Goal: Task Accomplishment & Management: Manage account settings

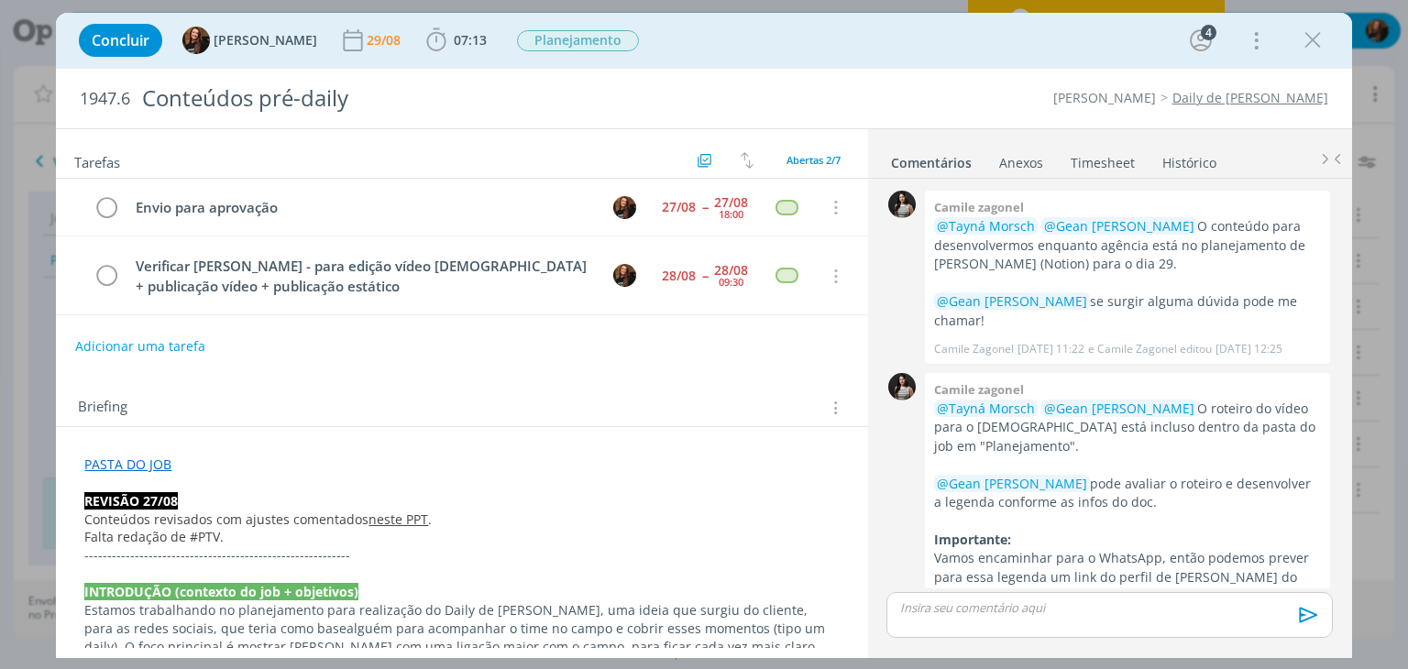
scroll to position [589, 0]
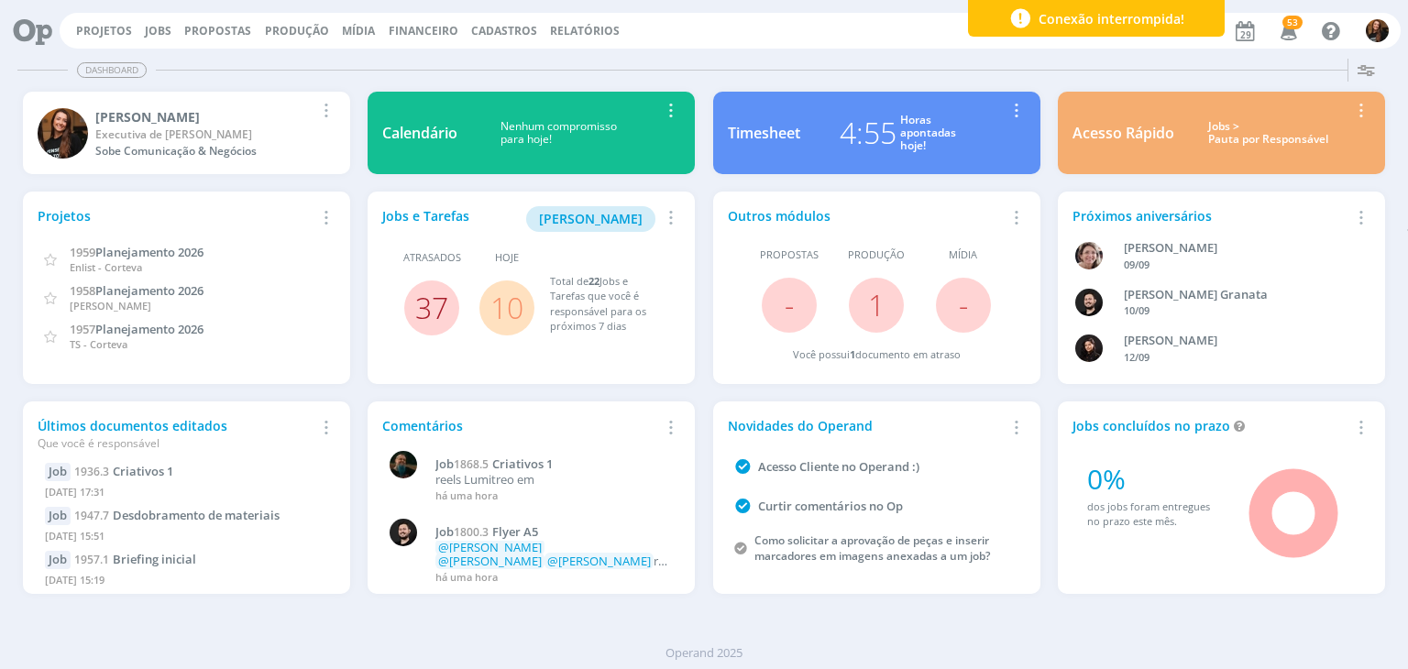
click at [440, 301] on link "37" at bounding box center [431, 307] width 33 height 39
click at [913, 138] on div "Horas apontadas hoje!" at bounding box center [928, 133] width 56 height 39
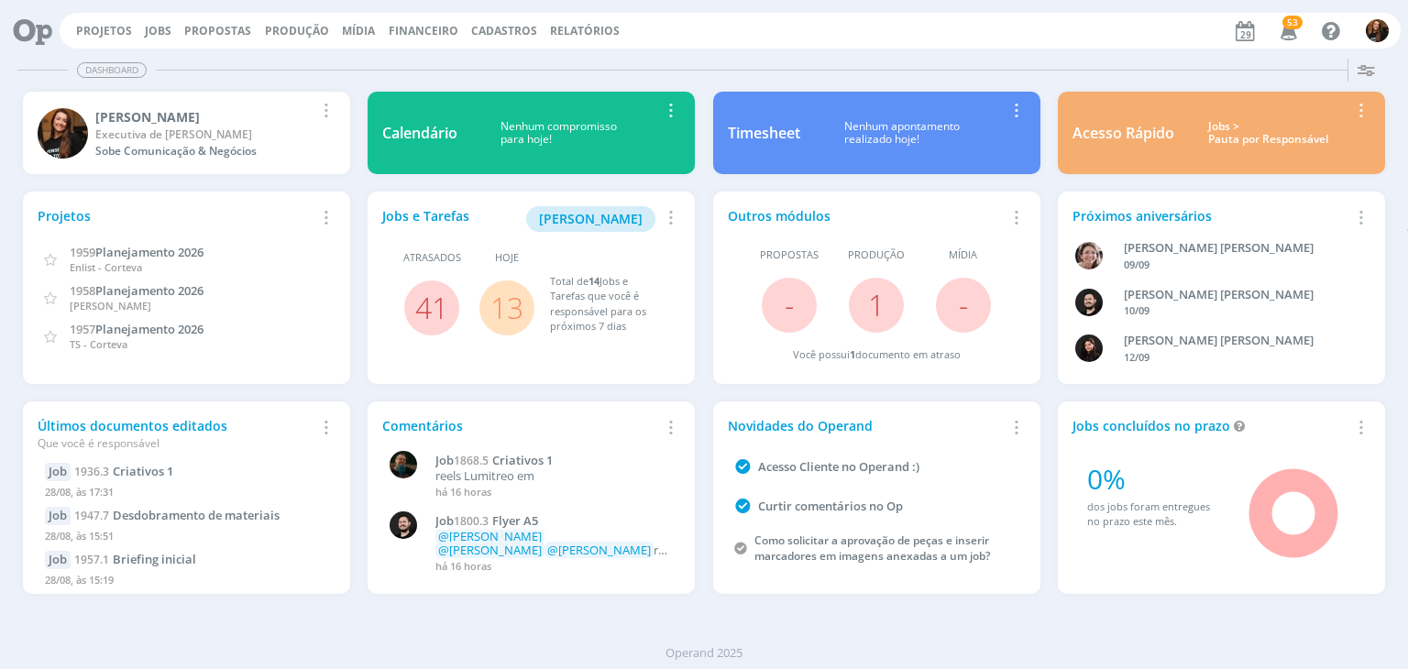
click at [1250, 149] on div "Acesso Rápido Jobs > Pauta por Responsável Editar Remover Card" at bounding box center [1221, 133] width 327 height 83
click at [1240, 140] on div "Jobs > Pauta por Responsável" at bounding box center [1268, 133] width 161 height 27
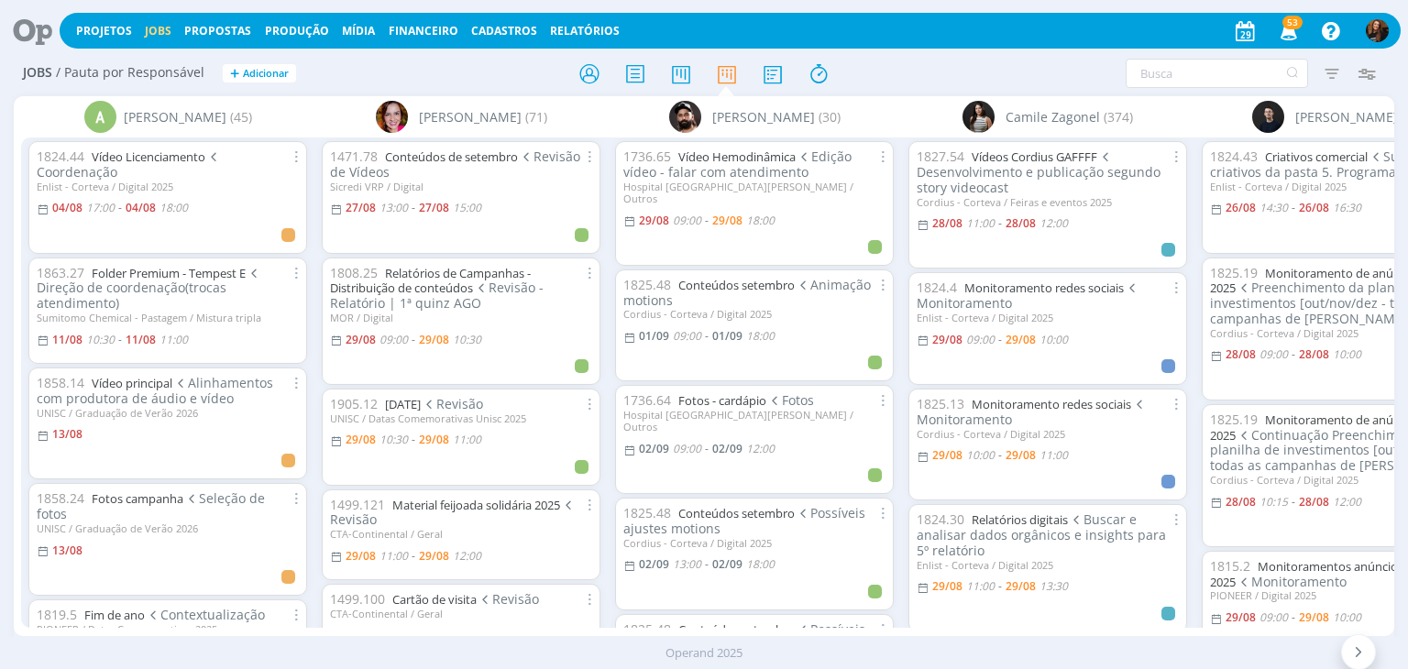
drag, startPoint x: 292, startPoint y: 623, endPoint x: 304, endPoint y: 628, distance: 12.8
click at [306, 628] on div "A Alexandre Assumpção (45) 1824.44 Vídeo Licenciamento Coordenação Enlist - Cor…" at bounding box center [704, 366] width 1380 height 540
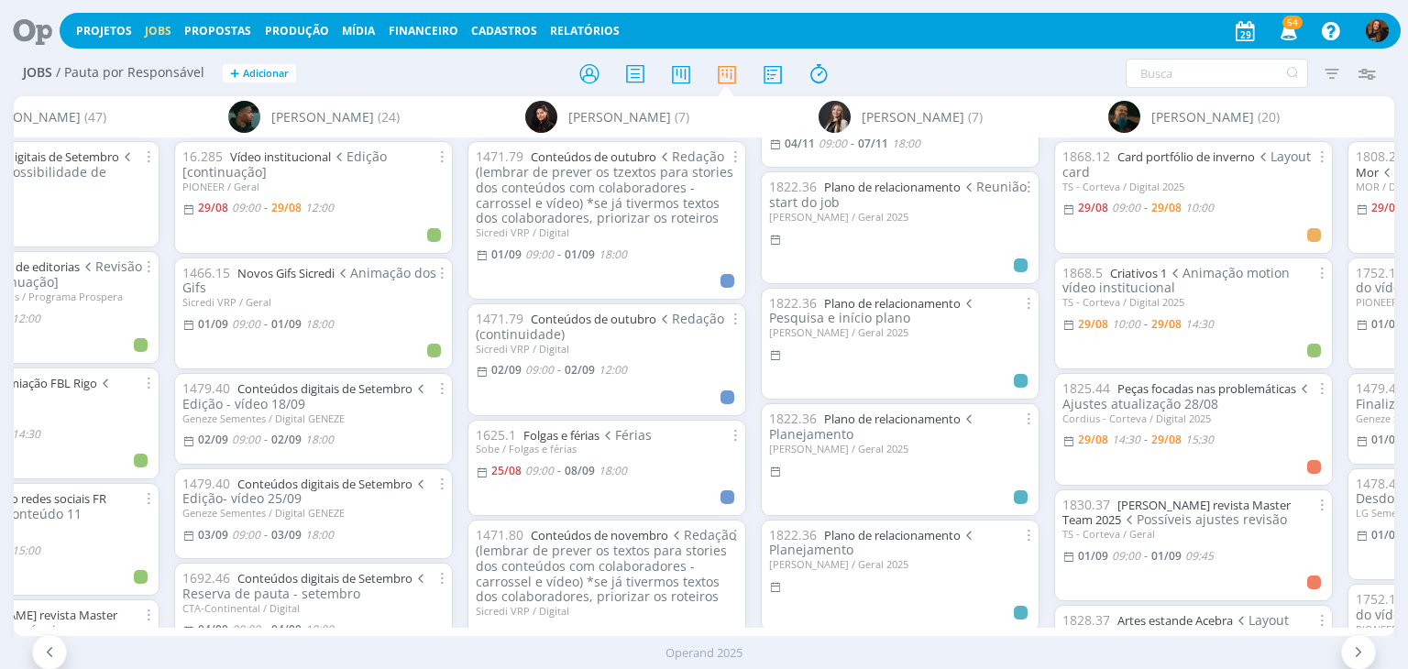
scroll to position [183, 0]
click at [688, 80] on icon at bounding box center [681, 74] width 33 height 36
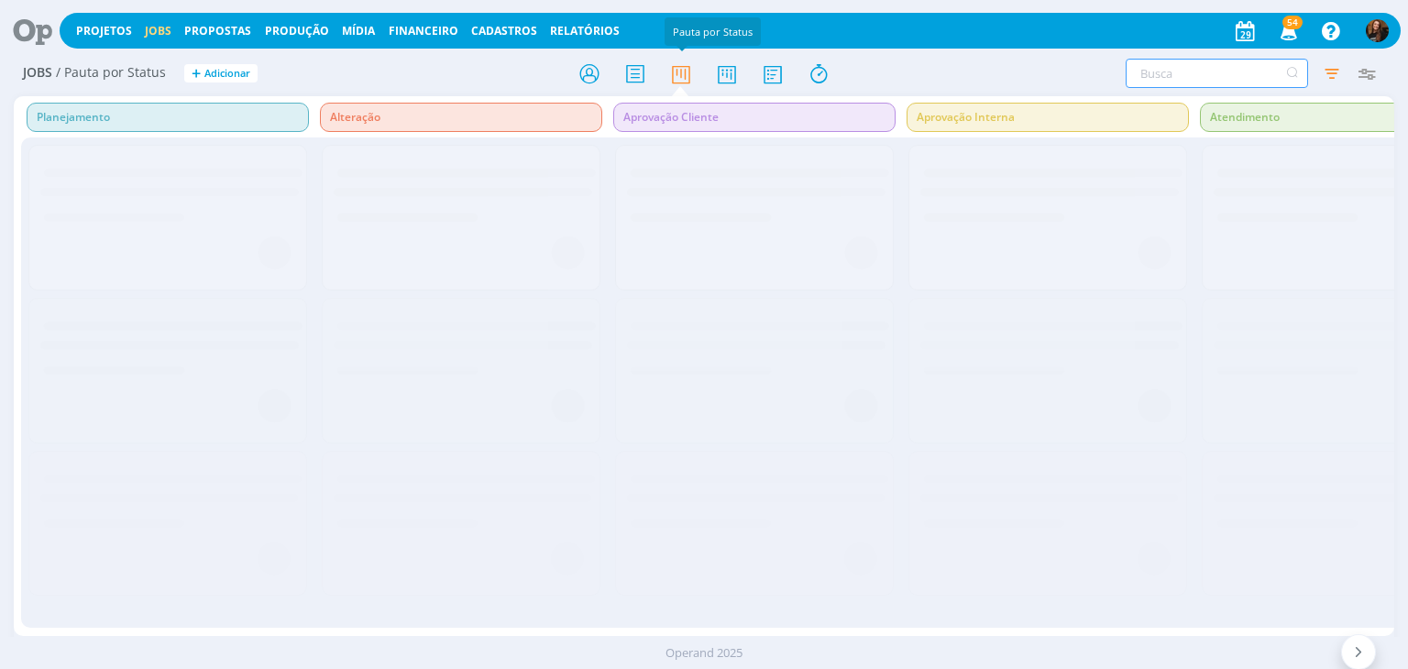
click at [1216, 69] on input "text" at bounding box center [1217, 73] width 182 height 29
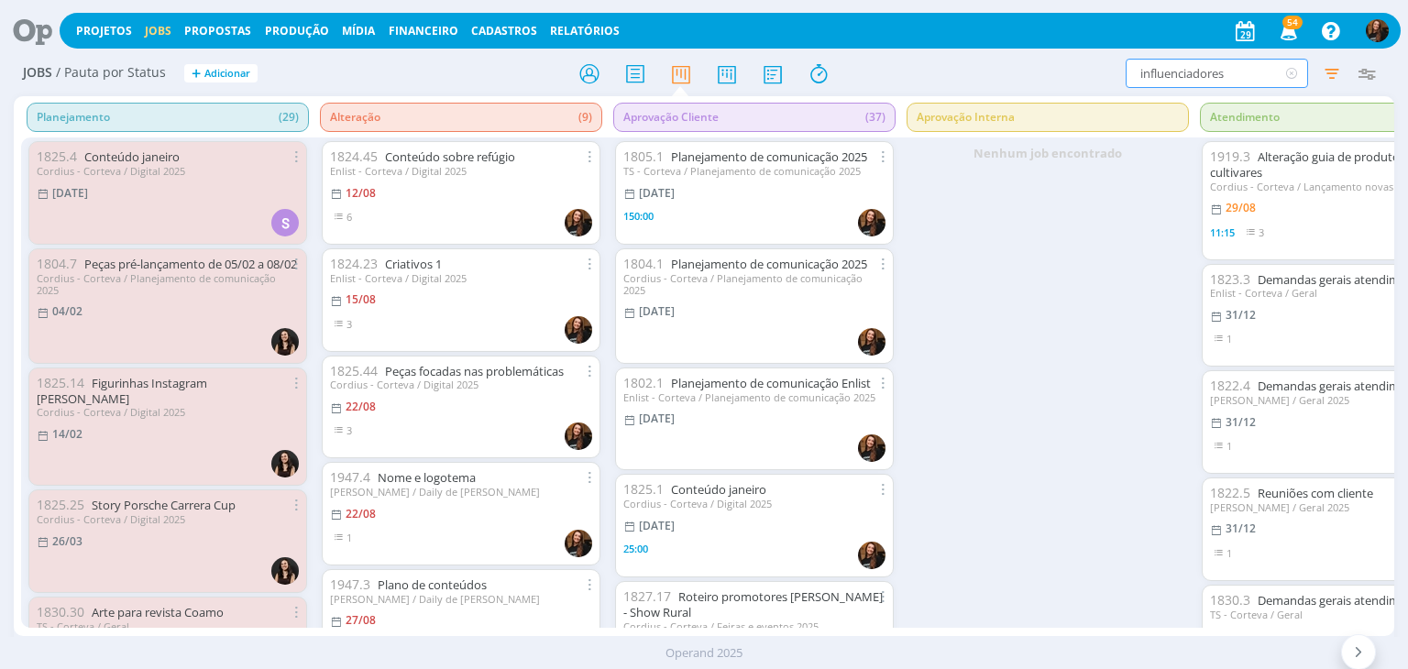
type input "influenciadores"
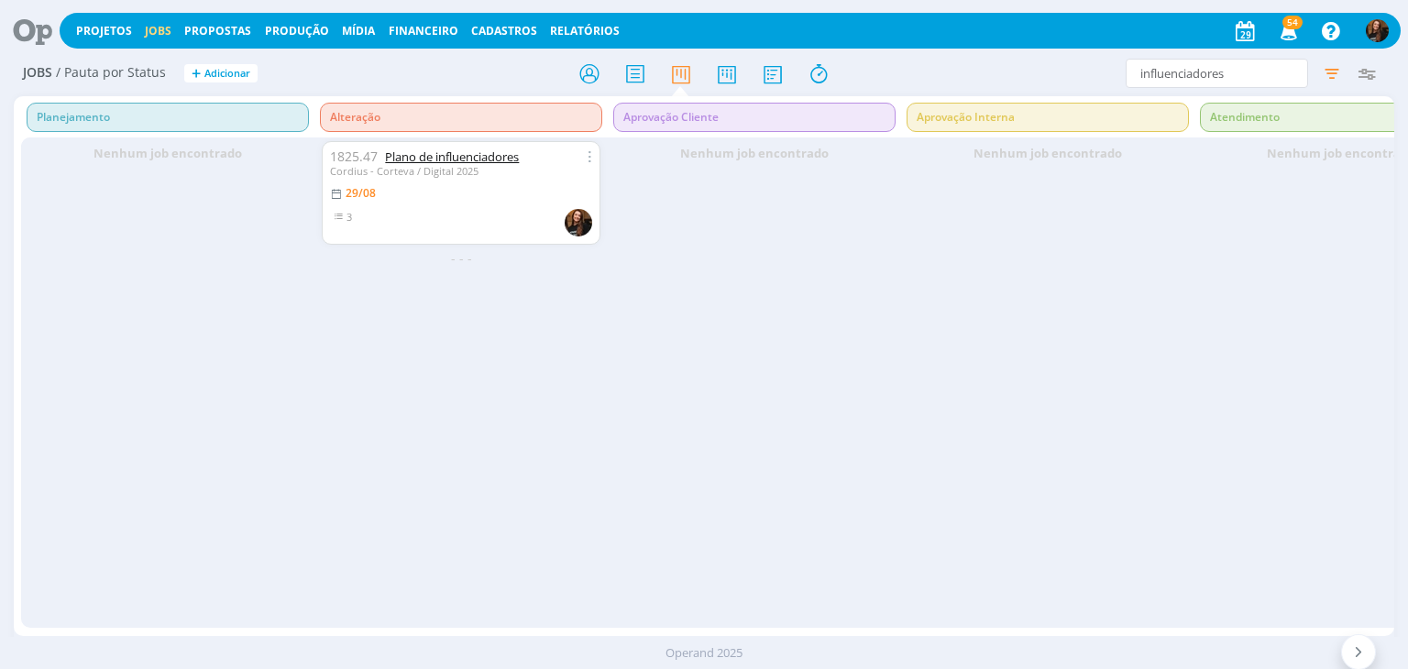
click at [507, 160] on link "Plano de influenciadores" at bounding box center [452, 157] width 134 height 17
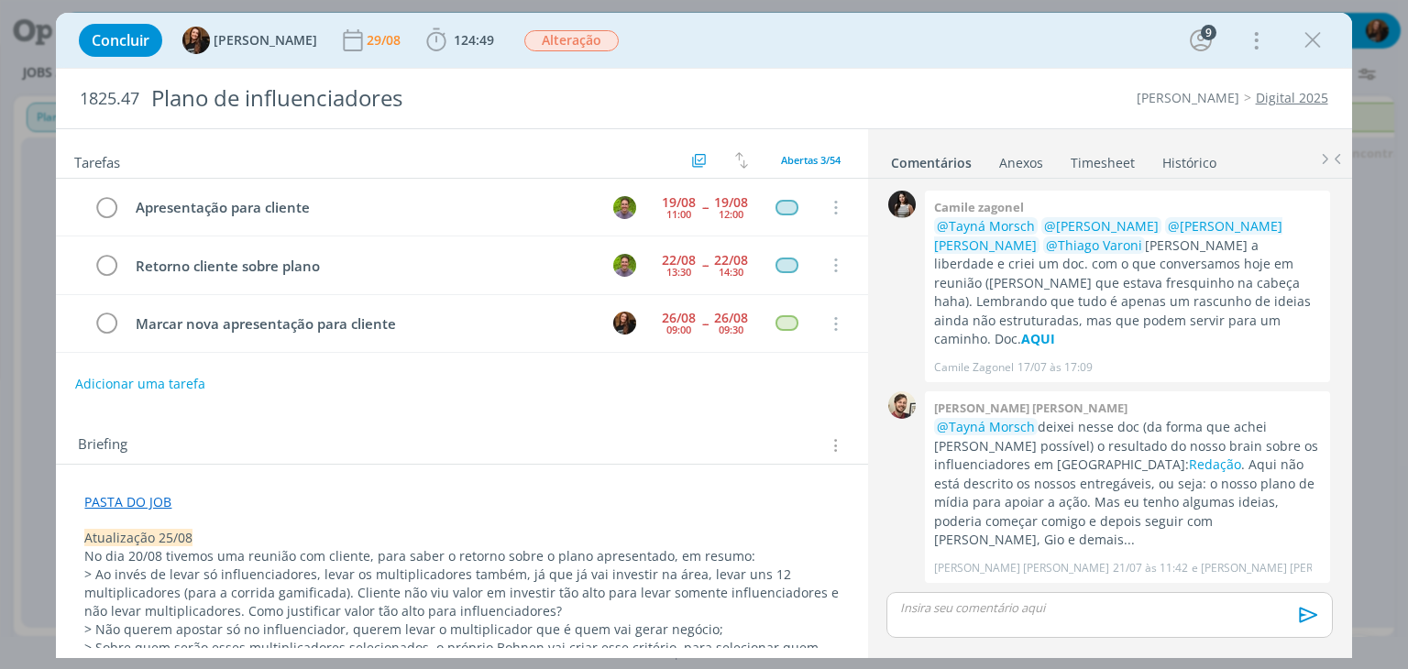
scroll to position [656, 0]
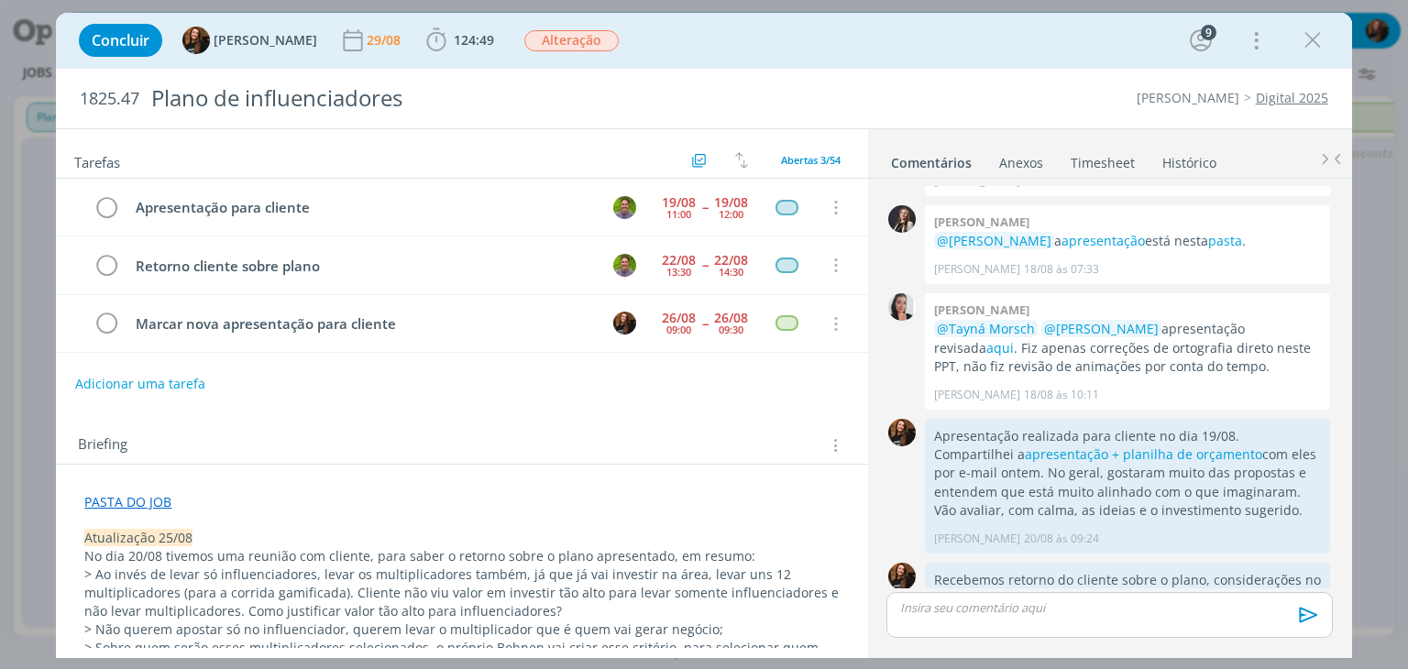
click at [1111, 160] on link "Timesheet" at bounding box center [1103, 159] width 66 height 27
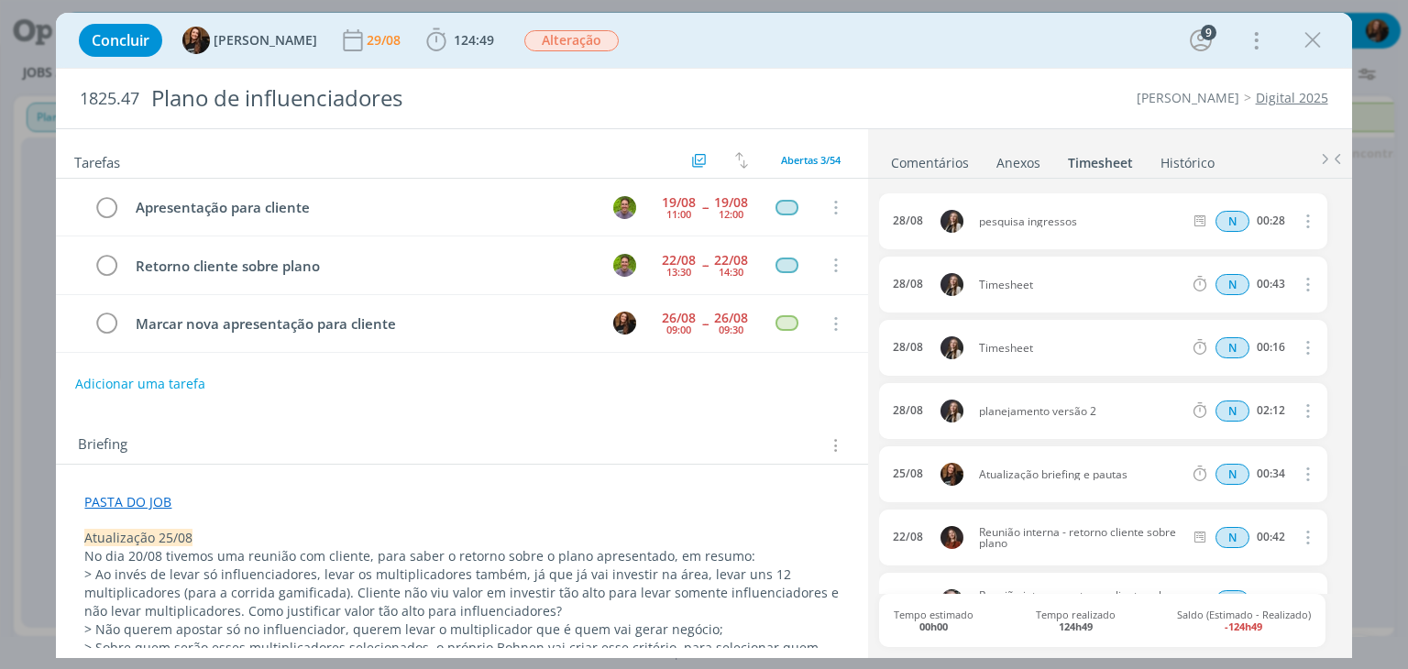
click at [1181, 151] on link "Histórico" at bounding box center [1188, 159] width 56 height 27
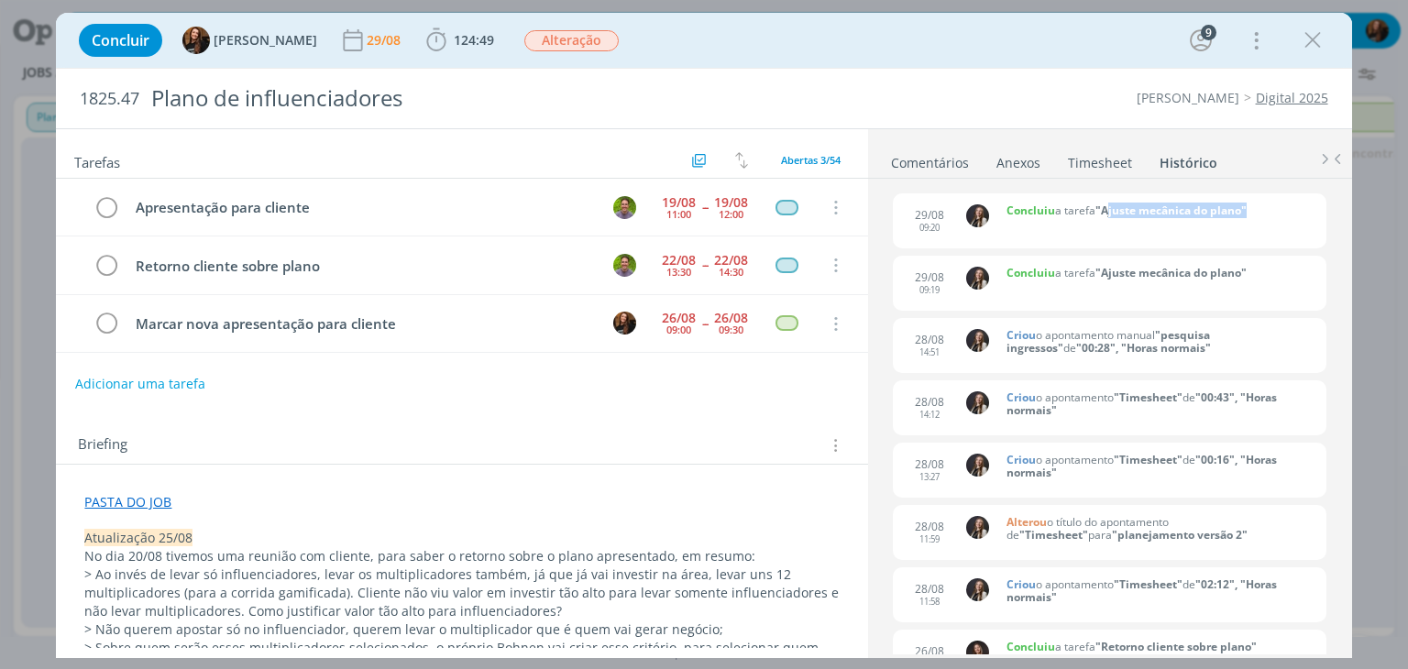
drag, startPoint x: 1108, startPoint y: 210, endPoint x: 1243, endPoint y: 214, distance: 135.7
click at [1243, 214] on b ""Ajuste mecânica do plano"" at bounding box center [1171, 211] width 151 height 16
copy b "Ajuste mecânica do plano"
click at [171, 374] on button "Adicionar uma tarefa" at bounding box center [139, 383] width 130 height 31
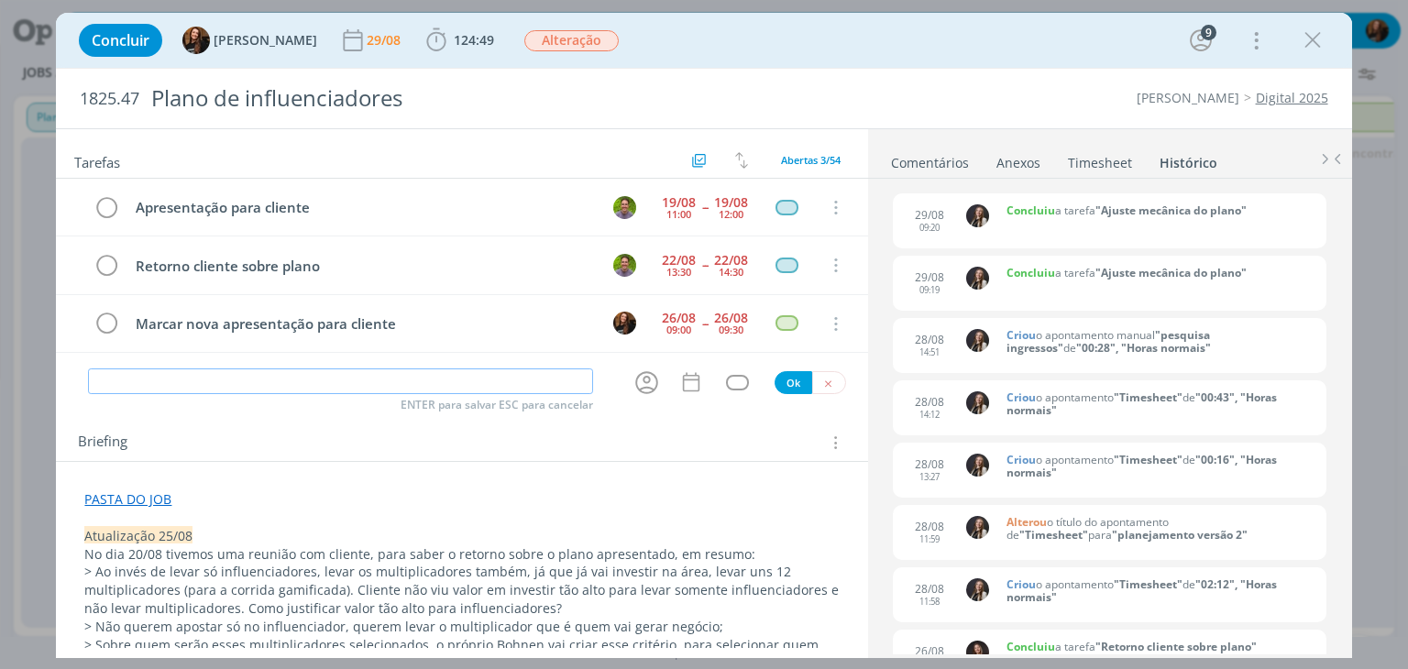
paste input "Ajuste mecânica do plano"
click at [637, 375] on icon "dialog" at bounding box center [646, 382] width 23 height 23
type input "Ajuste mecânica do plano"
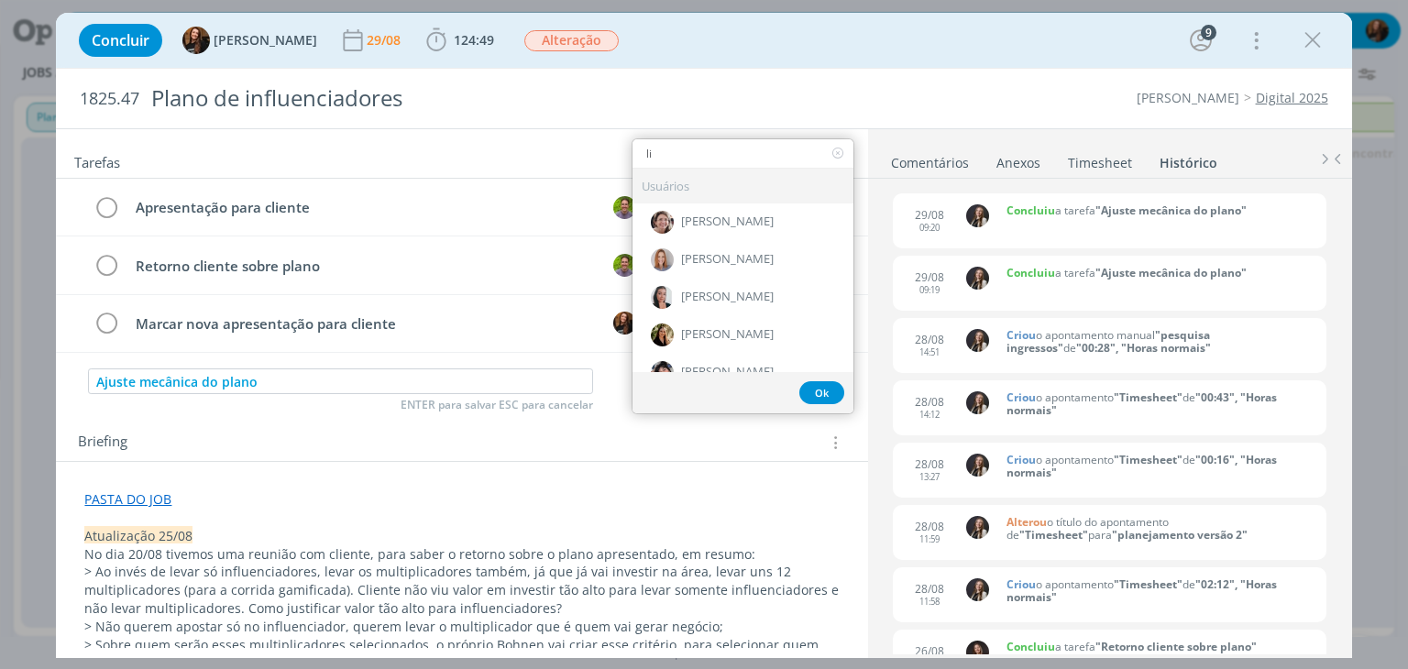
type input "lil"
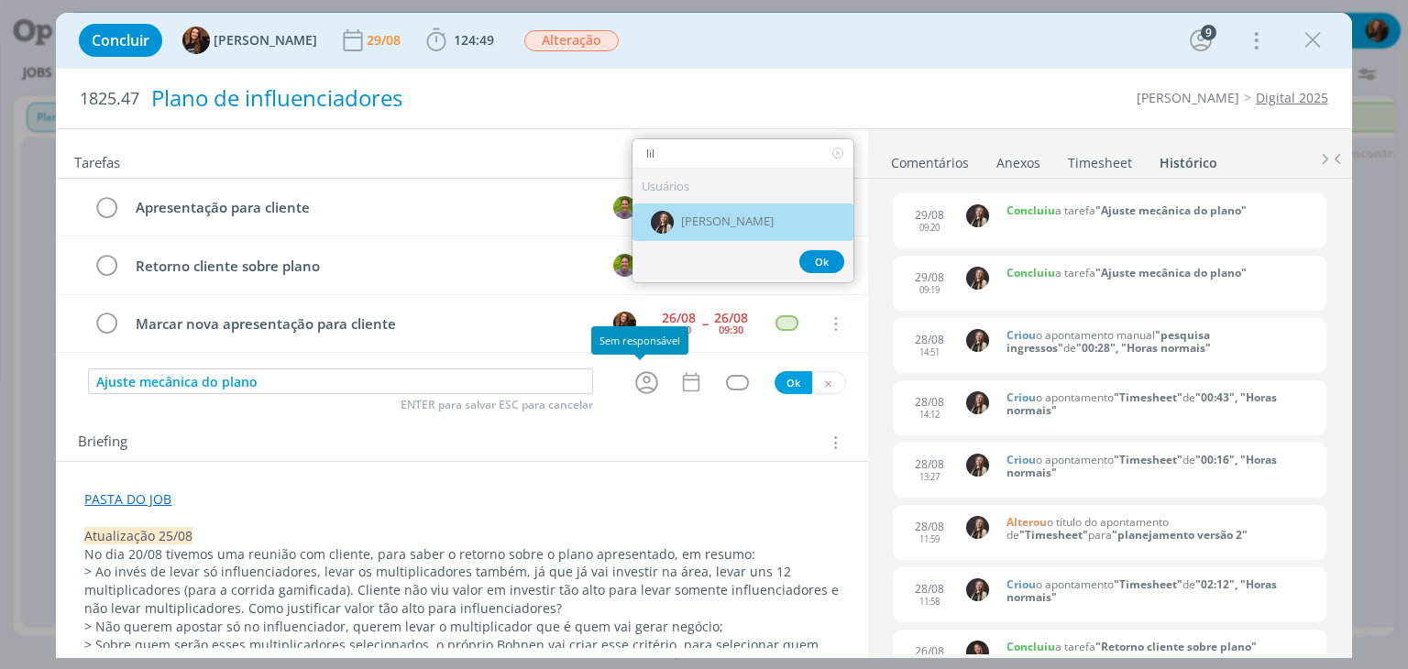
click at [702, 225] on div "[PERSON_NAME]" at bounding box center [743, 223] width 221 height 38
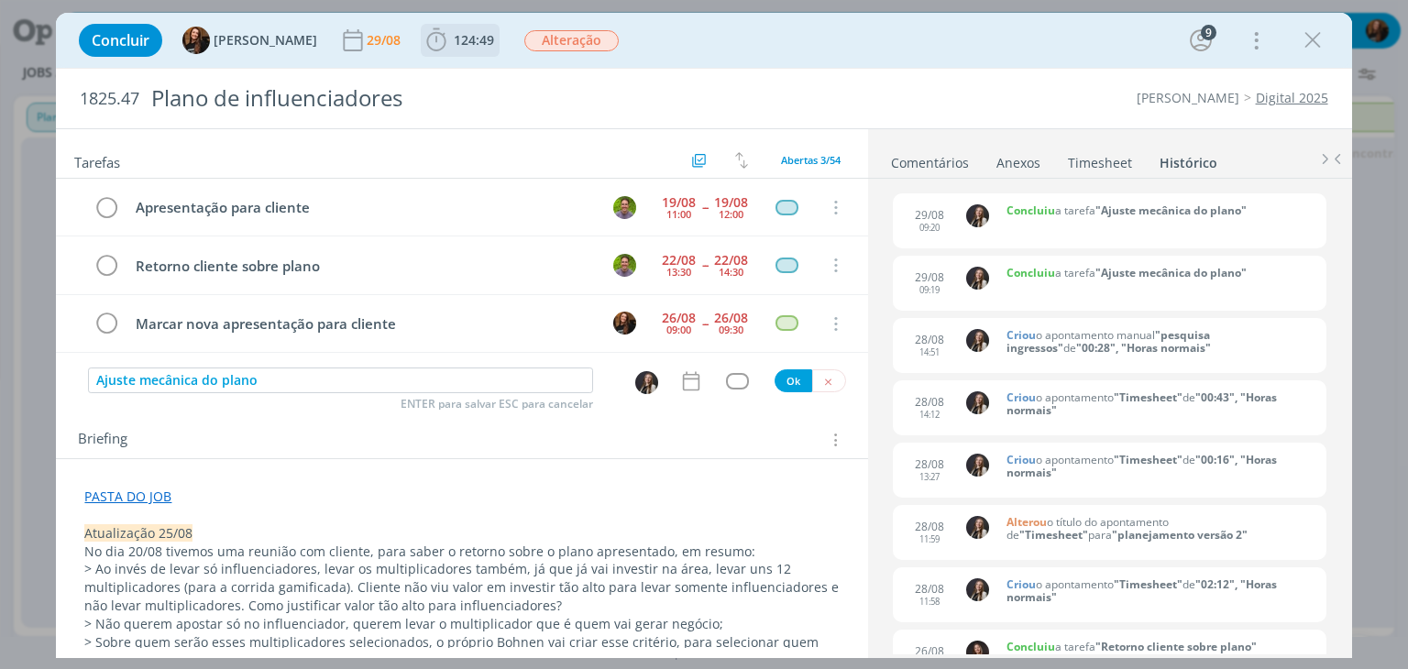
click at [458, 39] on span "124:49" at bounding box center [474, 39] width 40 height 17
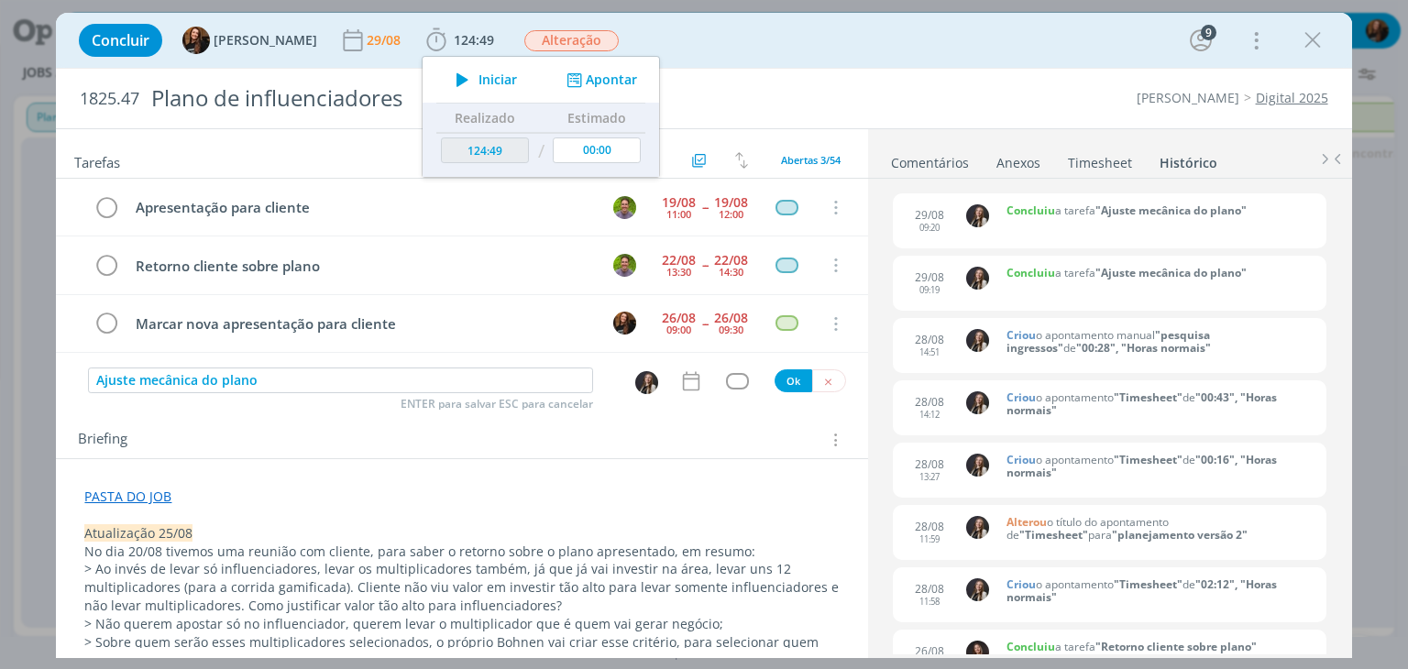
drag, startPoint x: 477, startPoint y: 75, endPoint x: 695, endPoint y: 467, distance: 448.2
click at [479, 76] on span "Iniciar" at bounding box center [498, 79] width 39 height 13
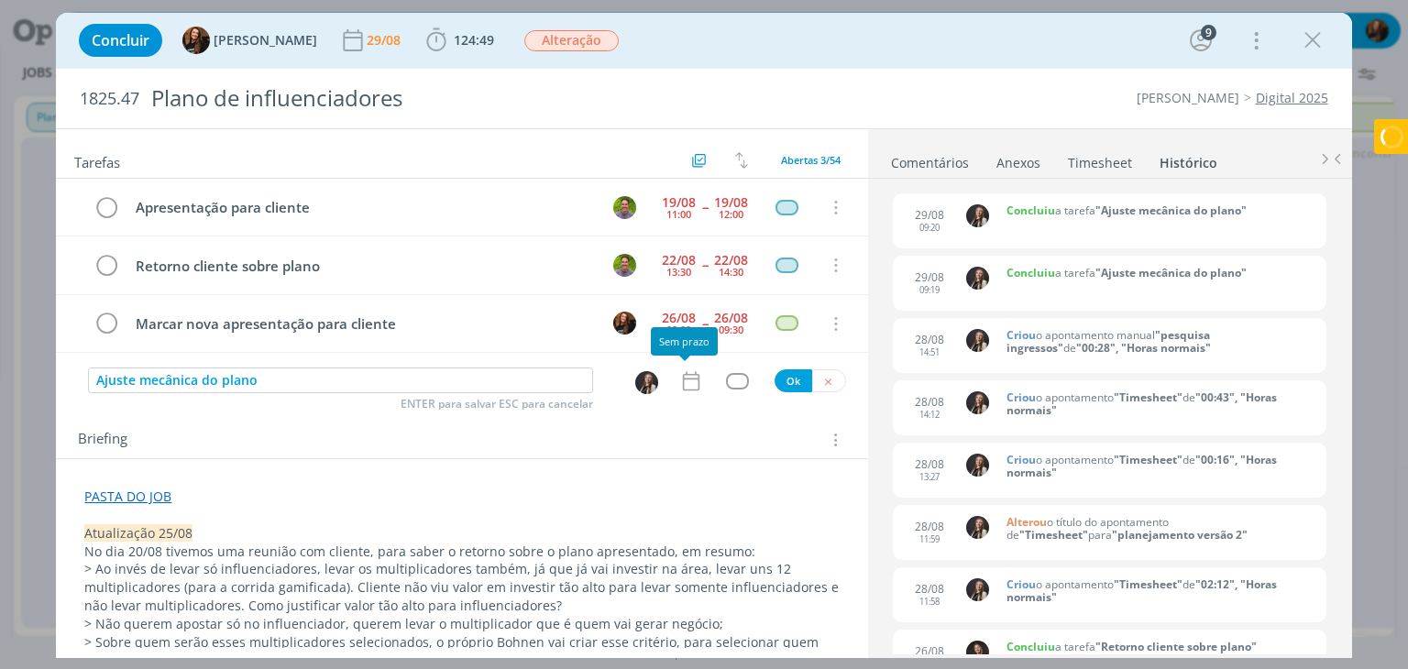
click at [680, 373] on icon "dialog" at bounding box center [691, 381] width 24 height 24
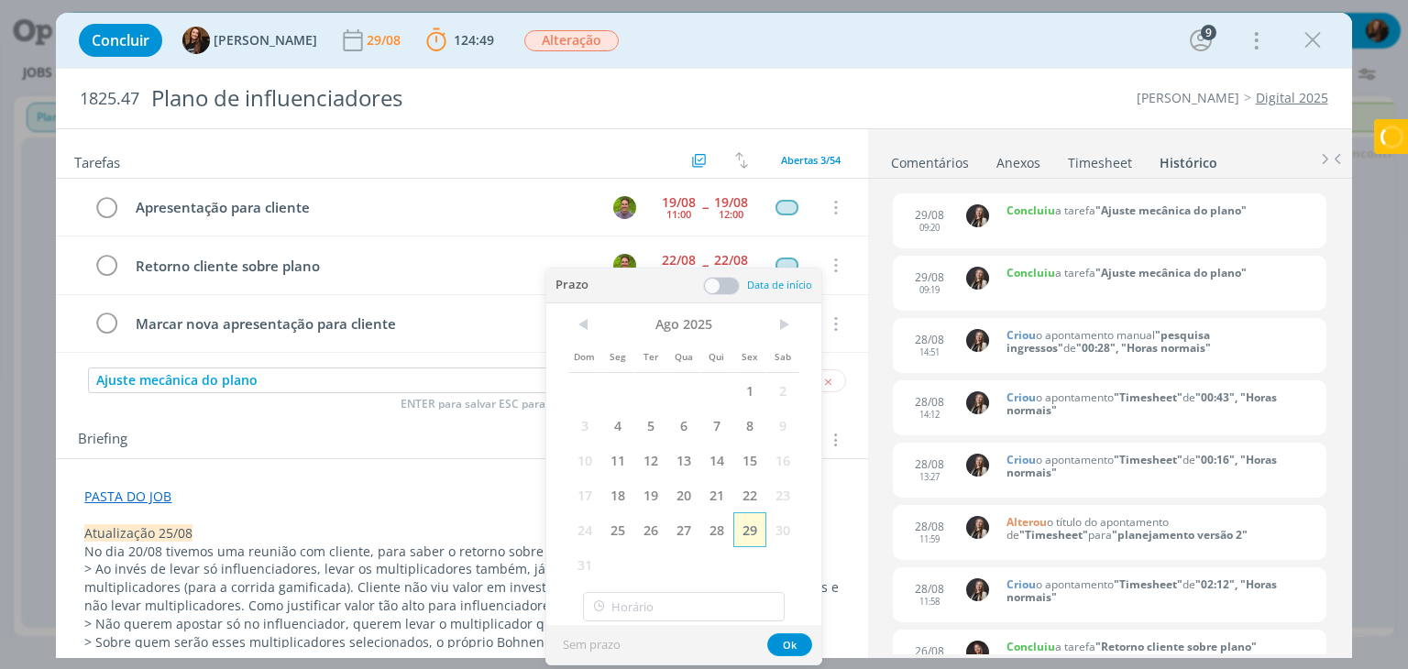
click at [752, 533] on span "29" at bounding box center [749, 529] width 33 height 35
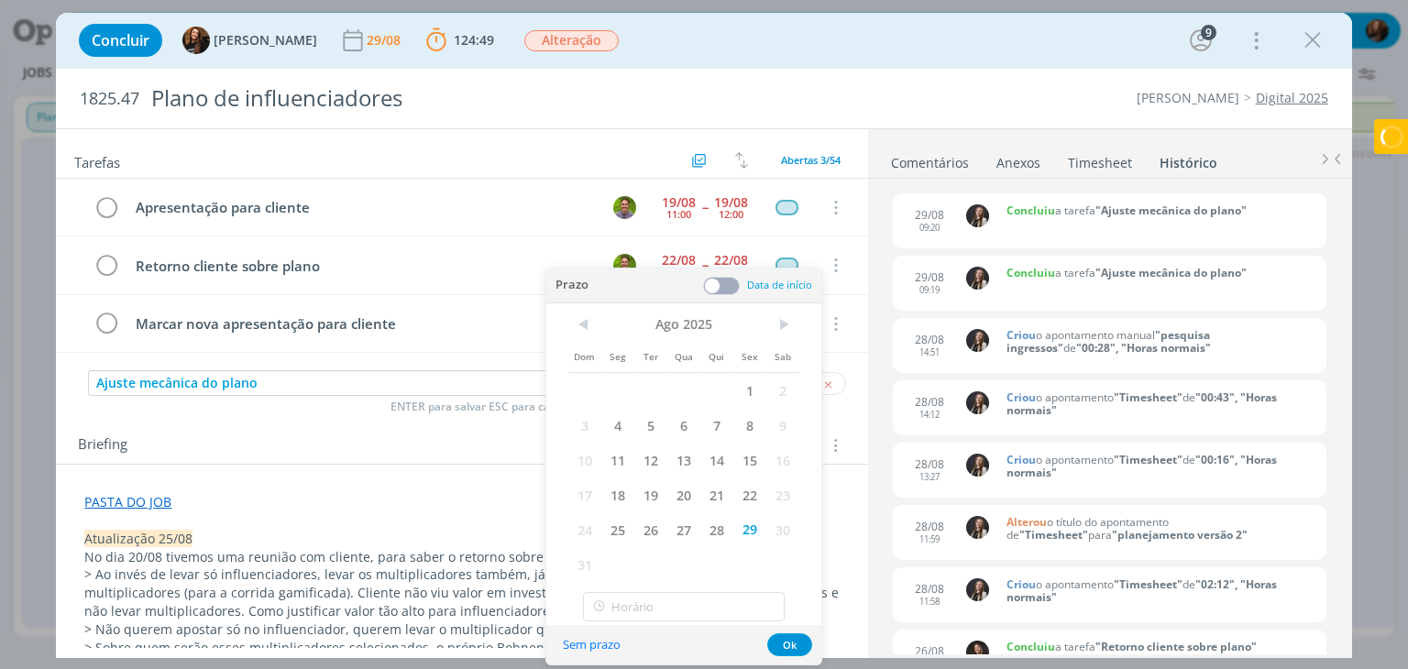
click at [729, 281] on span at bounding box center [721, 286] width 37 height 18
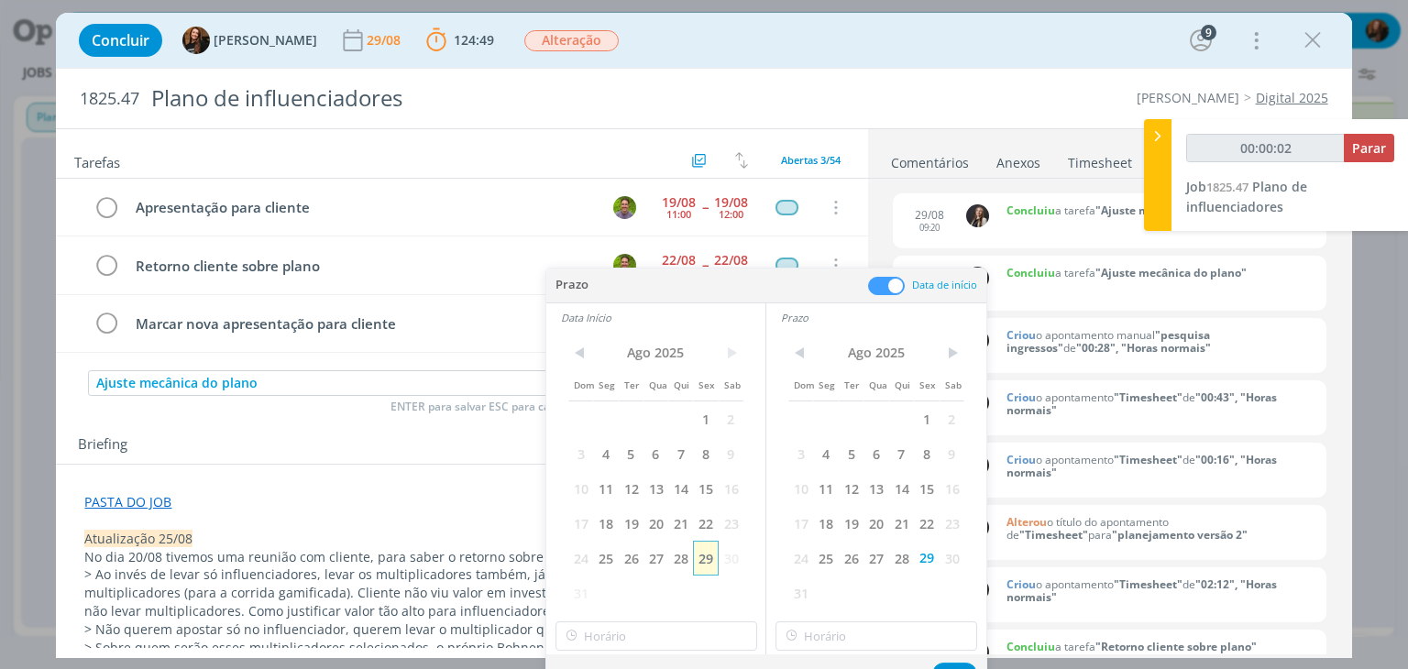
click at [715, 559] on span "29" at bounding box center [705, 558] width 25 height 35
type input "00:00:03"
type input "10:00"
click at [664, 638] on input "10:00" at bounding box center [657, 636] width 202 height 29
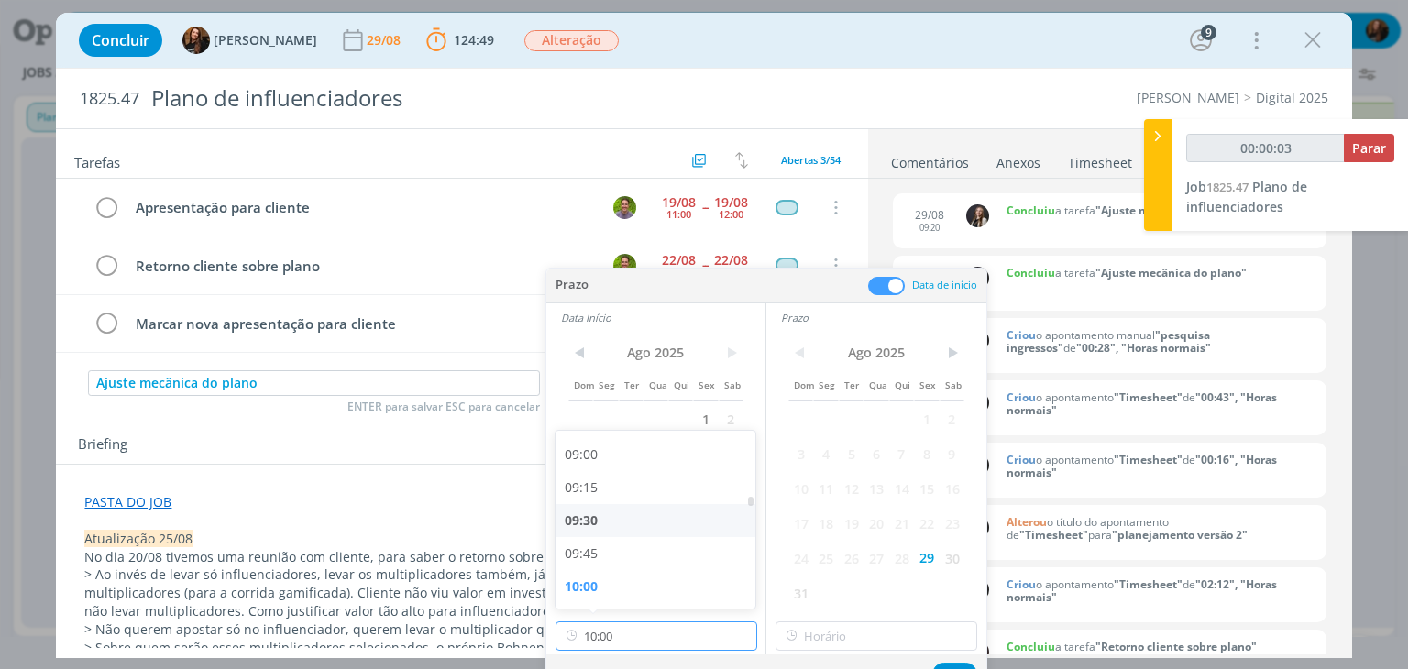
scroll to position [1089, 0]
type input "00:00:04"
click at [631, 544] on div "09:00" at bounding box center [658, 546] width 205 height 33
type input "09:00"
type input "00:00:05"
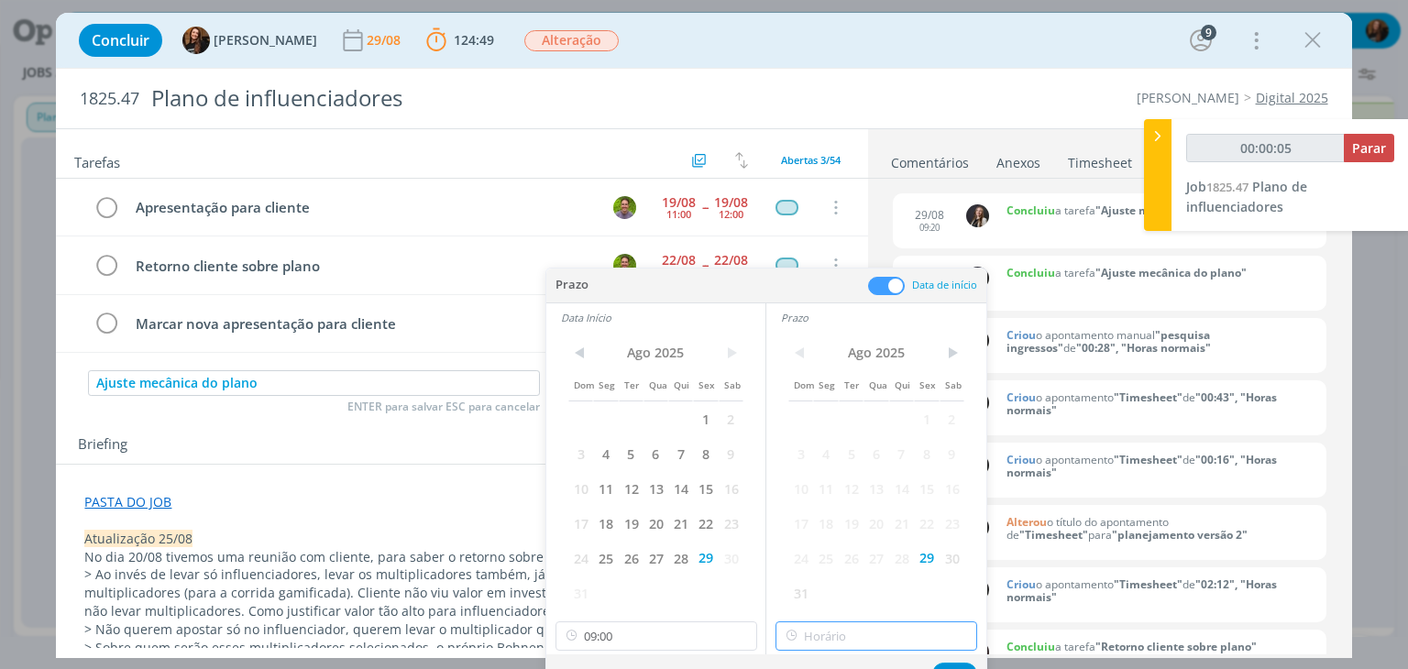
type input "10:00"
drag, startPoint x: 909, startPoint y: 634, endPoint x: 920, endPoint y: 518, distance: 117.0
click at [908, 633] on input "10:00" at bounding box center [877, 636] width 202 height 29
type input "00:00:09"
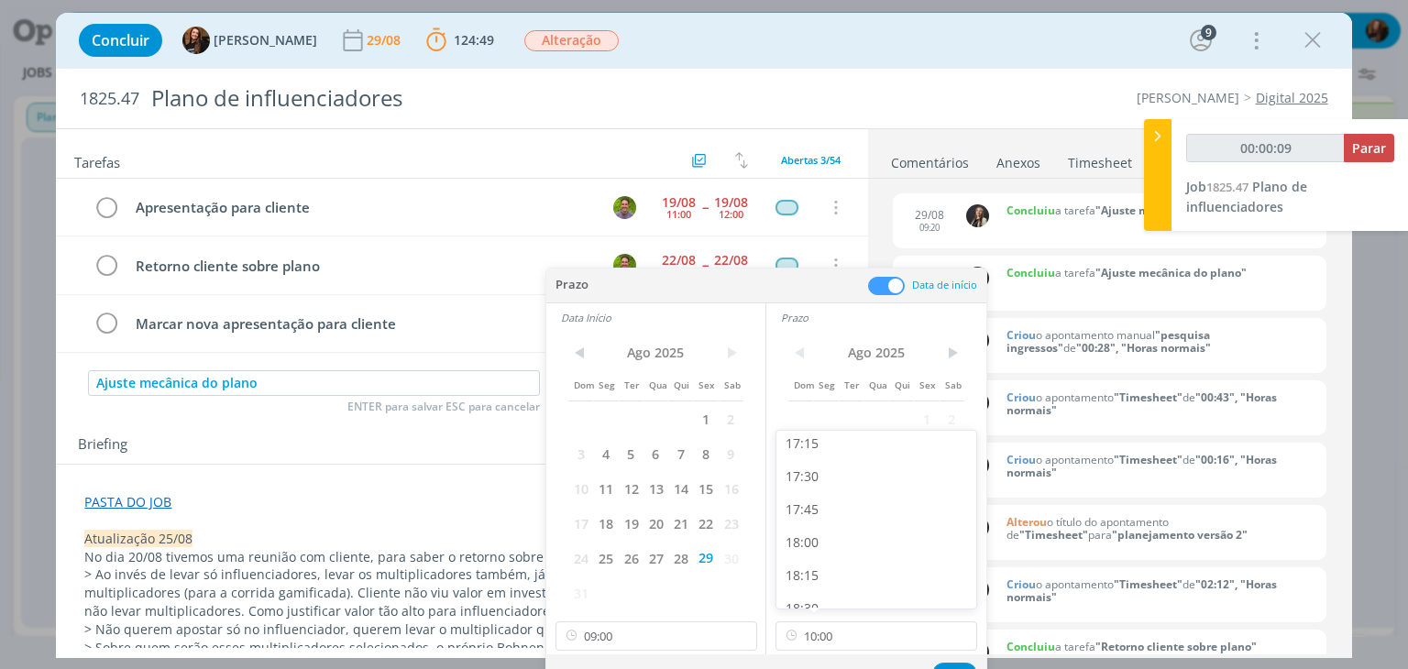
drag, startPoint x: 887, startPoint y: 545, endPoint x: 931, endPoint y: 619, distance: 86.8
click at [887, 544] on div "18:00" at bounding box center [879, 542] width 205 height 33
type input "18:00"
drag, startPoint x: 956, startPoint y: 667, endPoint x: 835, endPoint y: 567, distance: 156.9
click at [953, 666] on button "Ok" at bounding box center [954, 674] width 45 height 23
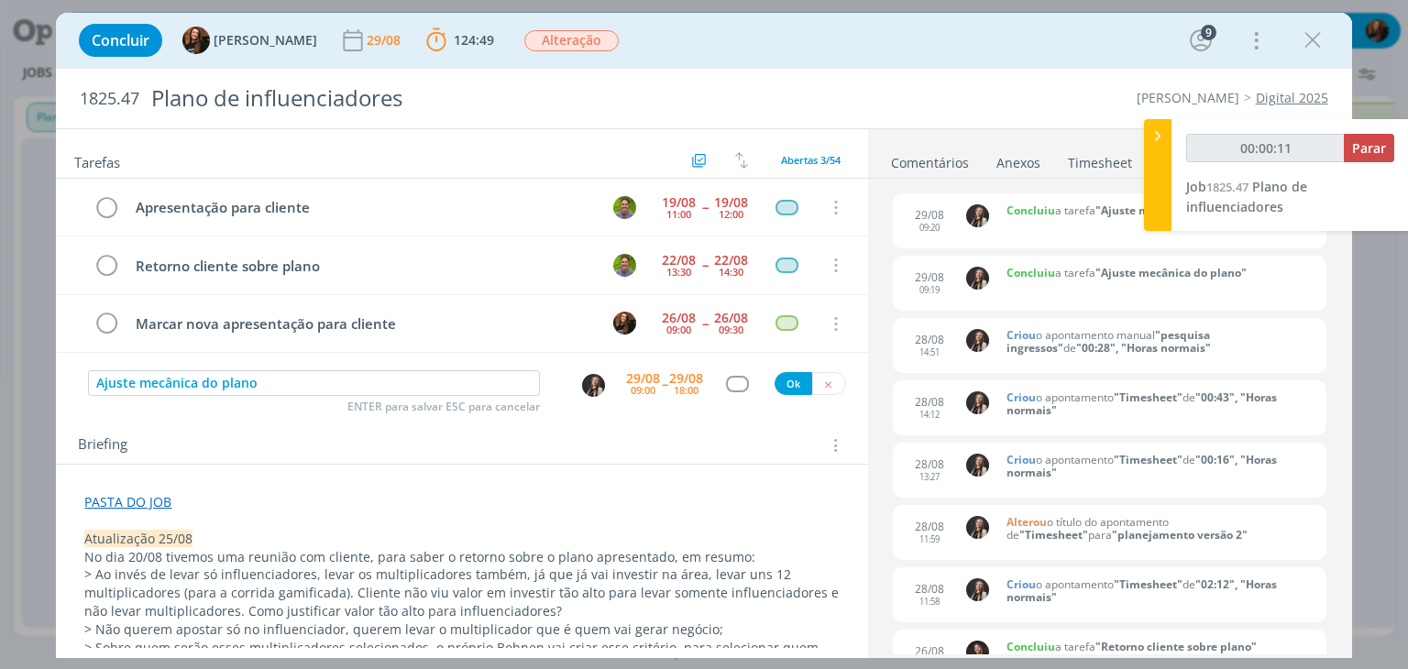
click at [726, 380] on div "dialog" at bounding box center [737, 384] width 23 height 16
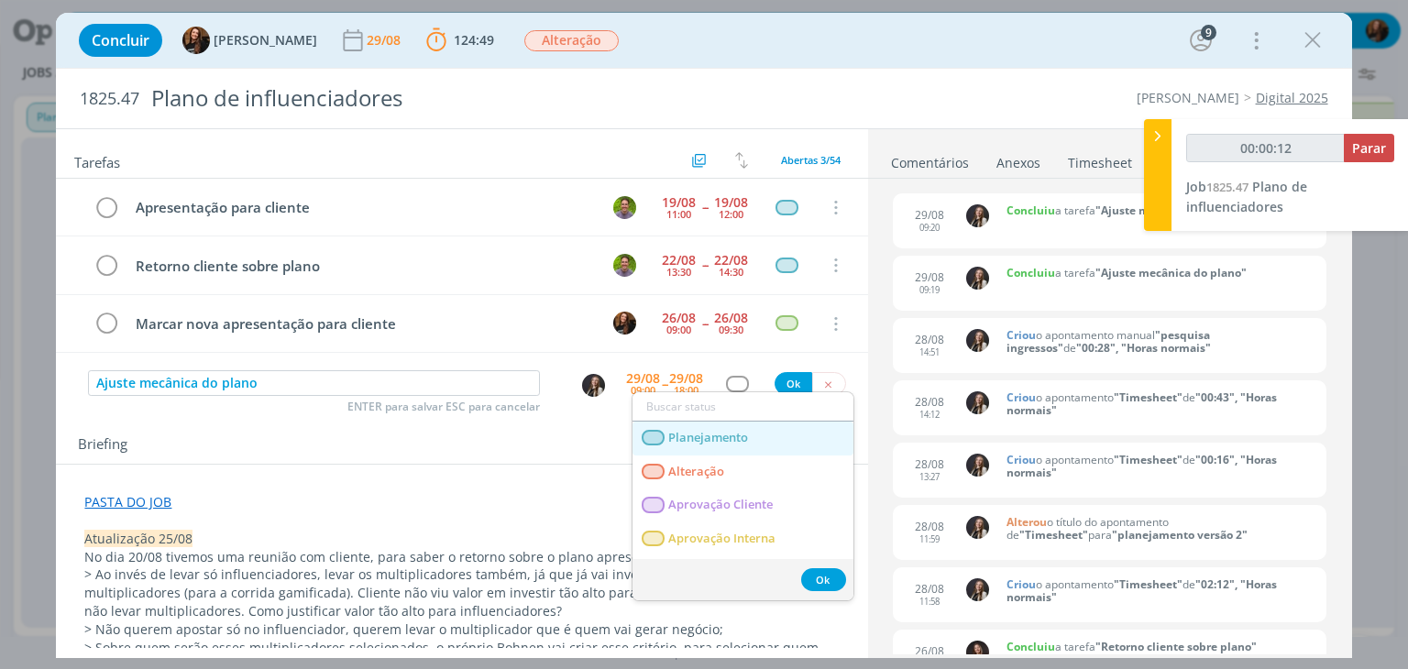
drag, startPoint x: 747, startPoint y: 432, endPoint x: 781, endPoint y: 388, distance: 55.6
click at [747, 432] on span "Planejamento" at bounding box center [709, 438] width 80 height 15
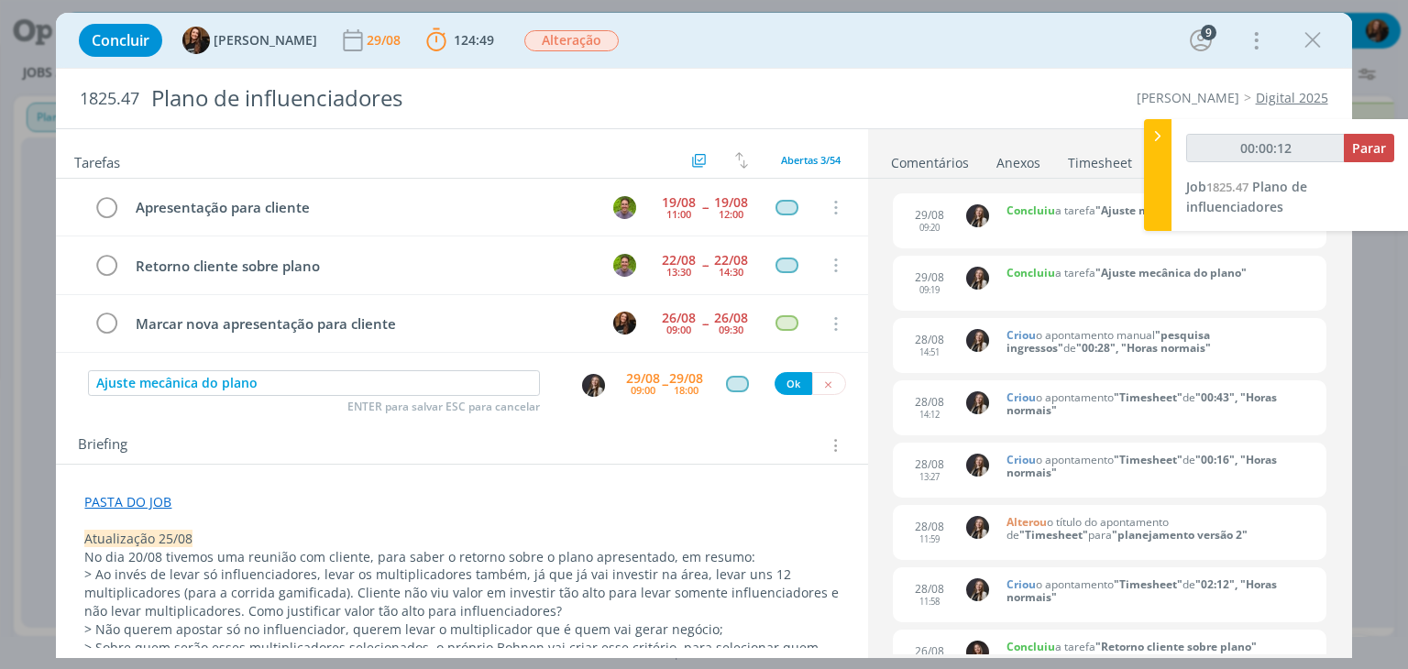
type input "00:00:14"
drag, startPoint x: 785, startPoint y: 382, endPoint x: 663, endPoint y: 501, distance: 169.9
click at [785, 382] on button "Ok" at bounding box center [794, 383] width 38 height 23
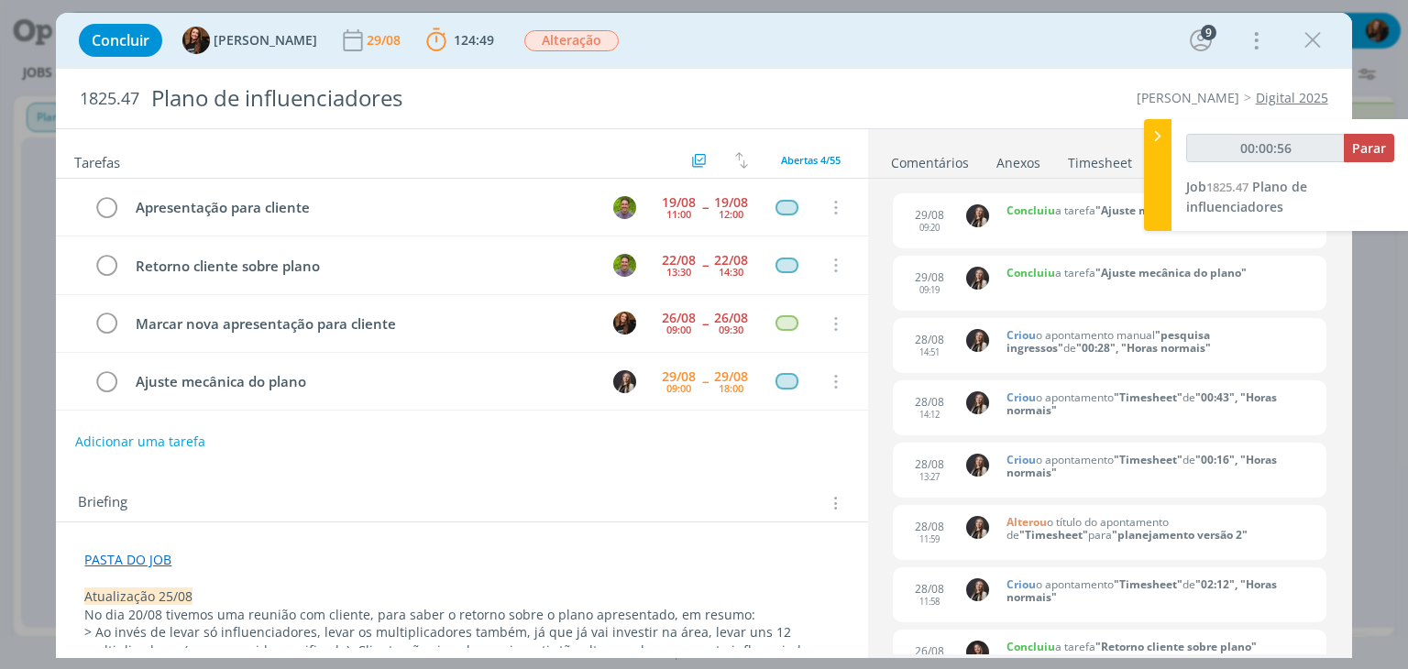
drag, startPoint x: 1320, startPoint y: 39, endPoint x: 1087, endPoint y: 1, distance: 235.9
click at [1320, 39] on icon "dialog" at bounding box center [1313, 41] width 28 height 28
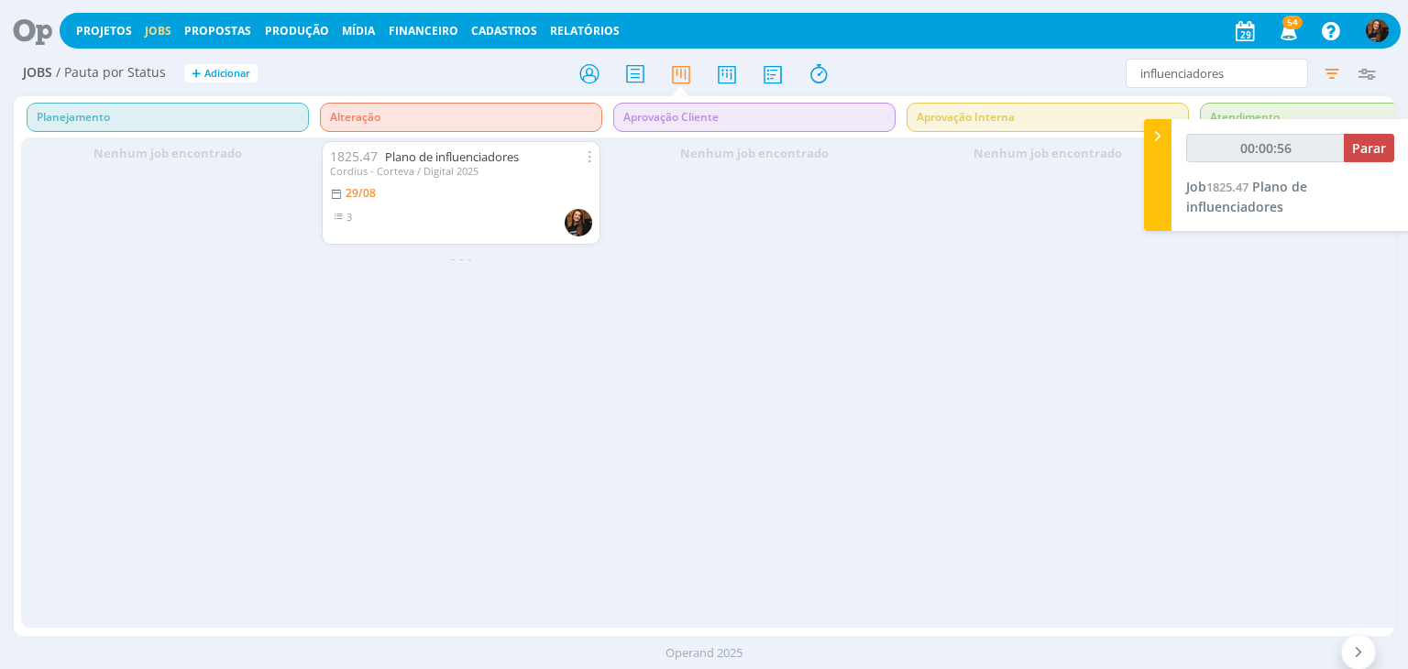
type input "00:00:58"
click at [736, 65] on icon at bounding box center [727, 74] width 33 height 36
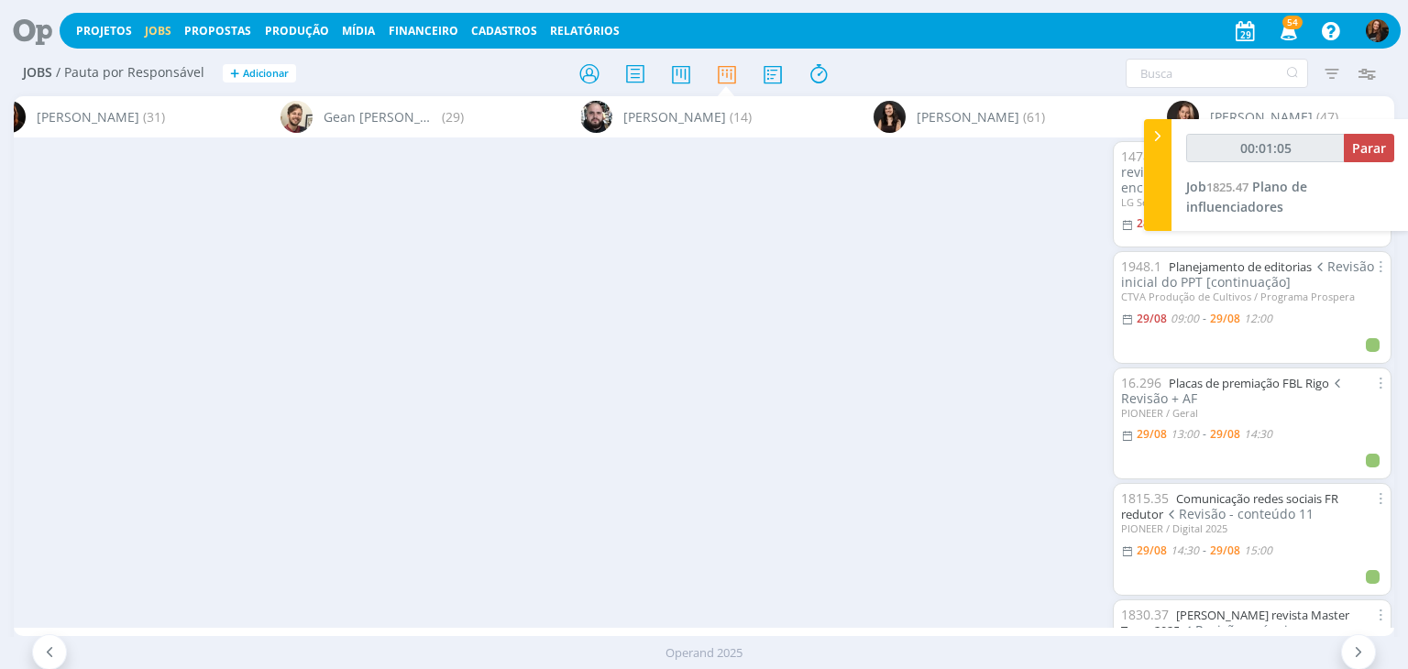
scroll to position [0, 3621]
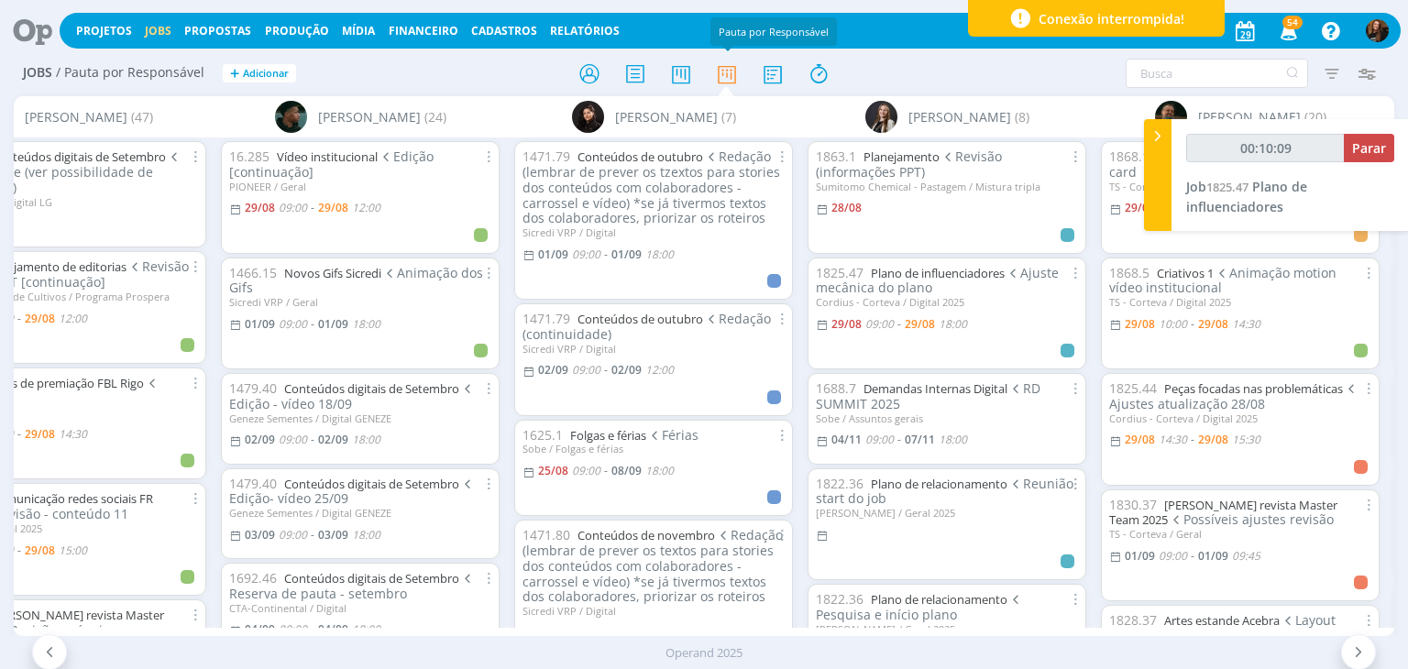
type input "00:10:10"
click at [1364, 149] on span "Parar" at bounding box center [1369, 147] width 34 height 17
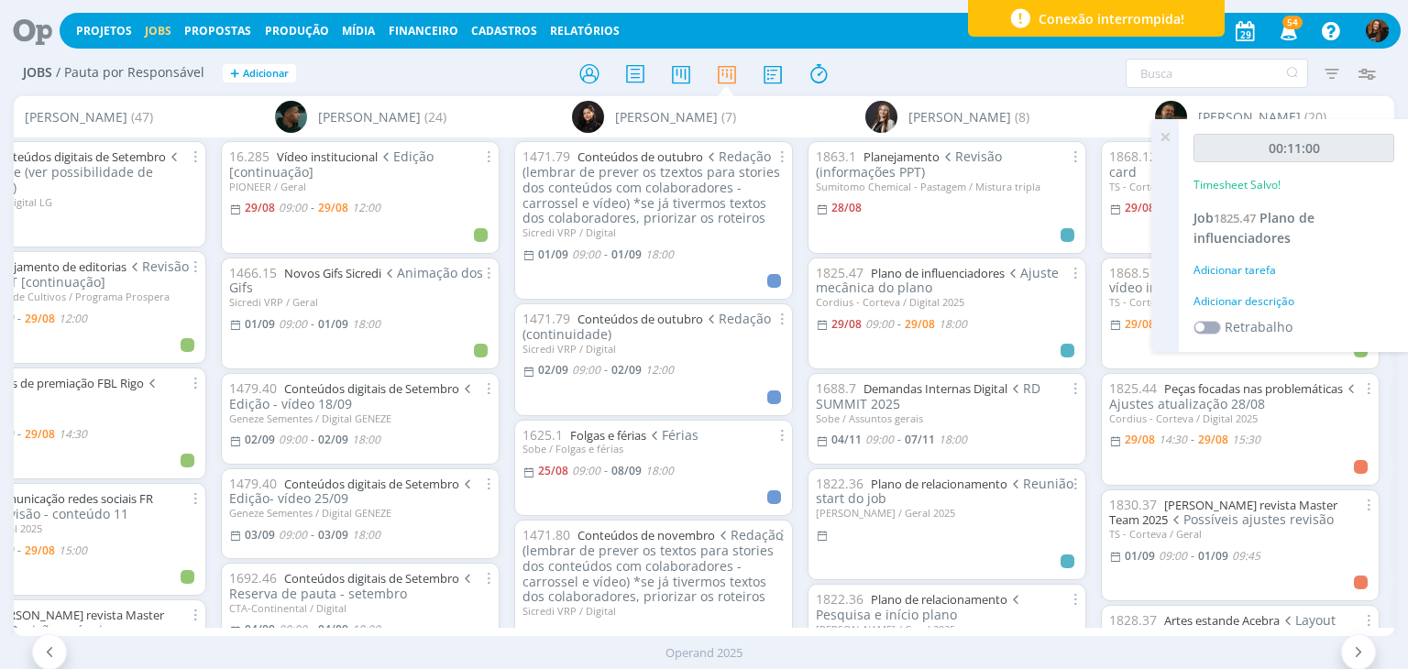
click at [1273, 298] on div "Adicionar descrição" at bounding box center [1294, 301] width 201 height 17
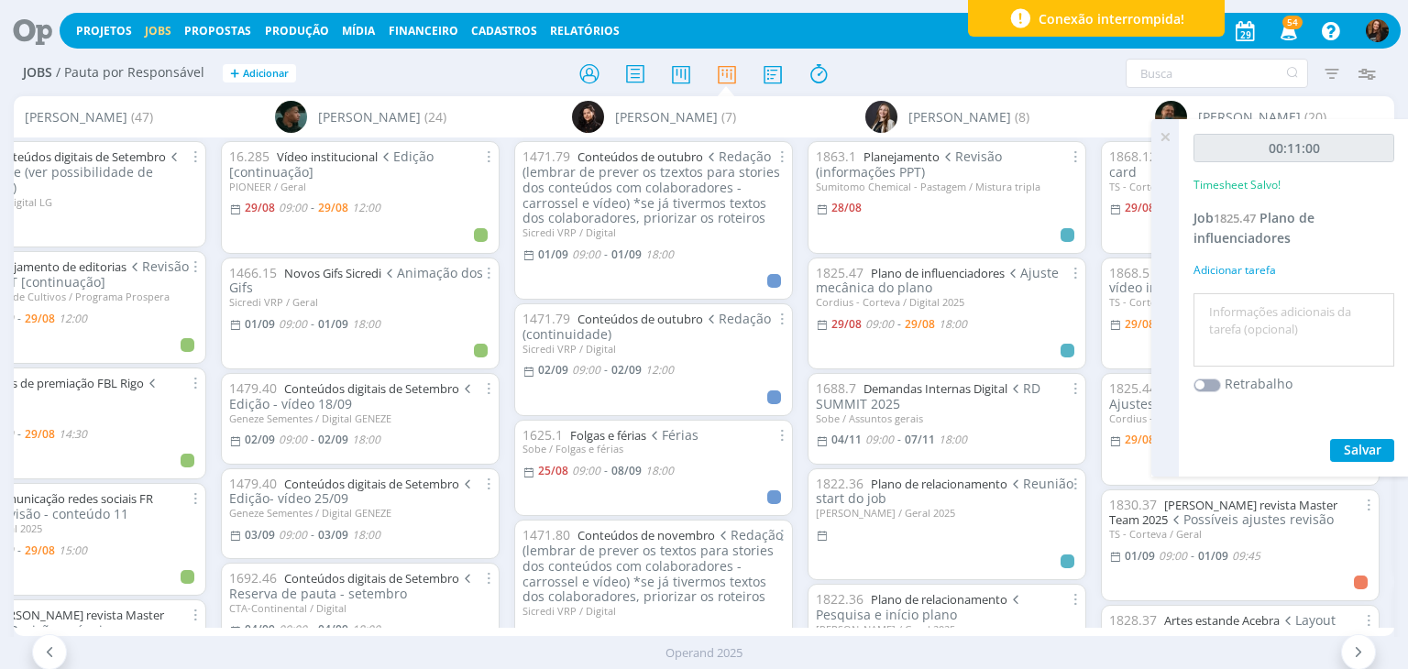
click at [1258, 307] on textarea at bounding box center [1294, 330] width 192 height 65
type textarea "Pautas"
click at [1343, 438] on div "00:11:00 Timesheet Salvo! Job 1825.47 Plano de influenciadores Adicionar tarefa…" at bounding box center [1294, 298] width 230 height 358
click at [1351, 449] on span "Salvar" at bounding box center [1363, 449] width 38 height 17
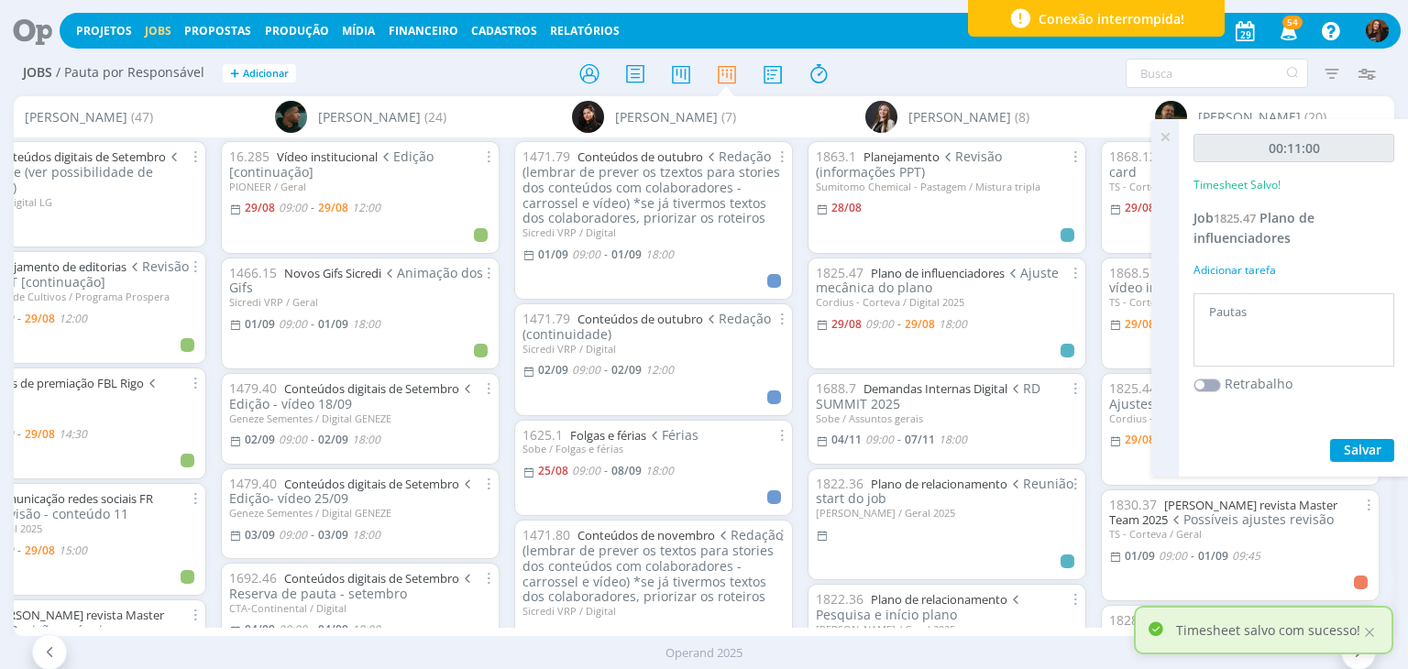
click at [1165, 138] on icon at bounding box center [1165, 137] width 33 height 36
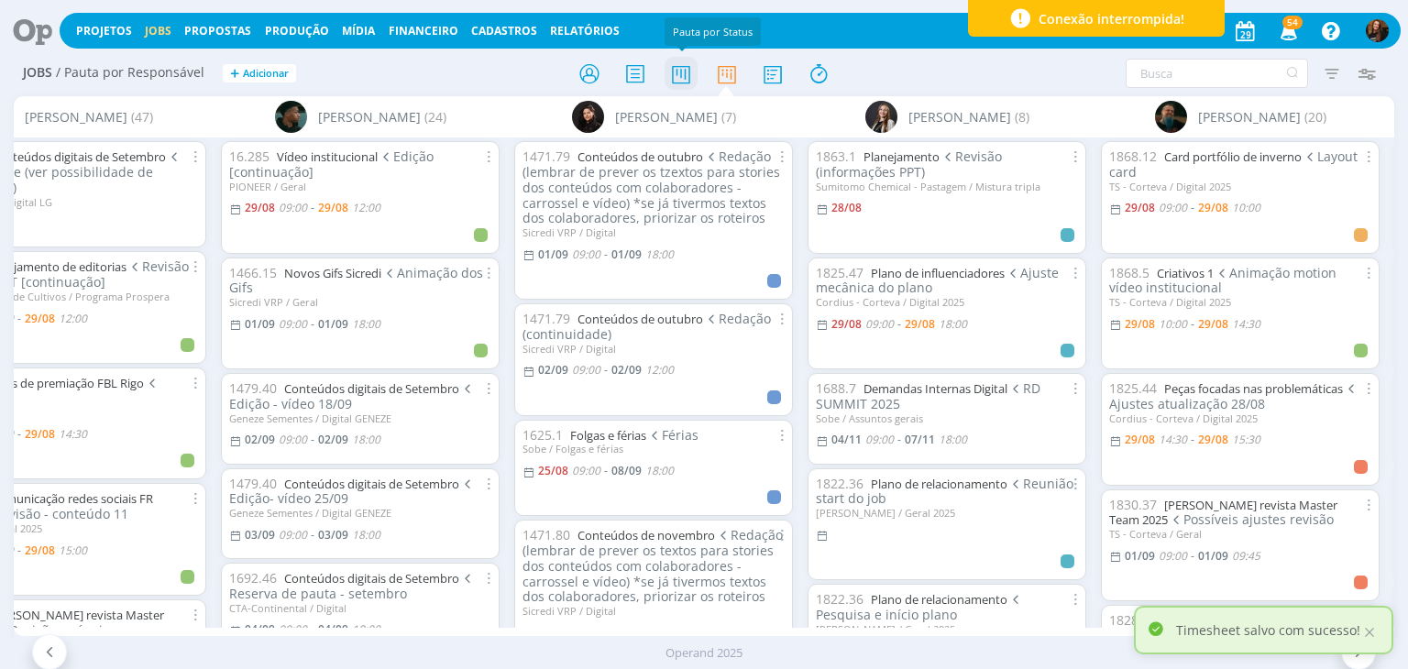
click at [676, 72] on icon at bounding box center [681, 74] width 33 height 36
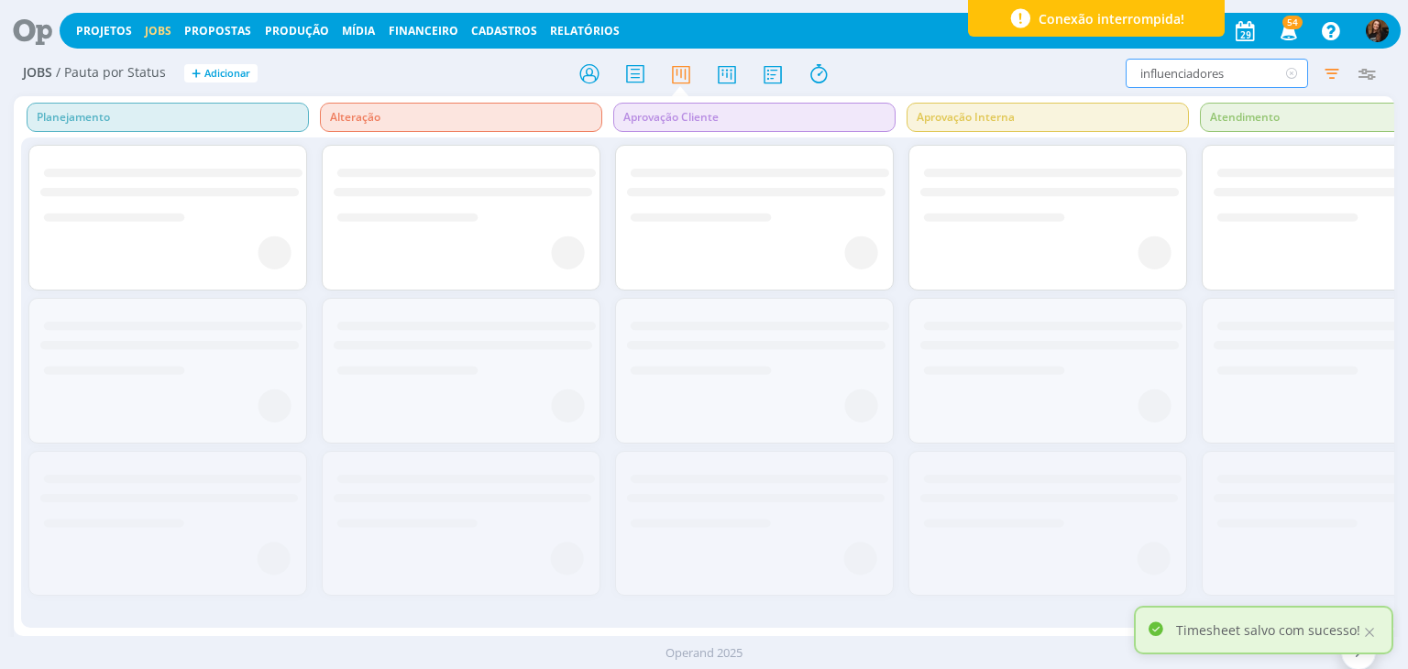
drag, startPoint x: 1251, startPoint y: 67, endPoint x: 1102, endPoint y: 83, distance: 149.3
click at [1102, 83] on div "influenciadores Filtrar Filtrar Limpar influenciadores Tipo Apenas Jobs Data Pe…" at bounding box center [1164, 73] width 442 height 29
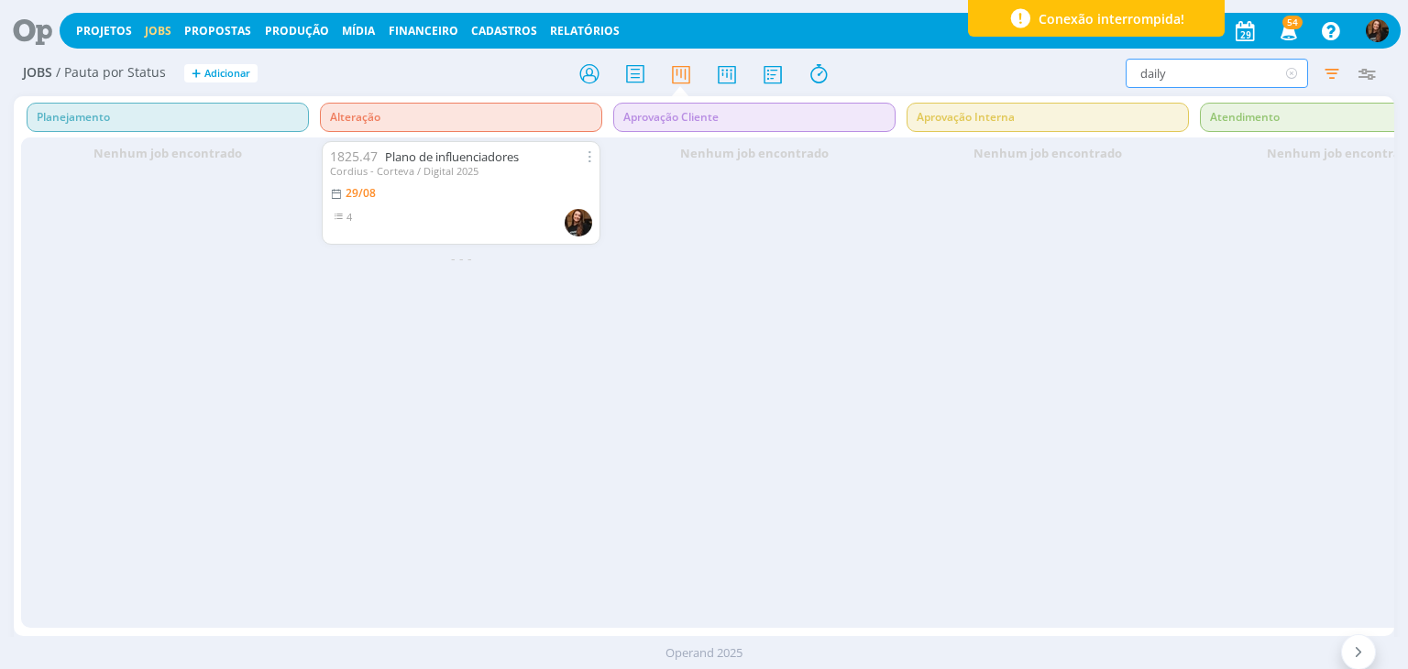
type input "daily"
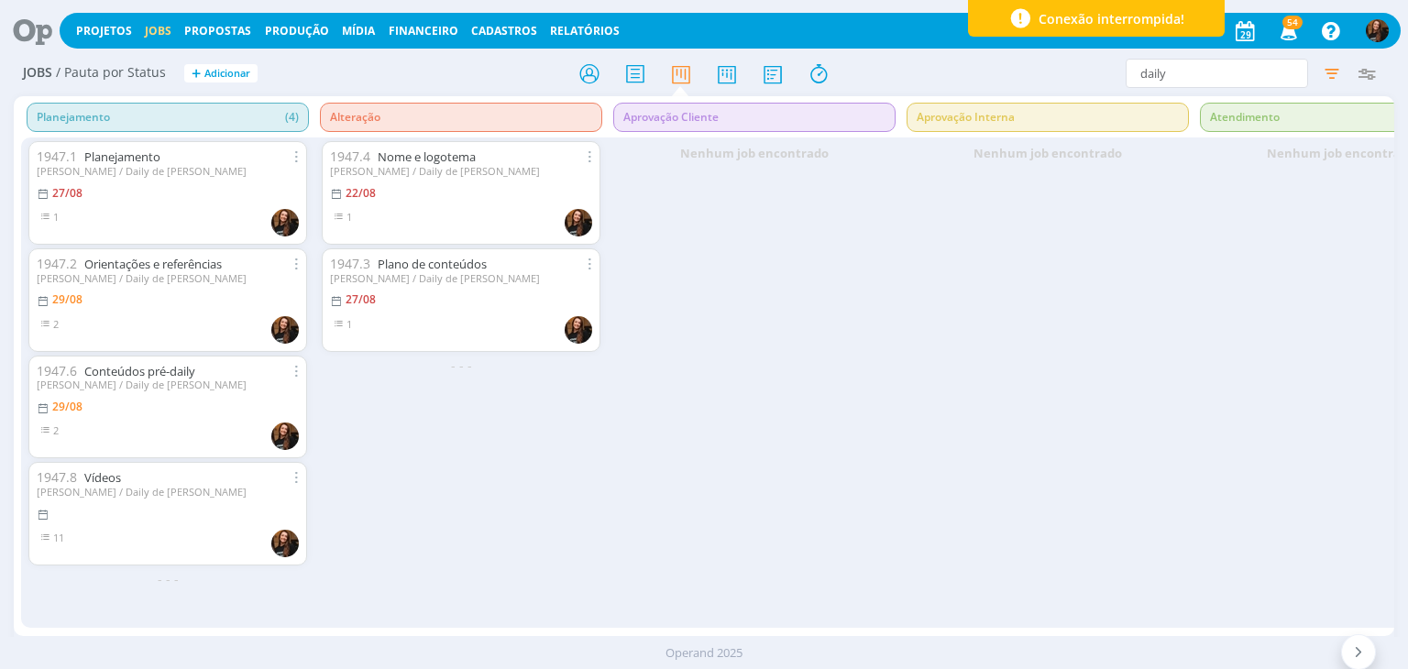
click at [1300, 191] on div "Nenhum job encontrado" at bounding box center [1341, 383] width 293 height 490
click at [162, 371] on link "Conteúdos pré-daily" at bounding box center [139, 371] width 111 height 17
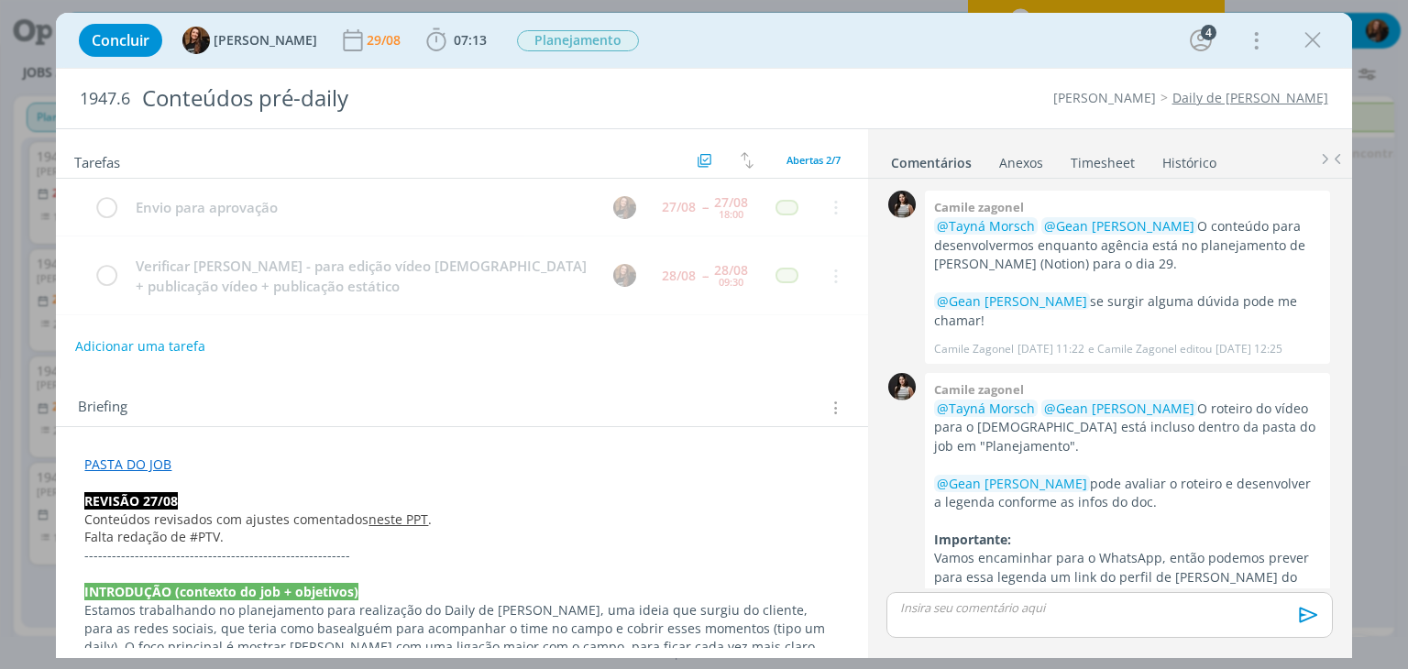
scroll to position [589, 0]
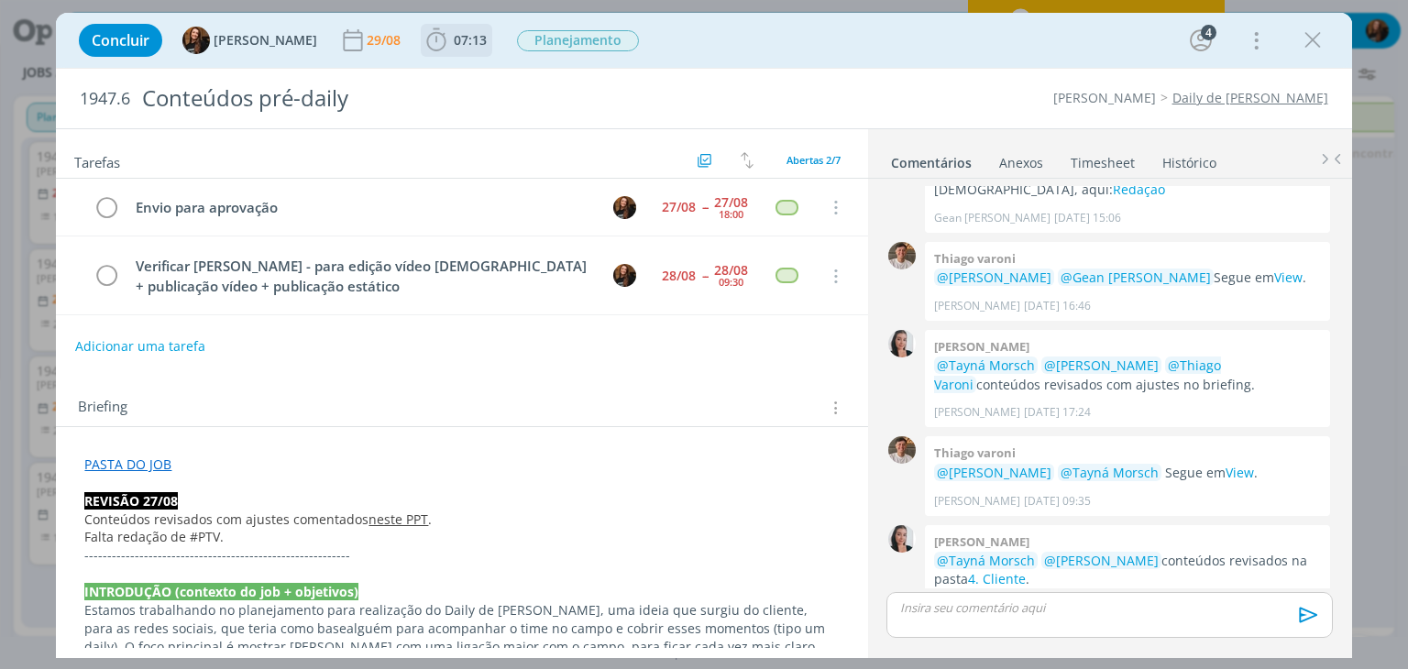
click at [454, 35] on span "07:13" at bounding box center [470, 39] width 33 height 17
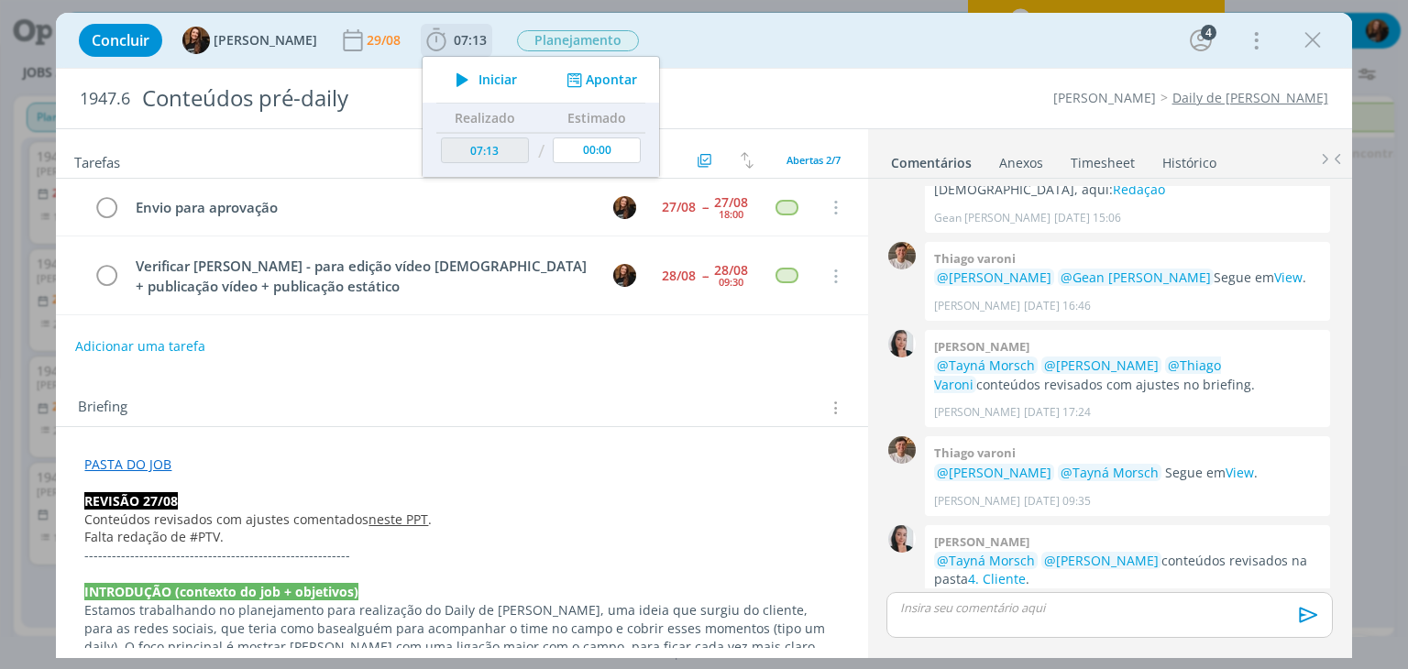
click at [479, 81] on span "Iniciar" at bounding box center [498, 79] width 39 height 13
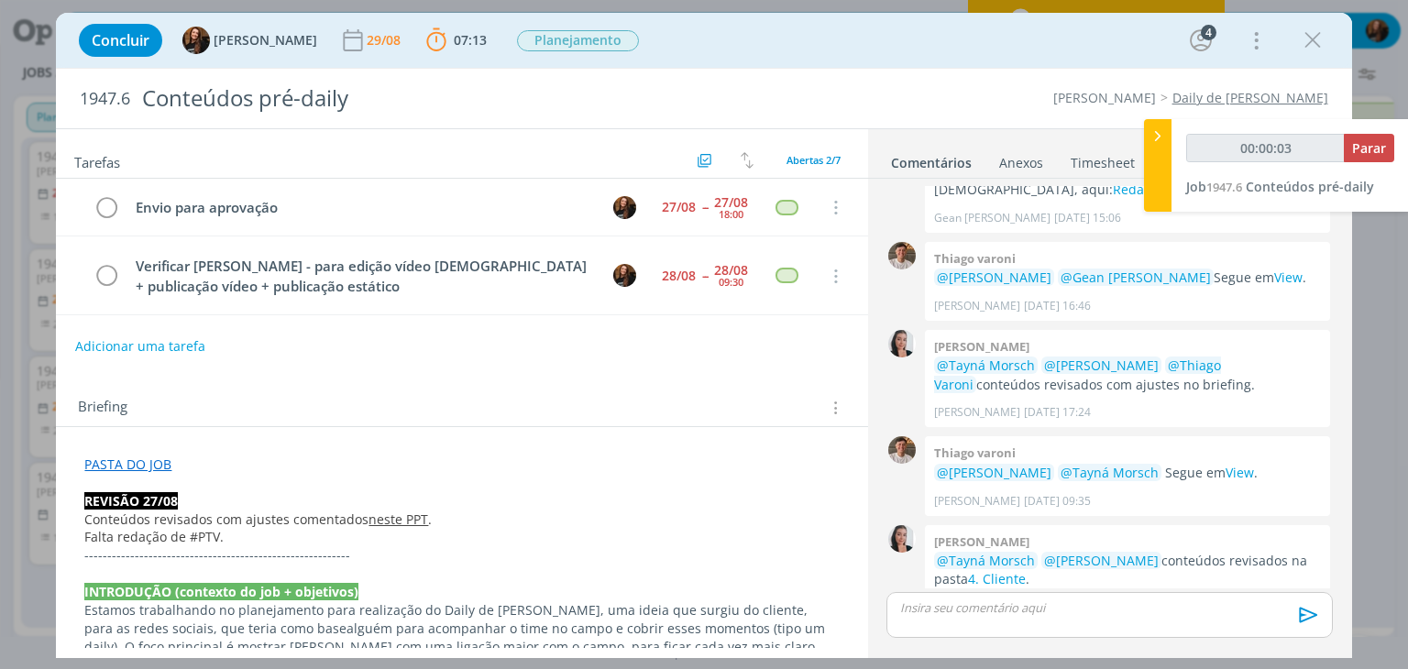
click at [1008, 623] on div "dialog" at bounding box center [1110, 615] width 446 height 46
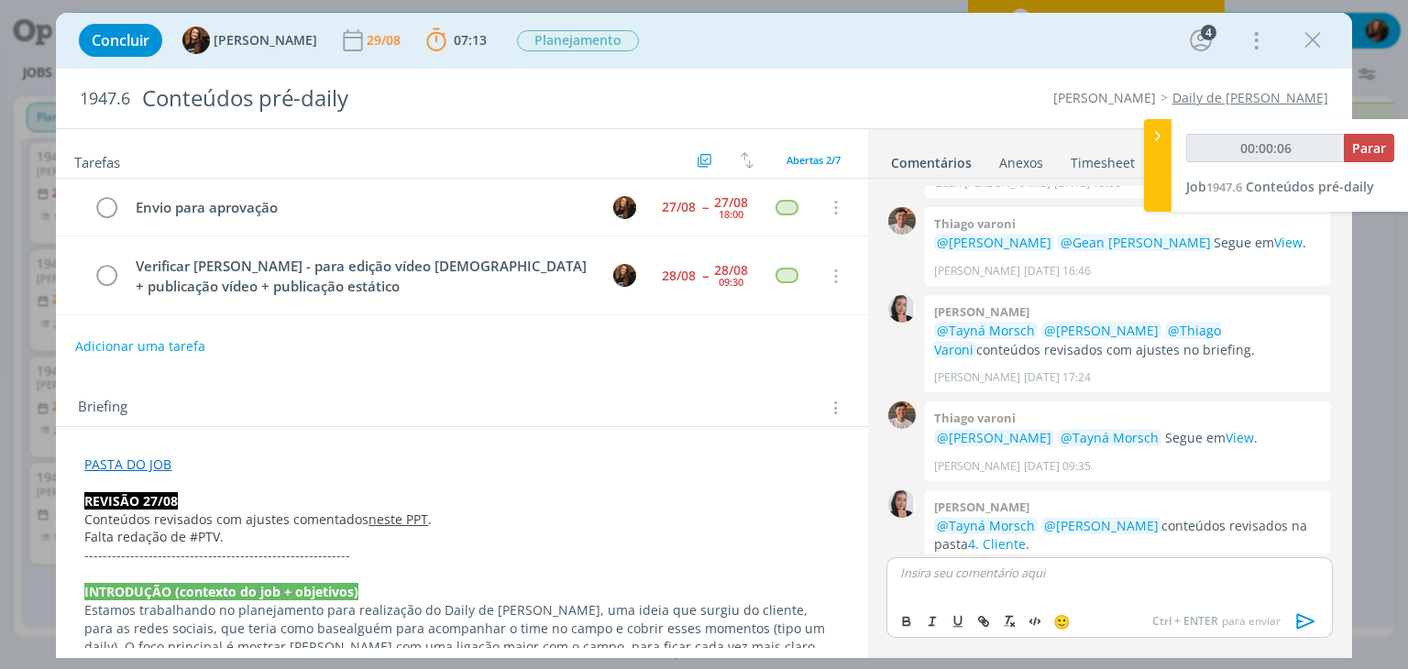
type input "00:00:07"
click at [1172, 168] on div "00:00:09 Parar Job 1947.6 Conteúdos pré-daily" at bounding box center [1290, 165] width 237 height 93
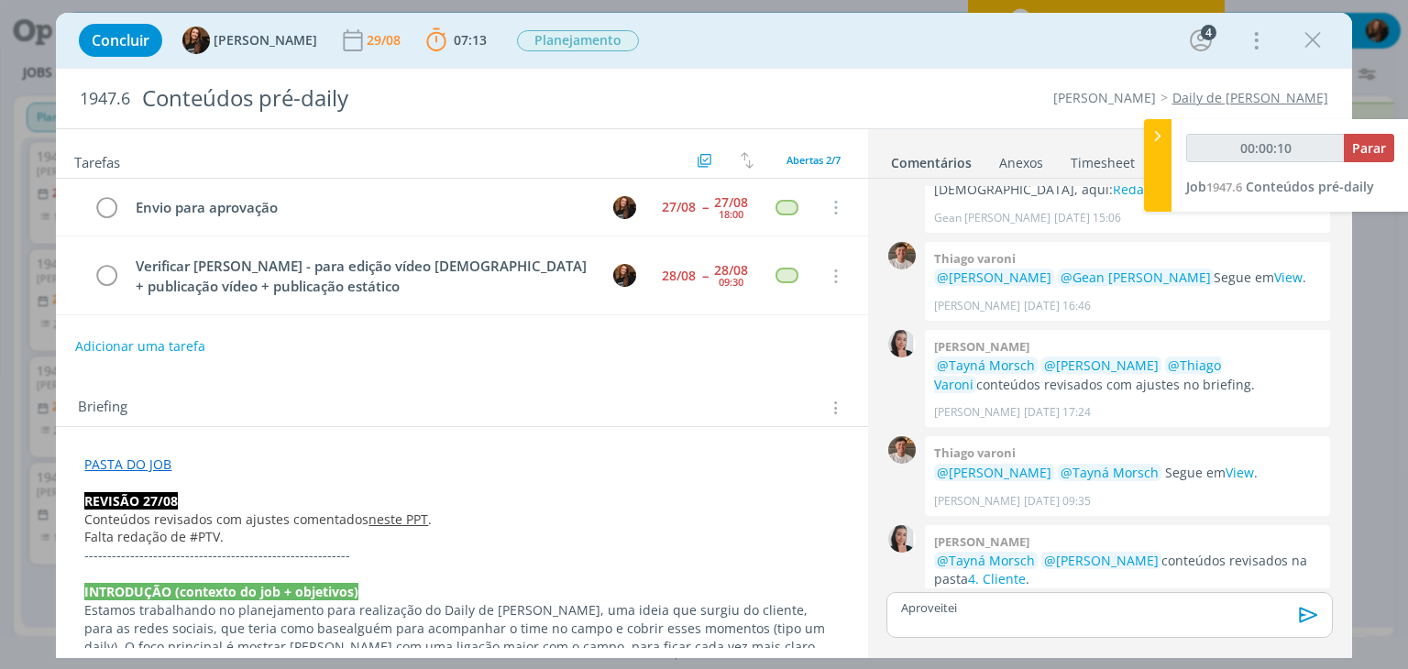
click at [1093, 159] on link "Timesheet" at bounding box center [1103, 159] width 66 height 27
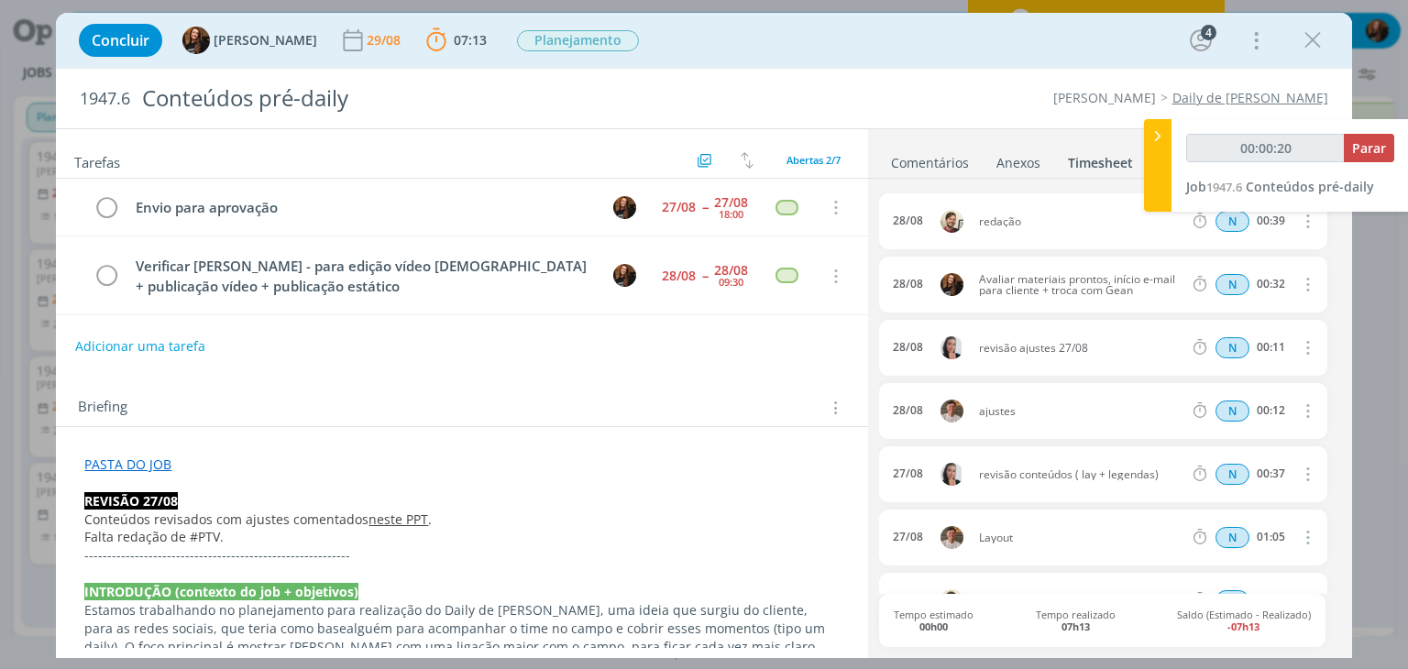
type input "00:00:21"
click at [1160, 138] on icon at bounding box center [1158, 136] width 18 height 19
click at [913, 160] on link "Comentários" at bounding box center [930, 159] width 80 height 27
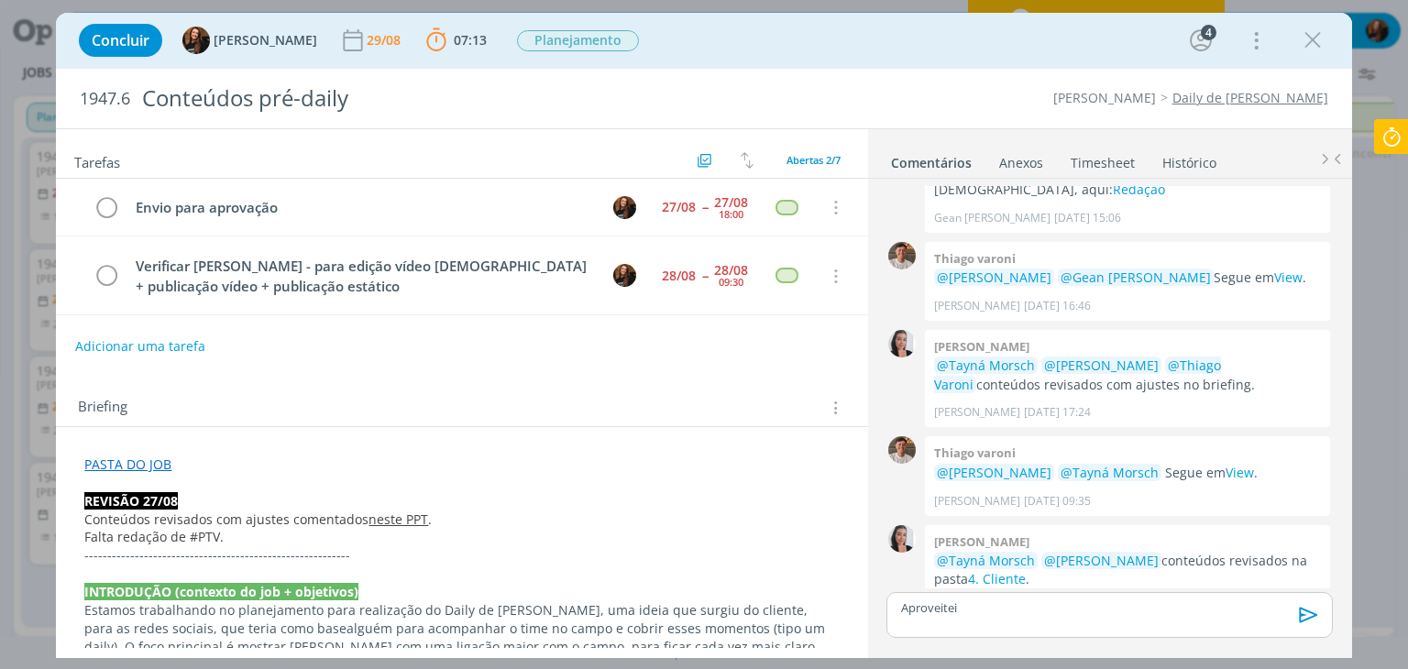
click at [1014, 602] on div "Aproveitei" at bounding box center [1110, 615] width 446 height 46
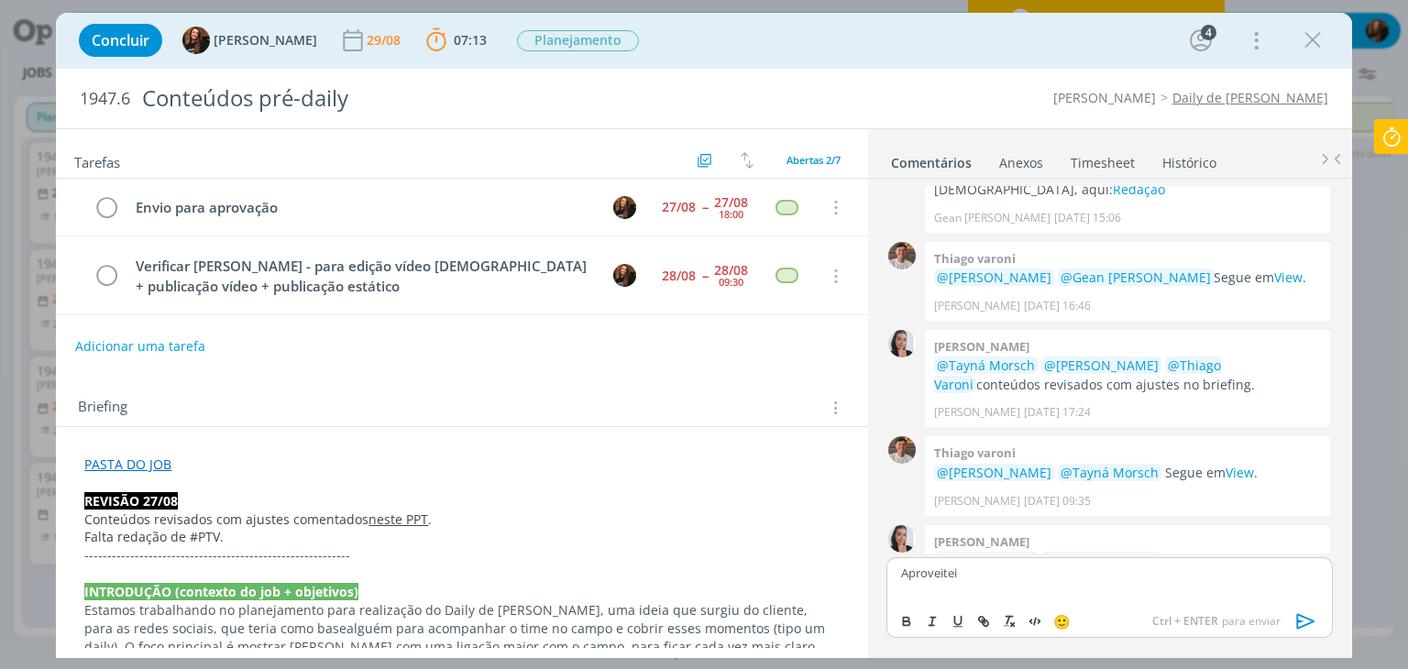
scroll to position [623, 0]
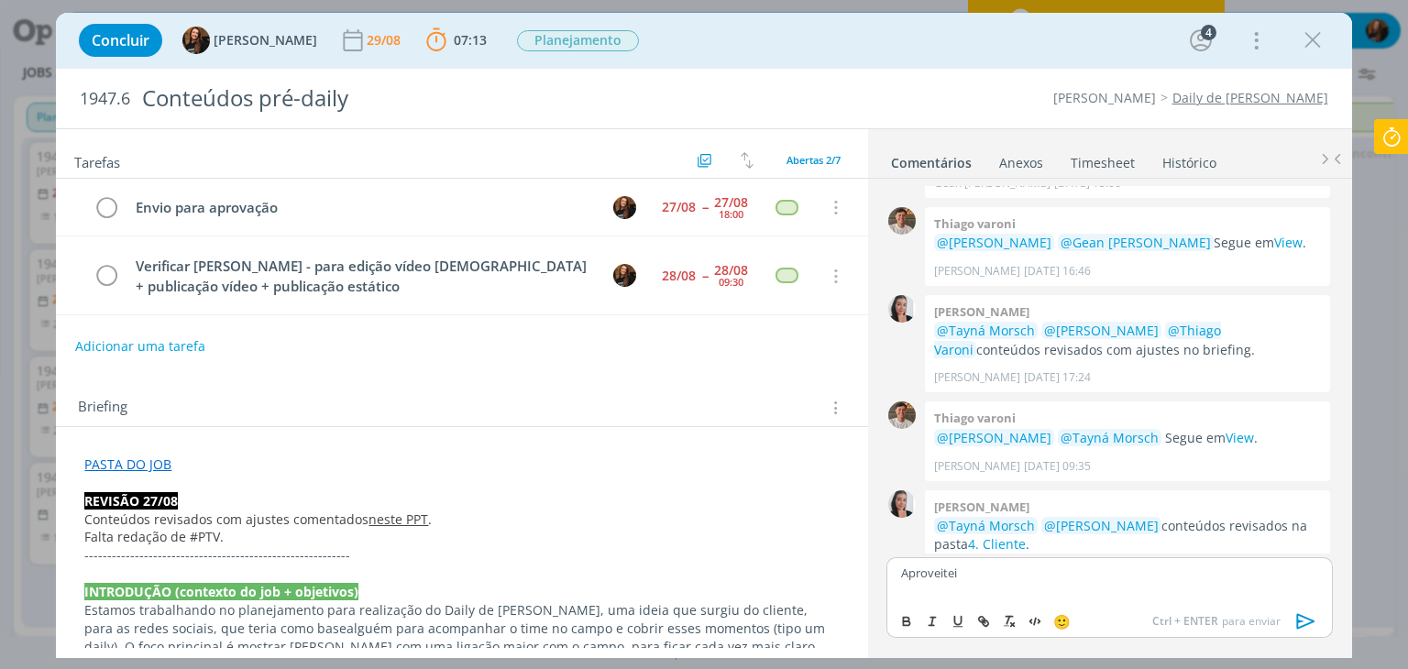
click at [1012, 605] on div "🙂 Ctrl + ENTER para enviar" at bounding box center [1109, 620] width 444 height 34
click at [1021, 584] on div "Aproveitei" at bounding box center [1110, 580] width 446 height 46
click at [1309, 619] on icon "dialog" at bounding box center [1305, 622] width 18 height 16
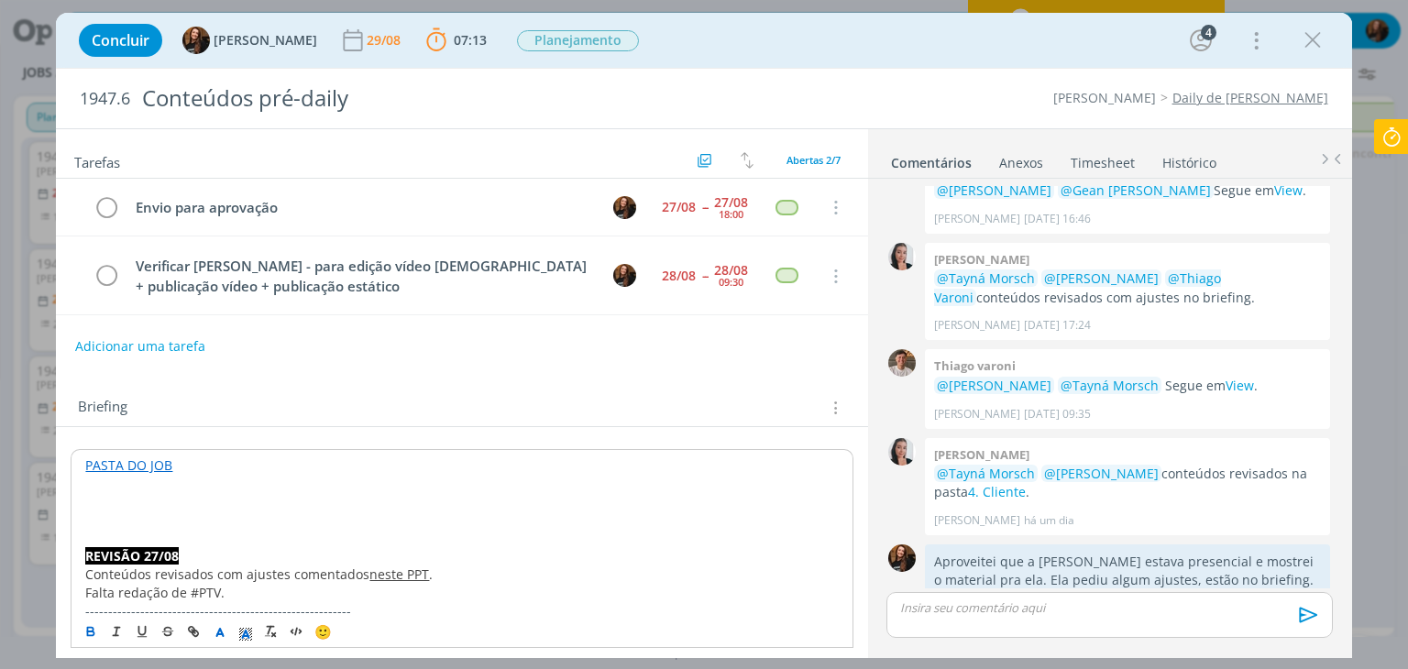
click at [123, 493] on p "dialog" at bounding box center [461, 502] width 753 height 18
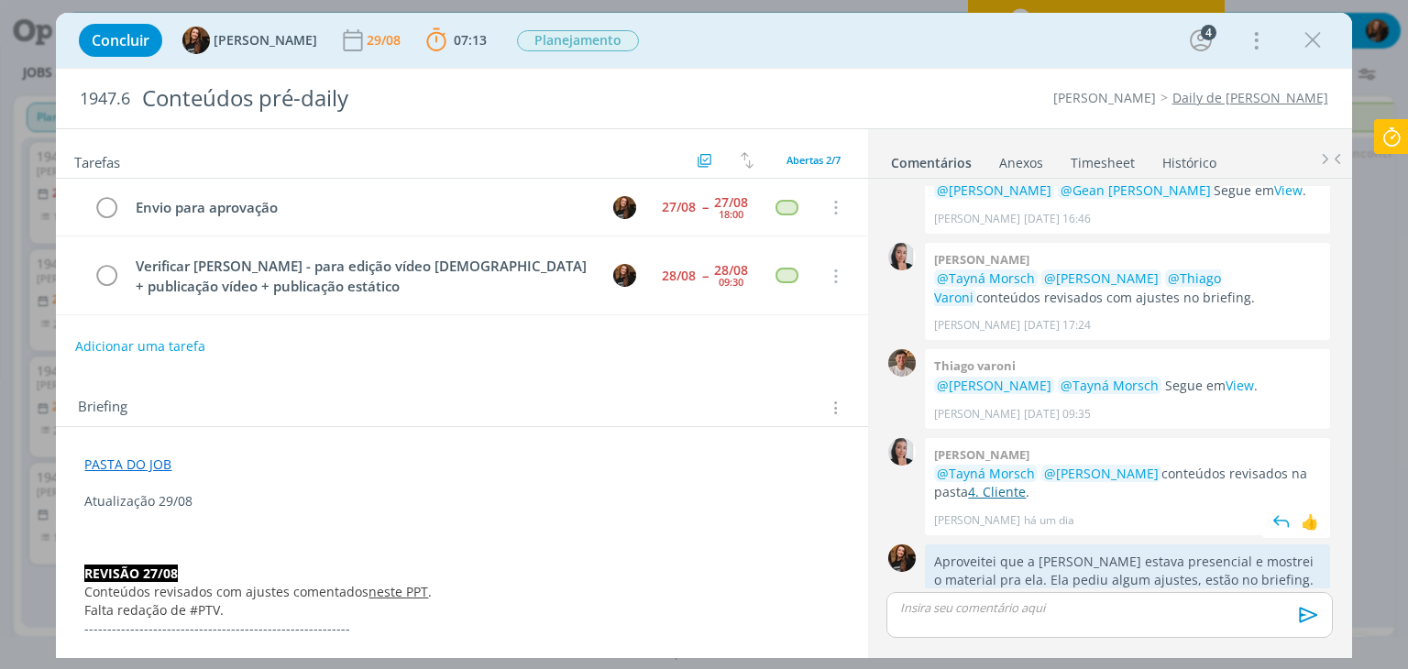
click at [979, 483] on link "4. Cliente" at bounding box center [997, 491] width 58 height 17
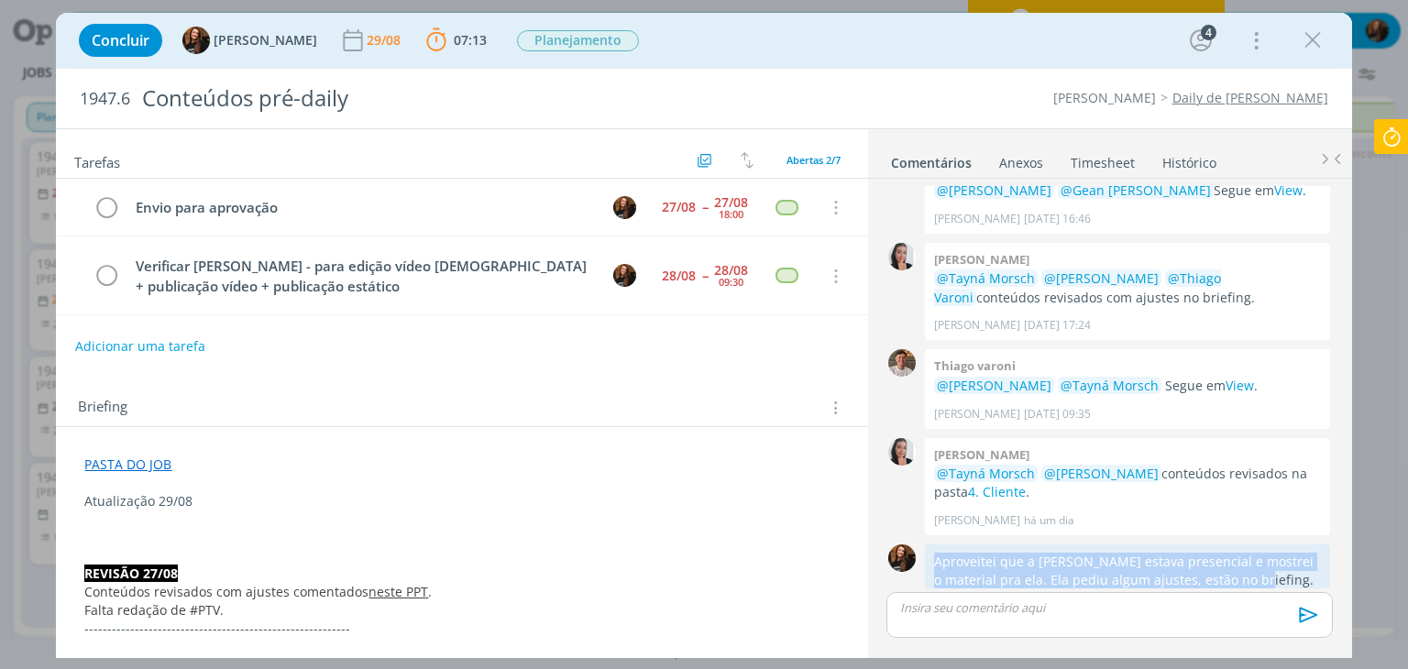
drag, startPoint x: 936, startPoint y: 518, endPoint x: 1295, endPoint y: 534, distance: 359.7
click at [1295, 553] on p "Aproveitei que a Aninha estava presencial e mostrei o material pra ela. Ela ped…" at bounding box center [1127, 572] width 387 height 38
copy p "Aproveitei que a Aninha estava presencial e mostrei o material pra ela. Ela ped…"
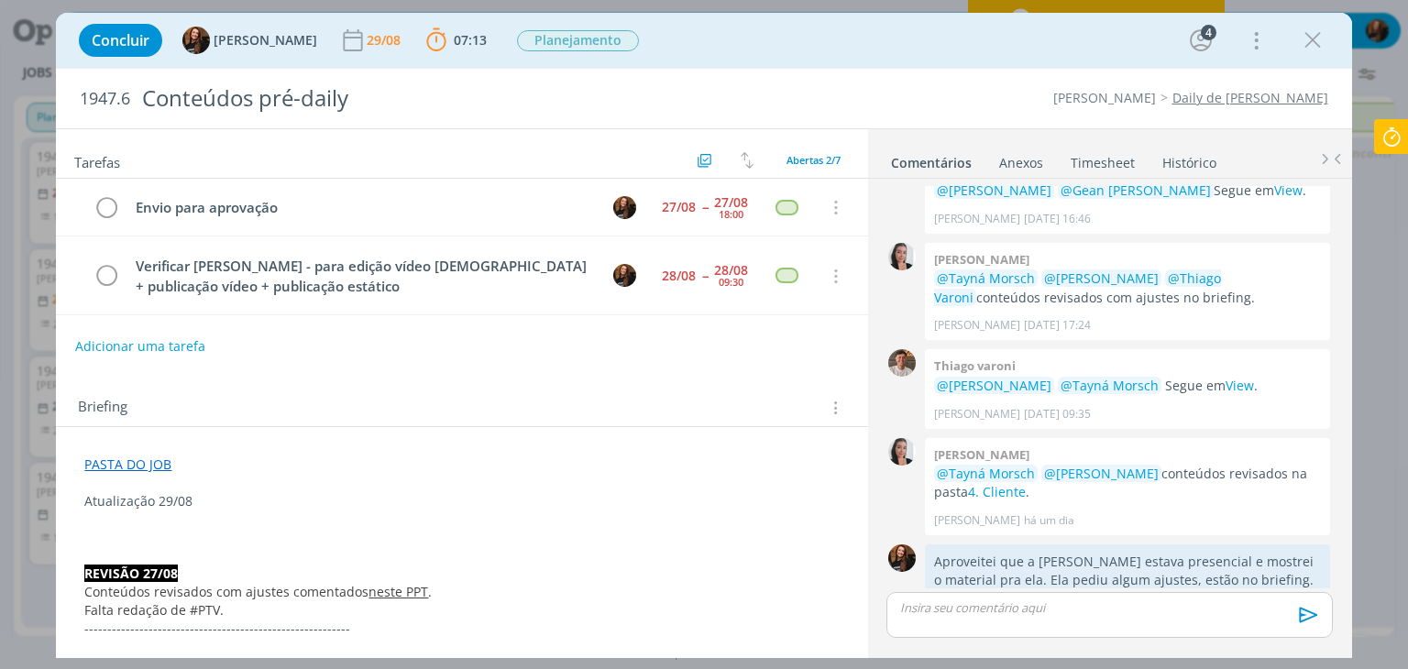
click at [156, 511] on p "dialog" at bounding box center [461, 520] width 755 height 18
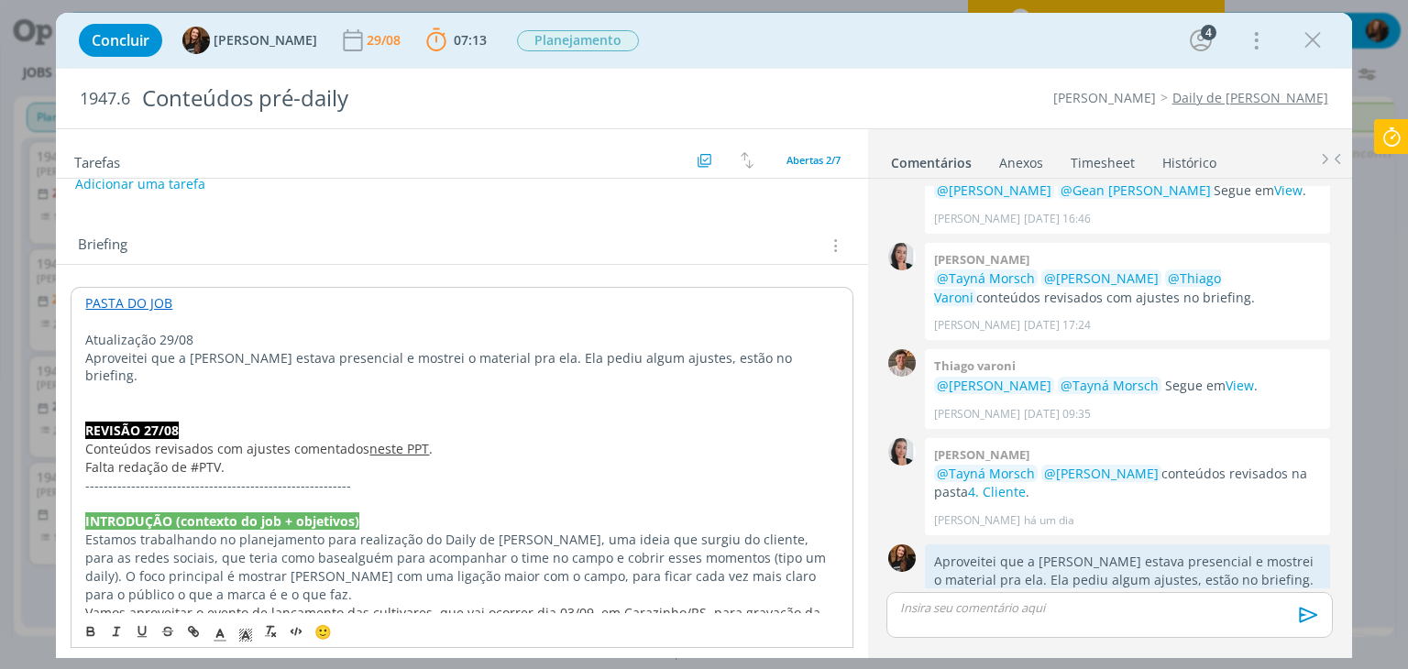
scroll to position [183, 0]
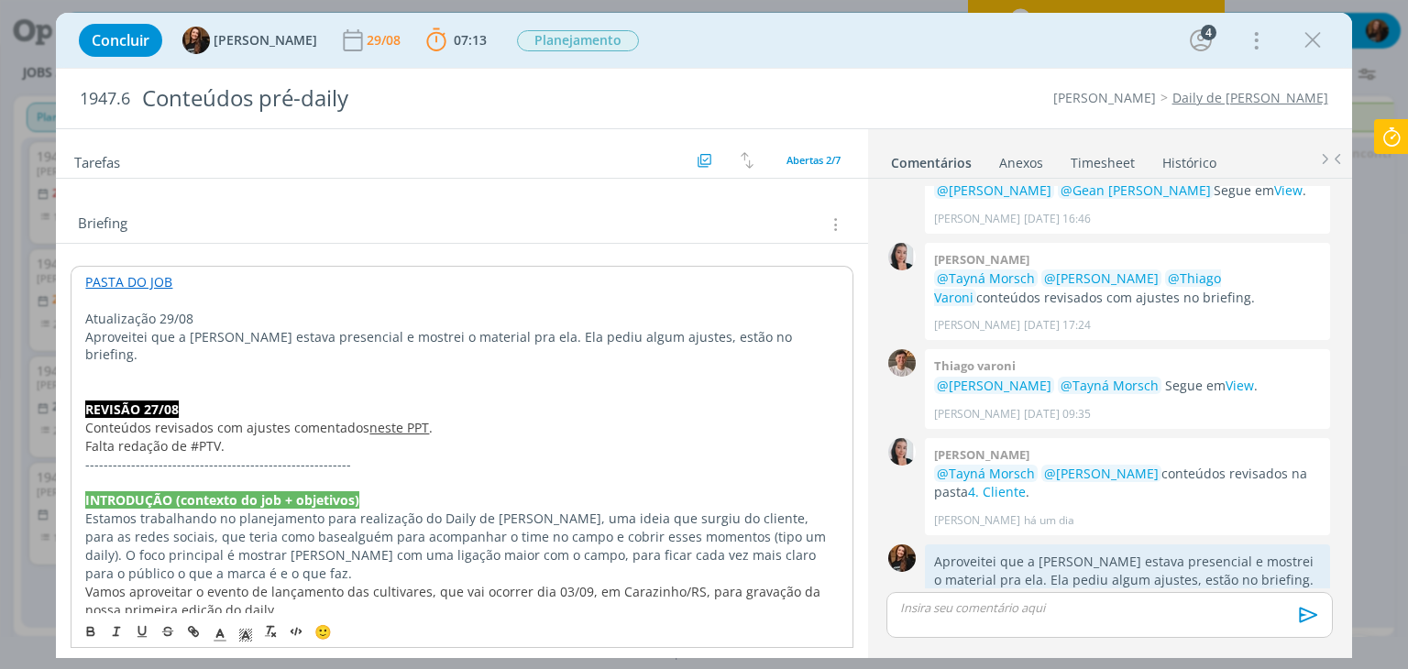
click at [402, 456] on p "----------------------------------------------------------" at bounding box center [461, 465] width 753 height 18
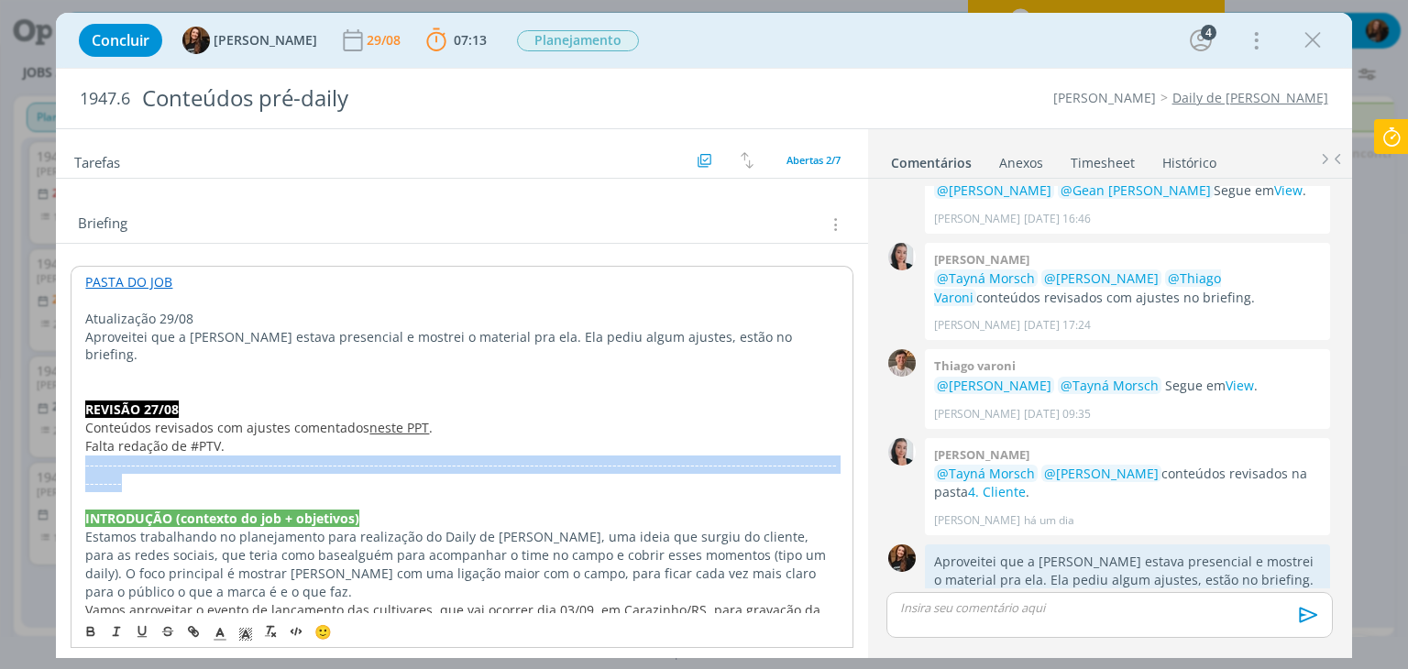
drag, startPoint x: 812, startPoint y: 441, endPoint x: 88, endPoint y: 445, distance: 724.3
click at [86, 456] on p "-------------------------------------------------------------------------------…" at bounding box center [461, 474] width 753 height 37
copy span "-------------------------------------------------------------------------------…"
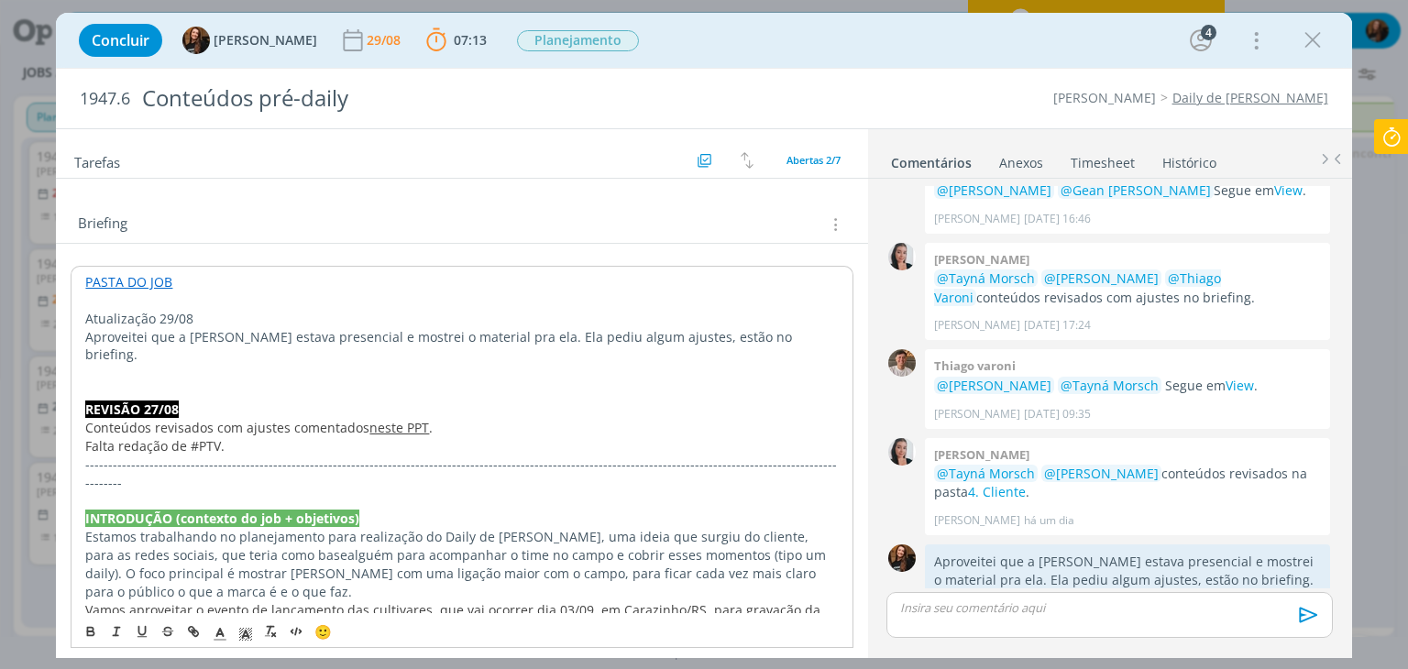
click at [198, 364] on p "dialog" at bounding box center [461, 373] width 753 height 18
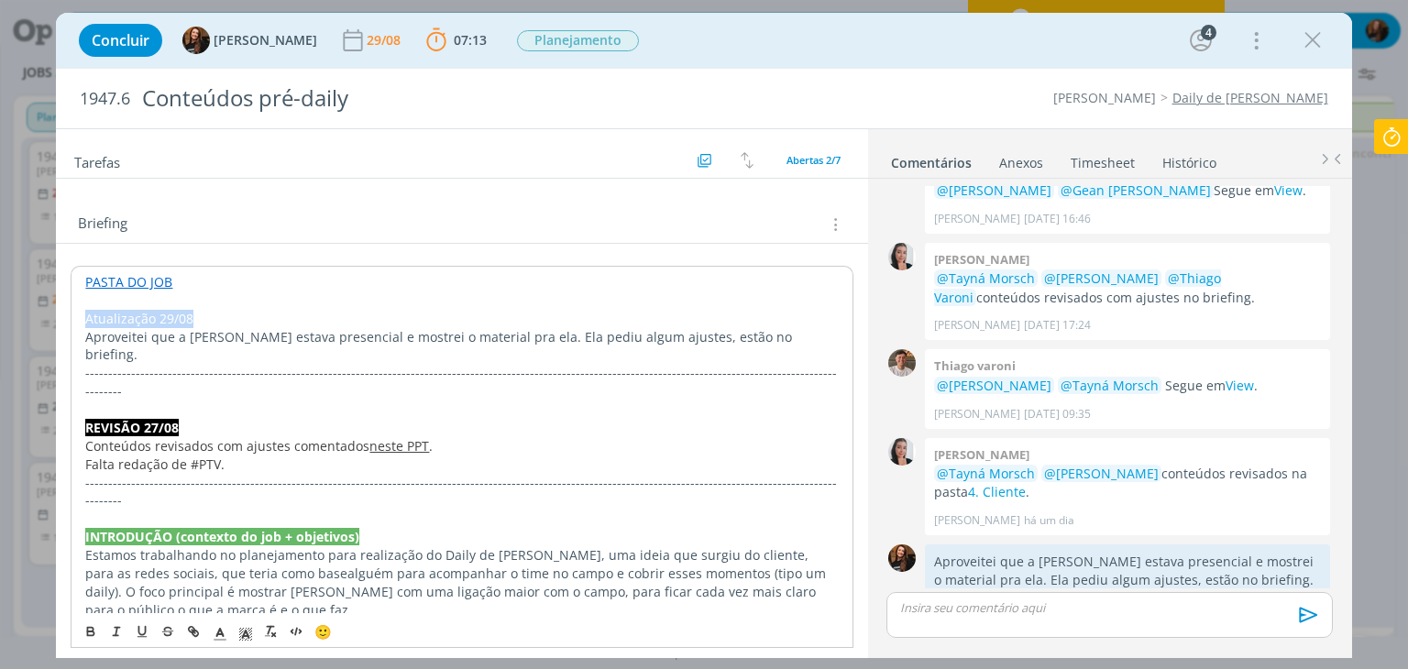
drag, startPoint x: 198, startPoint y: 313, endPoint x: 82, endPoint y: 313, distance: 116.4
click at [251, 639] on icon "dialog" at bounding box center [245, 634] width 17 height 17
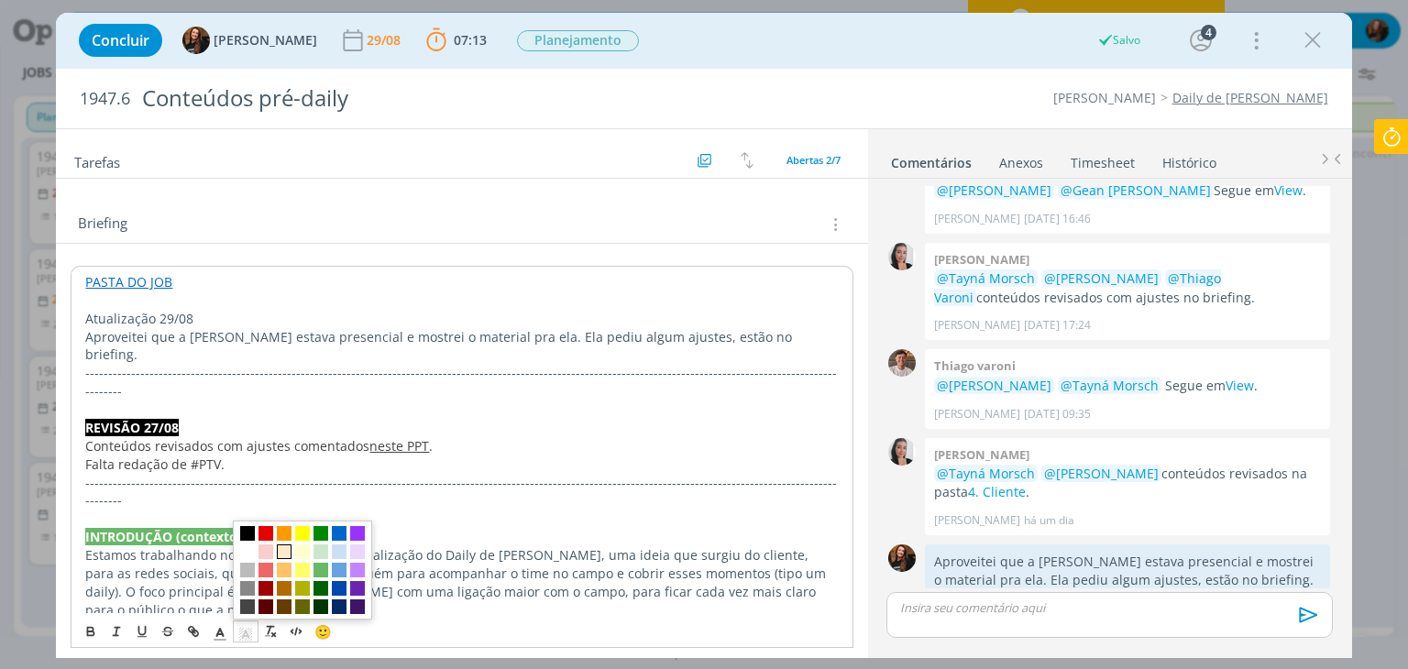
click at [281, 555] on span "dialog" at bounding box center [284, 552] width 15 height 15
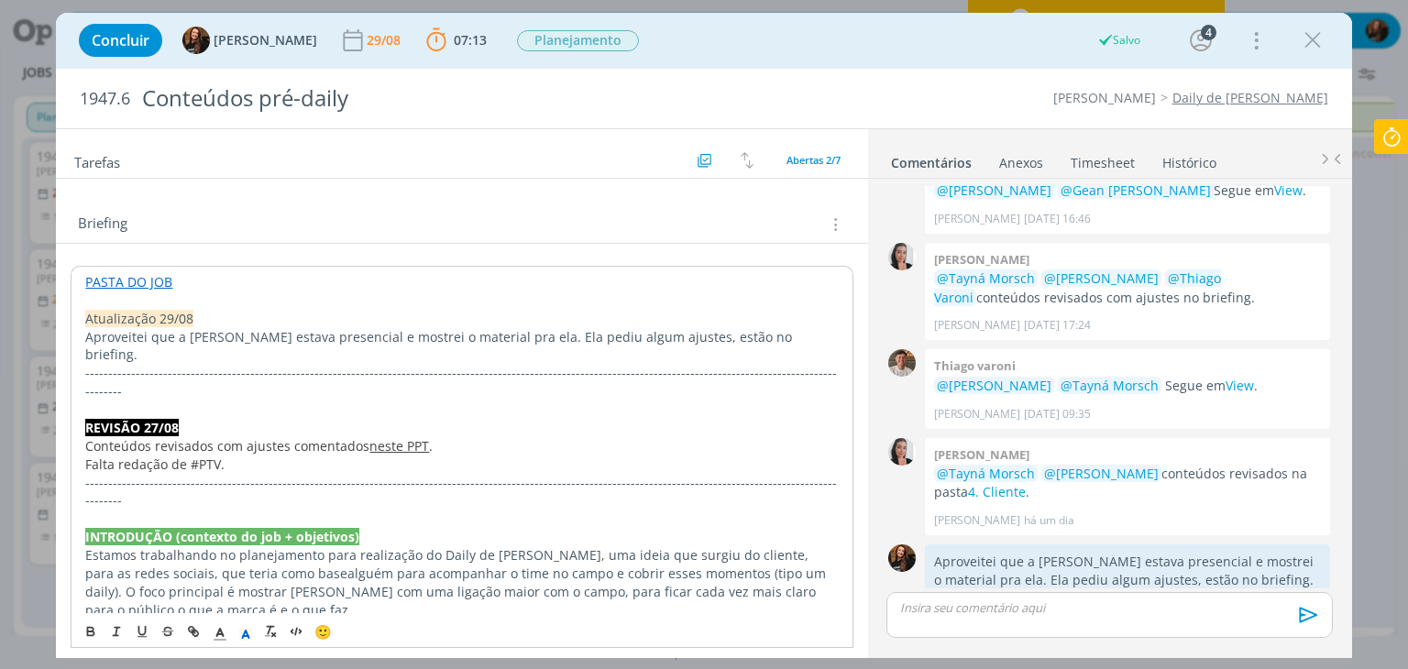
click at [532, 339] on p "Aproveitei que a Aninha estava presencial e mostrei o material pra ela. Ela ped…" at bounding box center [461, 346] width 753 height 37
drag, startPoint x: 778, startPoint y: 337, endPoint x: 653, endPoint y: 325, distance: 126.3
click at [653, 328] on p "Aproveitei que a Aninha estava presencial e mostrei o material pra ela. Ela ped…" at bounding box center [461, 346] width 753 height 37
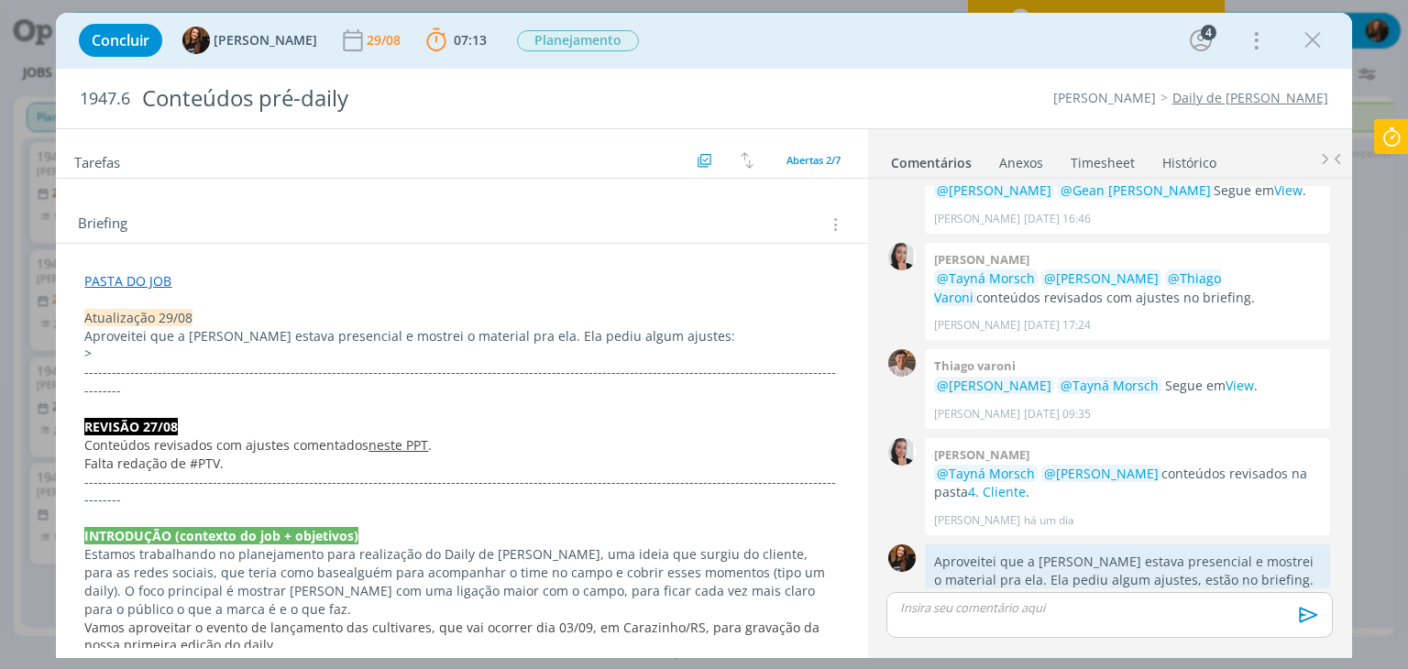
click at [249, 349] on p ">" at bounding box center [461, 354] width 755 height 18
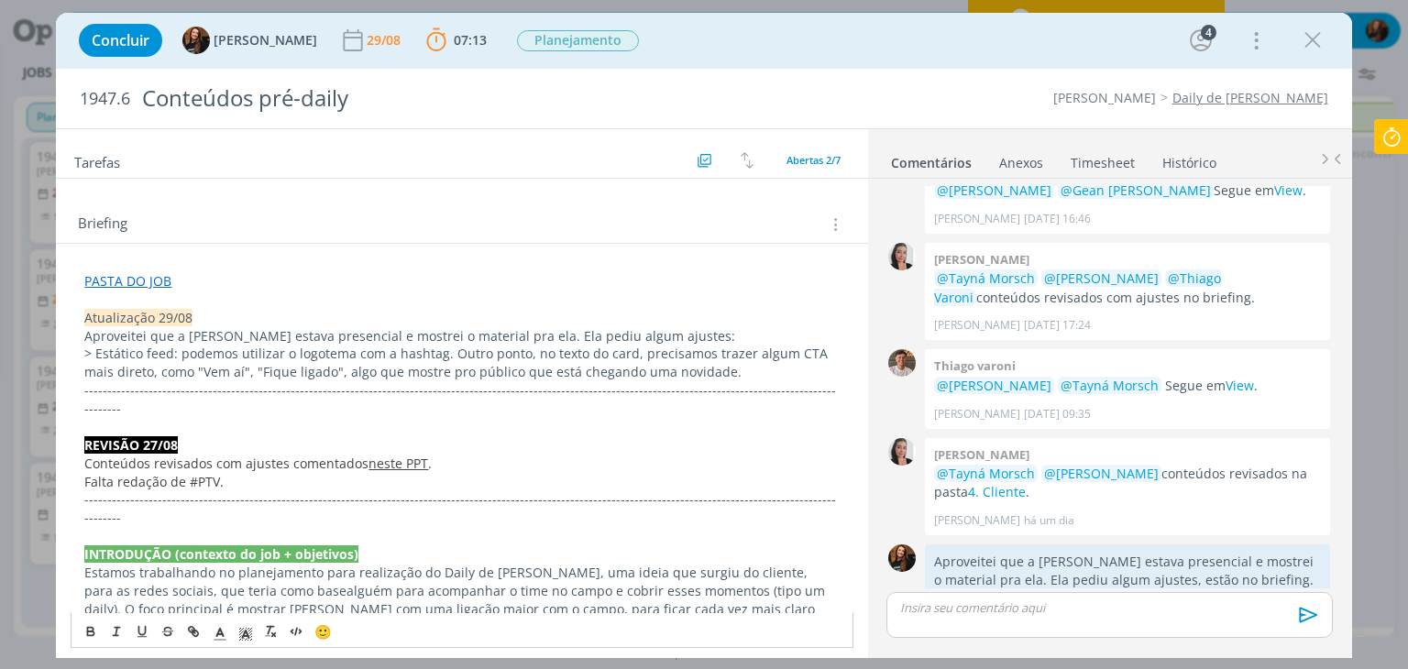
click at [756, 360] on p "> Estático feed: podemos utilizar o logotema com a hashtag. Outro ponto, no tex…" at bounding box center [461, 363] width 755 height 37
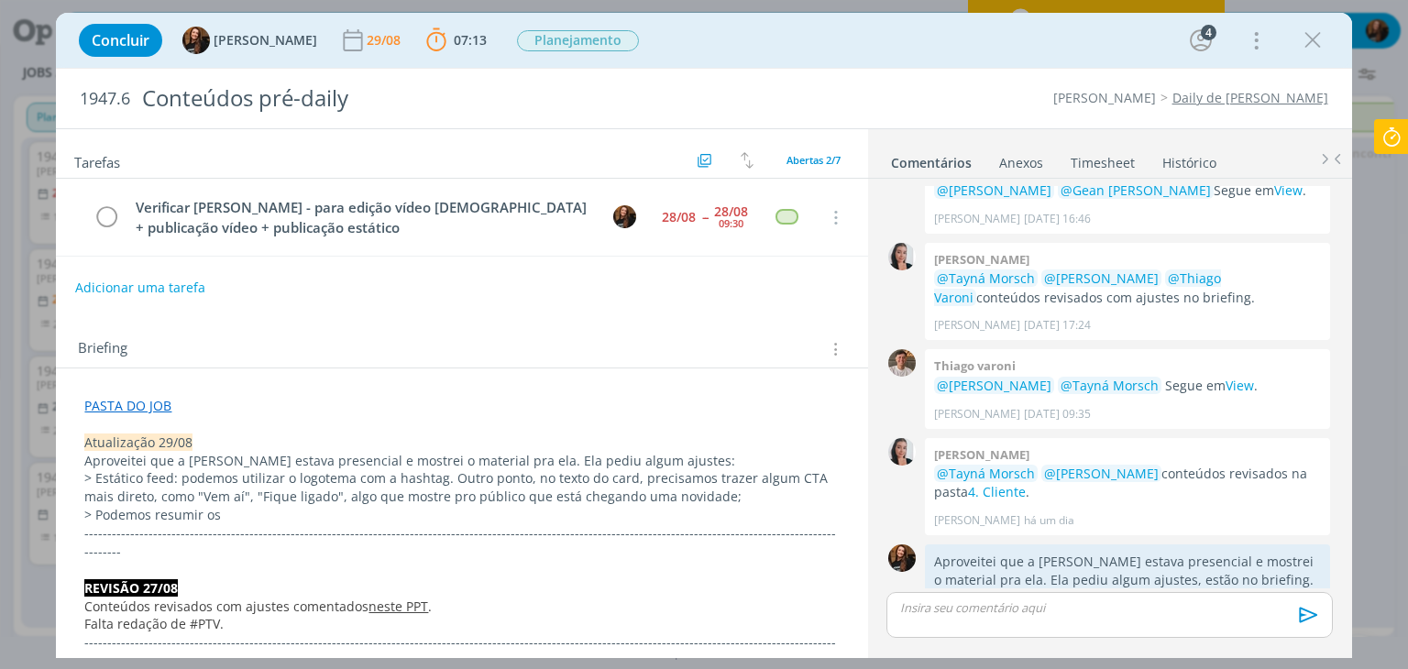
scroll to position [92, 0]
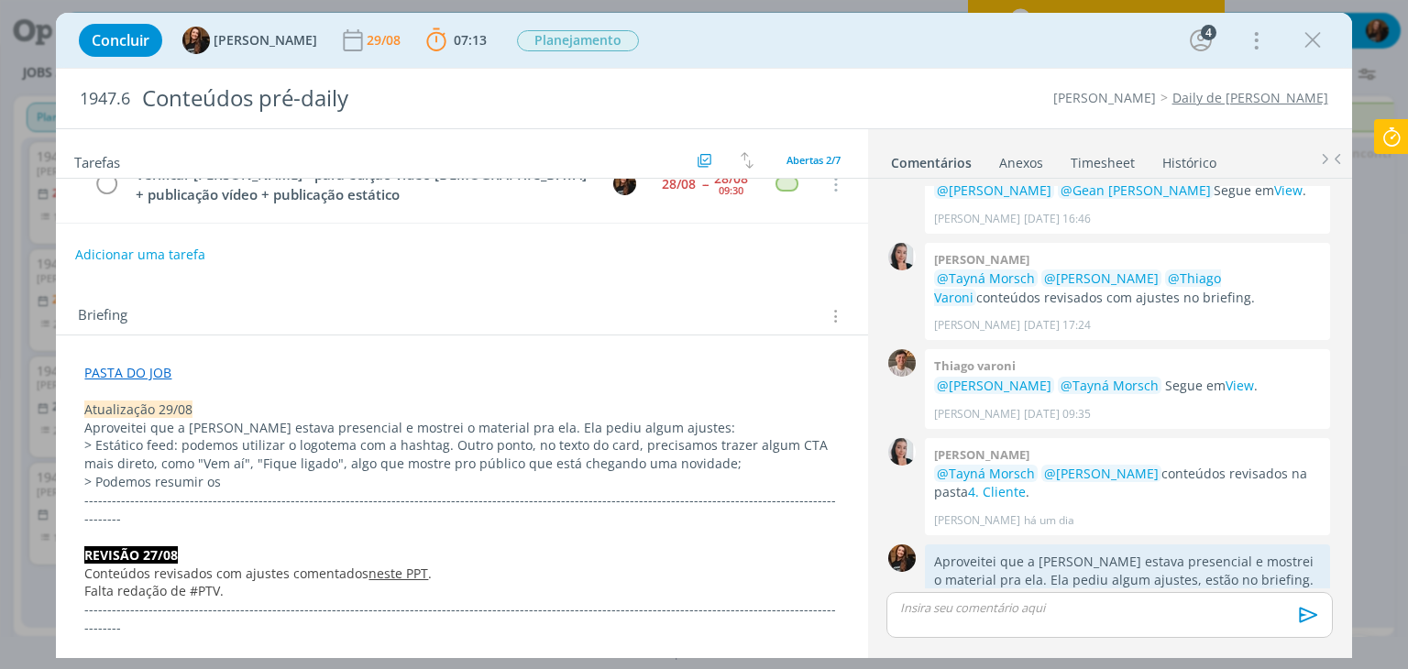
click at [246, 474] on p "> Podemos resumir os" at bounding box center [461, 482] width 755 height 18
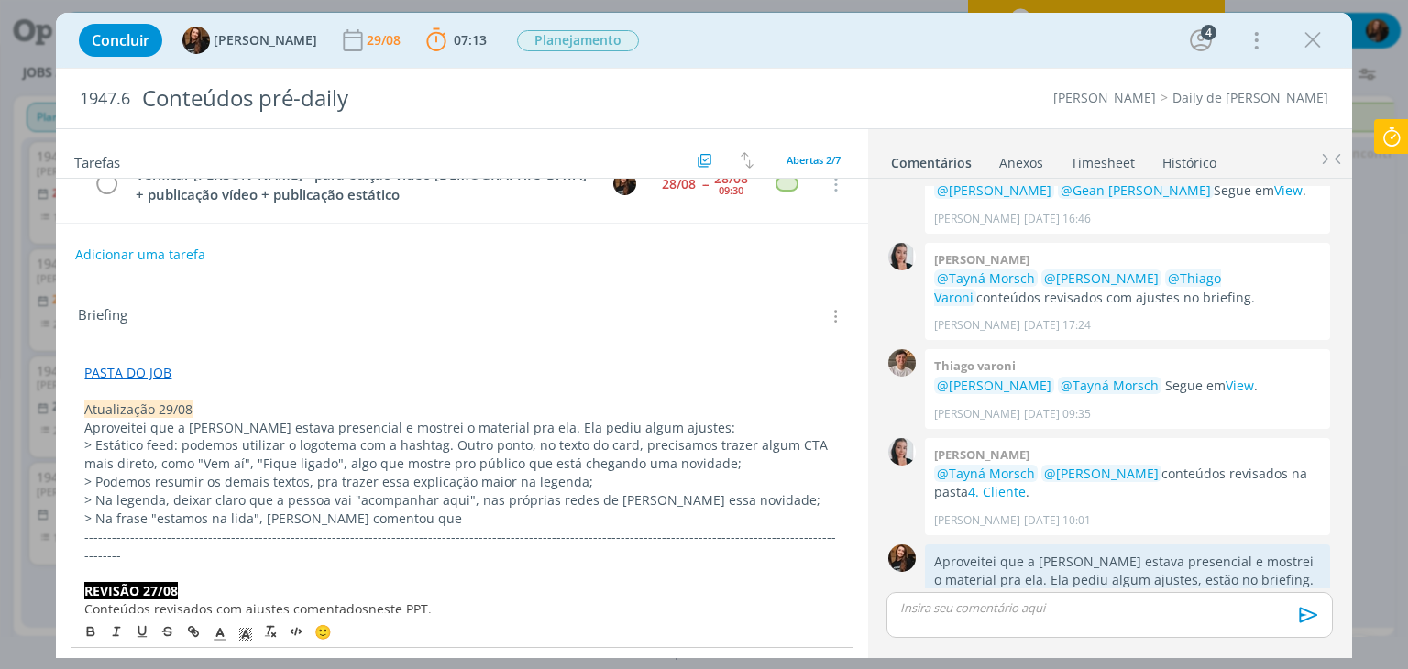
click at [429, 516] on p "> Na frase "estamos na lida", Aninha comentou que" at bounding box center [461, 519] width 755 height 18
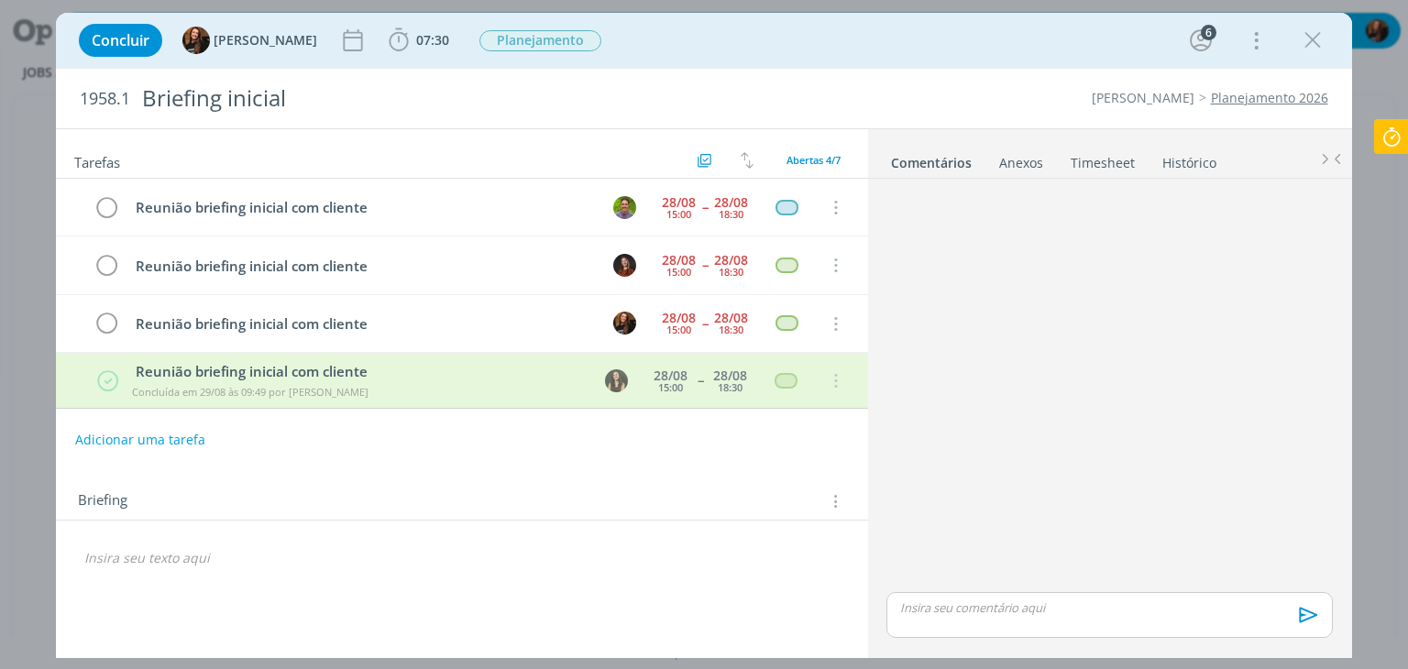
click at [1119, 157] on link "Timesheet" at bounding box center [1103, 159] width 66 height 27
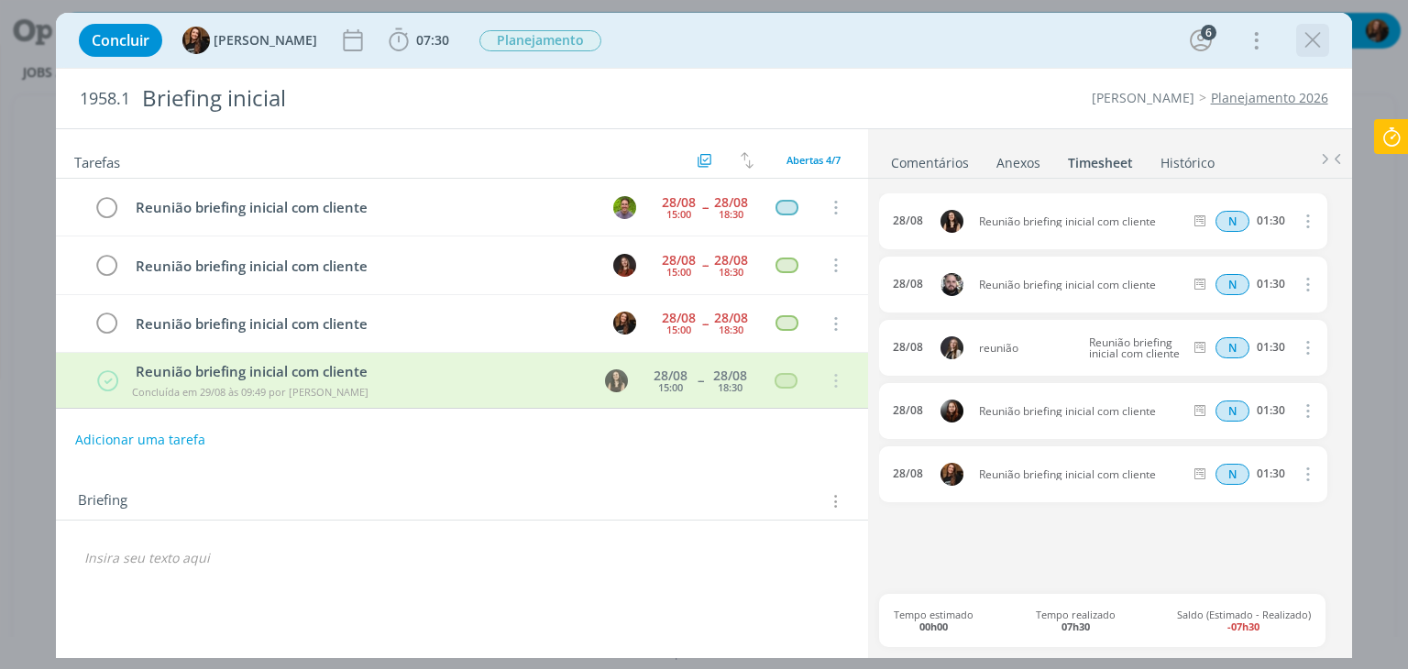
click at [1323, 41] on icon "dialog" at bounding box center [1313, 41] width 28 height 28
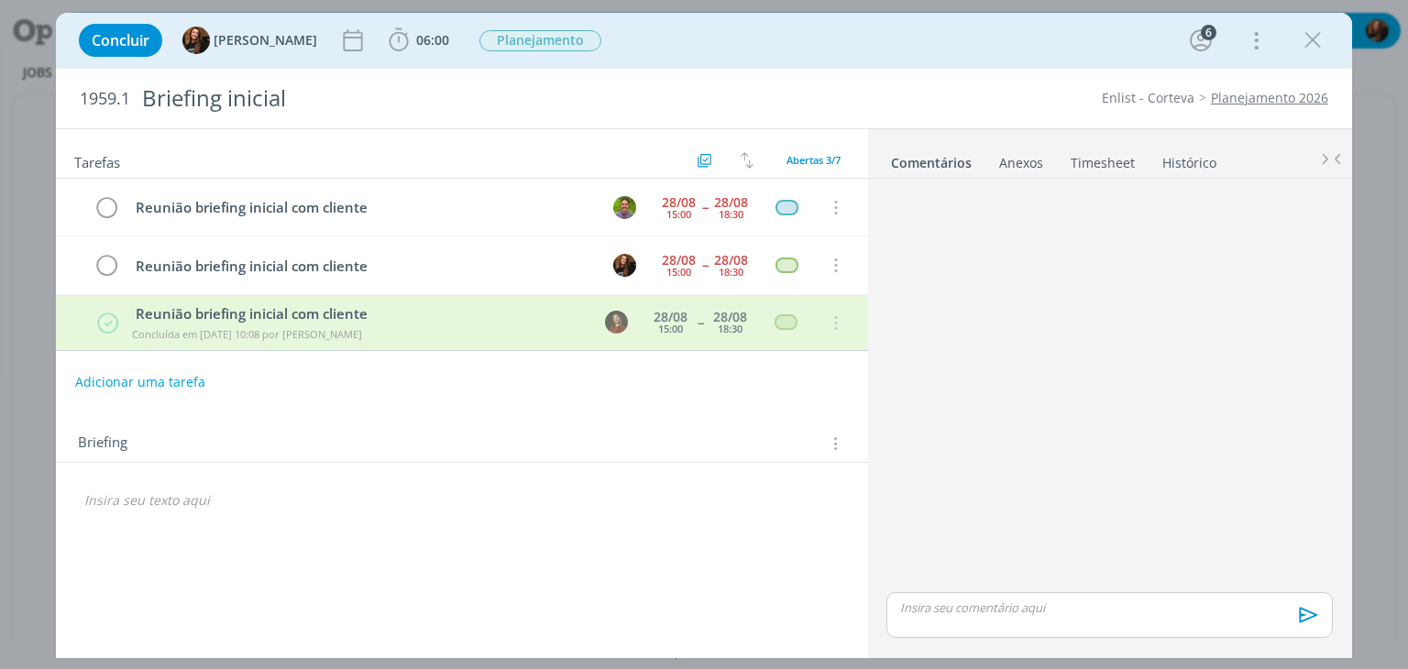
click at [1093, 160] on link "Timesheet" at bounding box center [1103, 159] width 66 height 27
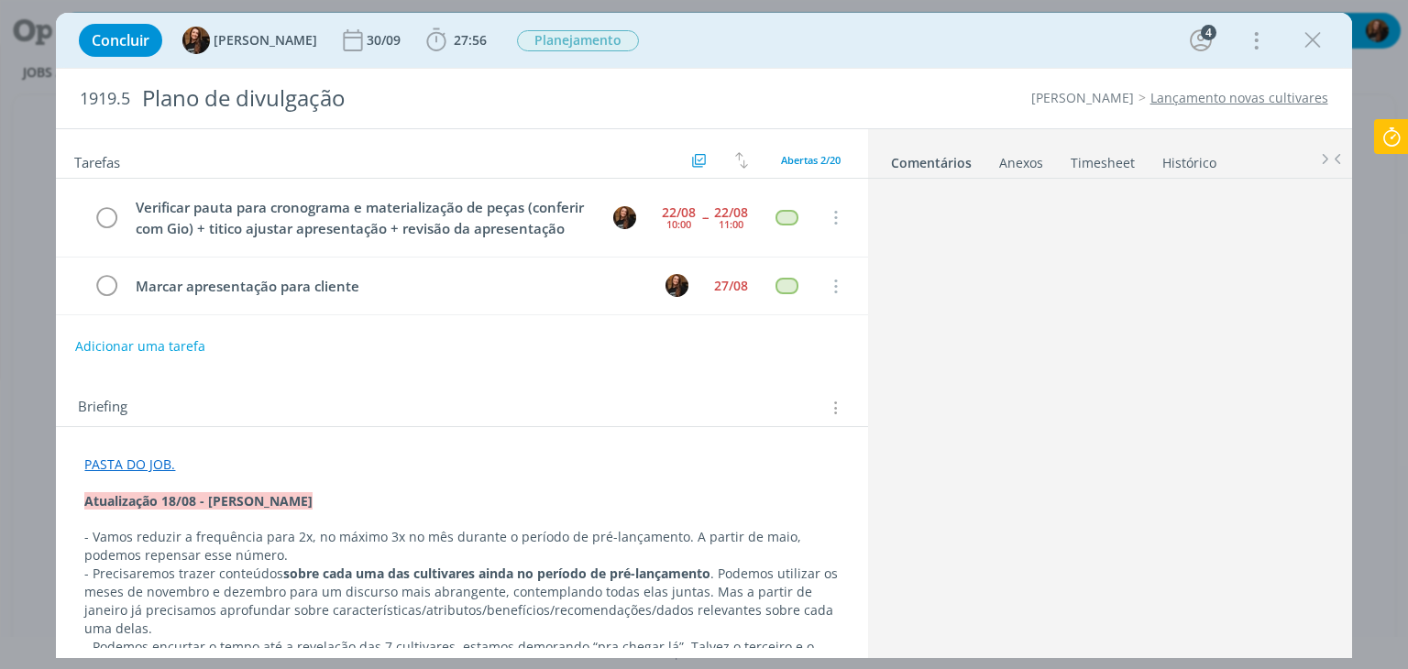
scroll to position [854, 0]
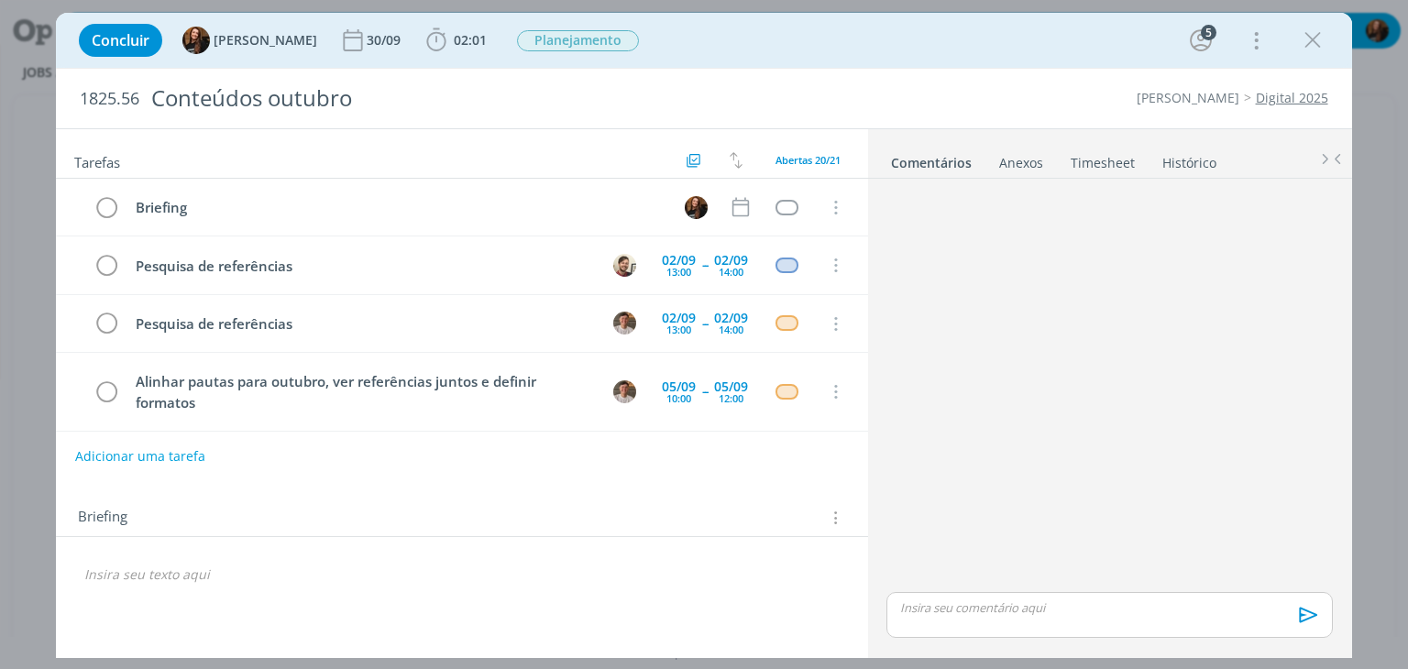
click at [1111, 165] on link "Timesheet" at bounding box center [1103, 159] width 66 height 27
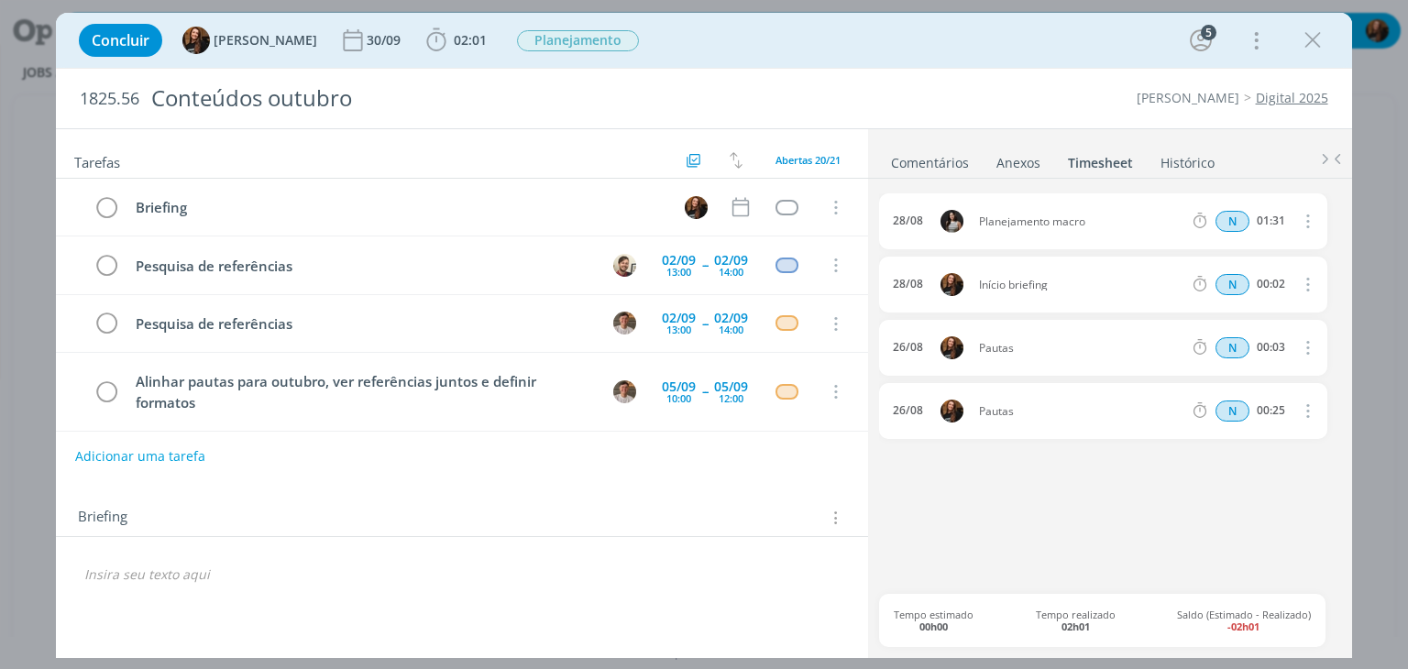
click at [945, 159] on link "Comentários" at bounding box center [930, 159] width 80 height 27
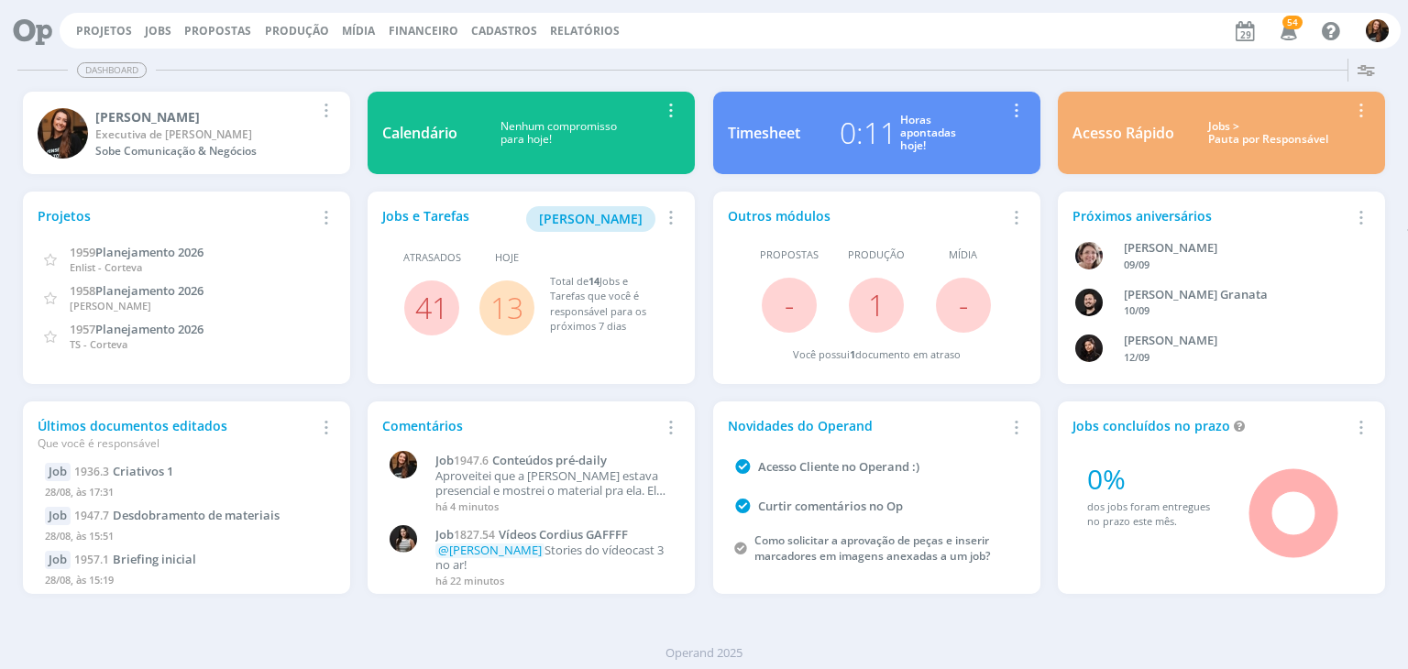
click at [1282, 144] on div "Jobs > Pauta por Responsável" at bounding box center [1268, 133] width 161 height 27
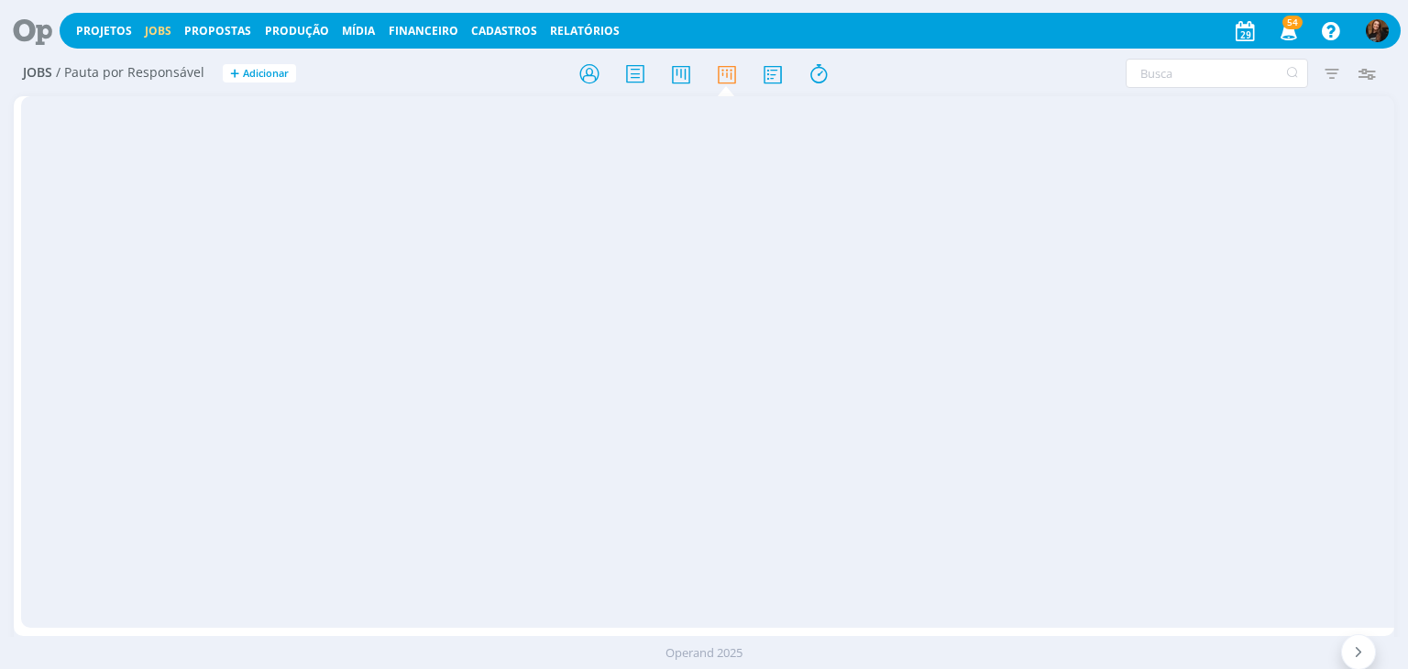
click at [826, 71] on icon at bounding box center [818, 74] width 33 height 36
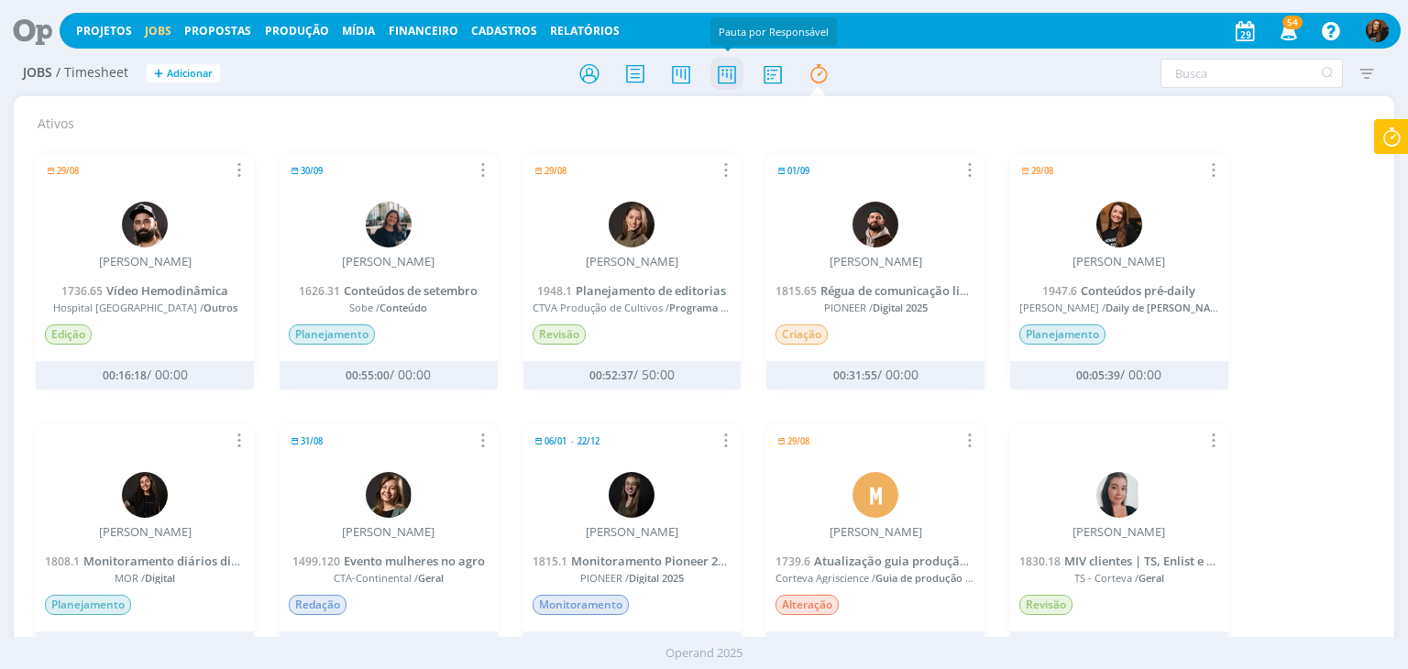
click at [734, 72] on icon at bounding box center [727, 74] width 33 height 36
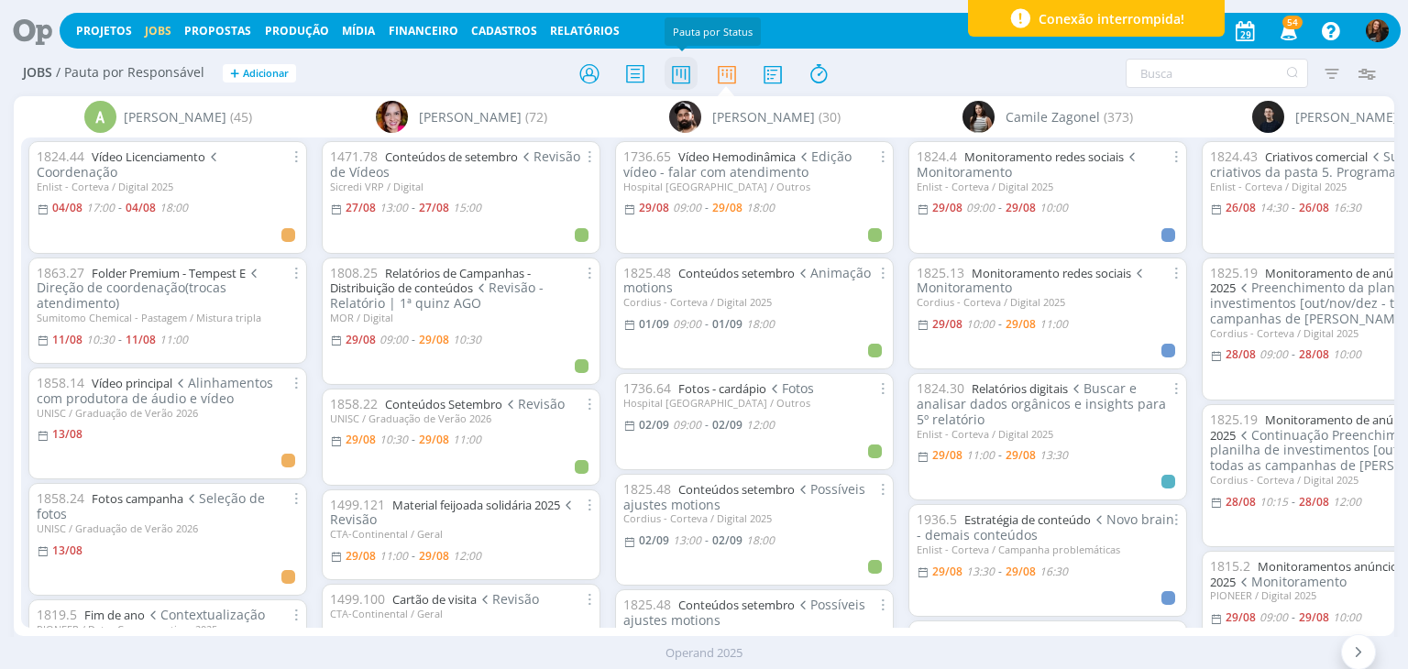
click at [682, 69] on icon at bounding box center [681, 74] width 33 height 36
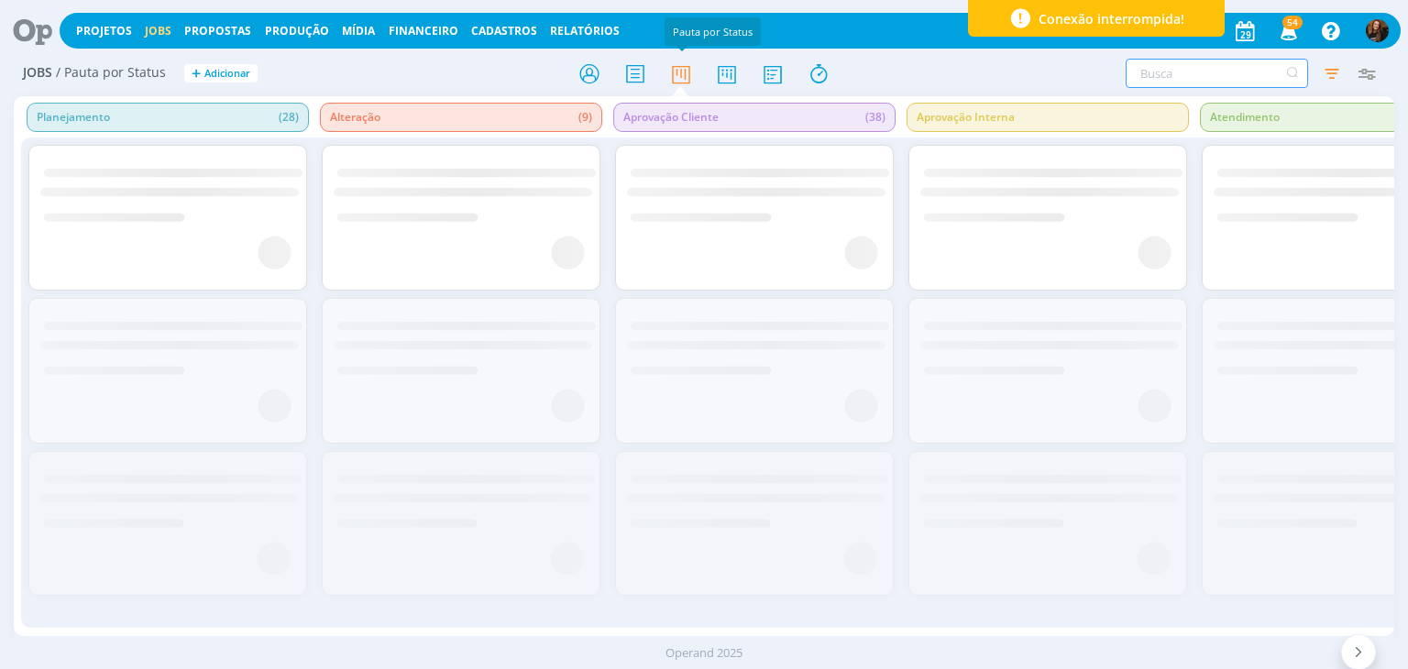
click at [1197, 63] on input "text" at bounding box center [1217, 73] width 182 height 29
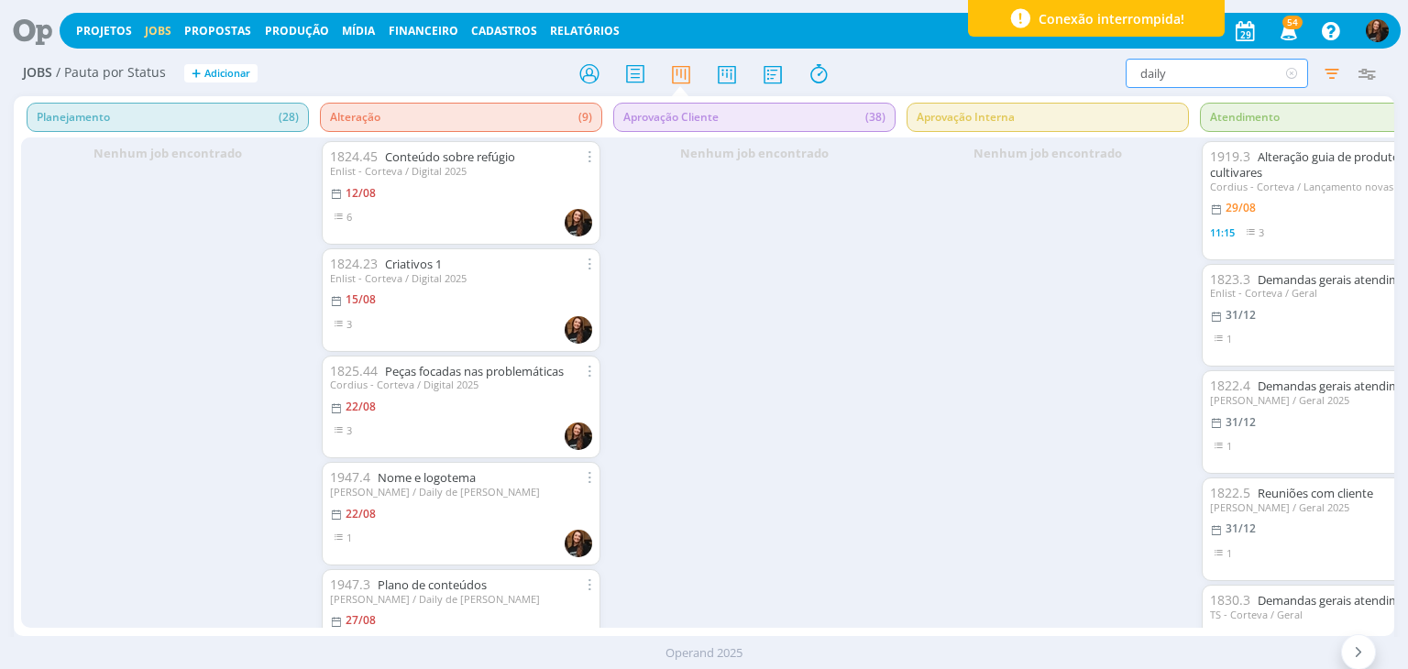
type input "daily"
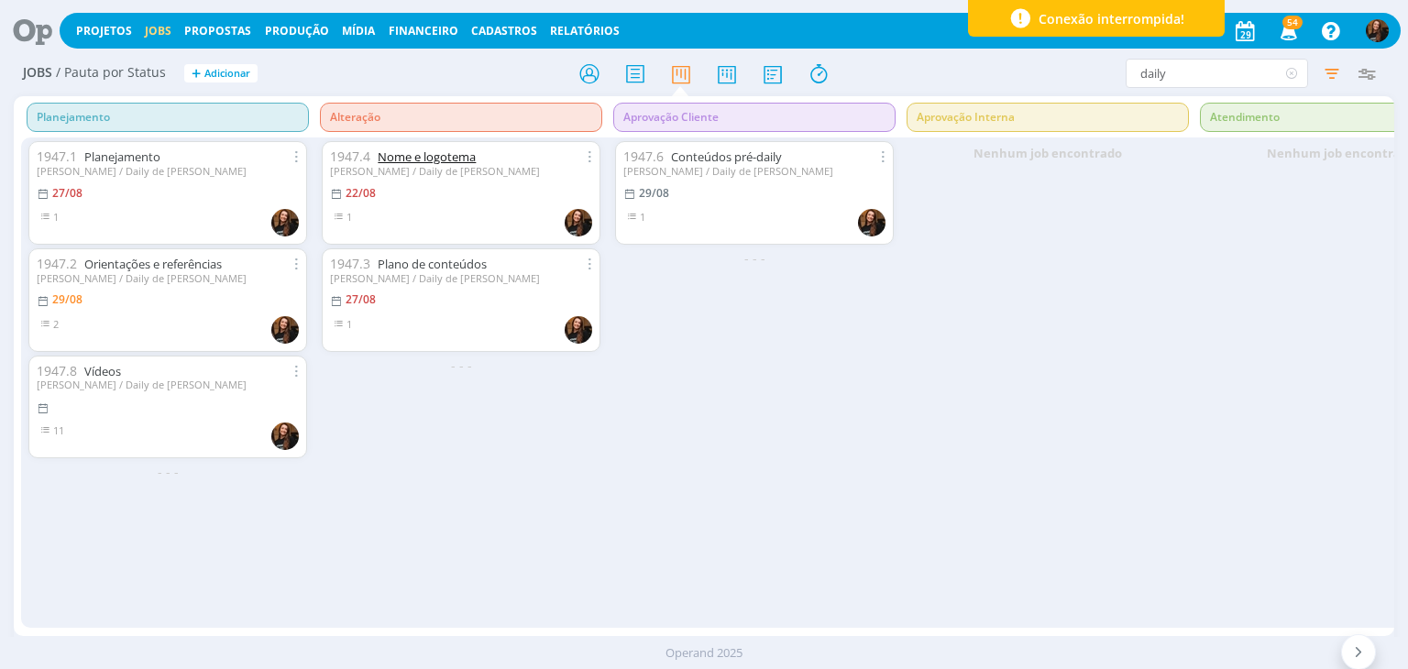
click at [422, 155] on link "Nome e logotema" at bounding box center [427, 157] width 98 height 17
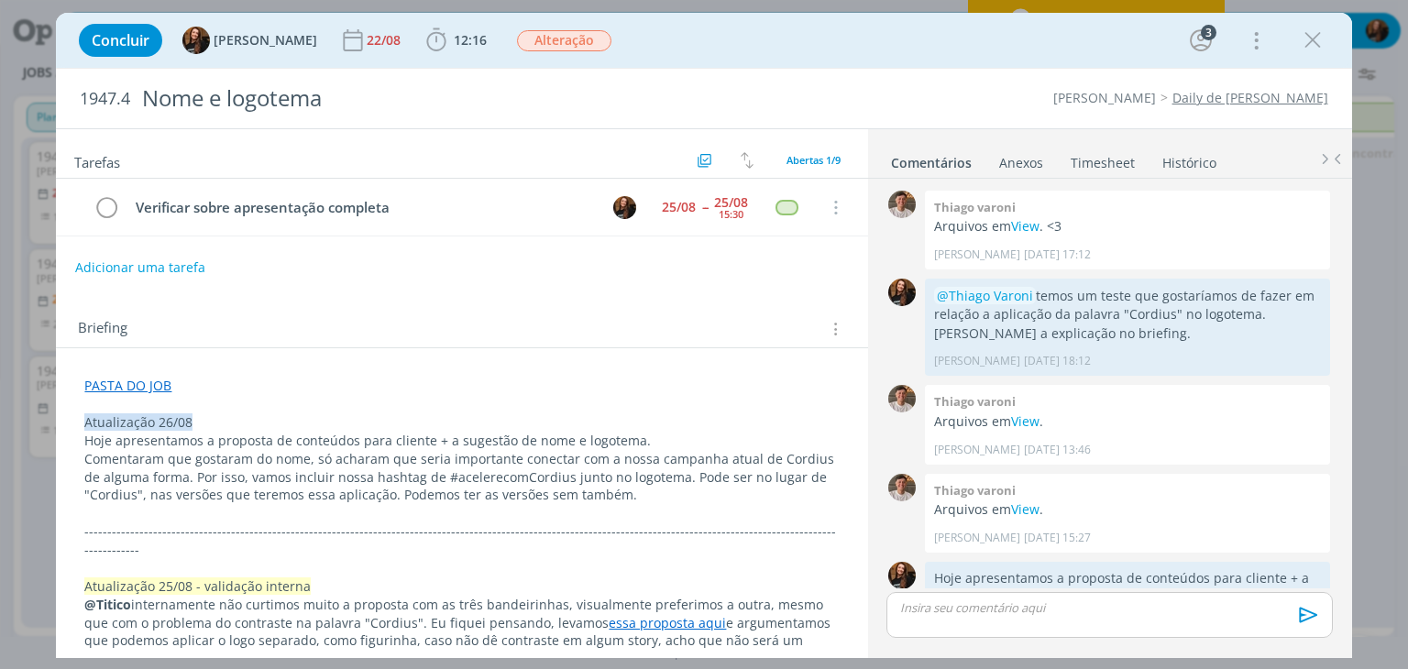
scroll to position [161, 0]
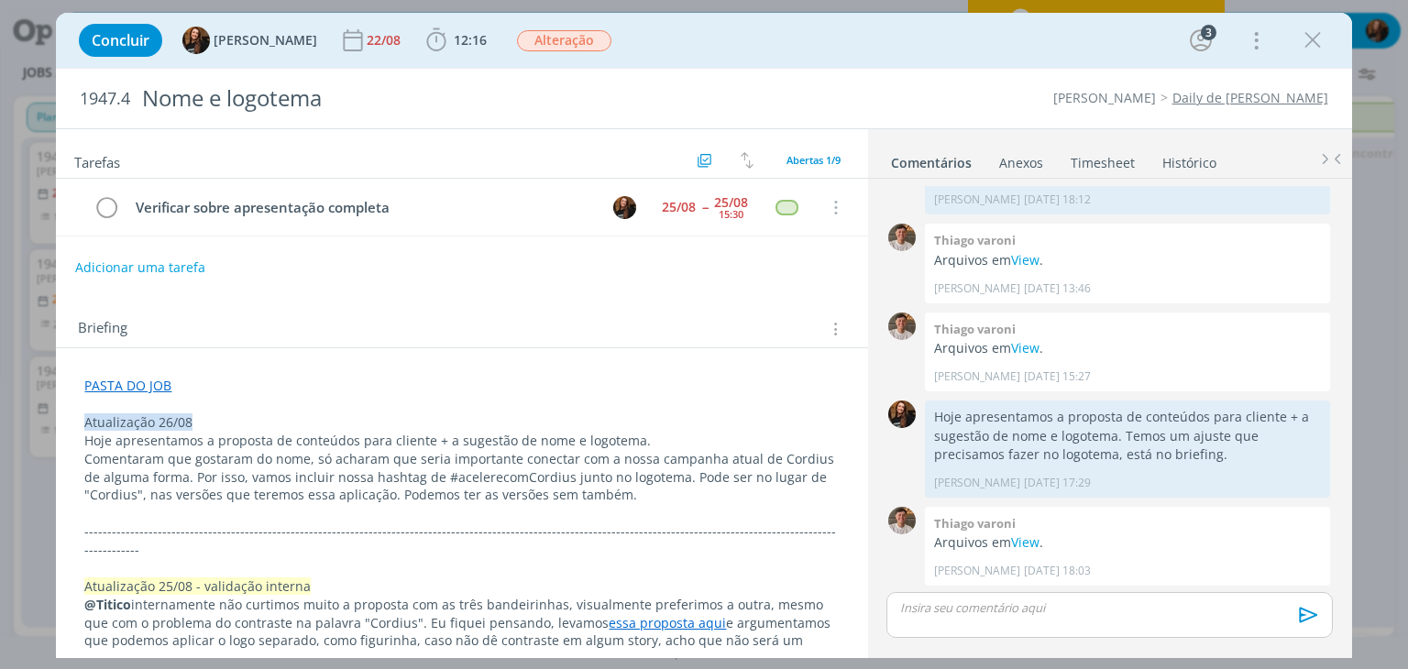
click at [1000, 605] on p "dialog" at bounding box center [1109, 608] width 416 height 17
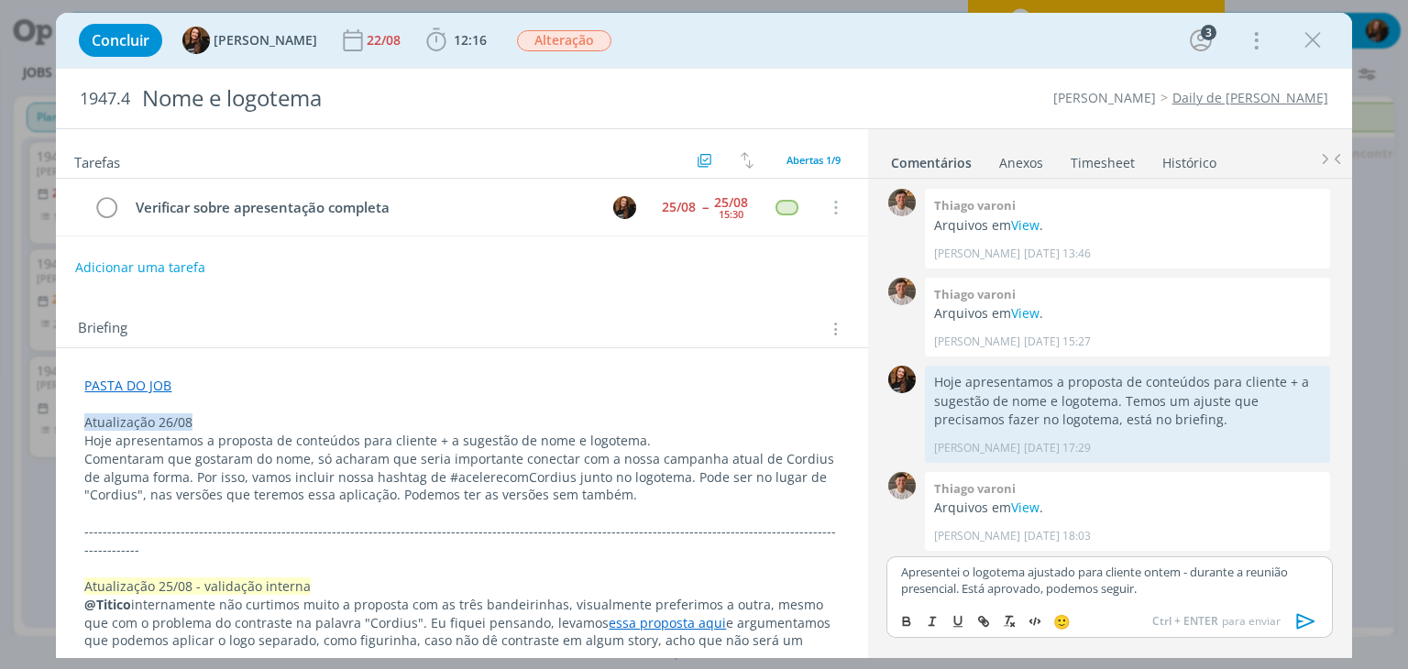
click at [1302, 619] on icon "dialog" at bounding box center [1307, 622] width 28 height 28
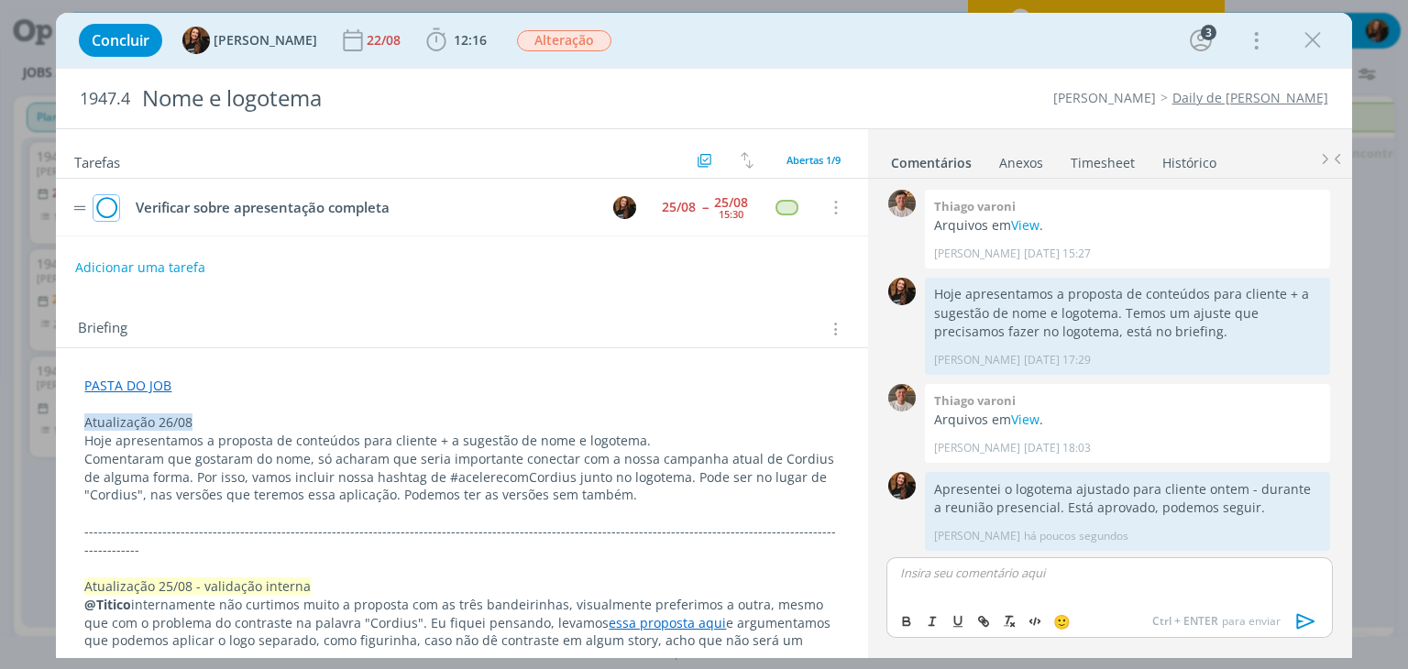
click at [106, 206] on icon "dialog" at bounding box center [107, 208] width 26 height 28
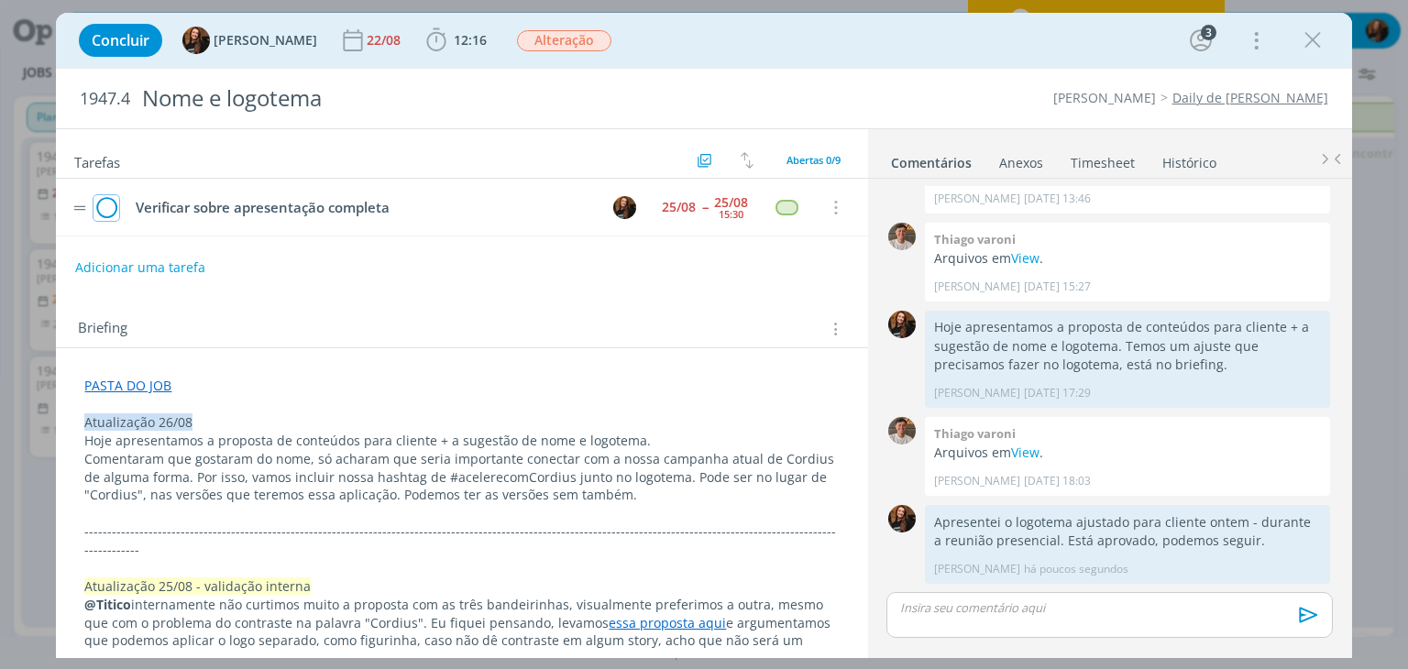
scroll to position [249, 0]
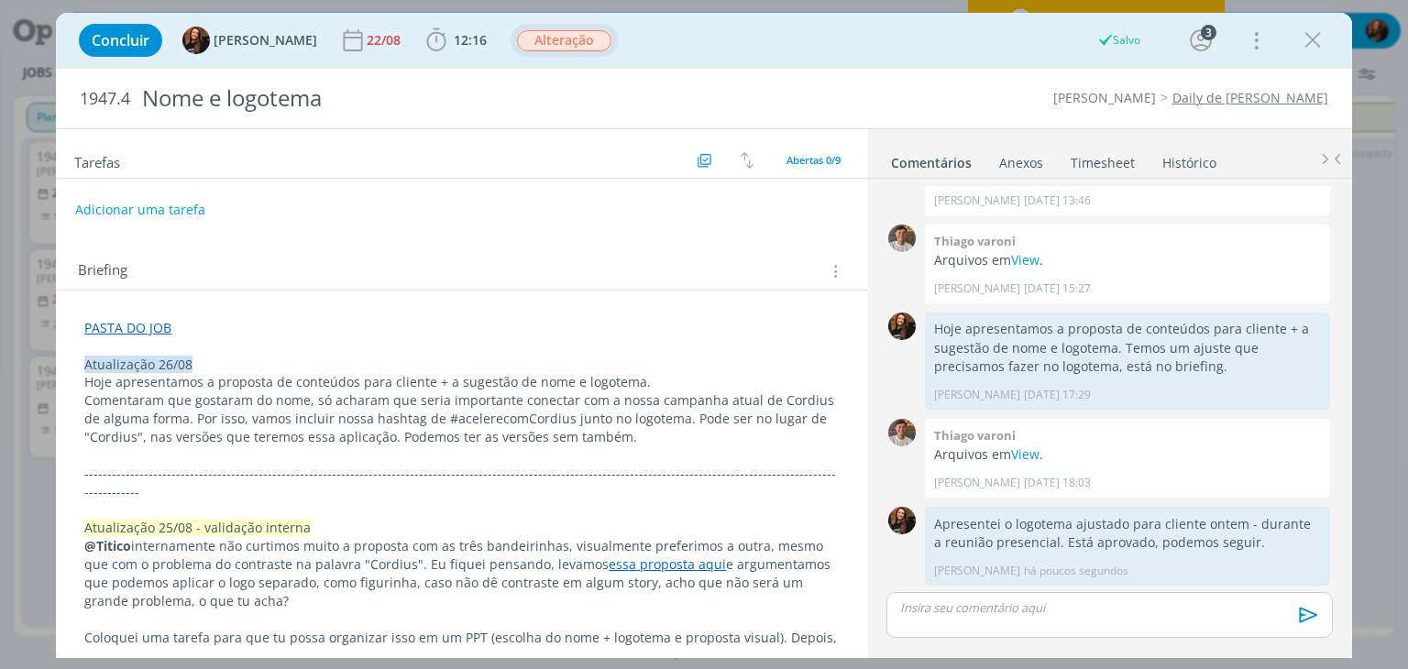
click at [552, 36] on span "Alteração" at bounding box center [564, 40] width 94 height 21
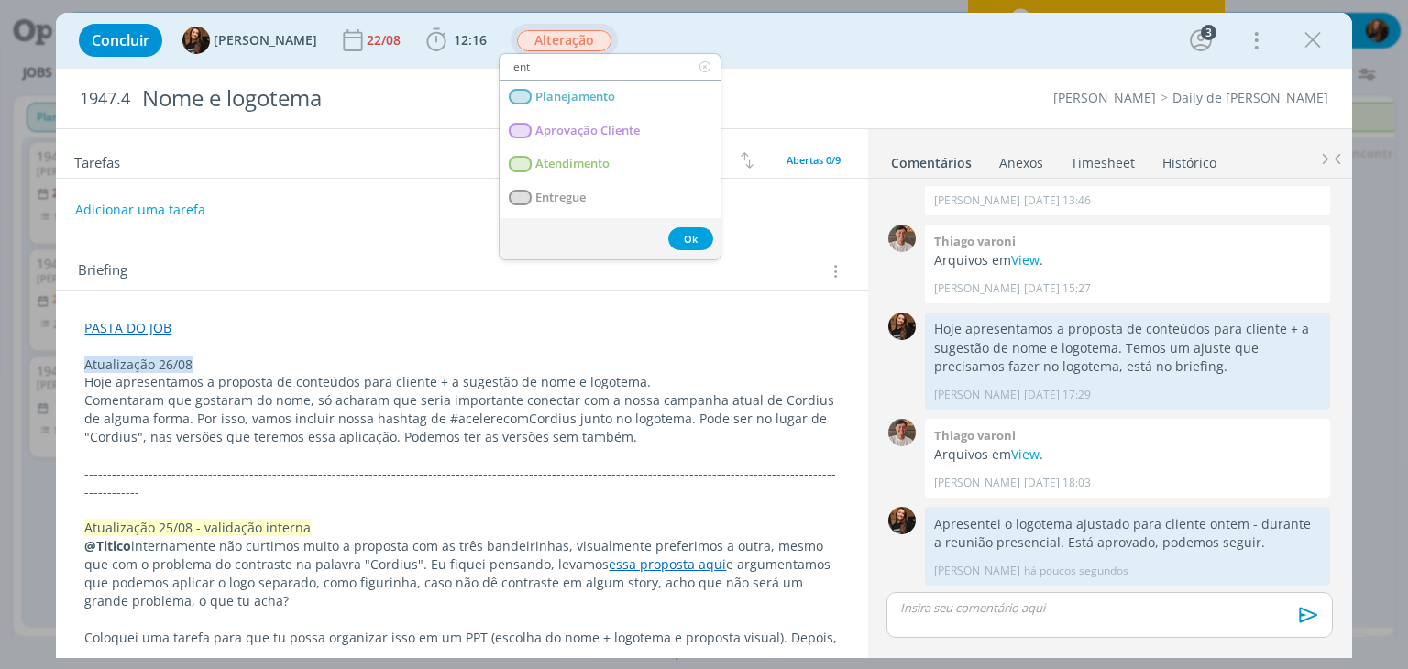
type input "entr"
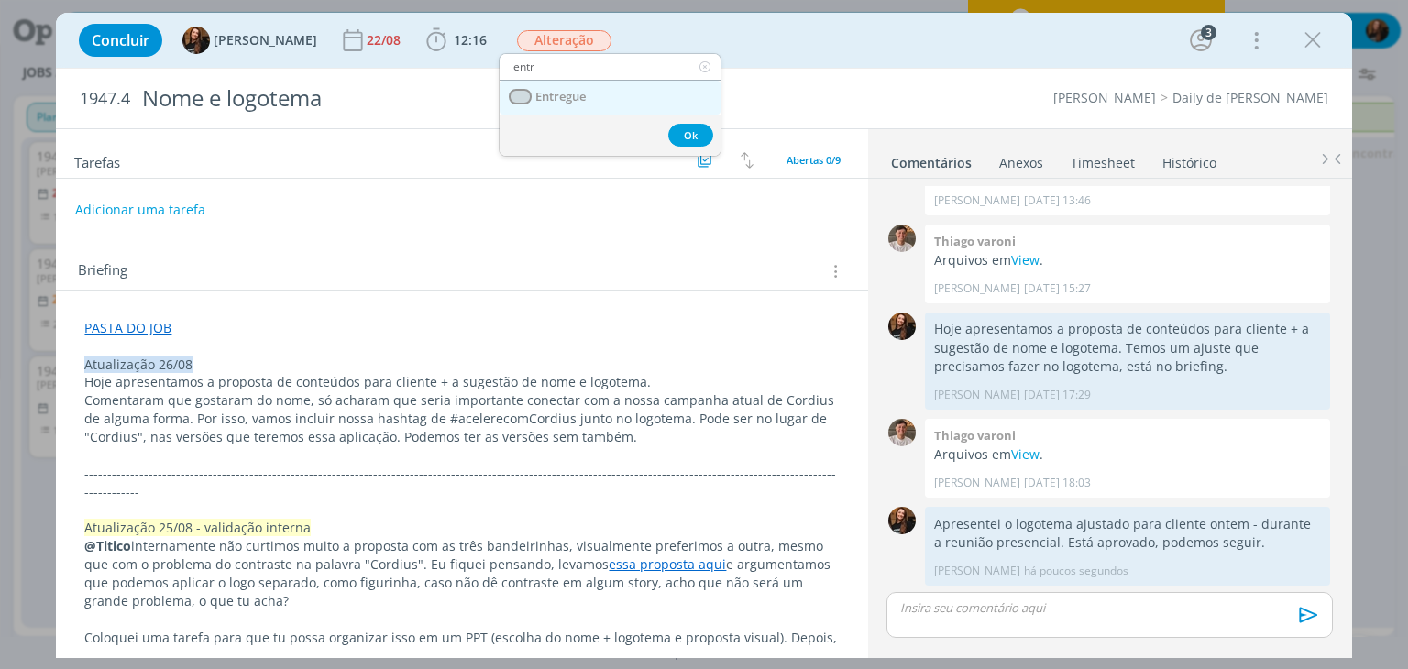
click at [609, 101] on link "Entregue" at bounding box center [610, 98] width 221 height 34
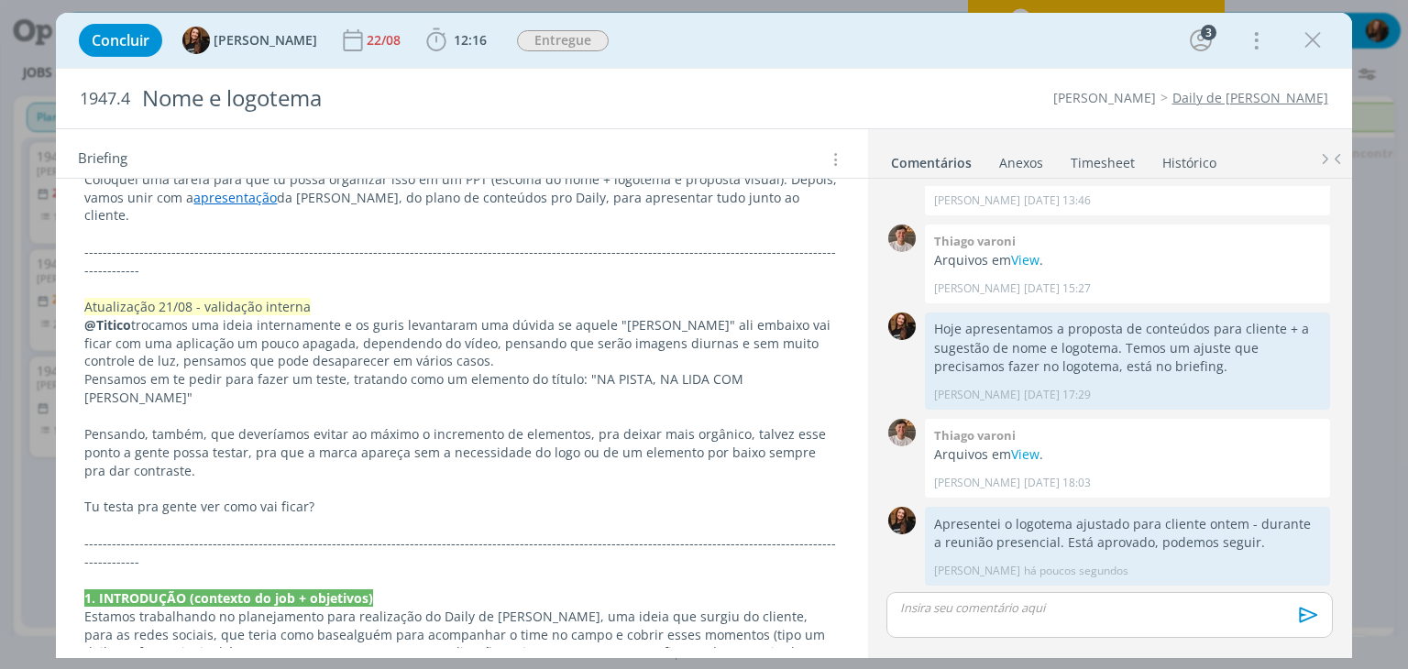
scroll to position [0, 0]
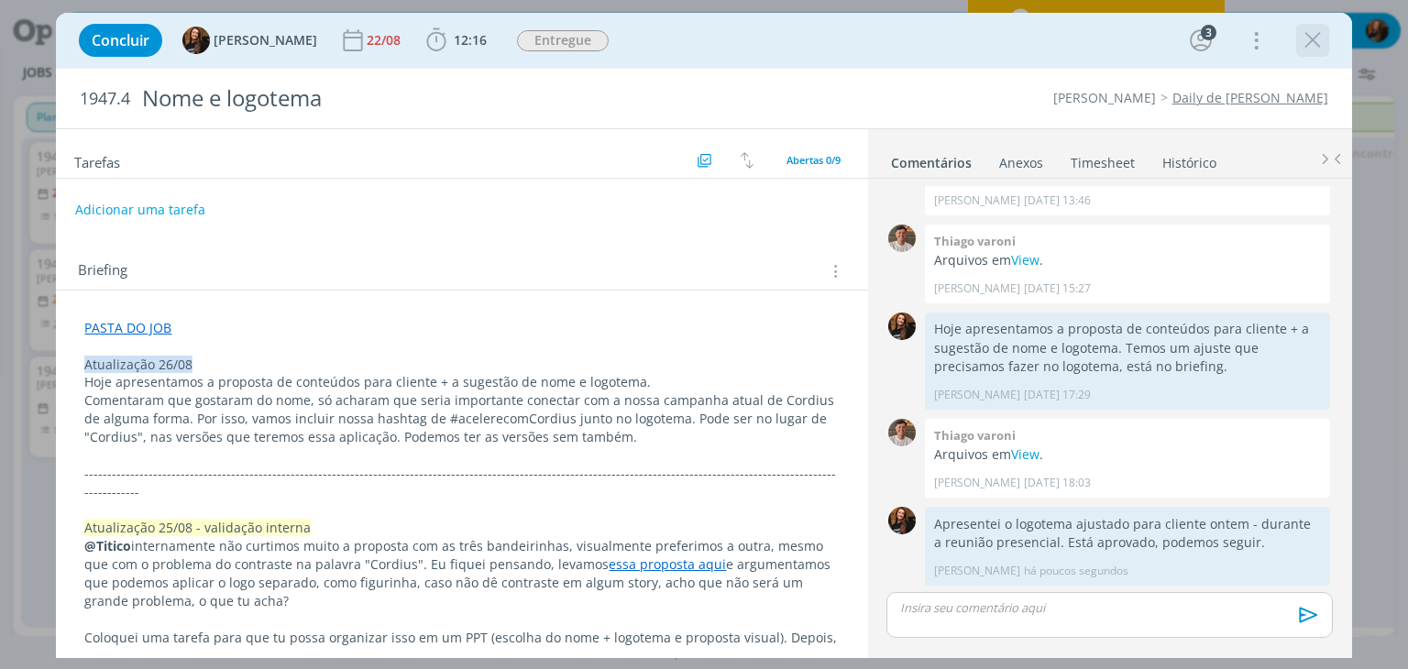
click at [1324, 39] on icon "dialog" at bounding box center [1313, 41] width 28 height 28
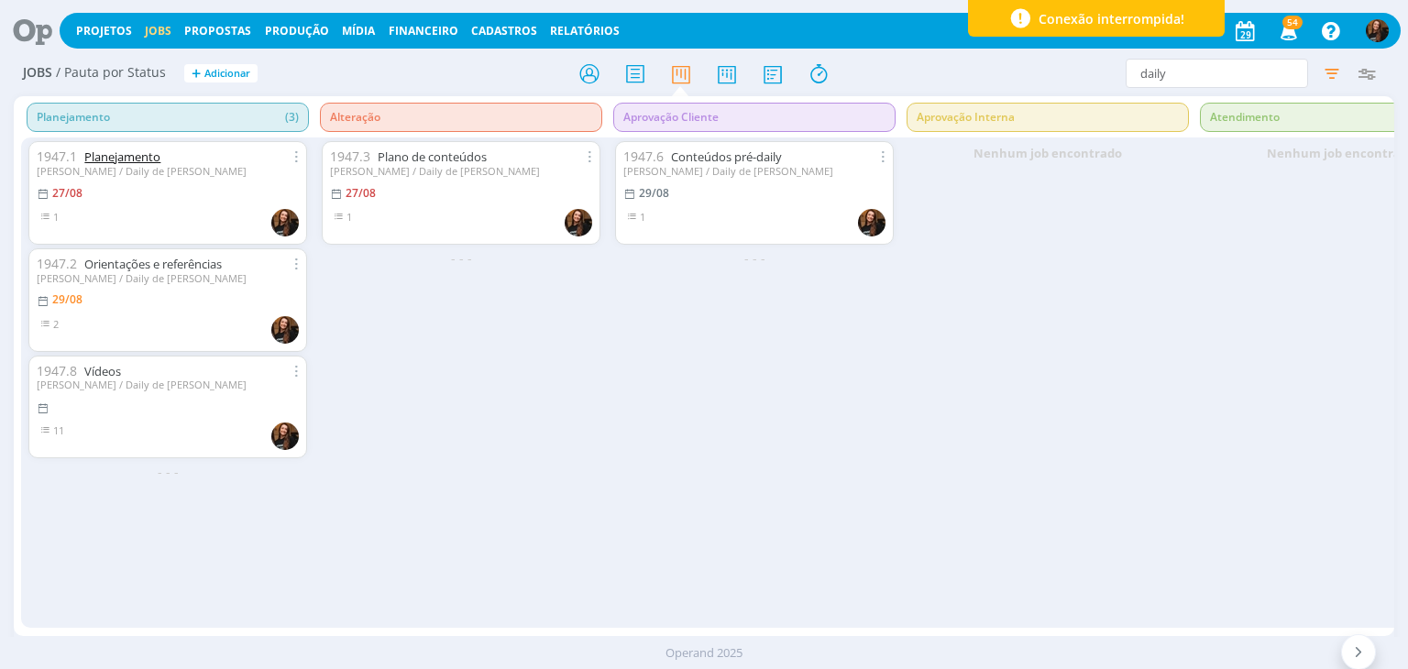
click at [126, 155] on link "Planejamento" at bounding box center [122, 157] width 76 height 17
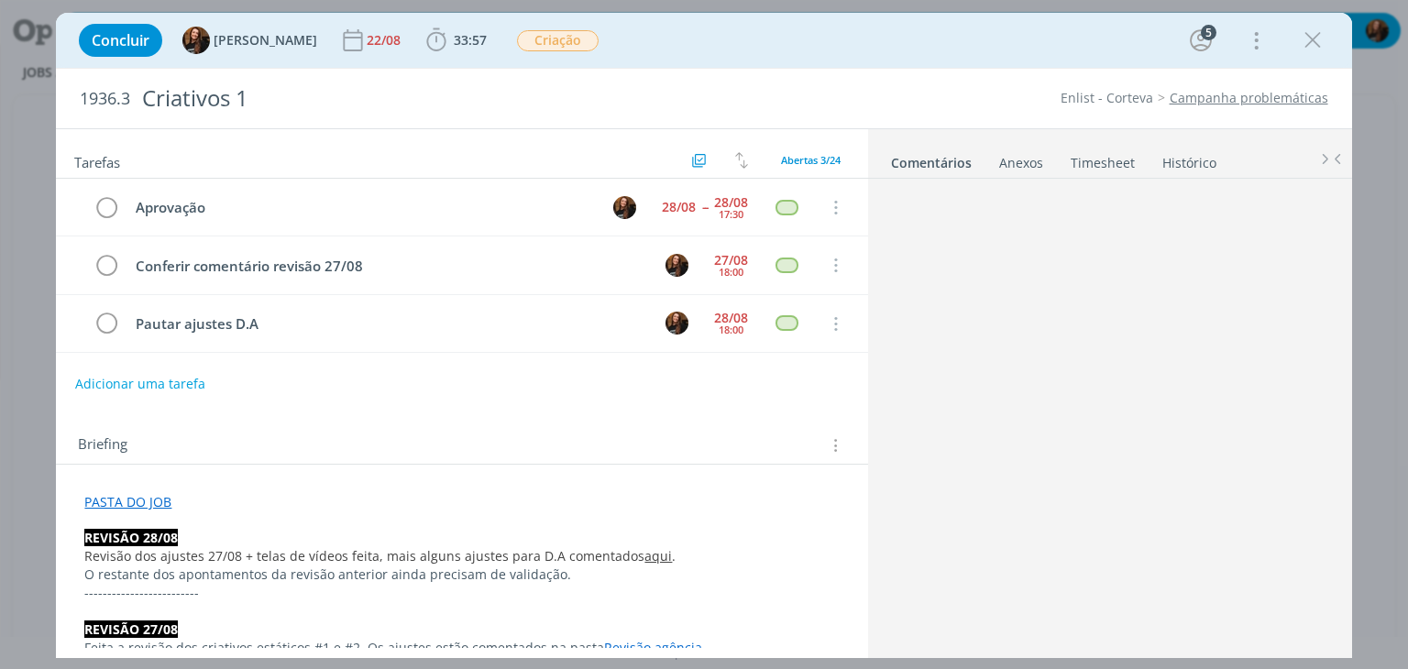
scroll to position [671, 0]
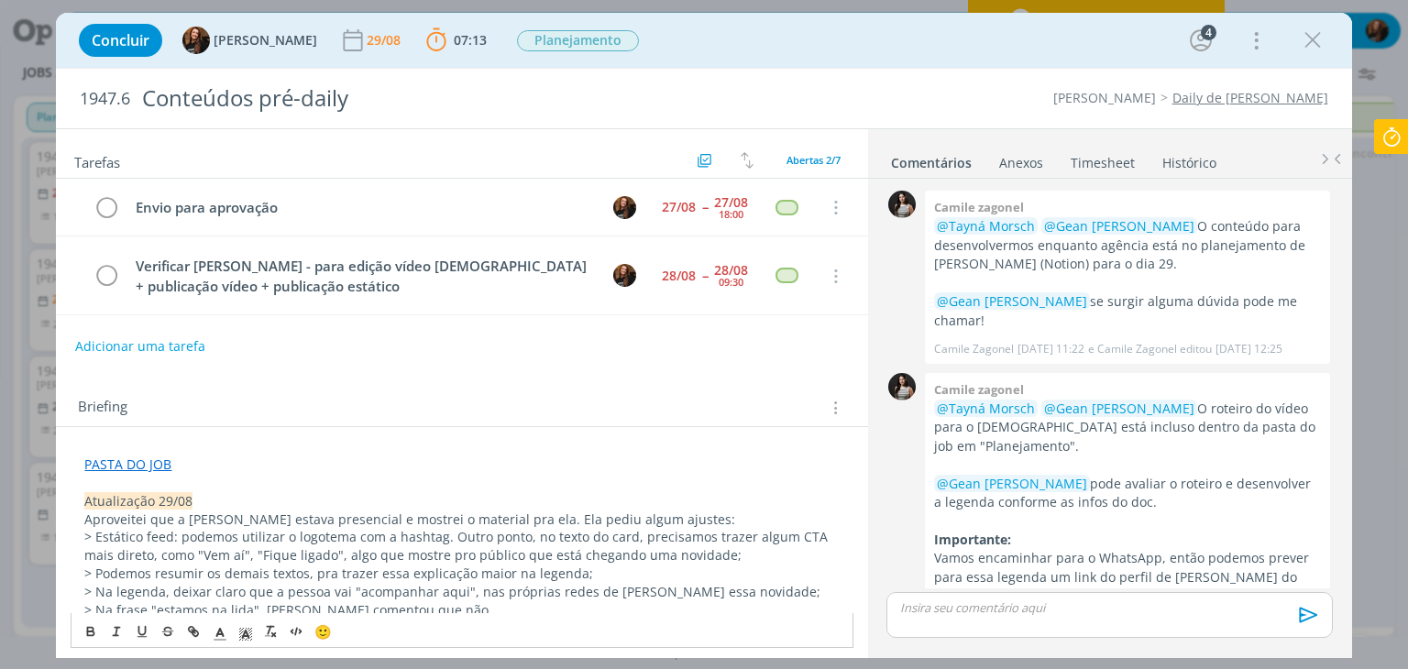
scroll to position [676, 0]
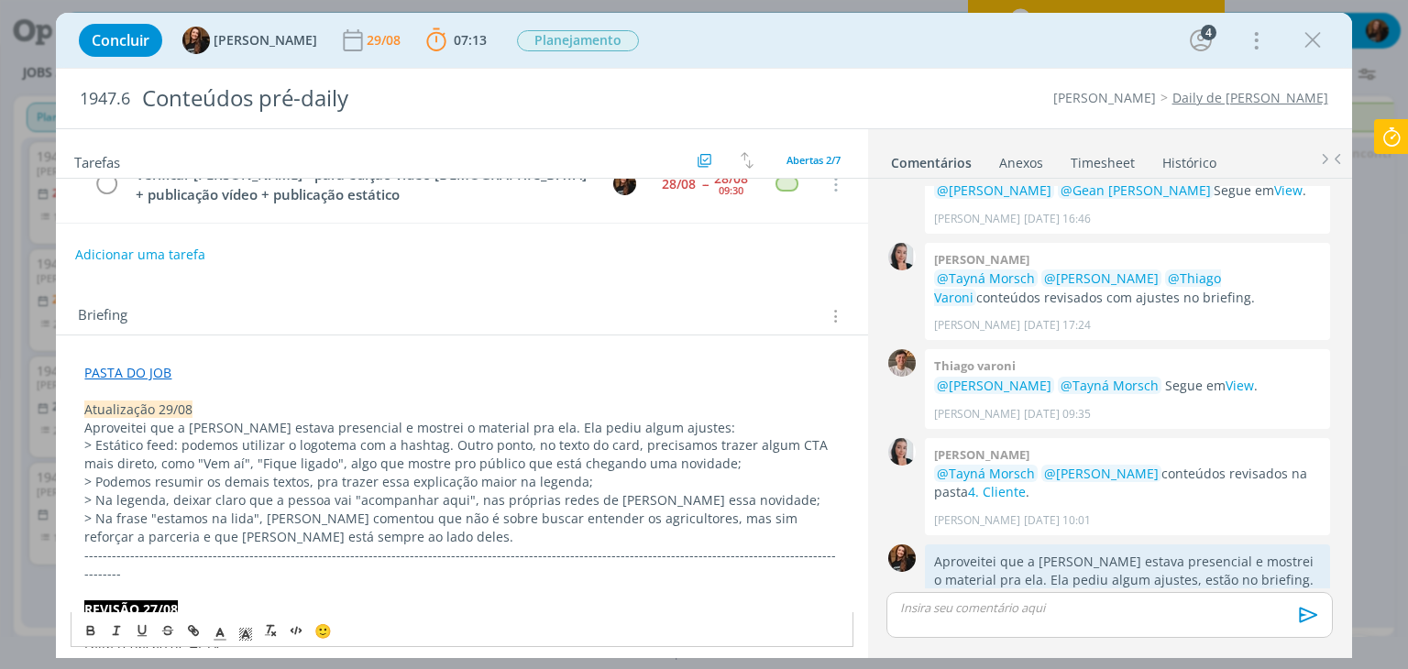
click at [95, 446] on p "> Estático feed: podemos utilizar o logotema com a hashtag. Outro ponto, no tex…" at bounding box center [461, 454] width 755 height 37
drag, startPoint x: 169, startPoint y: 445, endPoint x: 189, endPoint y: 480, distance: 41.1
click at [176, 455] on p "Estático feed: podemos utilizar o logotema com a hashtag. Outro ponto, no texto…" at bounding box center [461, 454] width 755 height 37
click at [390, 485] on p "> Podemos resumir os demais textos, pra trazer essa explicação maior na legenda;" at bounding box center [461, 482] width 755 height 18
click at [167, 445] on p "Estático feed: podemos utilizar o logotema com a hashtag. Outro ponto, no texto…" at bounding box center [461, 454] width 755 height 37
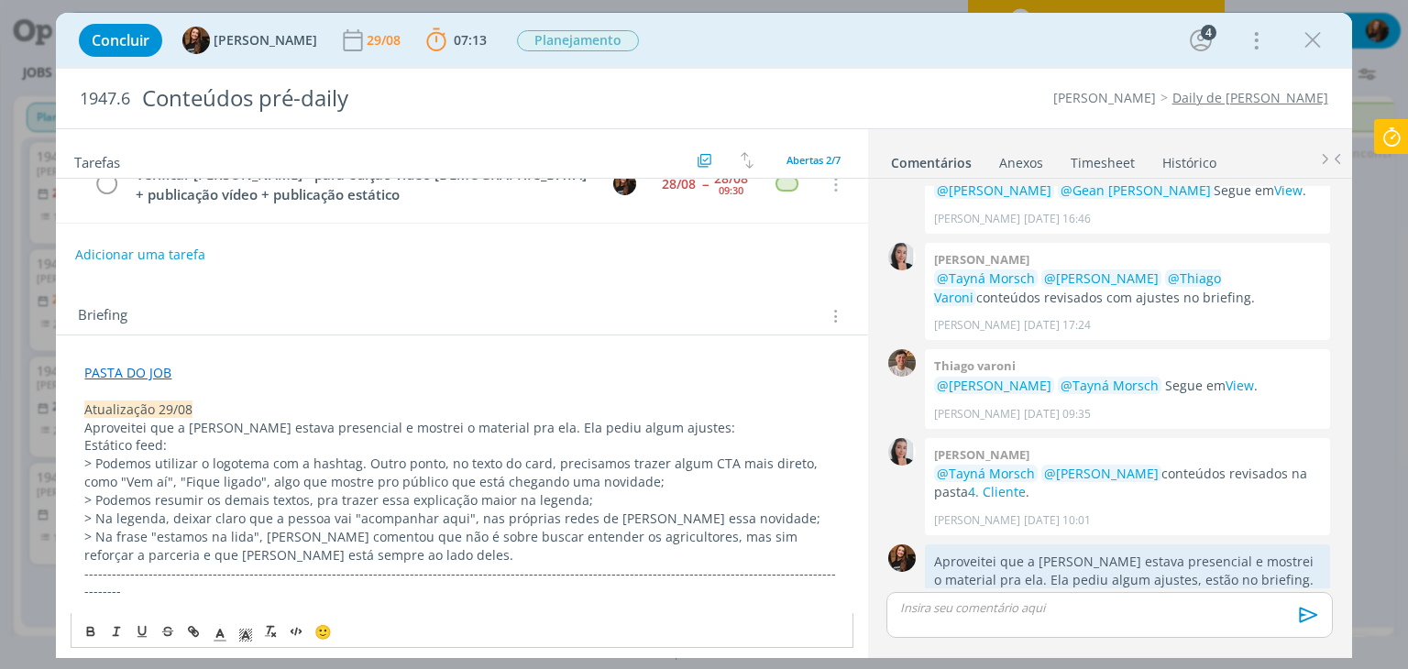
click at [386, 555] on p "> Na frase "estamos na lida", [PERSON_NAME] comentou que não é sobre buscar ent…" at bounding box center [461, 546] width 755 height 37
click at [388, 555] on p "> Na frase "estamos na lida", [PERSON_NAME] comentou que não é sobre buscar ent…" at bounding box center [461, 546] width 755 height 37
click at [387, 570] on p "dialog" at bounding box center [461, 574] width 755 height 18
click at [393, 592] on p "Stories" at bounding box center [461, 591] width 755 height 18
click at [365, 555] on p "> Na frase "estamos na lida", [PERSON_NAME] comentou que não é sobre buscar ent…" at bounding box center [461, 546] width 755 height 37
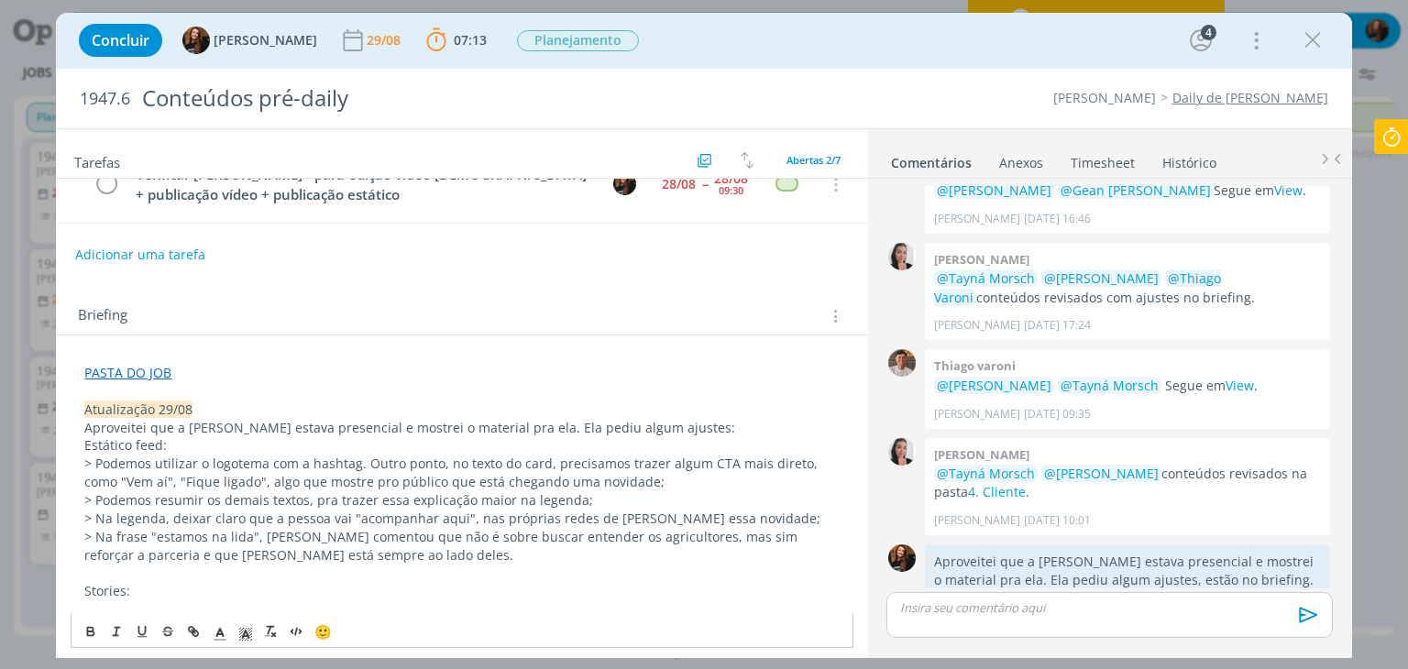
click at [357, 556] on p "> Na frase "estamos na lida", [PERSON_NAME] comentou que não é sobre buscar ent…" at bounding box center [461, 546] width 755 height 37
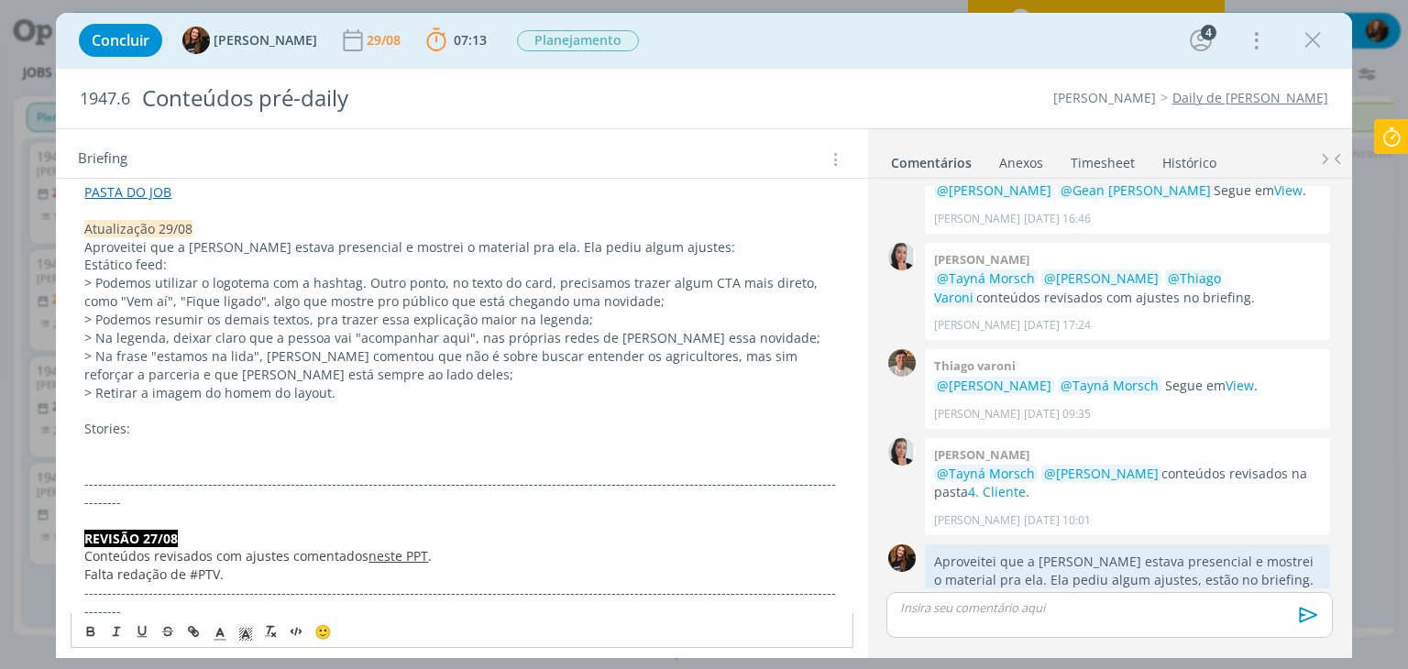
scroll to position [275, 0]
drag, startPoint x: 326, startPoint y: 386, endPoint x: 77, endPoint y: 382, distance: 249.4
copy p "> Retirar a imagem do homem do layout."
click at [114, 439] on p "dialog" at bounding box center [461, 444] width 755 height 18
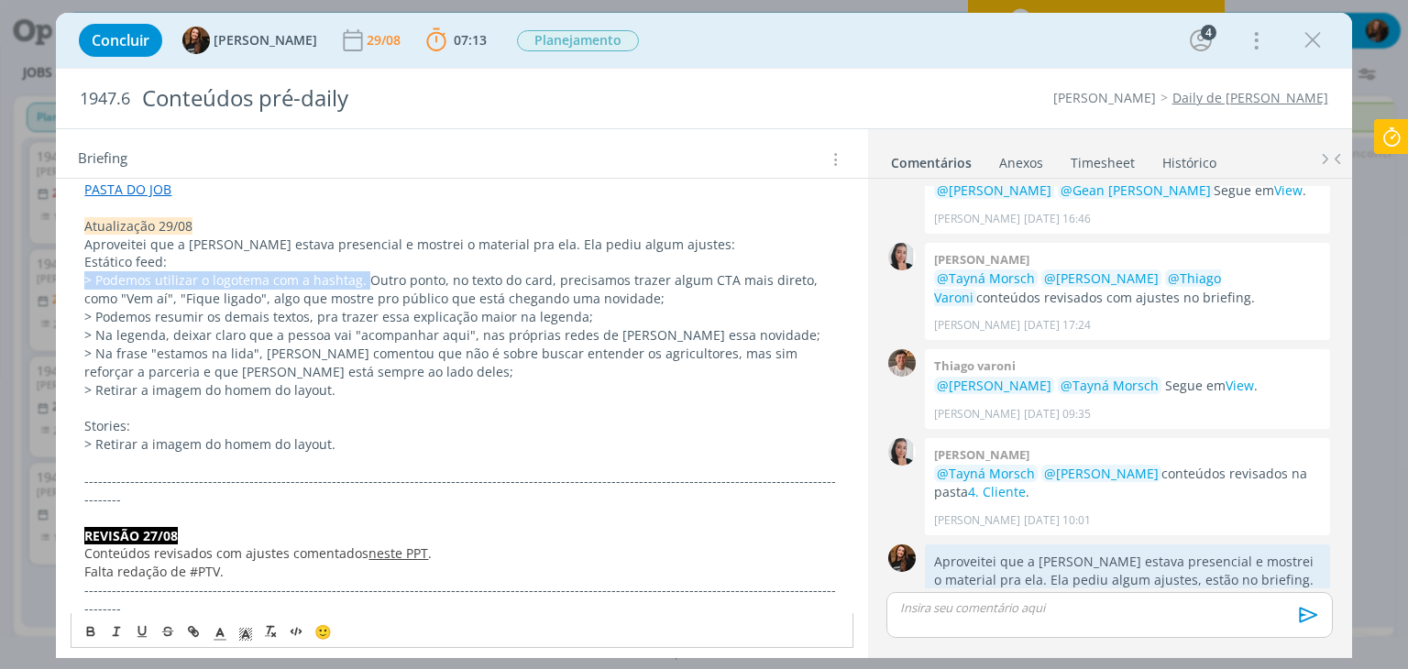
drag, startPoint x: 84, startPoint y: 276, endPoint x: 367, endPoint y: 276, distance: 282.4
click at [367, 276] on p "> Podemos utilizar o logotema com a hashtag. Outro ponto, no texto do card, pre…" at bounding box center [461, 289] width 755 height 37
copy p "> Podemos utilizar o logotema com a hashtag."
click at [203, 456] on p "dialog" at bounding box center [461, 463] width 755 height 18
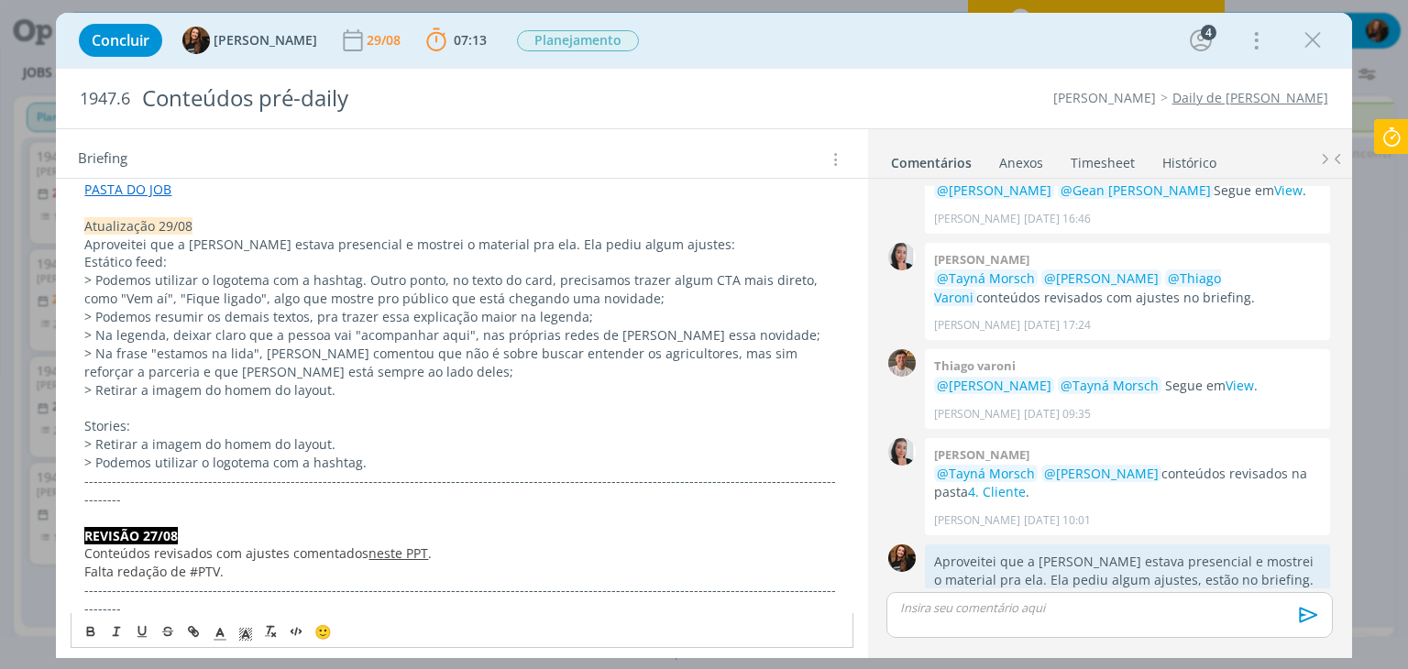
click at [405, 460] on p "> Podemos utilizar o logotema com a hashtag." at bounding box center [461, 463] width 755 height 18
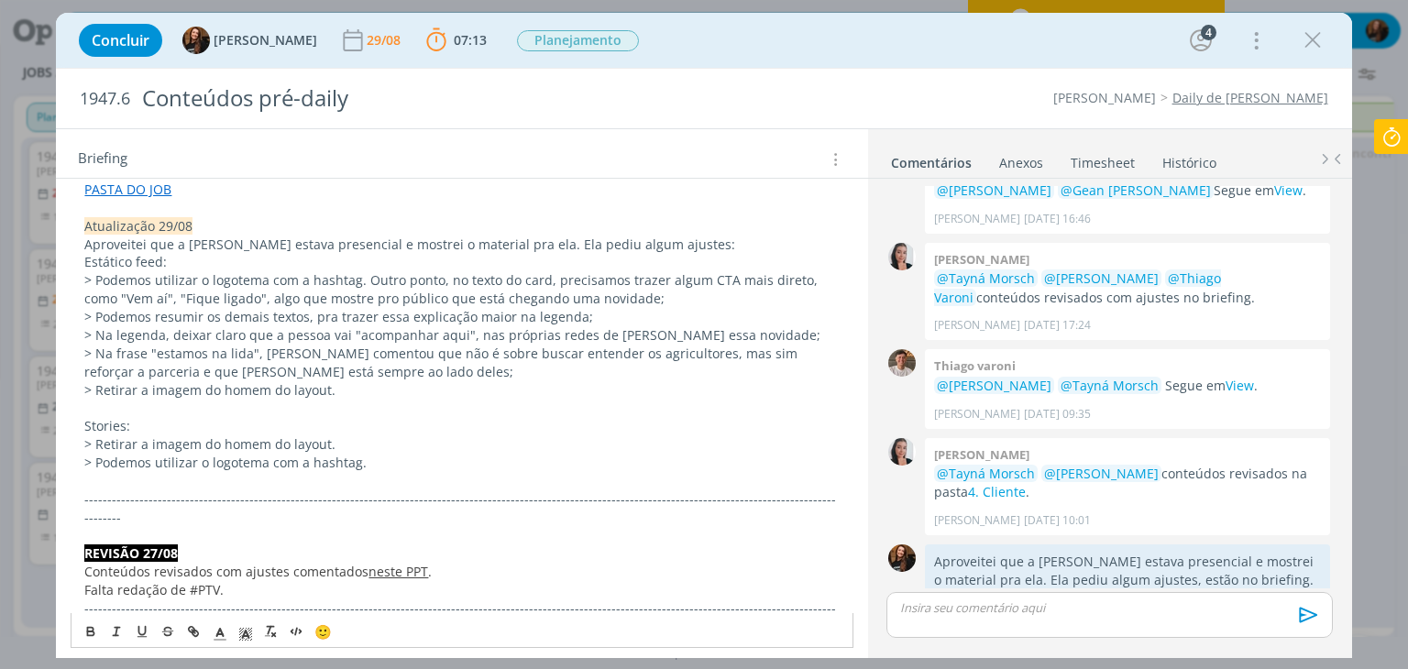
drag, startPoint x: 1072, startPoint y: 613, endPoint x: 1064, endPoint y: 603, distance: 12.5
click at [1072, 612] on p "dialog" at bounding box center [1109, 608] width 416 height 17
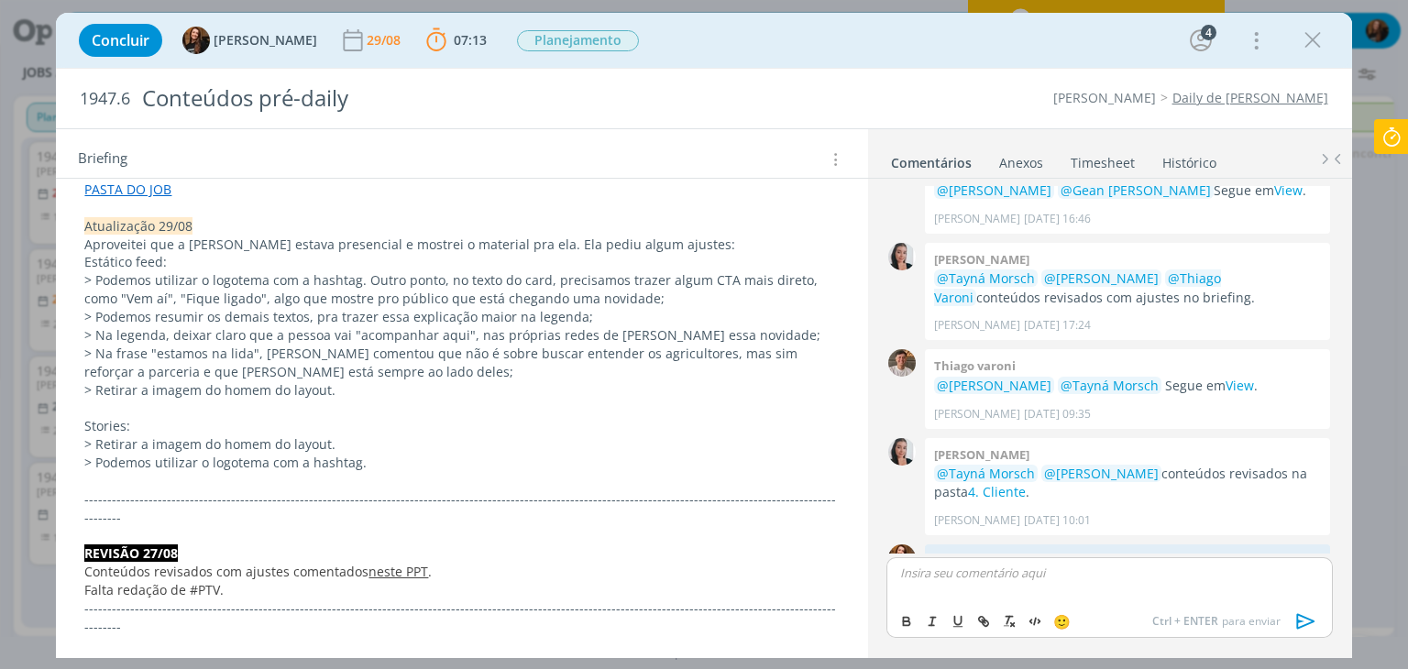
scroll to position [711, 0]
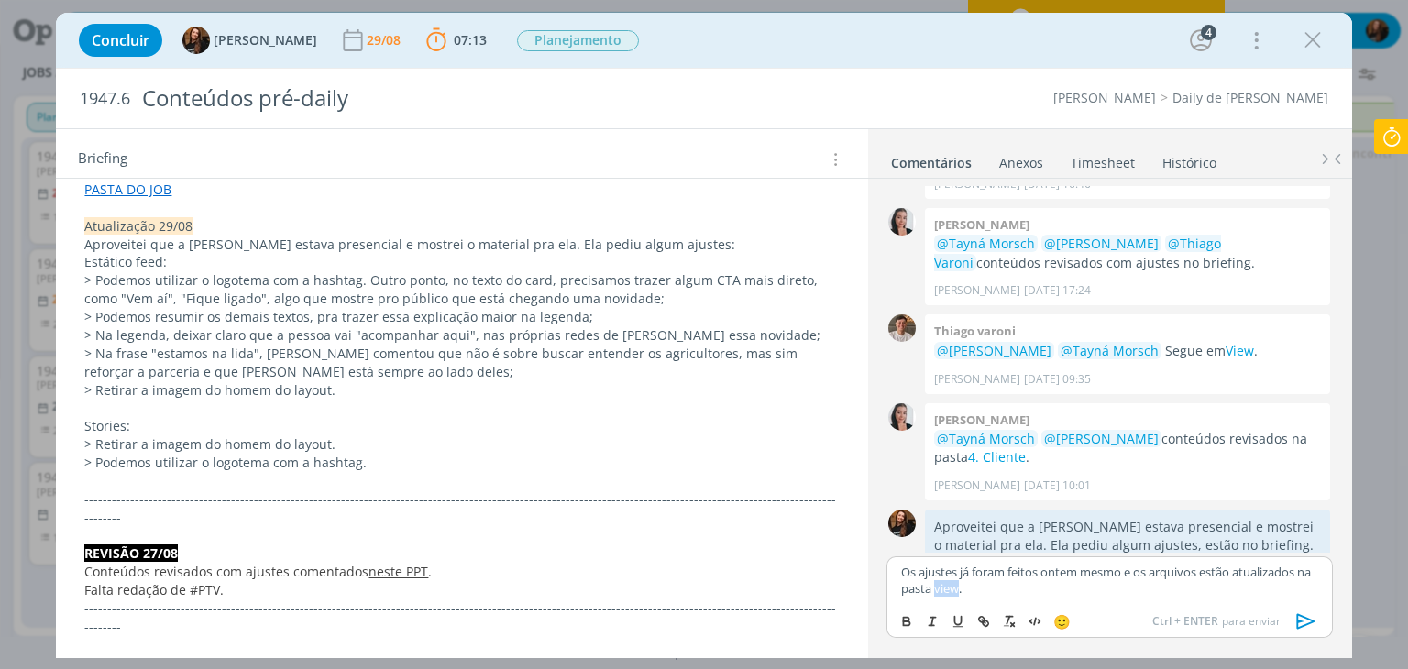
drag, startPoint x: 975, startPoint y: 591, endPoint x: 951, endPoint y: 591, distance: 24.8
click at [951, 591] on p "Os ajustes já foram feitos ontem mesmo e os arquivos estão atualizados na pasta…" at bounding box center [1109, 581] width 416 height 34
click at [977, 624] on icon "dialog" at bounding box center [983, 621] width 15 height 15
paste input "https://sobeae.sharepoint.com/:f:/s/SOBEAE/EhmmQVU0dtNEs1ESFLw1LfgB8-3Vnc9qQH15…"
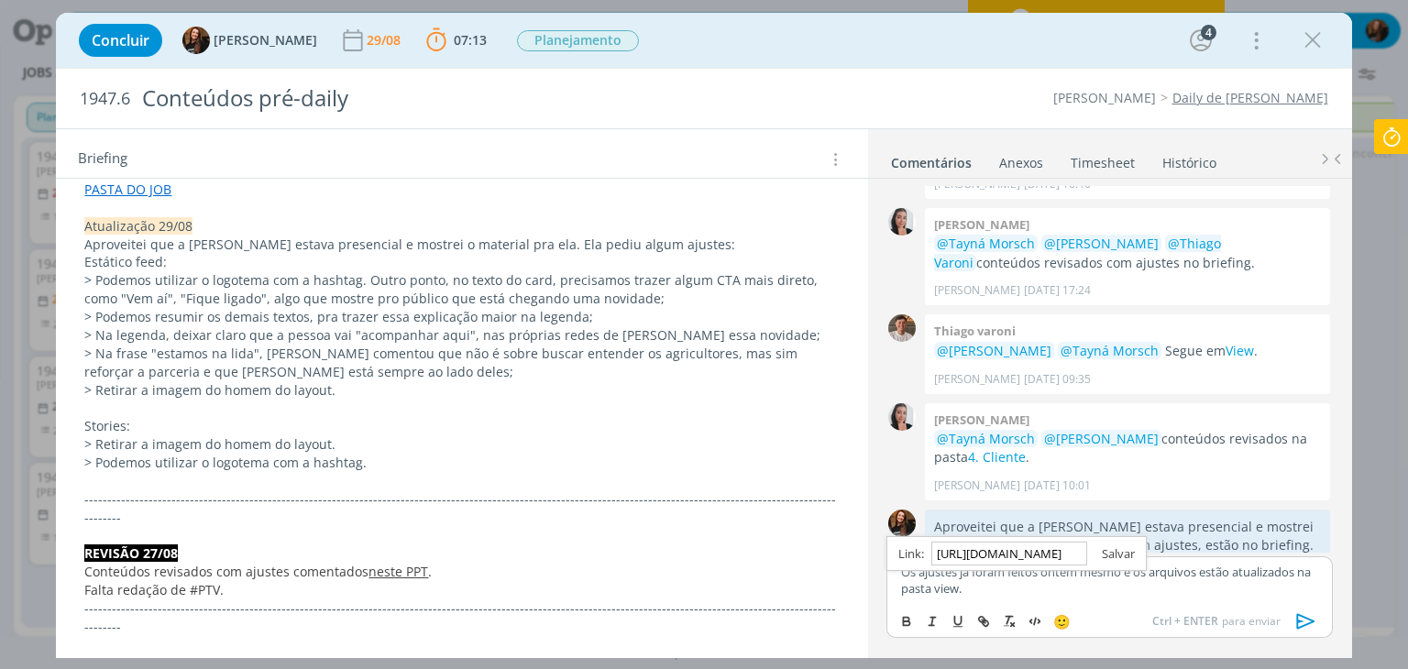
type input "https://sobeae.sharepoint.com/:f:/s/SOBEAE/EhmmQVU0dtNEs1ESFLw1LfgB8-3Vnc9qQH15…"
click at [1129, 556] on link "dialog" at bounding box center [1111, 554] width 48 height 17
click at [1082, 602] on div "Os ajustes já foram feitos ontem mesmo e os arquivos estão atualizados na pasta…" at bounding box center [1110, 581] width 446 height 48
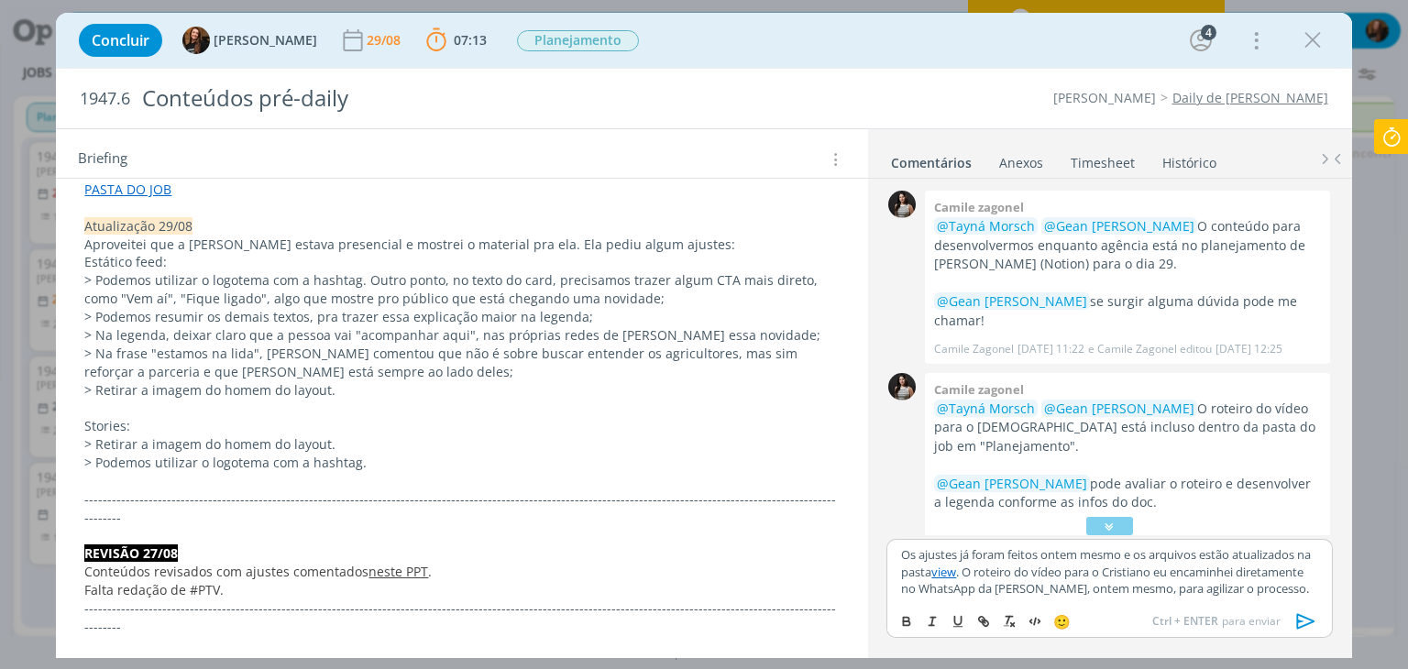
click at [1304, 621] on icon "dialog" at bounding box center [1307, 622] width 28 height 28
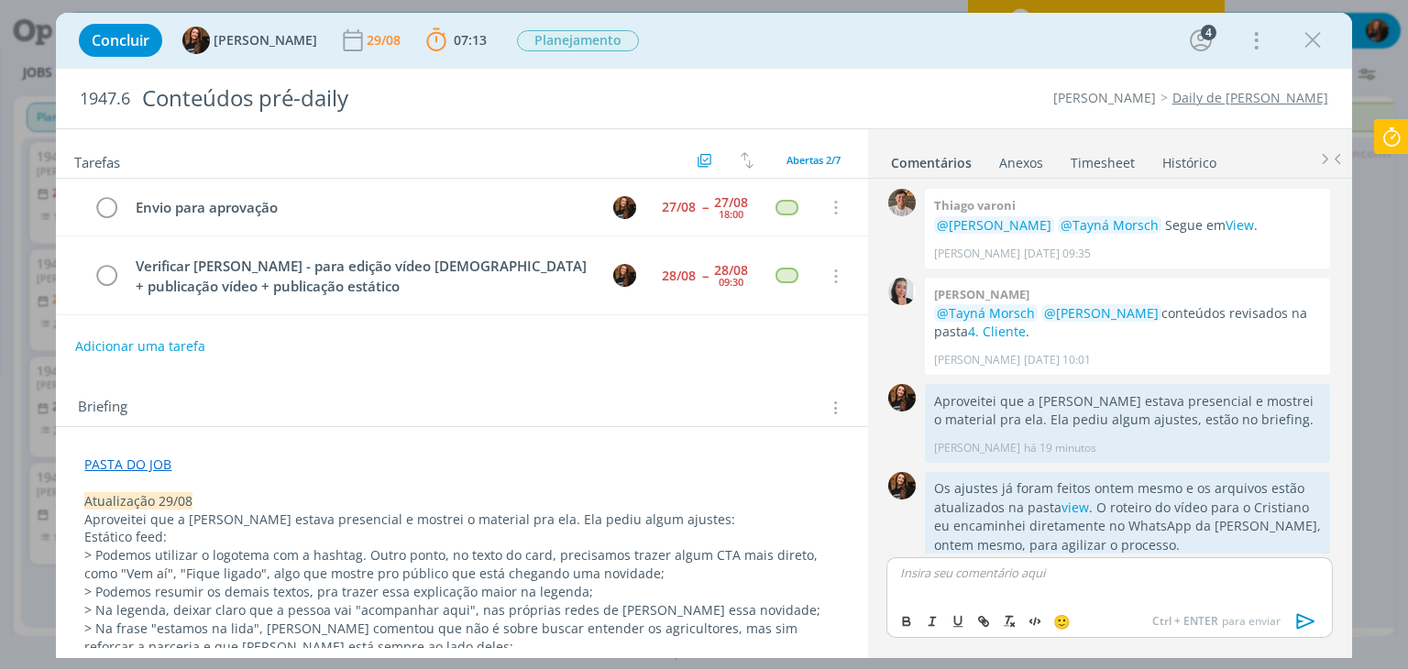
click at [1082, 574] on p "dialog" at bounding box center [1109, 573] width 416 height 17
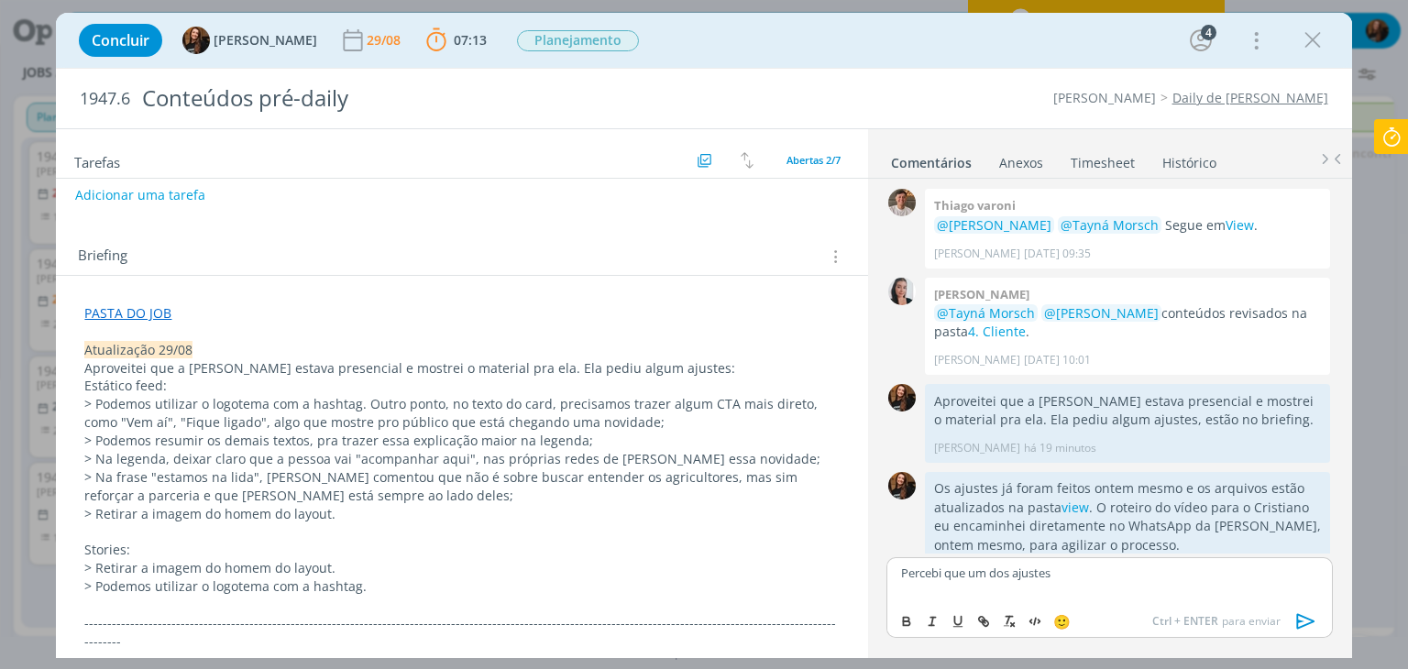
scroll to position [183, 0]
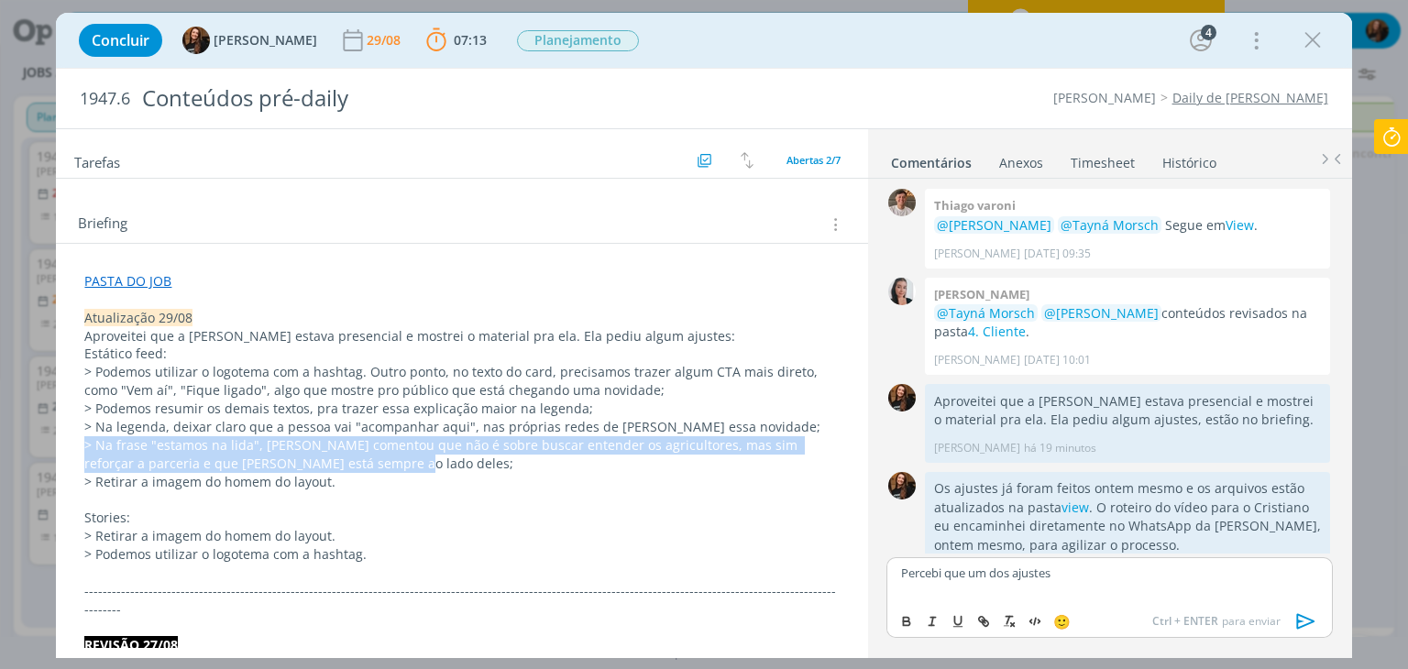
drag, startPoint x: 109, startPoint y: 444, endPoint x: 367, endPoint y: 453, distance: 257.8
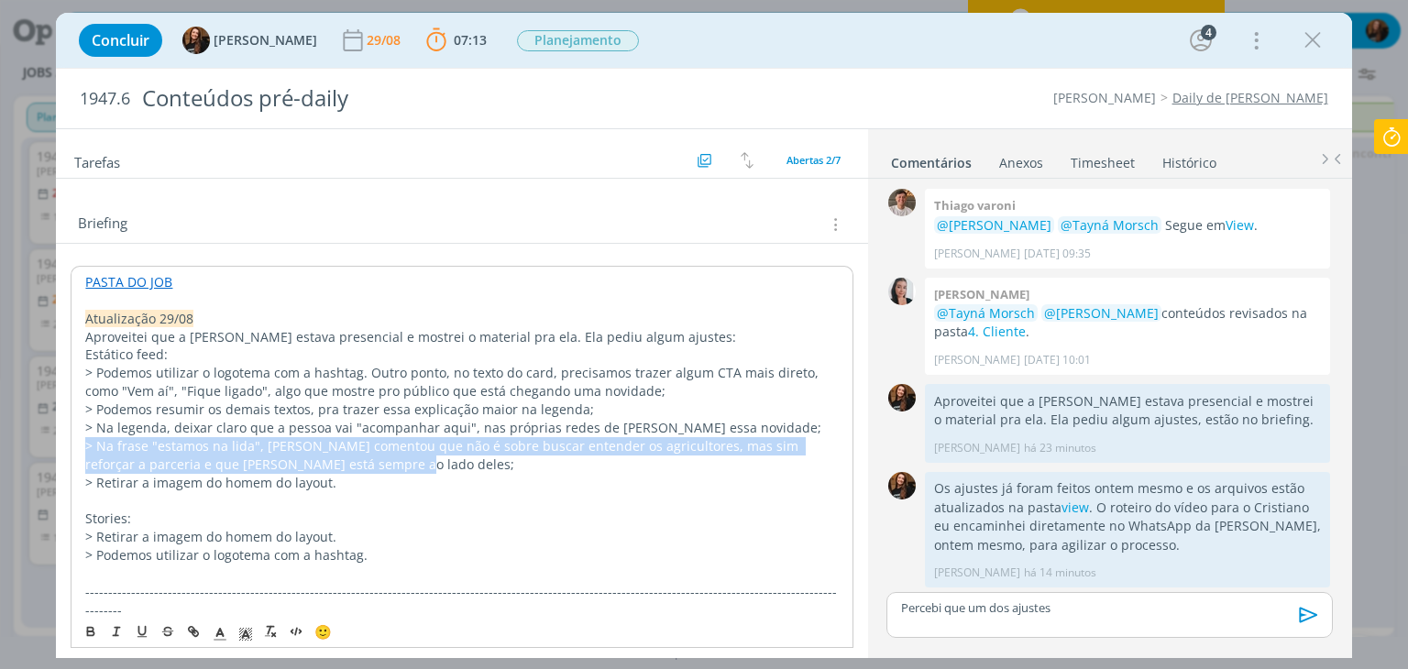
scroll to position [801, 0]
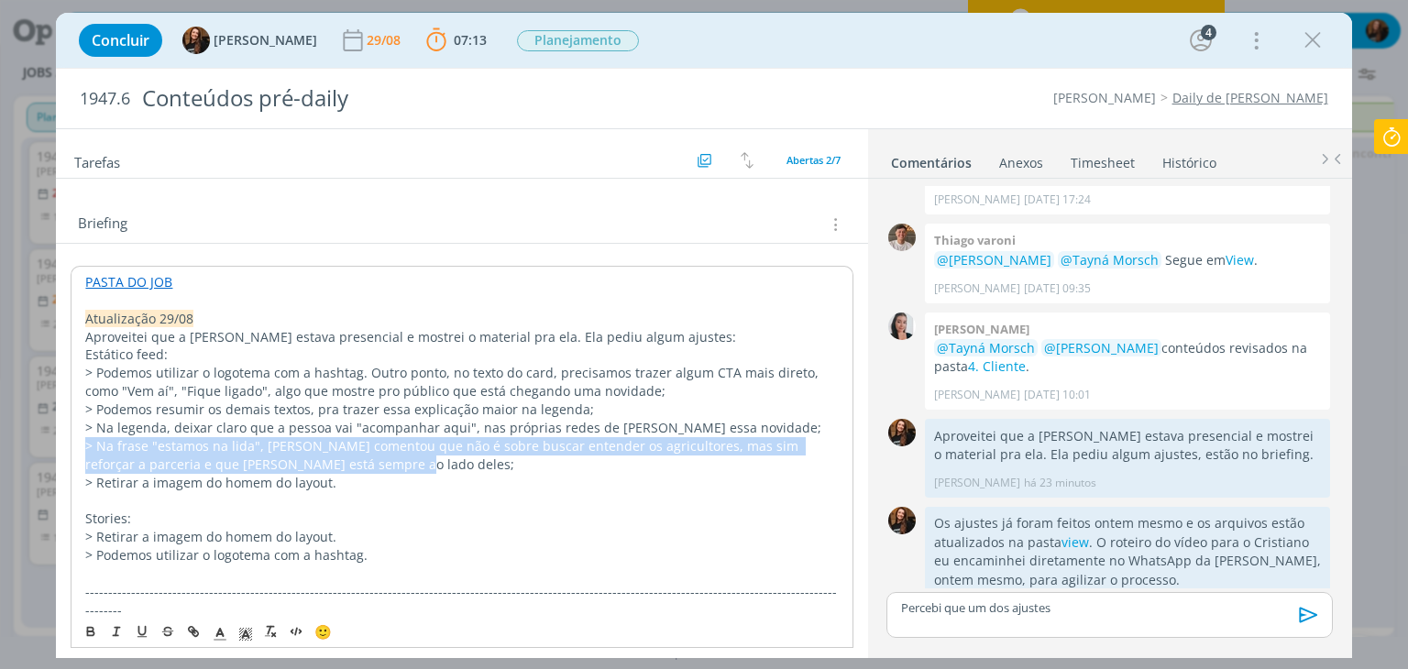
copy p "> Na frase "estamos na lida", Aninha comentou que não é sobre buscar entender o…"
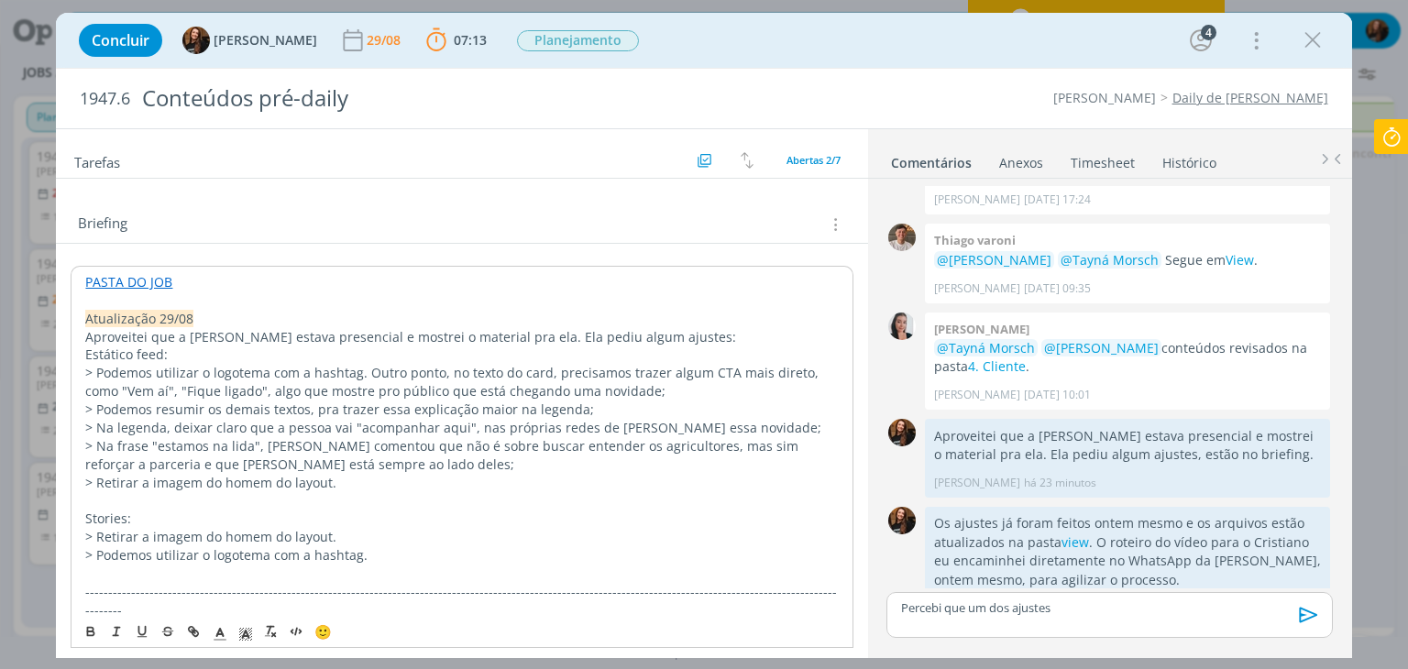
click at [381, 555] on p "> Podemos utilizar o logotema com a hashtag." at bounding box center [461, 555] width 753 height 18
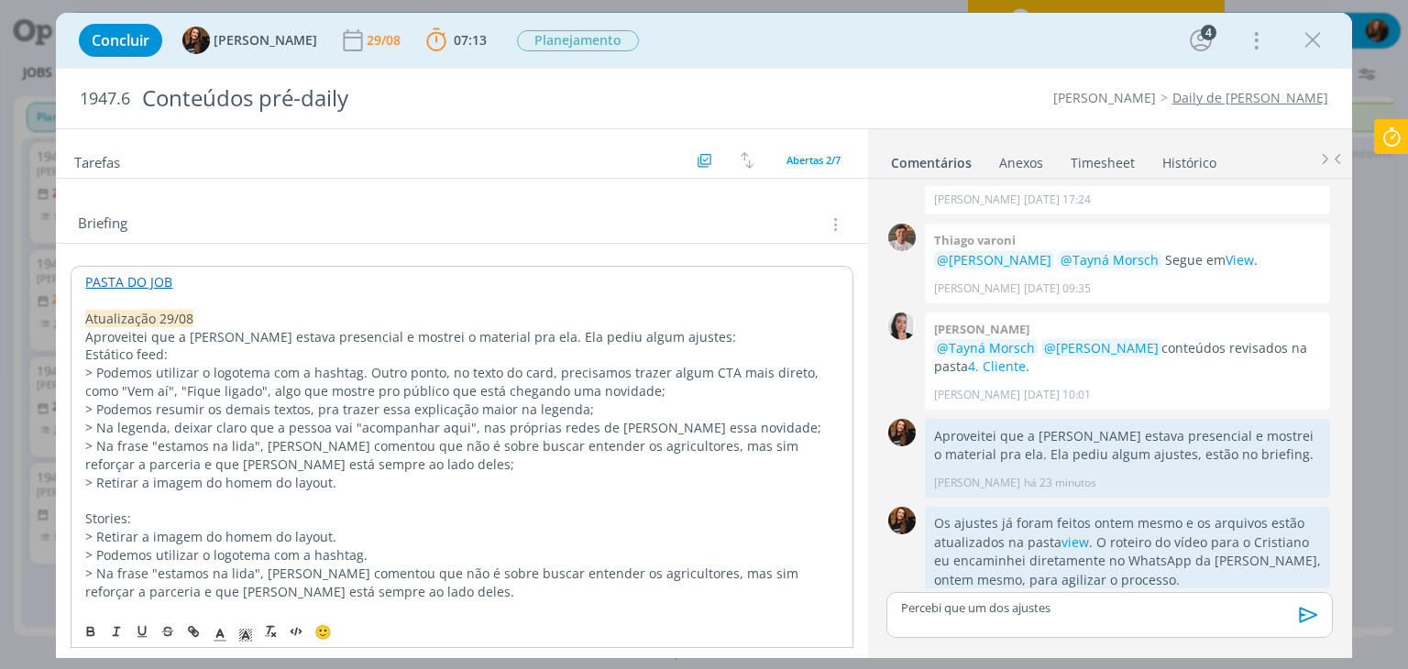
click at [333, 535] on p "> Retirar a imagem do homem do layout." at bounding box center [461, 537] width 753 height 18
click at [378, 555] on p "> Podemos utilizar o logotema com a hashtag." at bounding box center [461, 555] width 753 height 18
click at [400, 589] on p "> Na frase "estamos na lida", Aninha comentou que não é sobre buscar entender o…" at bounding box center [461, 583] width 753 height 37
click at [1082, 604] on p "Percebi que um dos ajustes" at bounding box center [1109, 608] width 416 height 17
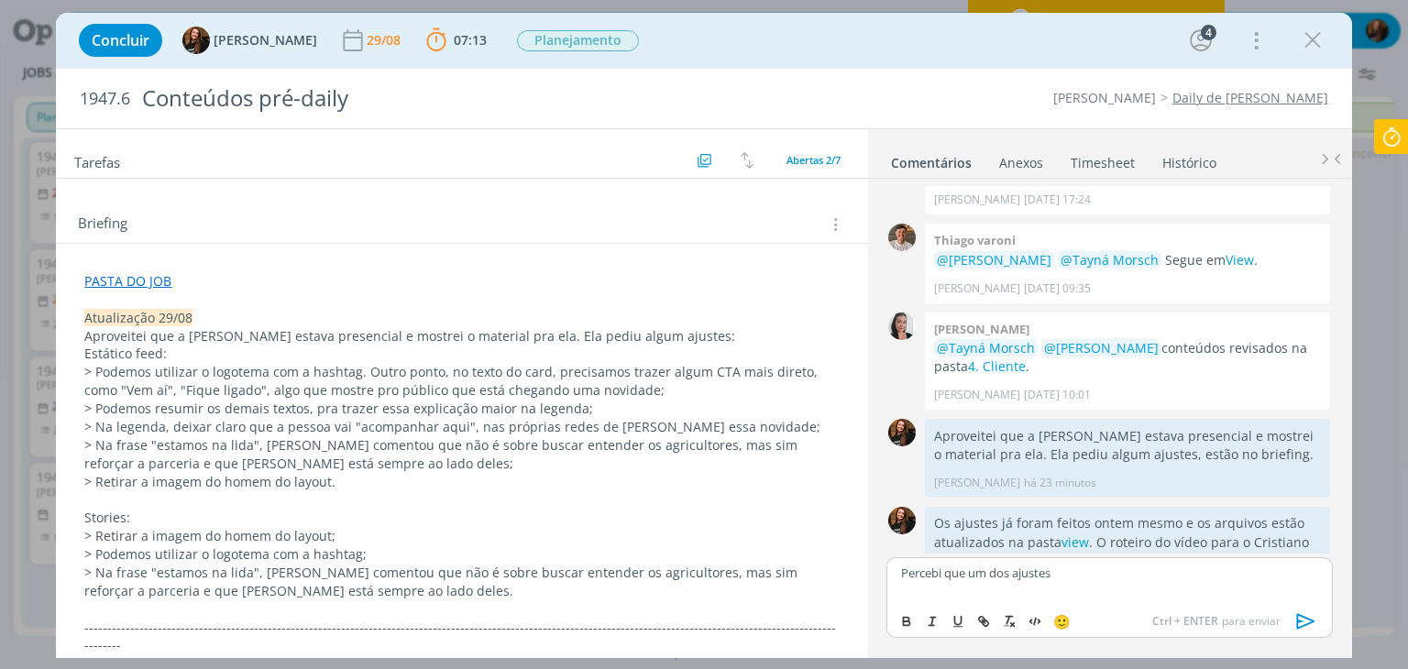
scroll to position [836, 0]
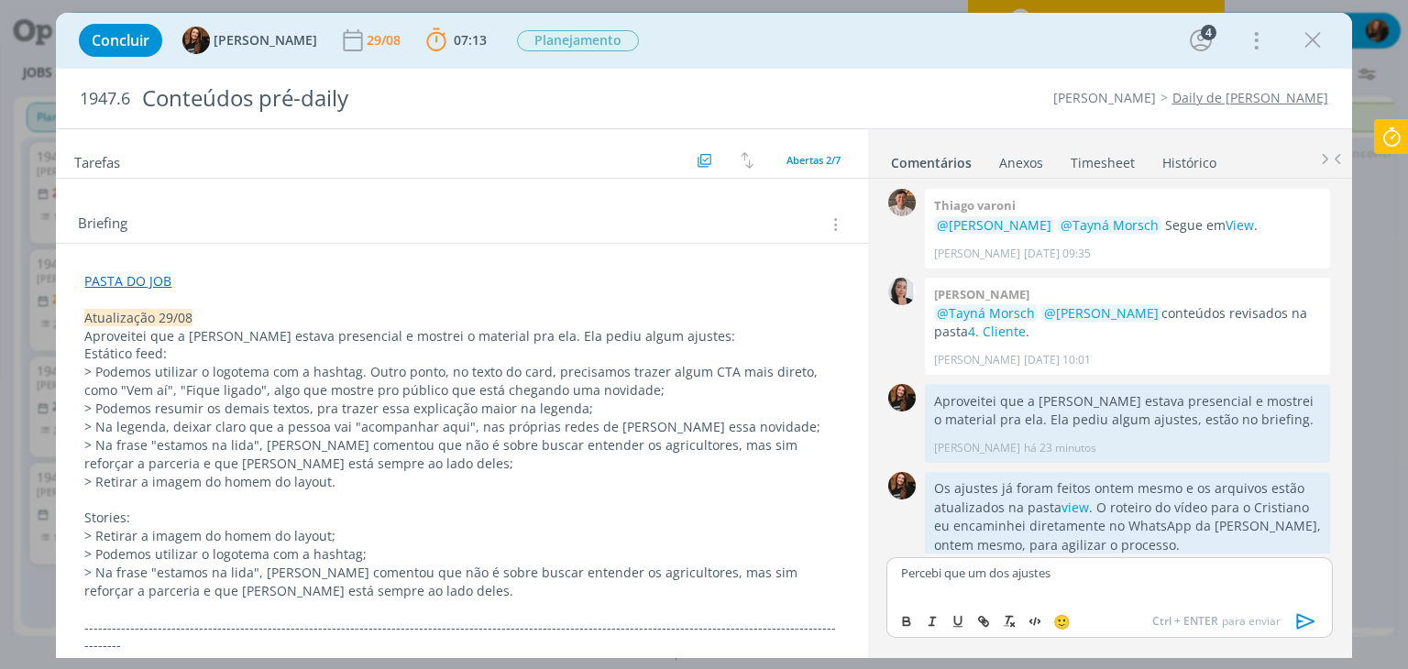
click at [1087, 607] on div "🙂 Ctrl + ENTER para enviar" at bounding box center [1109, 620] width 444 height 34
click at [1101, 569] on p "Percebi que um dos ajustes" at bounding box center [1109, 573] width 416 height 17
click at [1222, 590] on p "Percebi que um dos ajustes solicitados nos stories não foi feito. Pelo prazo qu…" at bounding box center [1109, 581] width 416 height 34
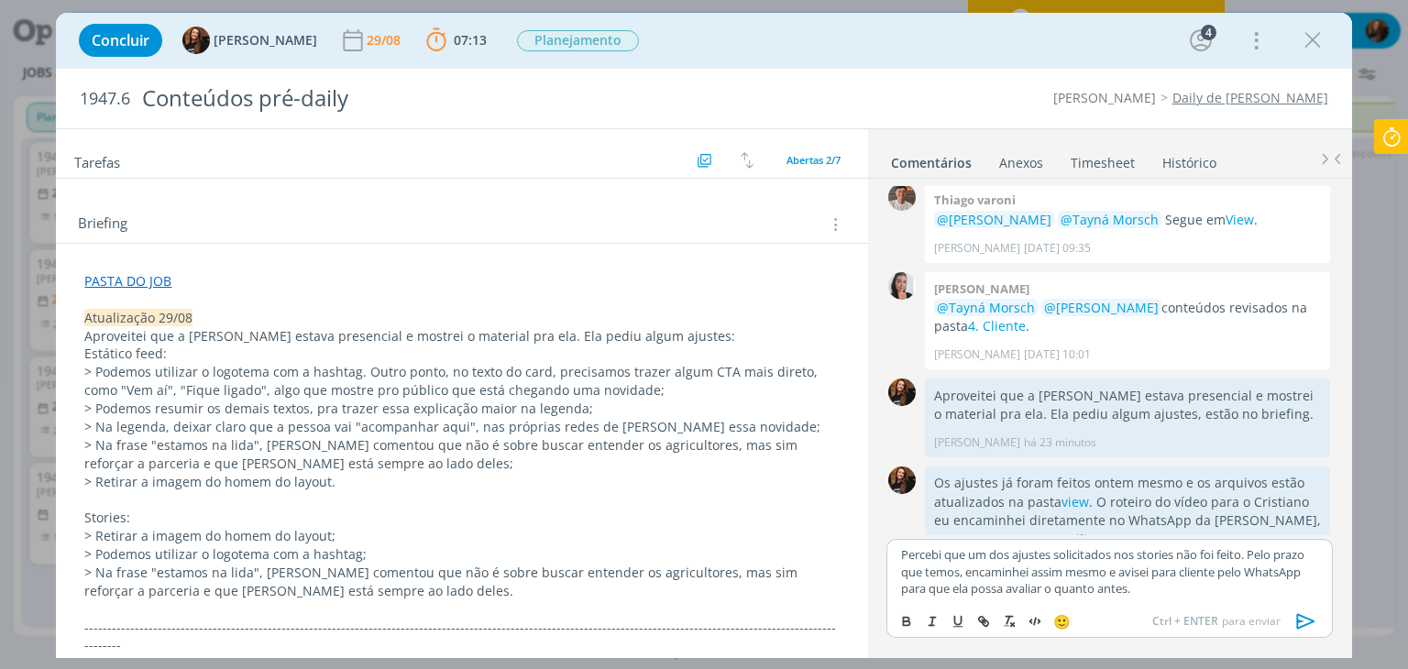
click at [1246, 557] on p "Percebi que um dos ajustes solicitados nos stories não foi feito. Pelo prazo qu…" at bounding box center [1109, 571] width 416 height 50
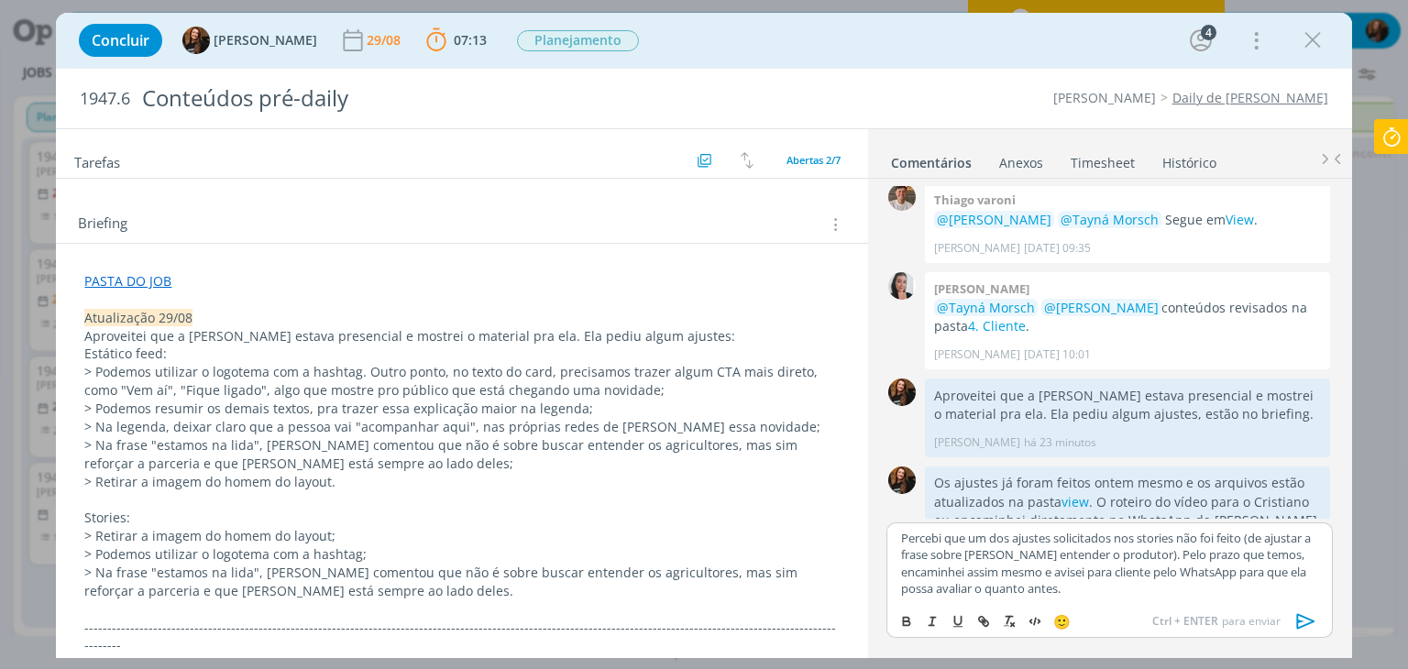
click at [1104, 595] on p "Percebi que um dos ajustes solicitados nos stories não foi feito (de ajustar a …" at bounding box center [1109, 564] width 416 height 68
click at [1131, 572] on p "Percebi que um dos ajustes solicitados nos stories não foi feito (de ajustar a …" at bounding box center [1109, 564] width 416 height 68
click at [1221, 573] on p "Percebi que um dos ajustes solicitados nos stories não foi feito (de ajustar a …" at bounding box center [1109, 564] width 416 height 68
click at [1129, 600] on div "Percebi que um dos ajustes solicitados nos stories não foi feito (de ajustar a …" at bounding box center [1110, 564] width 446 height 82
drag, startPoint x: 1306, startPoint y: 623, endPoint x: 1067, endPoint y: 556, distance: 247.6
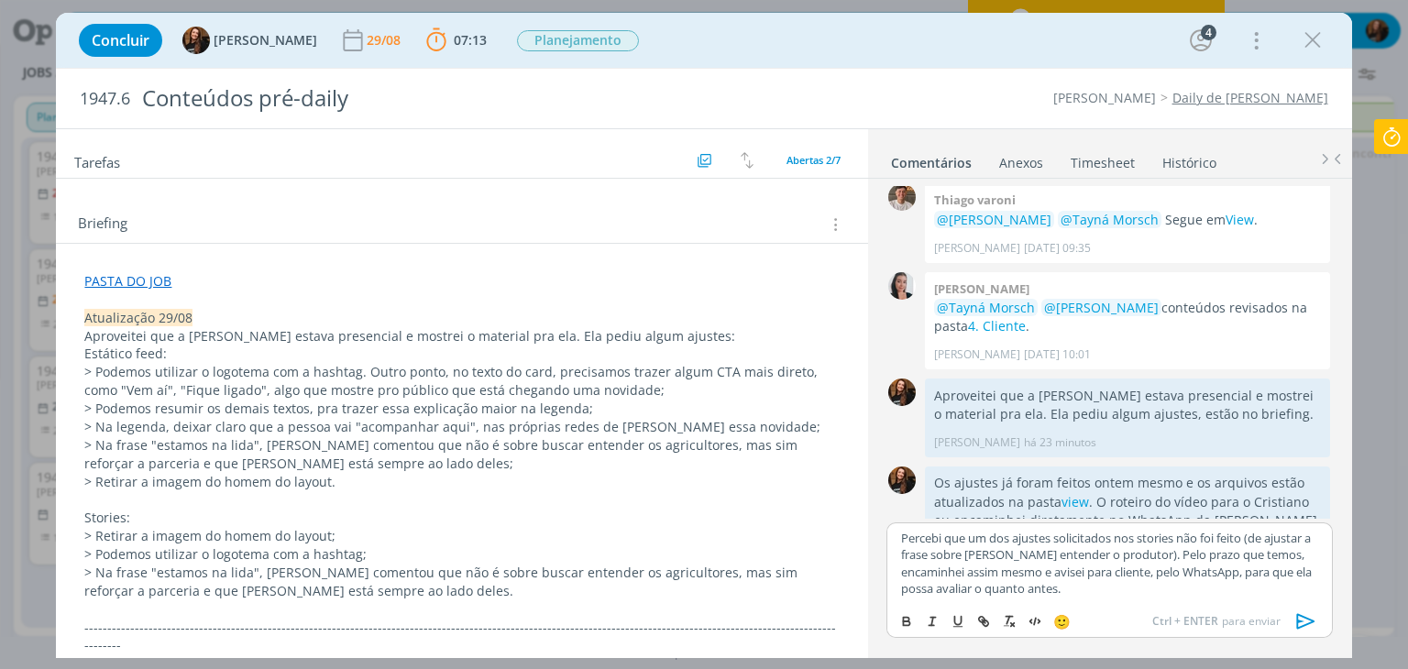
click at [1306, 622] on icon "dialog" at bounding box center [1307, 622] width 28 height 28
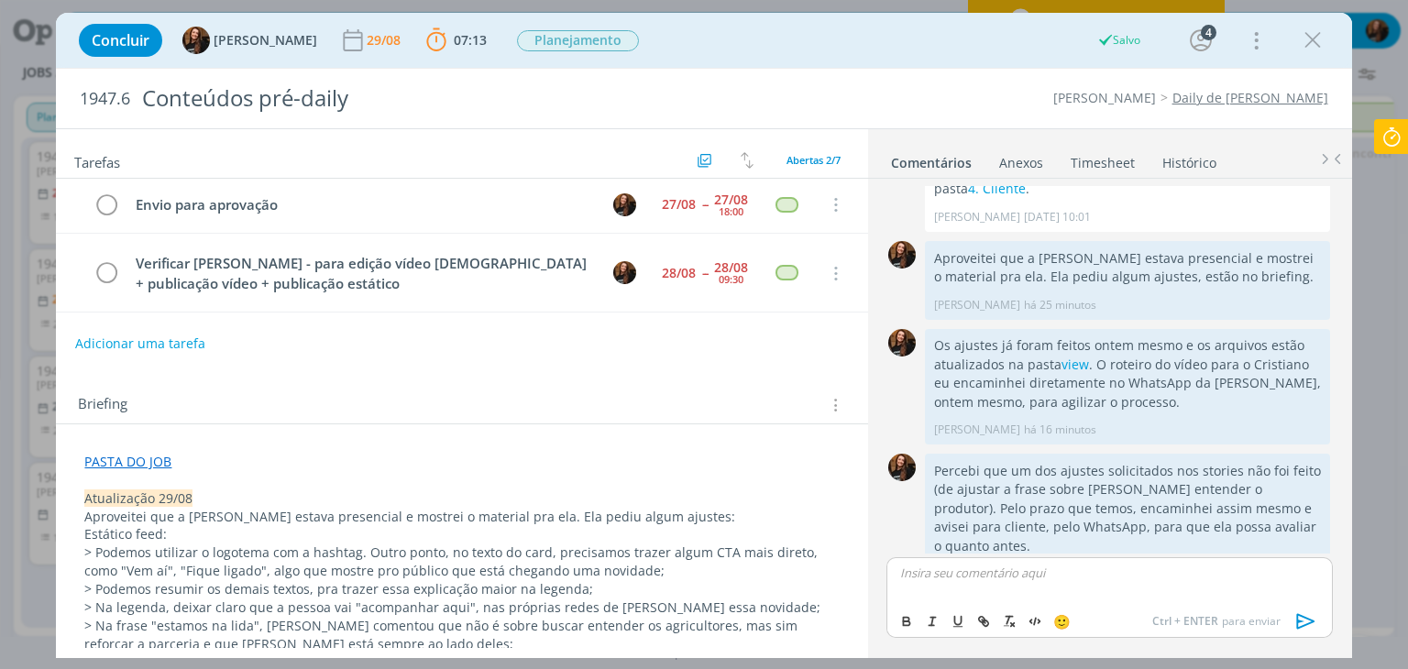
scroll to position [0, 0]
click at [113, 203] on icon "dialog" at bounding box center [107, 208] width 26 height 28
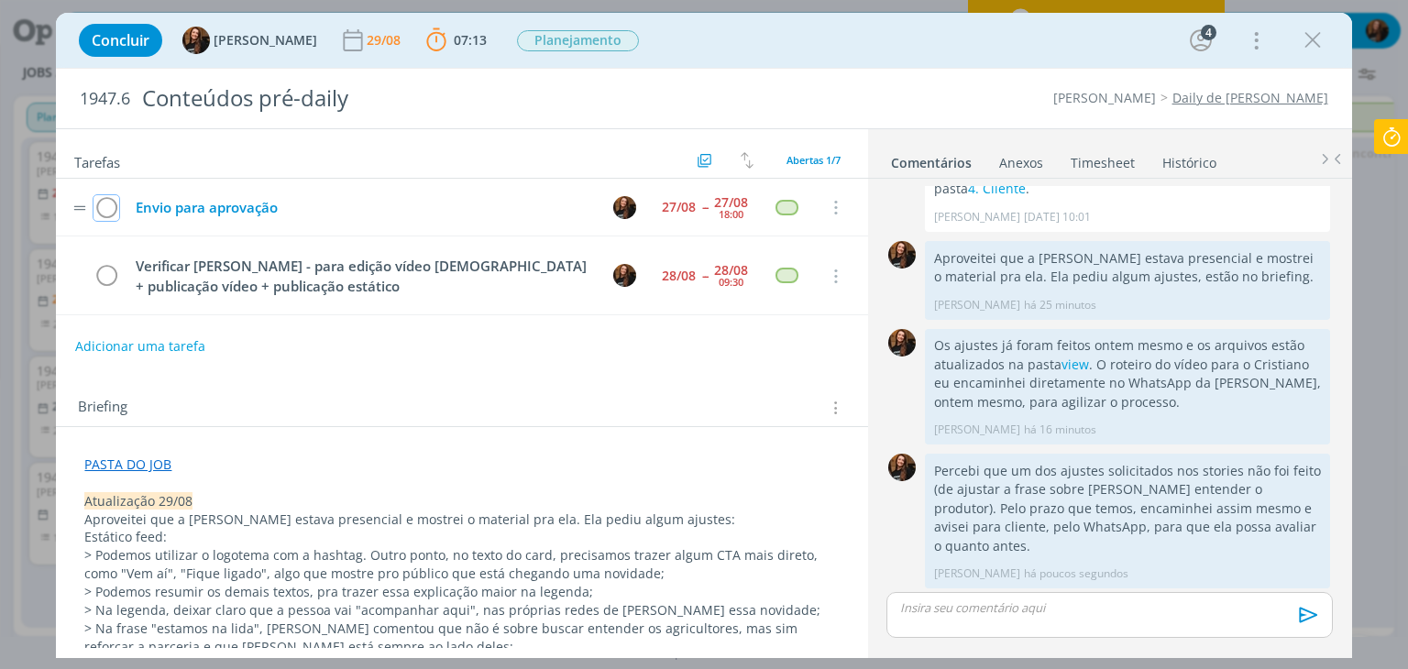
scroll to position [945, 0]
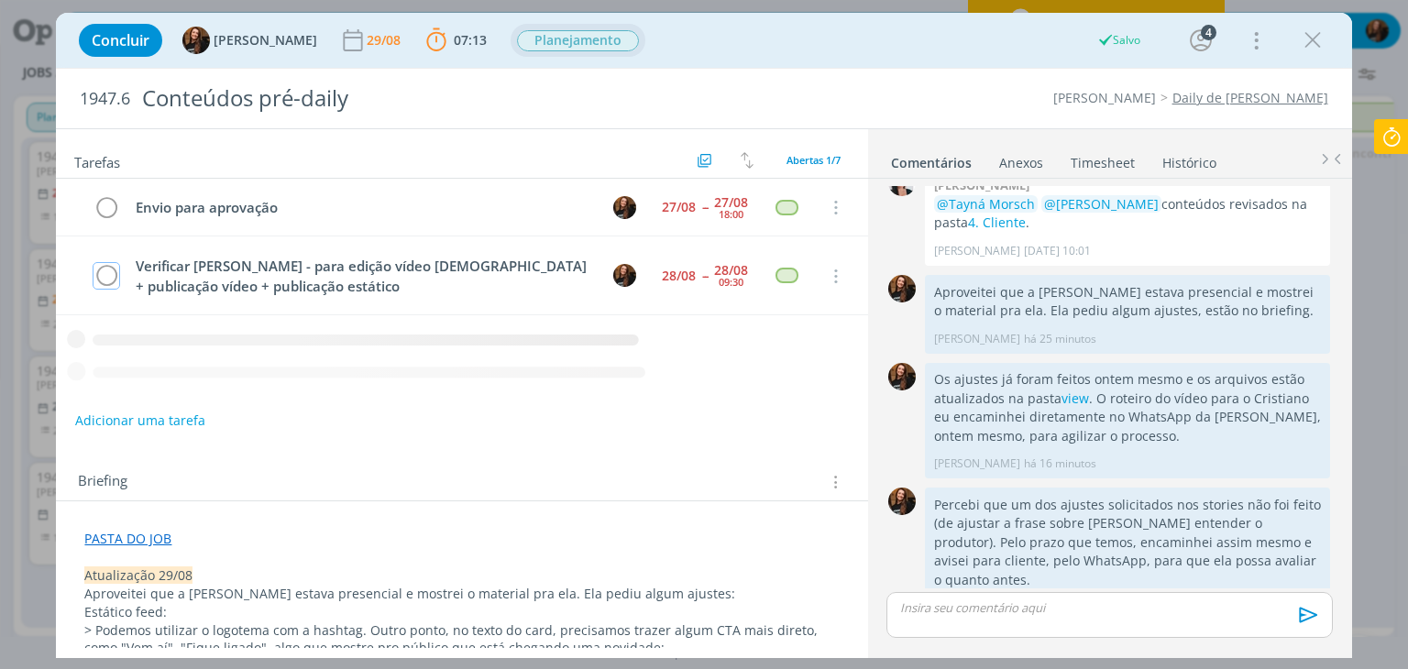
click at [561, 38] on span "Planejamento" at bounding box center [578, 40] width 122 height 21
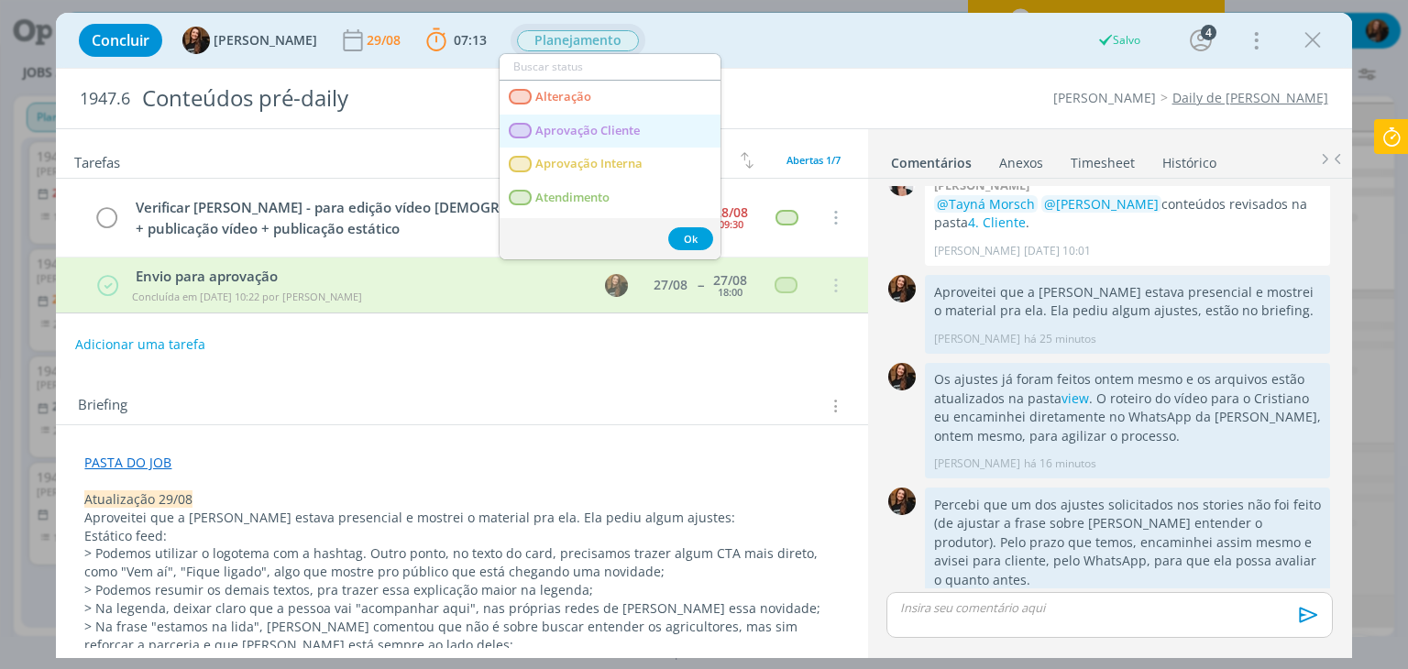
click at [579, 135] on span "Aprovação Cliente" at bounding box center [588, 131] width 105 height 15
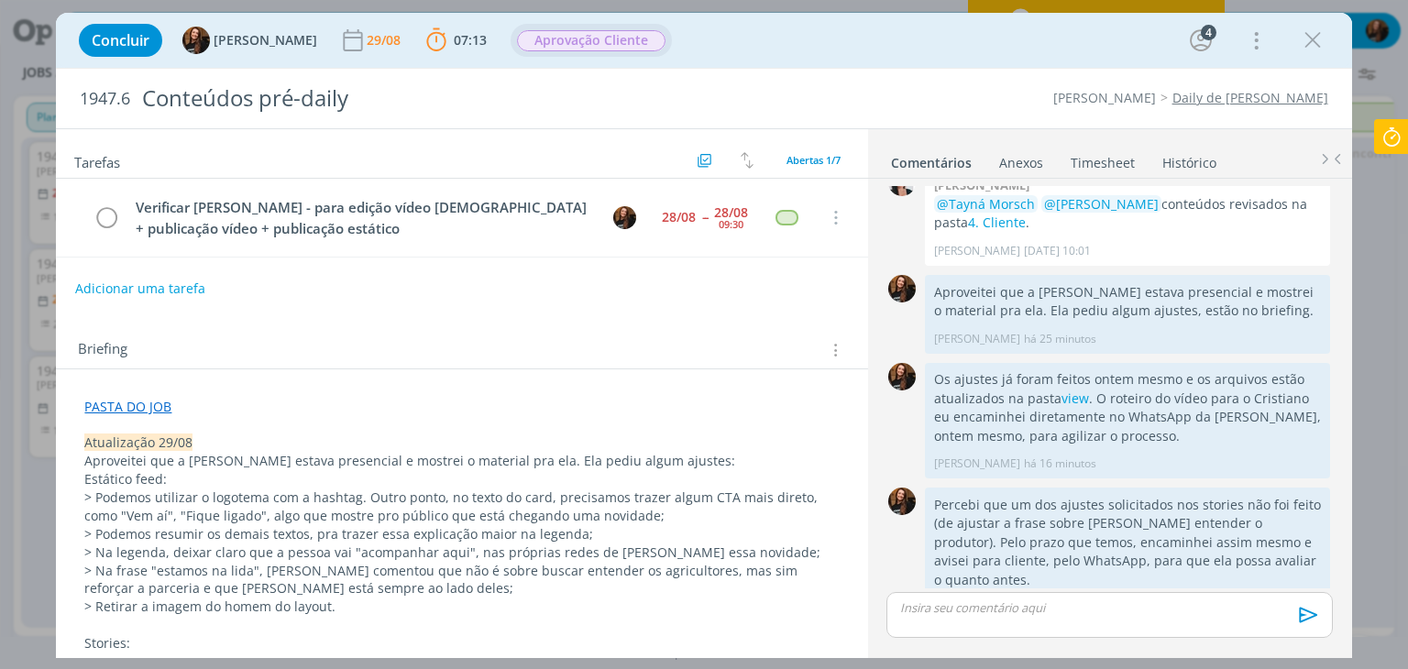
click at [1389, 127] on icon at bounding box center [1391, 137] width 33 height 36
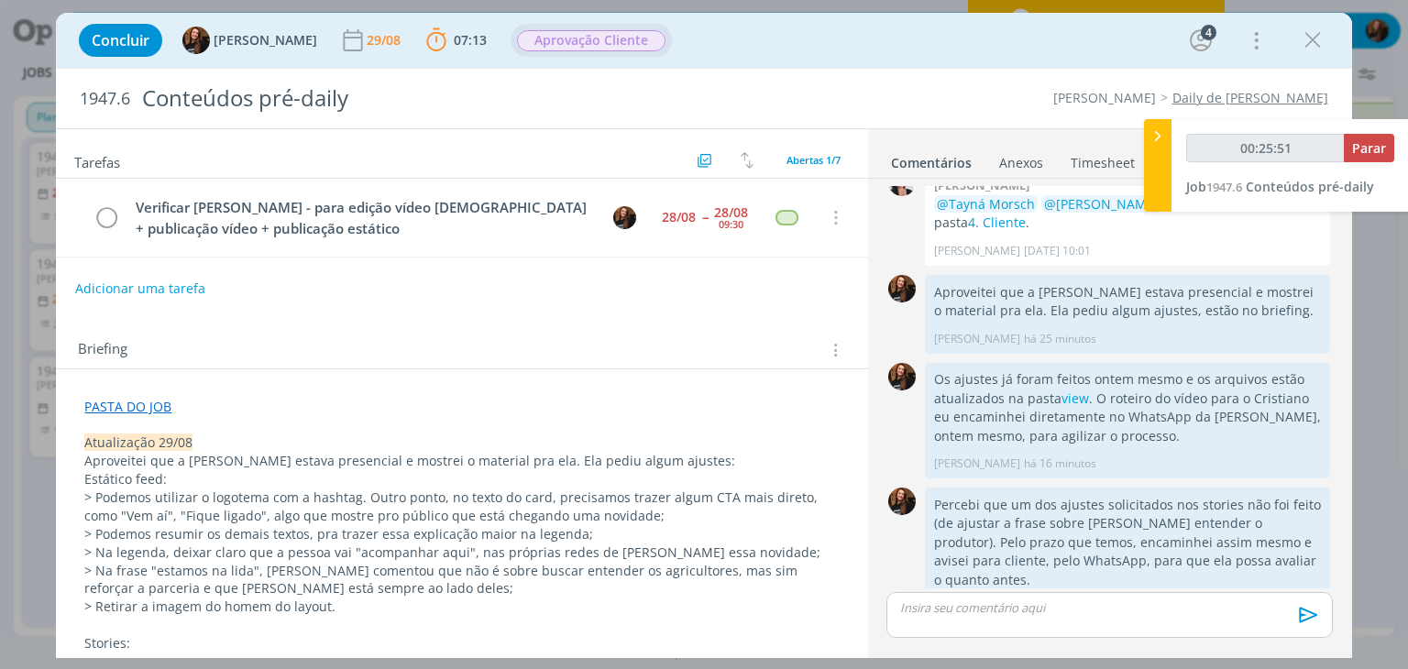
type input "00:25:52"
click at [1381, 148] on span "Parar" at bounding box center [1369, 147] width 34 height 17
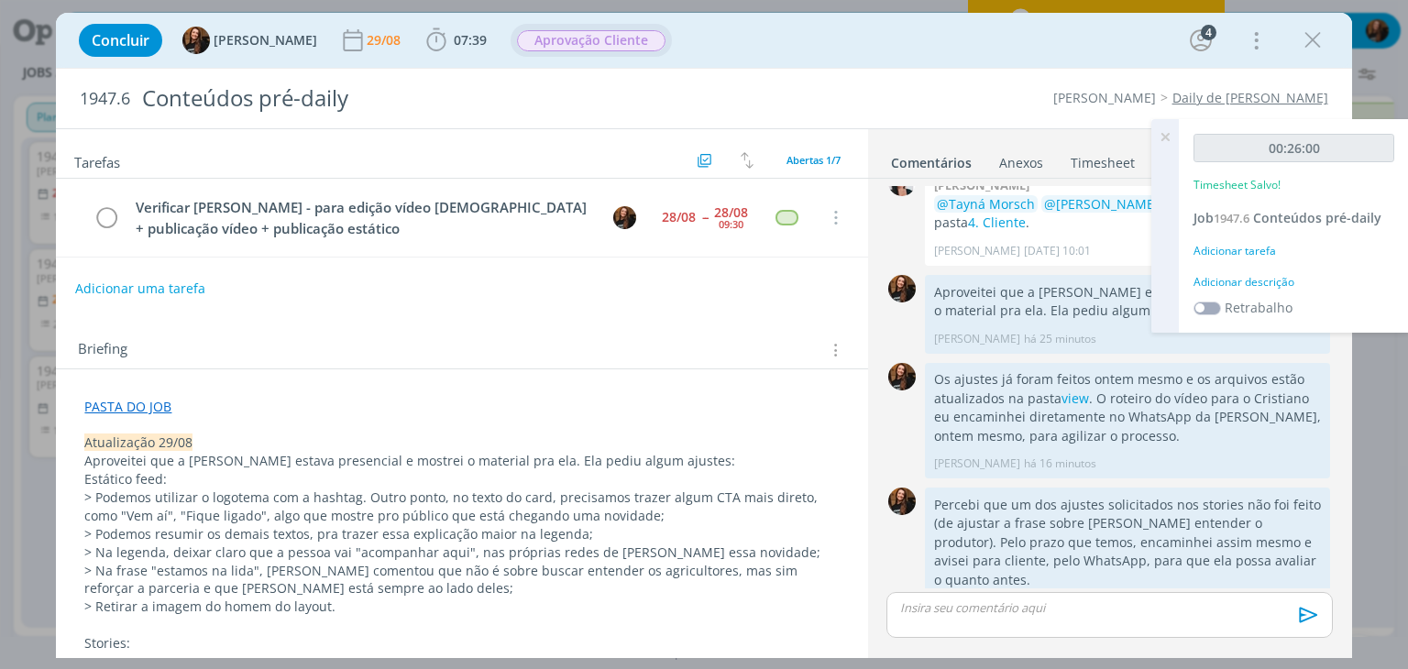
click at [1261, 283] on div "Adicionar descrição" at bounding box center [1294, 282] width 201 height 17
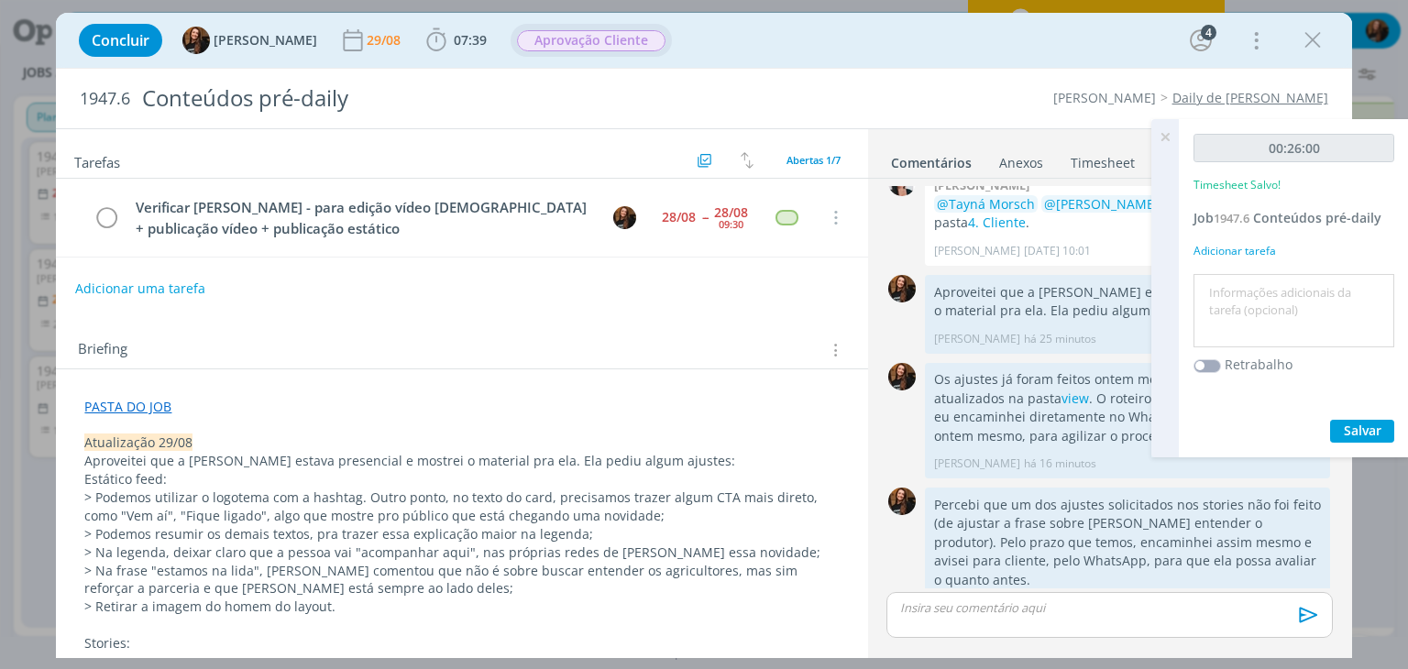
click at [1250, 294] on textarea at bounding box center [1294, 311] width 192 height 65
type textarea "Envio por e-mail + mensagem para cliente no whats + atualização comentários"
click at [1369, 425] on span "Salvar" at bounding box center [1363, 430] width 38 height 17
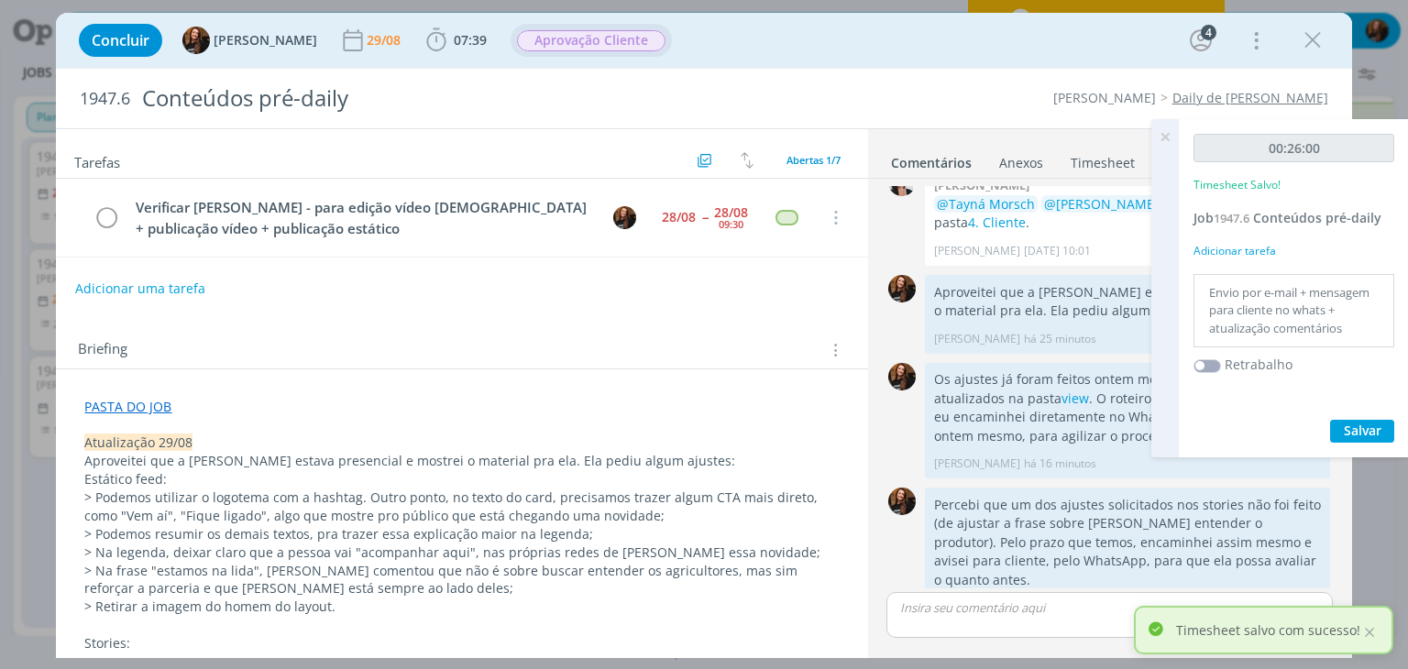
click at [1166, 134] on icon at bounding box center [1165, 137] width 33 height 36
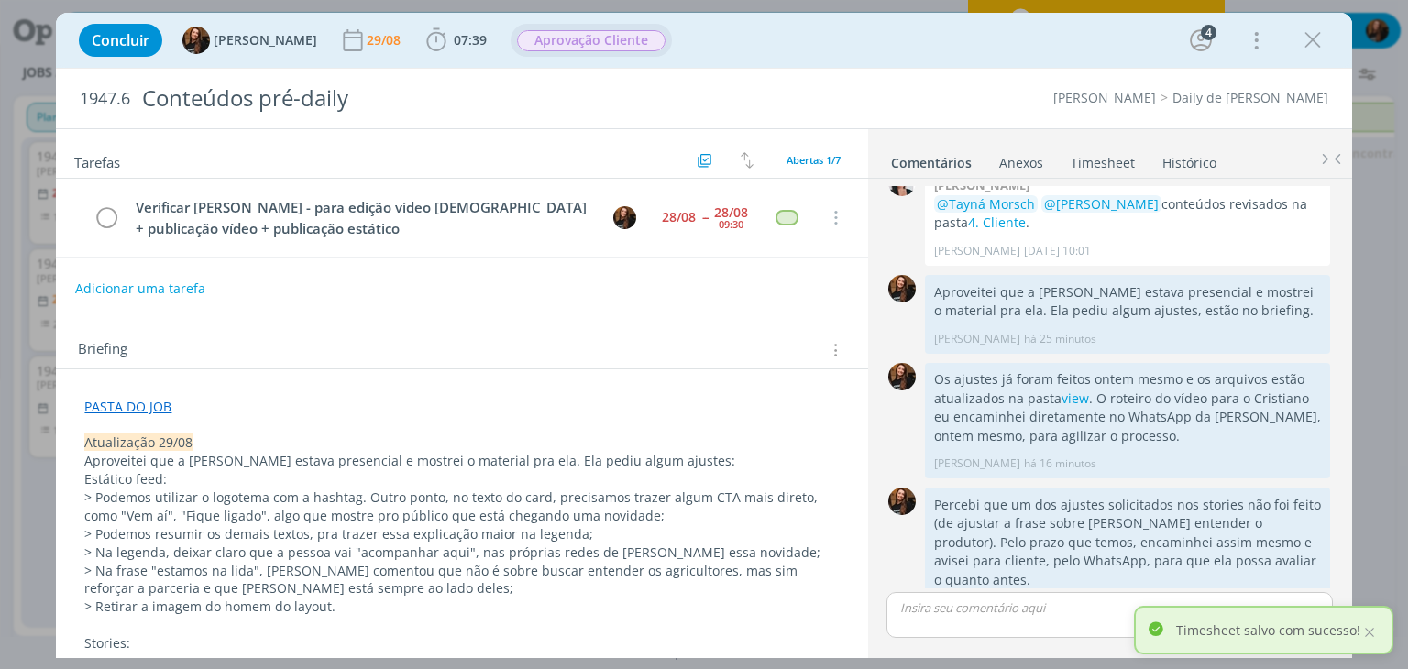
click at [1110, 167] on link "Timesheet" at bounding box center [1103, 159] width 66 height 27
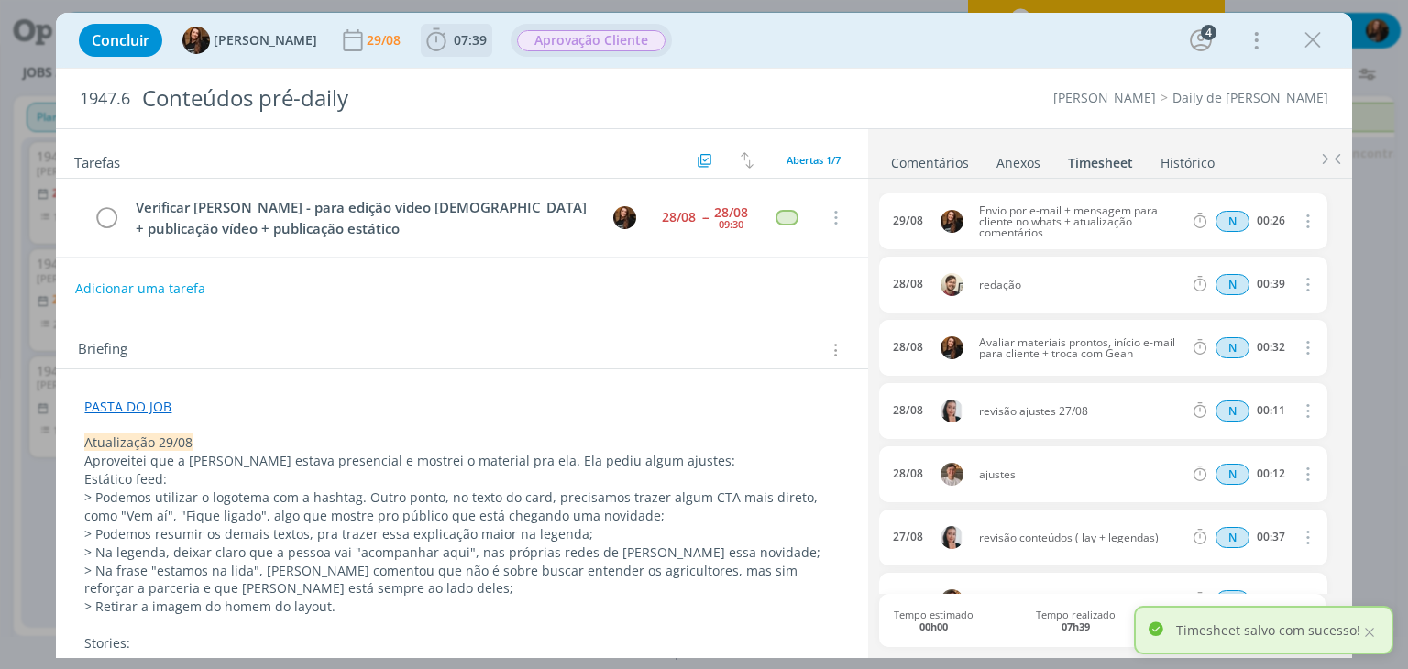
click at [461, 51] on span "07:39" at bounding box center [457, 41] width 68 height 28
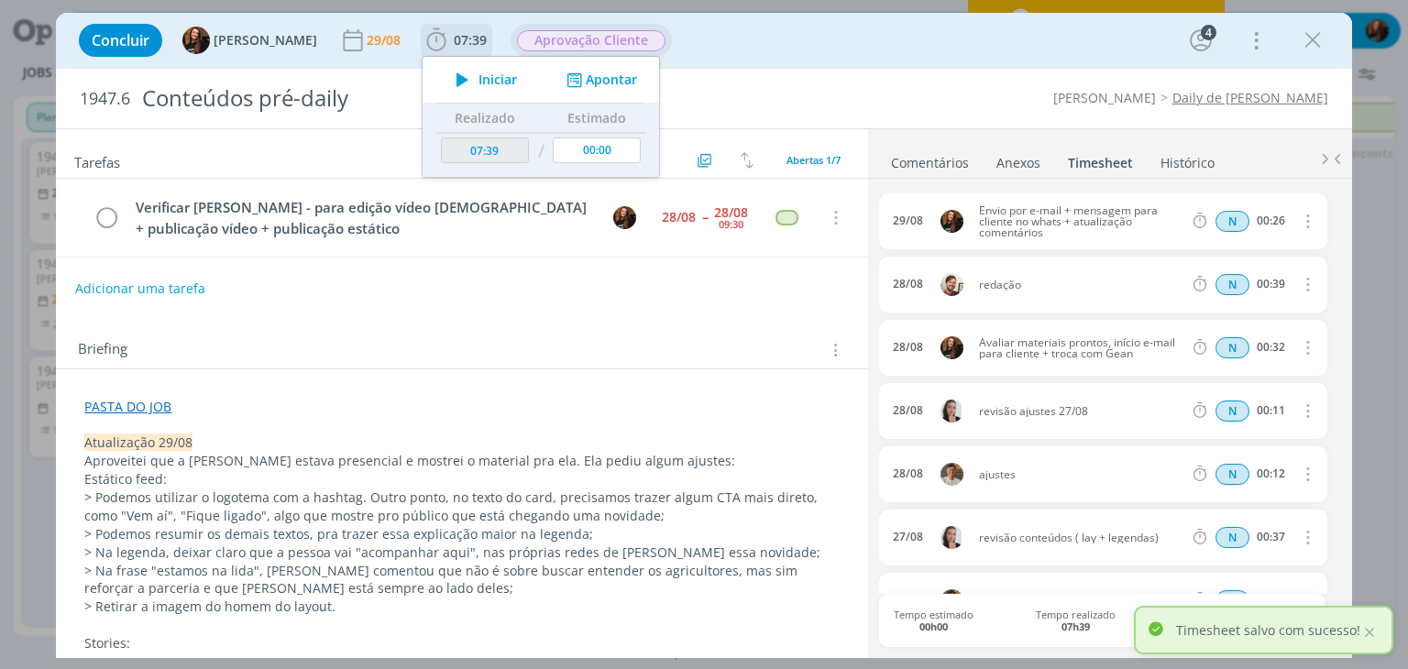
click at [601, 78] on button "Apontar" at bounding box center [600, 80] width 76 height 19
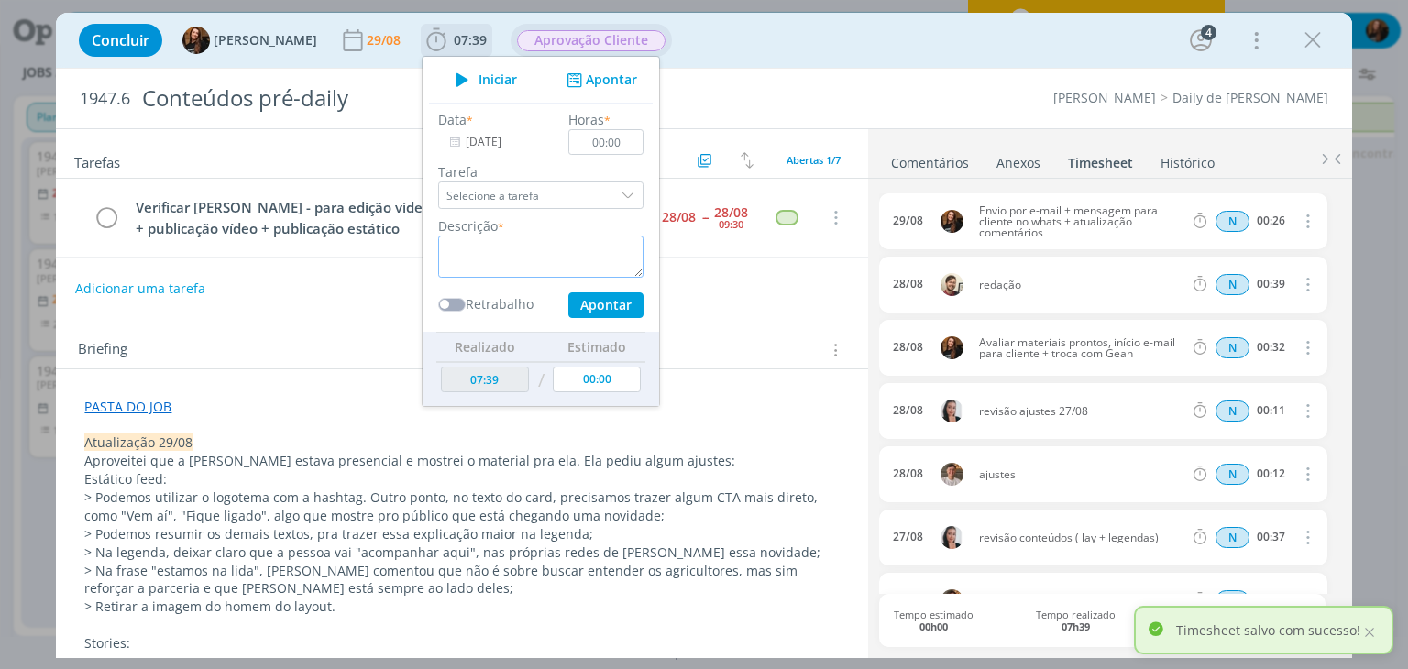
click at [535, 250] on textarea "dialog" at bounding box center [540, 257] width 205 height 42
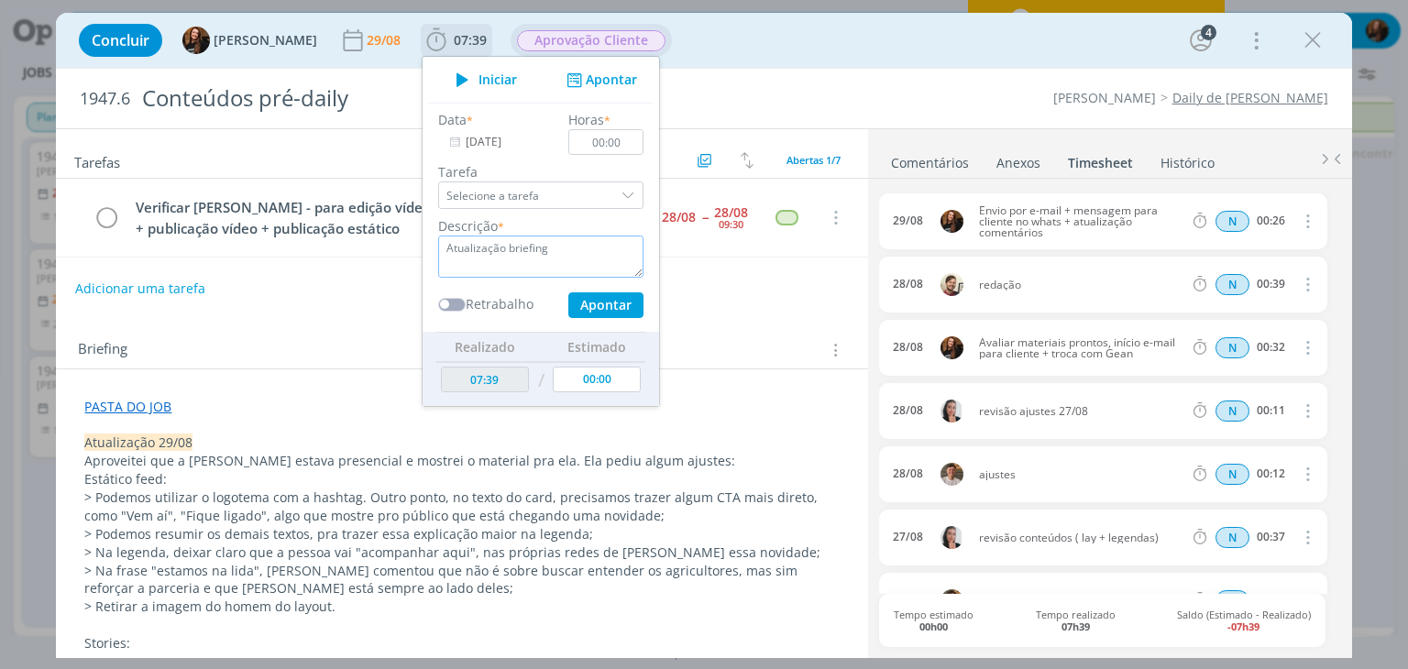
type textarea "Atualização briefing"
click at [622, 139] on input "00:00" at bounding box center [606, 142] width 75 height 26
type input "00:10"
click at [594, 303] on button "Apontar" at bounding box center [605, 305] width 75 height 26
click at [706, 340] on div "Briefing Briefings Predefinidos Versões do Briefing Ver Briefing do Projeto" at bounding box center [464, 350] width 772 height 24
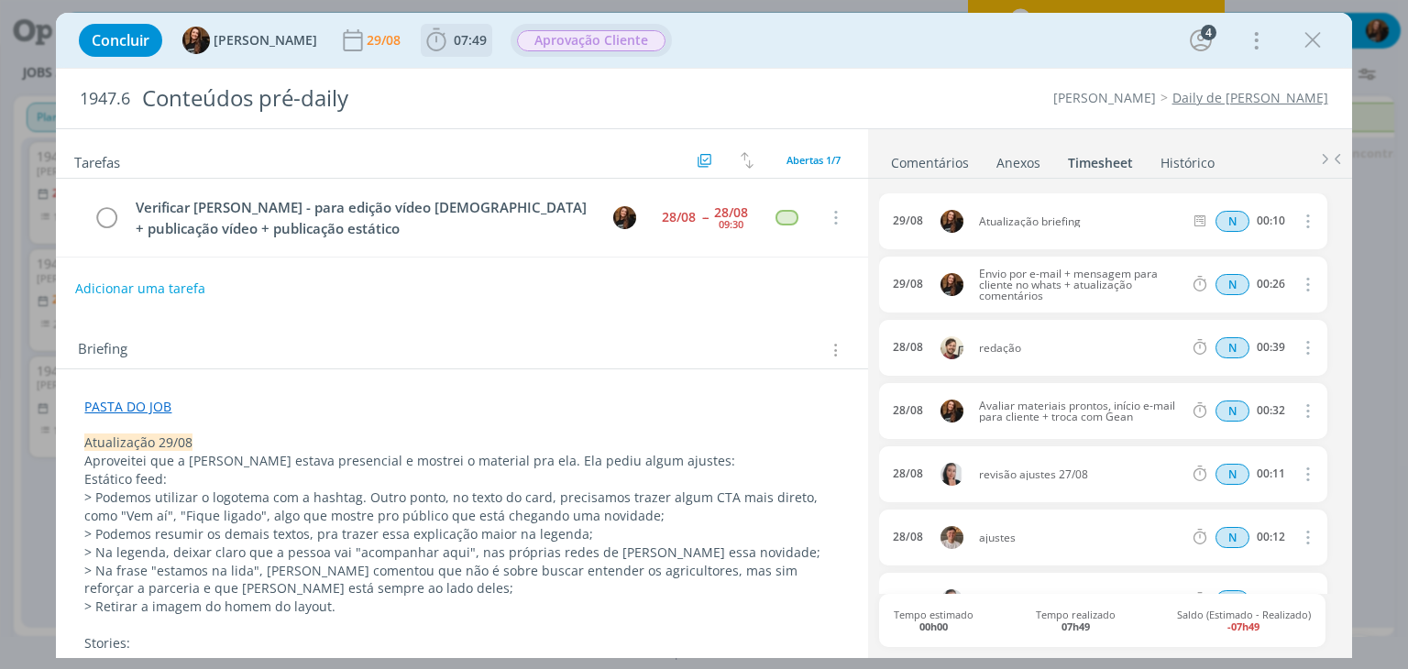
click at [454, 39] on span "07:49" at bounding box center [470, 39] width 33 height 17
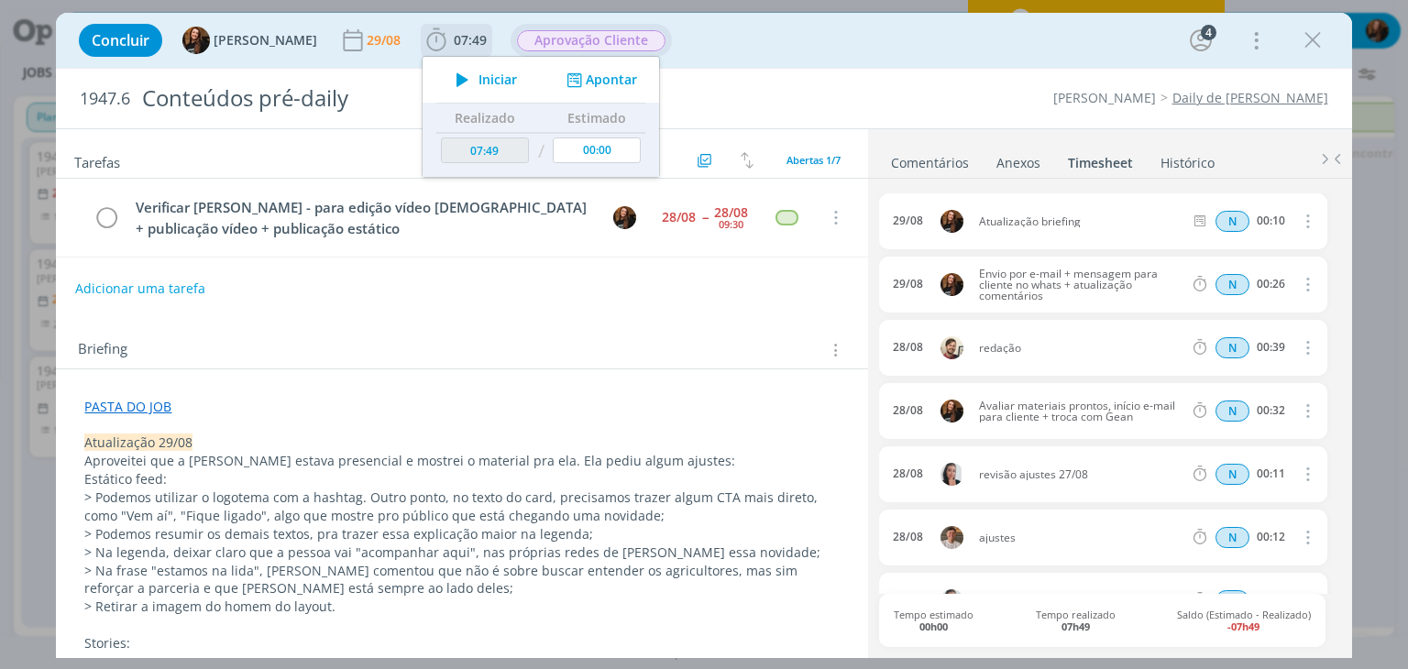
click at [608, 83] on button "Apontar" at bounding box center [600, 80] width 76 height 19
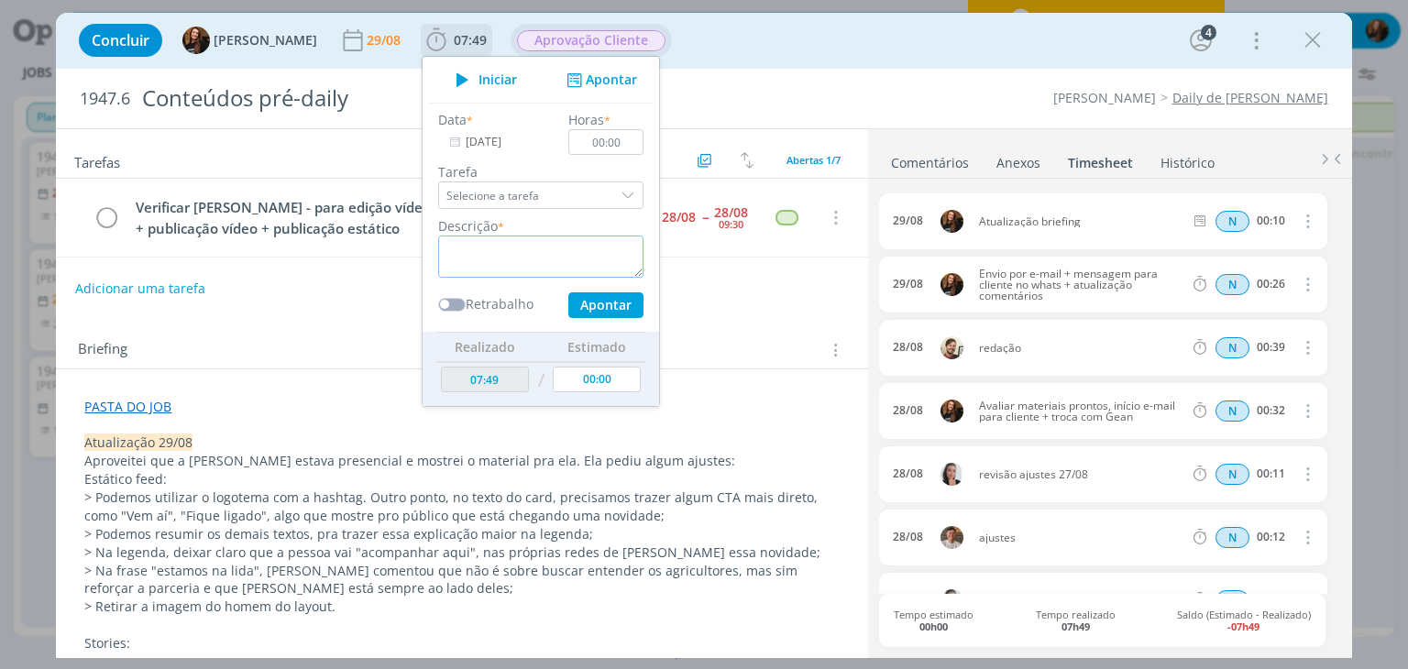
click at [539, 250] on textarea "dialog" at bounding box center [540, 257] width 205 height 42
type textarea "Aprovação com cliente presencial + passar ajustes para a equipe"
click at [611, 144] on input "00:00" at bounding box center [606, 142] width 75 height 26
type input "00:20"
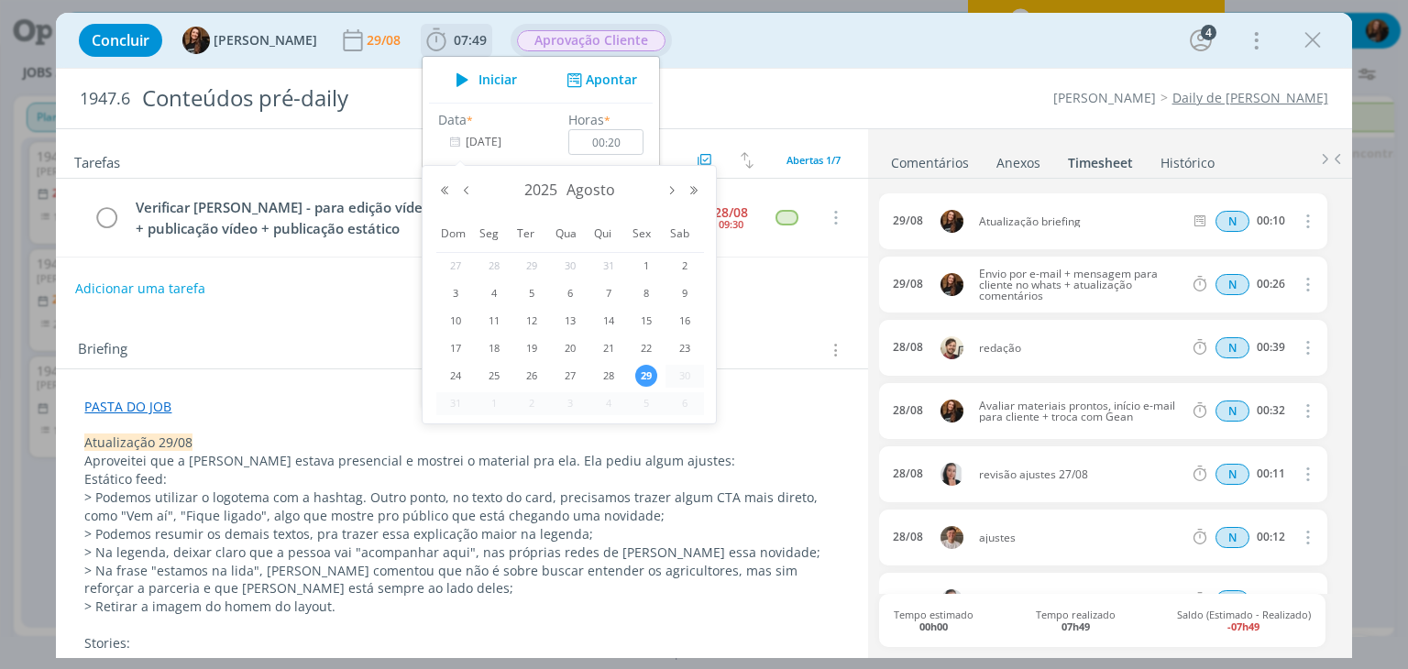
click at [467, 142] on input "[DATE]" at bounding box center [495, 142] width 115 height 26
drag, startPoint x: 596, startPoint y: 372, endPoint x: 619, endPoint y: 321, distance: 56.2
click at [597, 372] on div "28" at bounding box center [609, 376] width 39 height 23
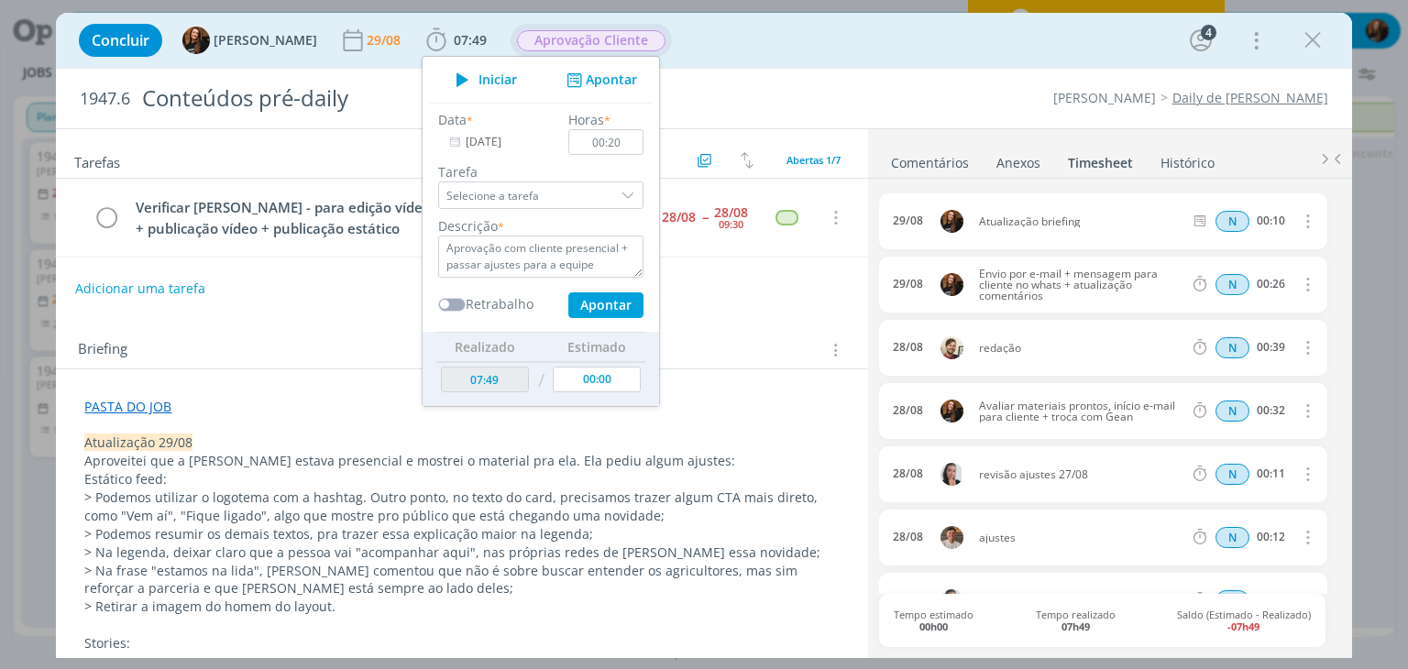
type input "28/08/2025"
click at [601, 302] on button "Apontar" at bounding box center [605, 305] width 75 height 26
type input "08:09"
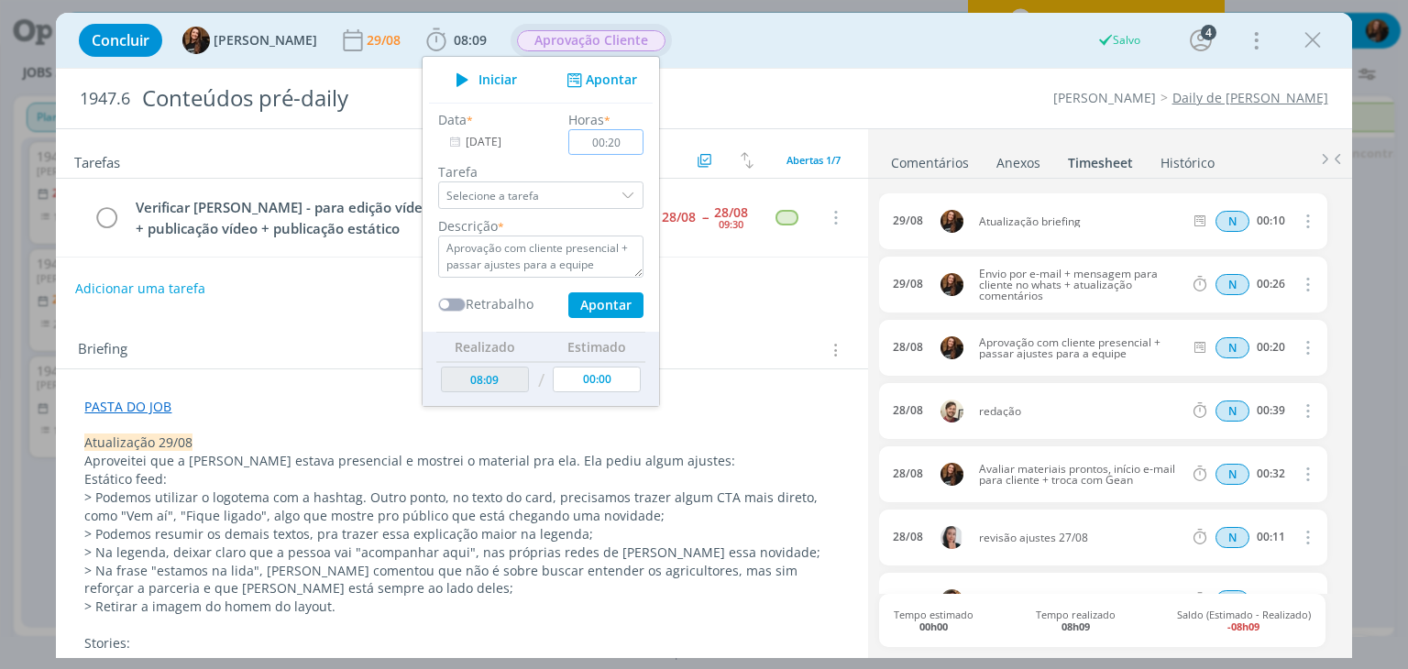
type input "29/08/2025"
type input "00:00"
click at [769, 398] on p "PASTA DO JOB" at bounding box center [461, 407] width 755 height 18
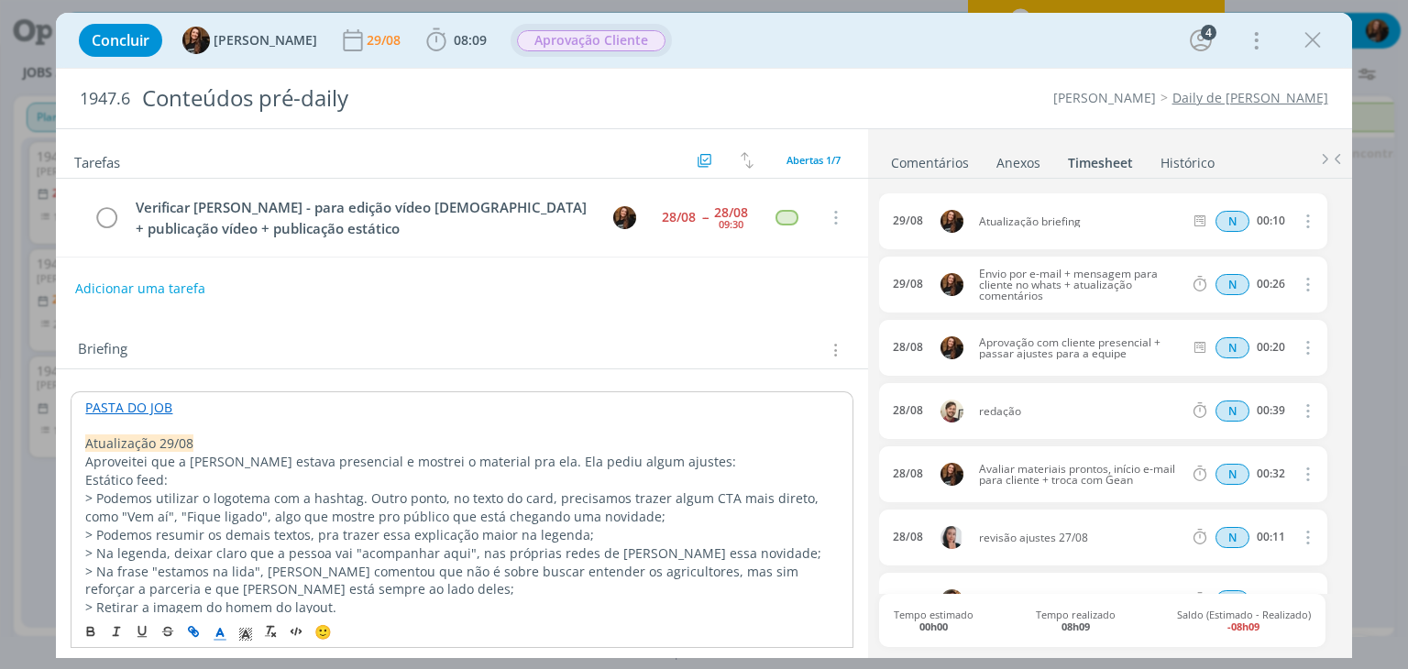
click at [952, 155] on link "Comentários" at bounding box center [930, 159] width 80 height 27
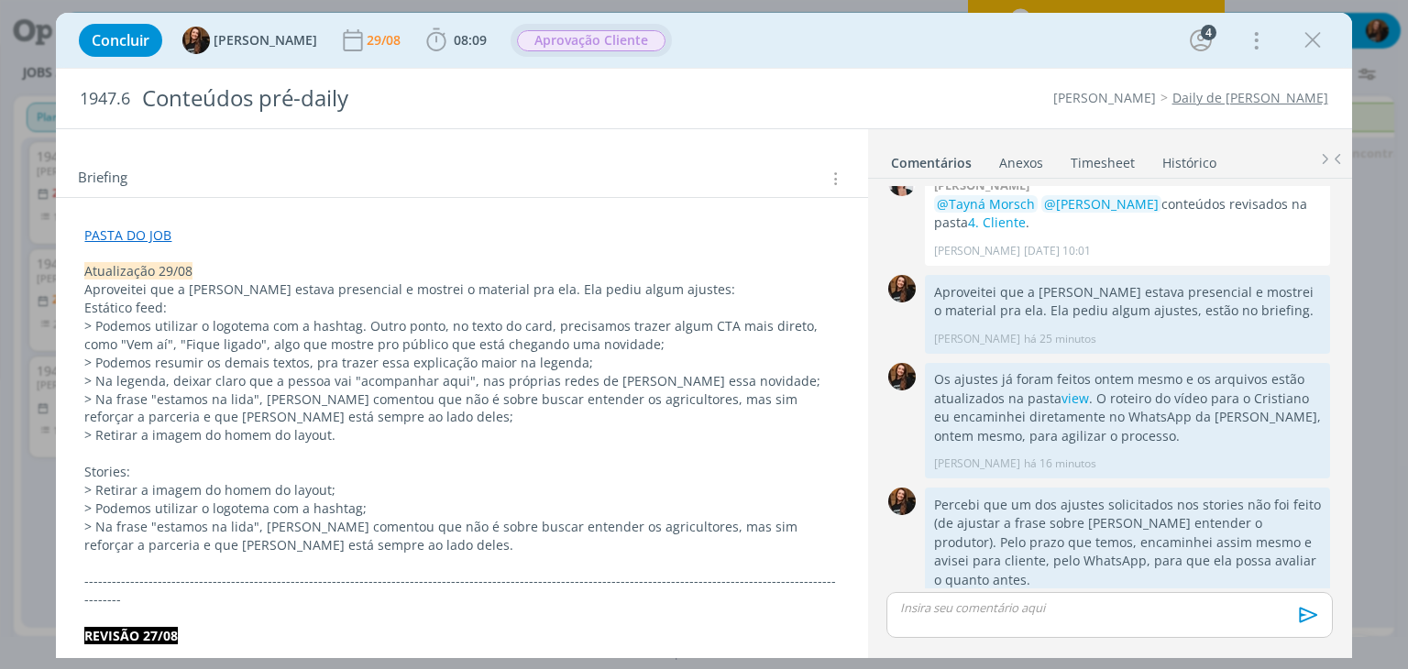
scroll to position [92, 0]
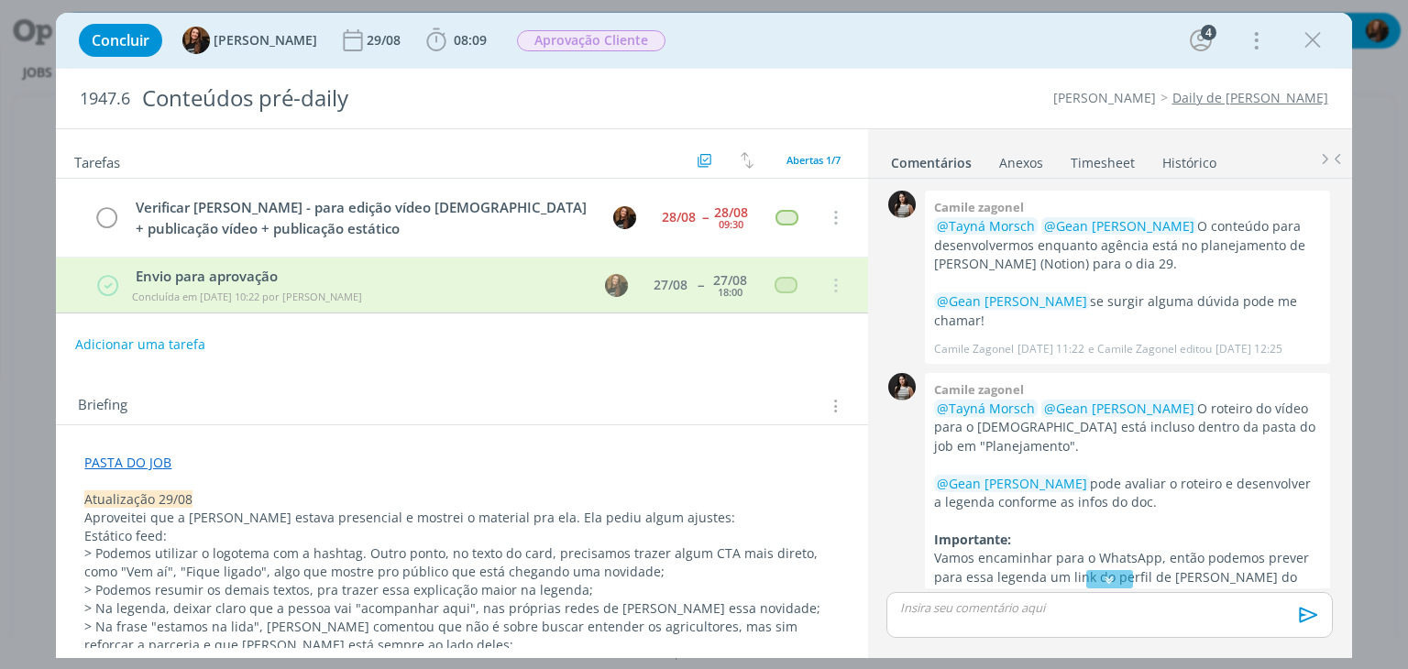
scroll to position [801, 0]
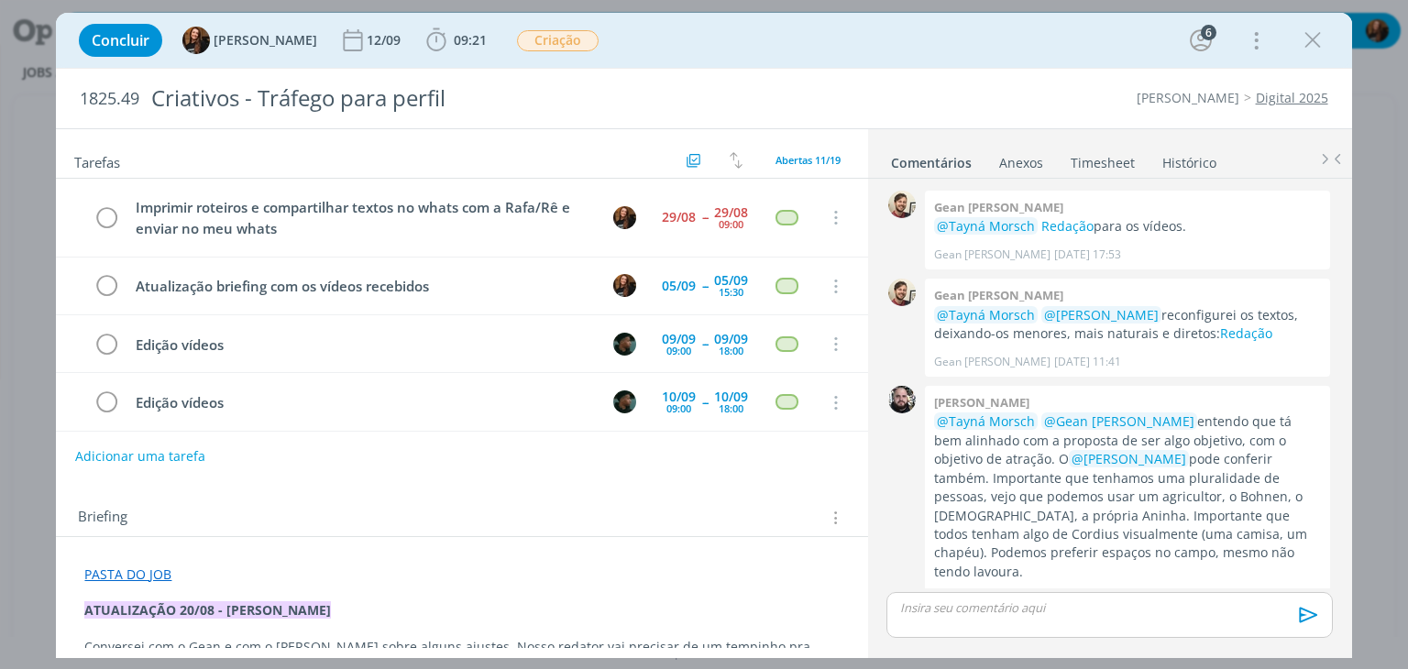
scroll to position [476, 0]
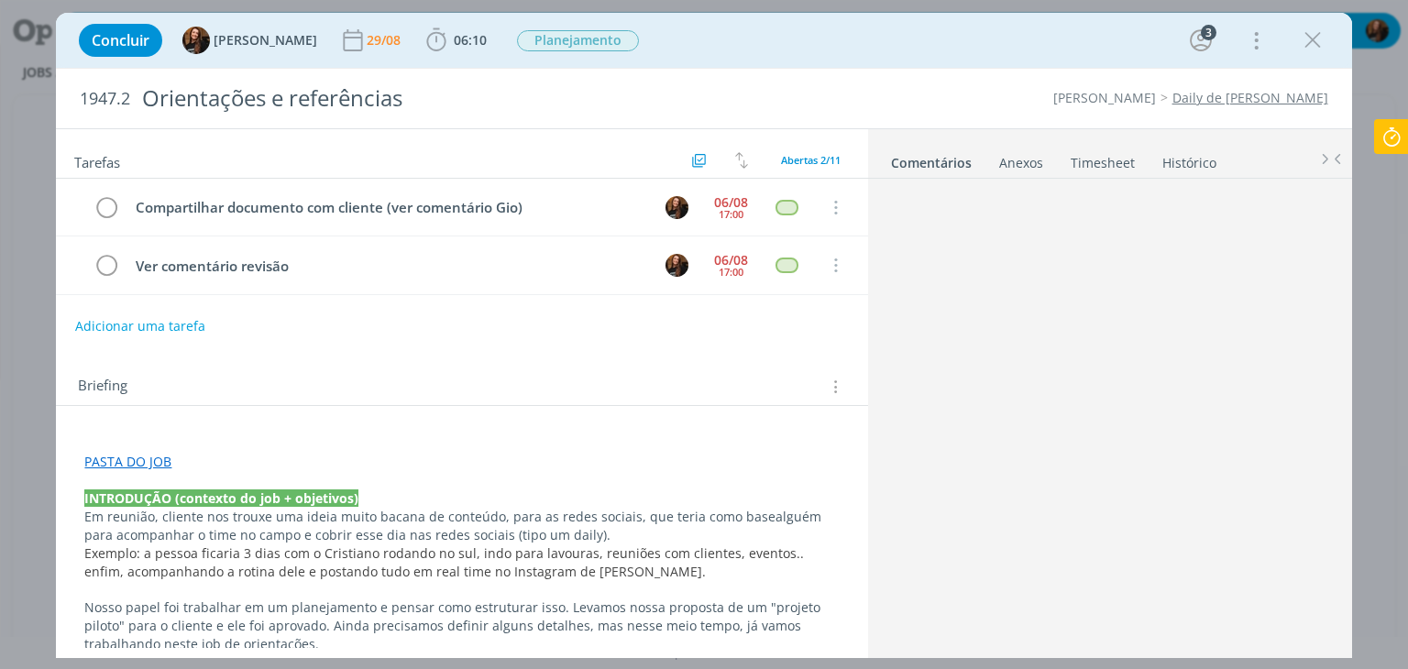
scroll to position [426, 0]
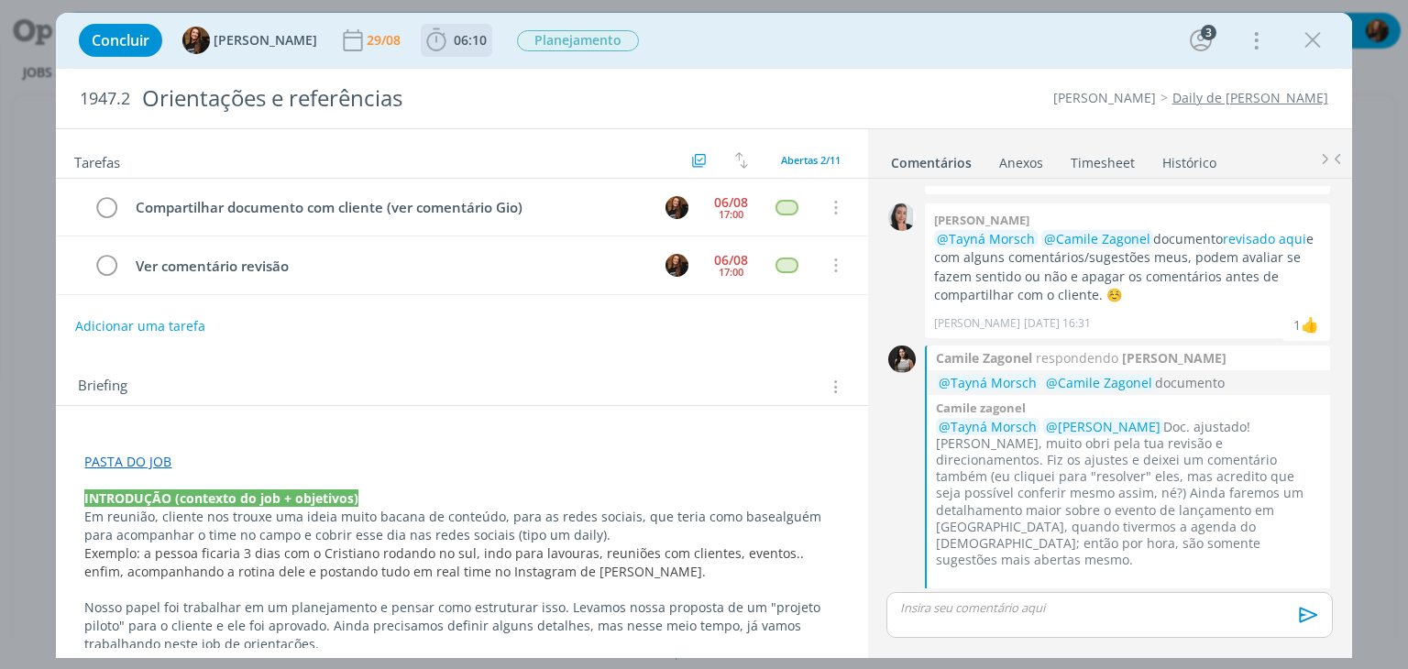
click at [449, 49] on span "06:10" at bounding box center [457, 41] width 68 height 28
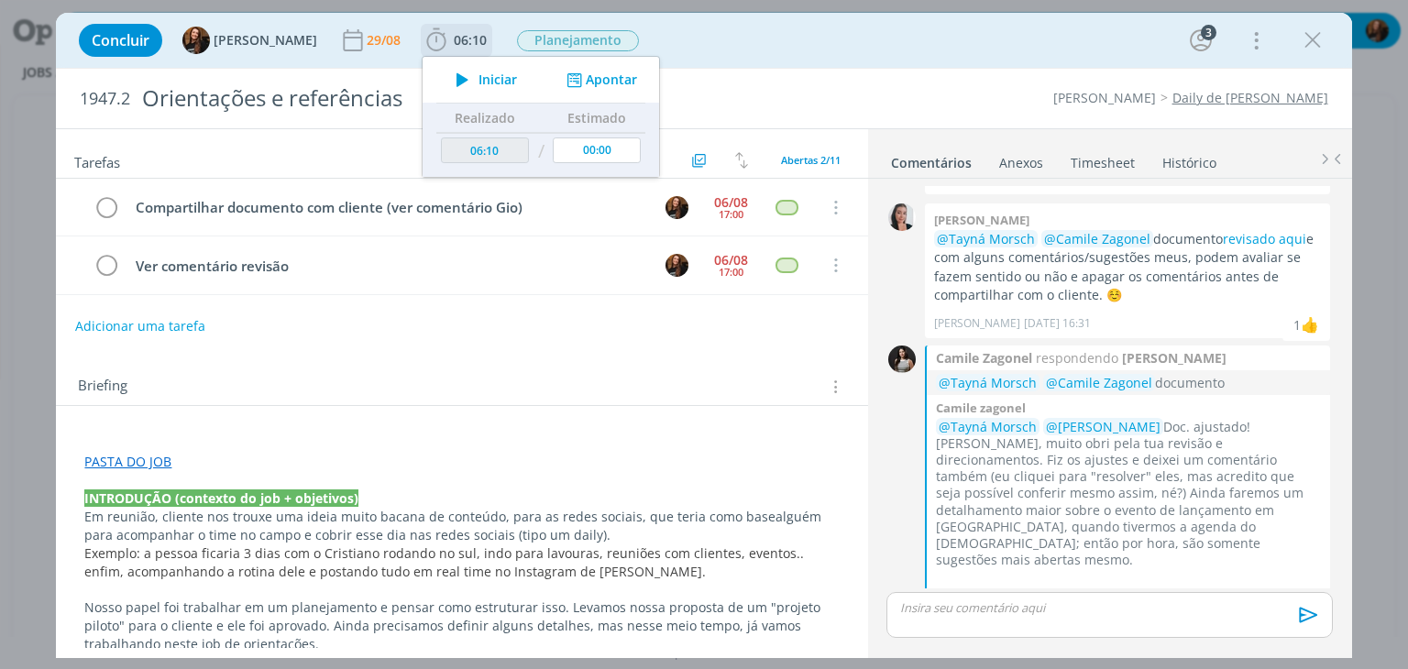
click at [482, 78] on span "Iniciar" at bounding box center [498, 79] width 39 height 13
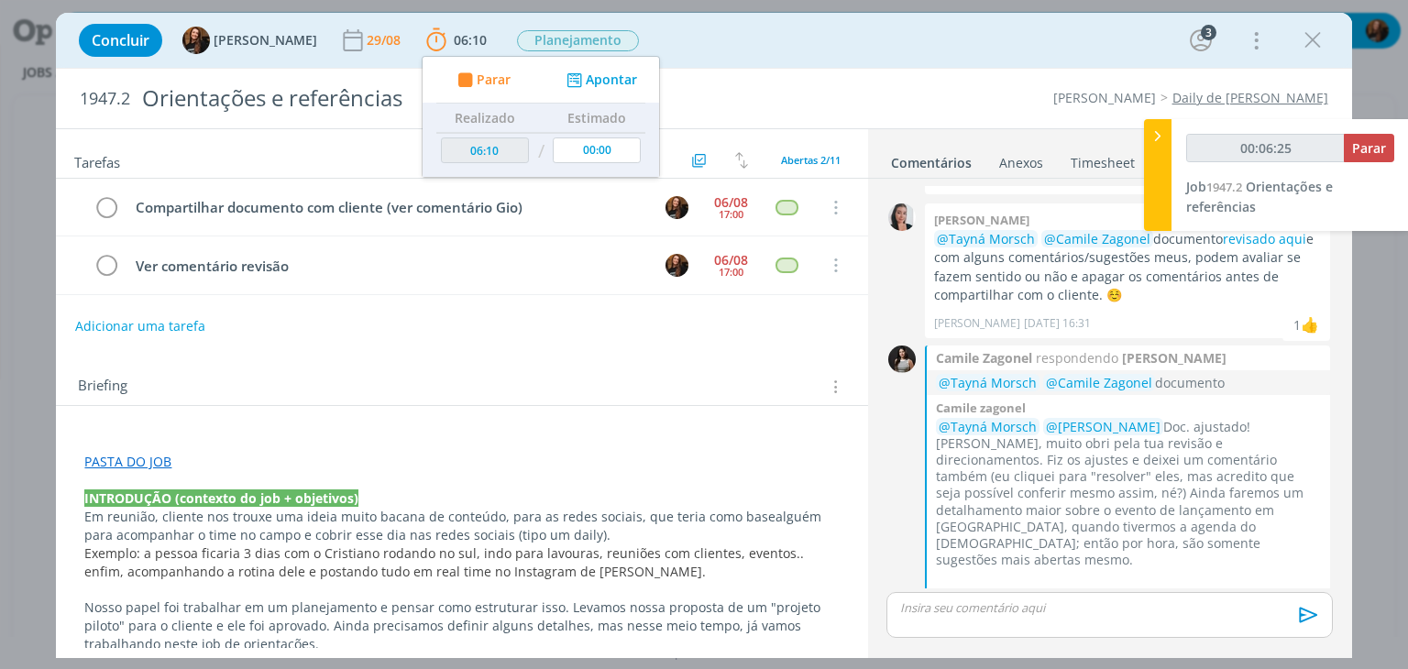
type input "00:06:26"
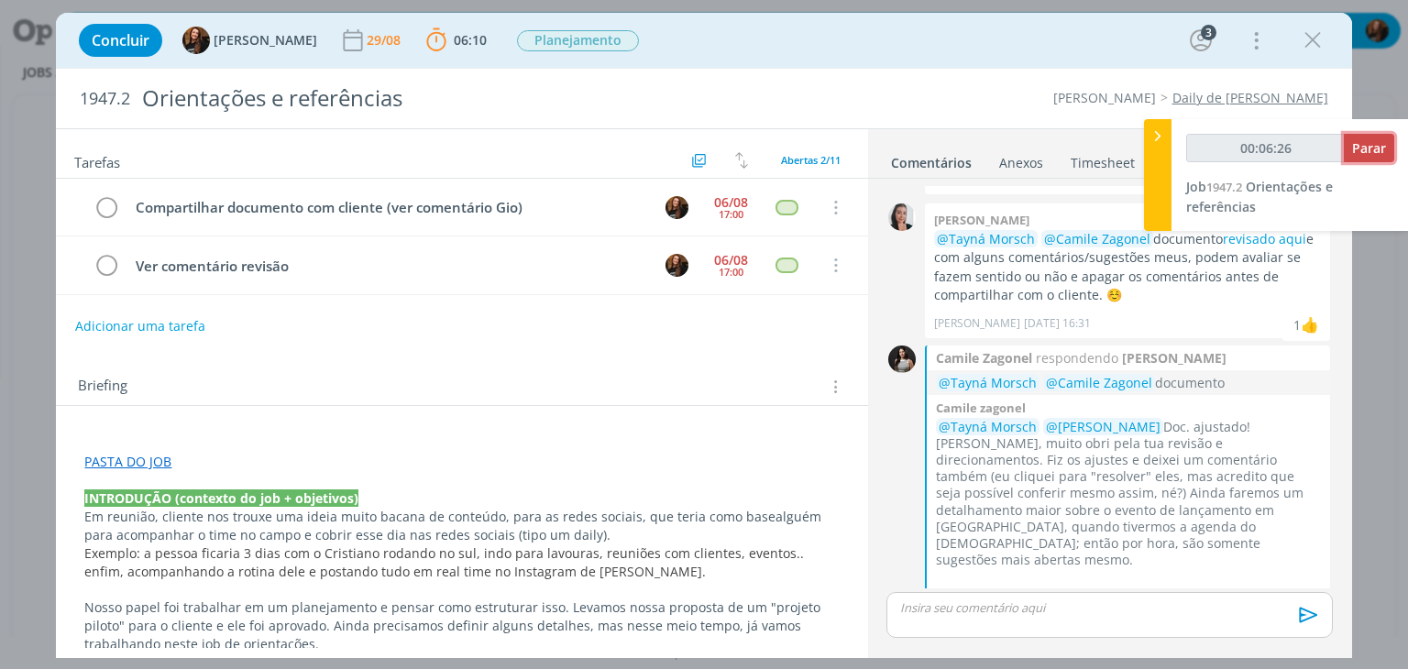
click at [1376, 159] on button "Parar" at bounding box center [1369, 148] width 50 height 28
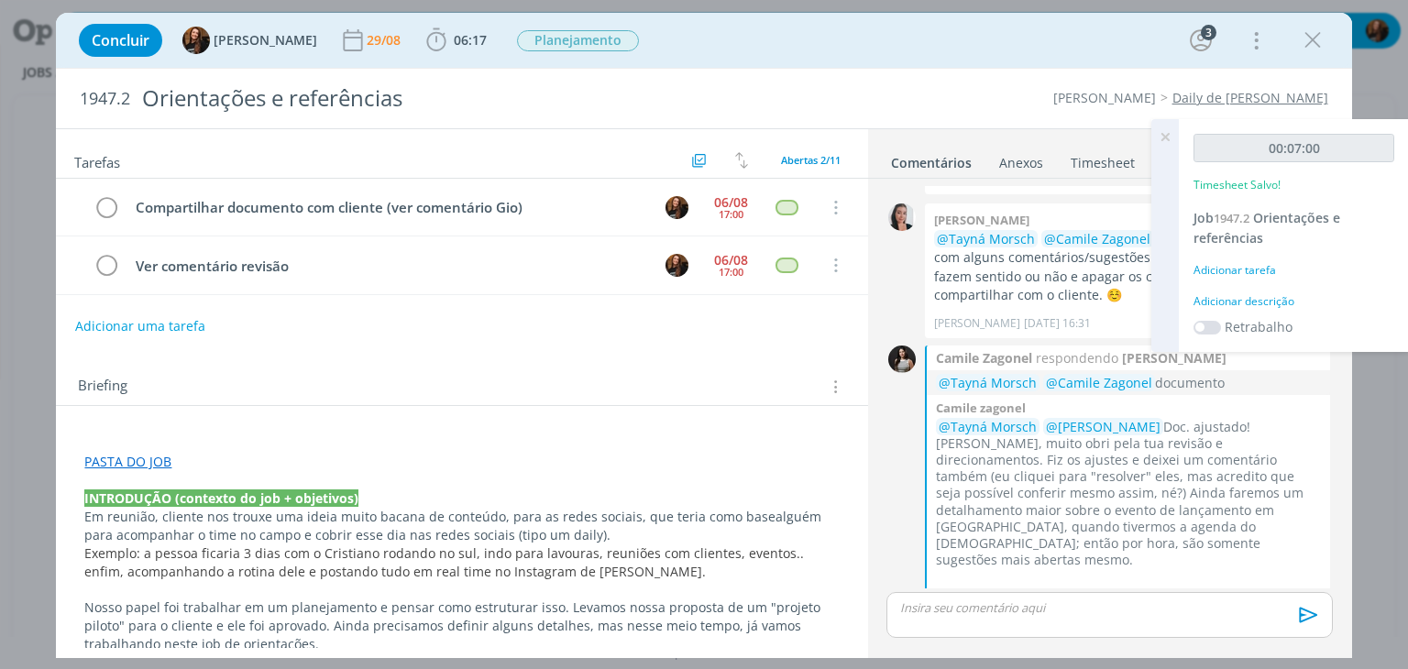
click at [1262, 294] on div "Adicionar descrição" at bounding box center [1294, 301] width 201 height 17
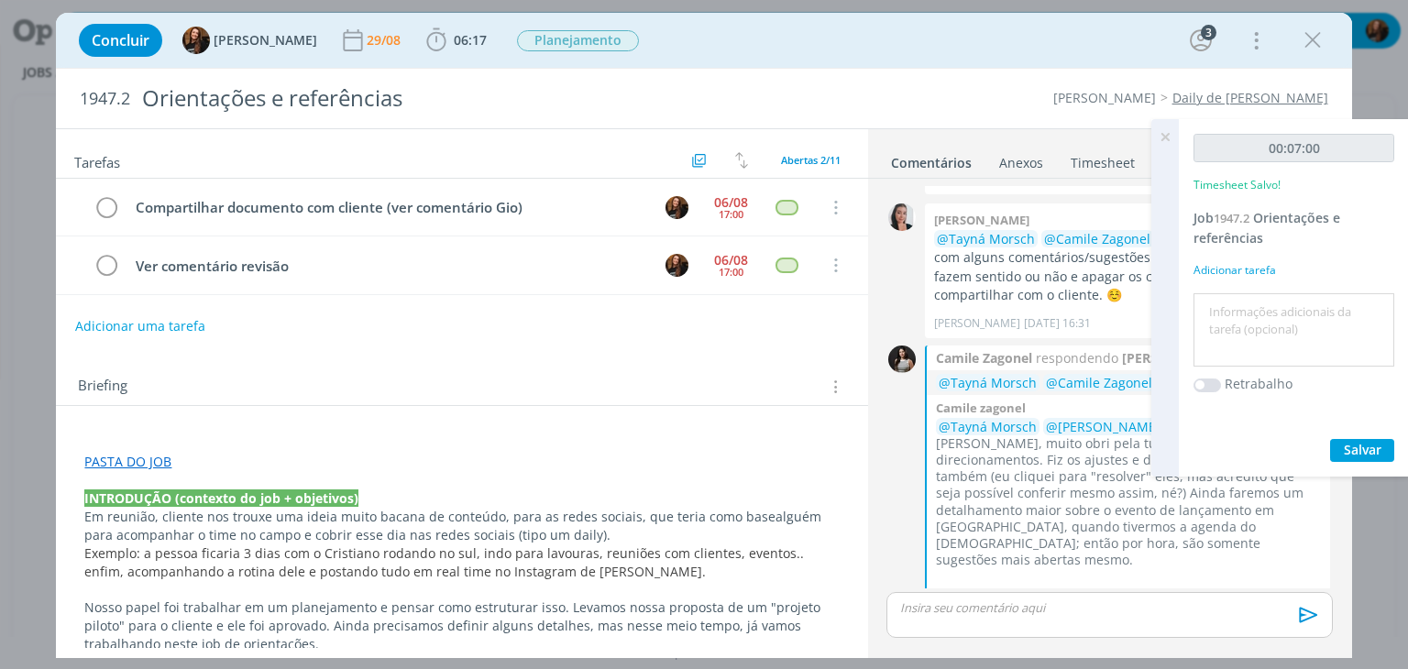
click at [1236, 329] on textarea at bounding box center [1294, 330] width 192 height 65
type textarea "Troca com fornecedor sobre orientações"
click at [1372, 441] on span "Salvar" at bounding box center [1363, 449] width 38 height 17
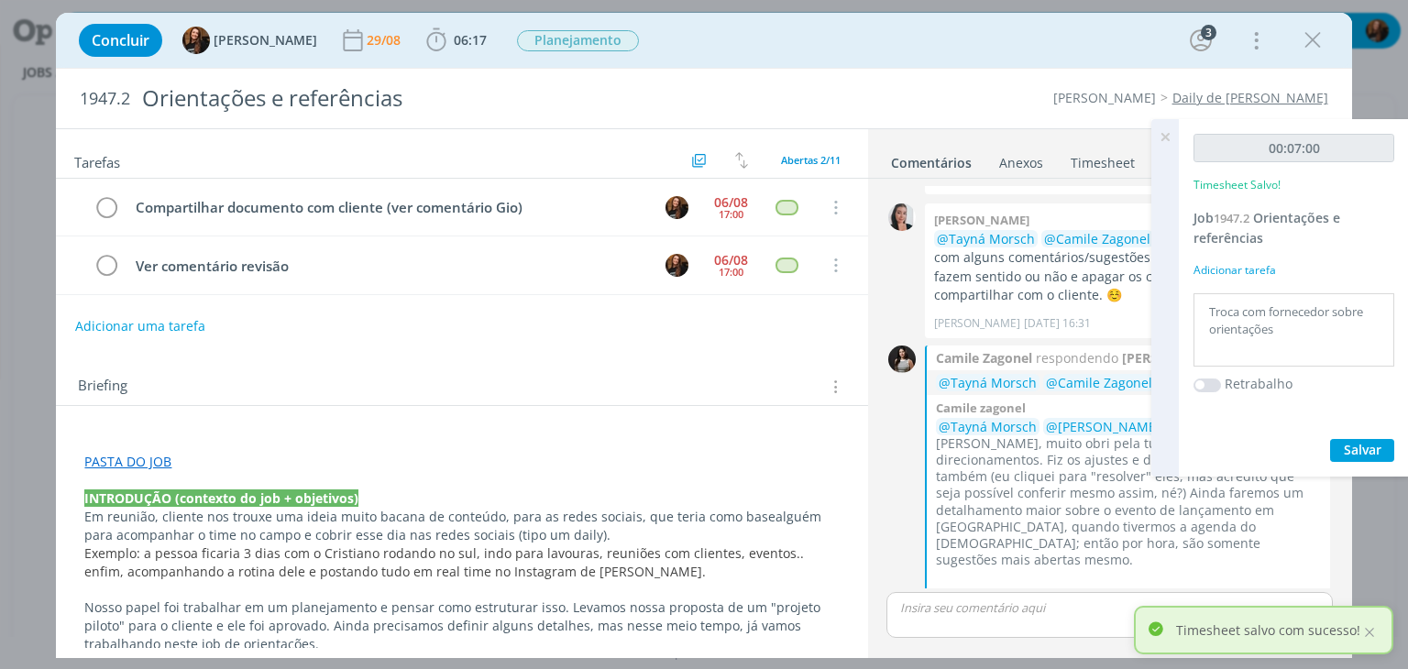
click at [1163, 138] on icon at bounding box center [1165, 137] width 33 height 36
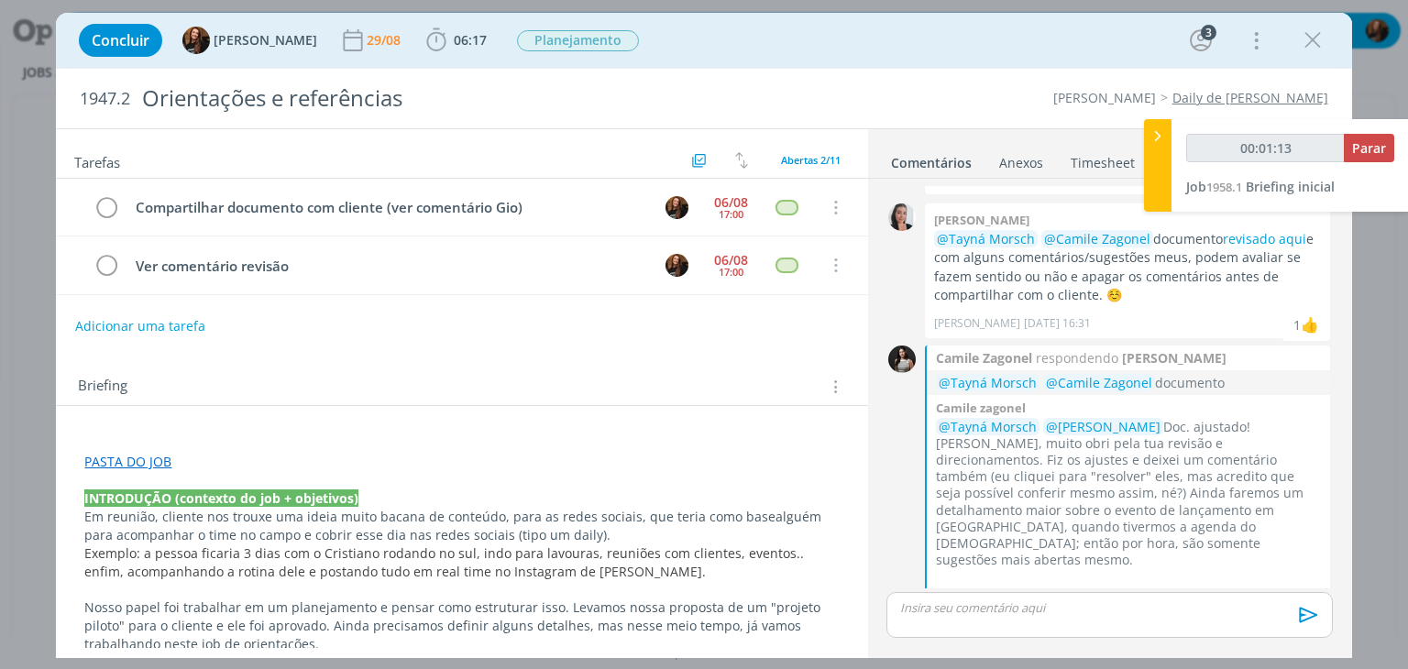
type input "00:02:13"
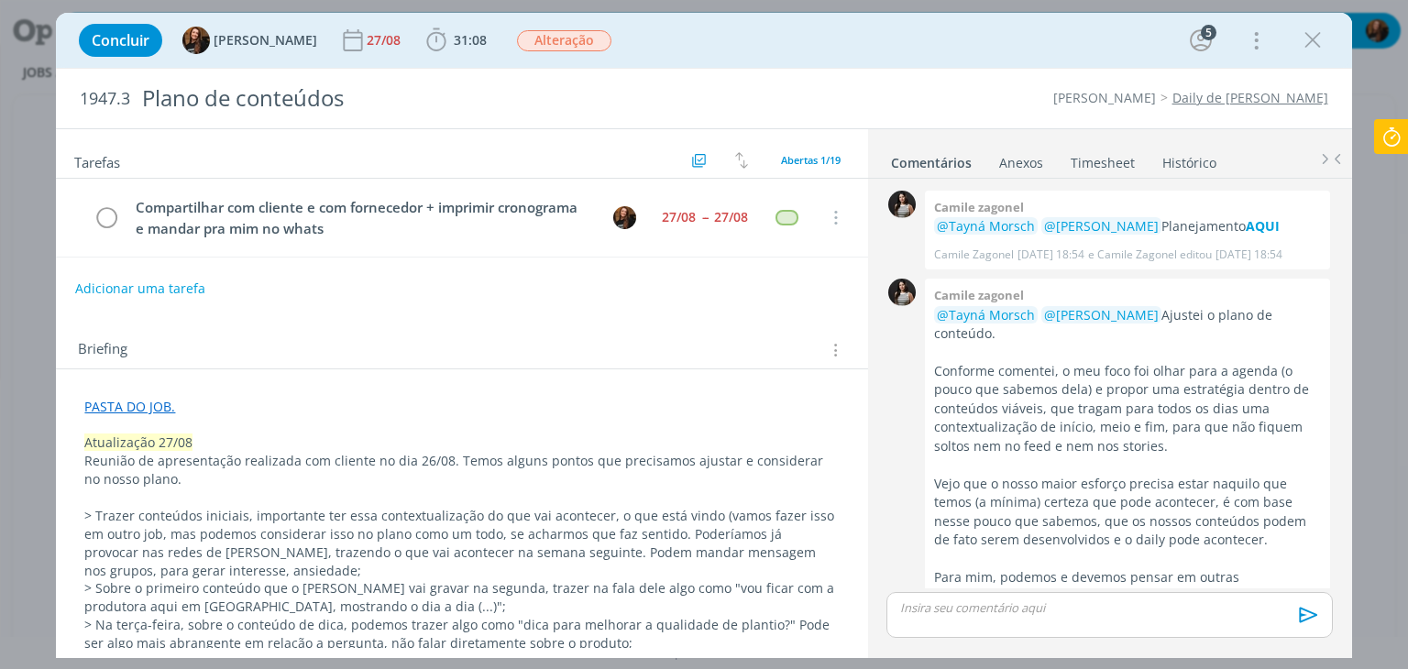
scroll to position [1393, 0]
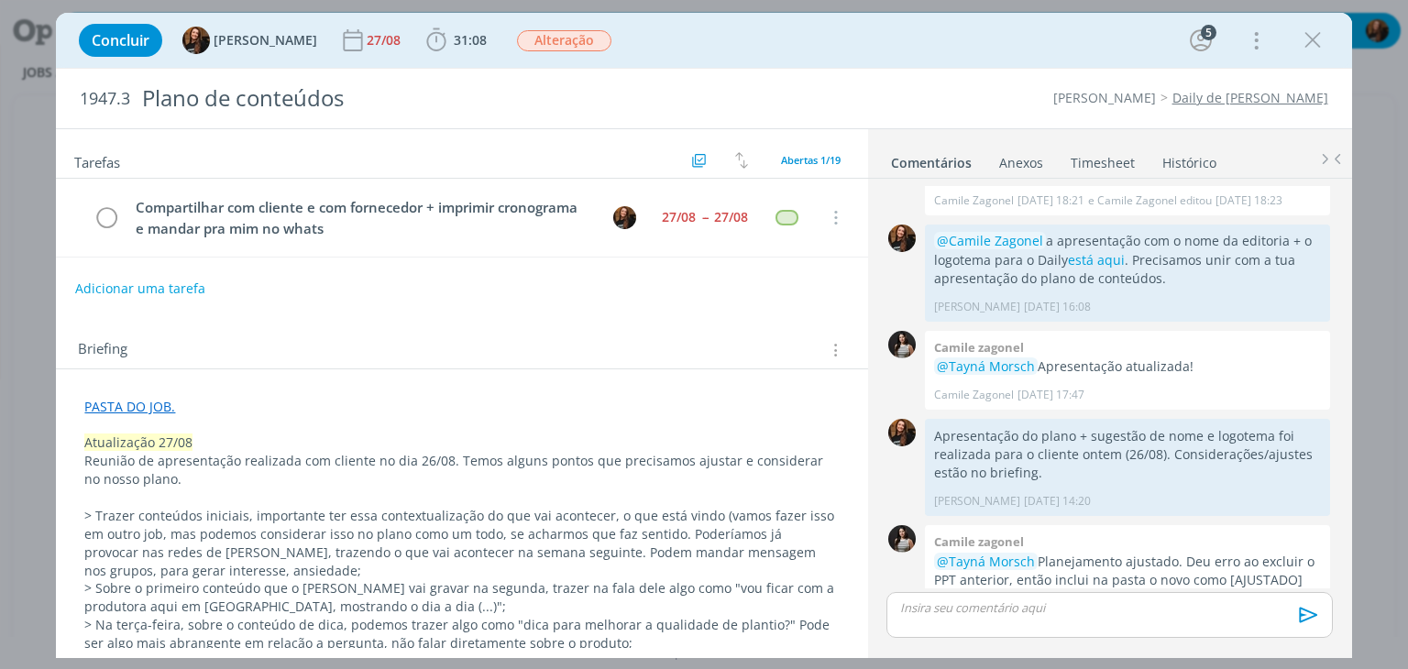
click at [1071, 156] on link "Timesheet" at bounding box center [1103, 159] width 66 height 27
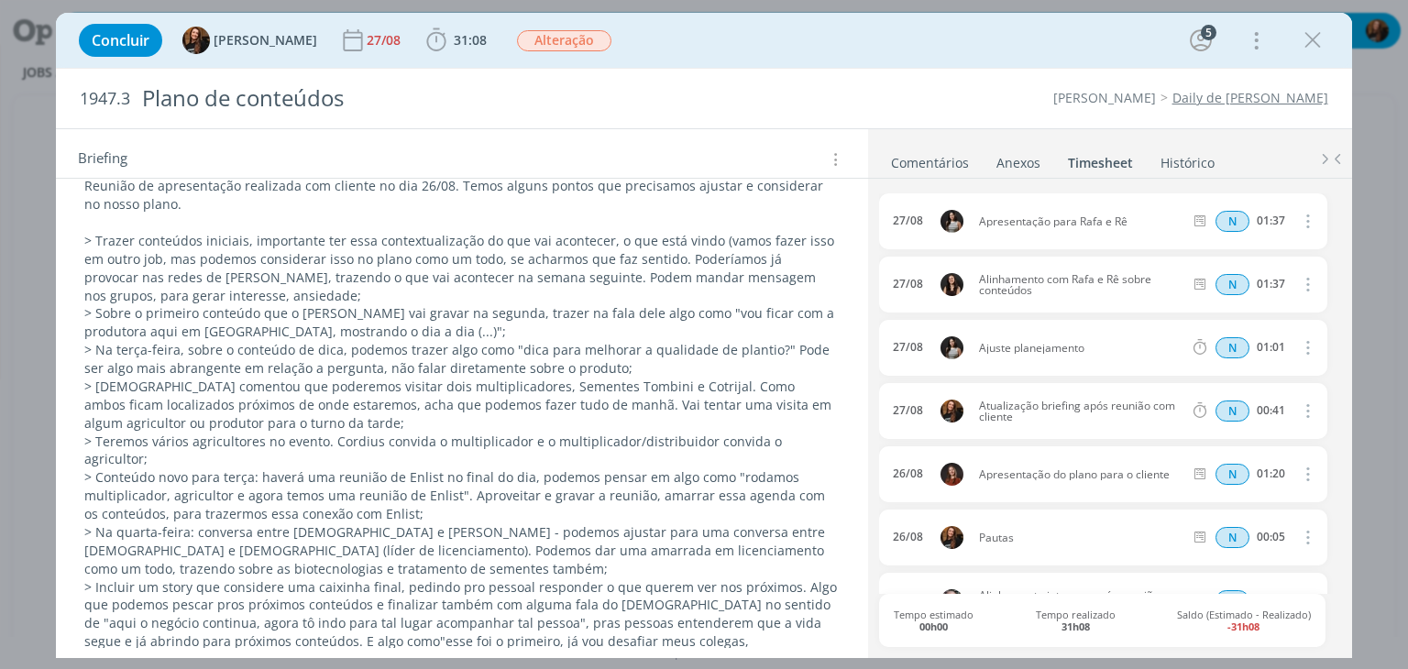
scroll to position [183, 0]
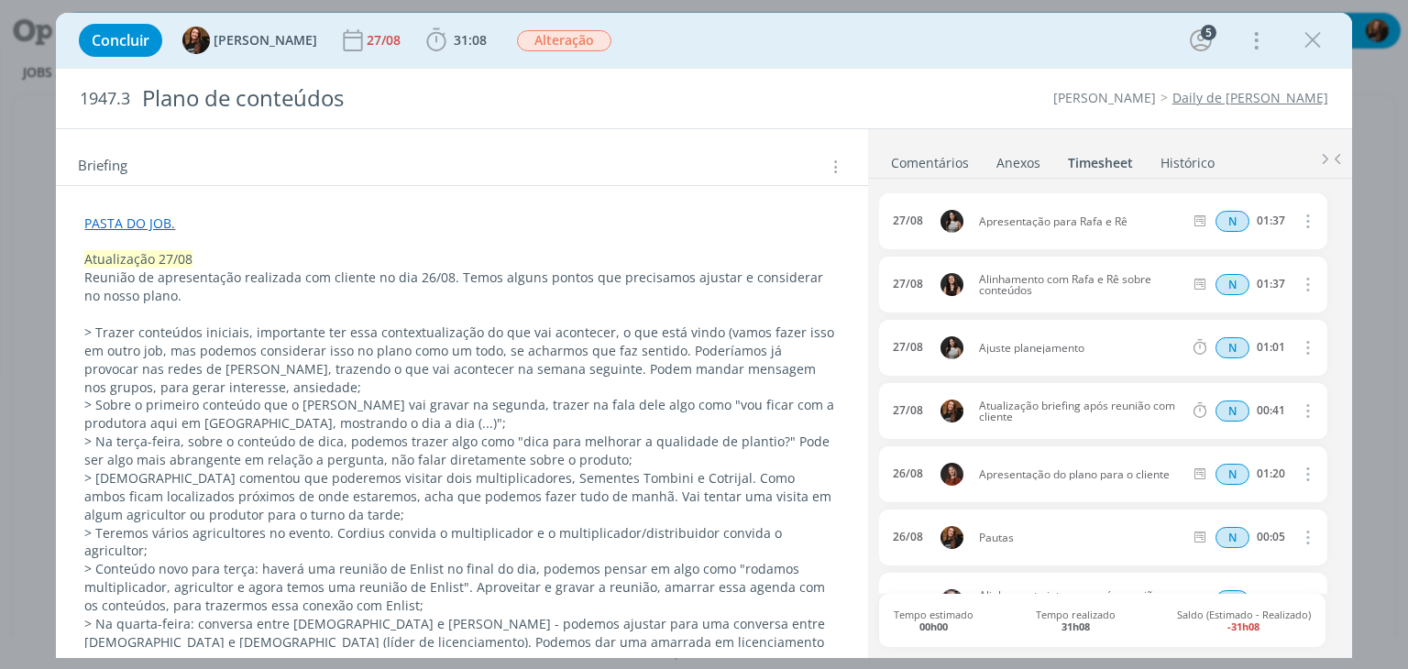
click at [670, 227] on p "PASTA DO JOB." at bounding box center [461, 224] width 755 height 18
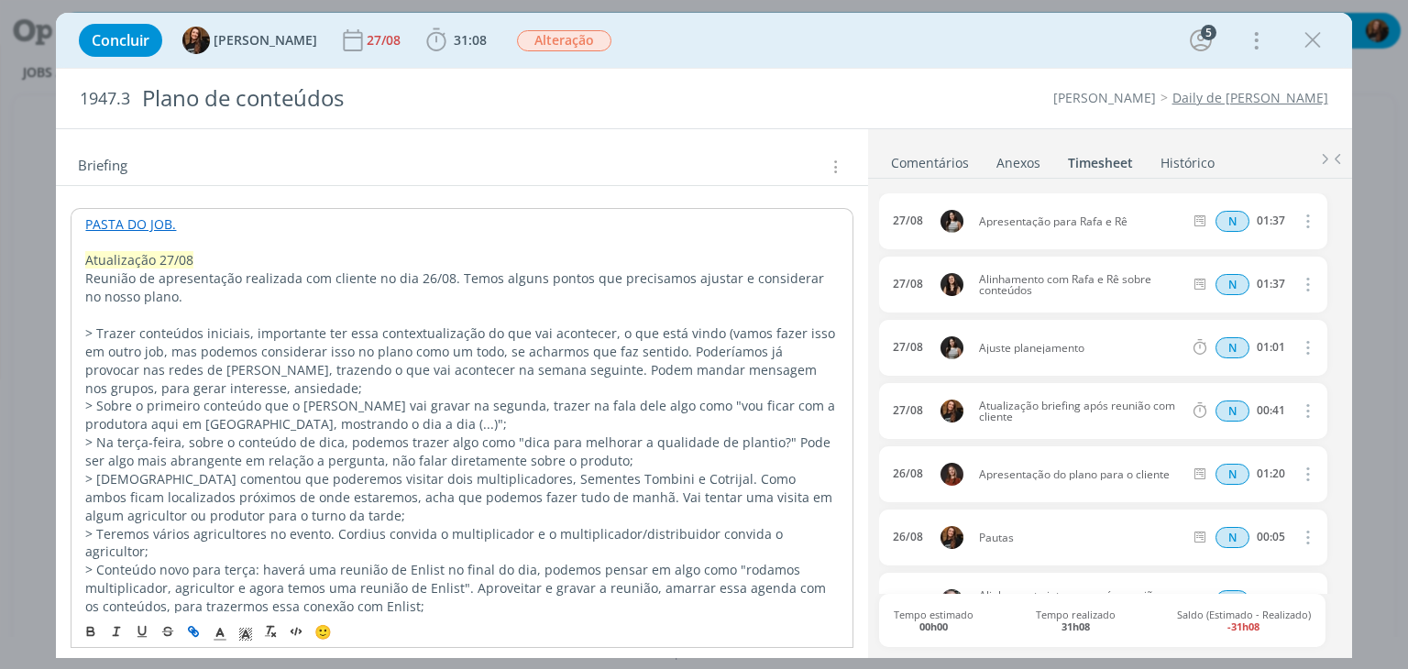
drag, startPoint x: 1043, startPoint y: 298, endPoint x: 964, endPoint y: 281, distance: 80.6
click at [964, 281] on div "27/08 Alinhamento com Rafa e Rê sobre conteúdos N 01:37 Excluir Editar" at bounding box center [1102, 285] width 447 height 56
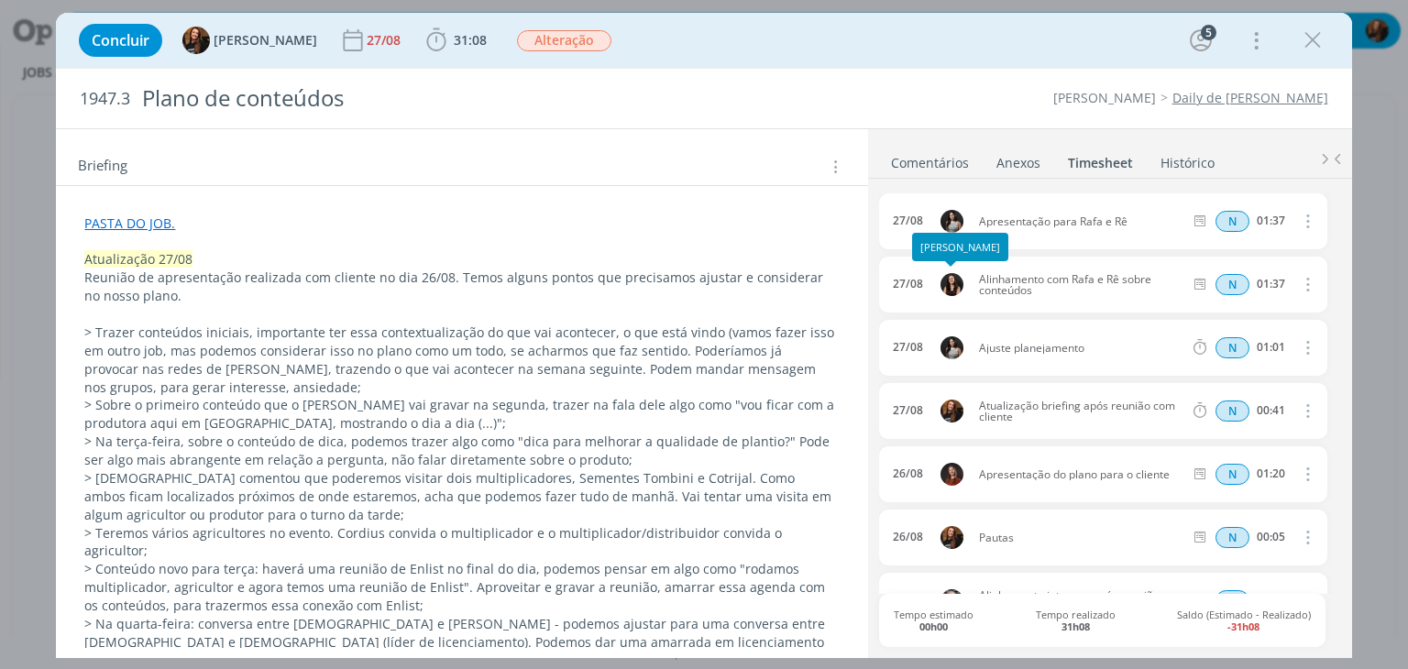
copy div "Alinhamento com Rafa e Rê sobre conteúdos"
click at [458, 37] on span "31:08" at bounding box center [470, 39] width 33 height 17
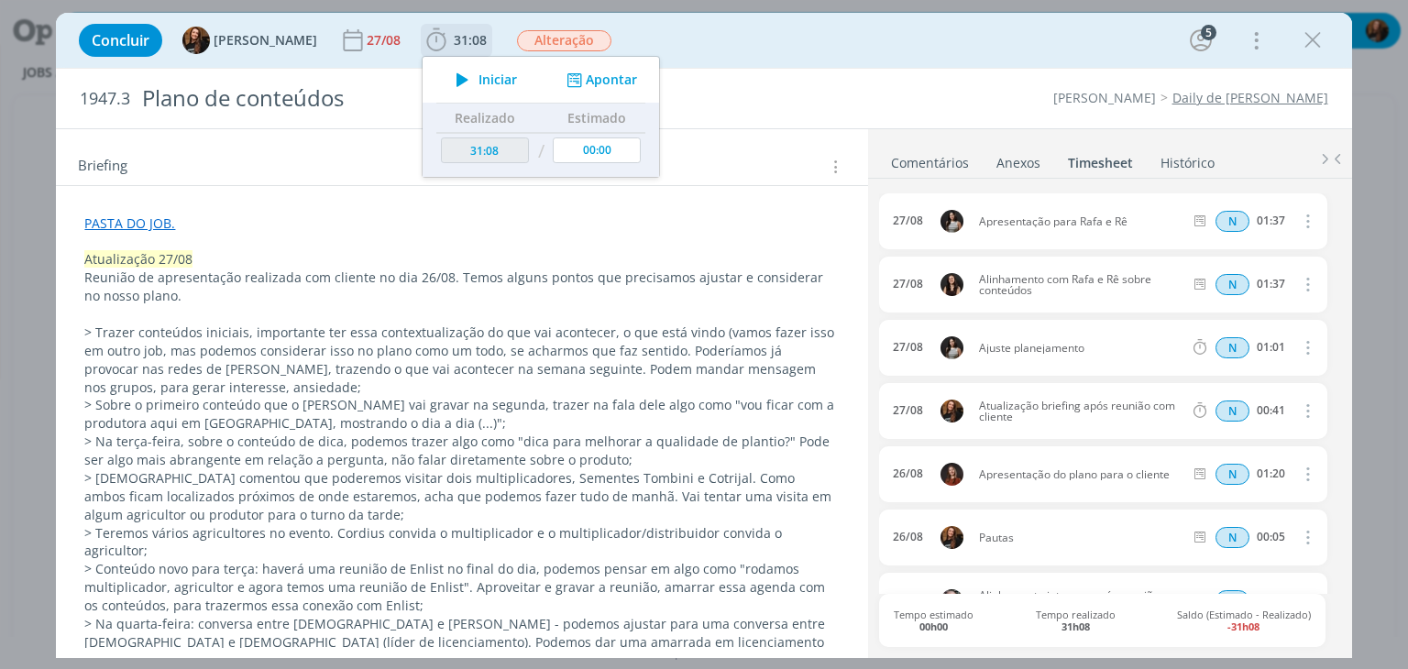
click at [606, 81] on button "Apontar" at bounding box center [600, 80] width 76 height 19
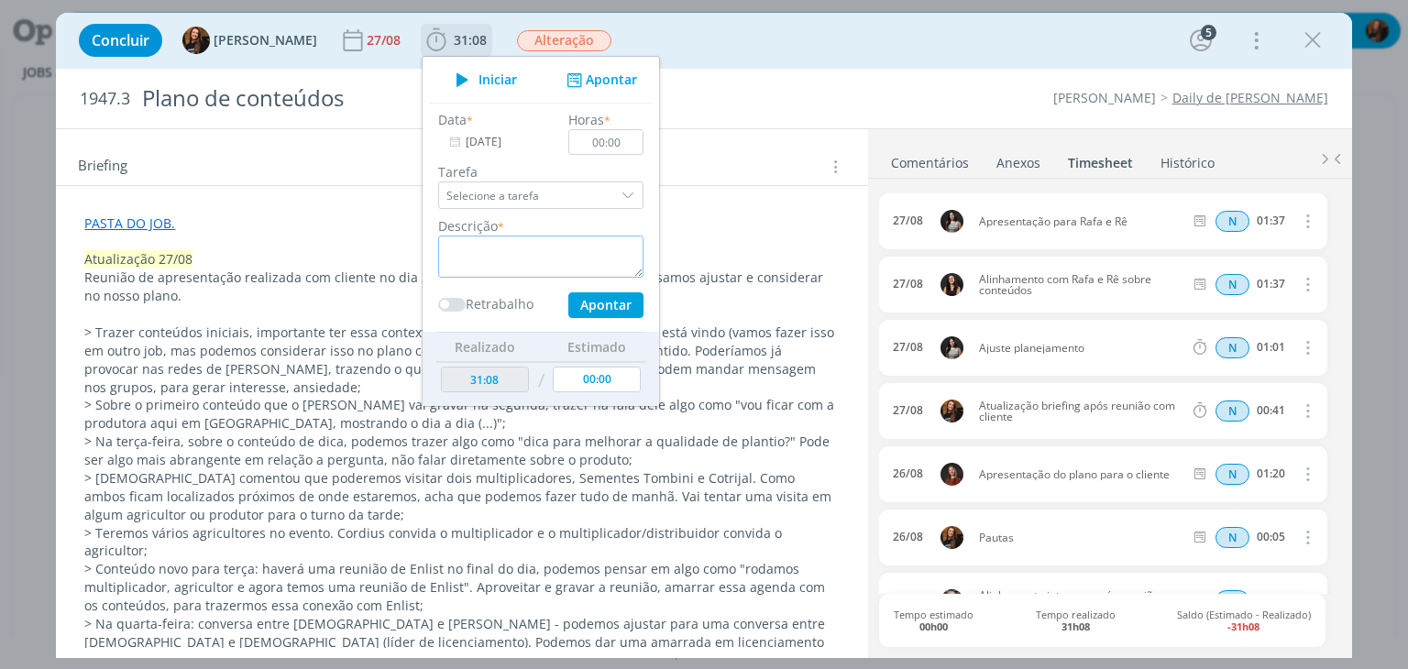
click at [576, 256] on textarea "dialog" at bounding box center [540, 257] width 205 height 42
paste textarea "Alinhamento com Rafa e Rê sobre conteúdos"
type textarea "Alinhamento com Rafa e Rê sobre conteúdos"
click at [607, 140] on input "00:00" at bounding box center [606, 142] width 75 height 26
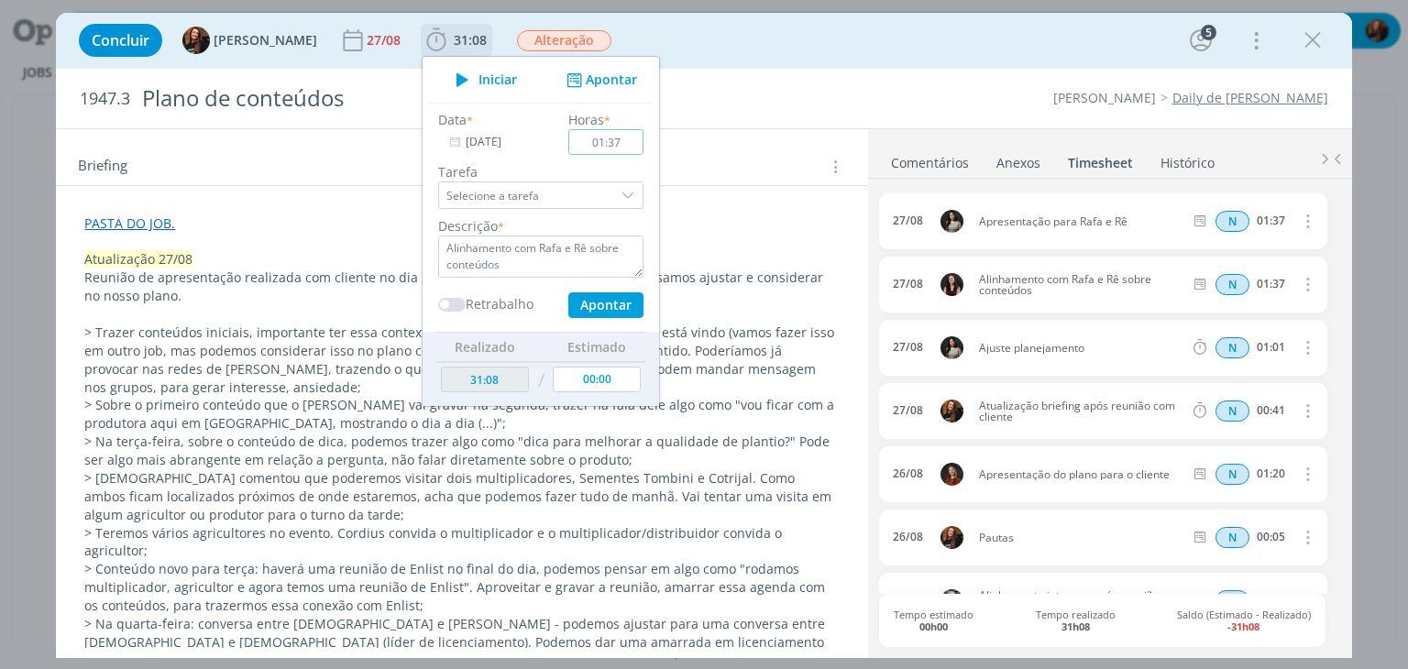
type input "01:37"
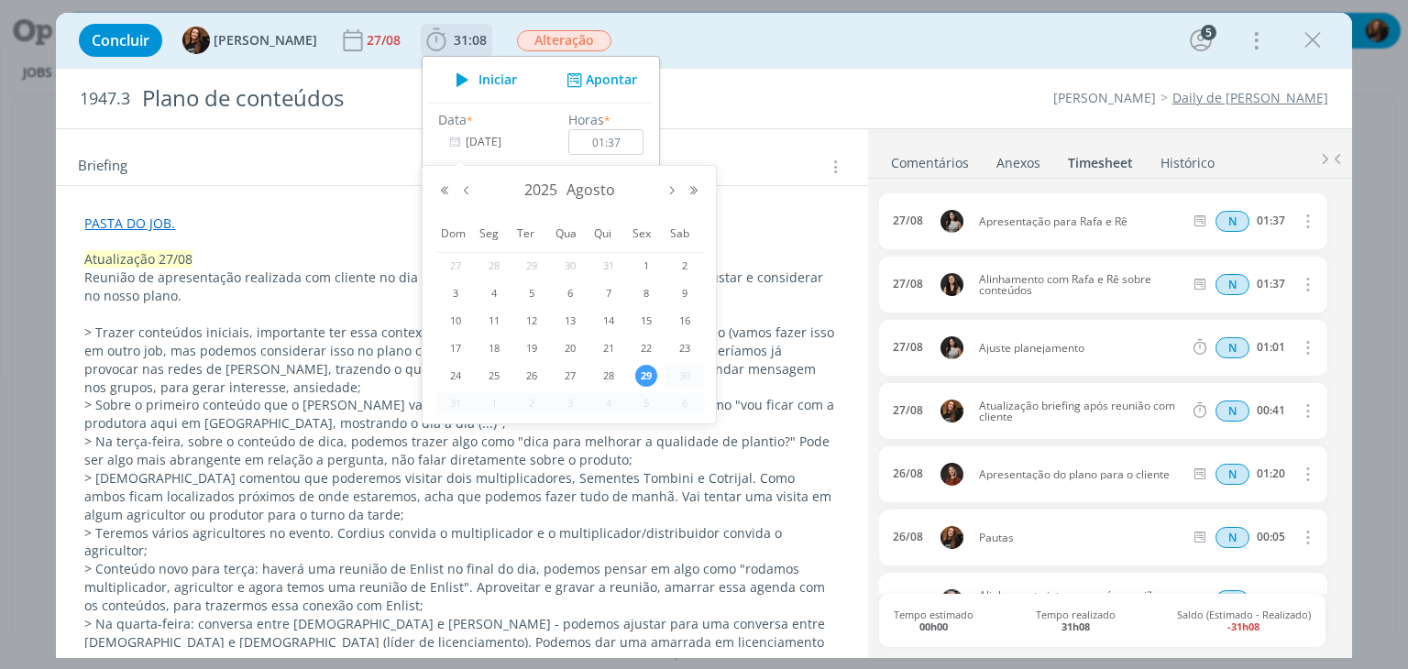
click at [466, 147] on input "[DATE]" at bounding box center [495, 142] width 115 height 26
click at [568, 375] on span "27" at bounding box center [570, 376] width 22 height 22
type input "[DATE]"
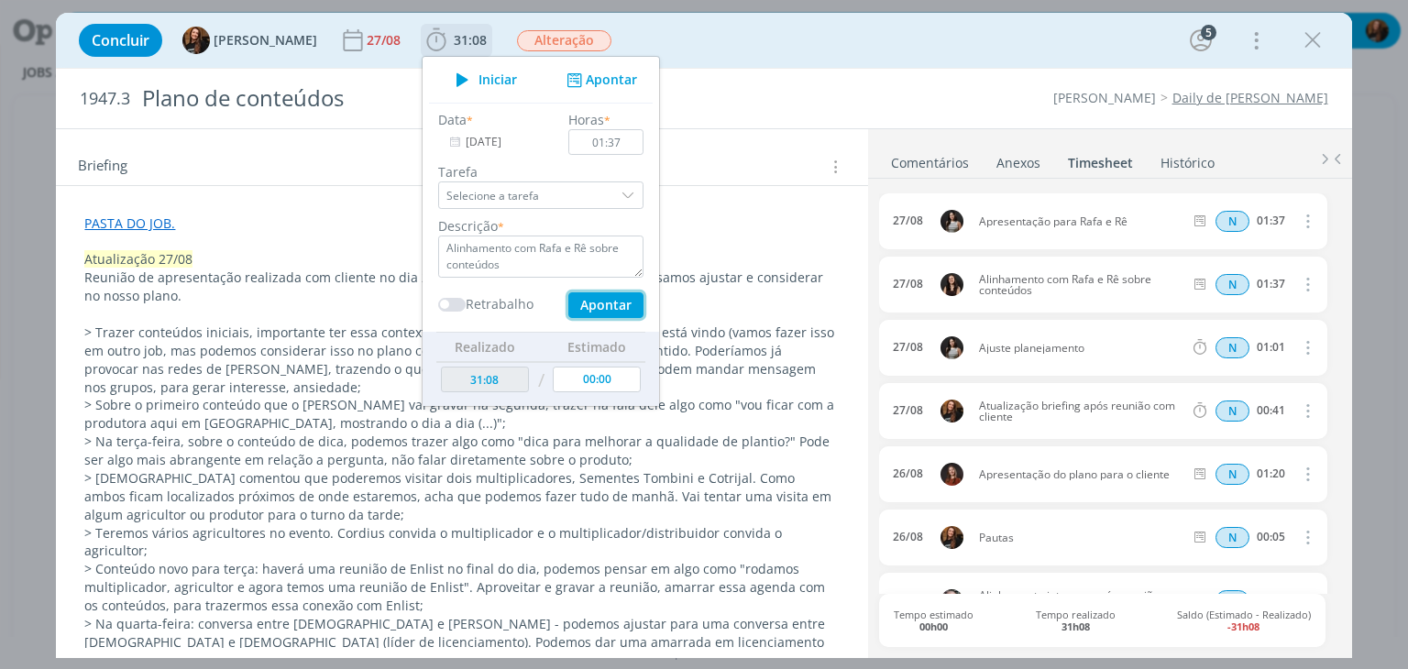
click at [606, 307] on button "Apontar" at bounding box center [605, 305] width 75 height 26
type textarea "Alinhamento com Rafa e Rê sobre conteúdos"
type input "32:45"
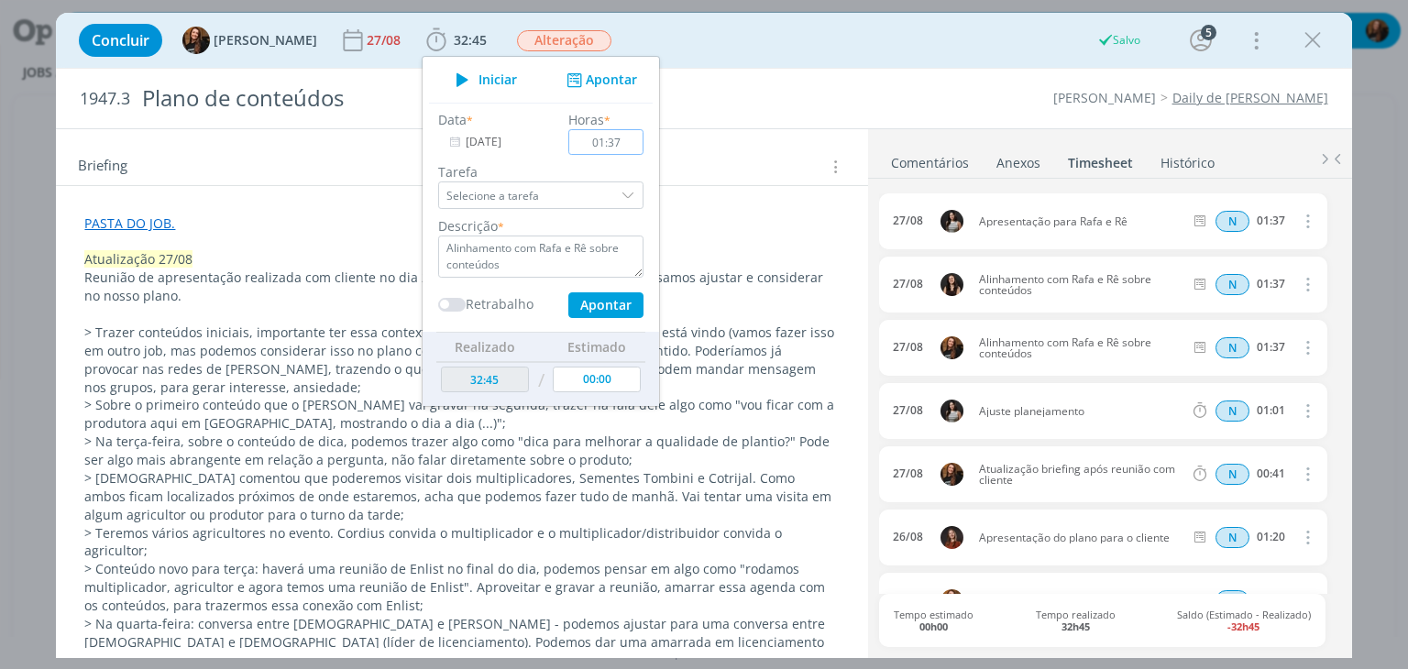
type input "[DATE]"
type input "00:00"
click at [788, 40] on div "Concluir Tayná Morsch 27/08 32:45 Iniciar Apontar Data * 29/08/2025 Horas * 00:…" at bounding box center [704, 40] width 1268 height 44
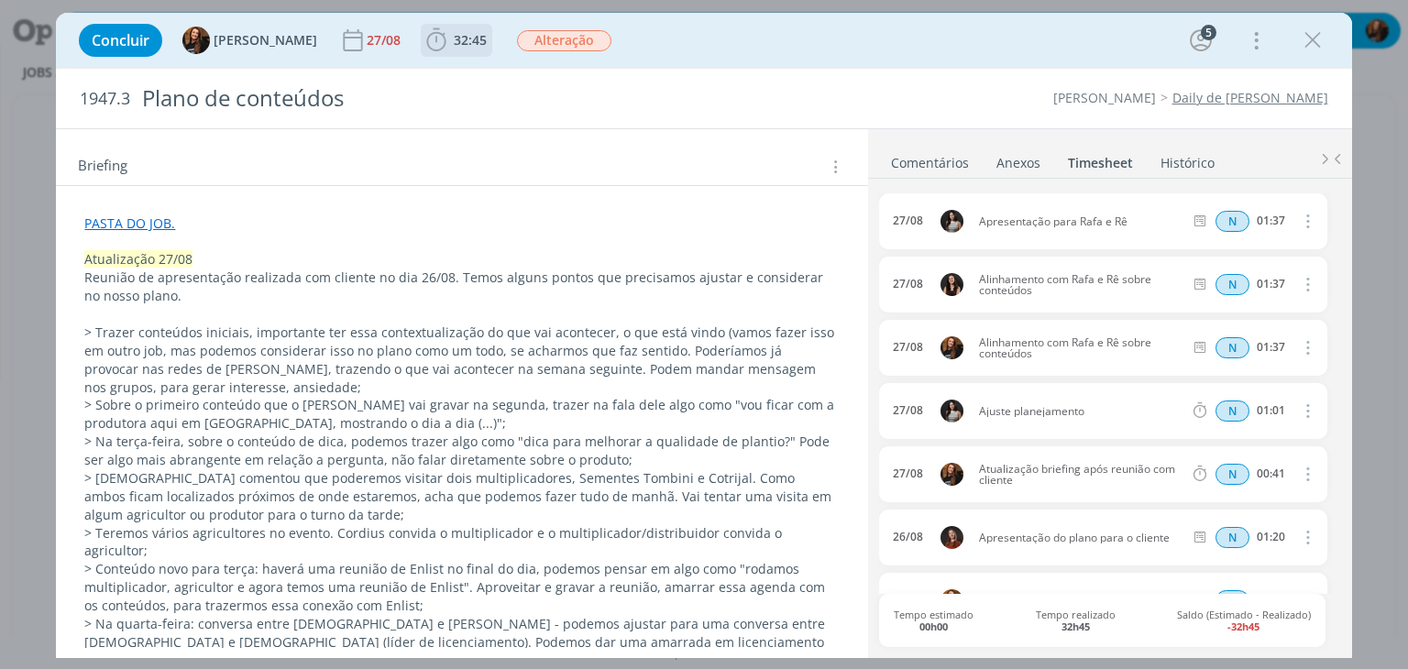
click at [454, 46] on span "32:45" at bounding box center [470, 39] width 33 height 17
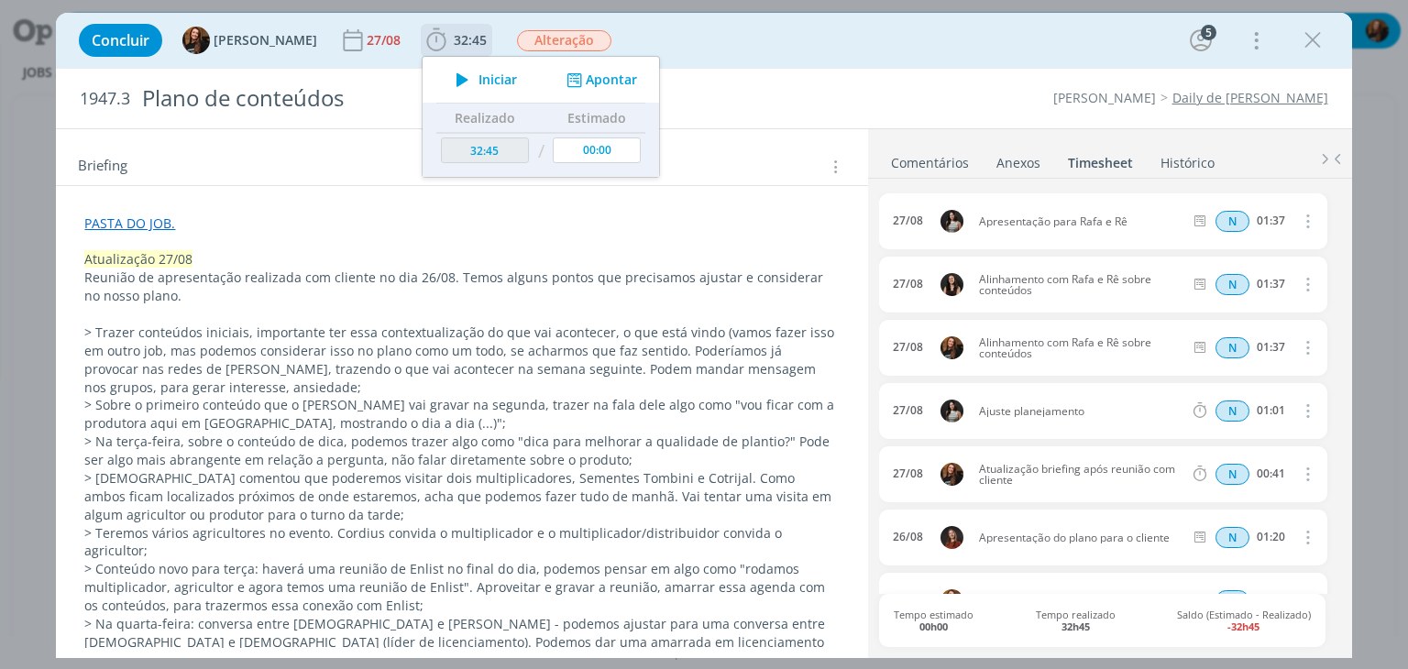
click at [612, 60] on div "Iniciar Apontar" at bounding box center [541, 80] width 237 height 46
drag, startPoint x: 601, startPoint y: 77, endPoint x: 596, endPoint y: 94, distance: 18.3
click at [602, 77] on button "Apontar" at bounding box center [600, 80] width 76 height 19
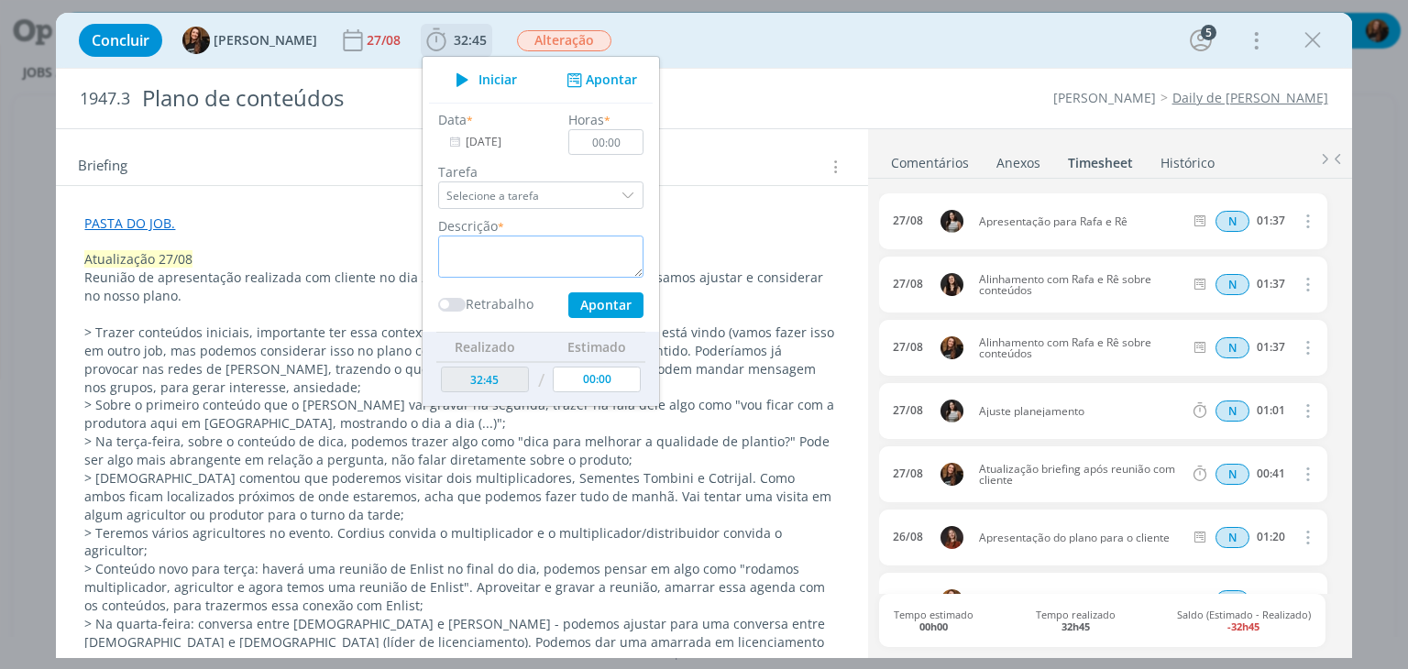
click at [537, 249] on textarea "dialog" at bounding box center [540, 257] width 205 height 42
type textarea "Alinhamento presencial com cliente + fornecedor"
click at [613, 139] on input "00:00" at bounding box center [606, 142] width 75 height 26
type input "01:30"
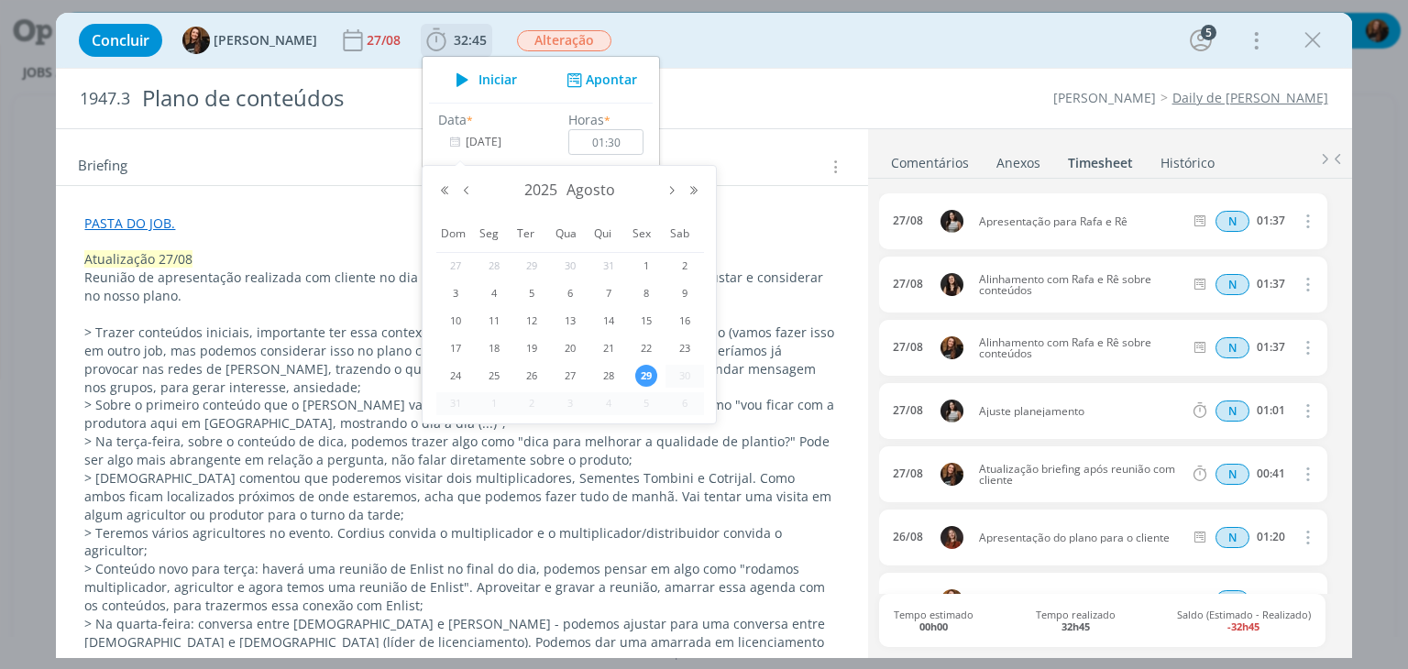
click at [457, 144] on input "[DATE]" at bounding box center [495, 142] width 115 height 26
click at [605, 366] on span "28" at bounding box center [609, 376] width 22 height 22
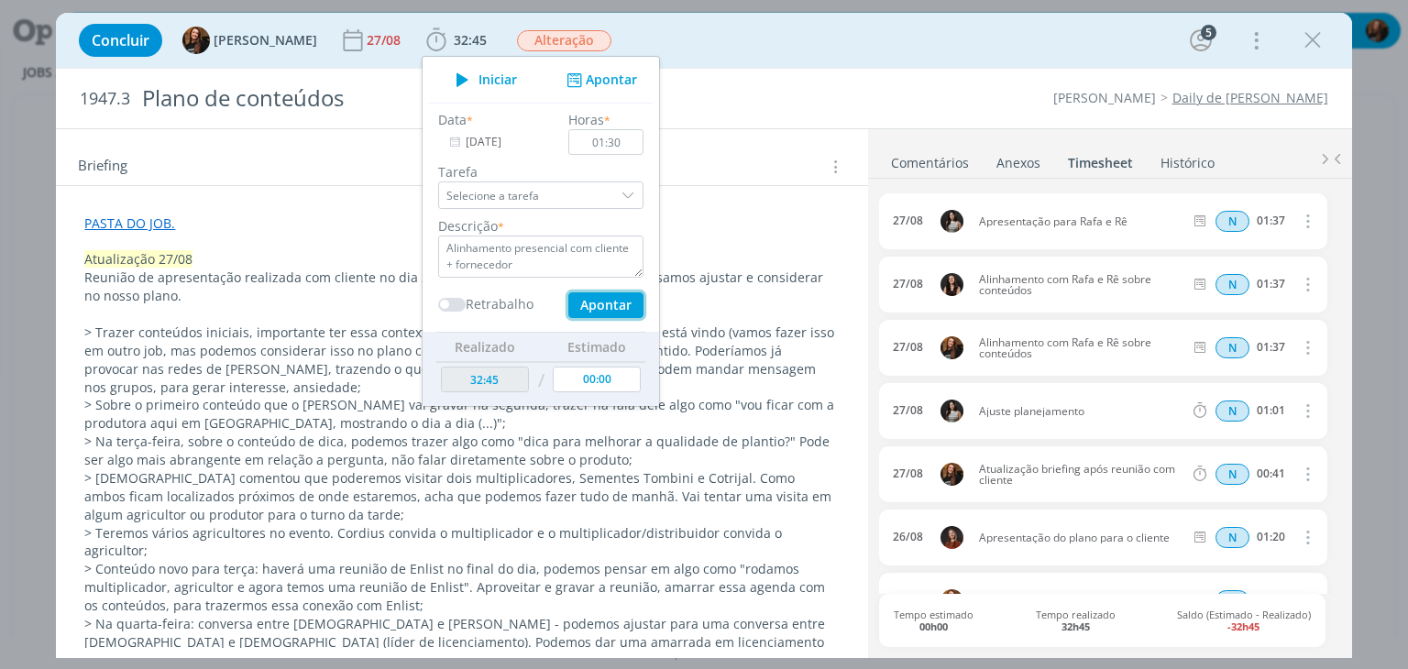
drag, startPoint x: 602, startPoint y: 306, endPoint x: 660, endPoint y: 311, distance: 57.9
click at [601, 306] on button "Apontar" at bounding box center [605, 305] width 75 height 26
type input "[DATE]"
type input "00:00"
type input "34:15"
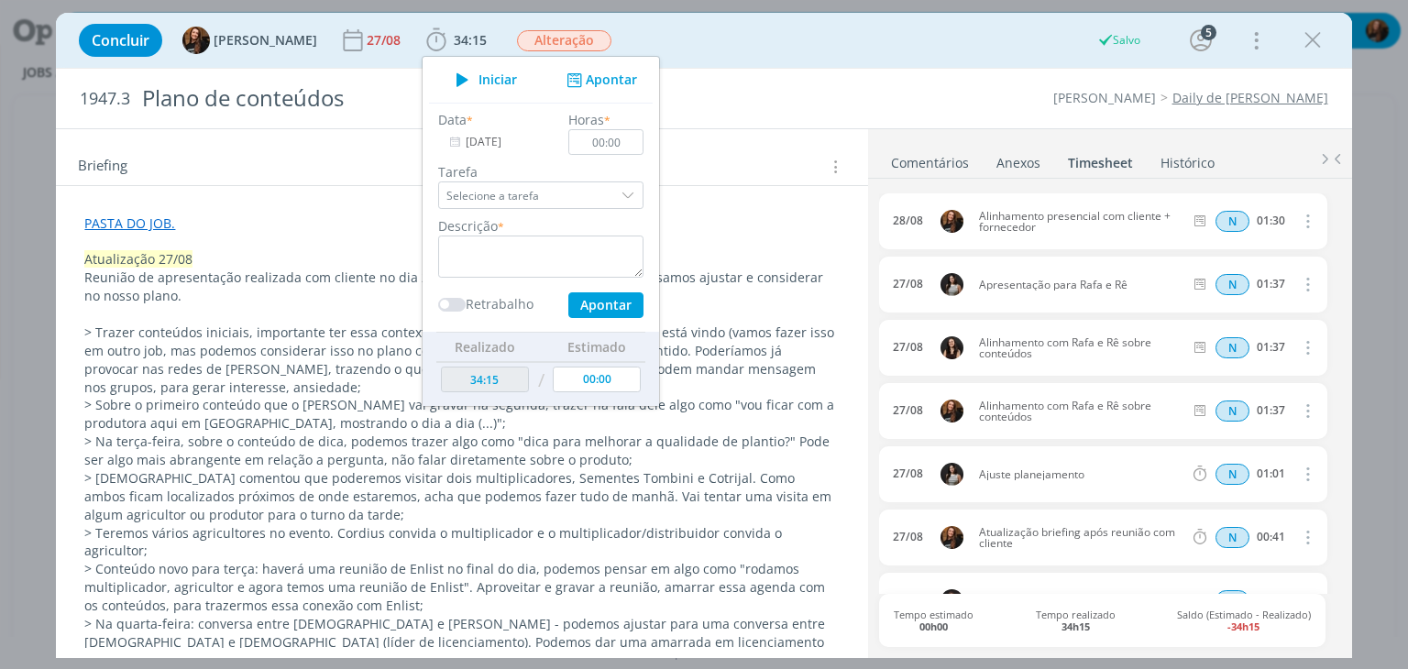
click at [927, 31] on div "Concluir Tayná Morsch 27/08 34:15 Iniciar Apontar Data * 29/08/2025 Horas * 00:…" at bounding box center [704, 40] width 1268 height 44
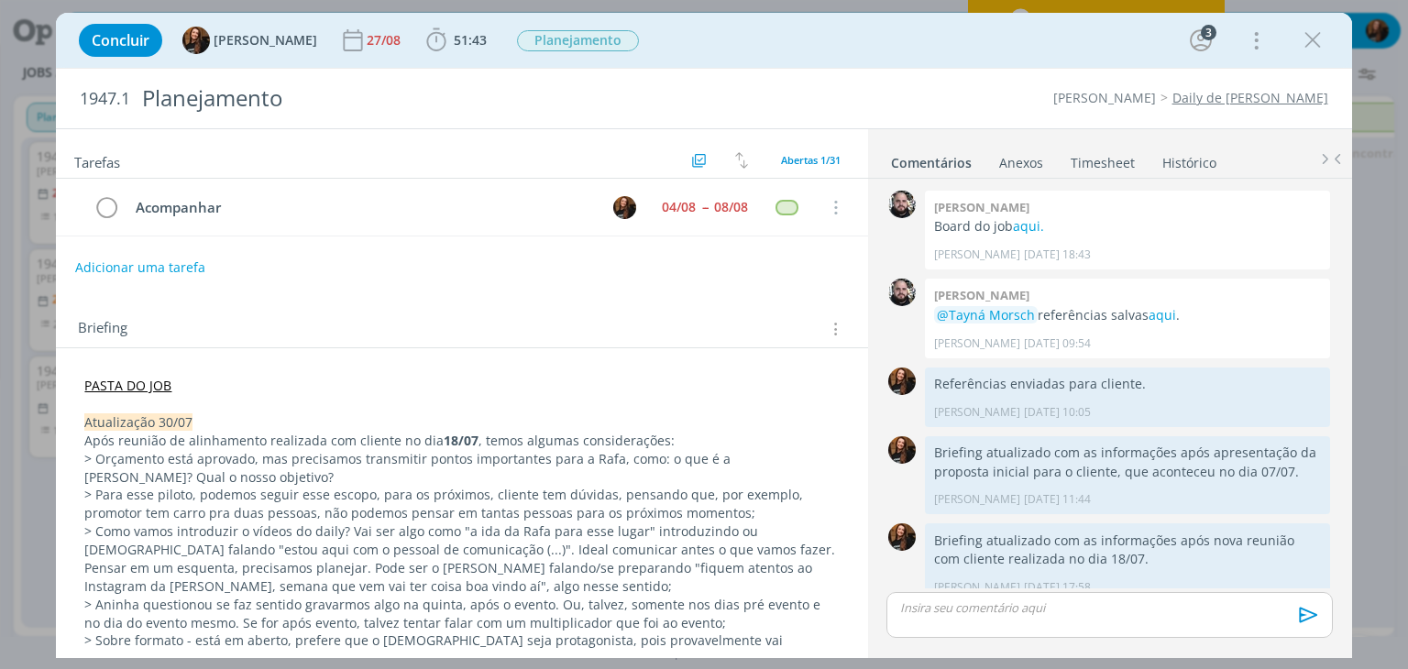
scroll to position [125, 0]
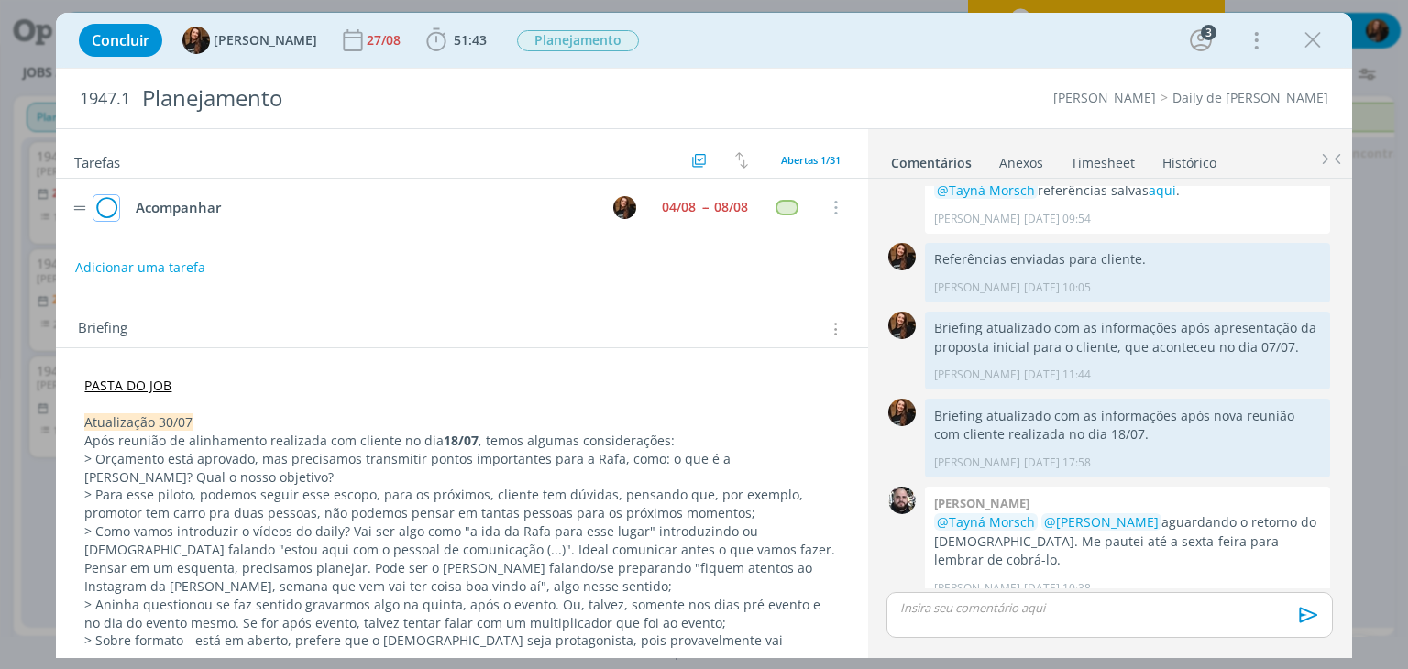
click at [97, 205] on icon "dialog" at bounding box center [107, 208] width 26 height 28
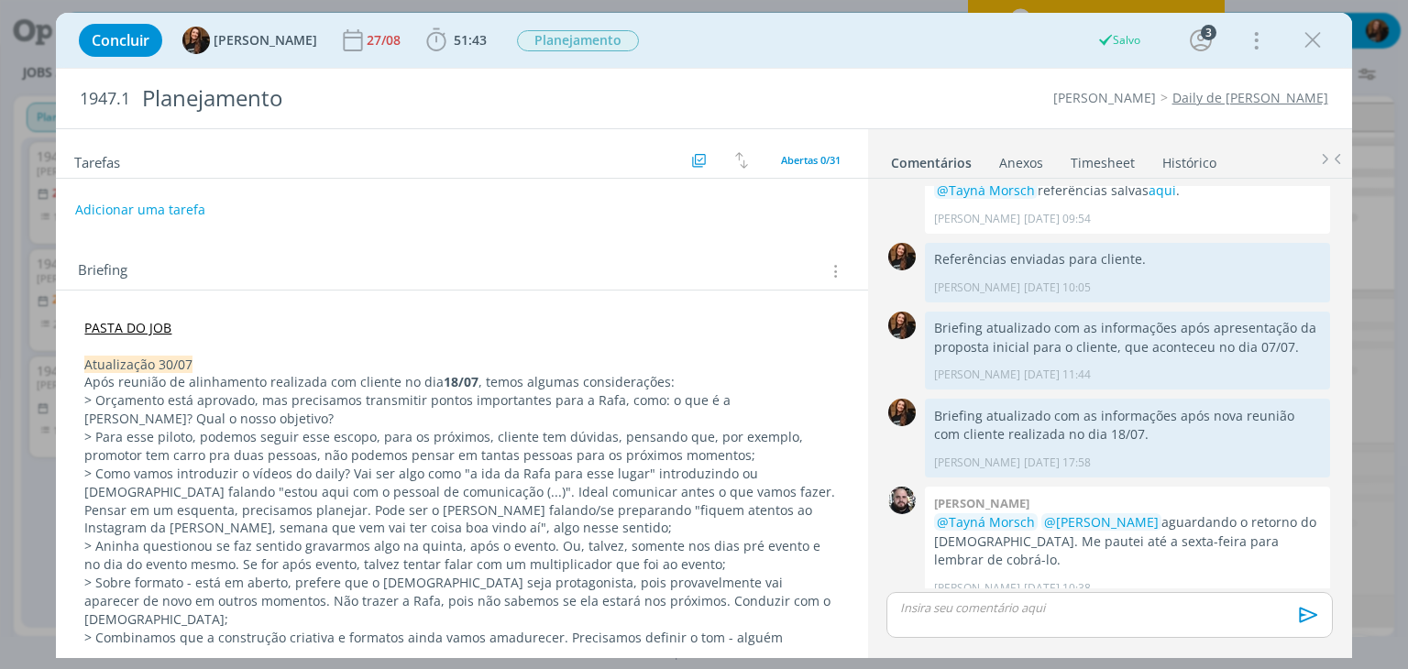
click at [1027, 606] on p "dialog" at bounding box center [1109, 608] width 416 height 17
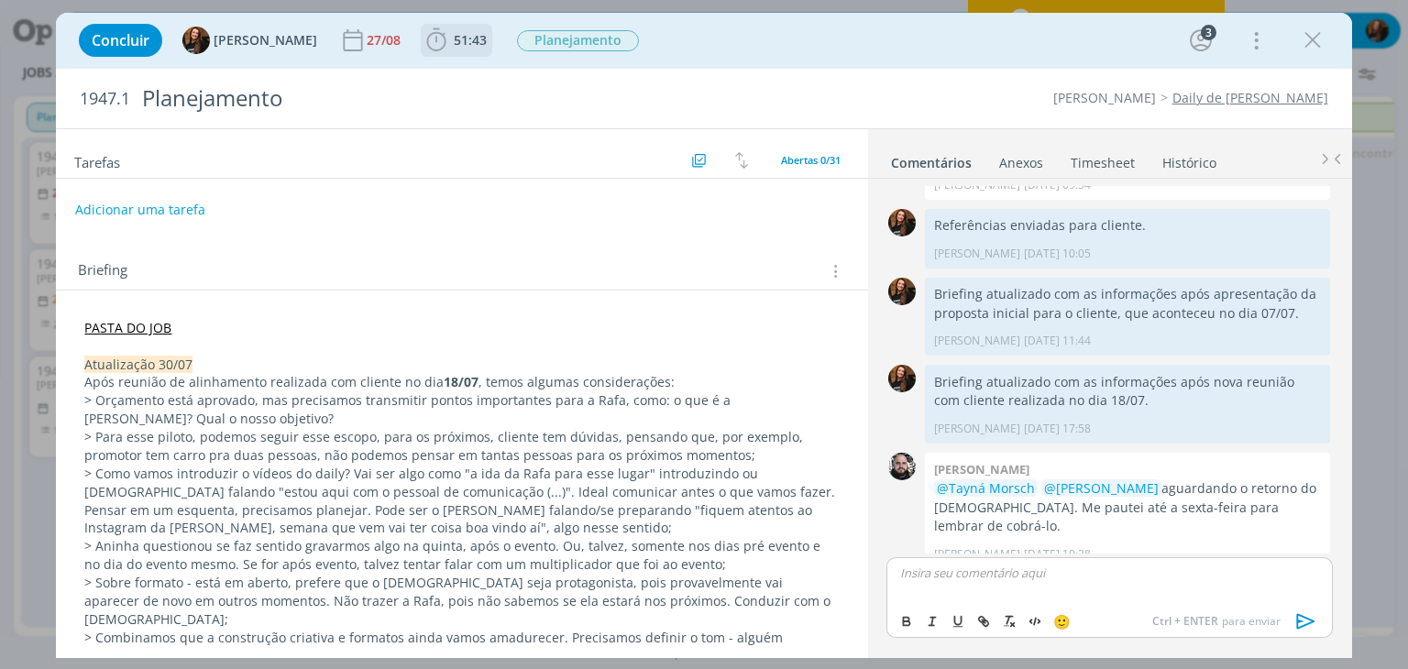
click at [454, 42] on span "51:43" at bounding box center [470, 39] width 33 height 17
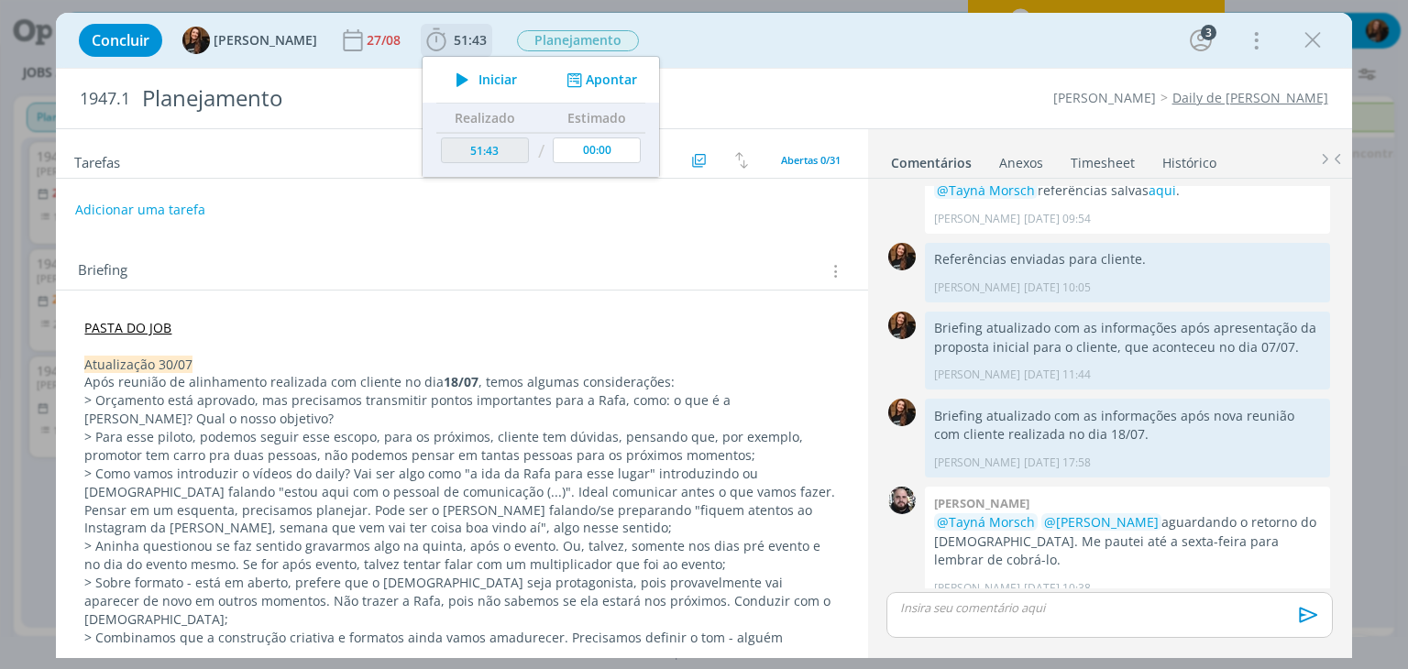
click at [479, 73] on span "Iniciar" at bounding box center [498, 79] width 39 height 13
click at [1086, 611] on p "dialog" at bounding box center [1109, 608] width 416 height 17
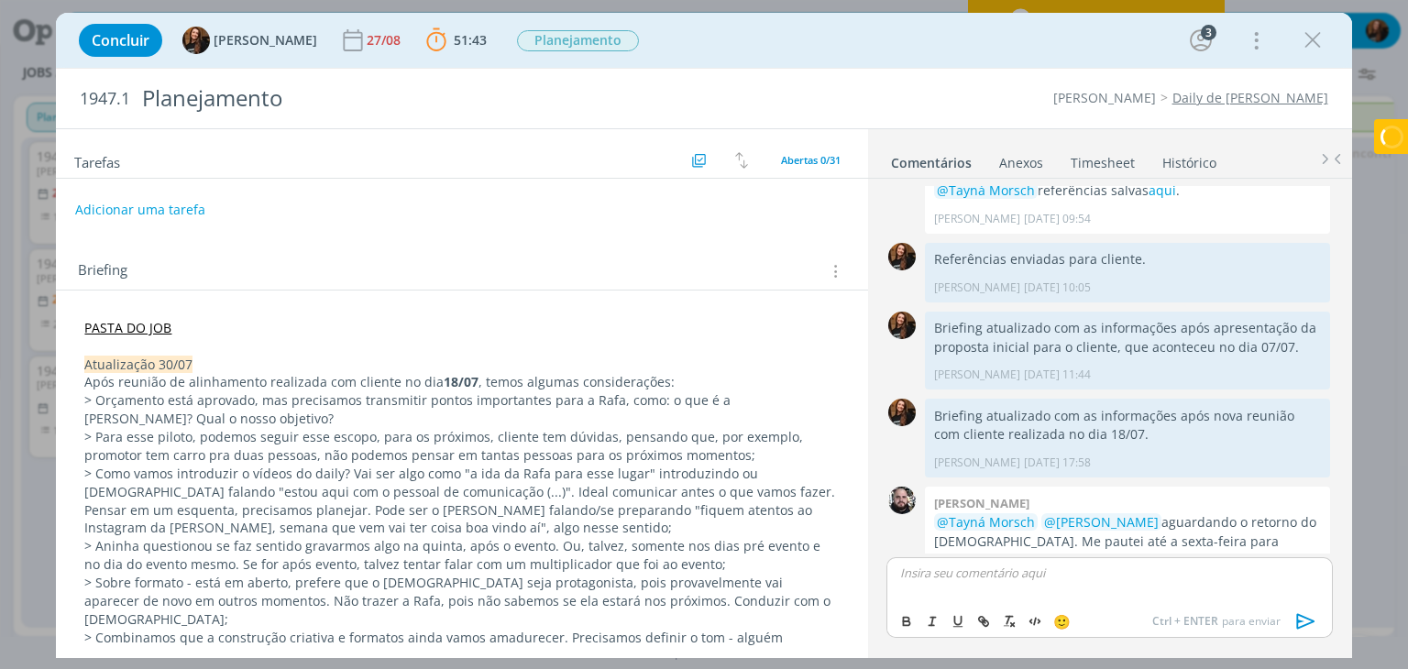
scroll to position [159, 0]
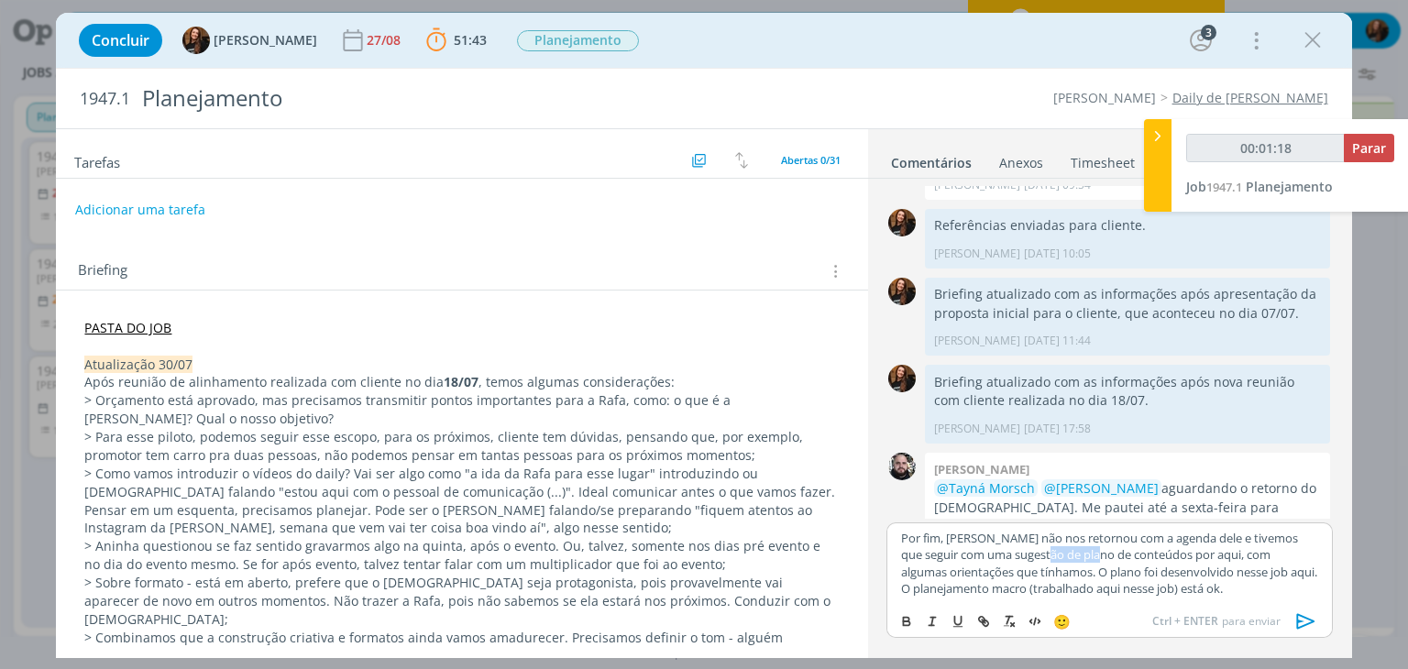
drag, startPoint x: 1038, startPoint y: 554, endPoint x: 1089, endPoint y: 554, distance: 51.3
click at [1089, 554] on p "Por fim, [PERSON_NAME] não nos retornou com a agenda dele e tivemos que seguir …" at bounding box center [1109, 564] width 416 height 68
drag, startPoint x: 1158, startPoint y: 573, endPoint x: 1204, endPoint y: 578, distance: 46.1
click at [1204, 578] on p "Por fim, [PERSON_NAME] não nos retornou com a agenda dele e tivemos que seguir …" at bounding box center [1109, 564] width 416 height 68
click at [1171, 589] on p "Por fim, [PERSON_NAME] não nos retornou com a agenda dele e tivemos que seguir …" at bounding box center [1109, 564] width 416 height 68
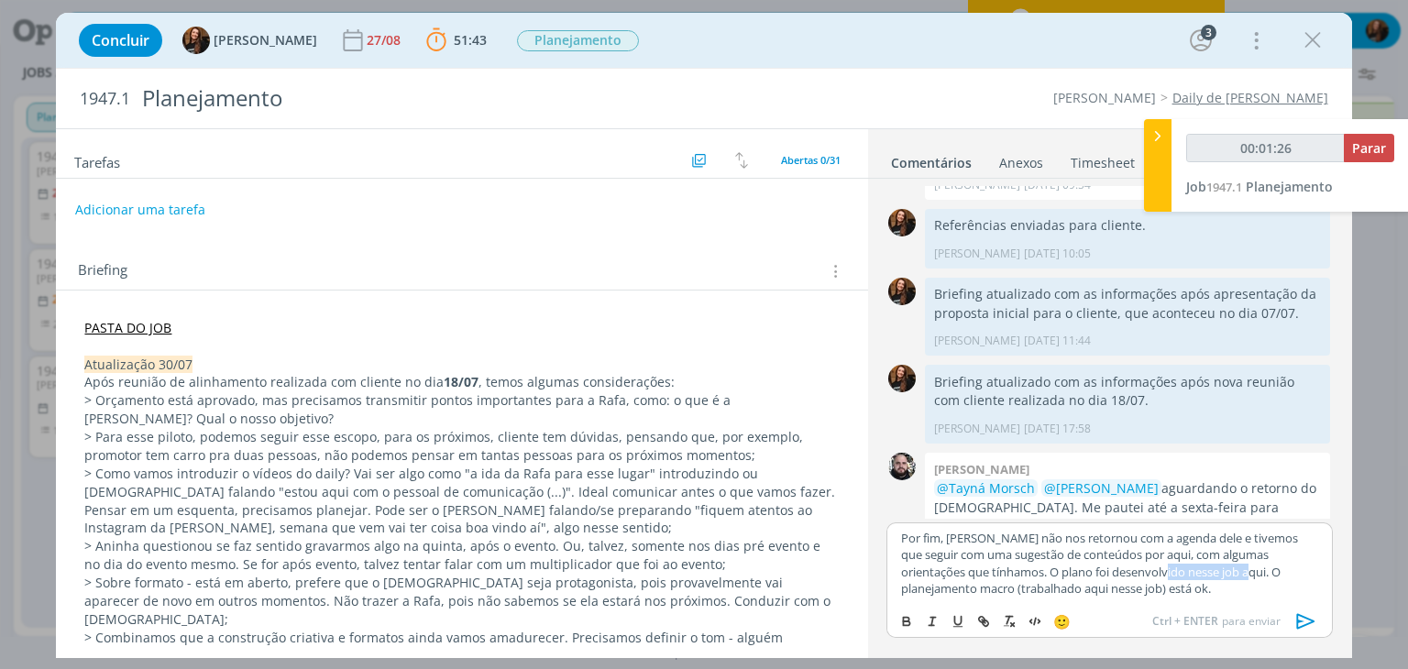
drag, startPoint x: 1127, startPoint y: 570, endPoint x: 1209, endPoint y: 575, distance: 82.6
click at [1209, 575] on p "Por fim, [PERSON_NAME] não nos retornou com a agenda dele e tivemos que seguir …" at bounding box center [1109, 564] width 416 height 68
drag, startPoint x: 1179, startPoint y: 573, endPoint x: 1196, endPoint y: 576, distance: 16.7
click at [1196, 576] on p "Por fim, Cristiano não nos retornou com a agenda dele e tivemos que seguir com …" at bounding box center [1109, 564] width 416 height 68
type input "00:01:33"
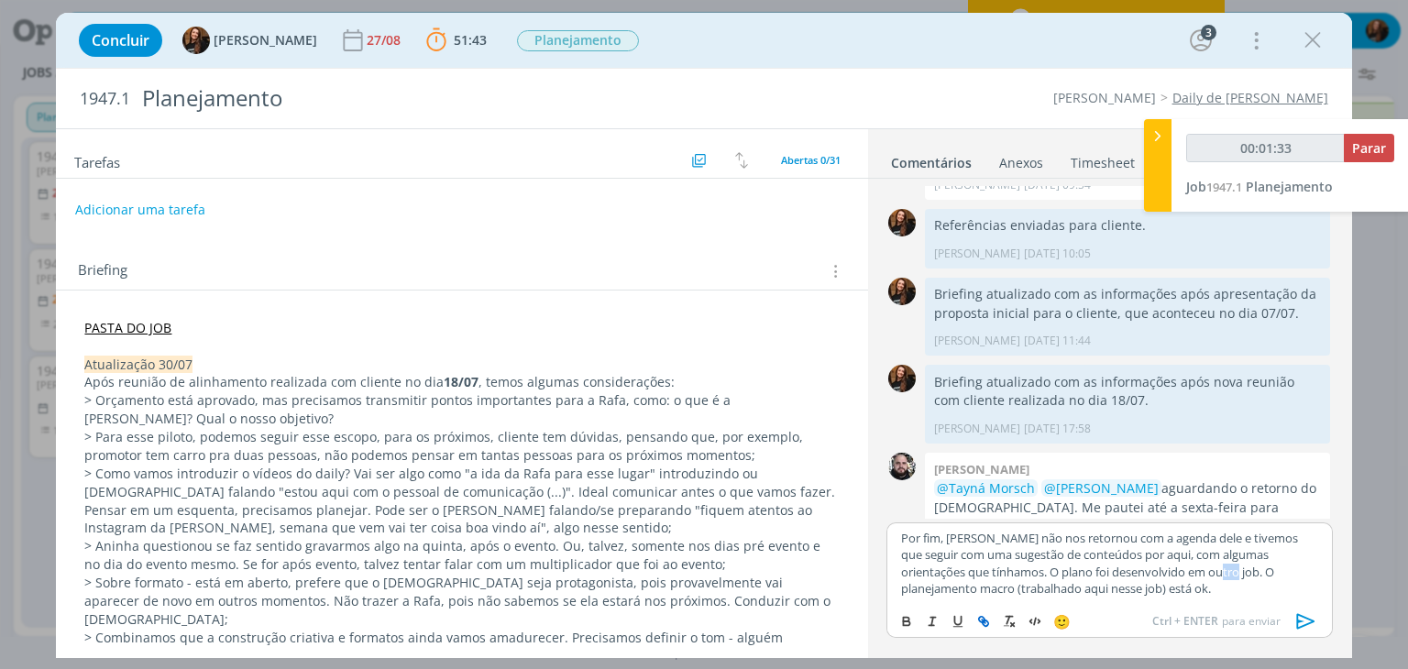
click at [990, 614] on icon "dialog" at bounding box center [983, 621] width 15 height 15
type input "job"
type input "00:01:34"
paste input "https://app4.operand.com.br/jobs/14555"
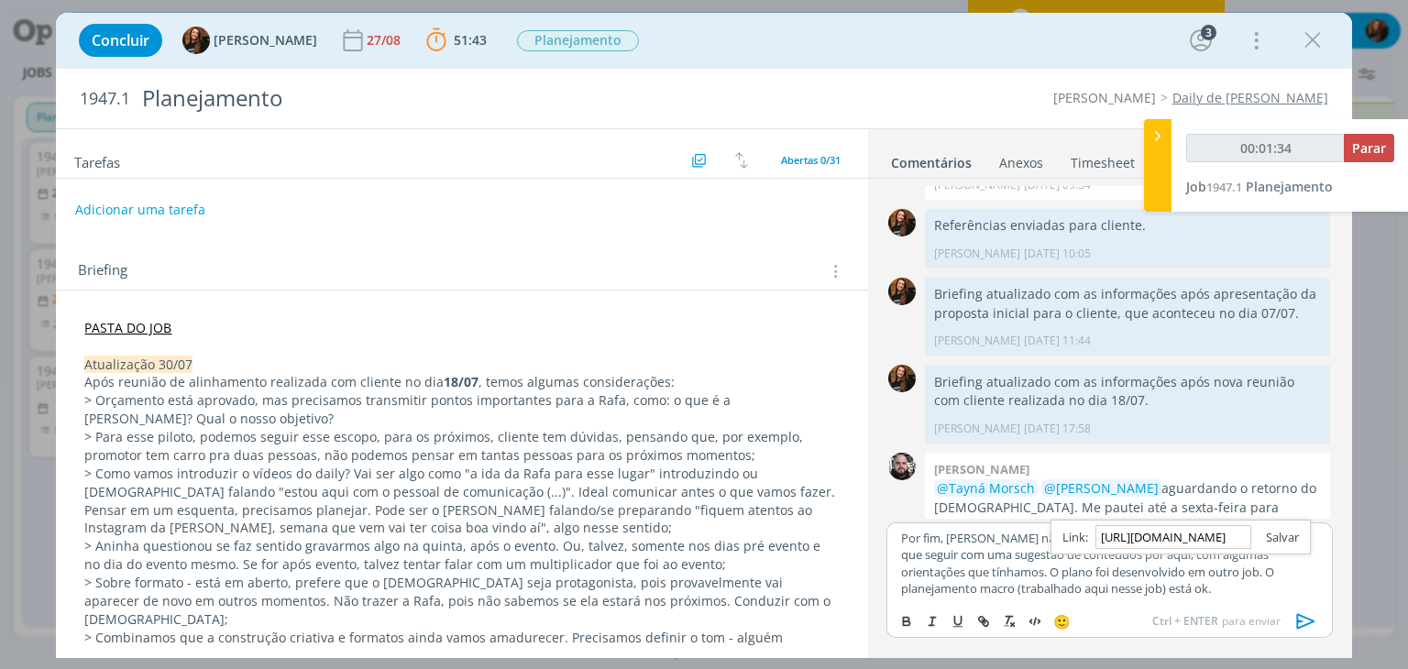
type input "https://app4.operand.com.br/jobs/14555"
click at [1277, 537] on link "dialog" at bounding box center [1275, 537] width 48 height 17
click at [1167, 584] on p "Por fim, Cristiano não nos retornou com a agenda dele e tivemos que seguir com …" at bounding box center [1109, 564] width 416 height 68
click at [1027, 571] on p "Por fim, Cristiano não nos retornou com a agenda dele e tivemos que seguir com …" at bounding box center [1109, 564] width 416 height 68
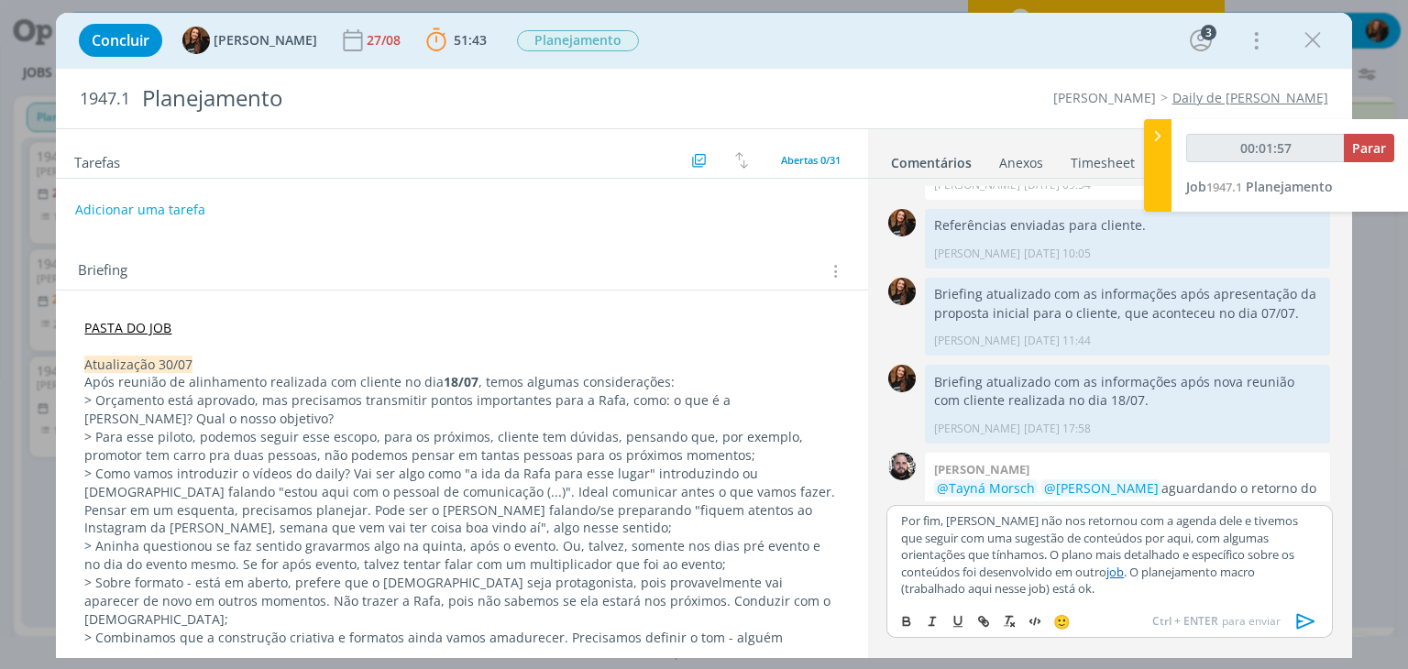
scroll to position [212, 0]
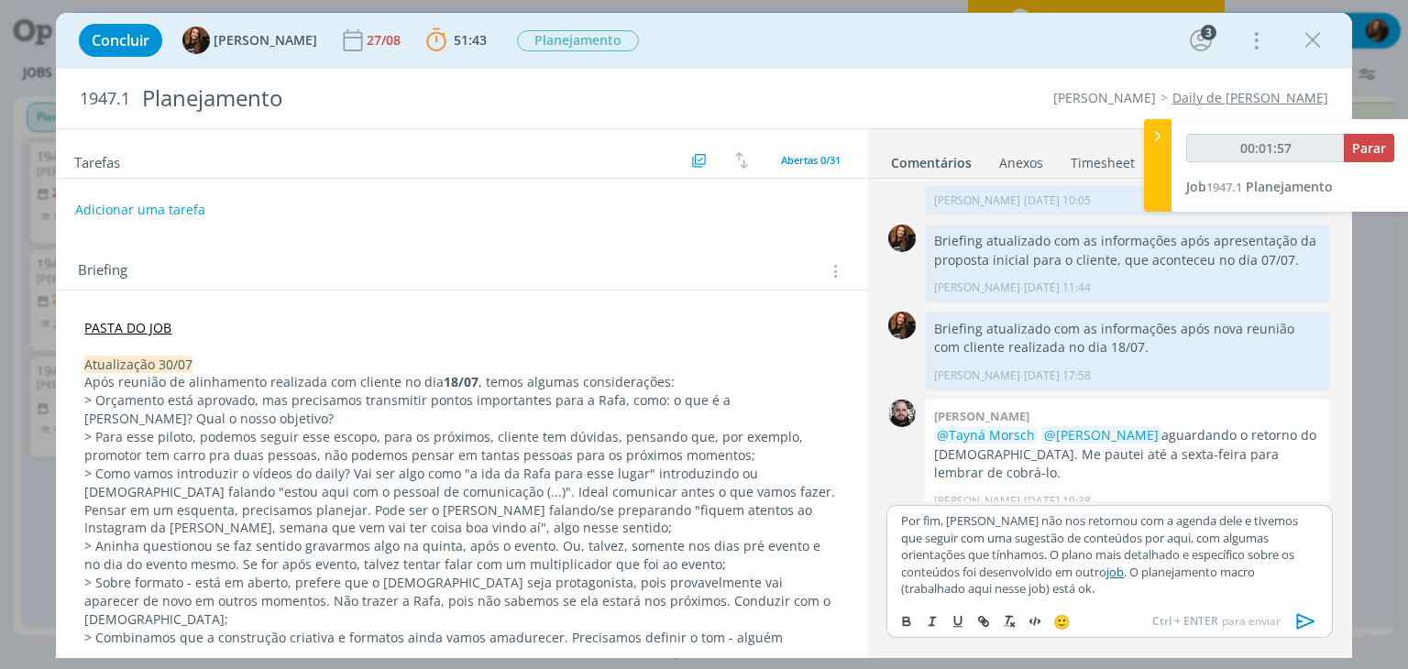
click at [1148, 584] on p "Por fim, Cristiano não nos retornou com a agenda dele e tivemos que seguir com …" at bounding box center [1109, 554] width 416 height 84
click at [1311, 628] on icon "dialog" at bounding box center [1307, 622] width 28 height 28
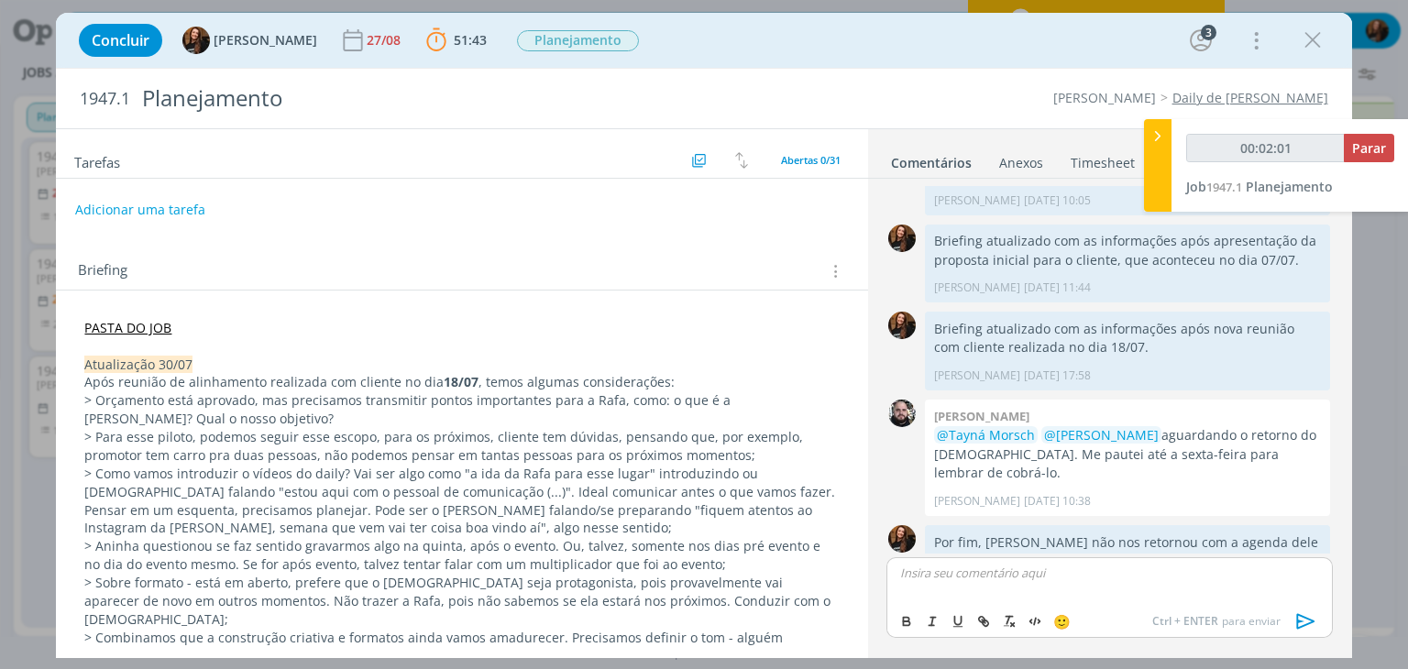
scroll to position [303, 0]
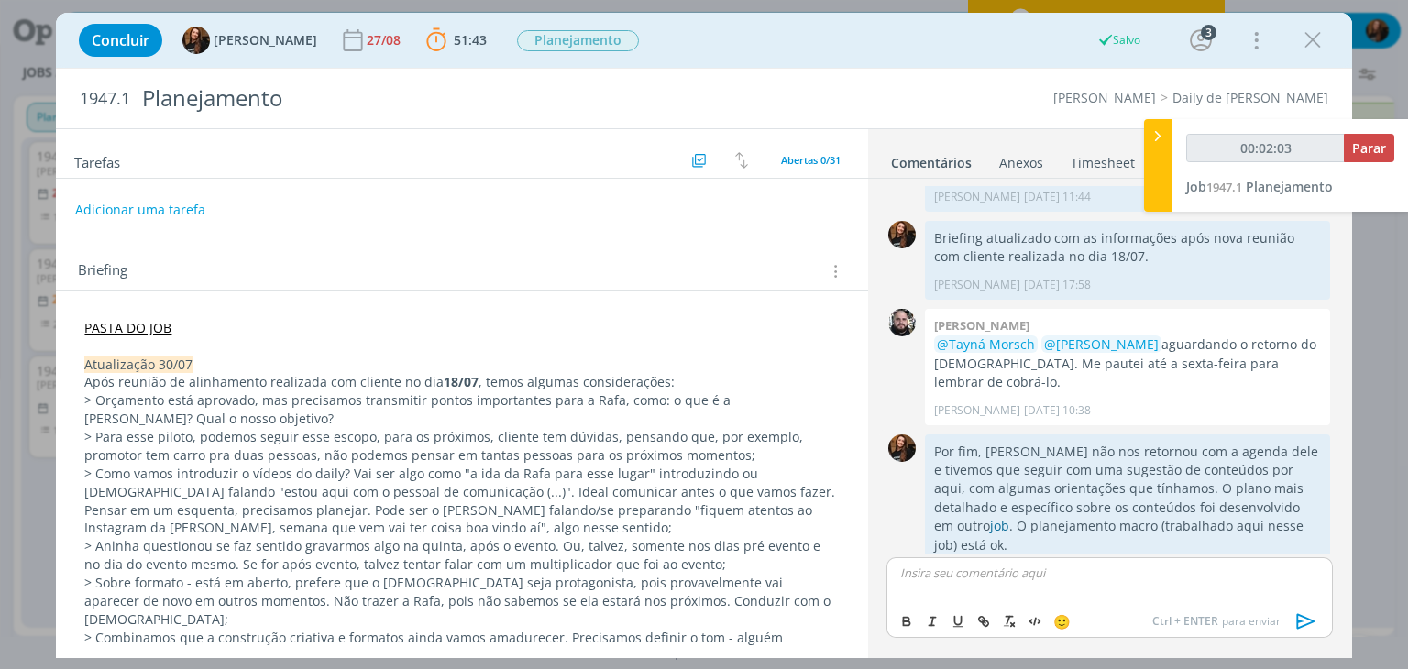
click at [1009, 517] on link "job" at bounding box center [999, 525] width 19 height 17
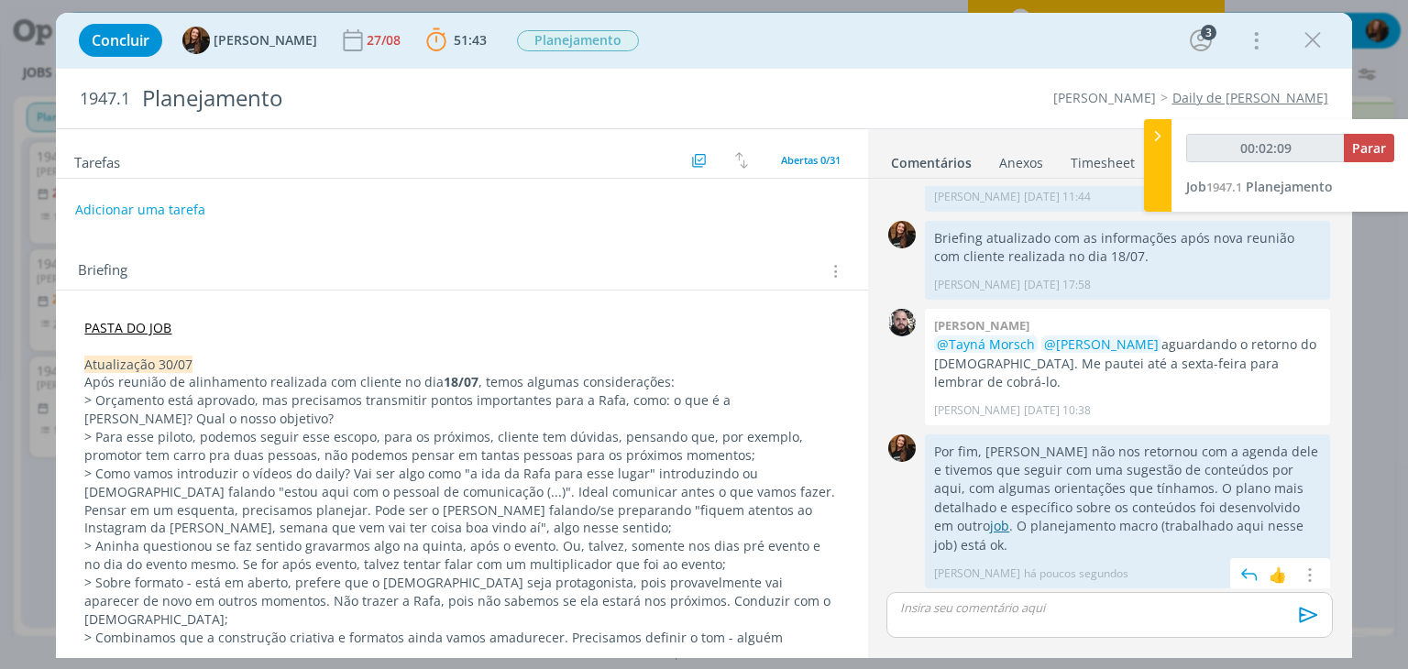
scroll to position [268, 0]
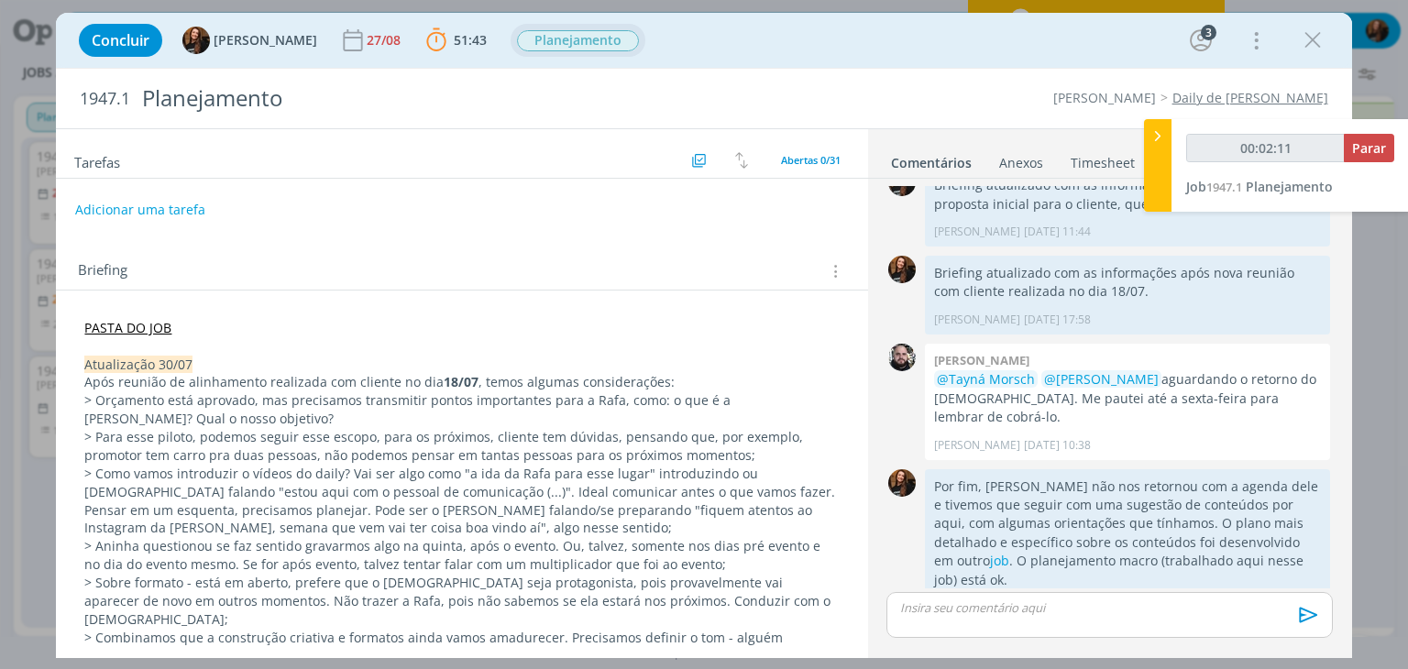
click at [571, 38] on span "Planejamento" at bounding box center [578, 40] width 122 height 21
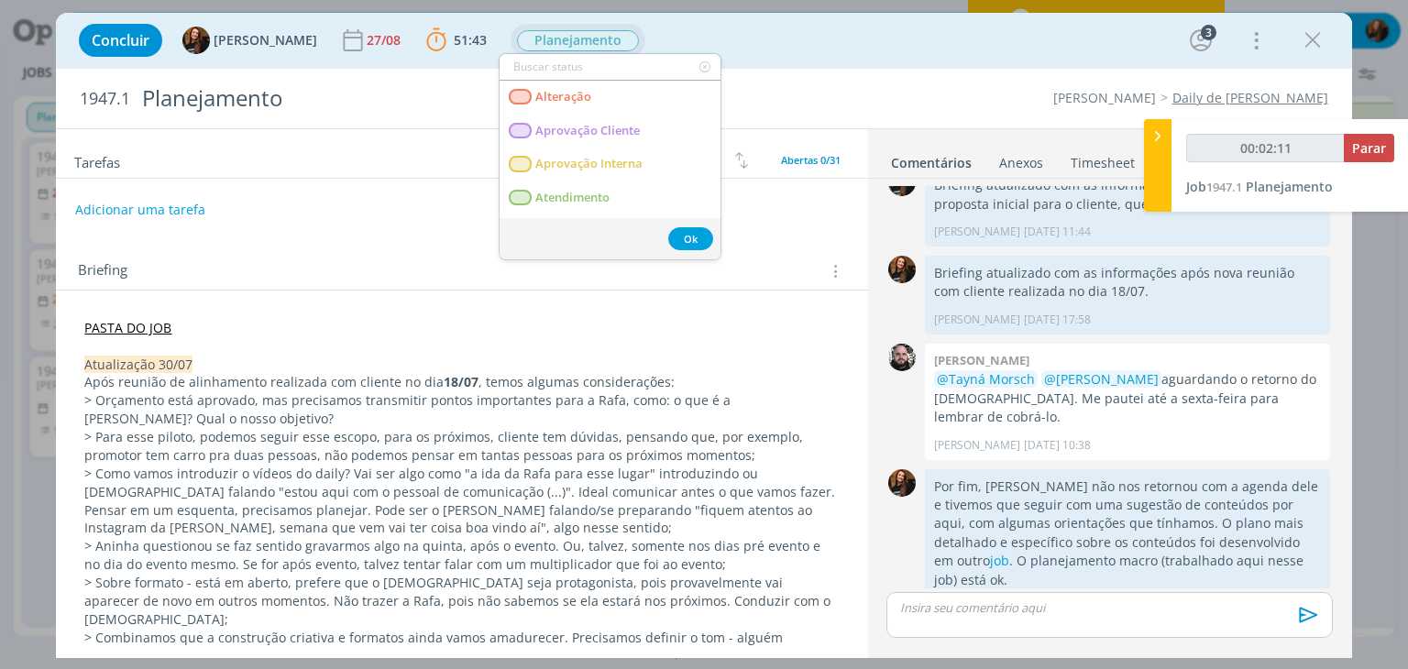
type input "00:02:12"
type input "en"
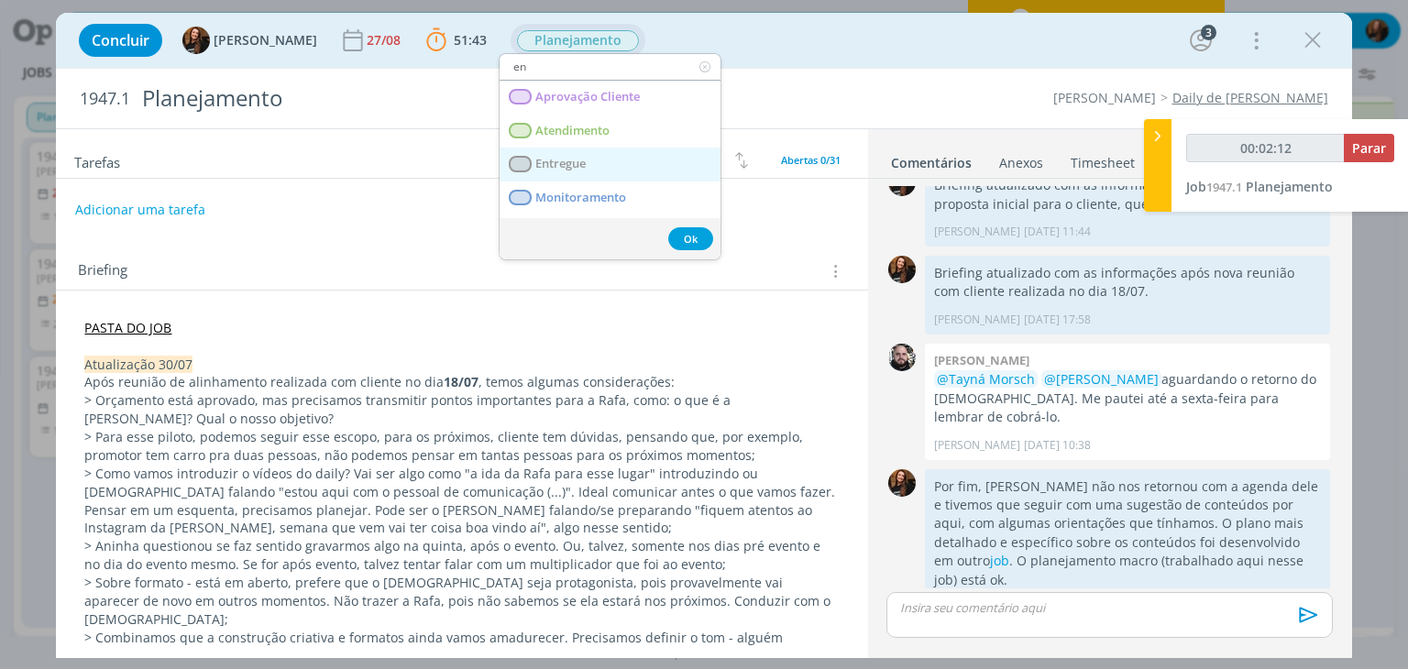
type input "00:02:13"
type input "en"
click at [581, 158] on span "Entregue" at bounding box center [561, 164] width 50 height 15
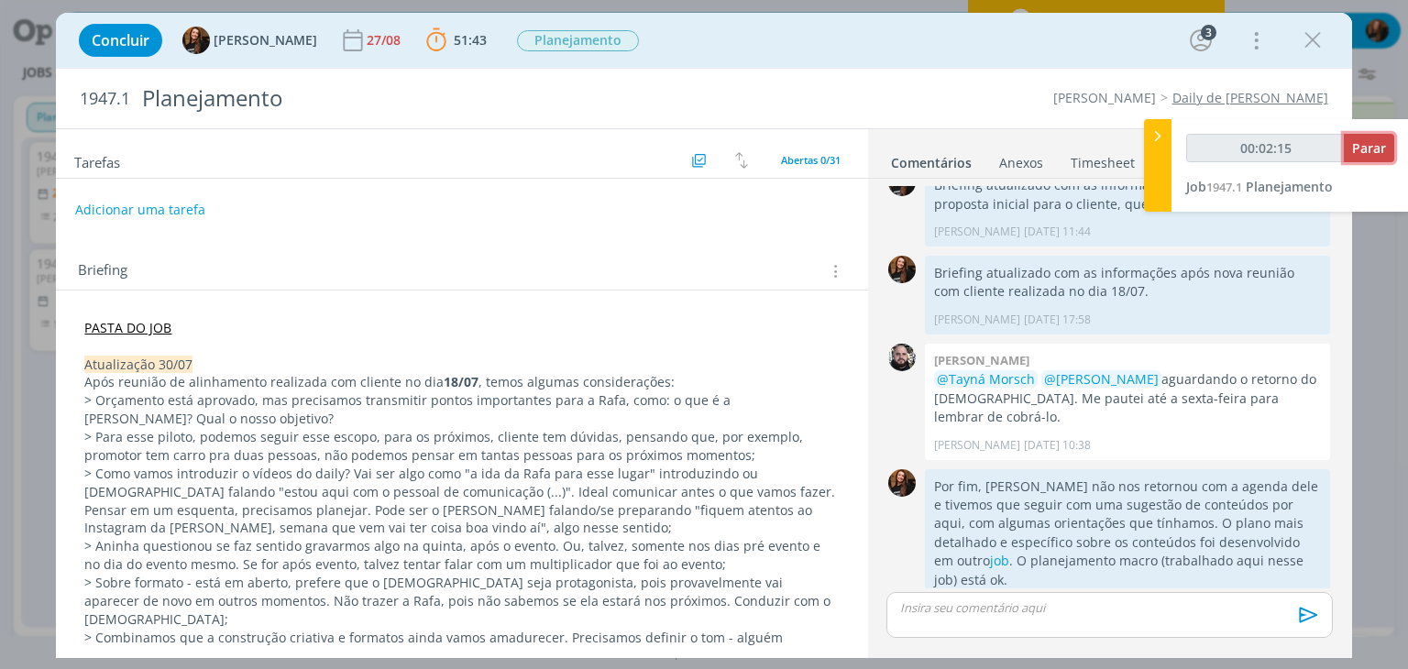
click at [1373, 147] on span "Parar" at bounding box center [1369, 147] width 34 height 17
click at [1383, 133] on div "00:02:17 Parar Job 1947.1 Planejamento" at bounding box center [1290, 165] width 237 height 93
click at [1378, 141] on span "Parar" at bounding box center [1369, 147] width 34 height 17
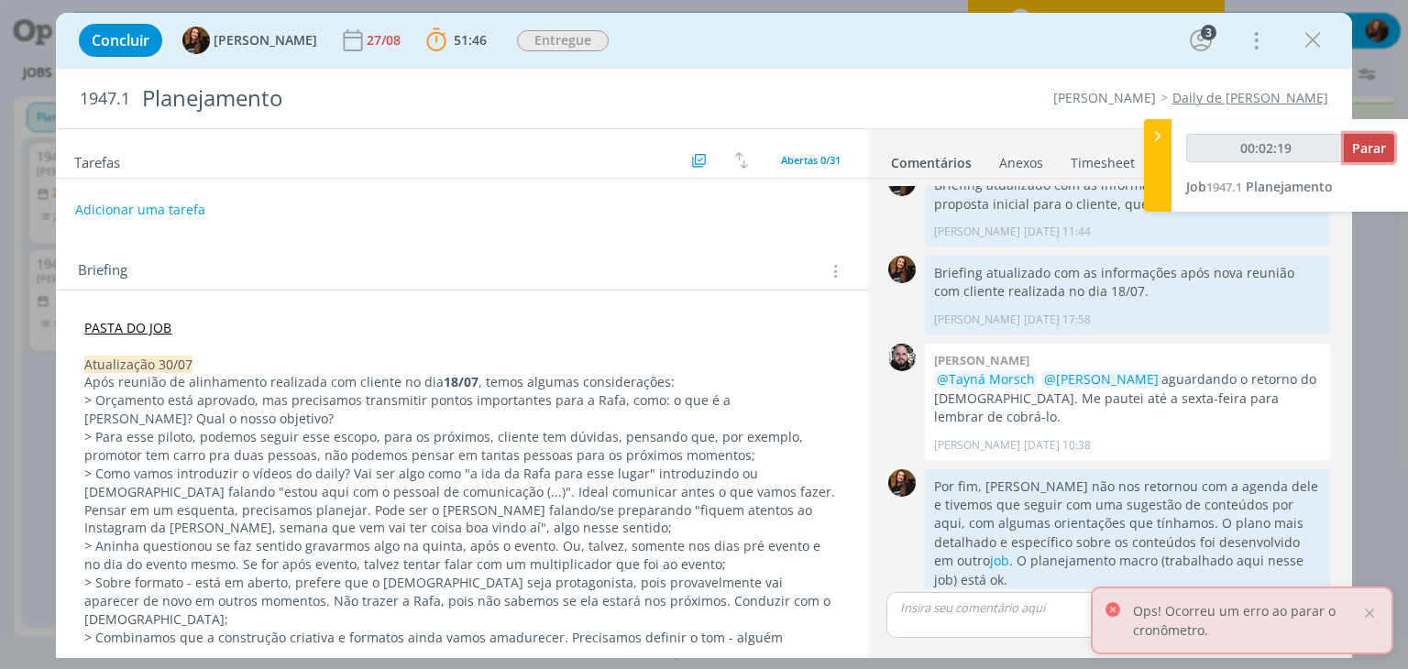
click at [1379, 153] on span "Parar" at bounding box center [1369, 147] width 34 height 17
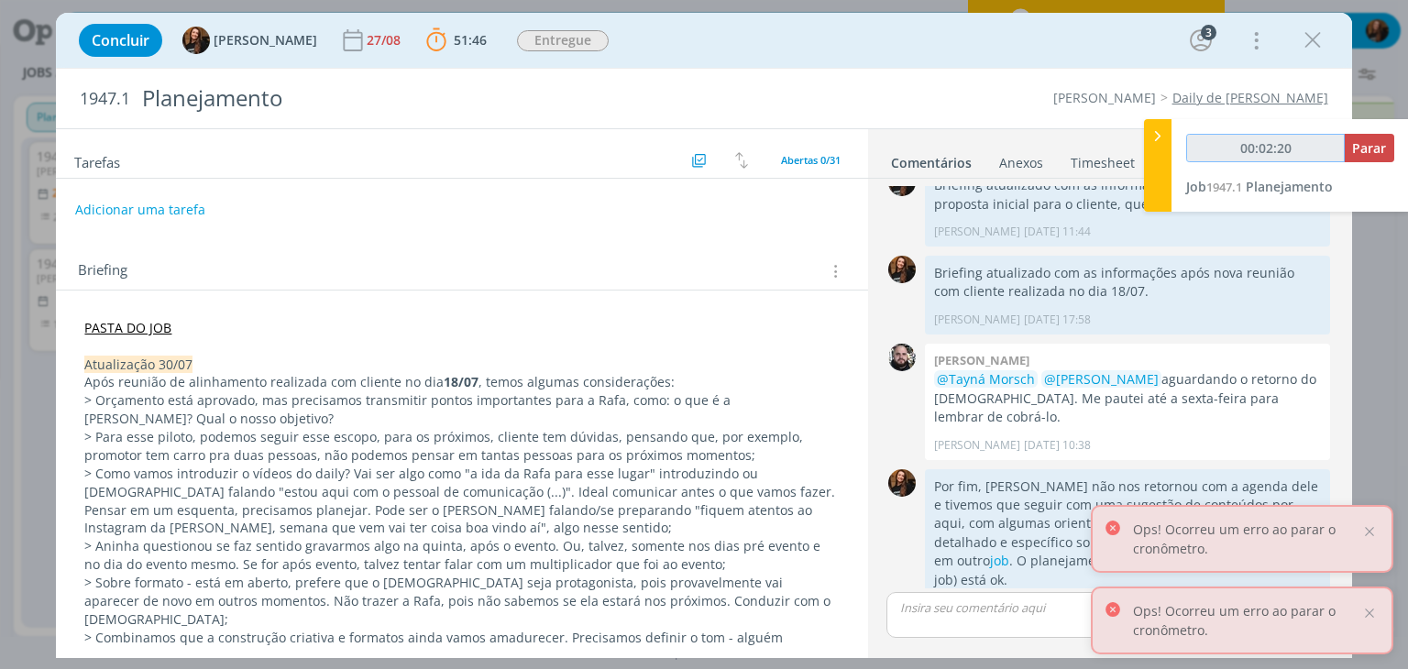
type input "00:03:00"
click at [1345, 138] on input "00:03:00" at bounding box center [1265, 148] width 159 height 28
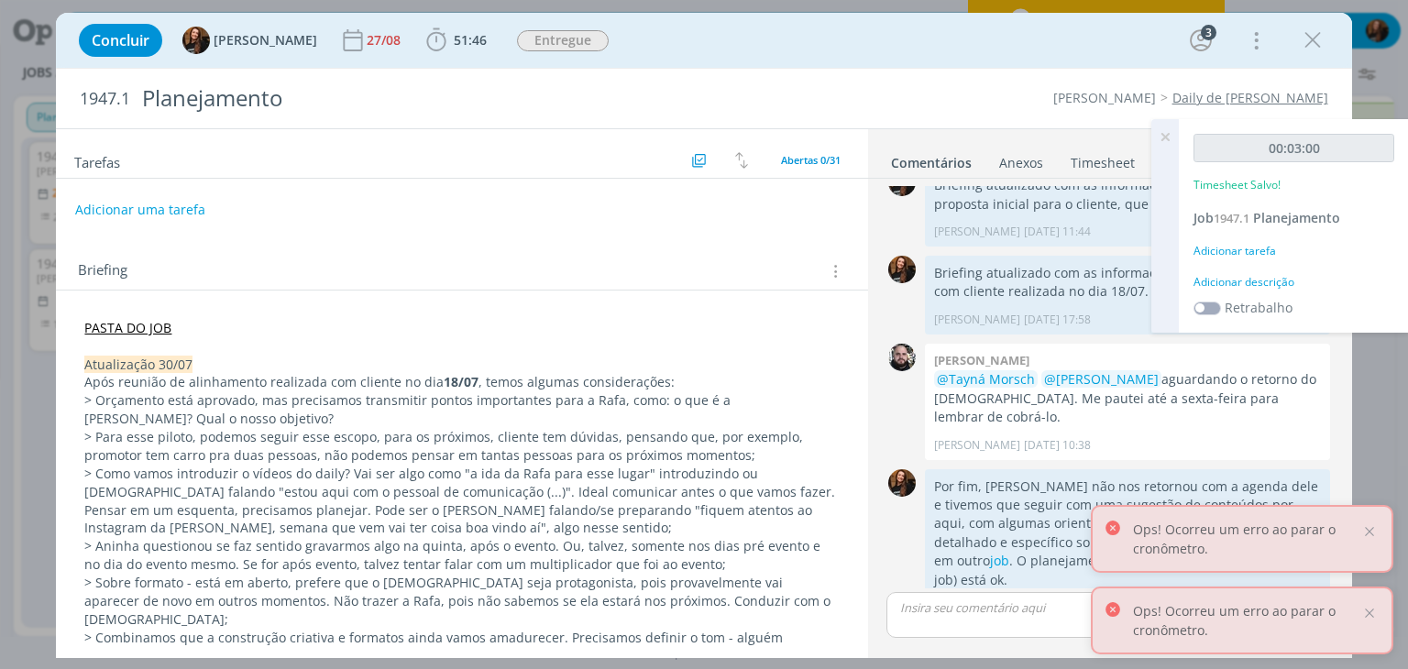
click at [1273, 283] on div "Adicionar descrição" at bounding box center [1294, 282] width 201 height 17
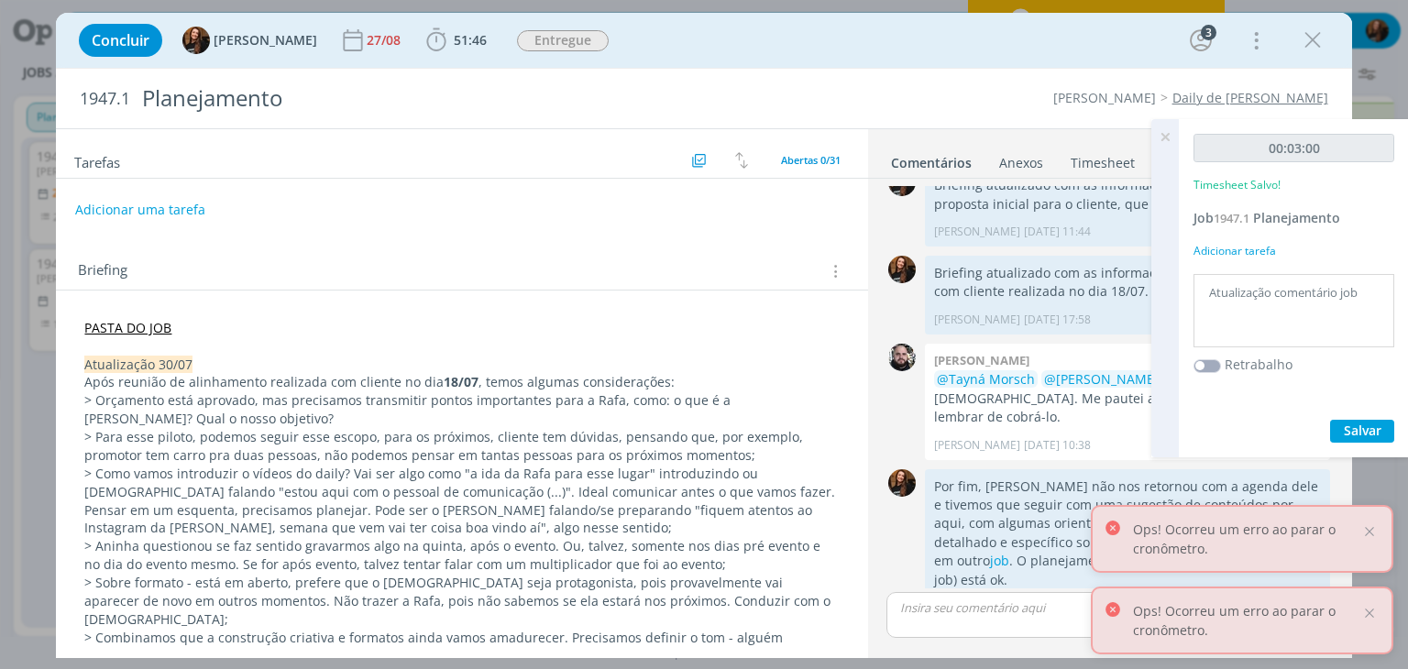
type textarea "Atualização comentário job"
click at [1363, 420] on button "Salvar" at bounding box center [1362, 431] width 64 height 23
click at [1169, 145] on icon at bounding box center [1165, 137] width 33 height 36
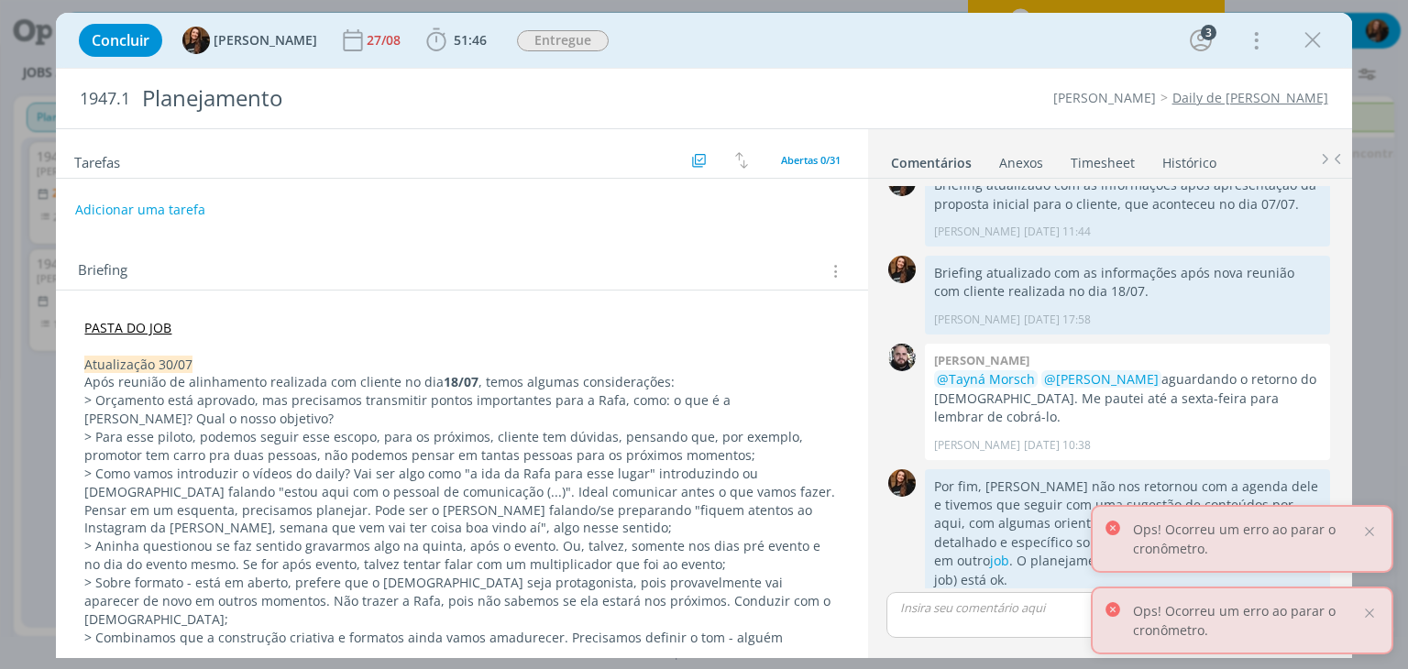
click at [1119, 163] on link "Timesheet" at bounding box center [1103, 159] width 66 height 27
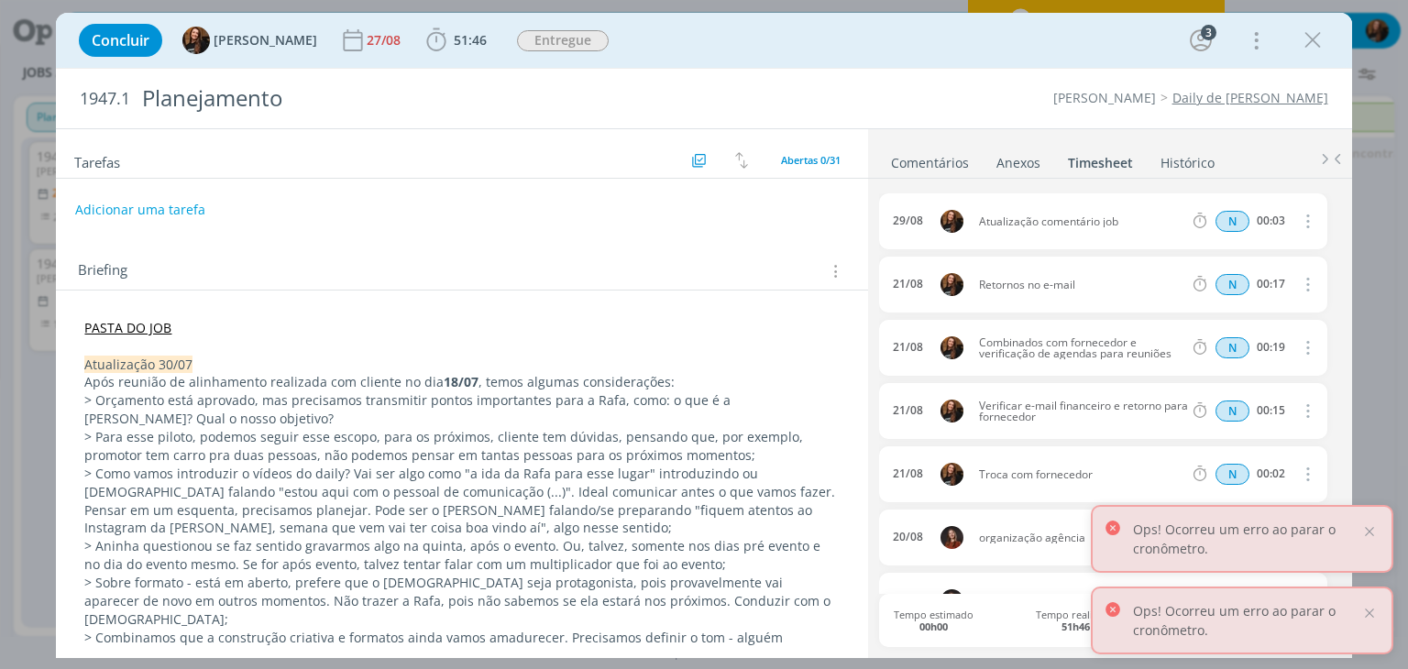
click at [928, 160] on link "Comentários" at bounding box center [930, 159] width 80 height 27
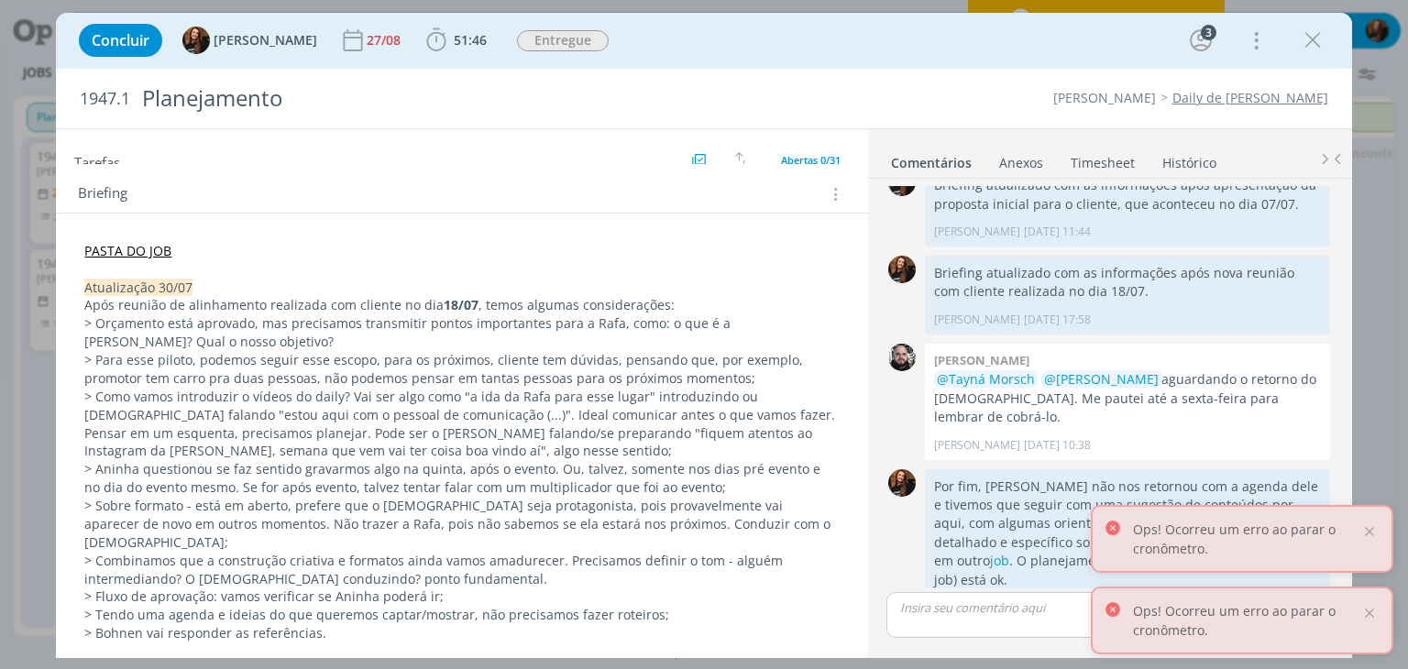
scroll to position [0, 0]
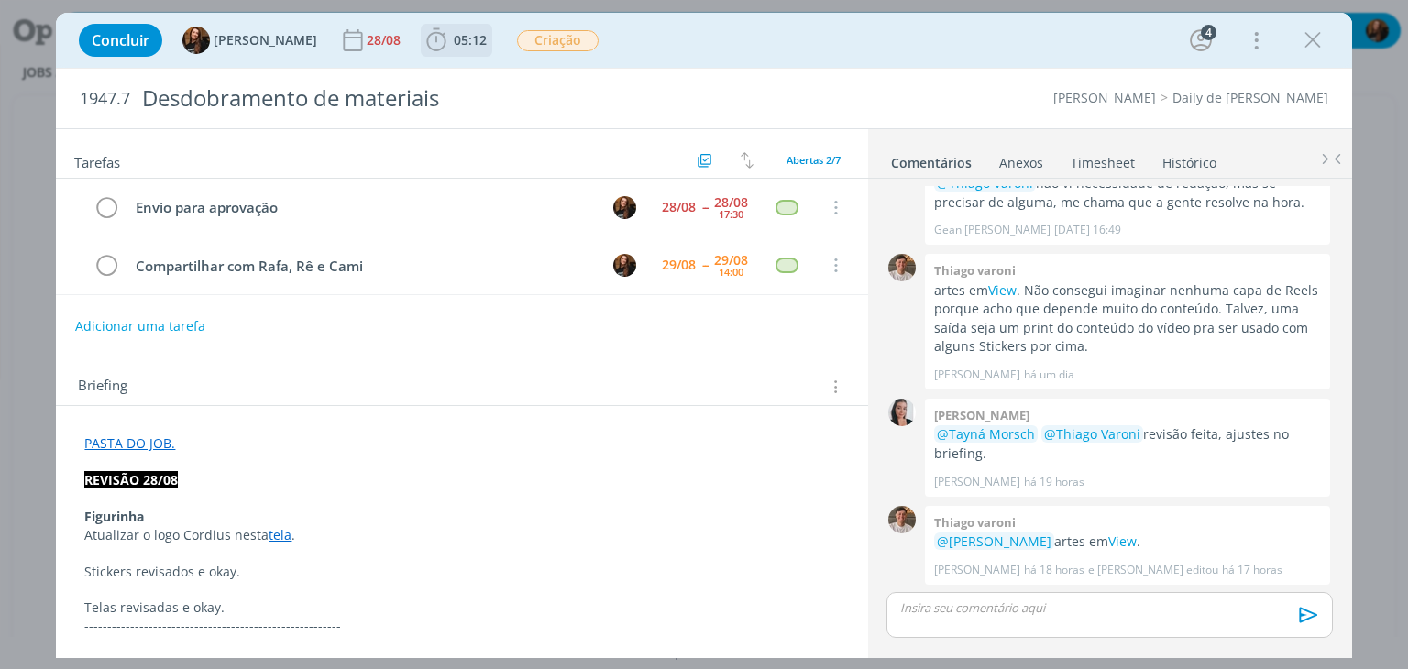
click at [454, 41] on span "05:12" at bounding box center [470, 39] width 33 height 17
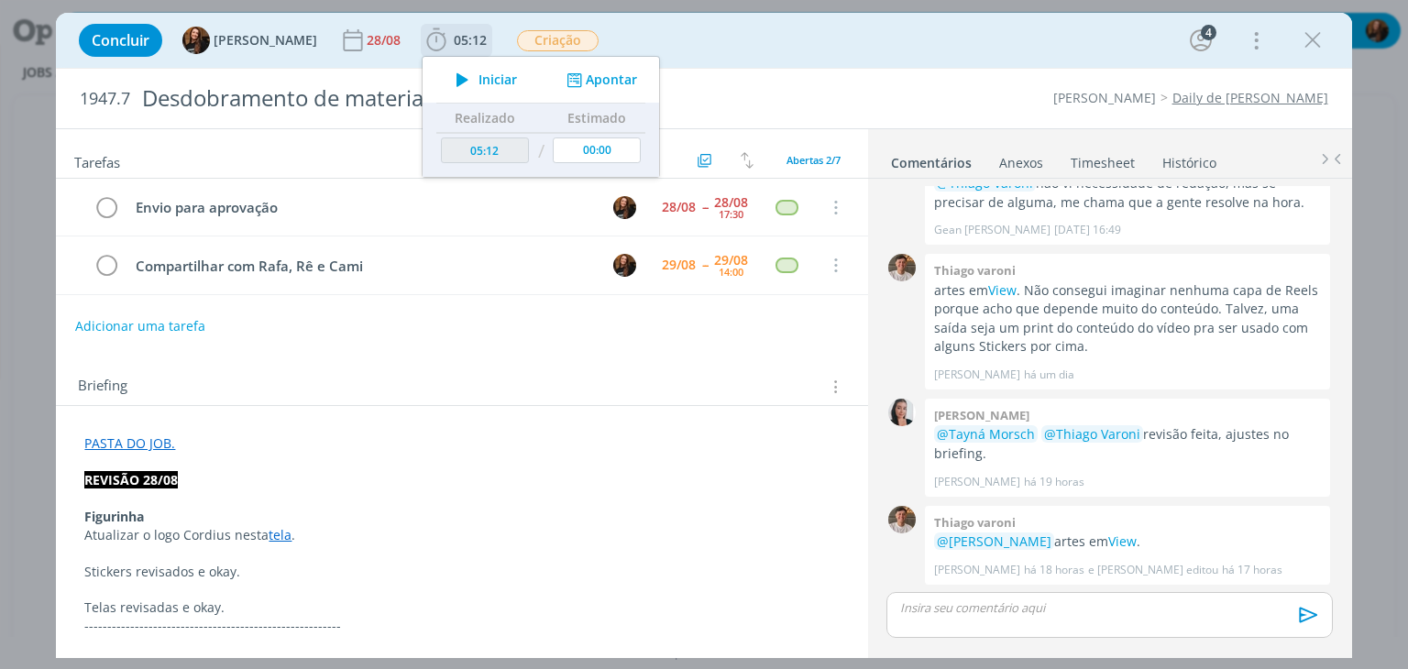
click at [479, 83] on span "Iniciar" at bounding box center [498, 79] width 39 height 13
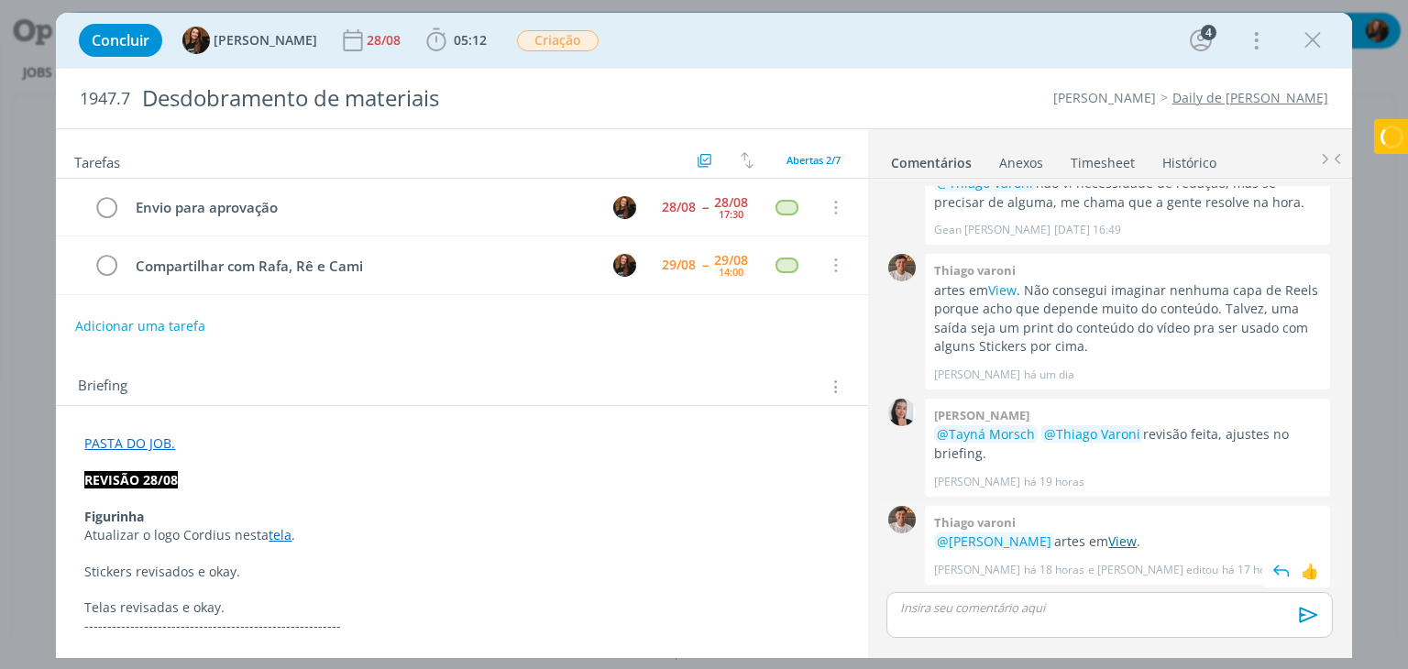
click at [1133, 544] on link "View" at bounding box center [1122, 541] width 28 height 17
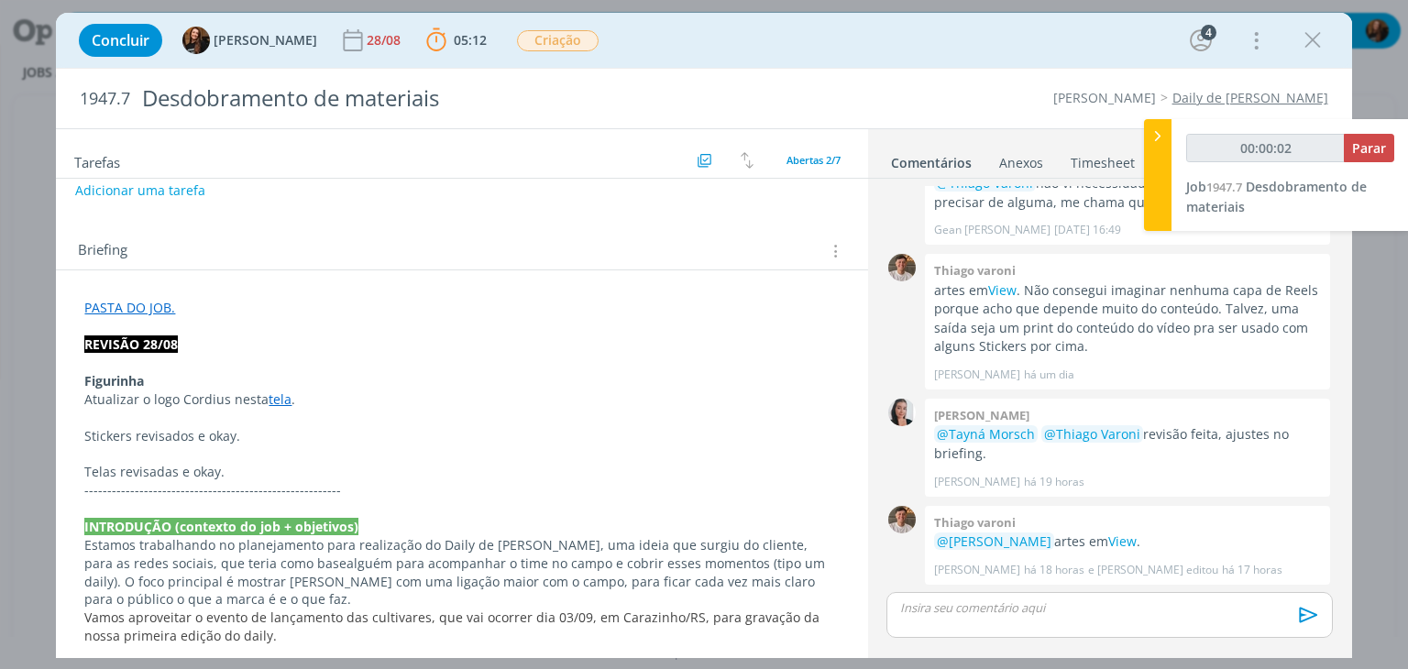
scroll to position [92, 0]
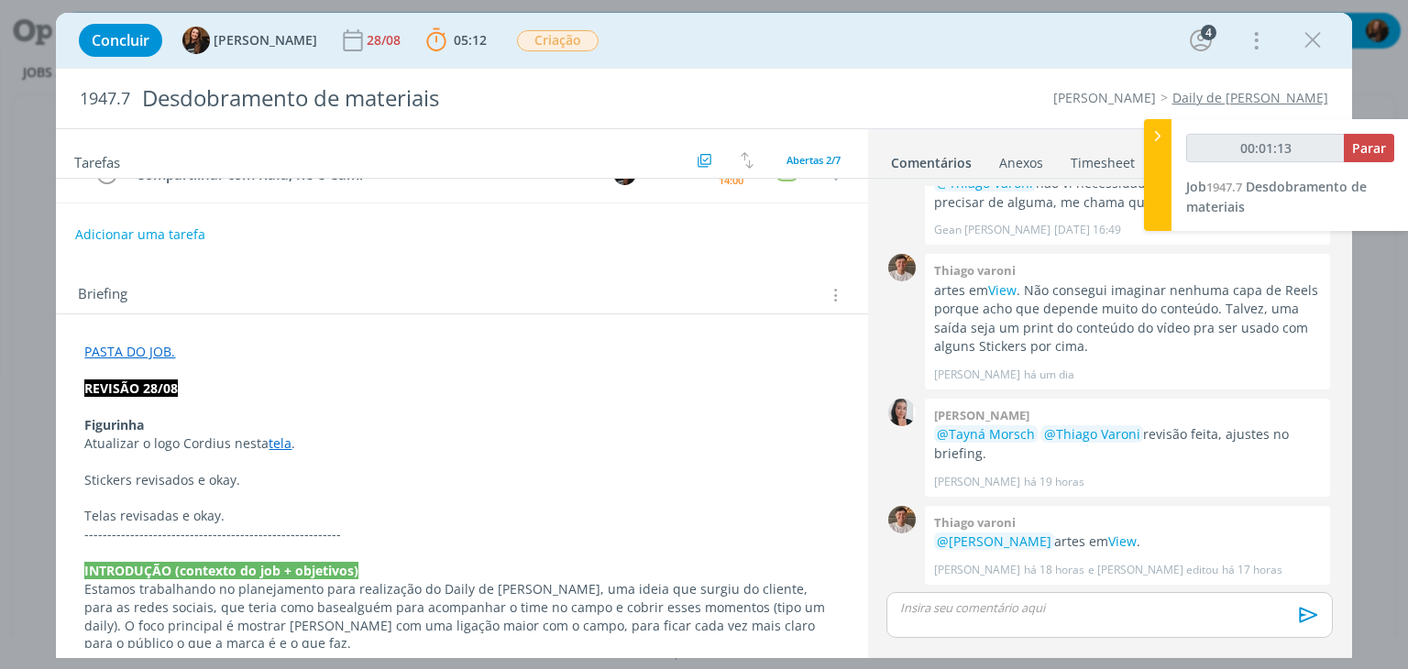
drag, startPoint x: 80, startPoint y: 386, endPoint x: 83, endPoint y: 441, distance: 55.1
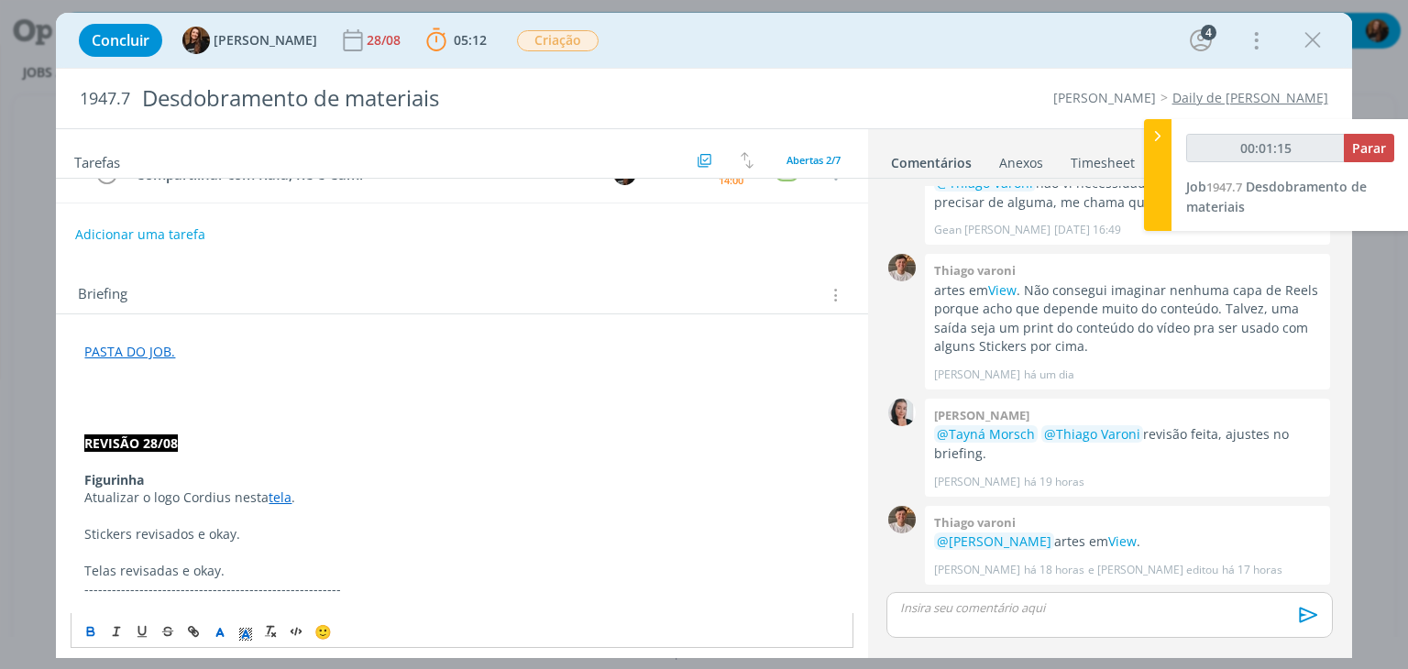
type input "00:01:16"
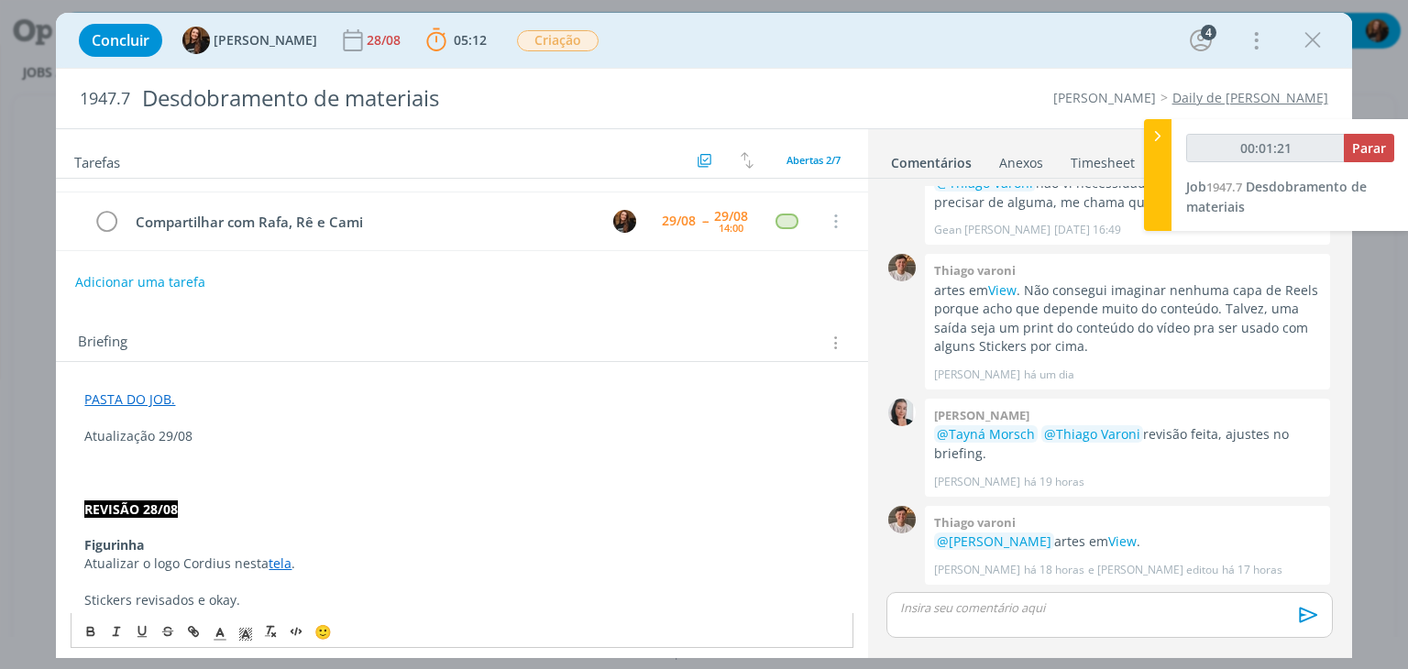
scroll to position [0, 0]
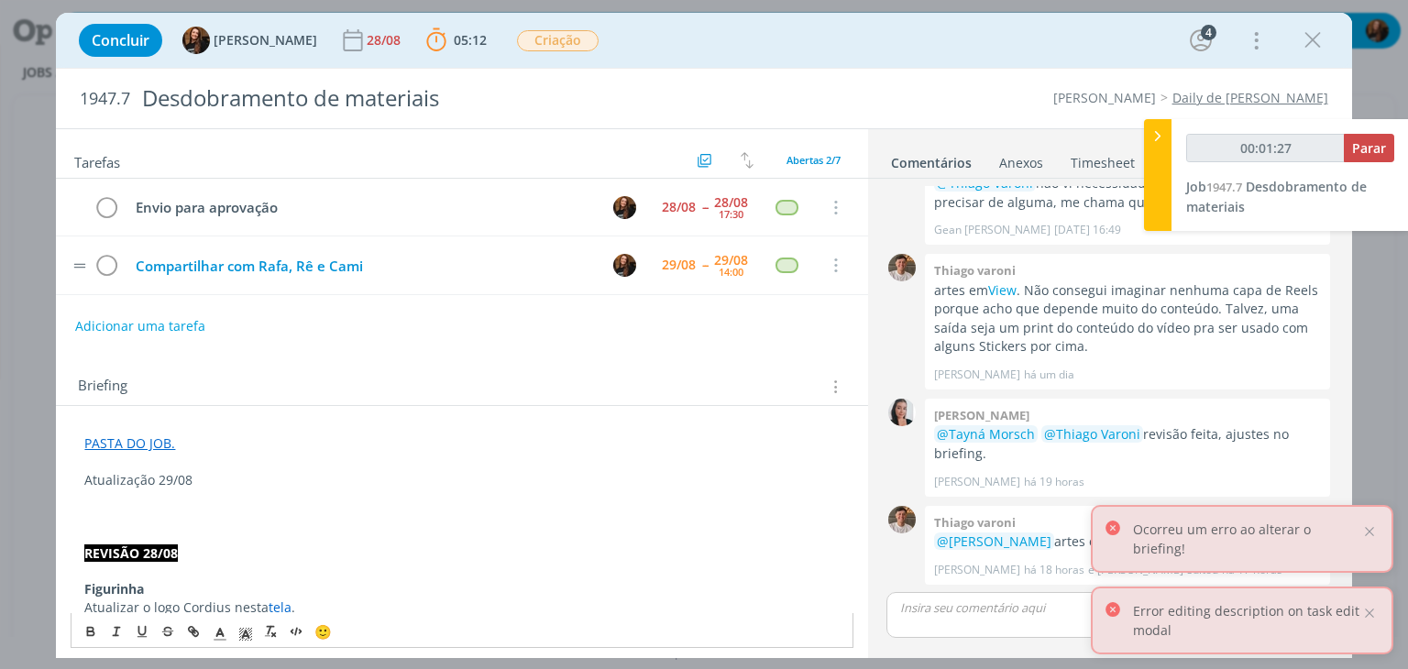
type input "00:01:28"
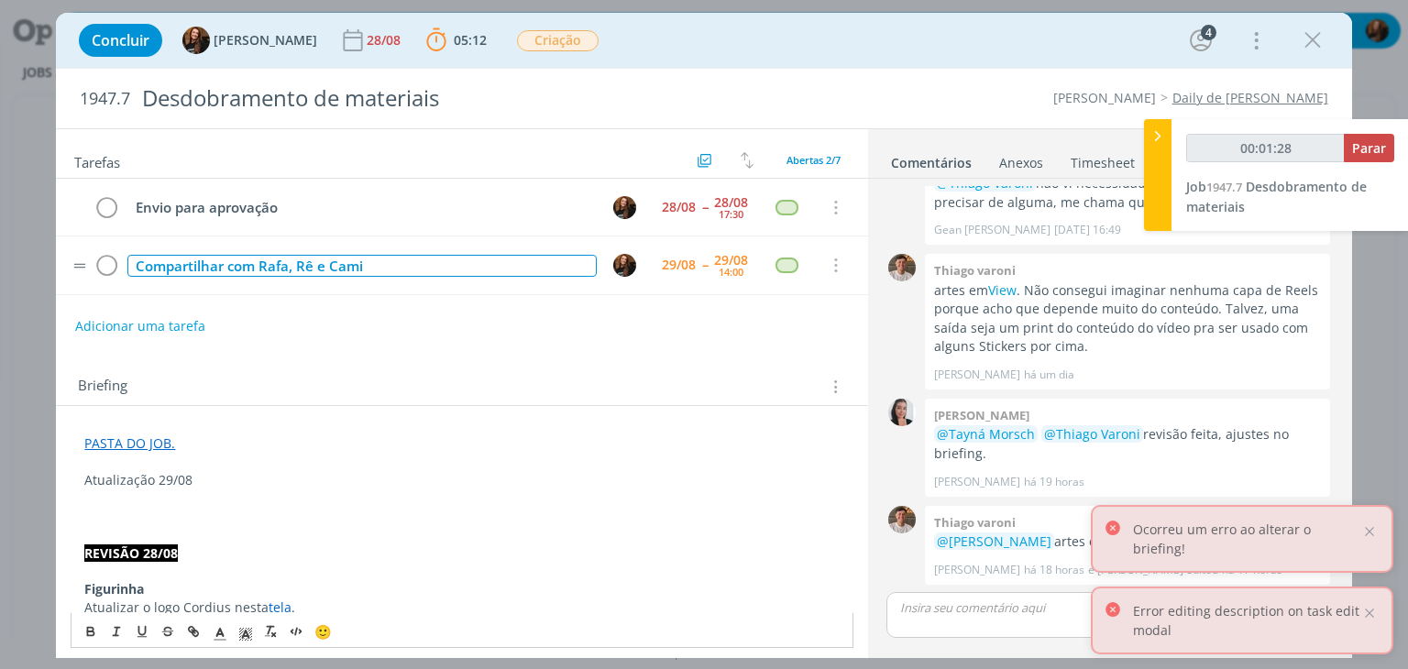
click at [402, 265] on div "Compartilhar com Rafa, Rê e Cami" at bounding box center [361, 266] width 468 height 23
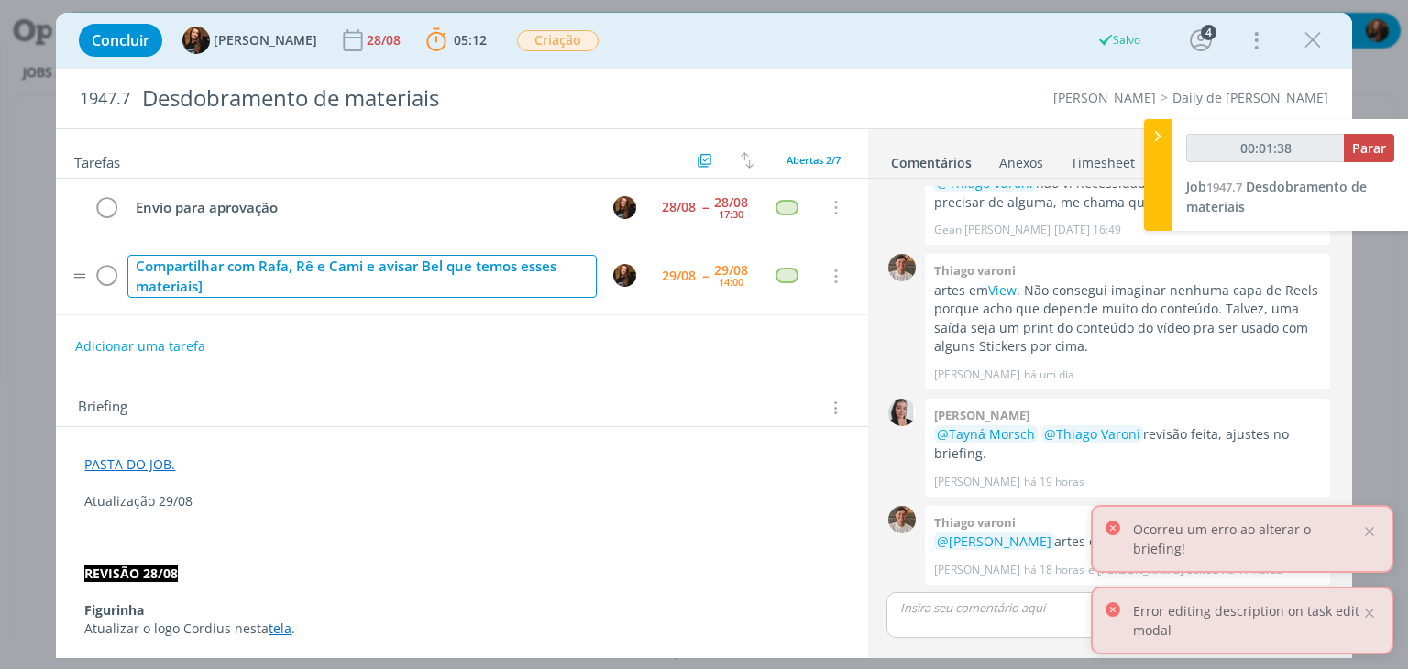
click at [400, 284] on div "Compartilhar com Rafa, Rê e Cami e avisar Bel que temos esses materiais]" at bounding box center [361, 276] width 468 height 43
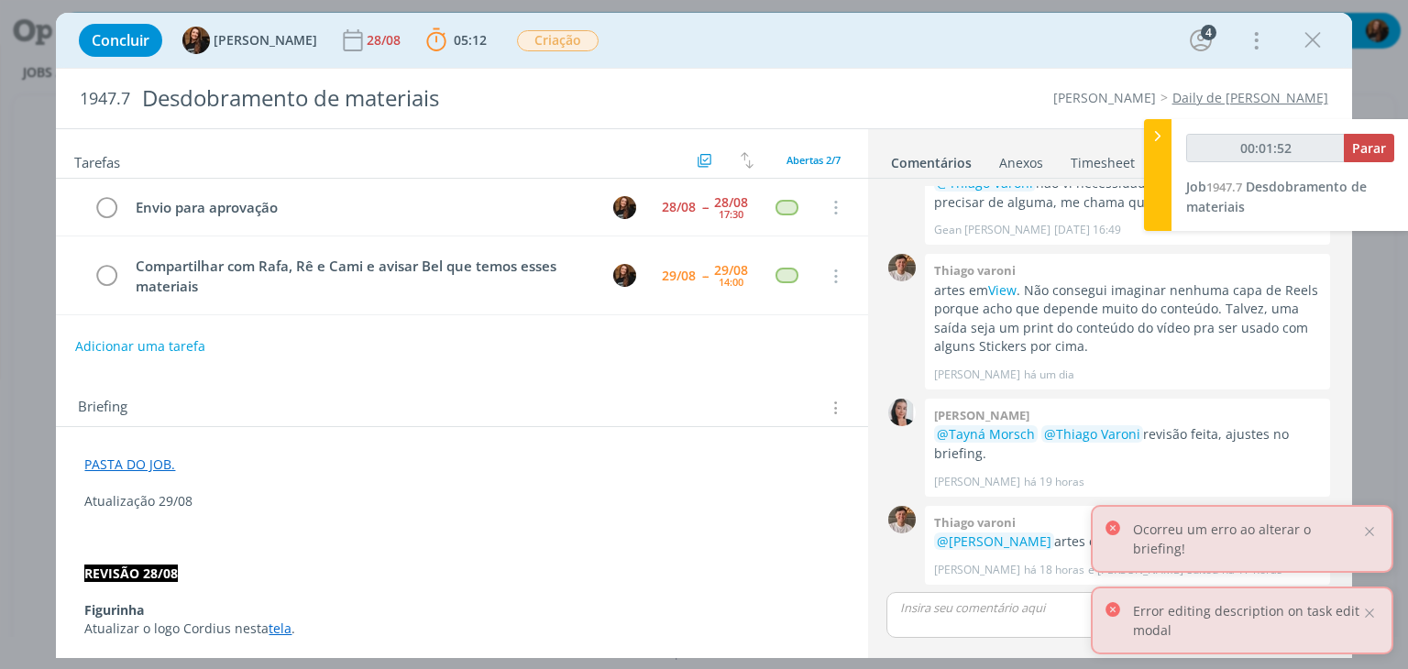
click at [180, 523] on p "dialog" at bounding box center [461, 520] width 755 height 18
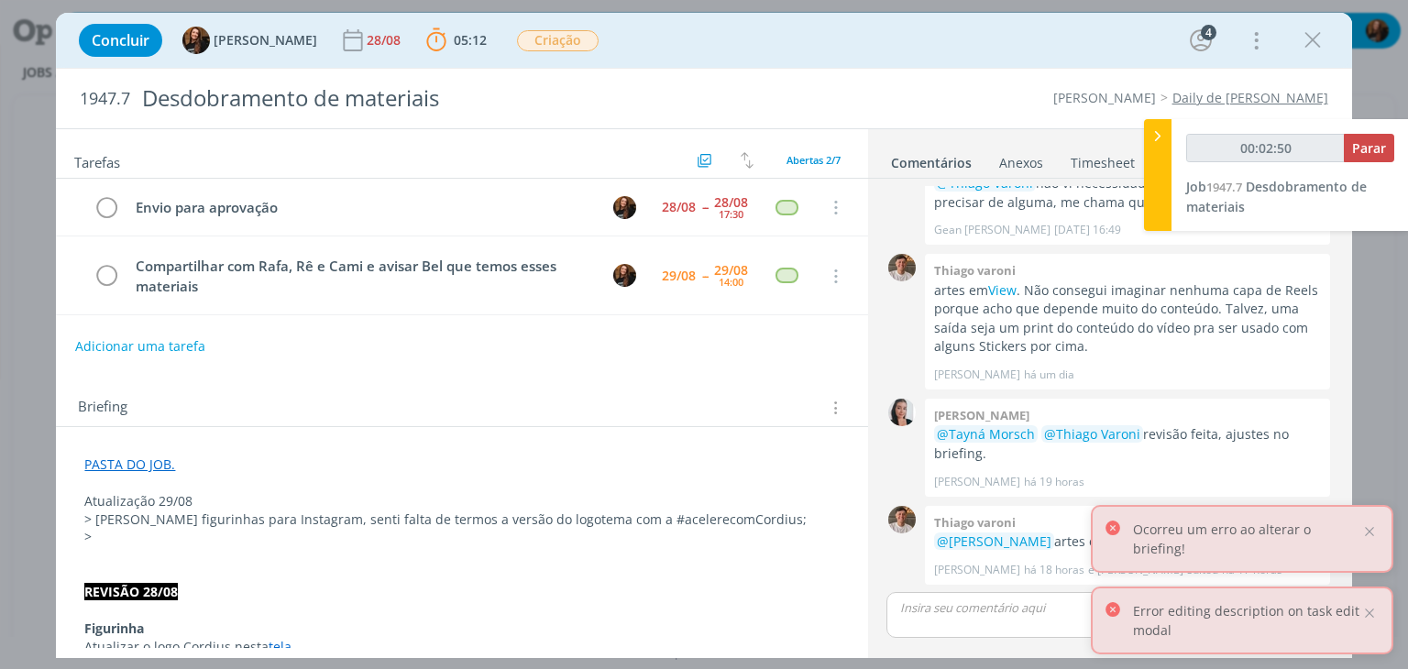
click at [212, 535] on p ">" at bounding box center [461, 537] width 755 height 18
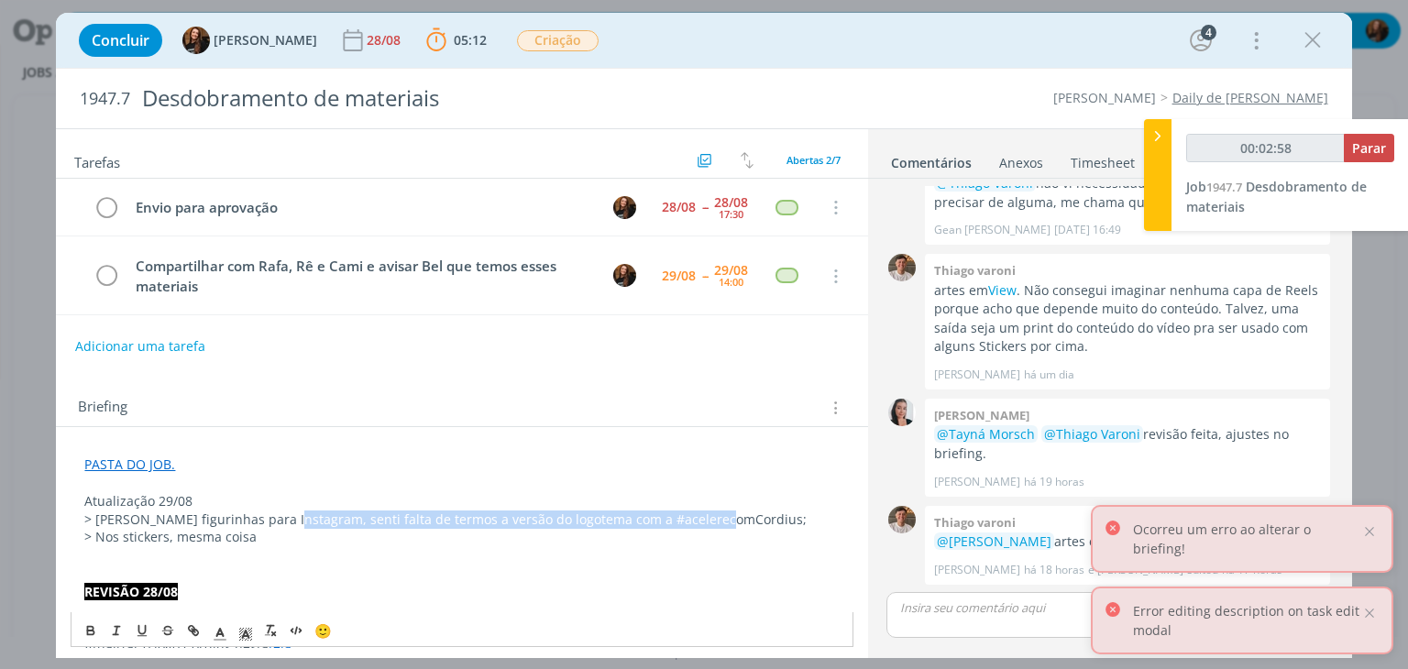
drag, startPoint x: 282, startPoint y: 511, endPoint x: 752, endPoint y: 523, distance: 469.6
click at [752, 523] on p "> [PERSON_NAME] figurinhas para Instagram, senti falta de termos a versão do lo…" at bounding box center [461, 520] width 755 height 18
copy p "senti falta de termos a versão do logotema com a #acelerecomCordius;"
click at [308, 539] on p "> Nos stickers, mesma coisa" at bounding box center [461, 537] width 755 height 18
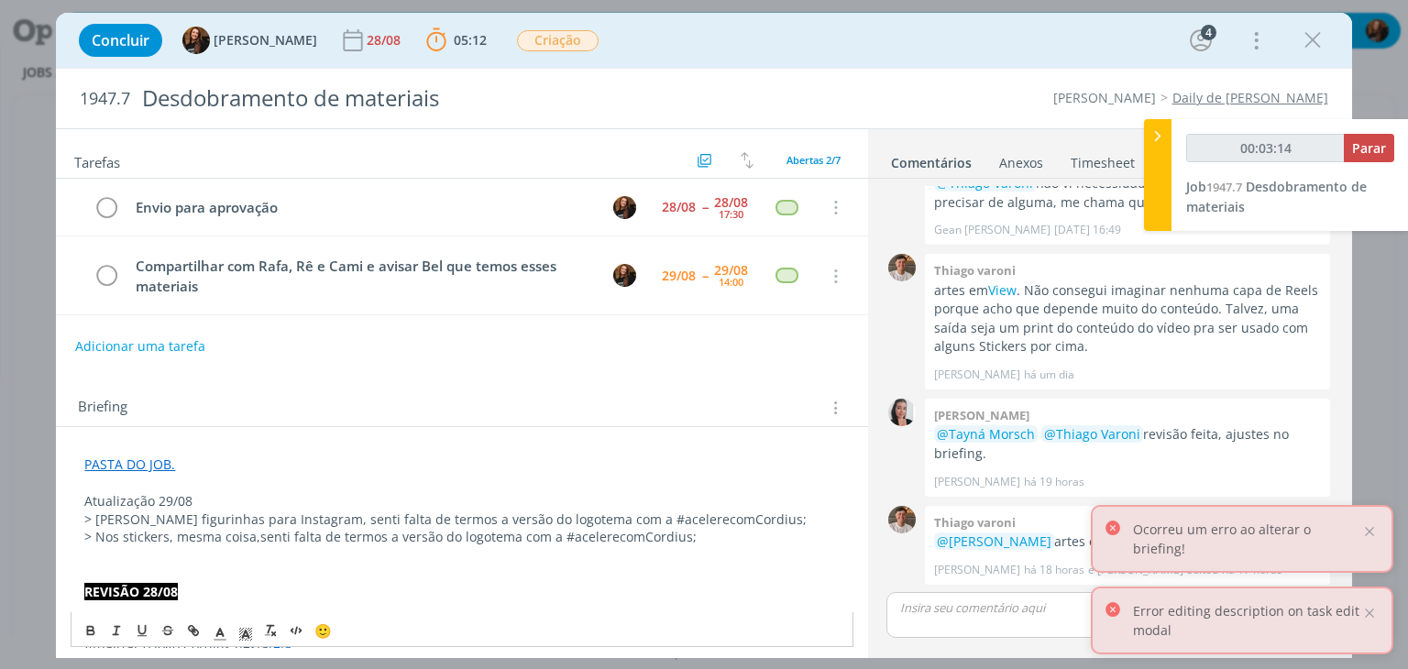
drag, startPoint x: 171, startPoint y: 533, endPoint x: 169, endPoint y: 605, distance: 72.5
click at [171, 533] on p "> Nos stickers, mesma coisa, senti falta de termos a versão do logotema com a #…" at bounding box center [461, 537] width 755 height 18
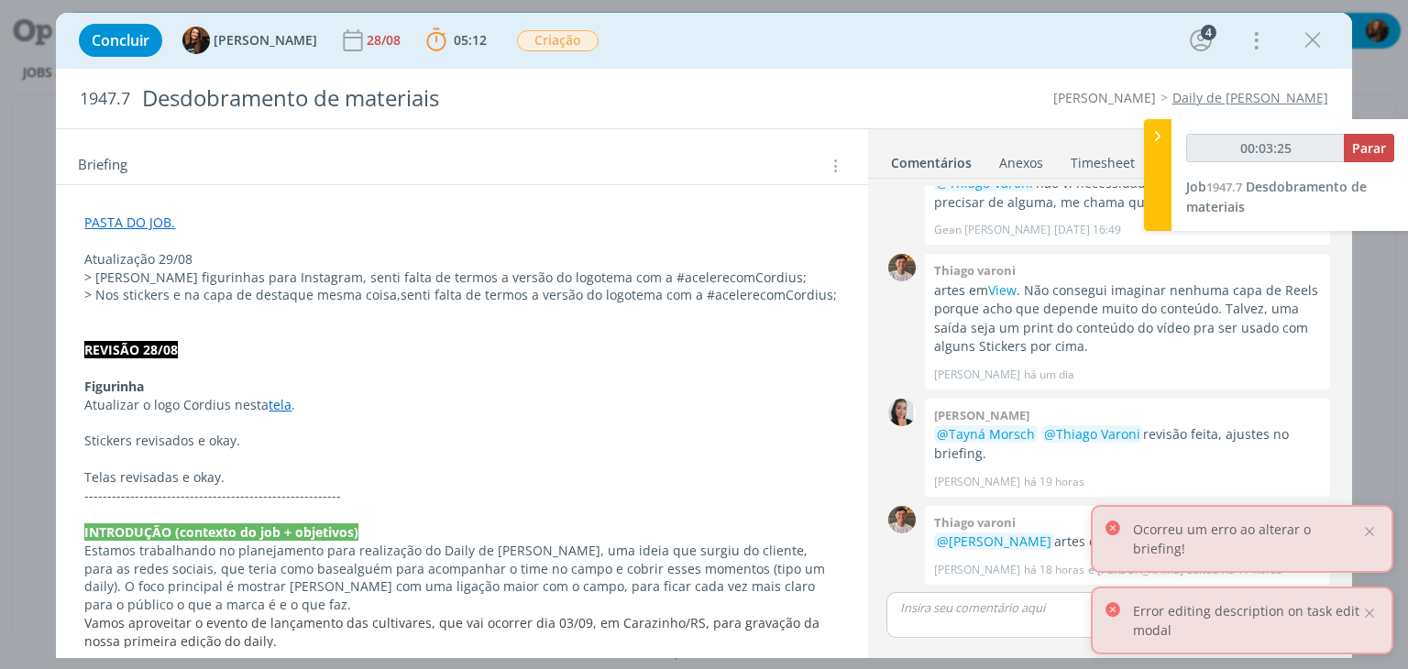
scroll to position [275, 0]
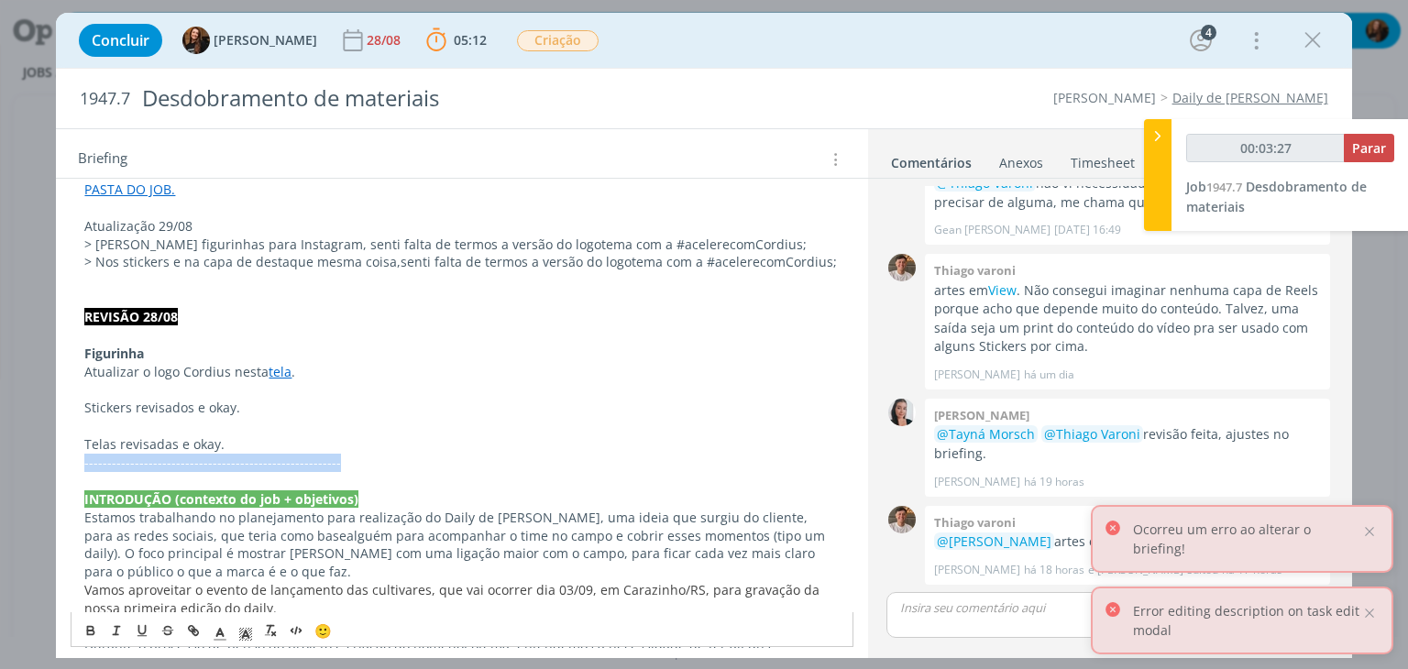
drag, startPoint x: 373, startPoint y: 455, endPoint x: 84, endPoint y: 468, distance: 289.1
click at [83, 468] on div "PASTA DO JOB. Atualização 29/08 > [PERSON_NAME] figurinhas para Instagram, sent…" at bounding box center [462, 654] width 782 height 961
copy p "--------------------------------------------------------"
click at [193, 292] on p "dialog" at bounding box center [461, 299] width 755 height 18
click at [413, 464] on p "--------------------------------------------------------" at bounding box center [461, 463] width 755 height 18
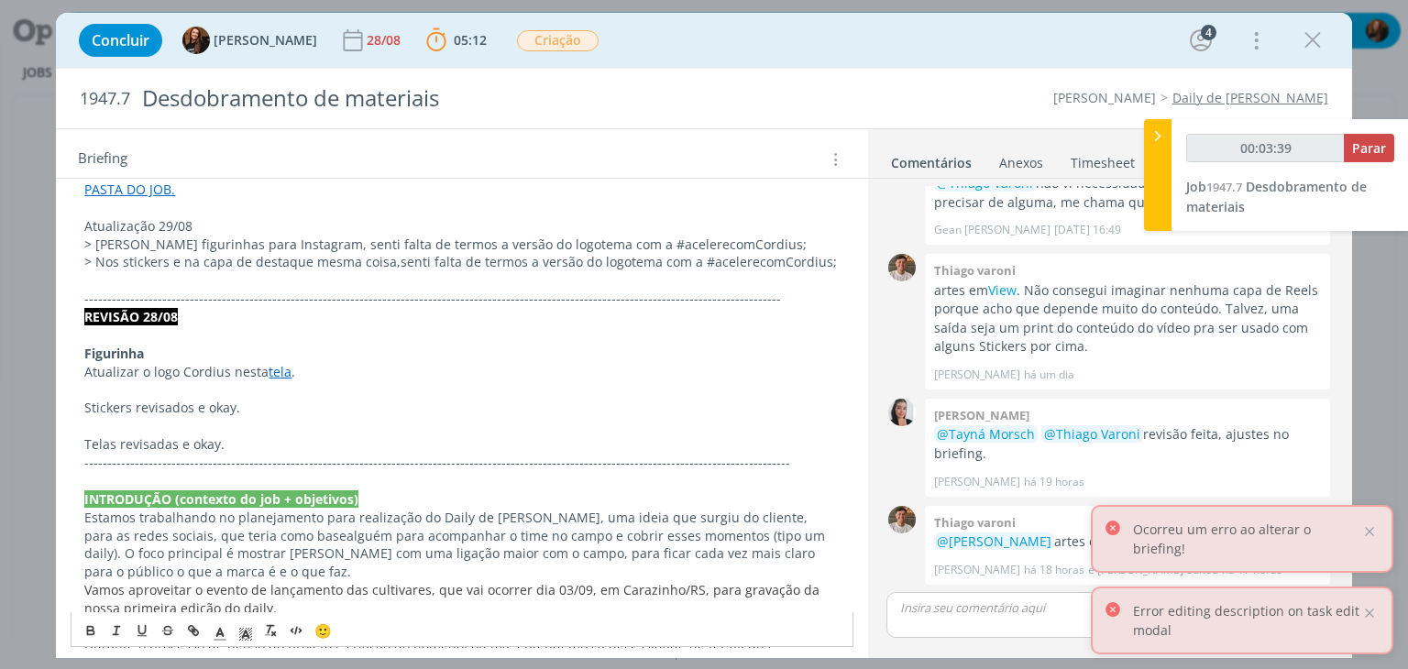
click at [255, 229] on p "Atualização 29/08" at bounding box center [461, 226] width 755 height 18
drag, startPoint x: 287, startPoint y: 228, endPoint x: 84, endPoint y: 228, distance: 202.6
click at [84, 228] on p "Atualização 29/08 - atendimento" at bounding box center [461, 226] width 755 height 18
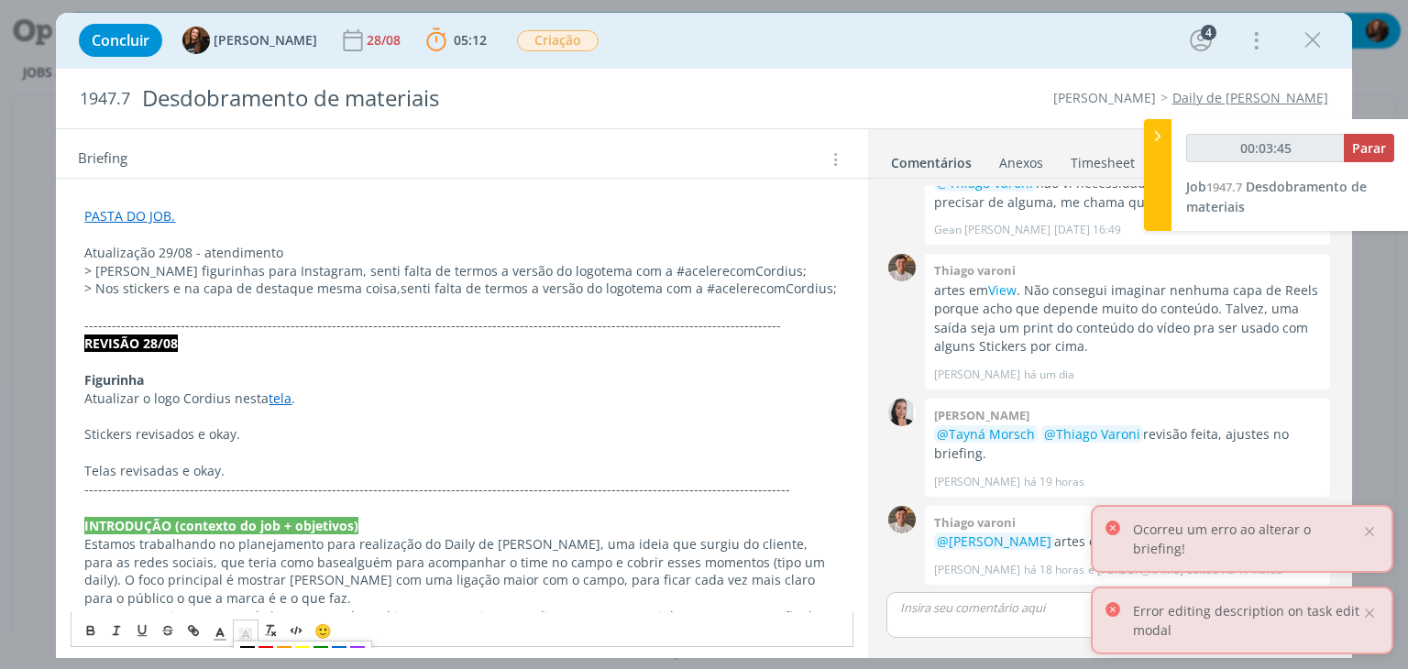
click at [251, 628] on icon "dialog" at bounding box center [245, 634] width 17 height 17
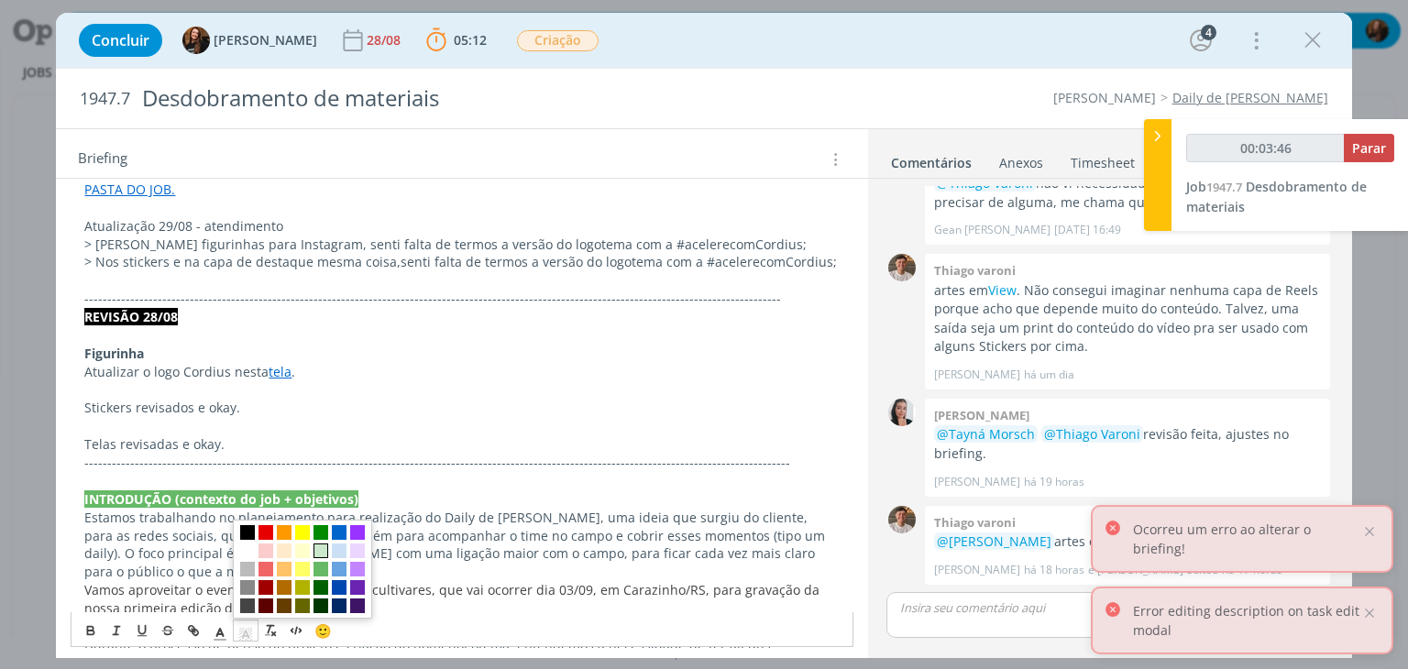
drag, startPoint x: 325, startPoint y: 551, endPoint x: 339, endPoint y: 508, distance: 45.2
click at [325, 550] on span "dialog" at bounding box center [321, 552] width 15 height 15
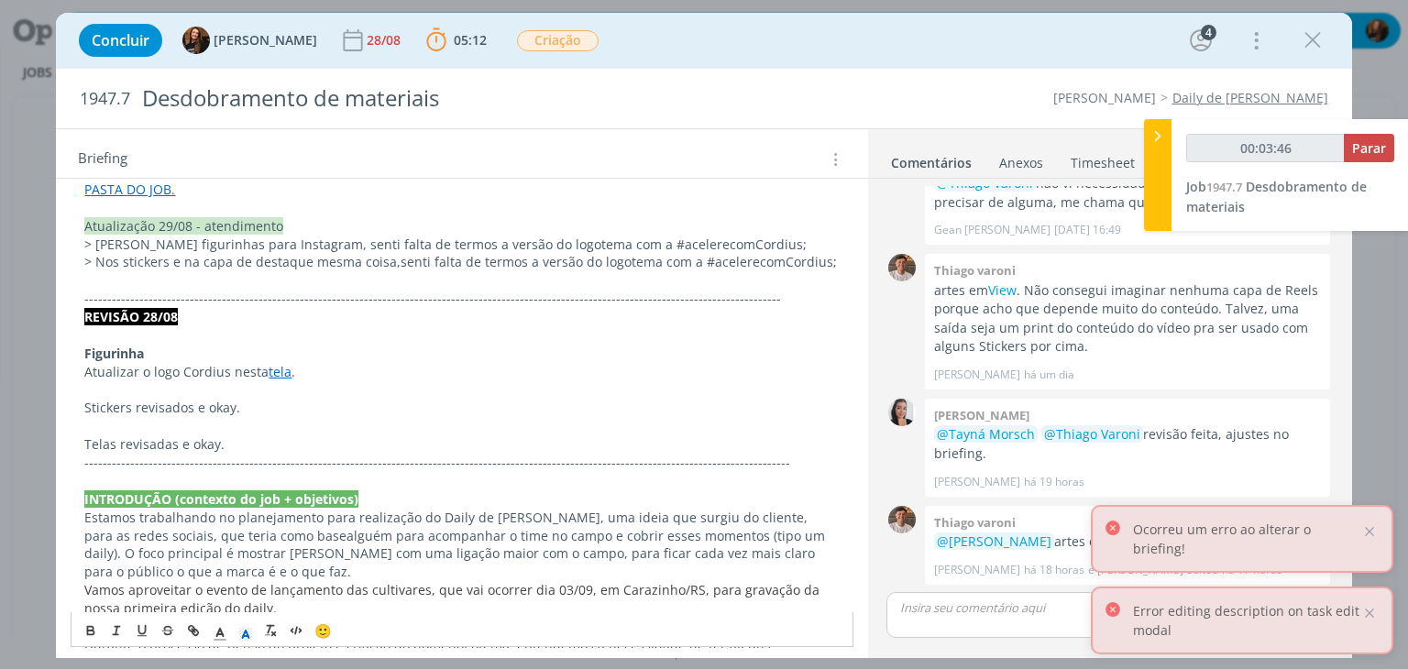
click at [390, 346] on p "Figurinha" at bounding box center [461, 354] width 755 height 18
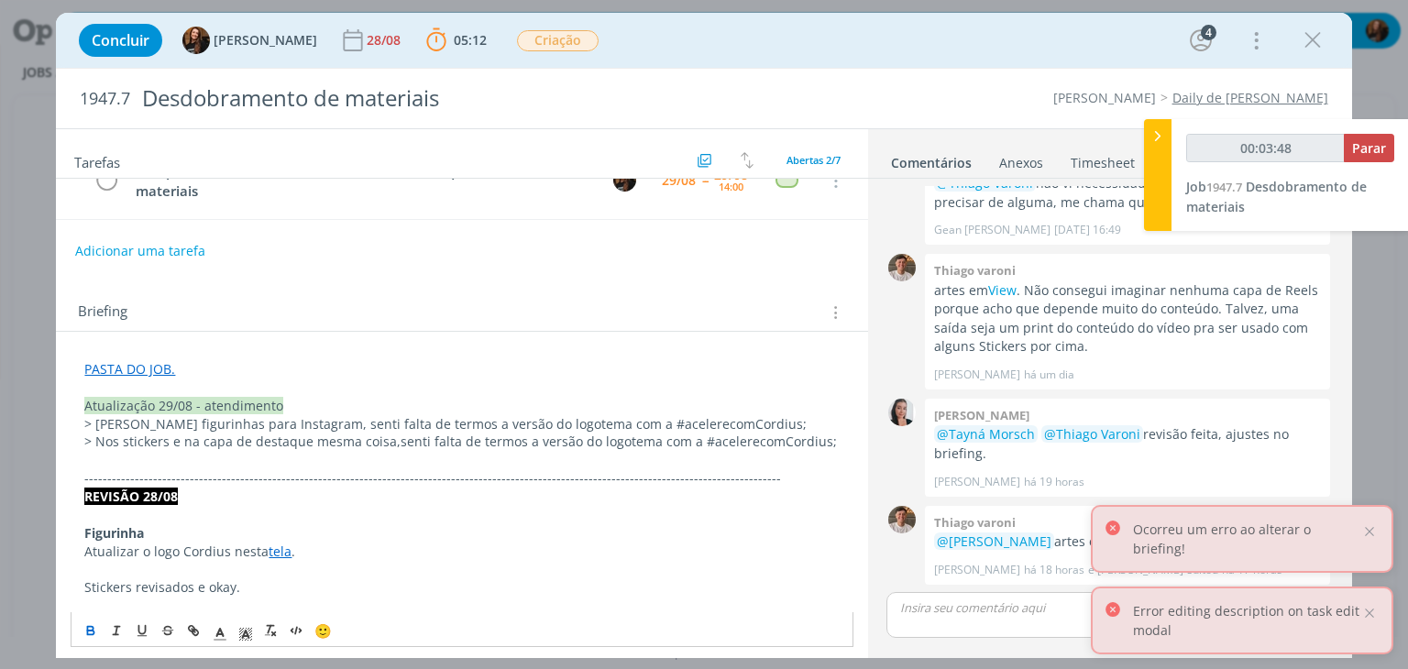
scroll to position [0, 0]
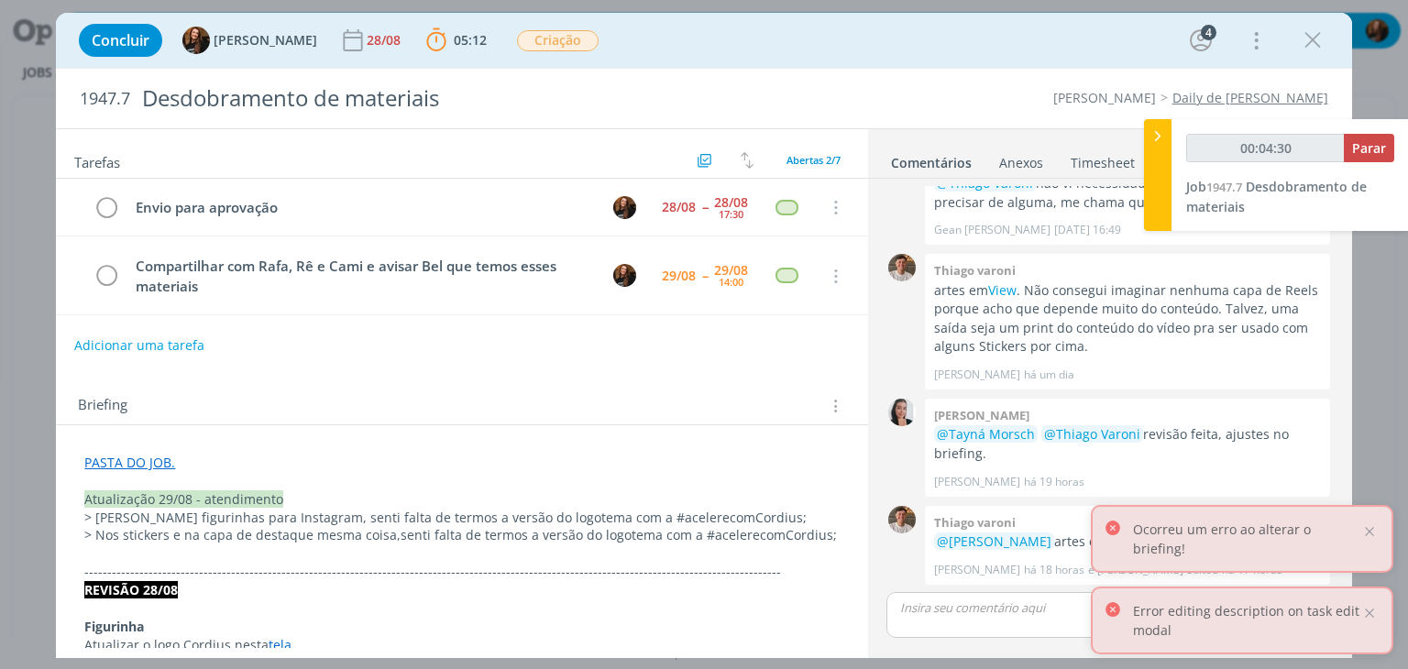
click at [172, 330] on button "Adicionar uma tarefa" at bounding box center [139, 345] width 130 height 31
click at [172, 340] on input "dialog" at bounding box center [340, 345] width 505 height 26
type input "00:04:32"
type input "Ajustes"
type input "00:04:33"
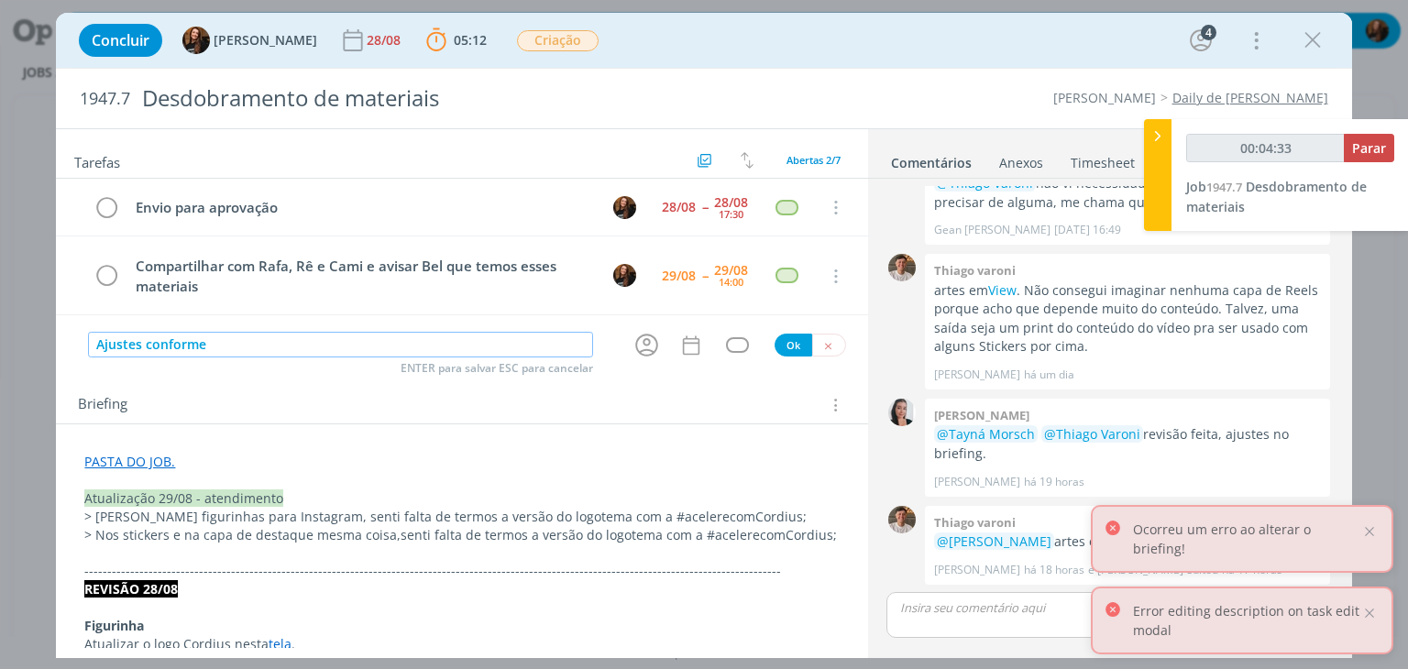
type input "Ajustes conforme"
type input "00:04:34"
type input "Ajustes conforme atual"
type input "00:04:35"
type input "Ajustes conforme atualização"
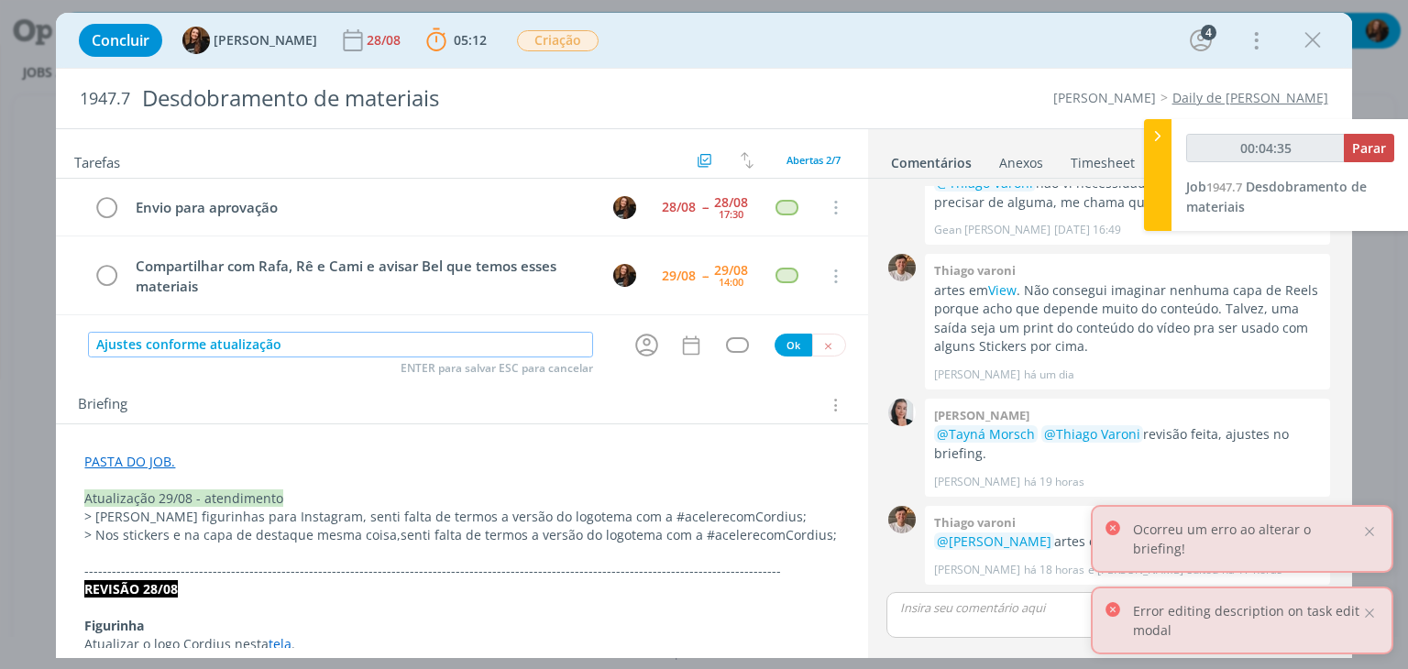
type input "00:04:36"
type input "Ajustes conforme atualização briefing"
type input "00:04:37"
click at [651, 342] on icon "dialog" at bounding box center [647, 345] width 28 height 28
type input "Ajustes conforme atualização briefing"
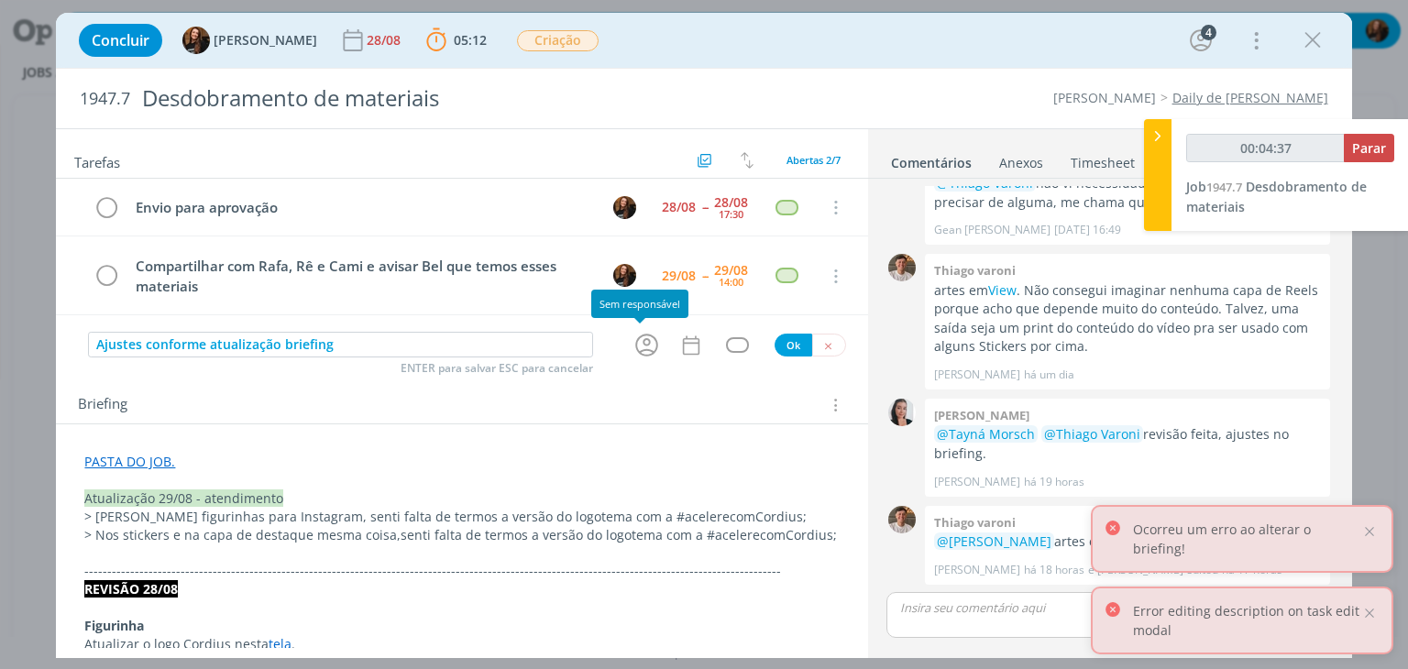
type input "00:04:38"
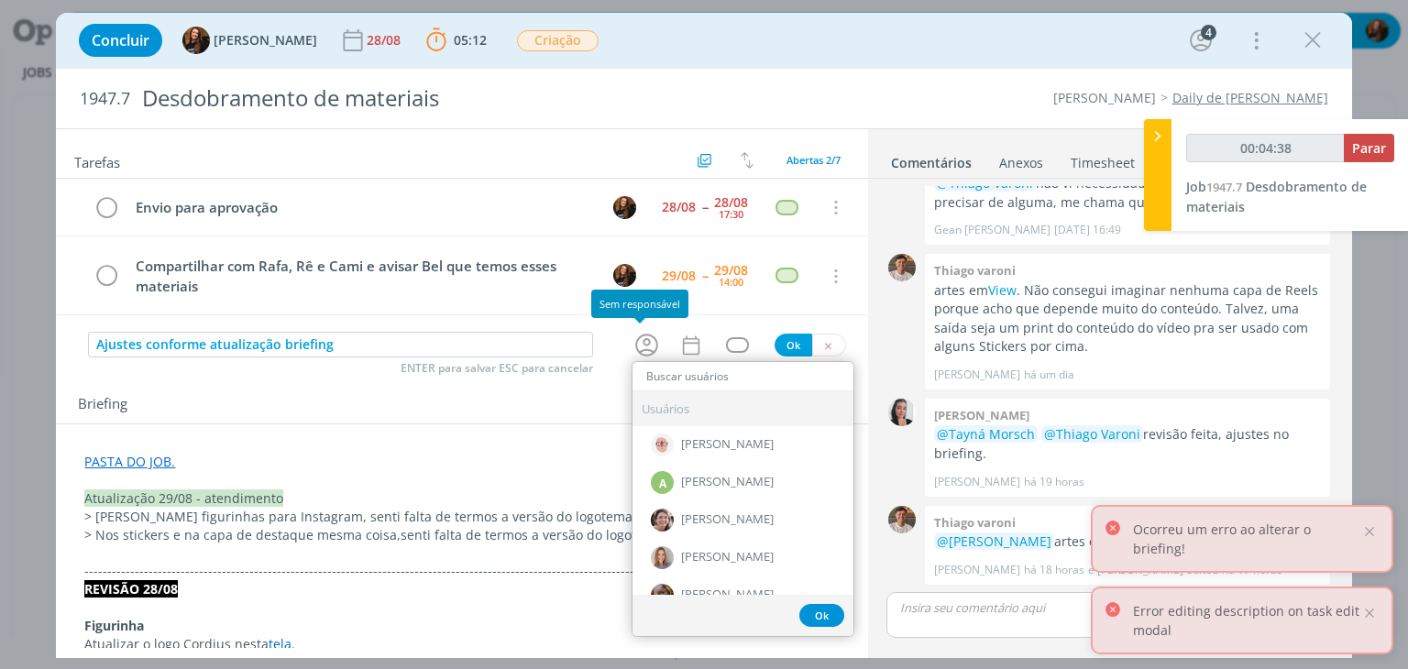
type input "t"
type input "00:04:39"
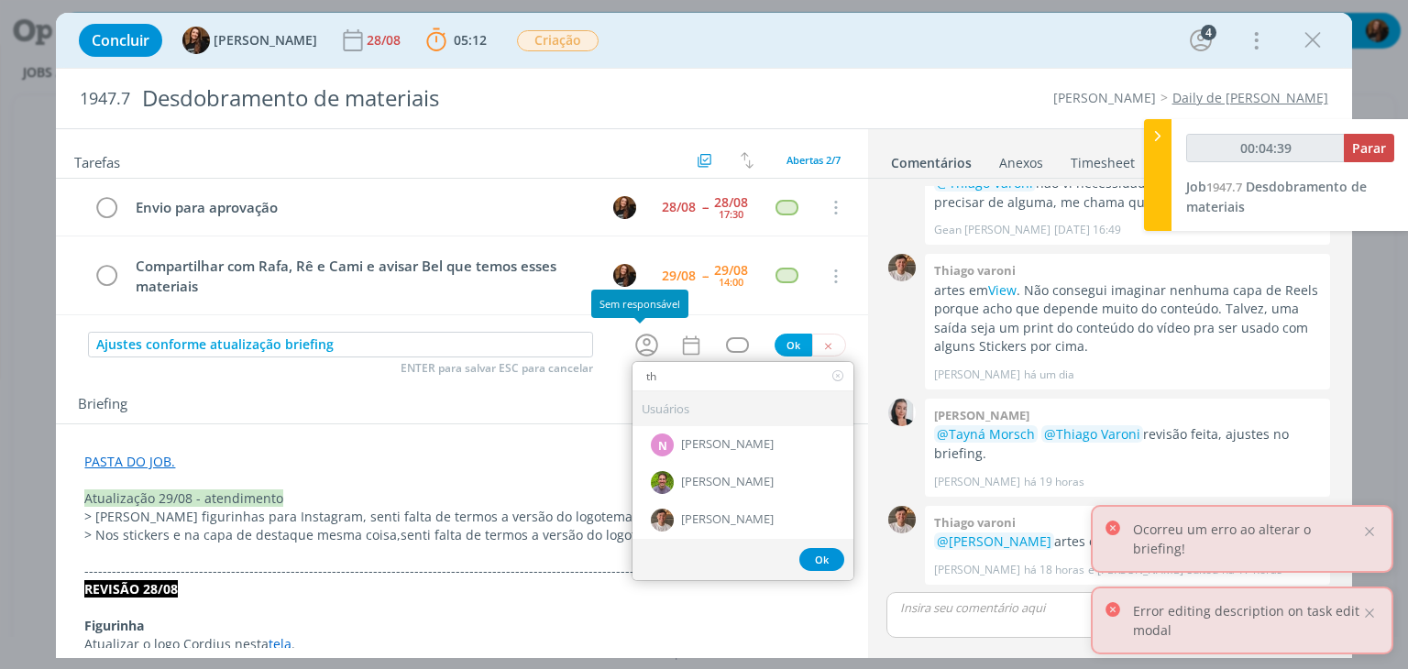
type input "thi"
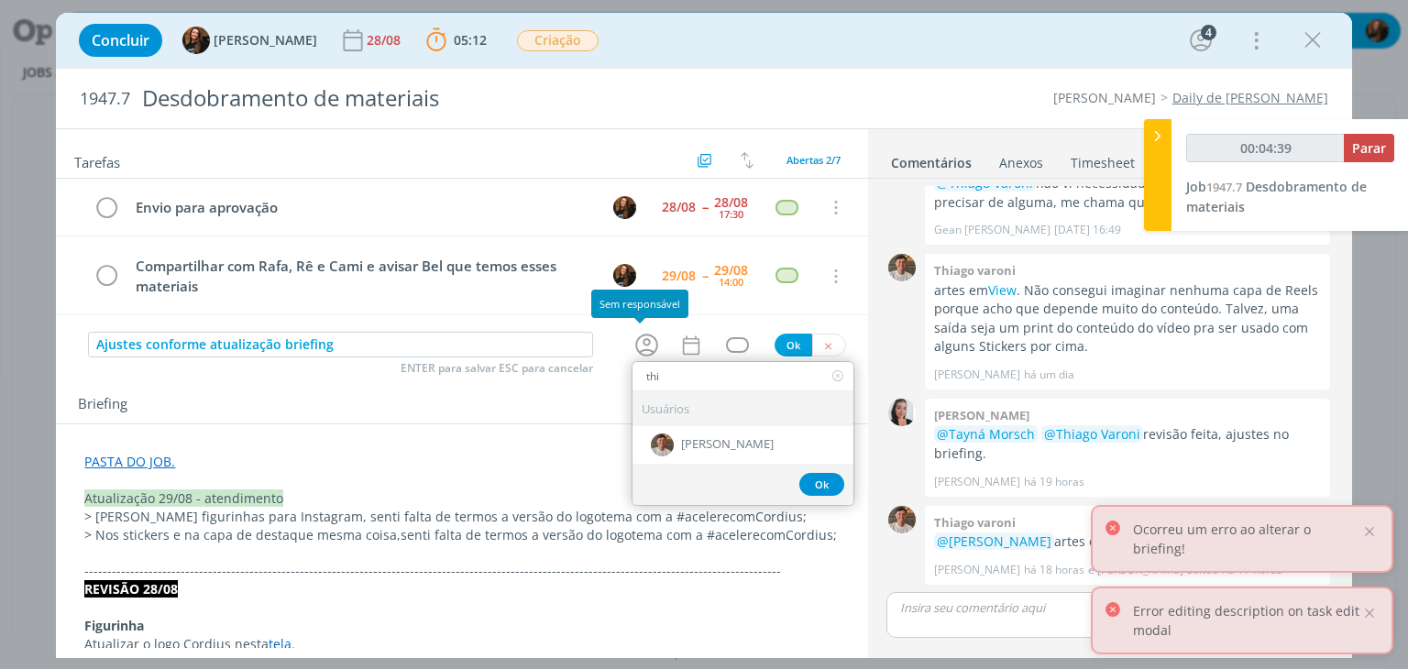
type input "00:04:40"
type input "thi"
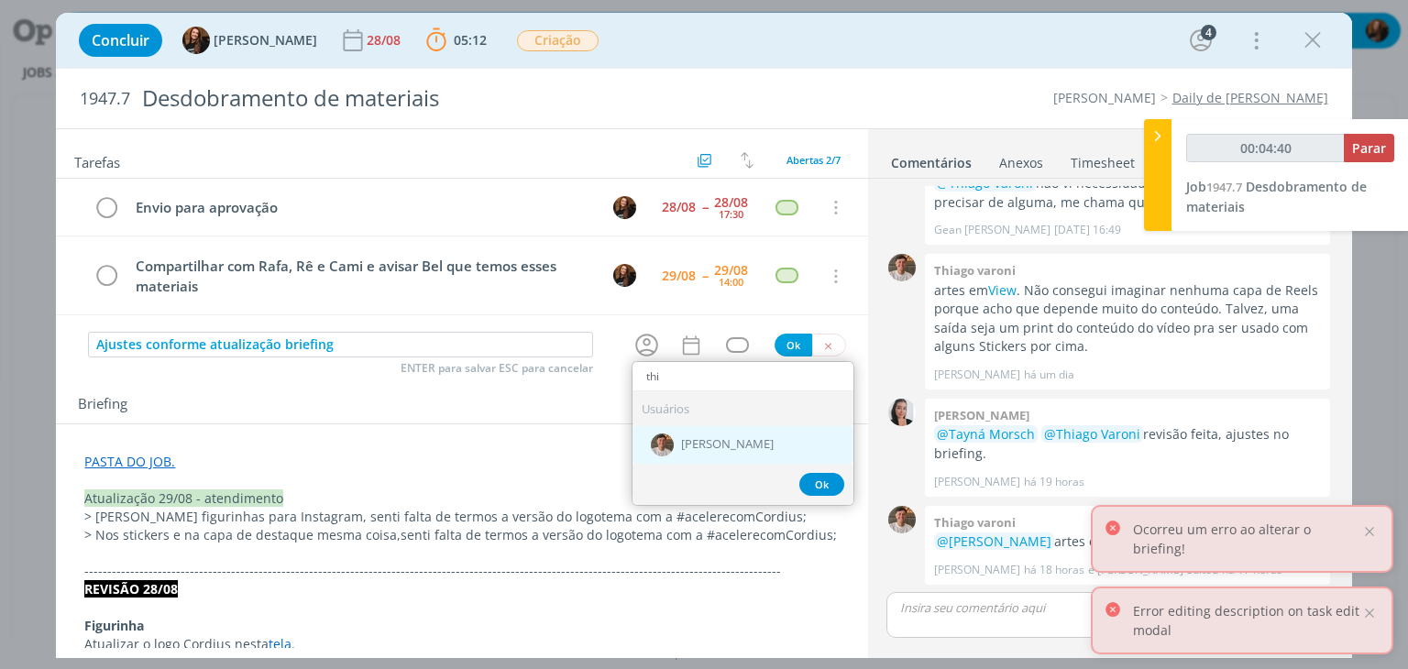
click at [739, 447] on span "[PERSON_NAME]" at bounding box center [727, 445] width 93 height 15
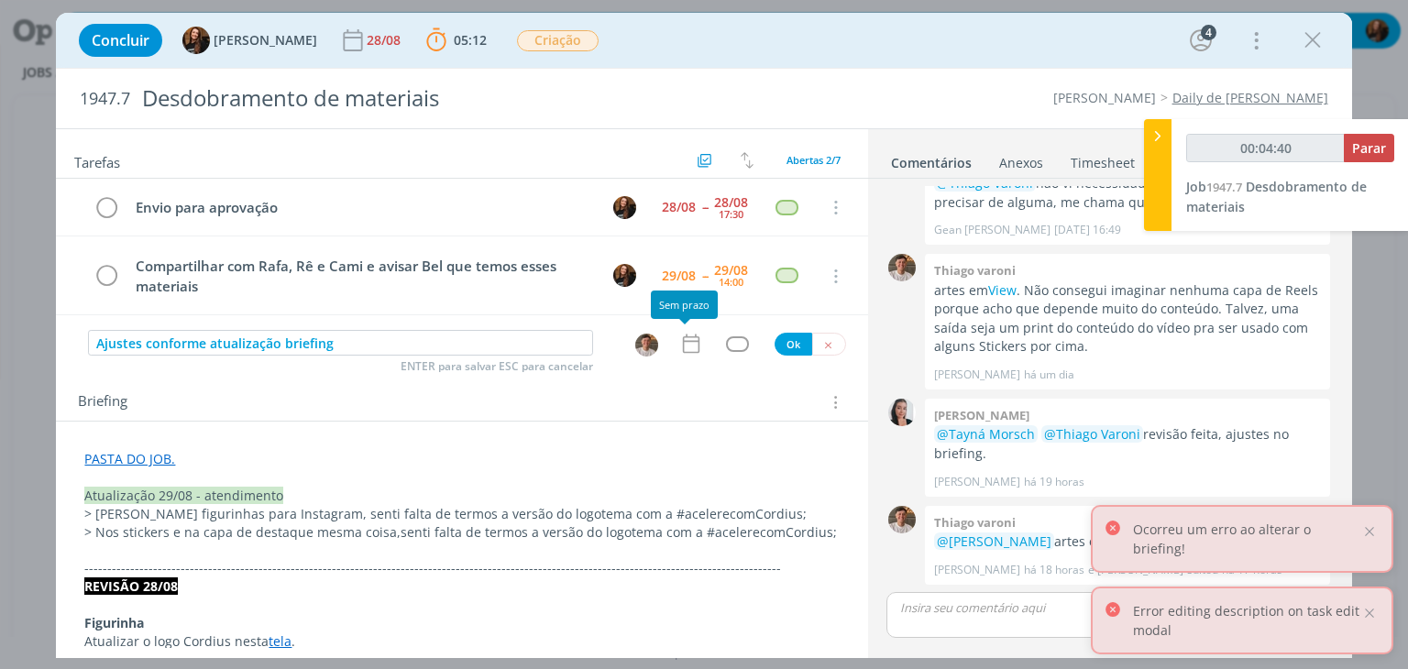
click at [686, 343] on icon "dialog" at bounding box center [691, 344] width 24 height 24
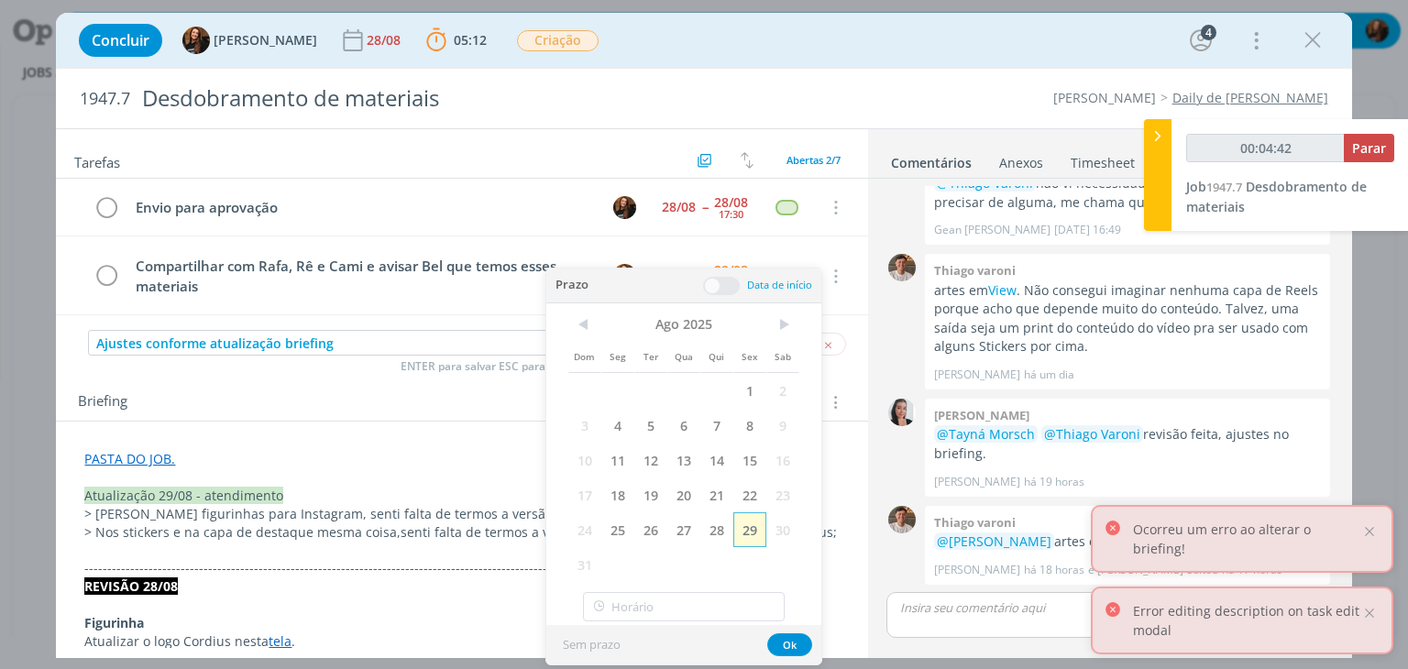
click at [753, 526] on span "29" at bounding box center [749, 529] width 33 height 35
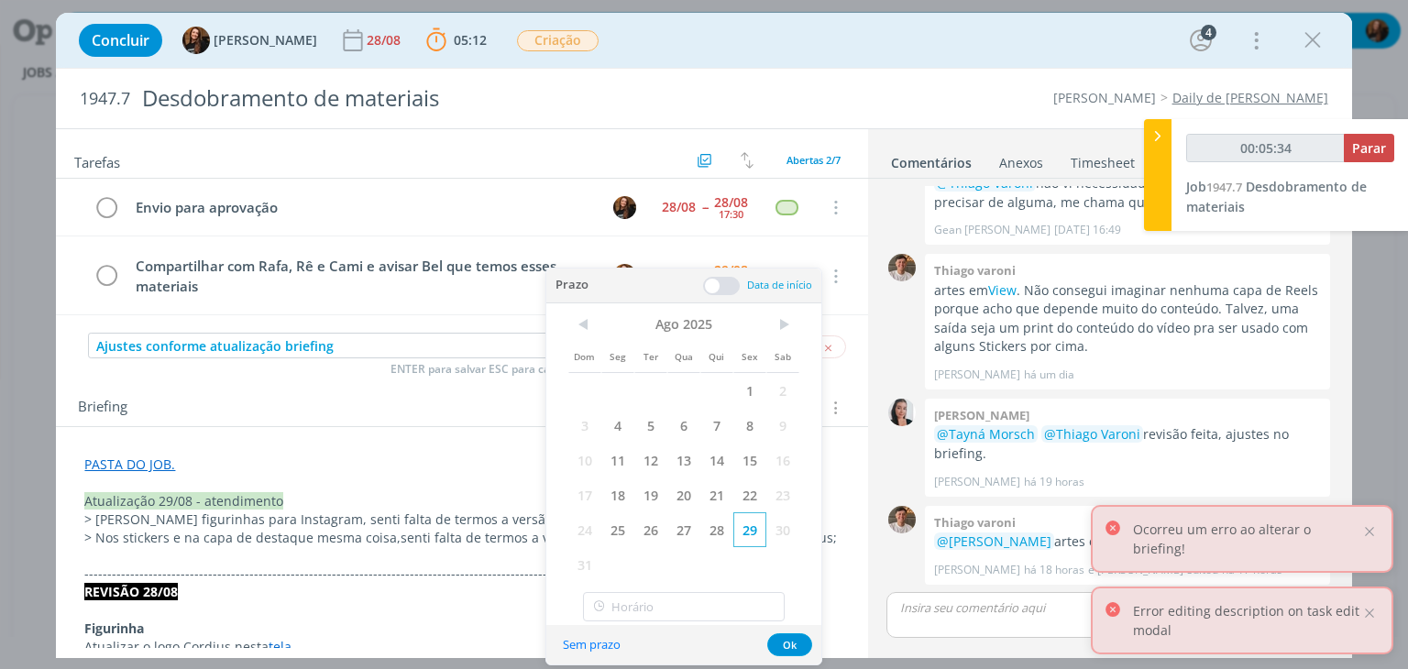
click at [760, 539] on span "29" at bounding box center [749, 529] width 33 height 35
click at [722, 283] on span at bounding box center [721, 286] width 37 height 18
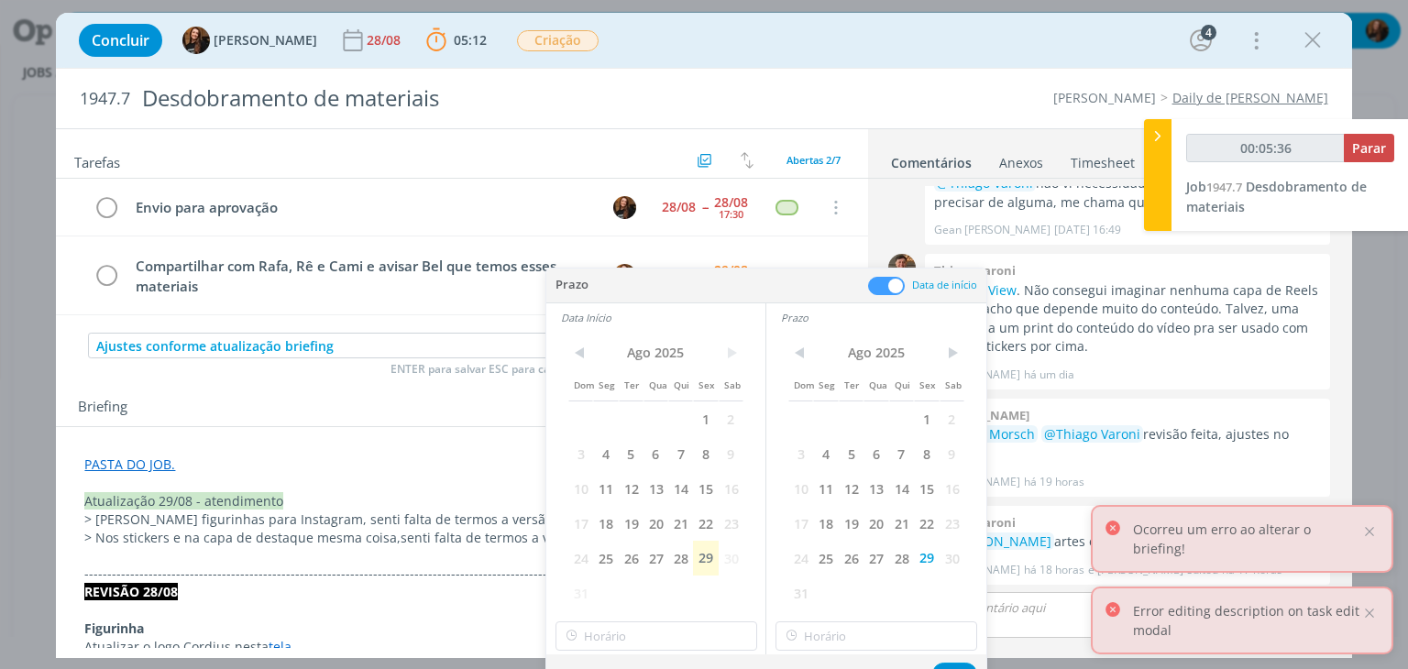
click at [720, 562] on span "30" at bounding box center [731, 558] width 25 height 35
type input "00:05:37"
click at [715, 557] on span "29" at bounding box center [705, 558] width 25 height 35
type input "11:00"
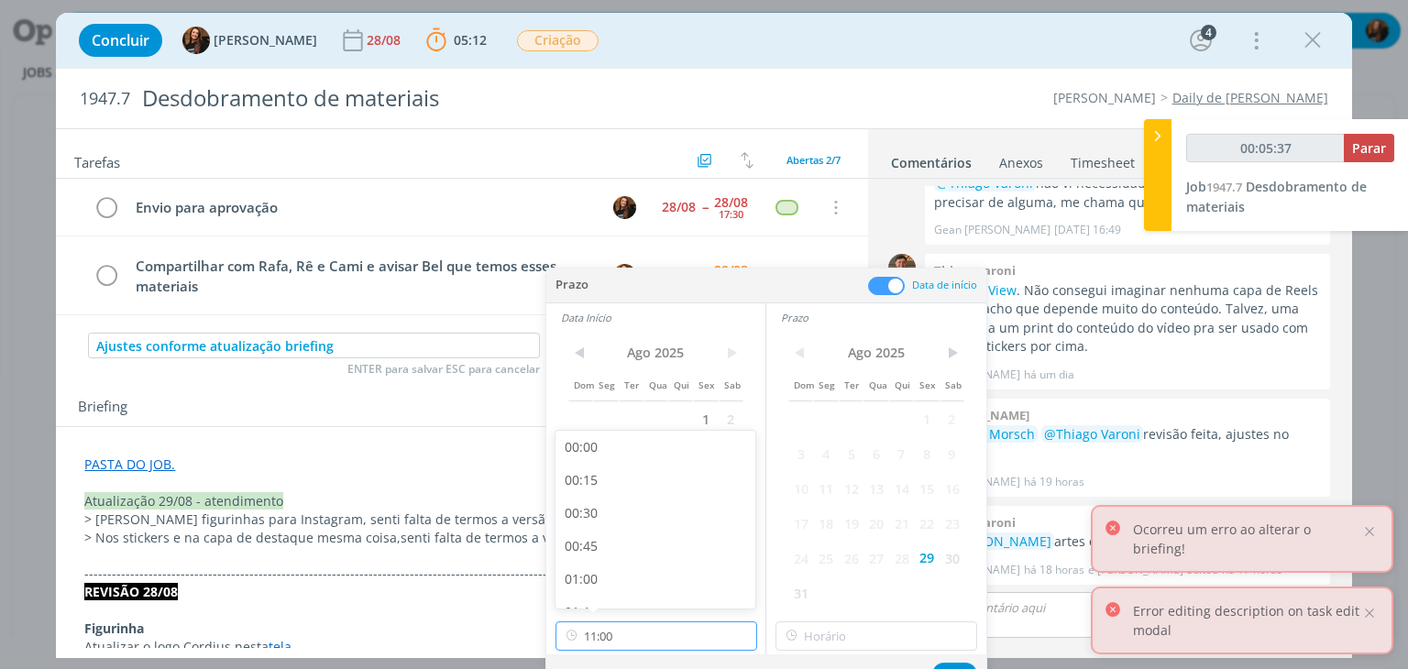
click at [687, 633] on input "11:00" at bounding box center [657, 636] width 202 height 29
type input "00:05:40"
drag, startPoint x: 668, startPoint y: 518, endPoint x: 695, endPoint y: 539, distance: 33.9
click at [669, 518] on div "10:30" at bounding box center [658, 520] width 205 height 33
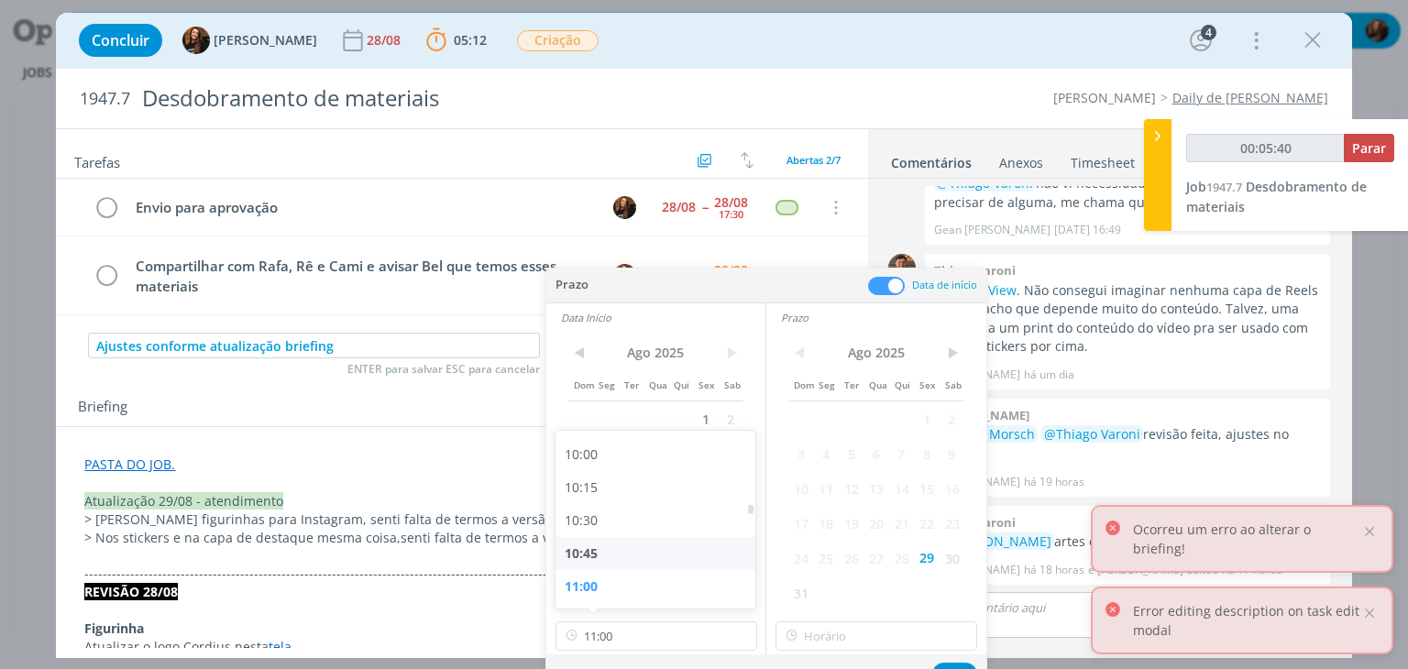
type input "10:30"
type input "11:00"
click at [911, 635] on input "11:00" at bounding box center [877, 636] width 202 height 29
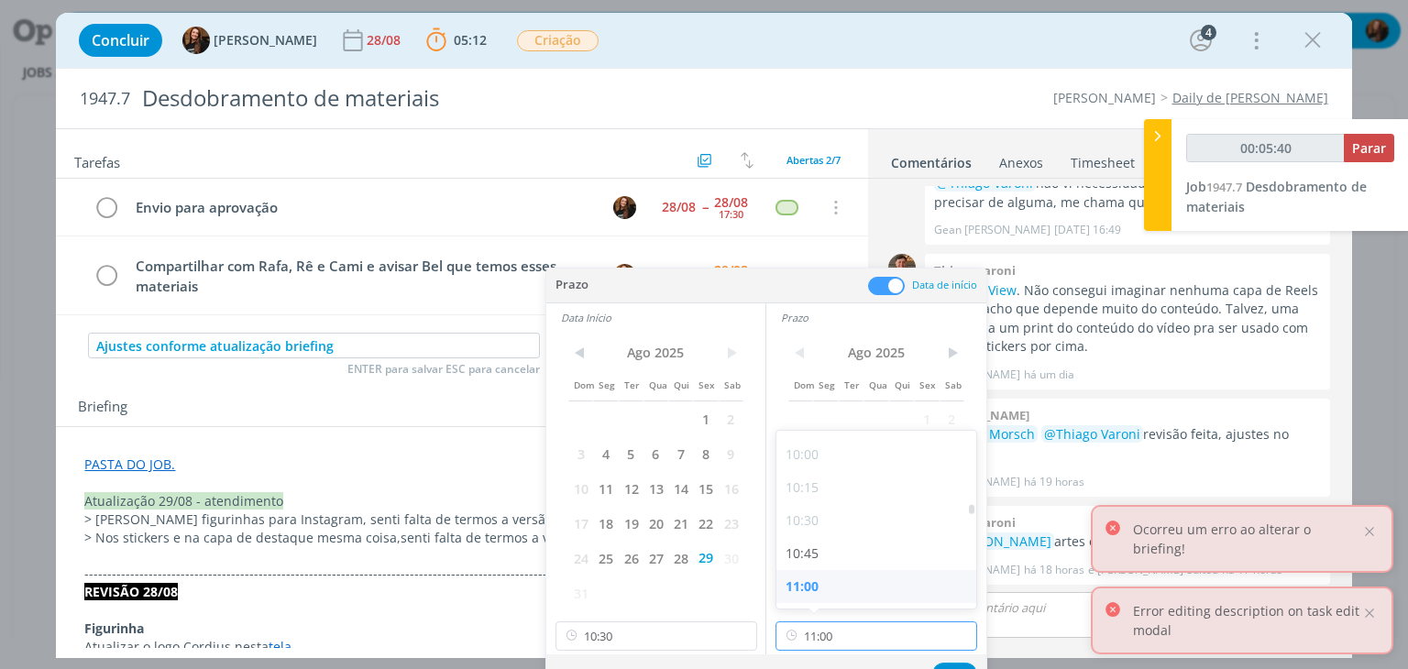
type input "00:05:41"
click at [861, 532] on div "11:15" at bounding box center [879, 528] width 205 height 33
type input "11:15"
click at [952, 665] on button "Ok" at bounding box center [954, 674] width 45 height 23
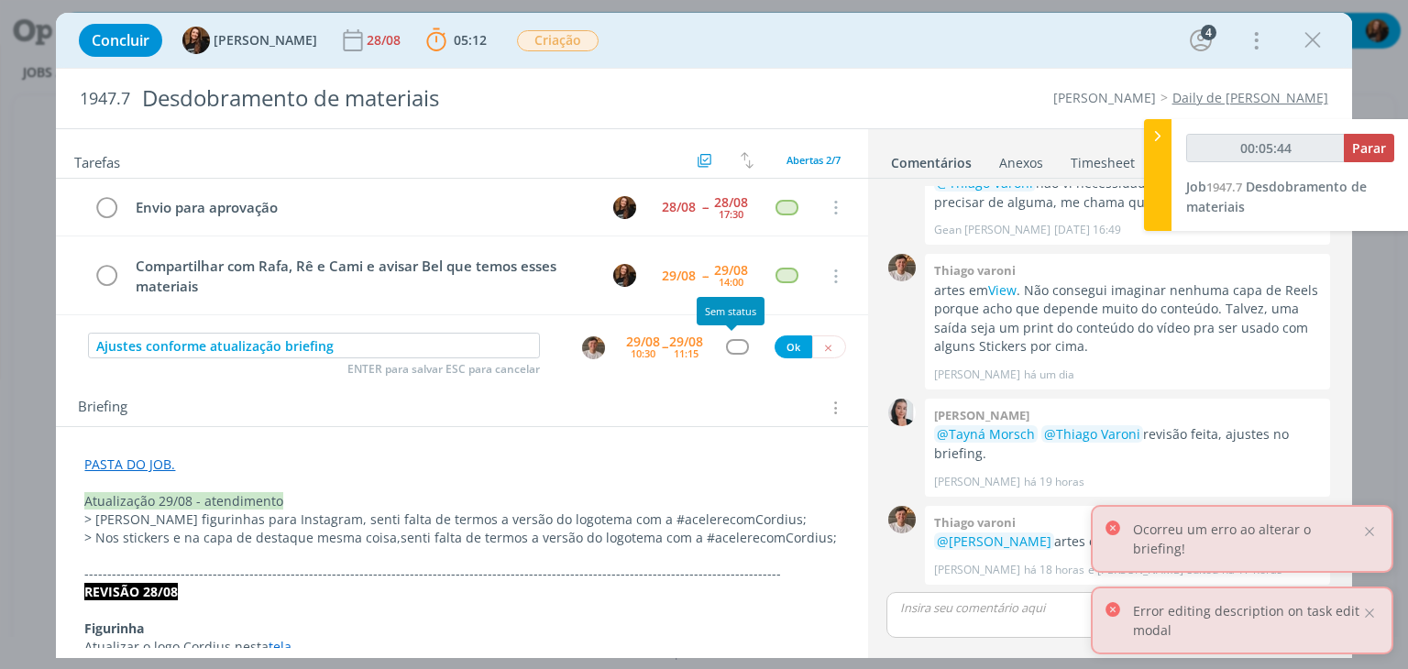
click at [733, 349] on div "dialog" at bounding box center [737, 347] width 23 height 16
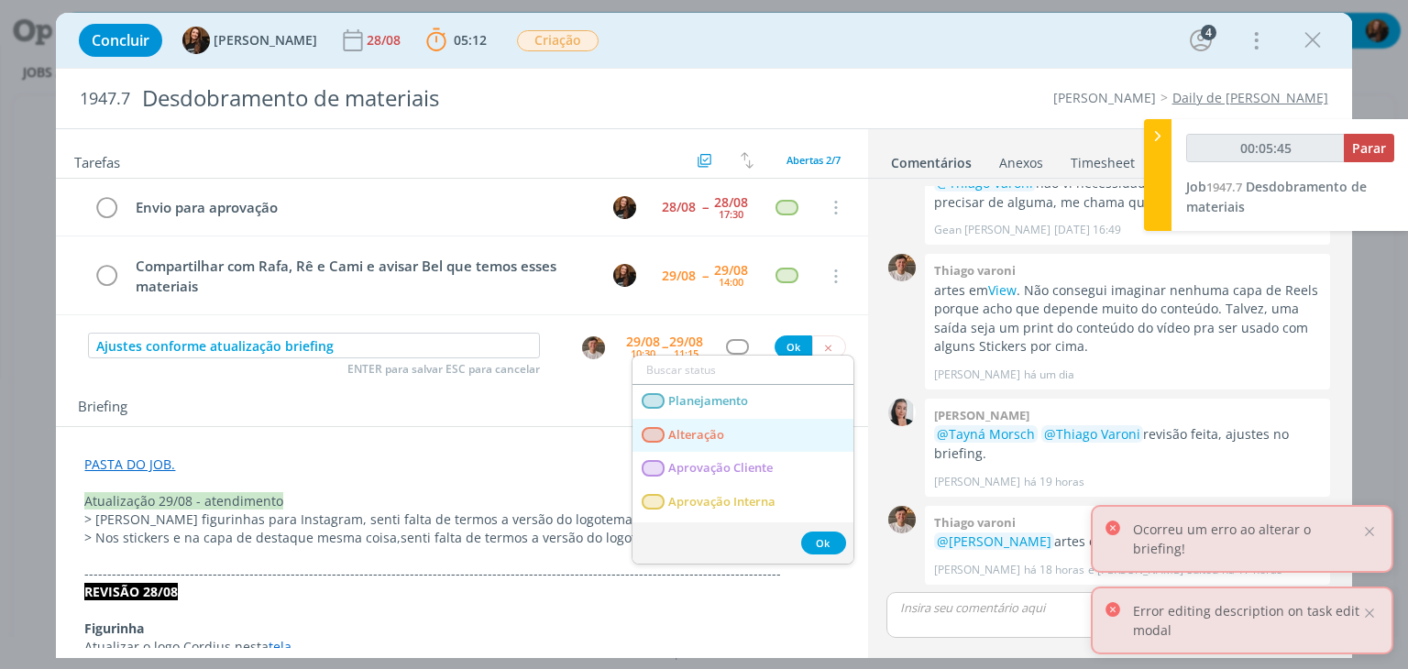
click at [714, 429] on span "Alteração" at bounding box center [697, 435] width 56 height 15
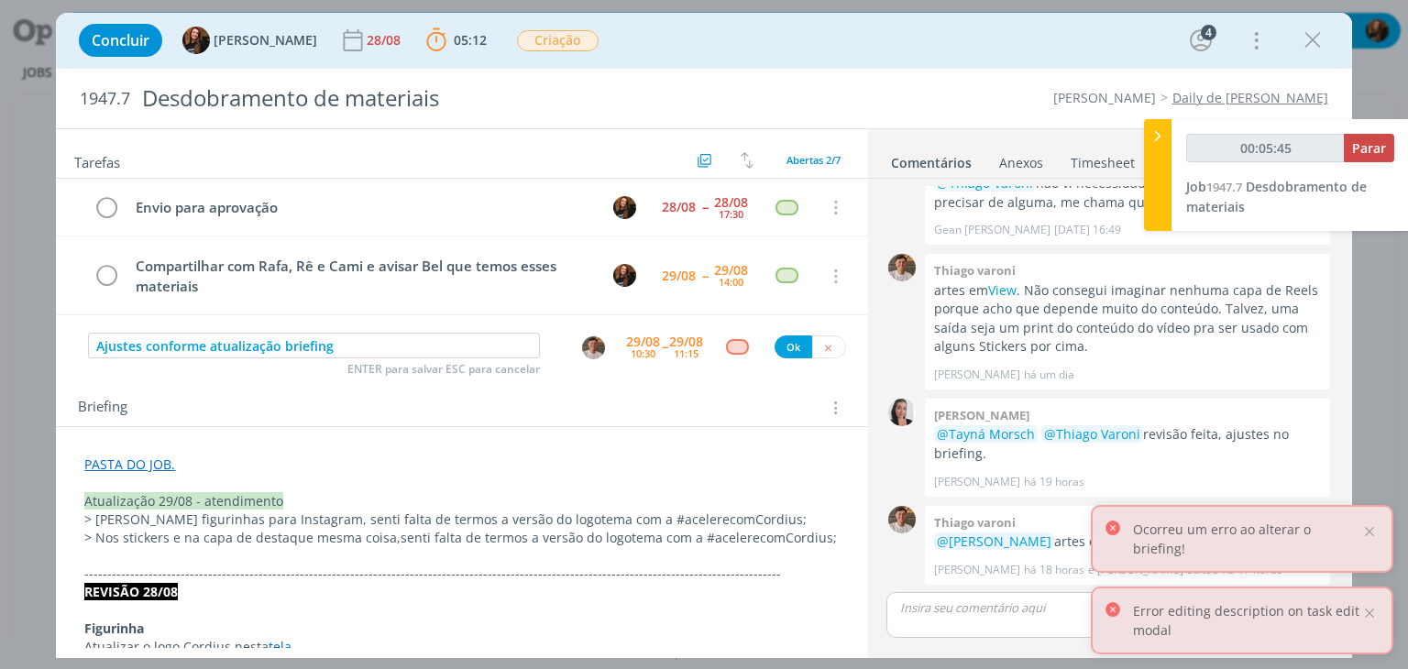
type input "00:05:46"
click at [779, 348] on button "Ok" at bounding box center [794, 347] width 38 height 23
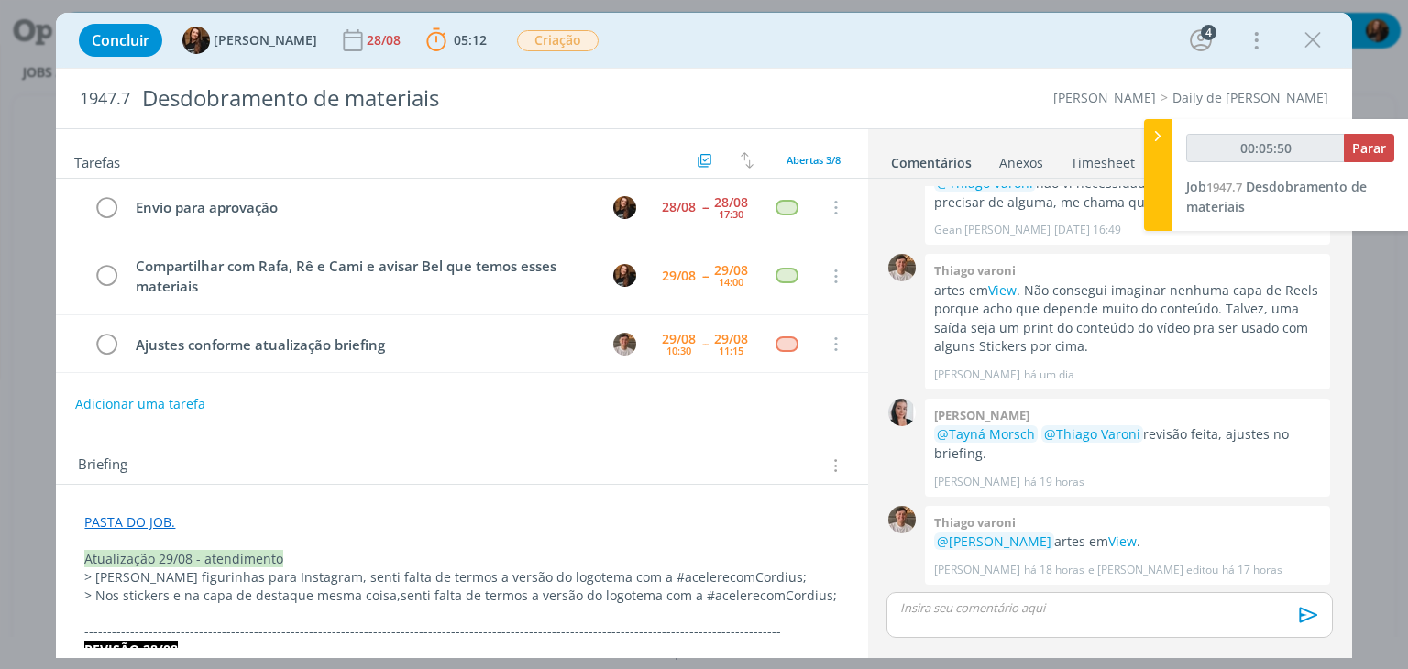
click at [1055, 610] on p "dialog" at bounding box center [1109, 608] width 416 height 17
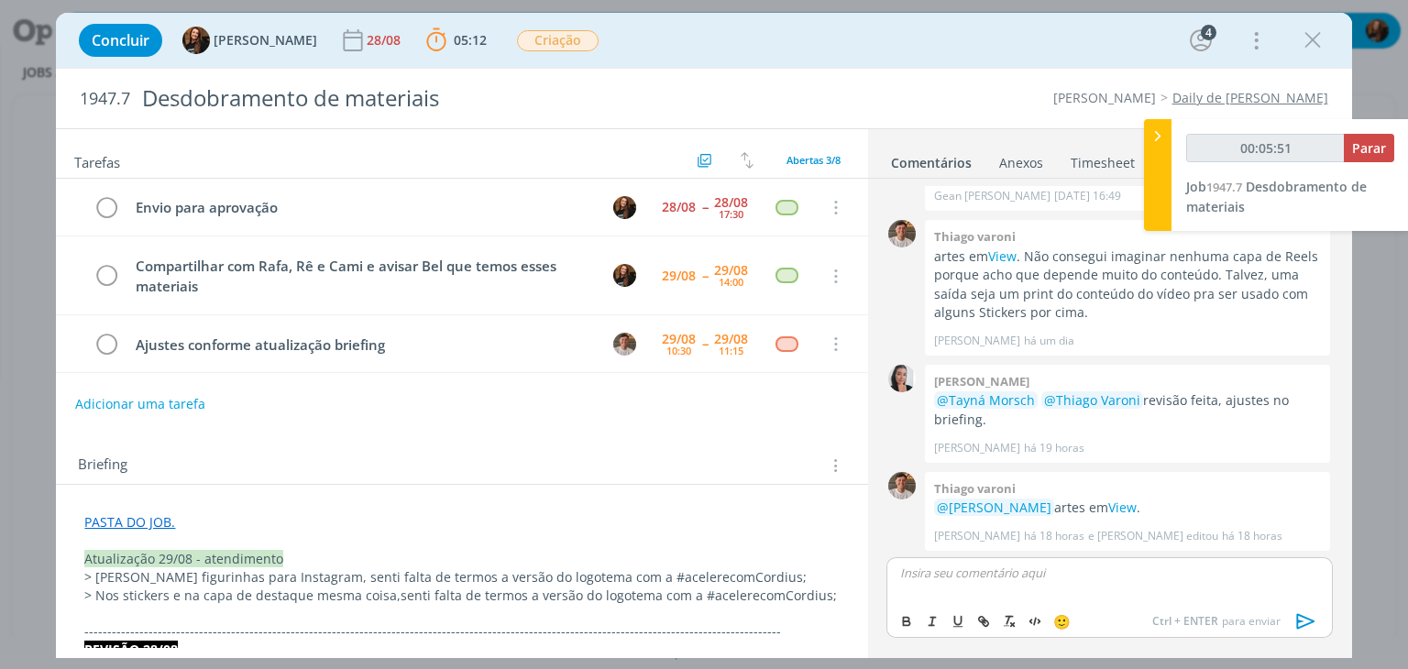
type input "00:05:52"
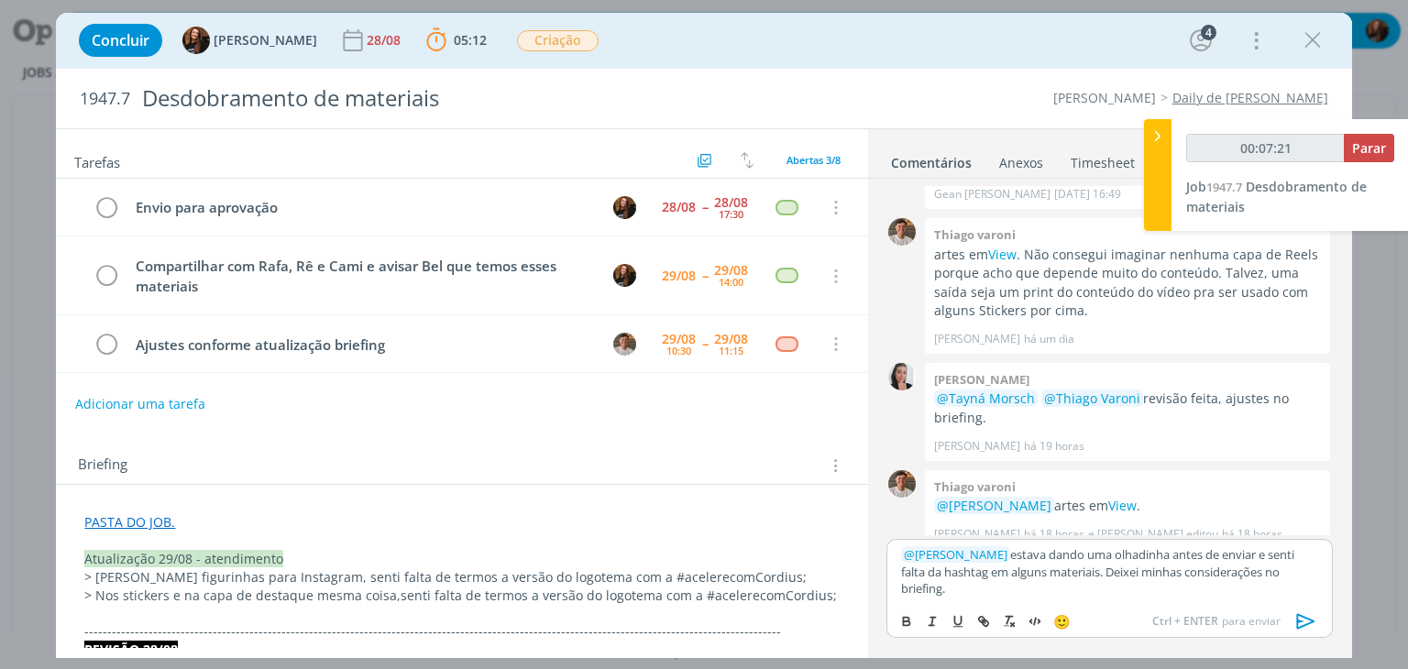
click at [1309, 630] on icon "dialog" at bounding box center [1307, 622] width 28 height 28
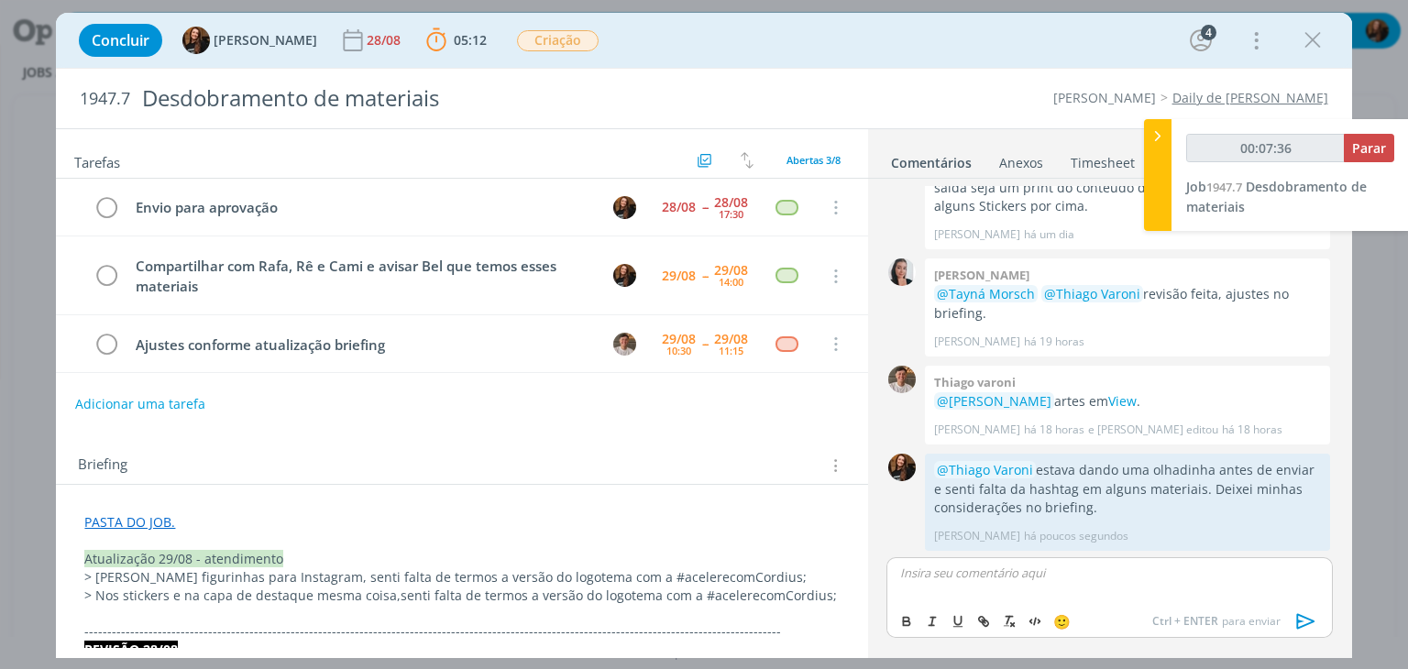
scroll to position [92, 0]
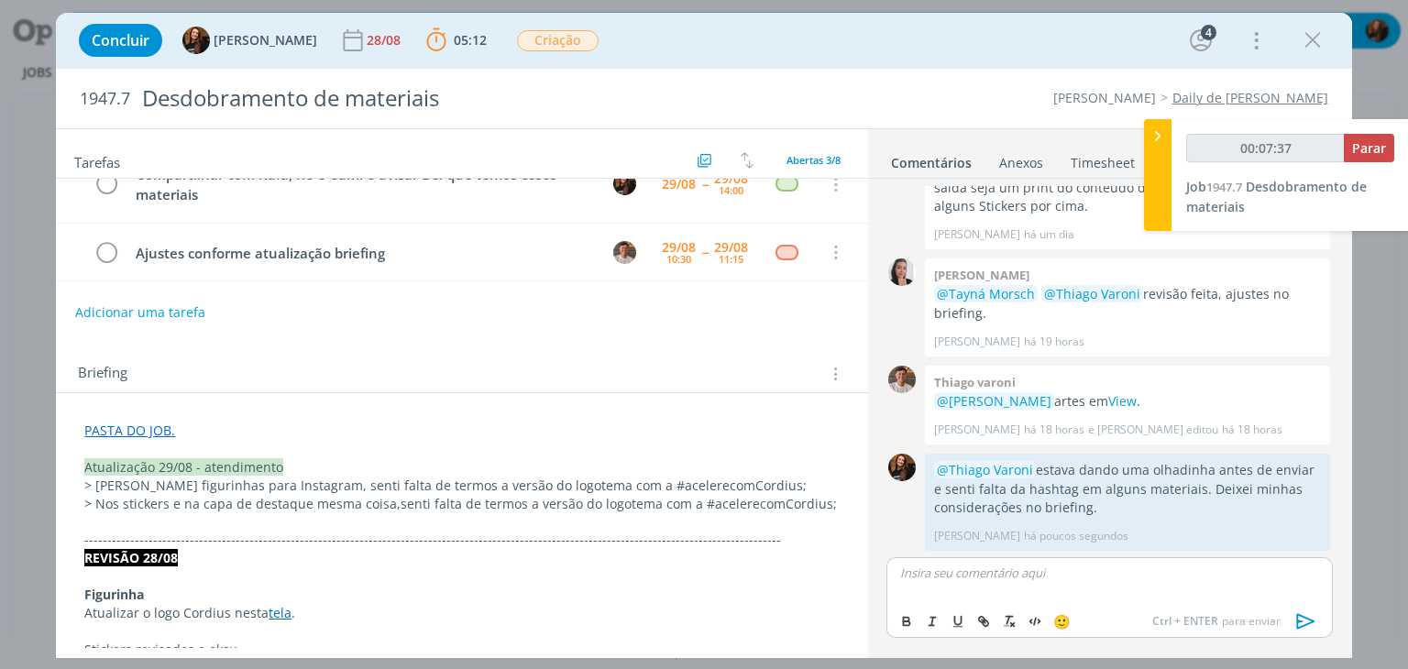
click at [822, 501] on p "> Nos stickers e na capa de destaque mesma coisa, senti falta de termos a versã…" at bounding box center [461, 504] width 755 height 18
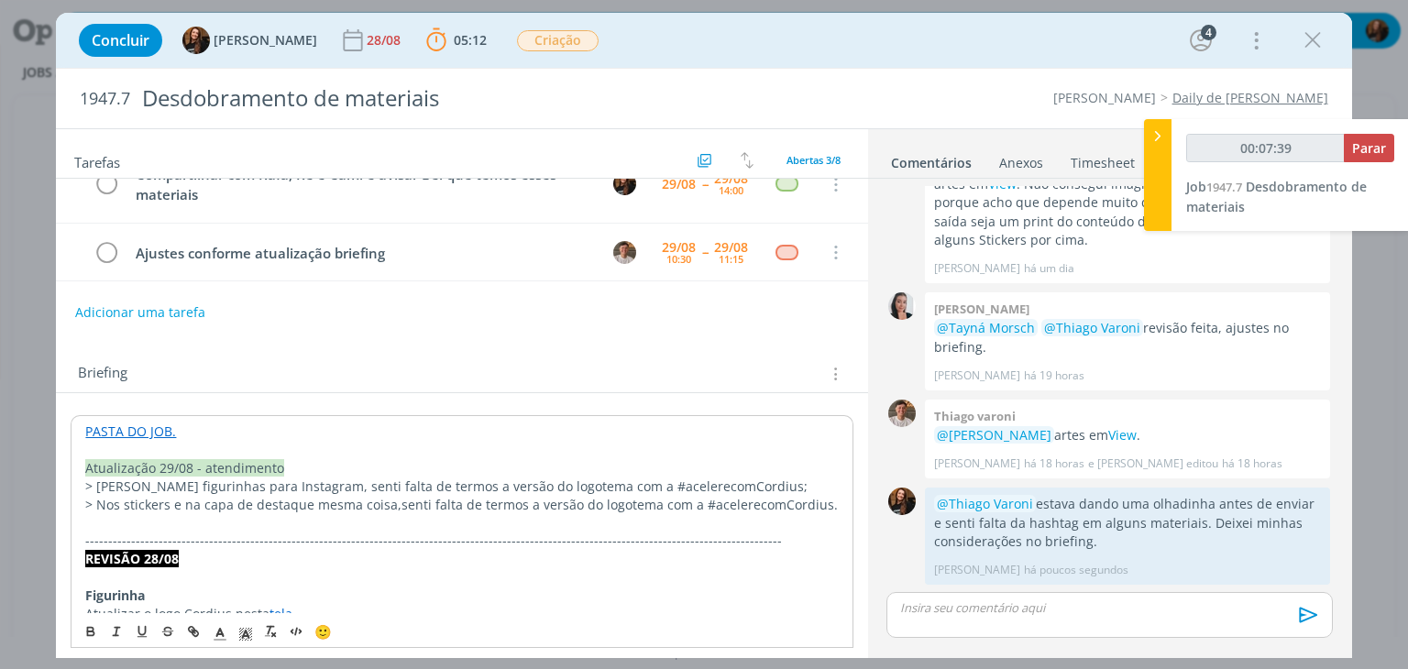
click at [495, 380] on div "Briefing Briefings Predefinidos Versões do Briefing Ver Briefing do Projeto" at bounding box center [464, 374] width 772 height 24
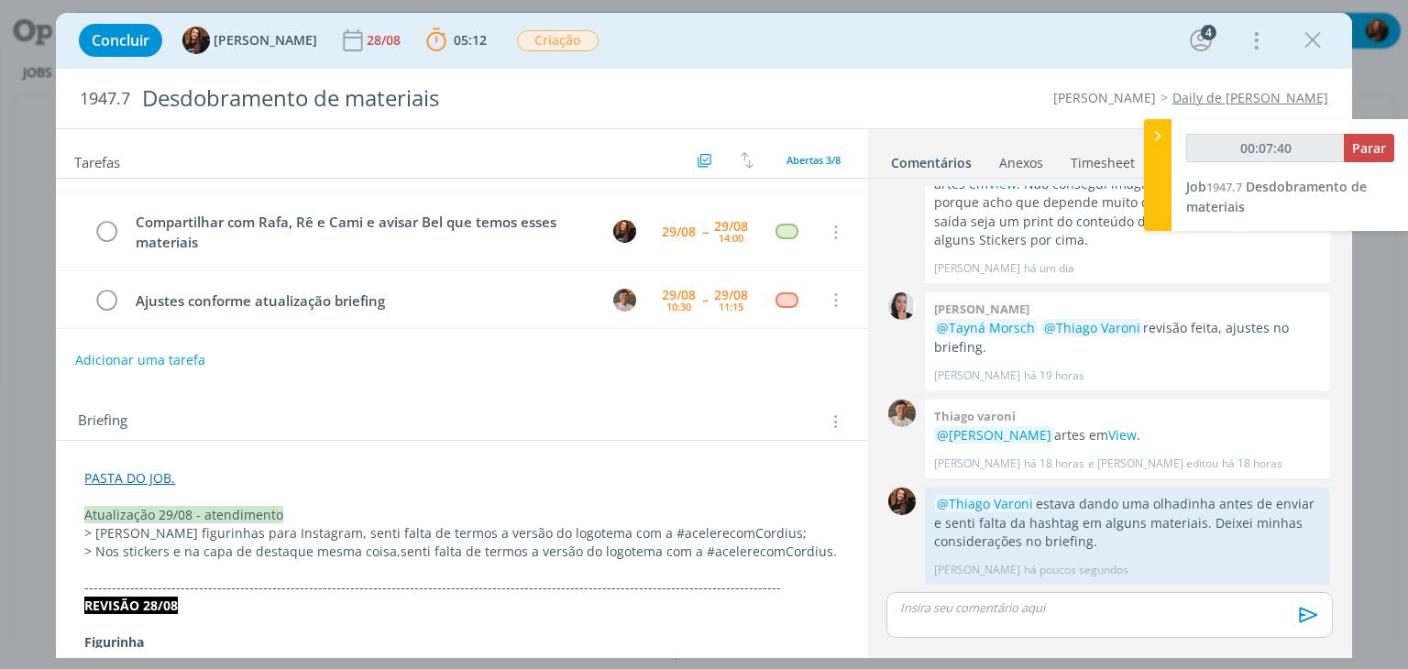
scroll to position [0, 0]
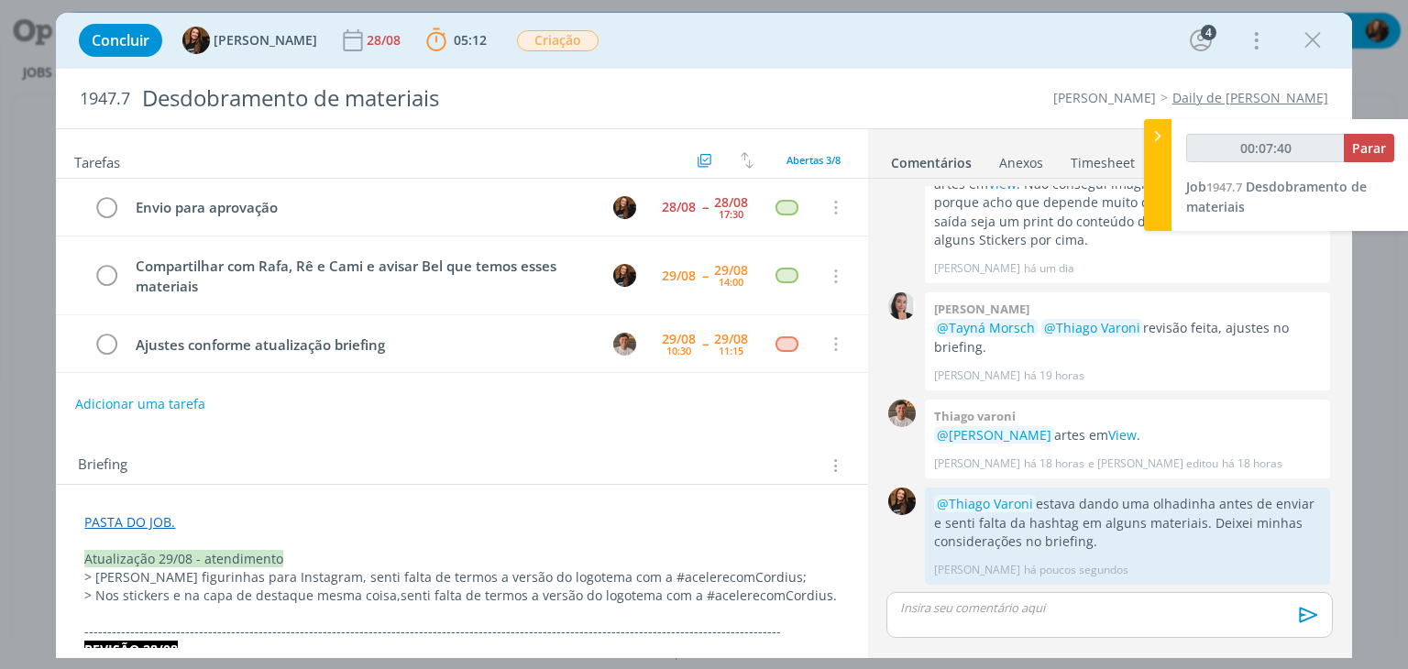
type input "00:07:41"
click at [1371, 144] on span "Parar" at bounding box center [1369, 147] width 34 height 17
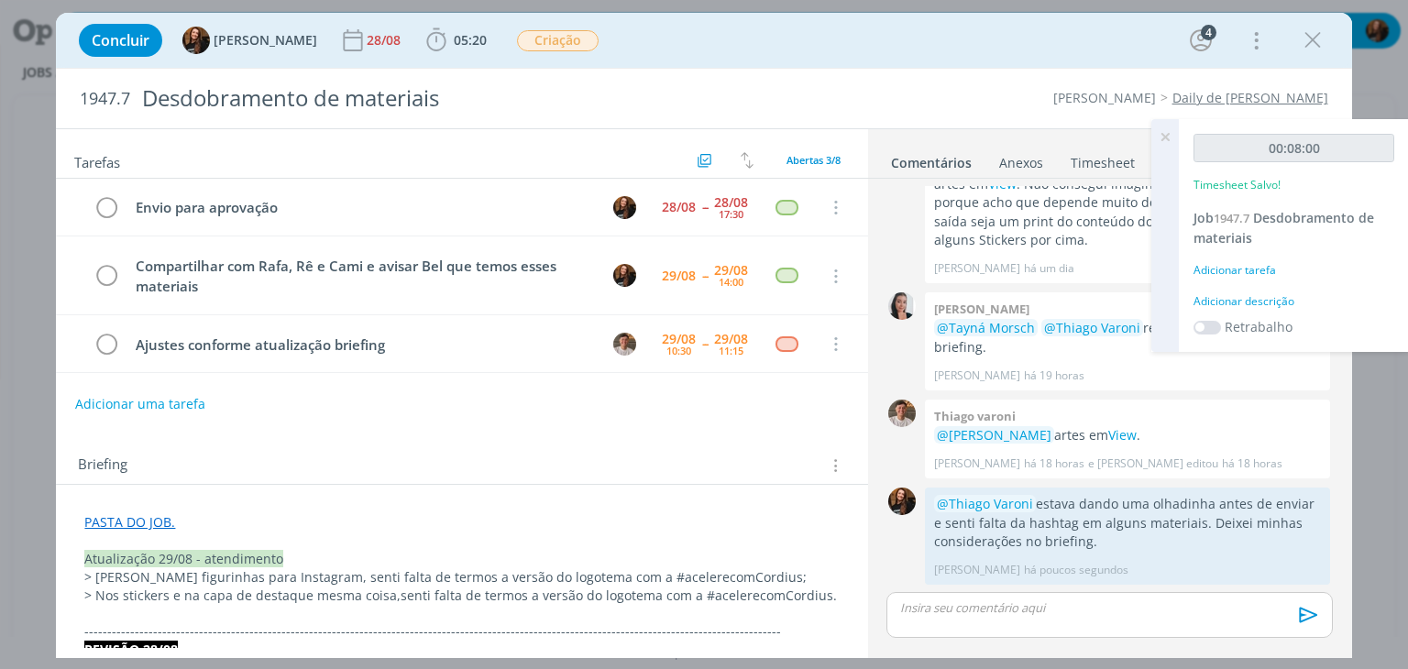
click at [1269, 298] on div "Adicionar descrição" at bounding box center [1294, 301] width 201 height 17
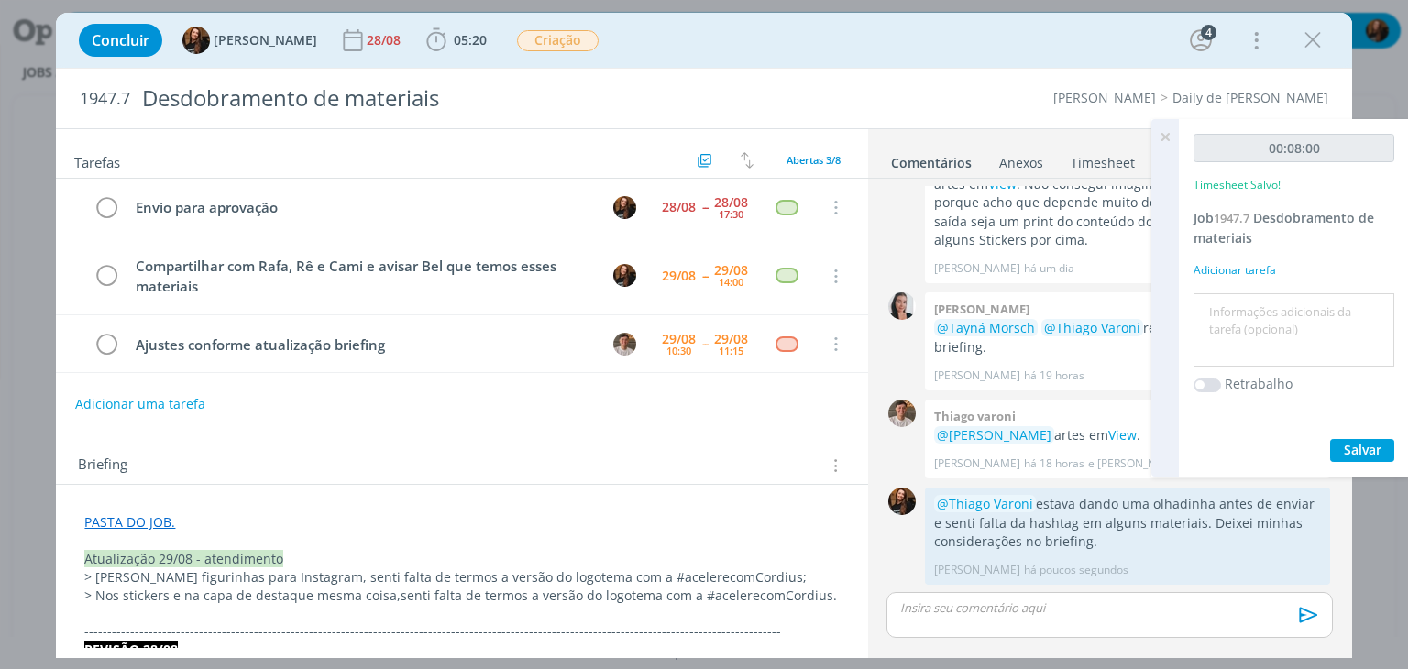
click at [1259, 313] on textarea at bounding box center [1294, 330] width 192 height 65
type textarea "Atualização briefing e pautas"
click at [1368, 448] on span "Salvar" at bounding box center [1363, 449] width 38 height 17
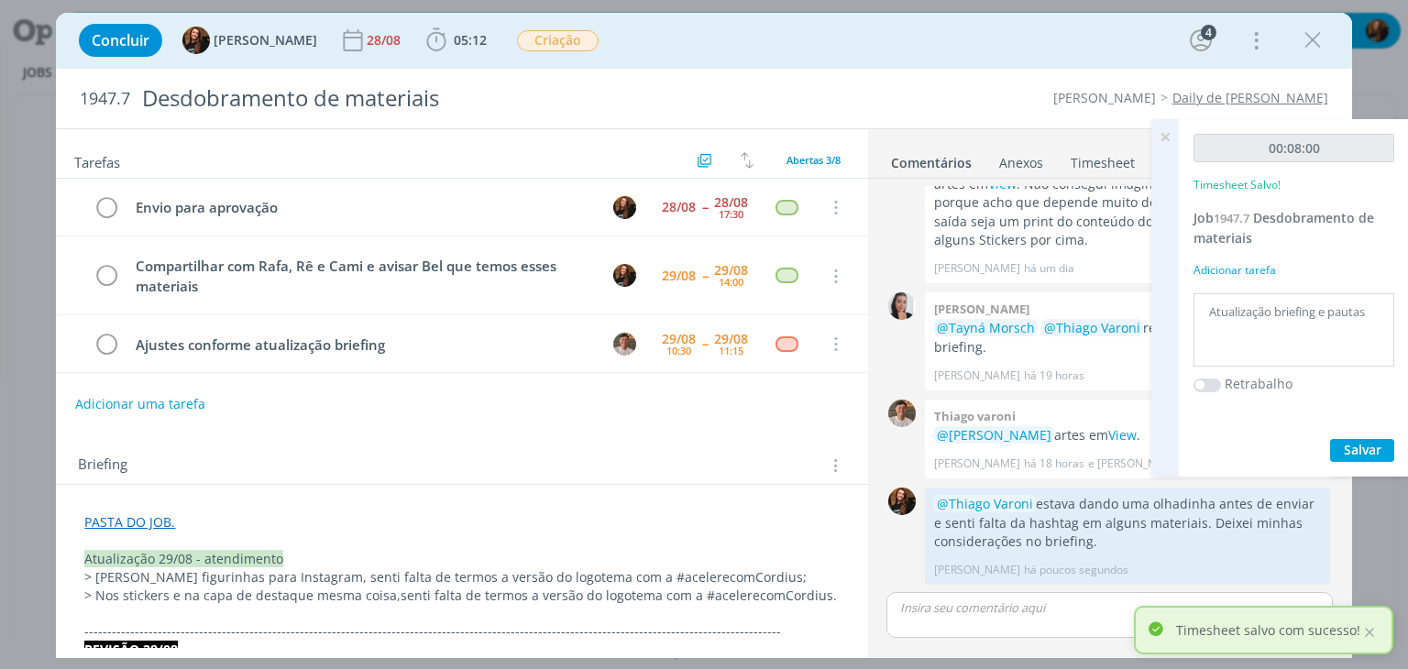
click at [1162, 133] on icon at bounding box center [1165, 137] width 33 height 36
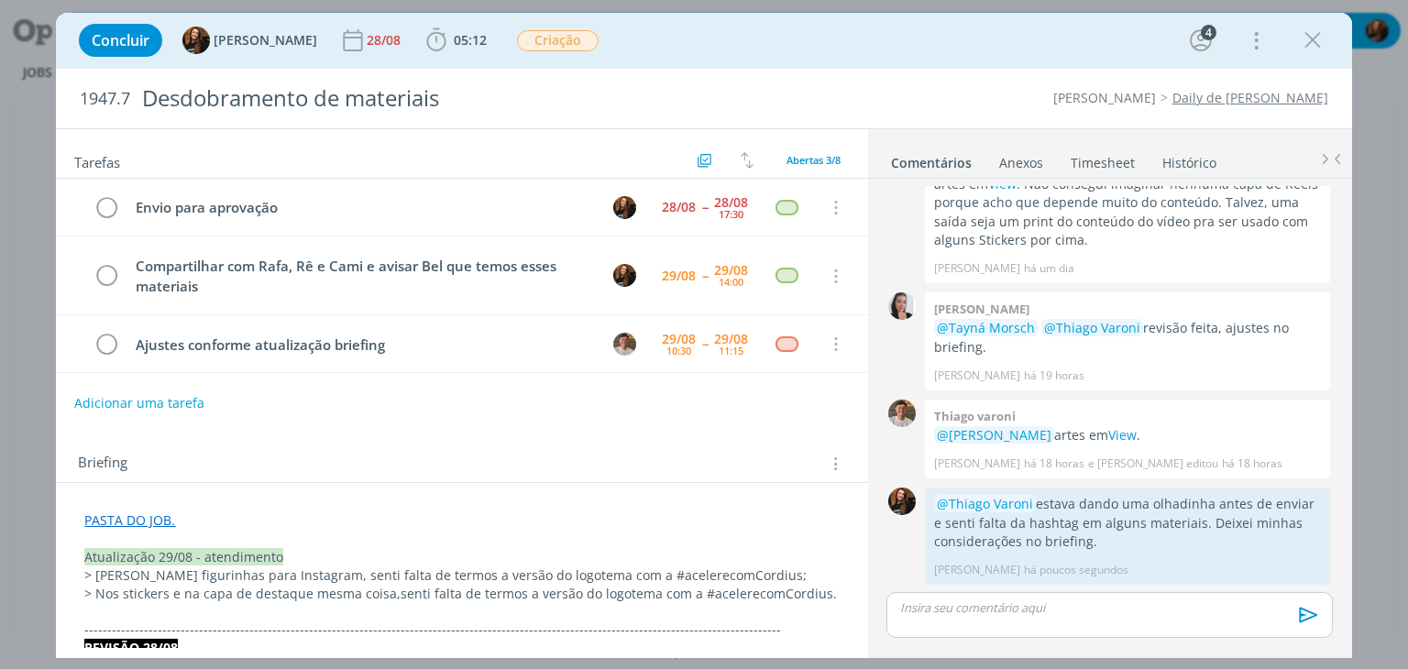
click at [172, 402] on button "Adicionar uma tarefa" at bounding box center [139, 403] width 130 height 31
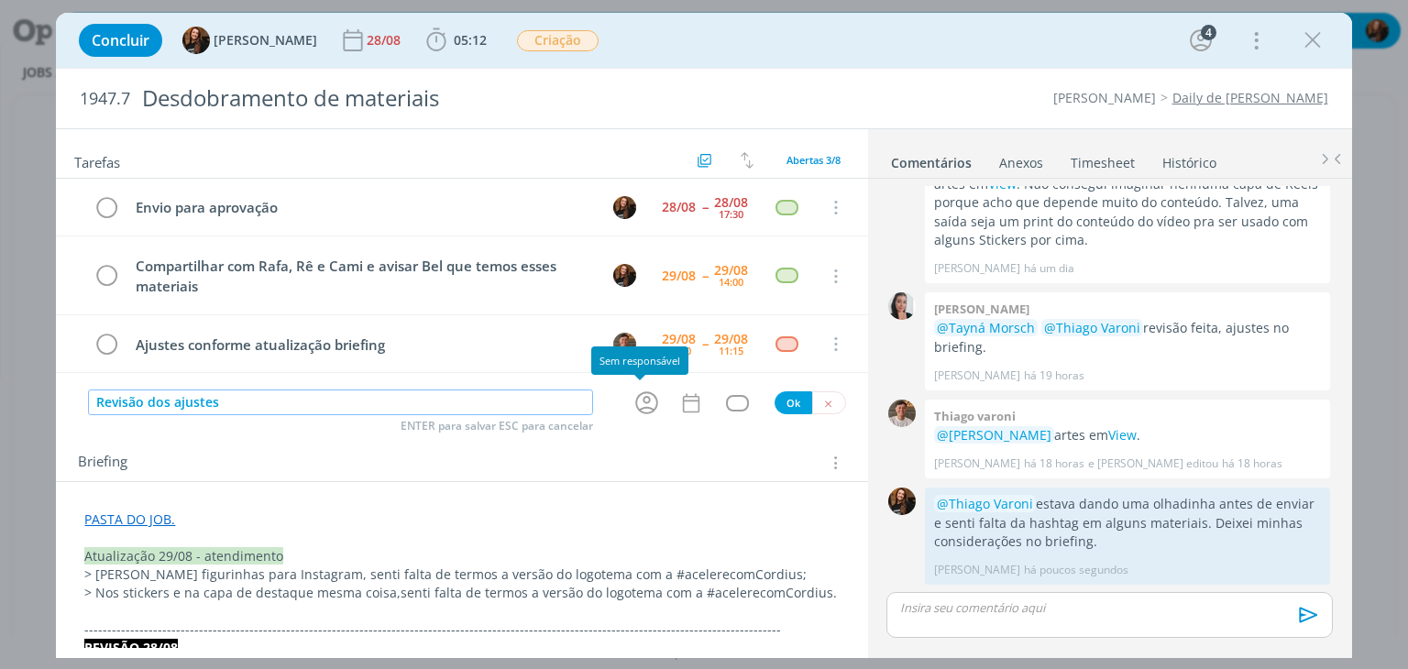
click at [644, 391] on icon "dialog" at bounding box center [647, 403] width 28 height 28
type input "Revisão dos ajustes"
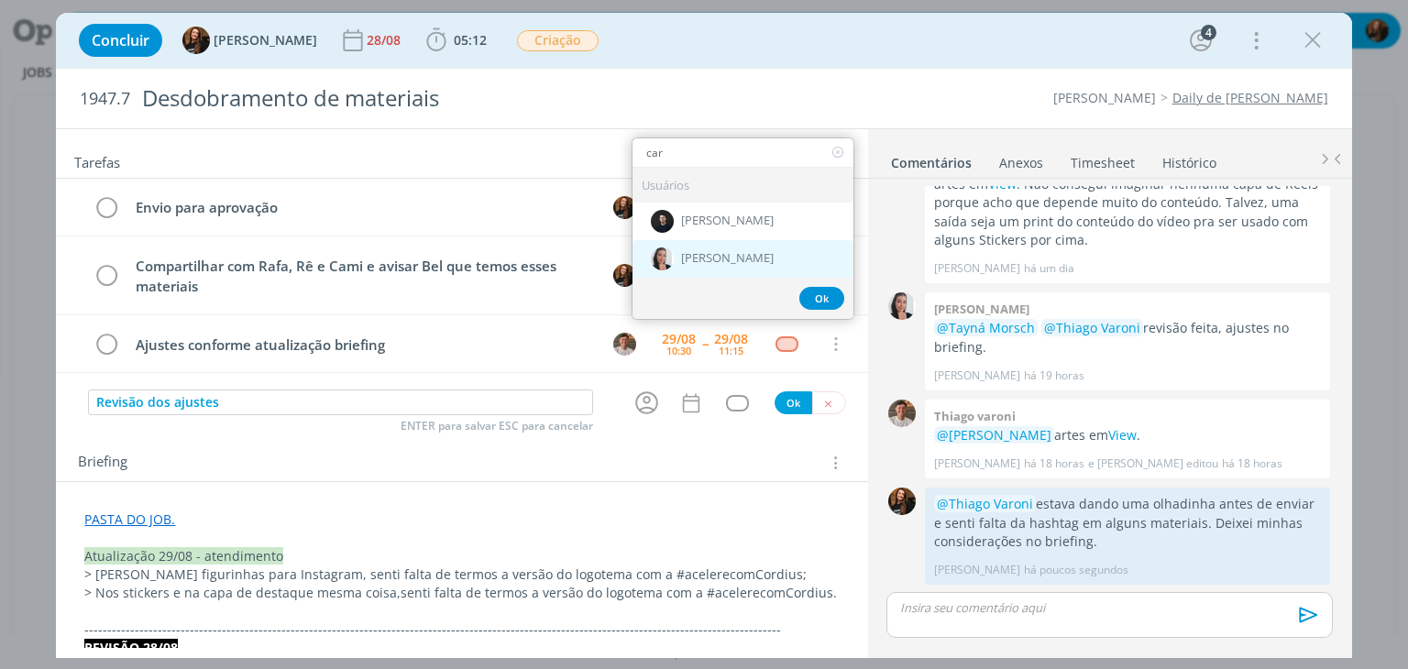
type input "car"
click at [725, 252] on span "[PERSON_NAME]" at bounding box center [727, 259] width 93 height 15
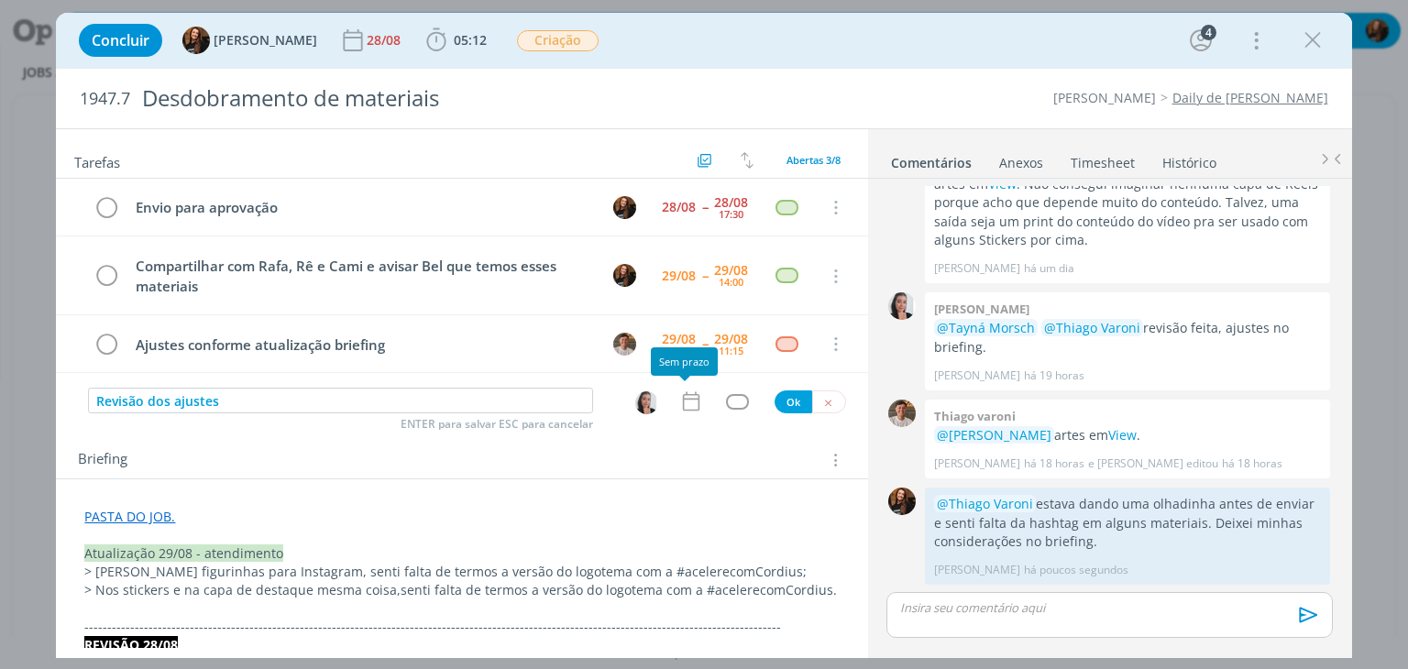
click at [682, 396] on icon "dialog" at bounding box center [690, 401] width 17 height 19
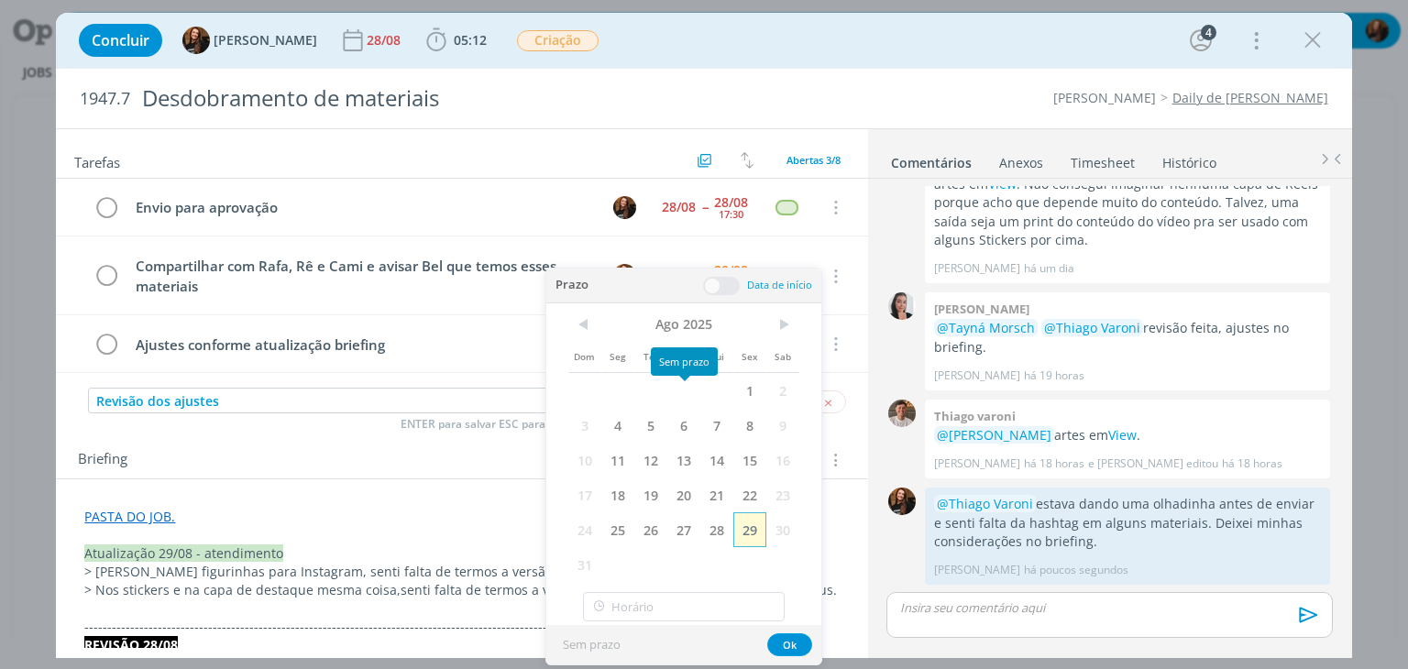
click at [743, 522] on span "29" at bounding box center [749, 529] width 33 height 35
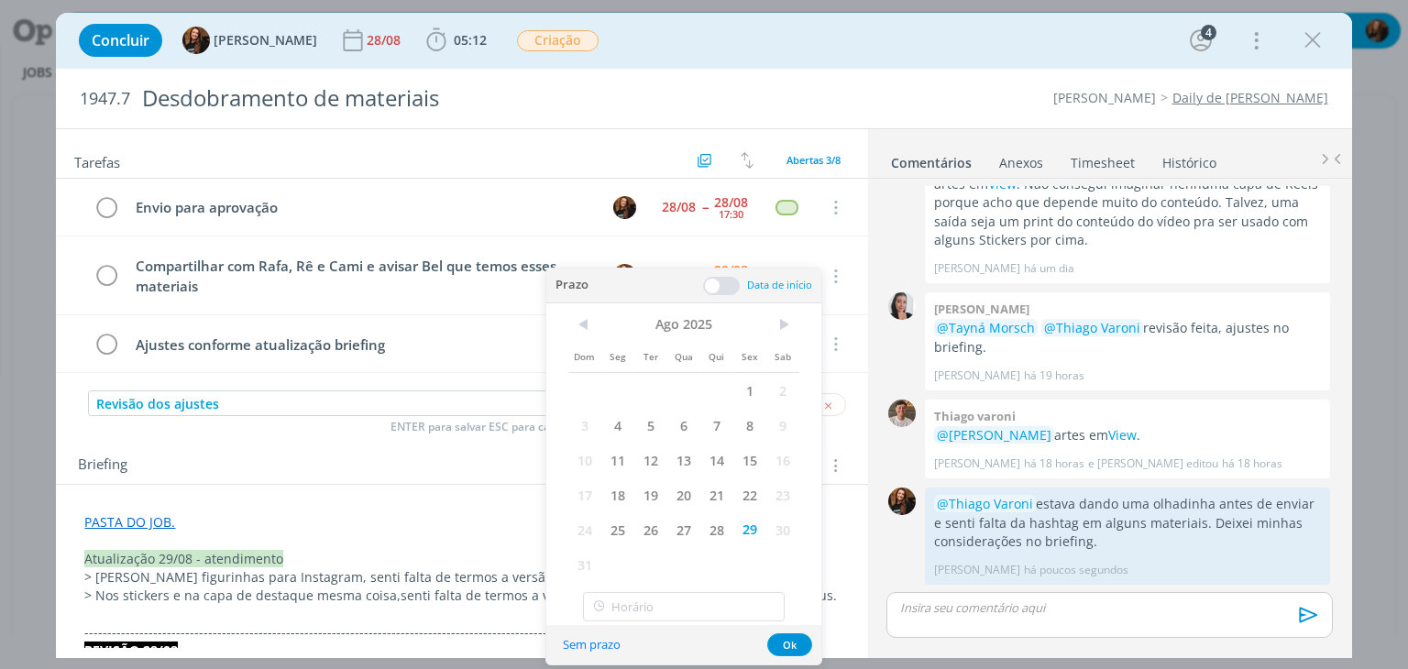
click at [724, 287] on span at bounding box center [721, 286] width 37 height 18
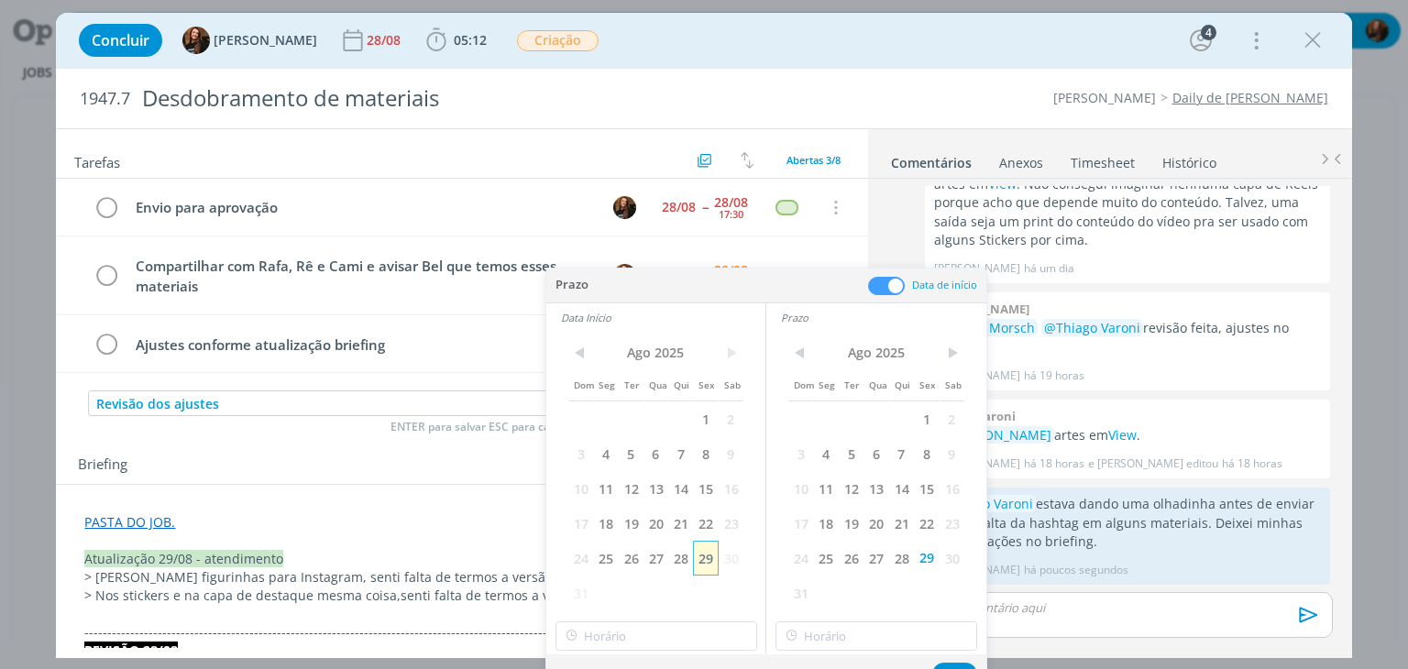
click at [704, 568] on span "29" at bounding box center [705, 558] width 25 height 35
click at [678, 643] on input "11:00" at bounding box center [657, 636] width 202 height 29
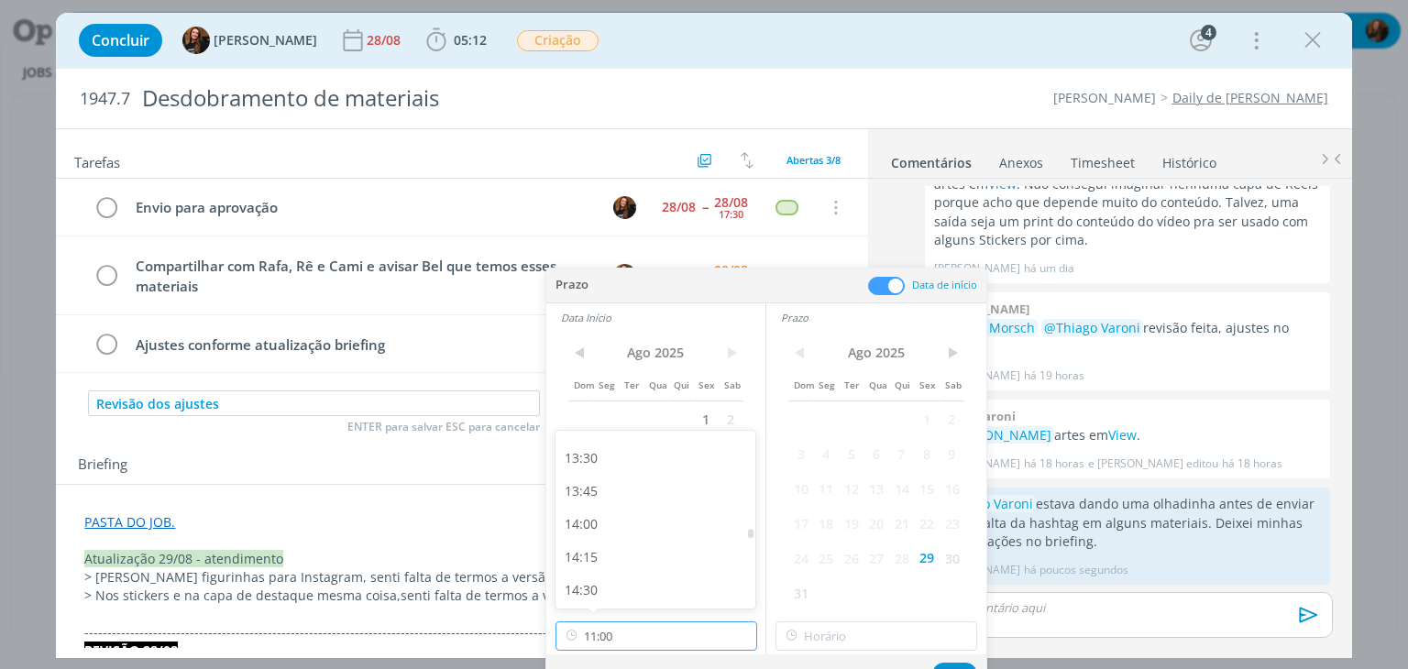
scroll to position [1680, 0]
click at [646, 492] on div "13:00" at bounding box center [658, 484] width 205 height 33
type input "13:00"
click at [872, 633] on input "13:00" at bounding box center [877, 636] width 202 height 29
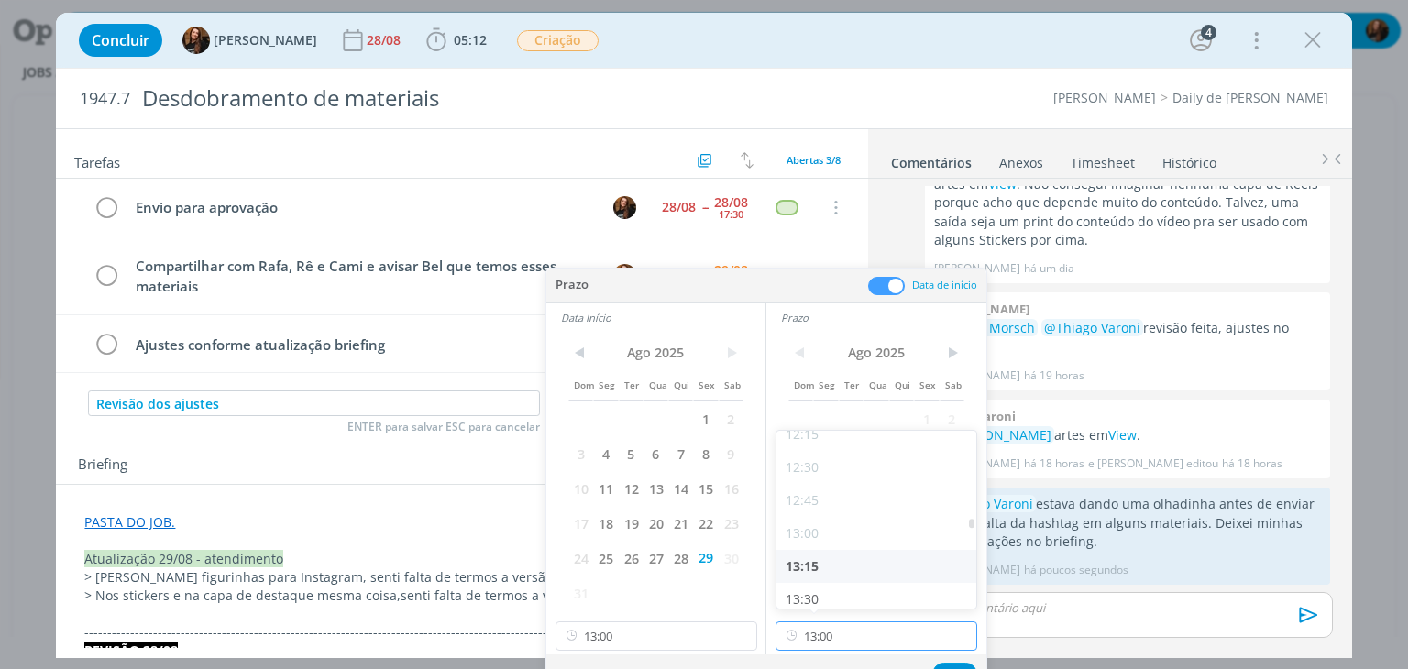
scroll to position [1669, 0]
drag, startPoint x: 861, startPoint y: 558, endPoint x: 881, endPoint y: 592, distance: 39.5
click at [860, 558] on div "13:30" at bounding box center [879, 561] width 205 height 33
type input "13:30"
click at [950, 666] on button "Ok" at bounding box center [954, 674] width 45 height 23
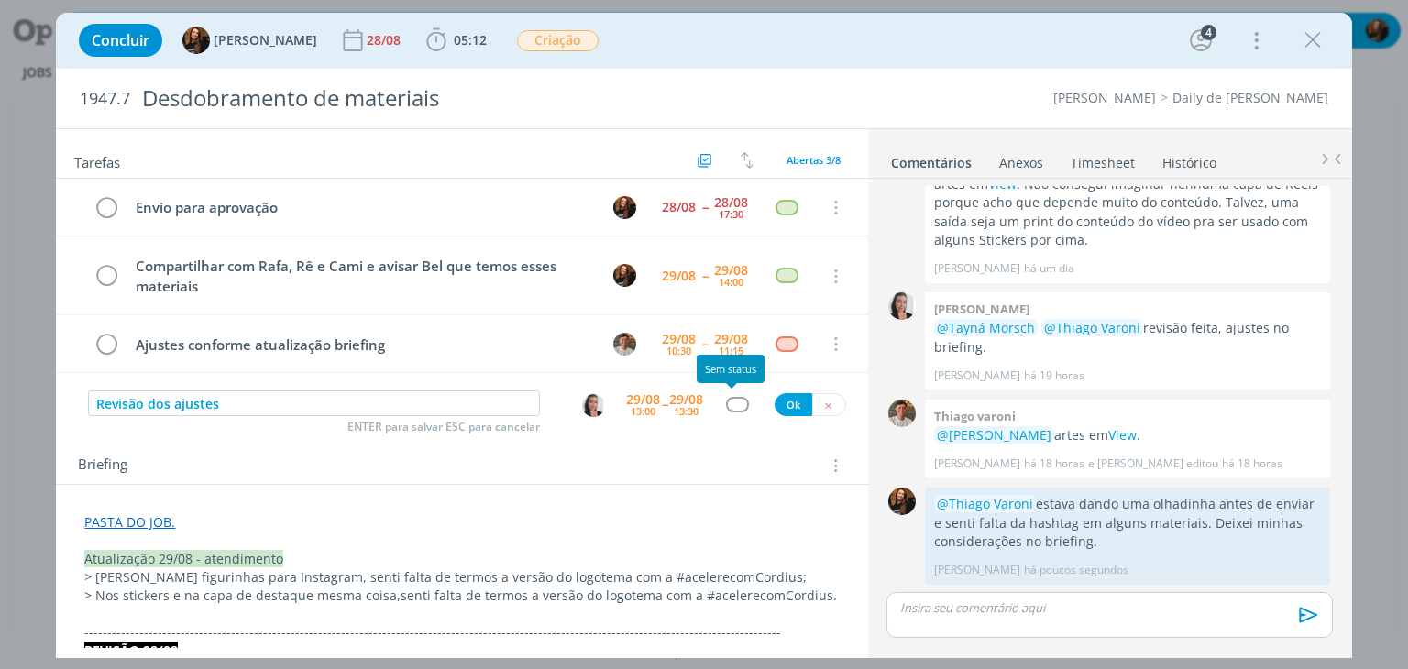
click at [733, 403] on div "dialog" at bounding box center [737, 405] width 23 height 16
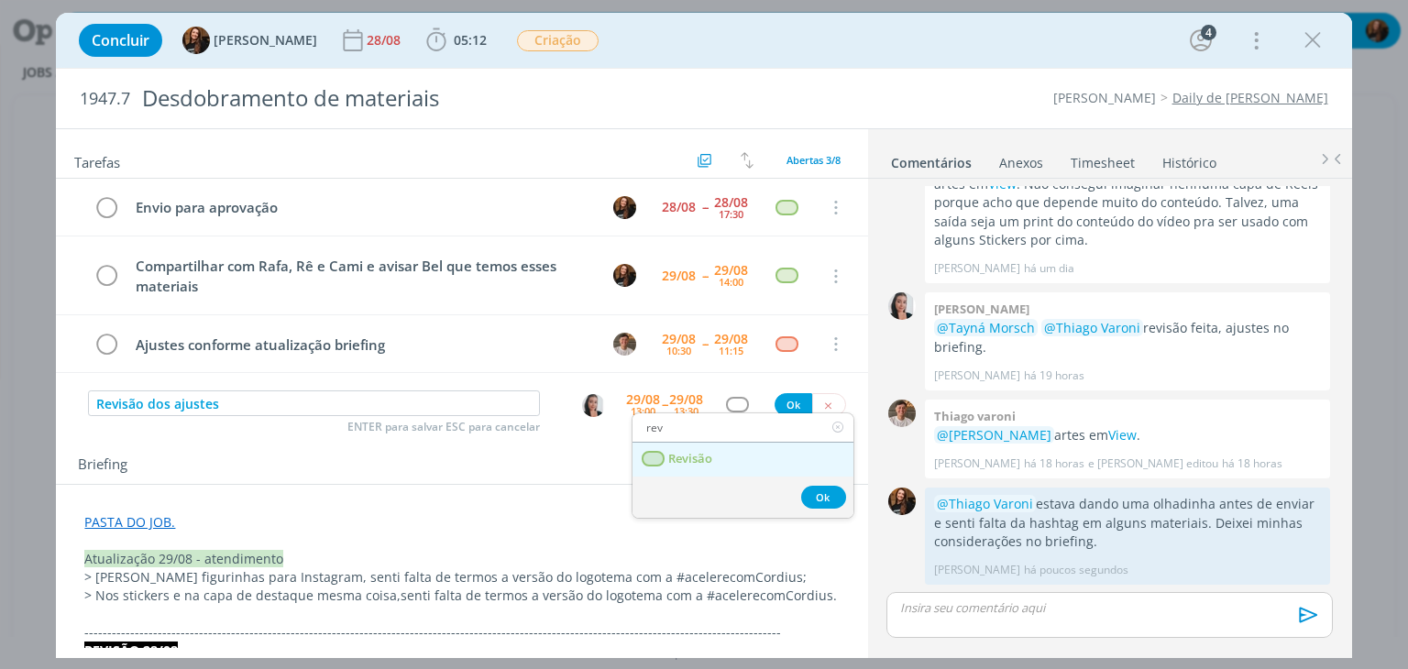
type input "rev"
click at [717, 464] on link "Revisão" at bounding box center [743, 460] width 221 height 34
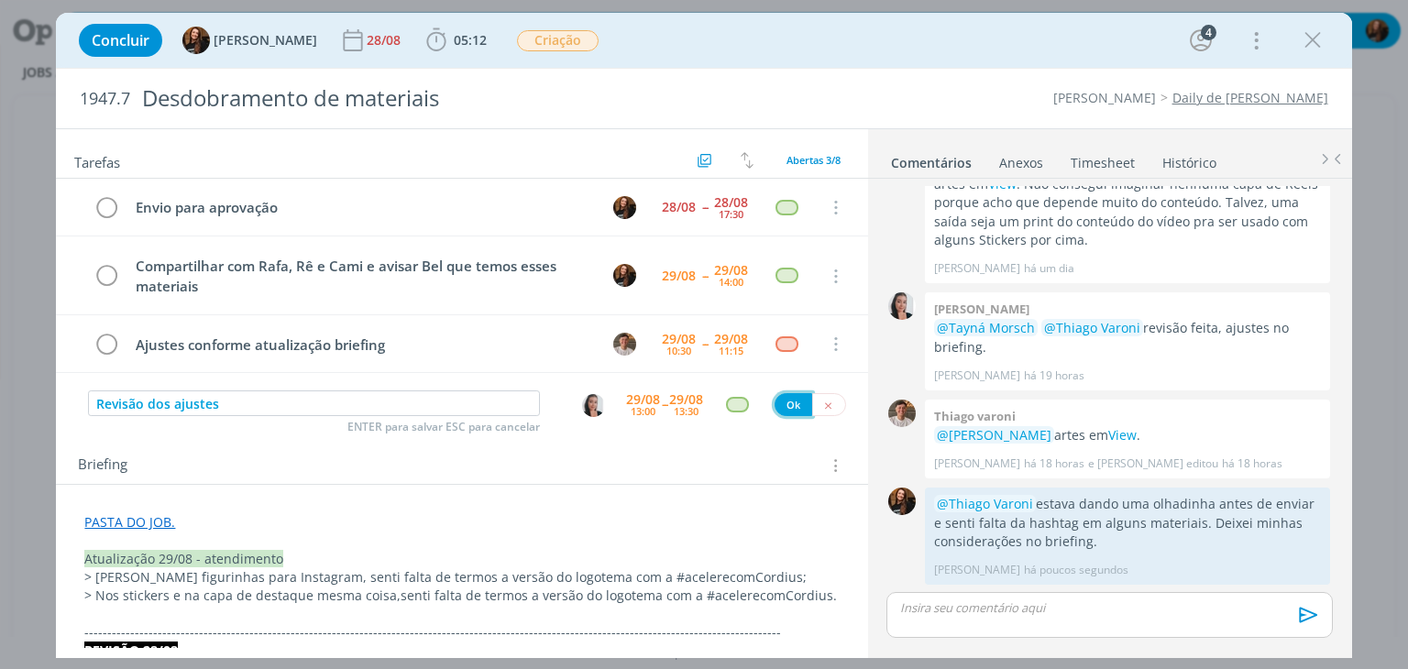
click at [785, 394] on button "Ok" at bounding box center [794, 404] width 38 height 23
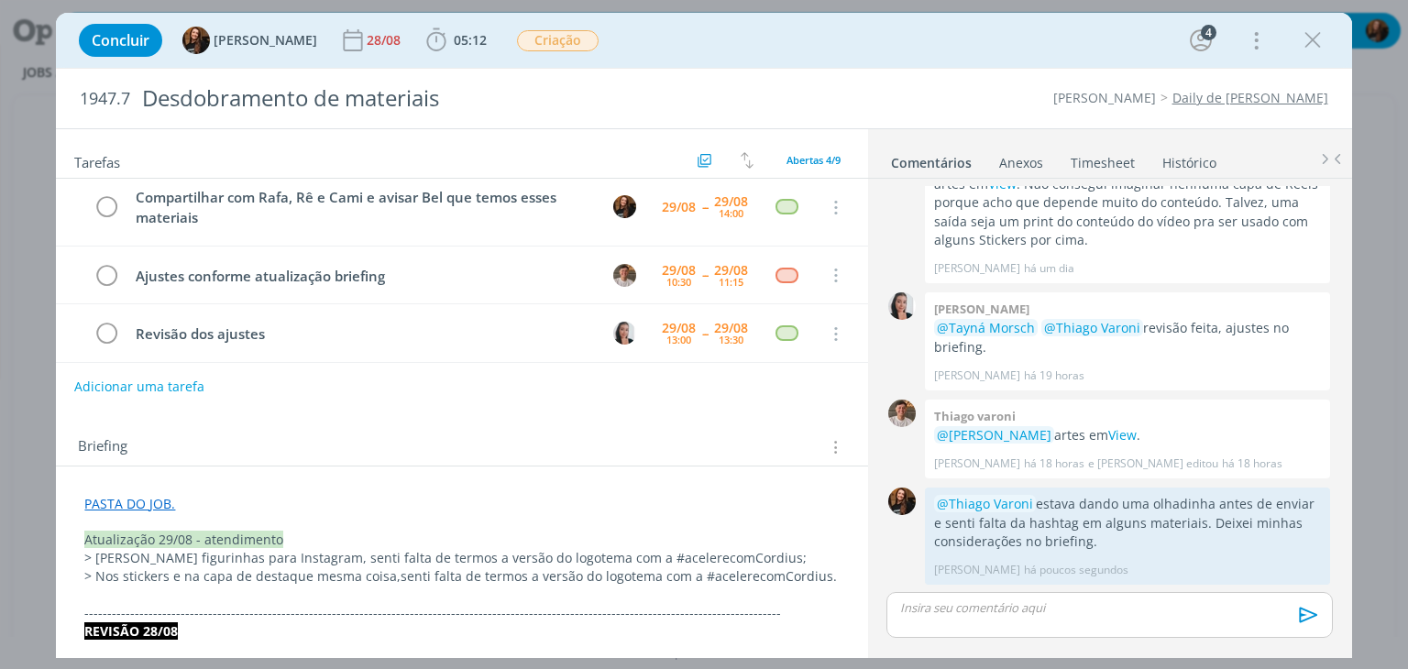
scroll to position [0, 0]
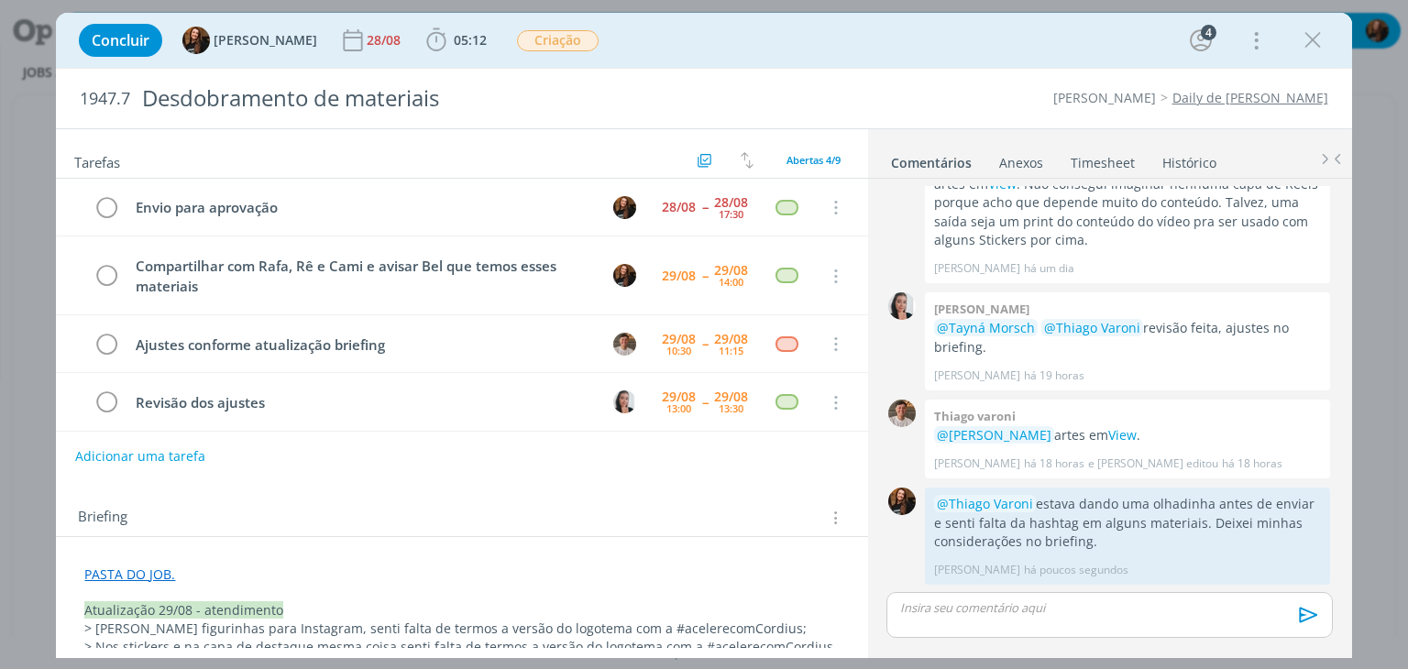
click at [1089, 162] on link "Timesheet" at bounding box center [1103, 159] width 66 height 27
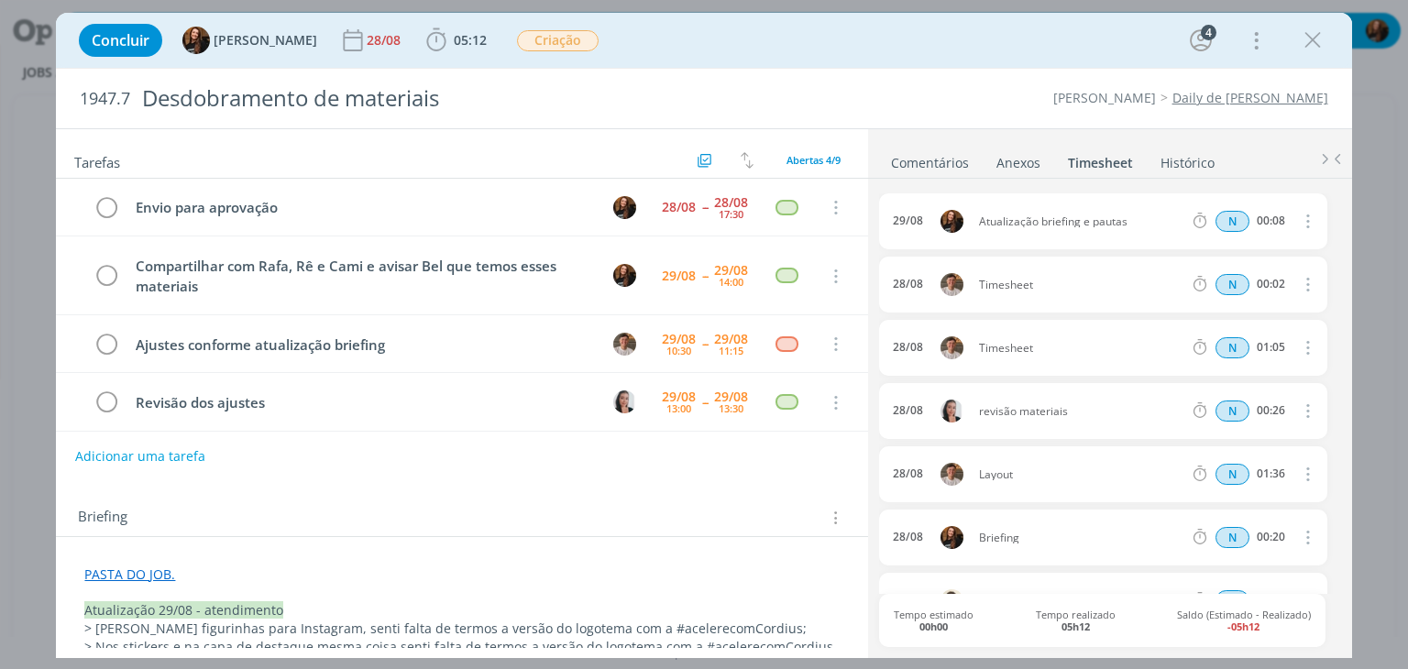
click at [942, 162] on link "Comentários" at bounding box center [930, 159] width 80 height 27
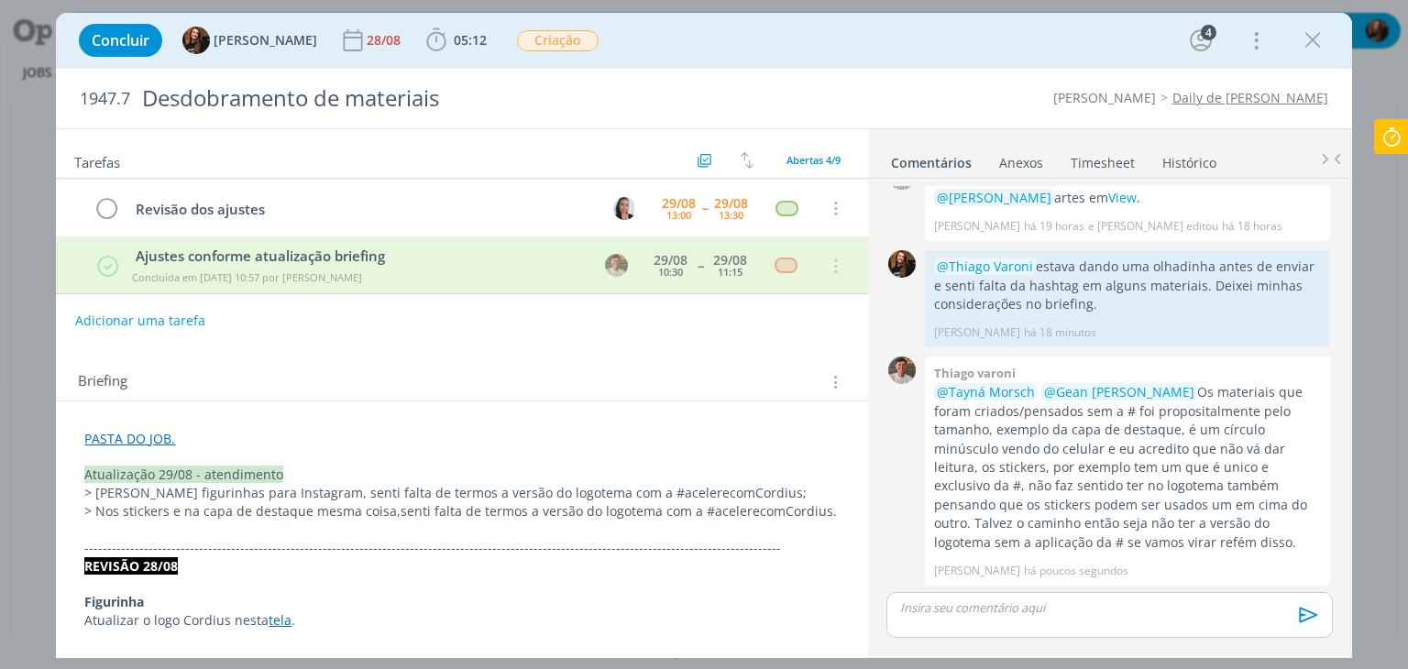
scroll to position [92, 0]
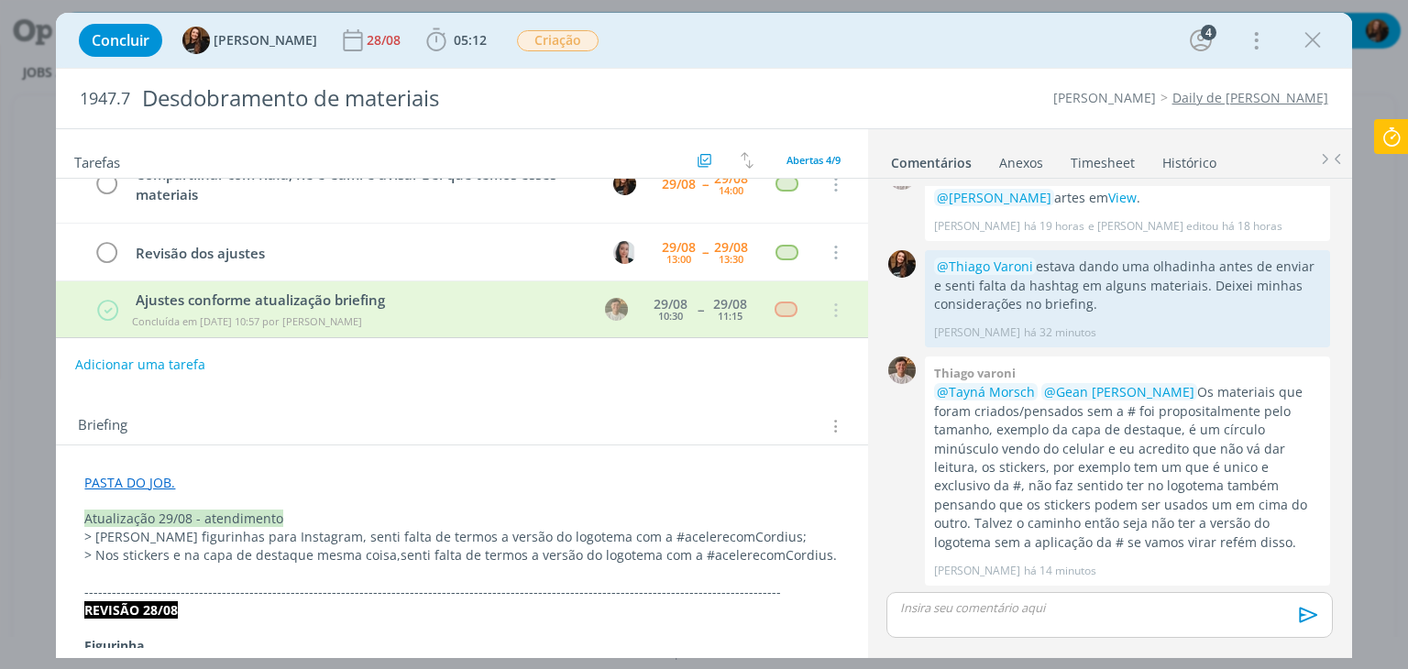
click at [1385, 137] on icon at bounding box center [1391, 137] width 33 height 36
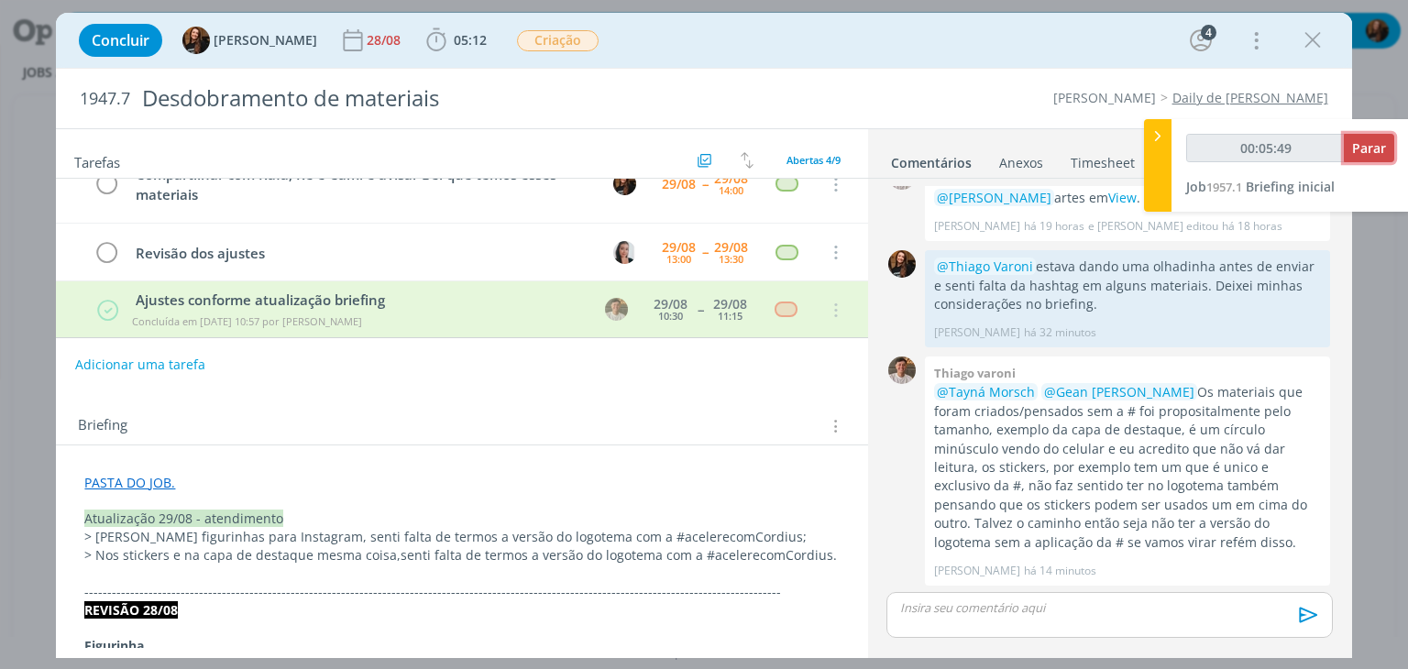
click at [1364, 149] on span "Parar" at bounding box center [1369, 147] width 34 height 17
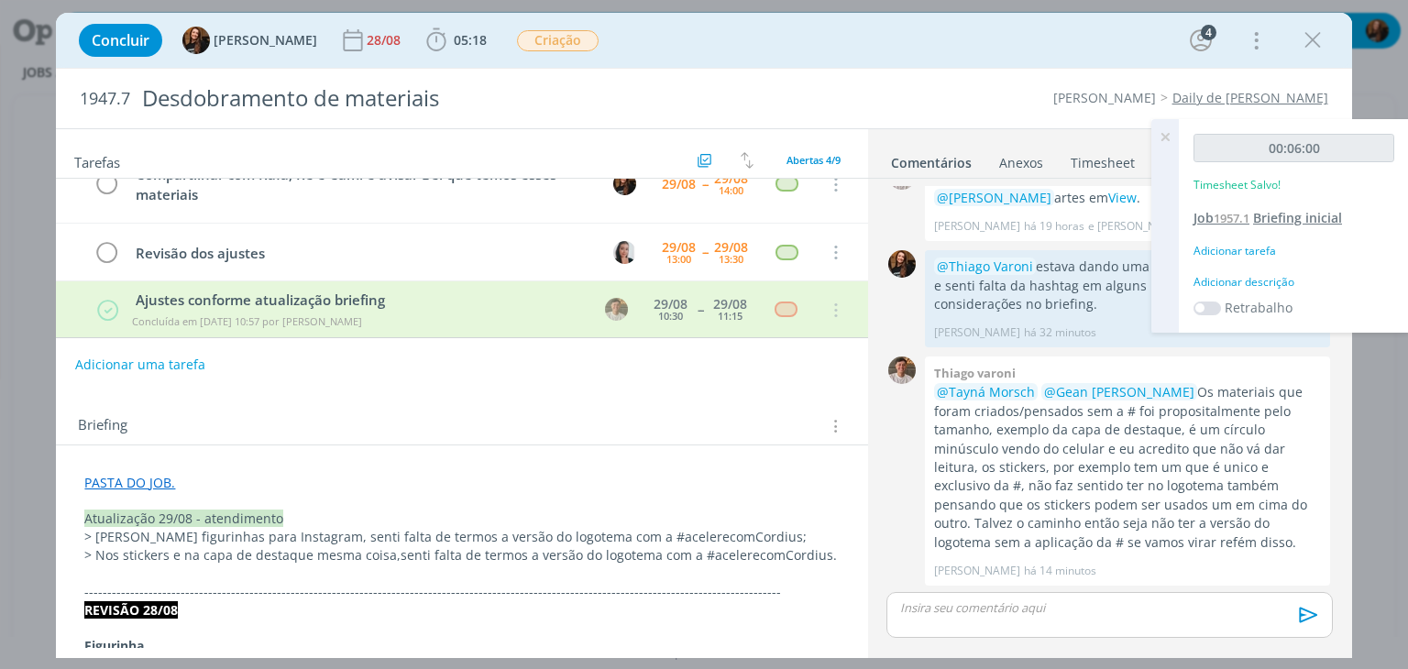
click at [1284, 219] on span "Briefing inicial" at bounding box center [1297, 217] width 89 height 17
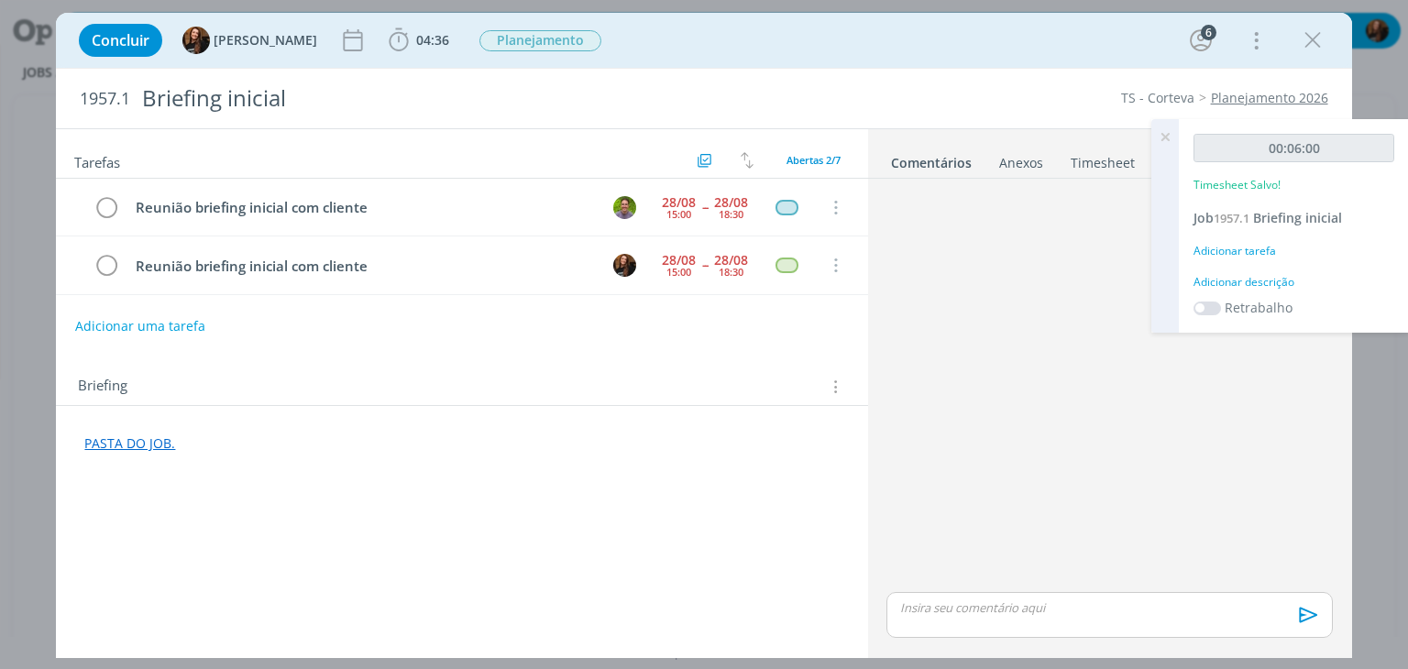
click at [1243, 285] on div "Adicionar descrição" at bounding box center [1294, 282] width 201 height 17
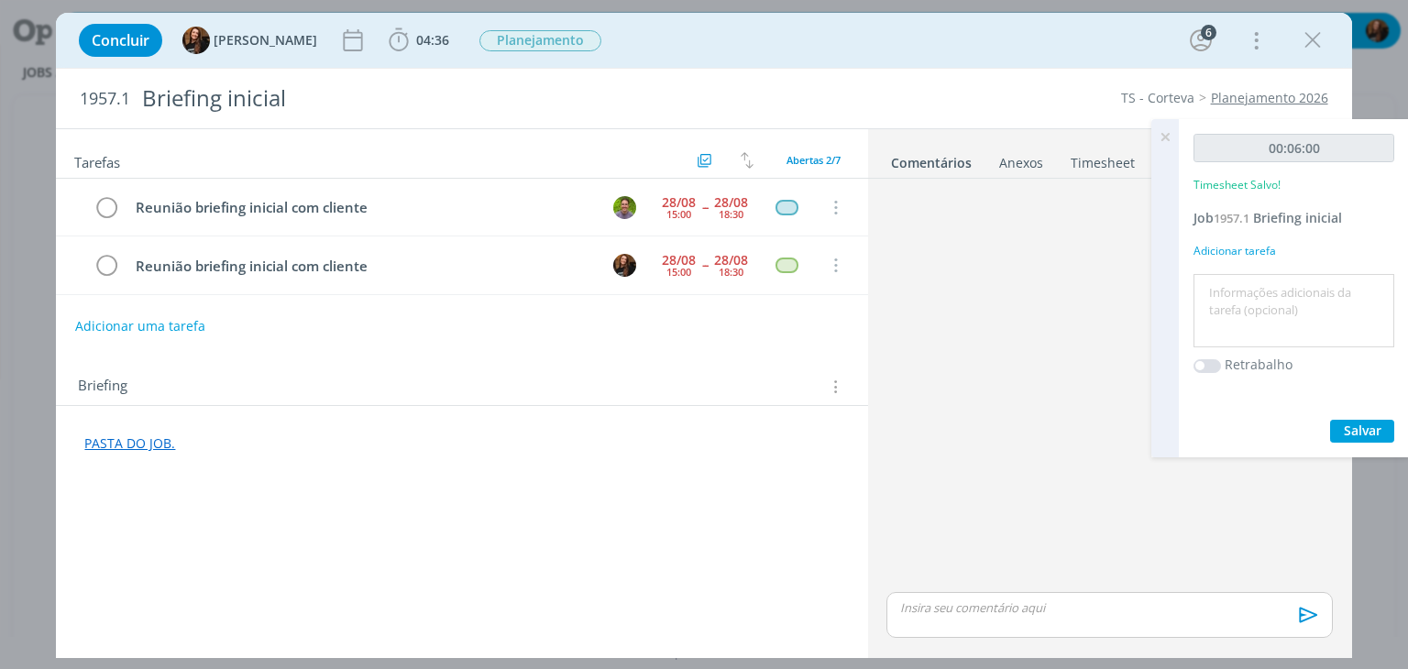
click at [1222, 306] on textarea at bounding box center [1294, 311] width 192 height 65
type textarea "Organização pasta"
click at [1352, 436] on span "Salvar" at bounding box center [1363, 430] width 38 height 17
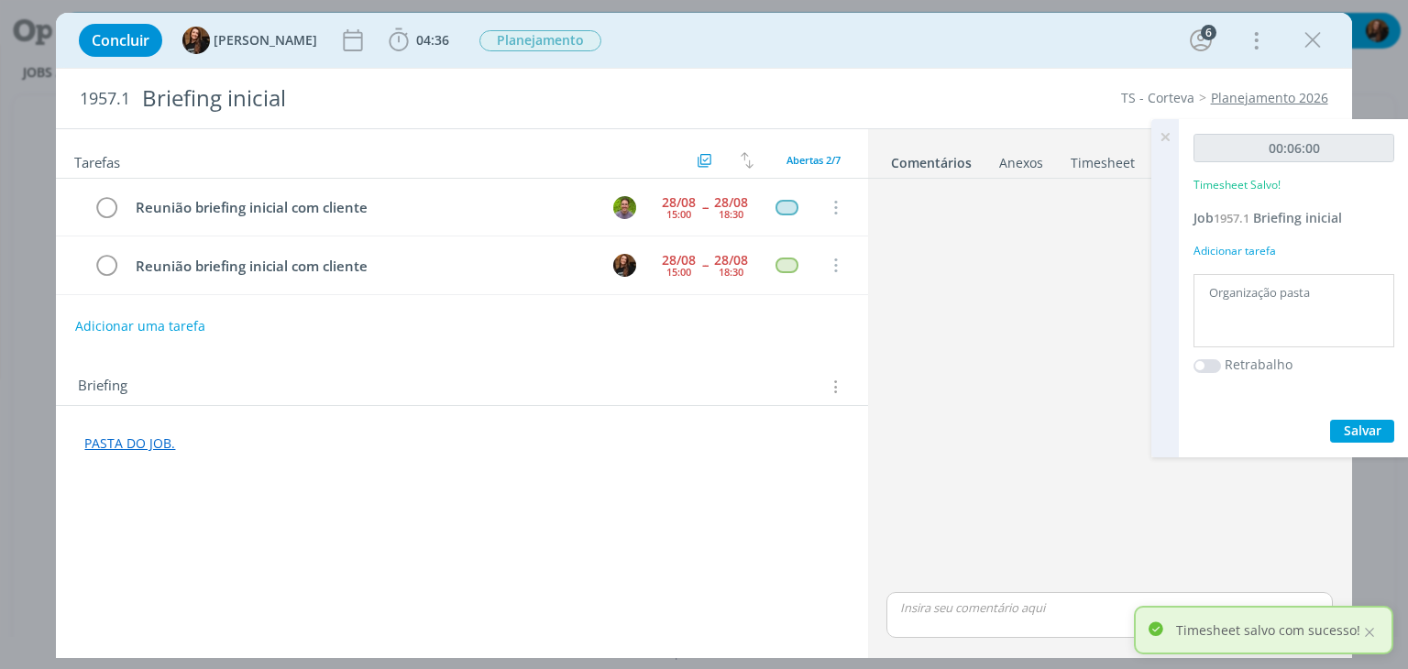
click at [1173, 141] on icon at bounding box center [1165, 137] width 33 height 36
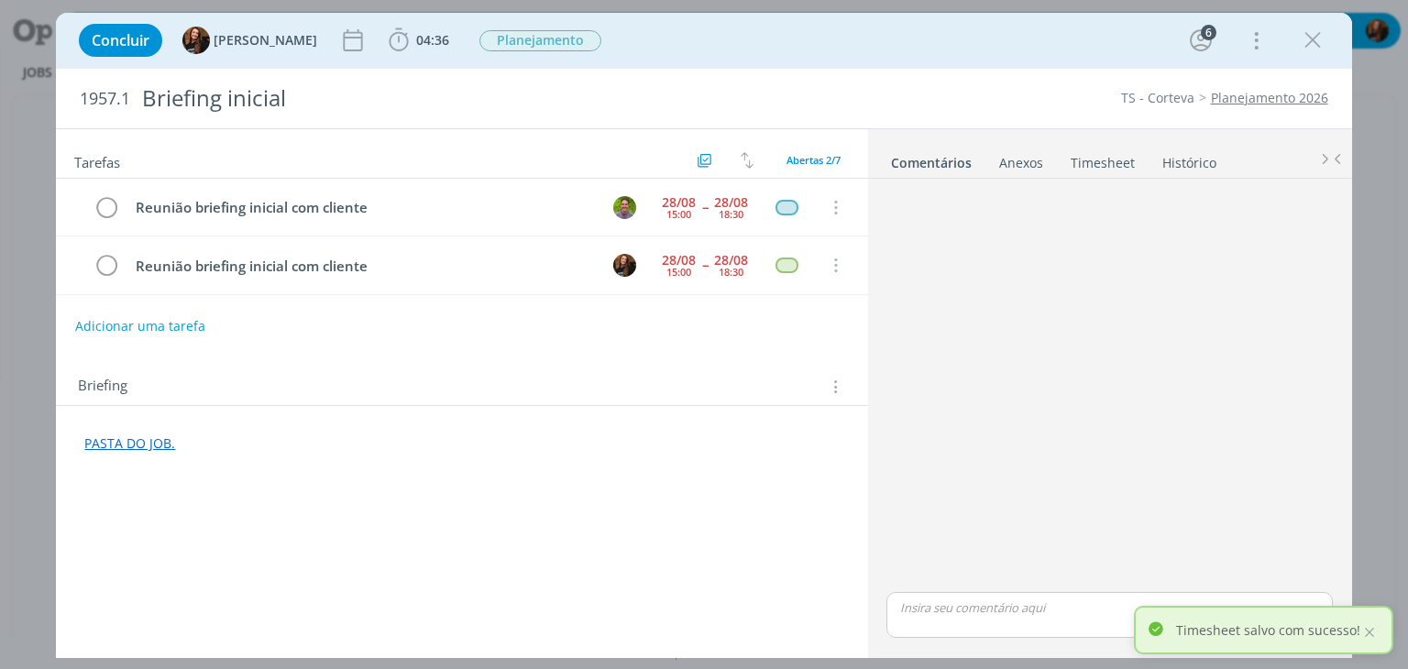
click at [1119, 155] on link "Timesheet" at bounding box center [1103, 159] width 66 height 27
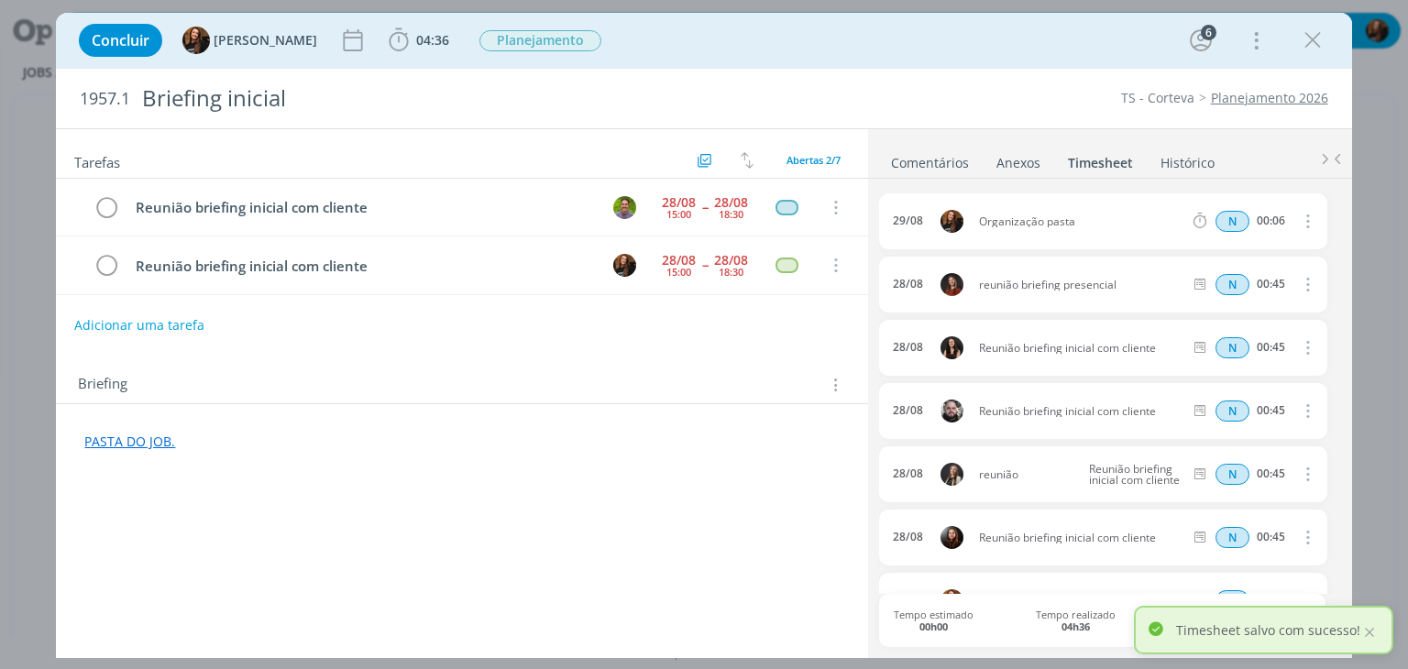
click at [178, 336] on button "Adicionar uma tarefa" at bounding box center [139, 325] width 130 height 31
click at [183, 330] on input "dialog" at bounding box center [340, 324] width 505 height 26
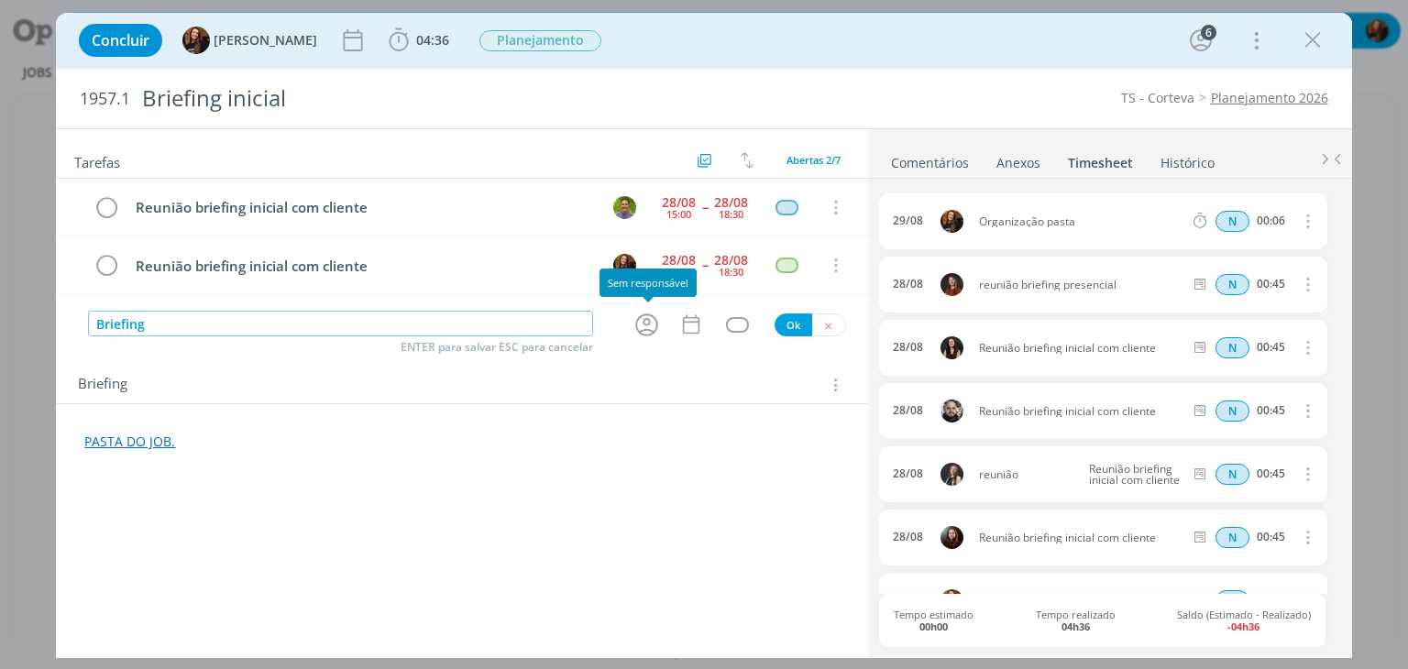
click at [645, 324] on icon "dialog" at bounding box center [647, 325] width 28 height 28
type input "Briefing"
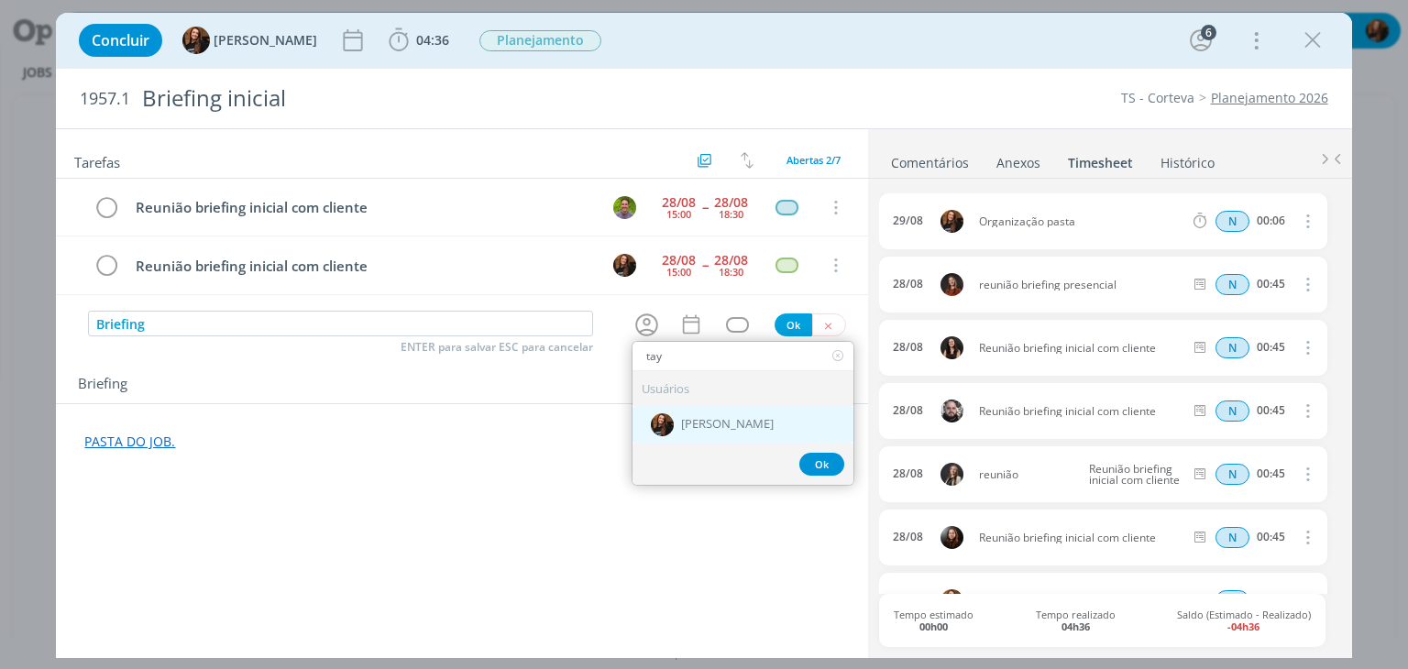
type input "tay"
click at [719, 420] on span "[PERSON_NAME]" at bounding box center [727, 424] width 93 height 15
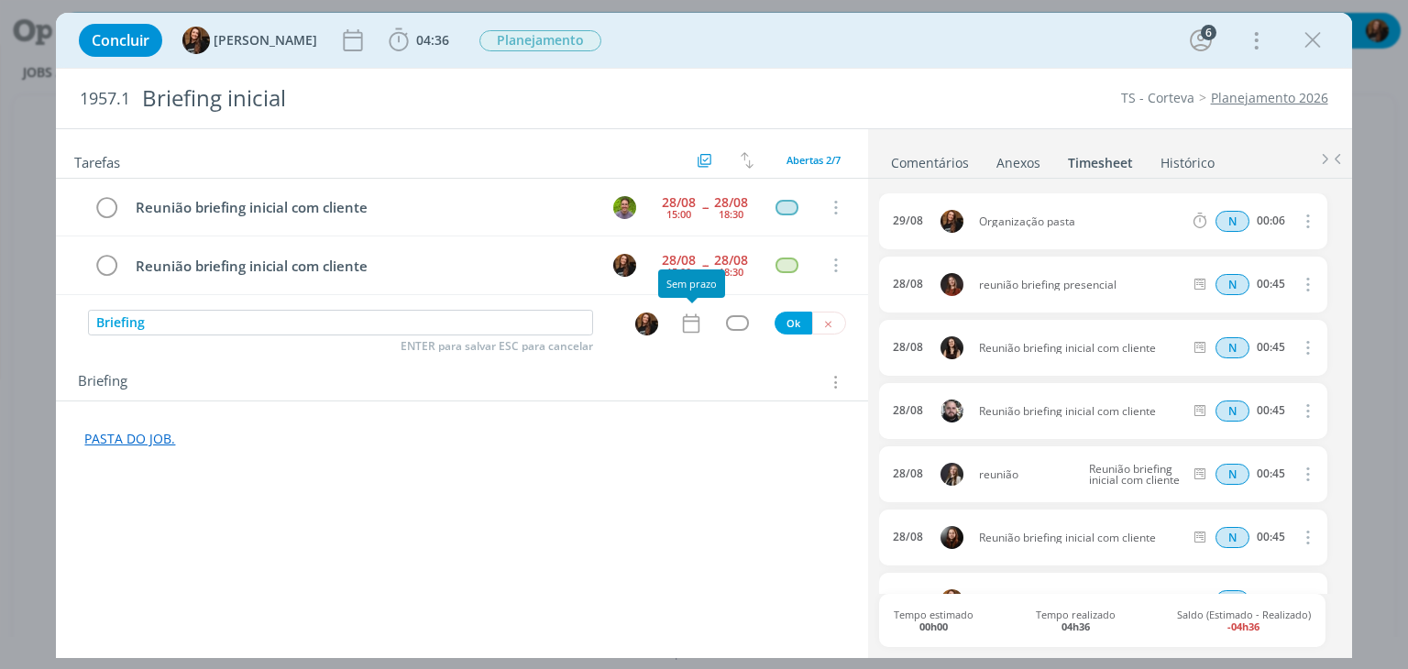
click at [675, 316] on div "dialog" at bounding box center [650, 324] width 59 height 28
click at [685, 317] on icon "dialog" at bounding box center [691, 324] width 24 height 24
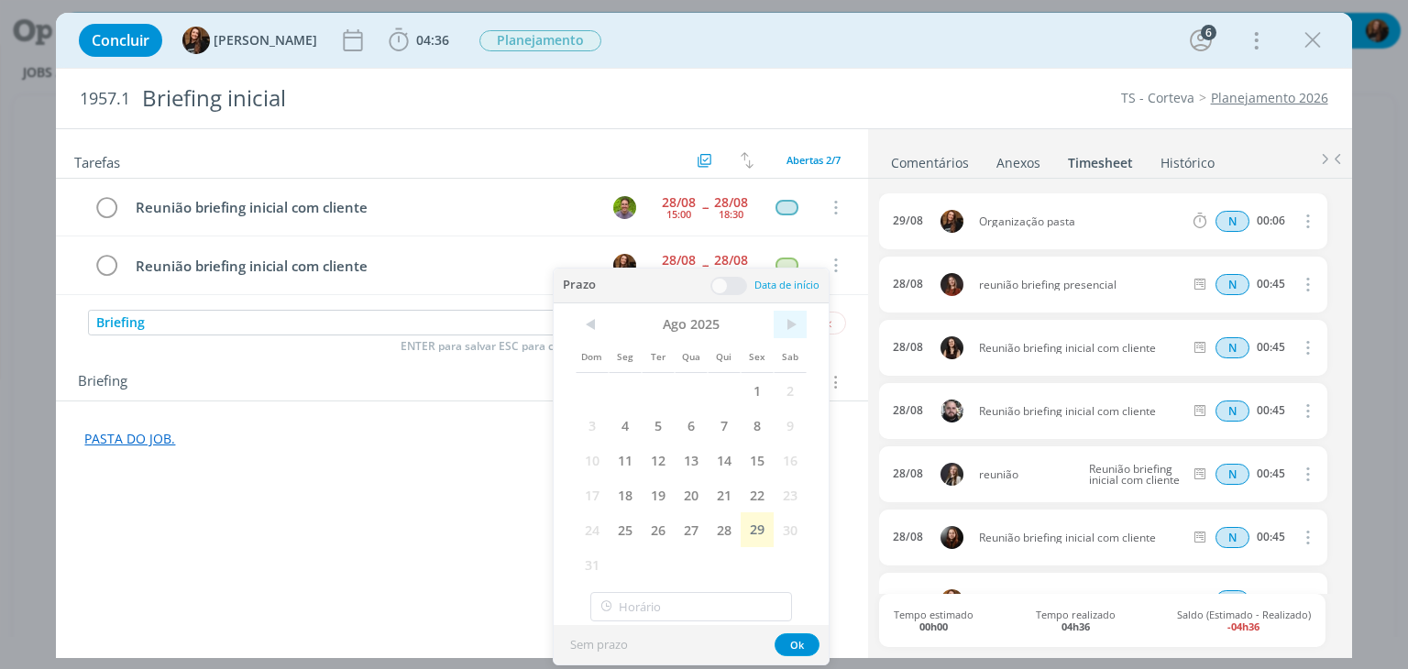
click at [789, 332] on span ">" at bounding box center [790, 325] width 33 height 28
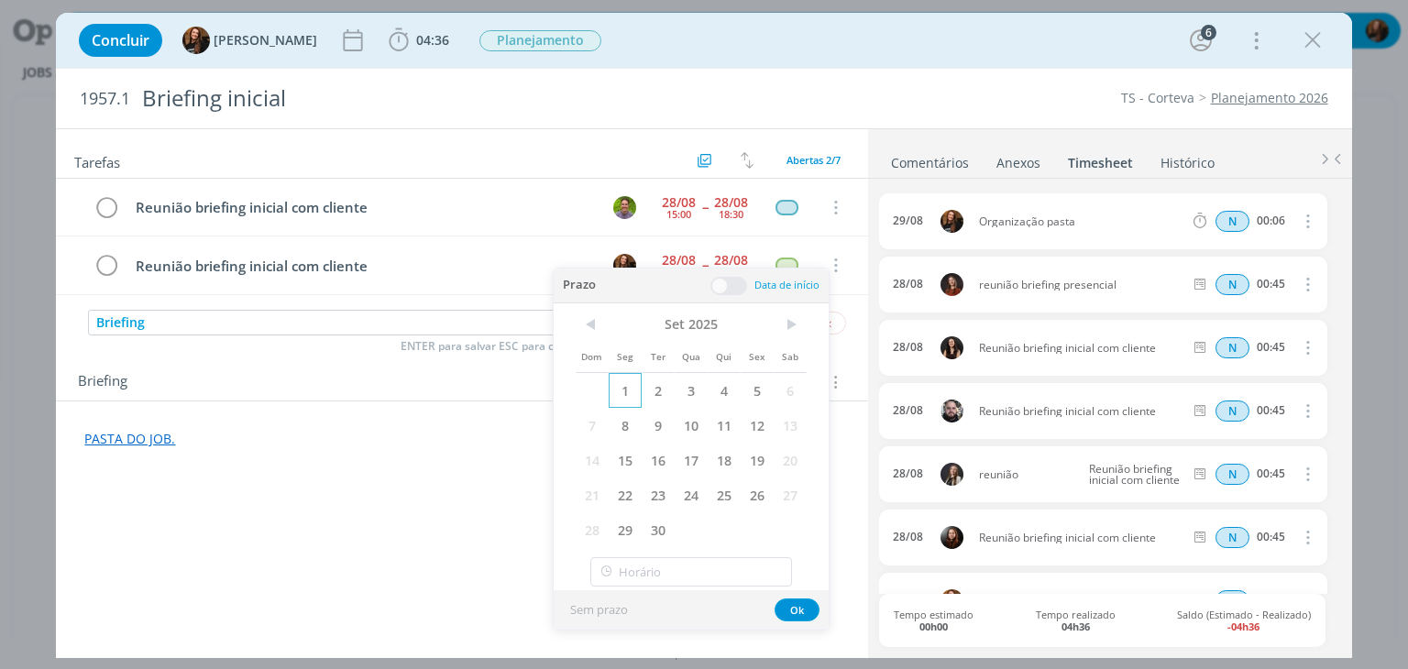
click at [631, 380] on span "1" at bounding box center [625, 390] width 33 height 35
click at [730, 289] on span at bounding box center [729, 286] width 37 height 18
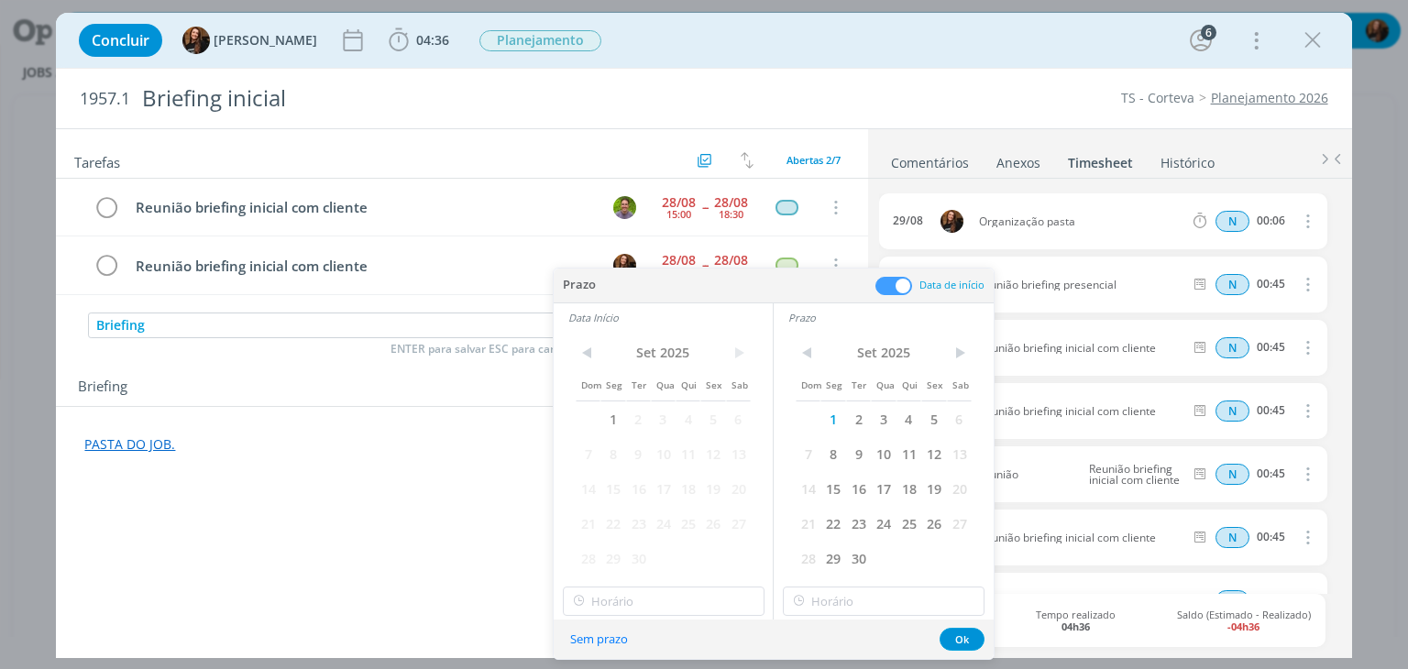
click at [624, 423] on span "1" at bounding box center [613, 419] width 25 height 35
click at [963, 647] on button "Ok" at bounding box center [962, 639] width 45 height 23
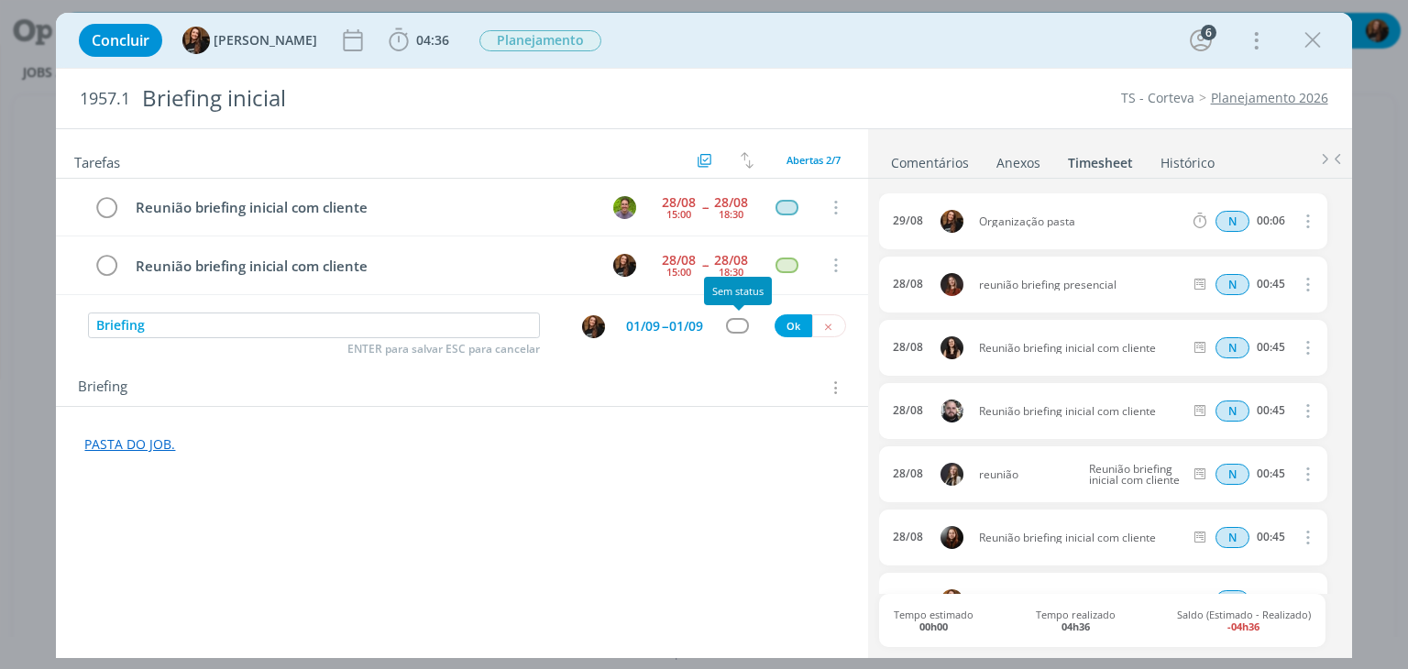
click at [741, 320] on div "dialog" at bounding box center [737, 326] width 23 height 16
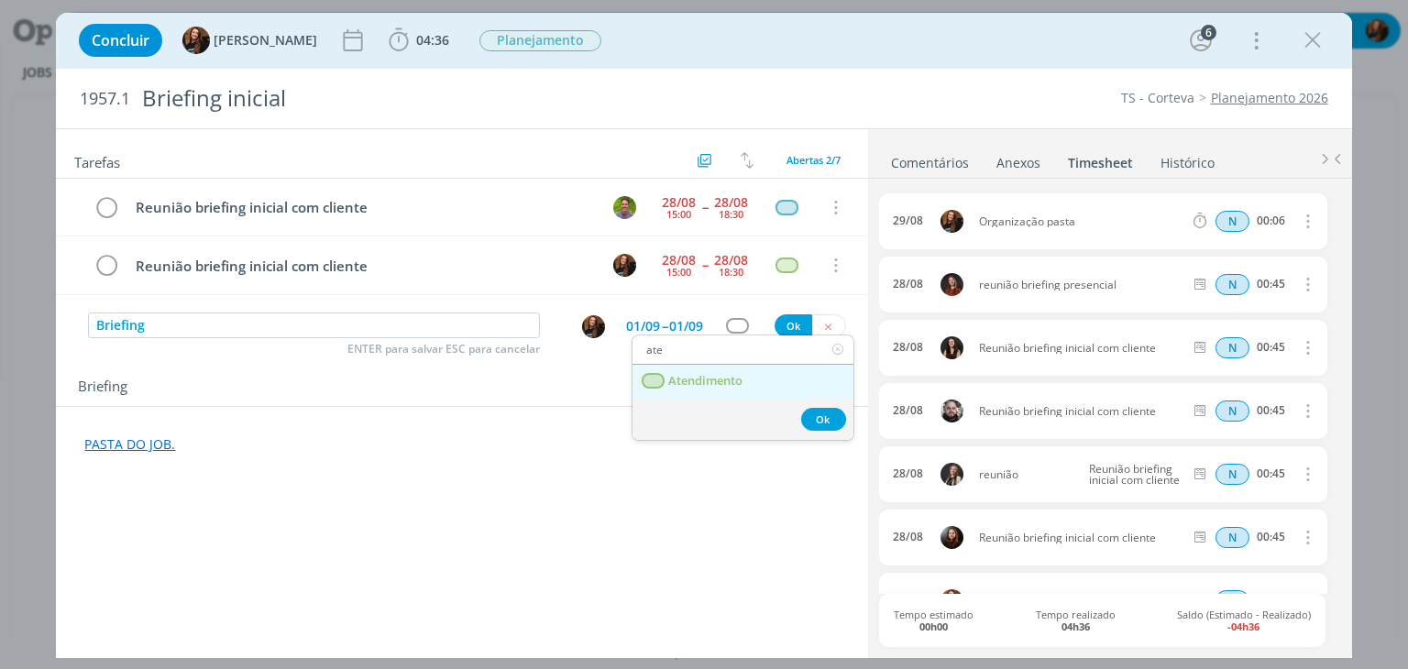
type input "ate"
click at [740, 385] on span "Atendimento" at bounding box center [706, 381] width 74 height 15
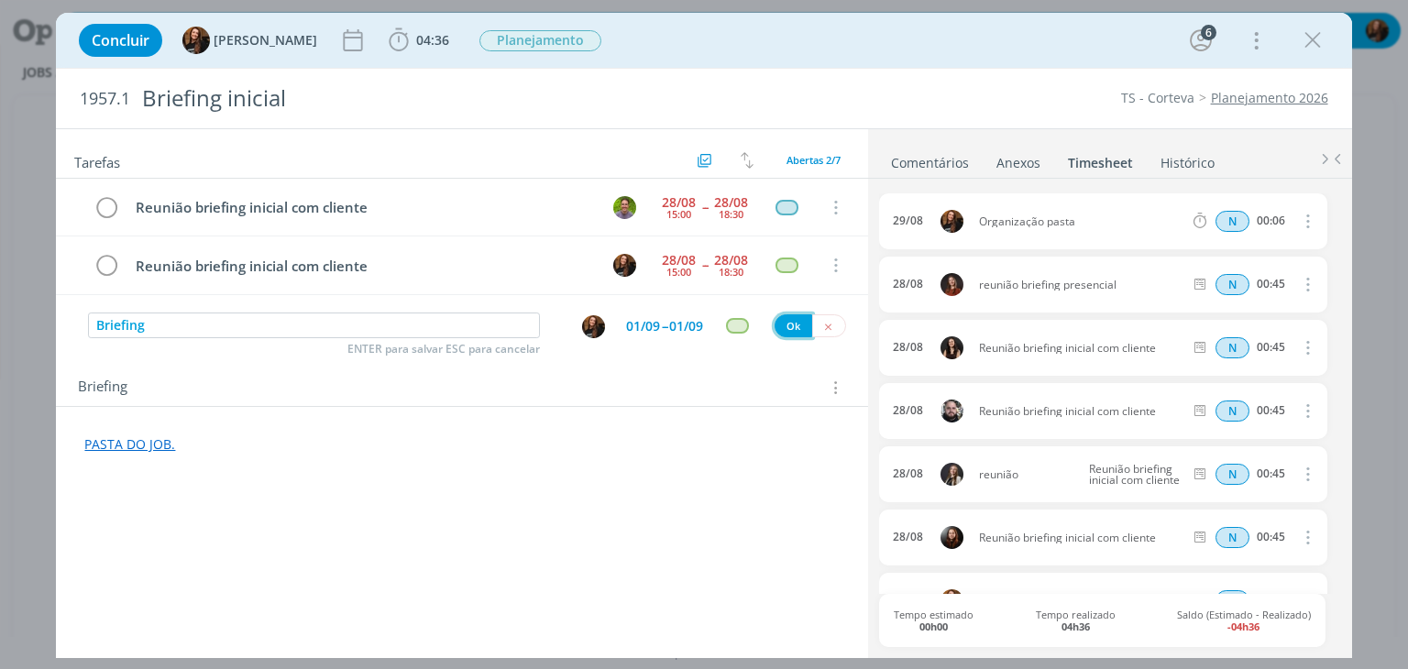
click at [798, 319] on button "Ok" at bounding box center [794, 325] width 38 height 23
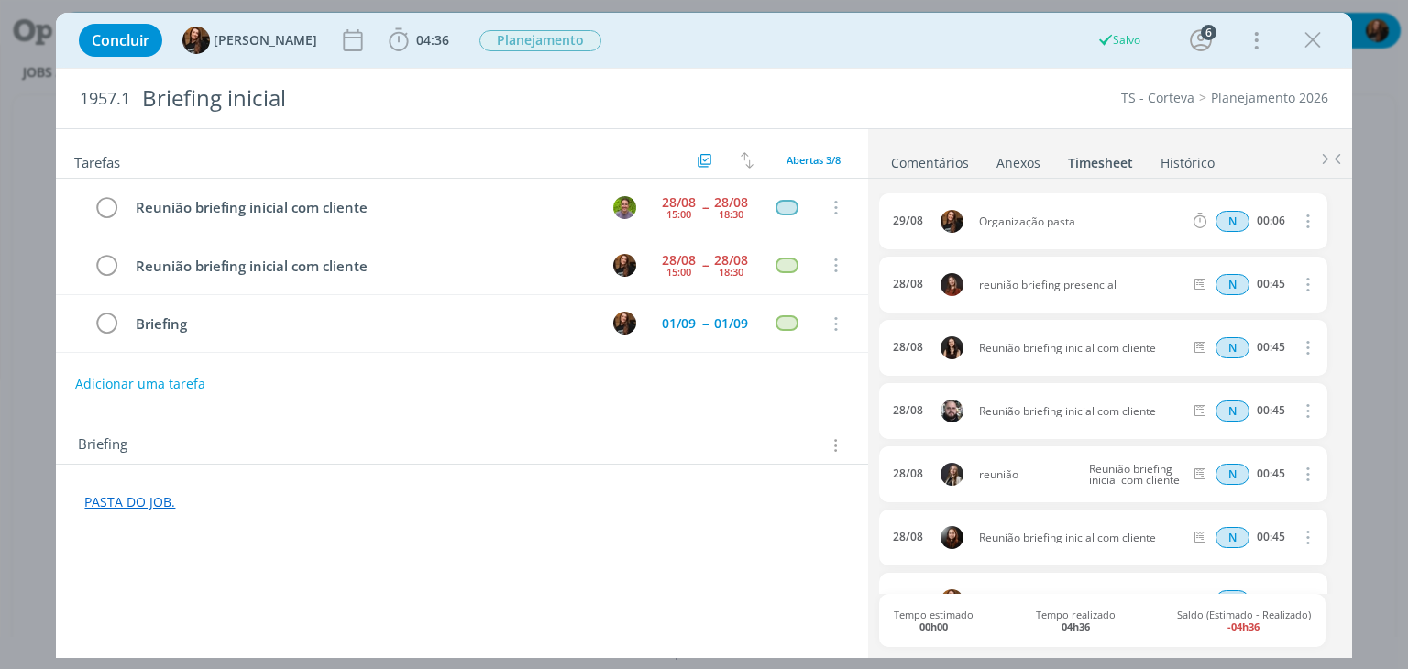
click at [949, 156] on link "Comentários" at bounding box center [930, 159] width 80 height 27
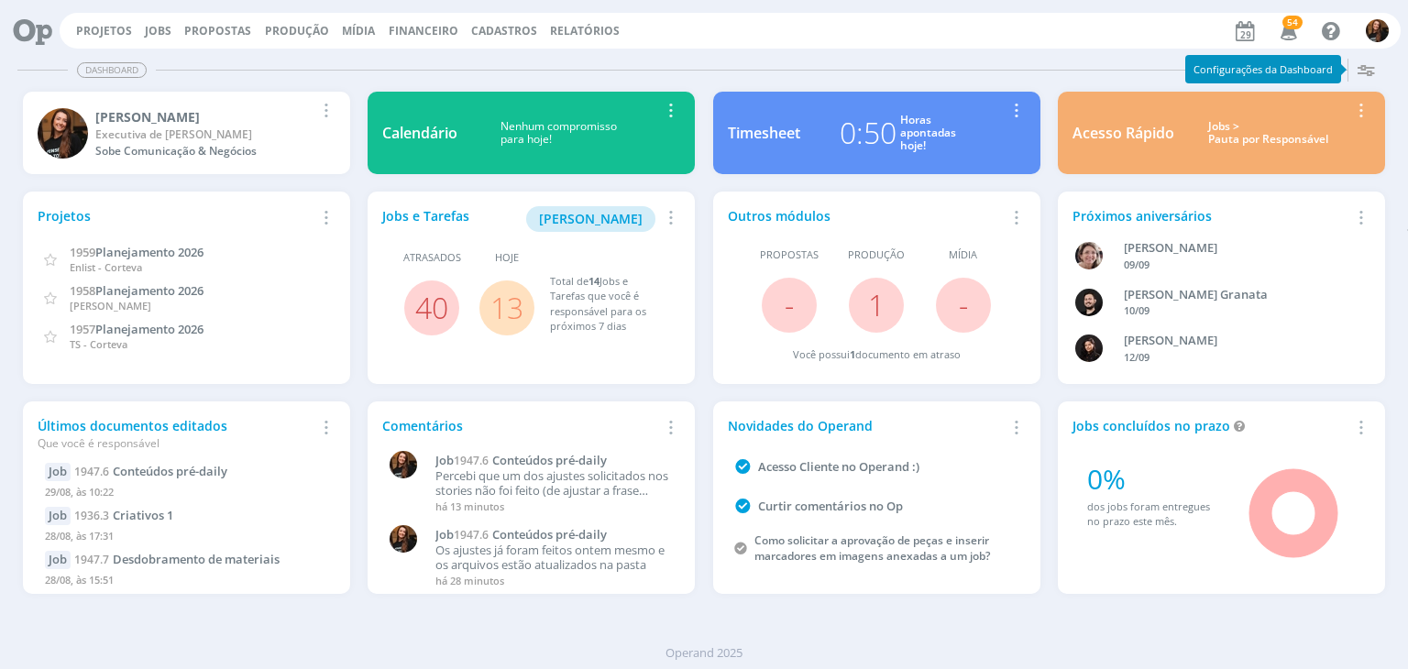
click at [1251, 146] on div "Jobs > Pauta por Responsável" at bounding box center [1268, 133] width 161 height 27
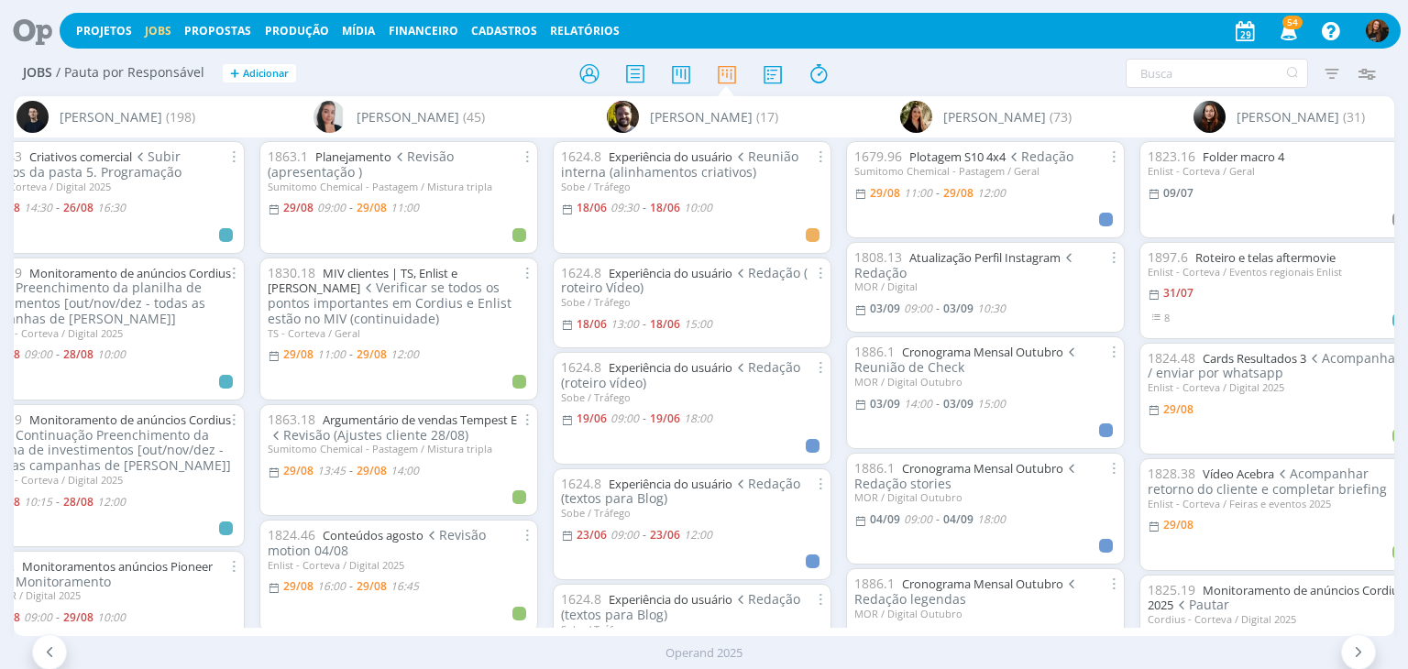
scroll to position [0, 1261]
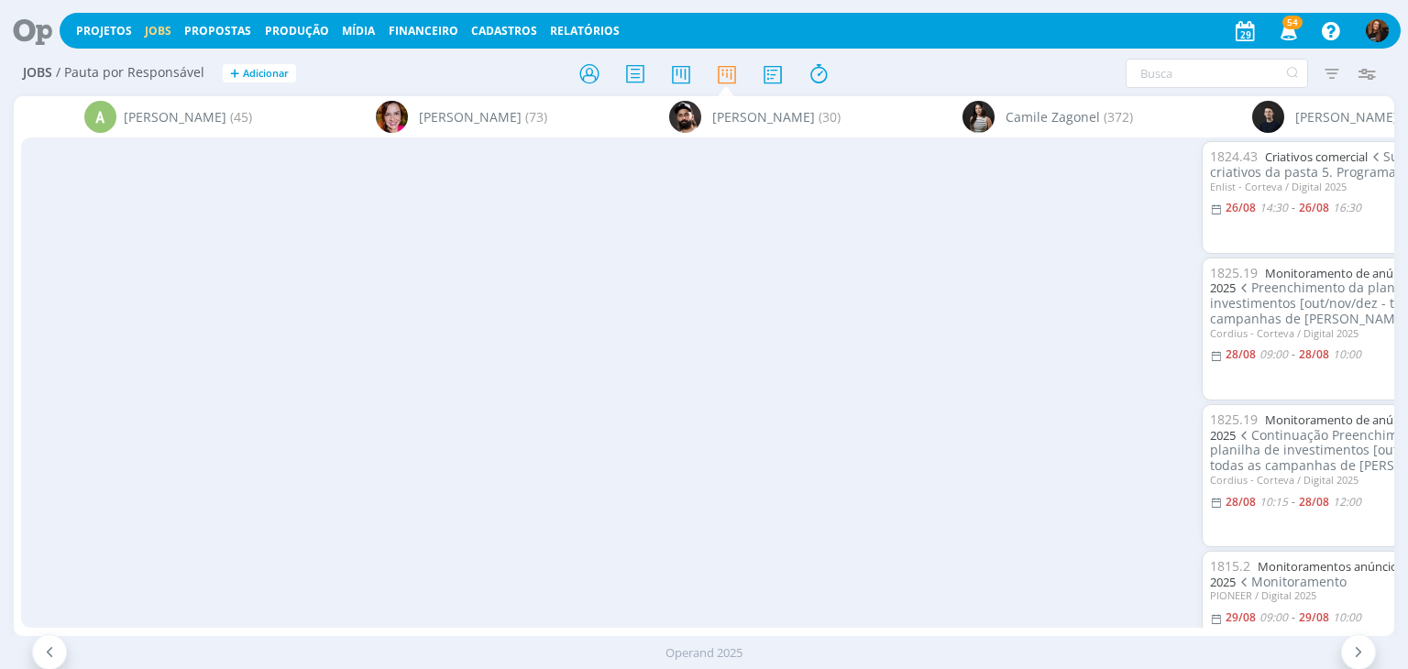
scroll to position [0, 1261]
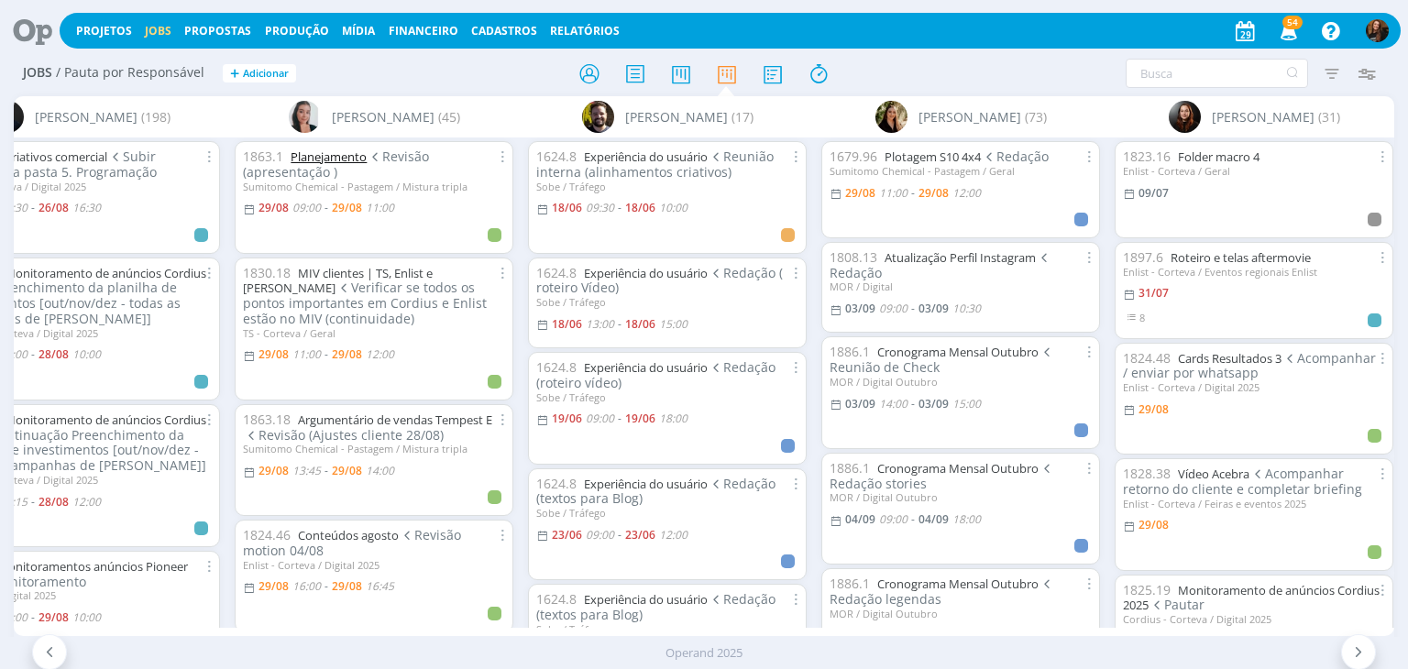
click at [325, 152] on link "Planejamento" at bounding box center [329, 157] width 76 height 17
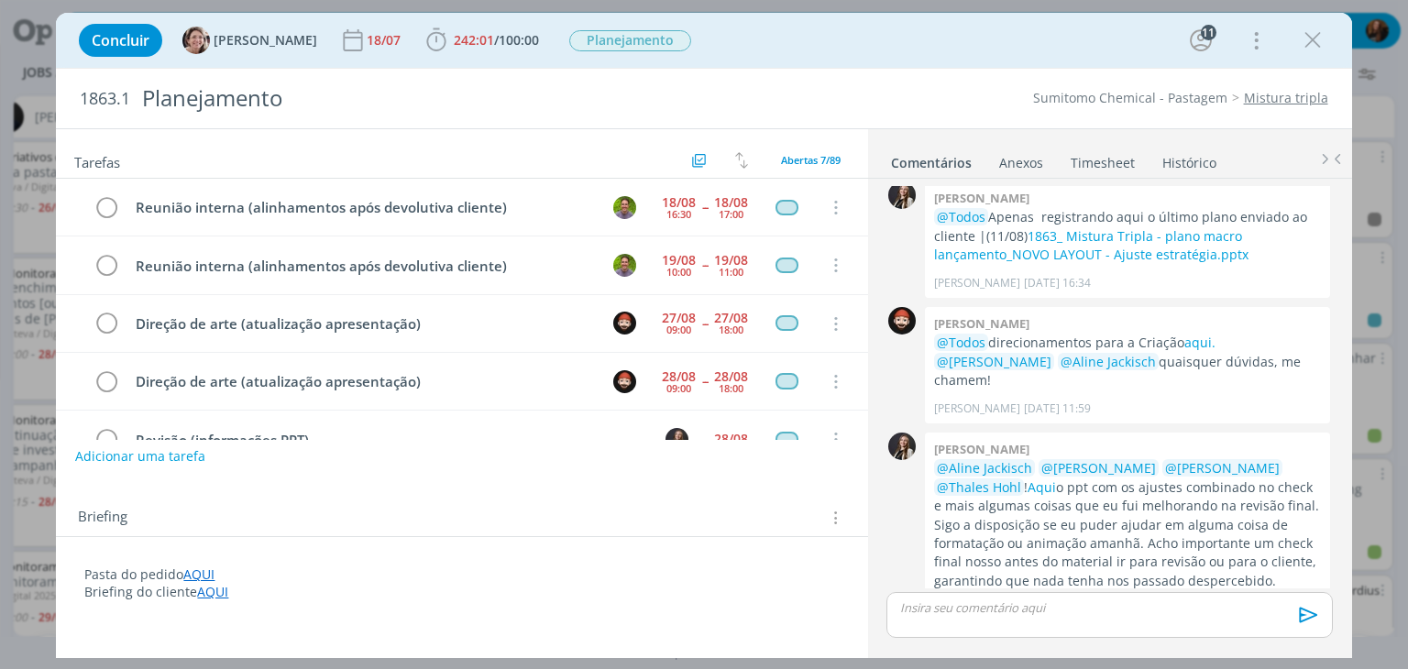
scroll to position [154, 0]
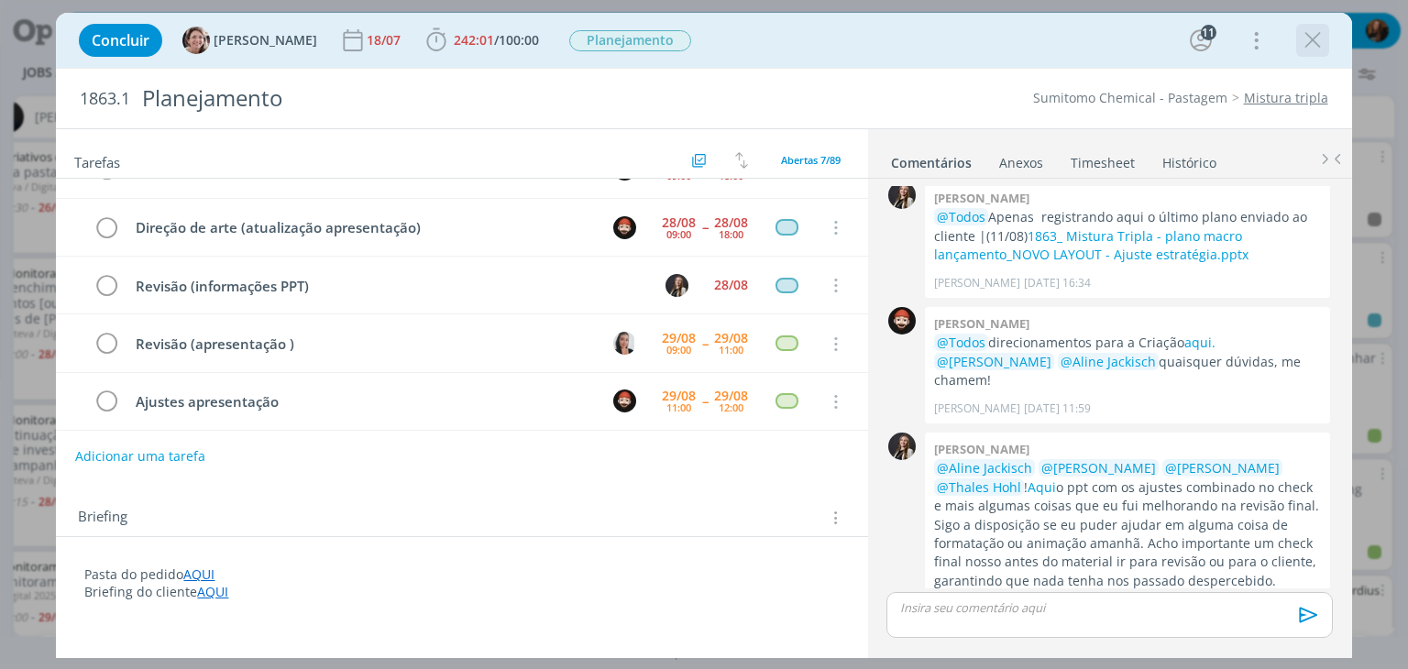
click at [1317, 38] on icon "dialog" at bounding box center [1313, 41] width 28 height 28
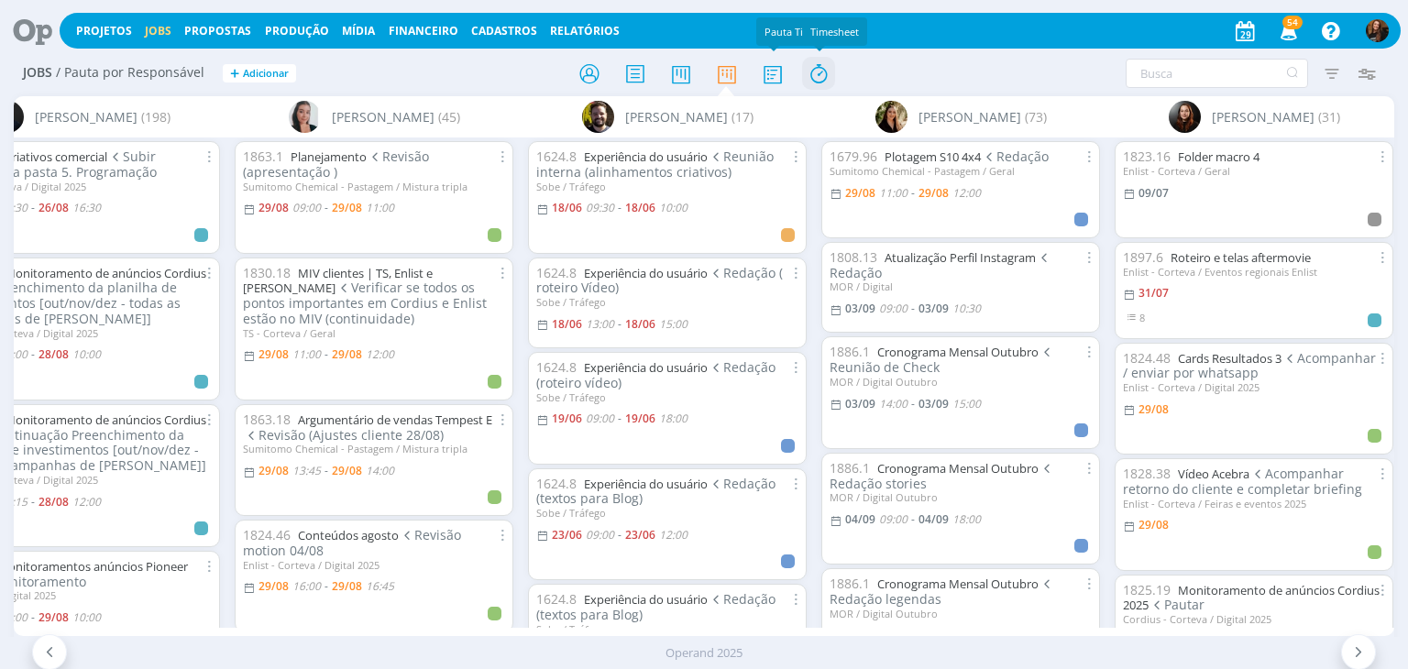
click at [821, 72] on icon at bounding box center [818, 74] width 33 height 36
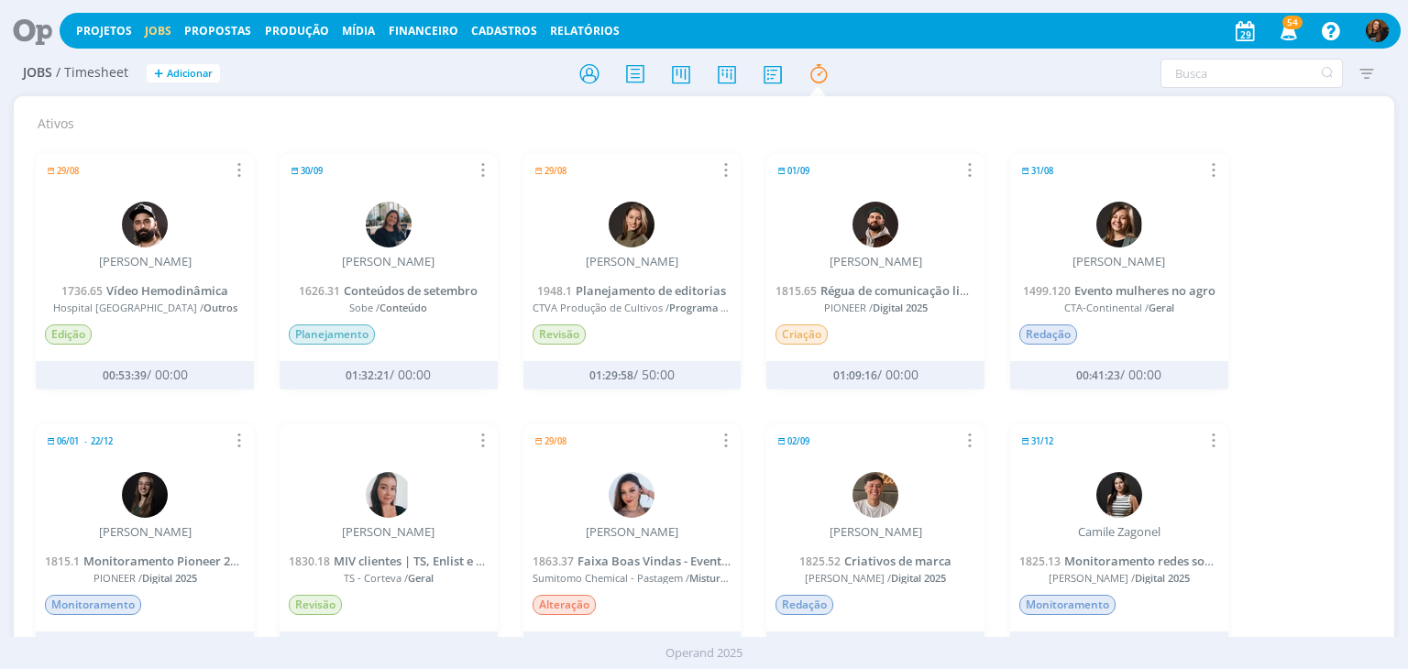
drag, startPoint x: 740, startPoint y: 70, endPoint x: 887, endPoint y: 5, distance: 161.3
click at [740, 70] on icon at bounding box center [727, 74] width 33 height 36
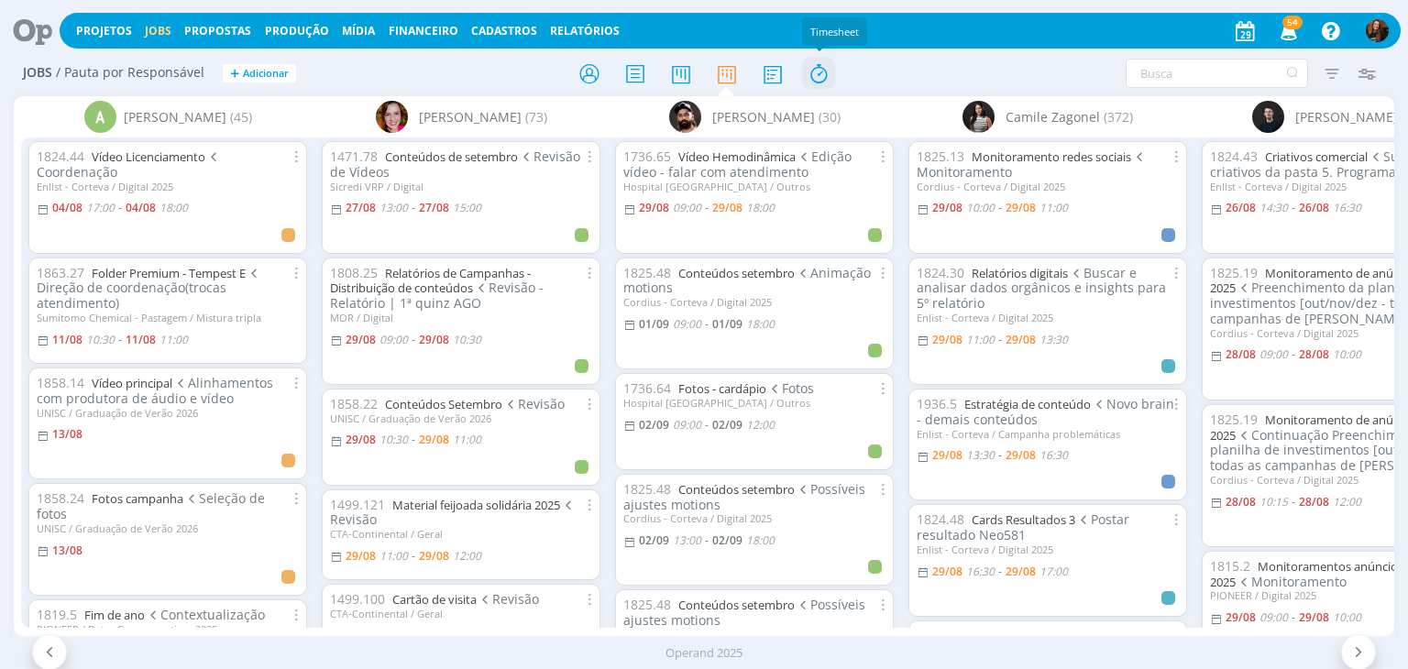
click at [822, 76] on icon at bounding box center [818, 74] width 33 height 36
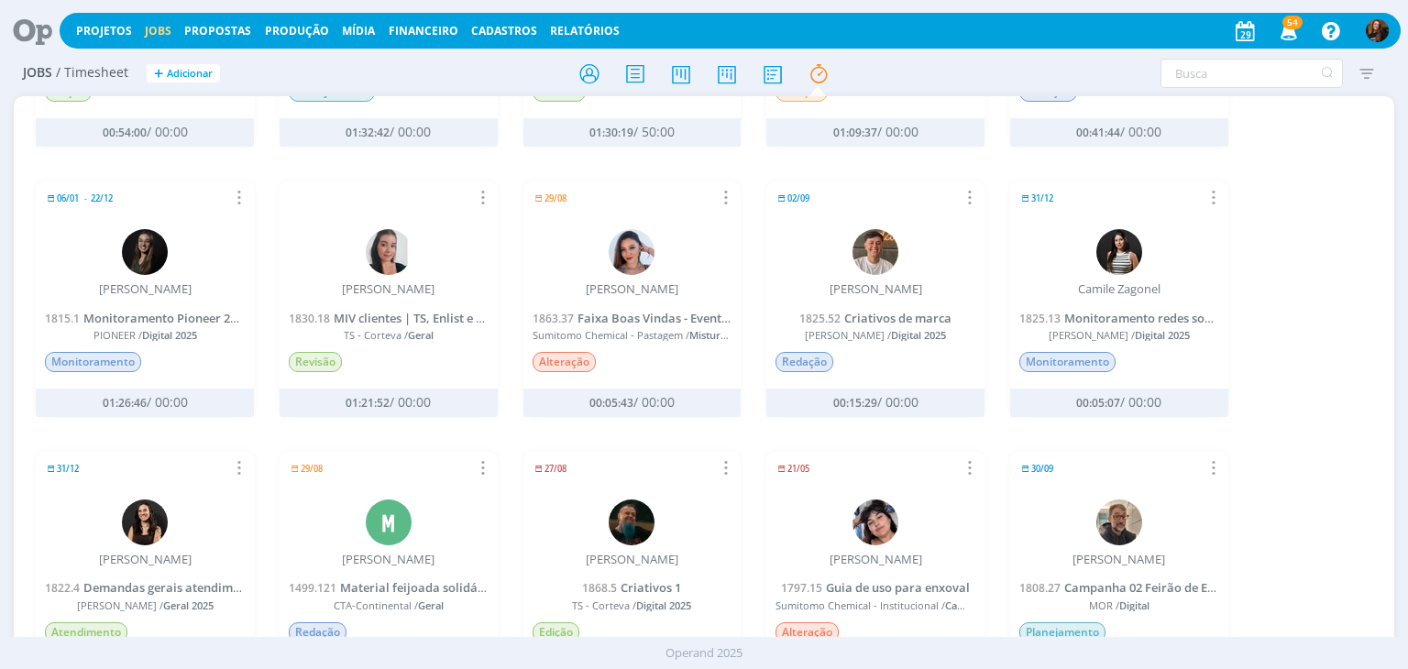
scroll to position [367, 0]
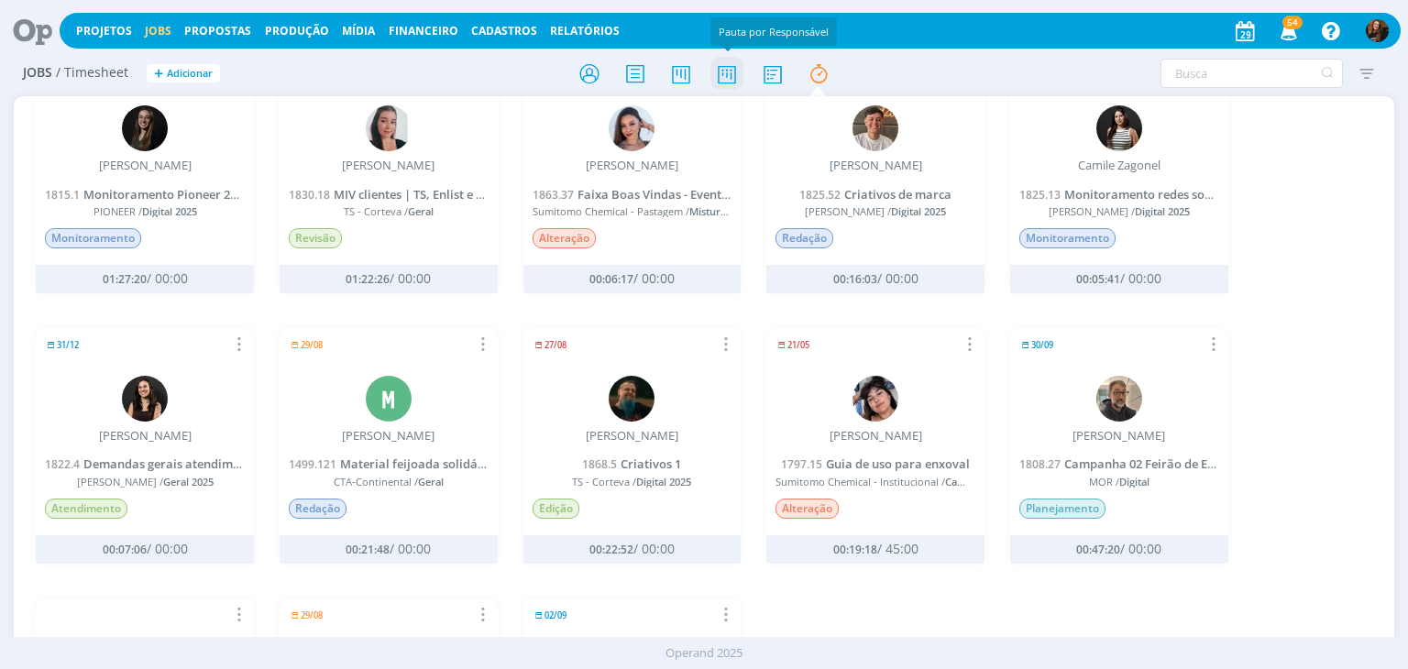
click at [726, 72] on icon at bounding box center [727, 74] width 33 height 36
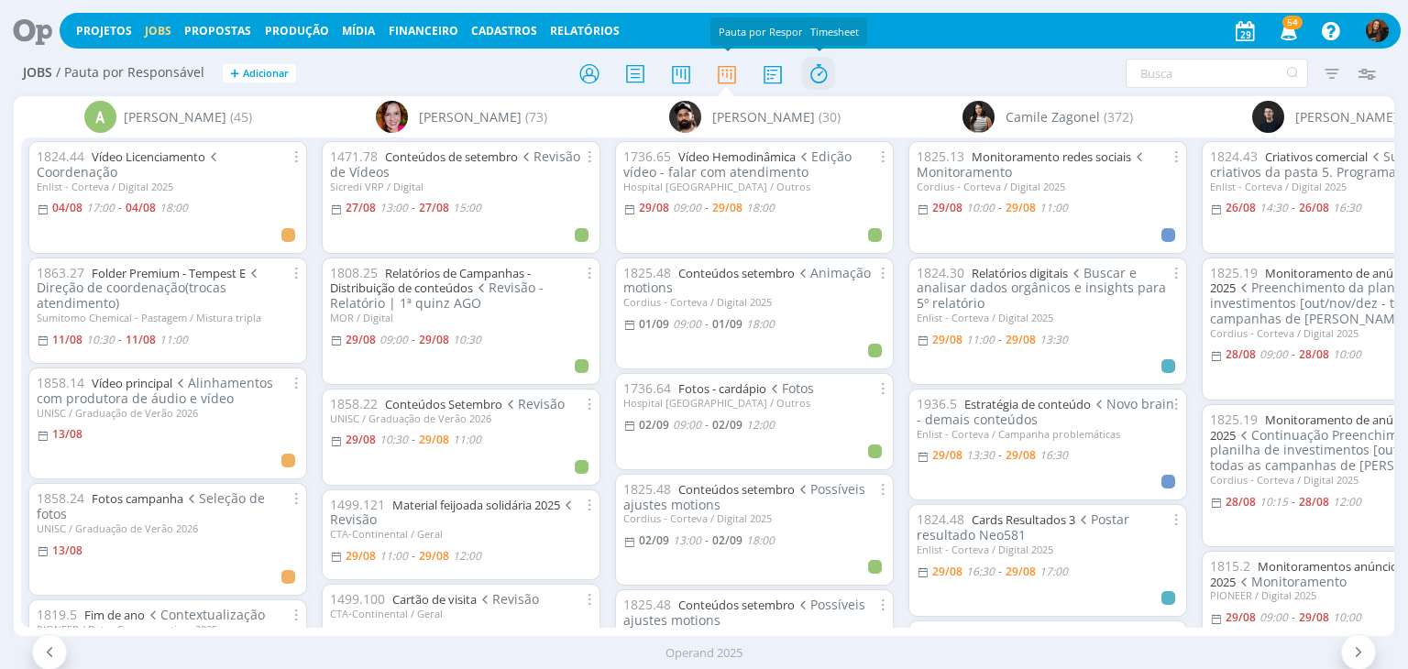
click at [812, 67] on icon at bounding box center [818, 74] width 33 height 36
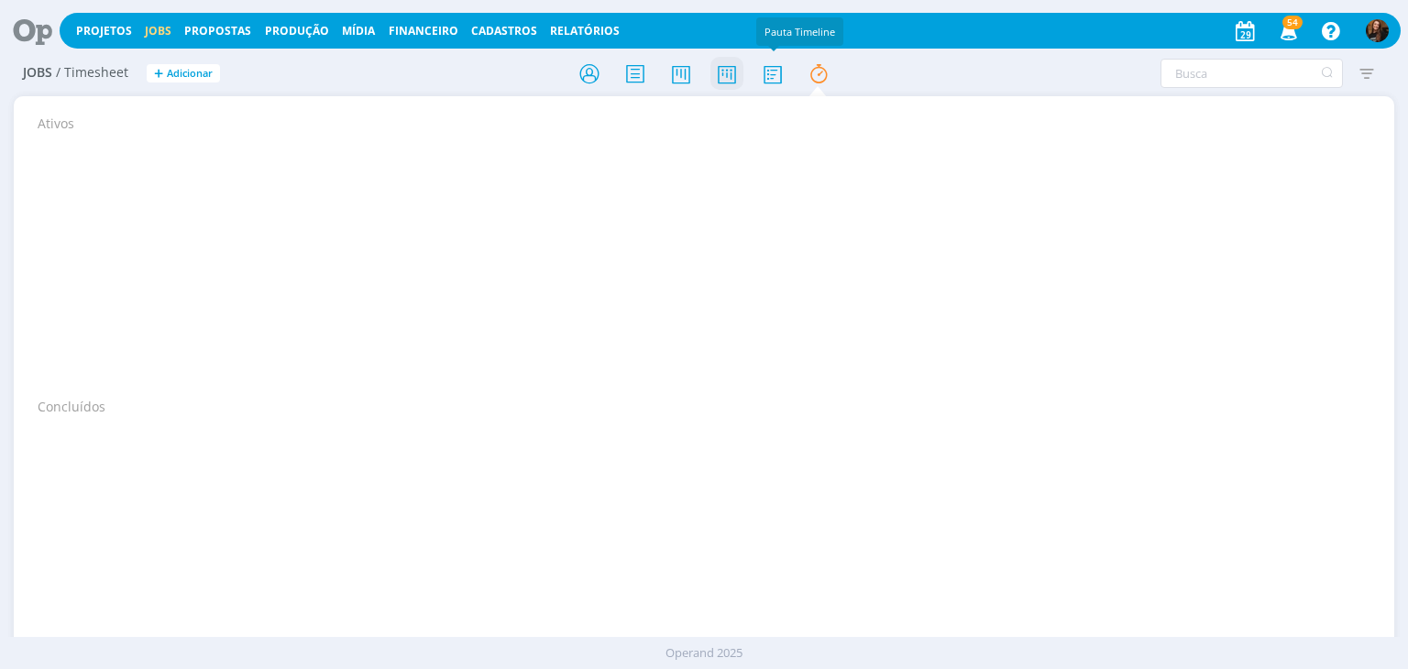
click at [719, 73] on icon at bounding box center [727, 74] width 33 height 36
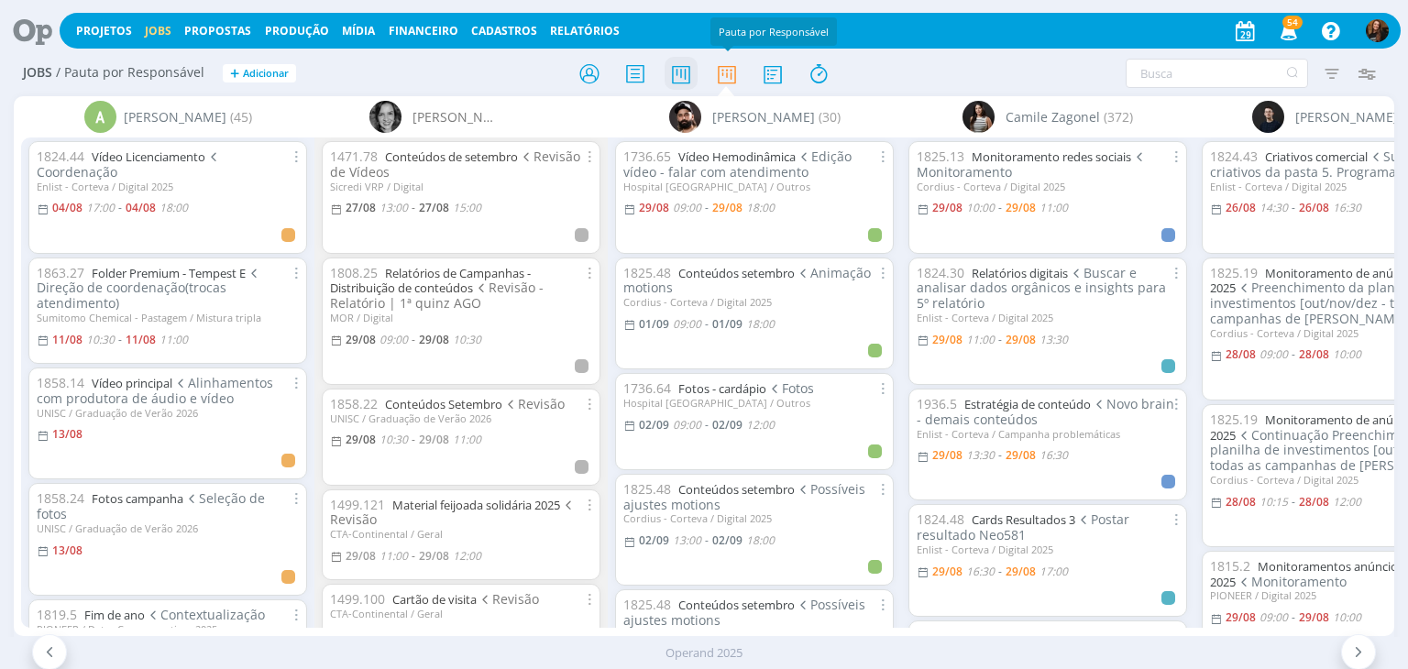
click at [683, 73] on icon at bounding box center [681, 74] width 33 height 36
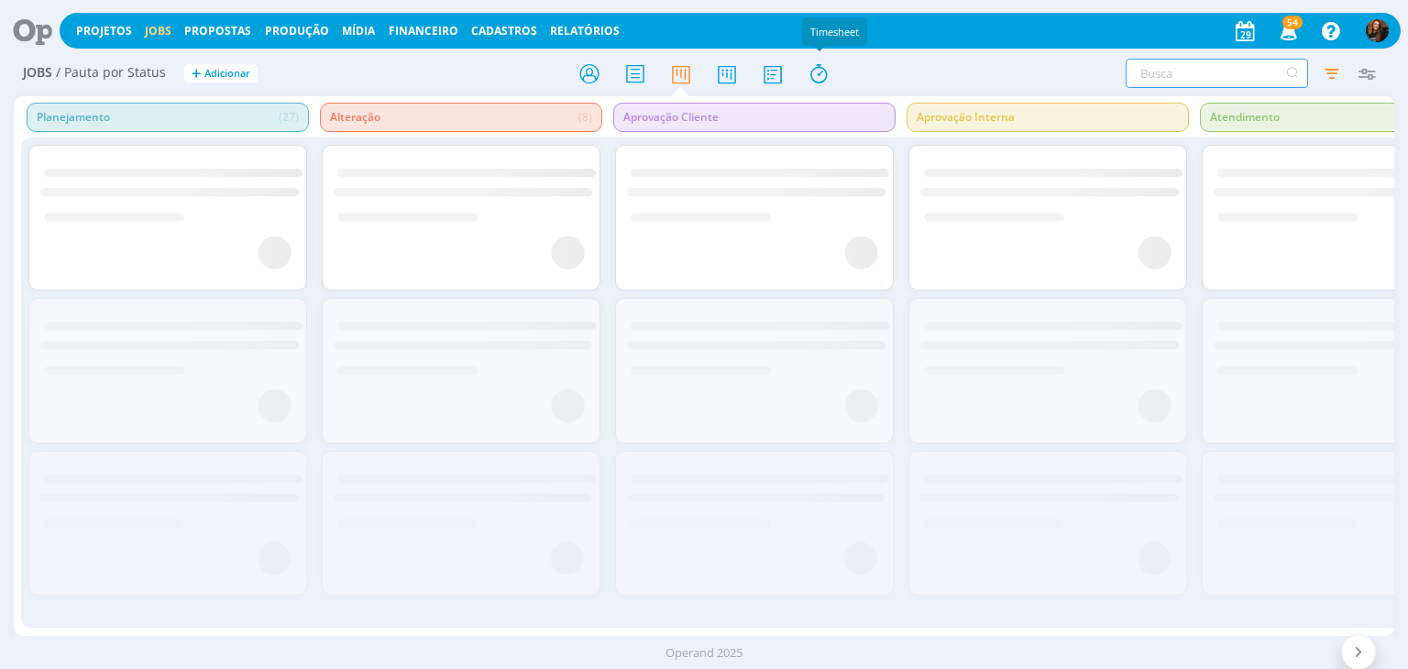
click at [1185, 74] on input "text" at bounding box center [1217, 73] width 182 height 29
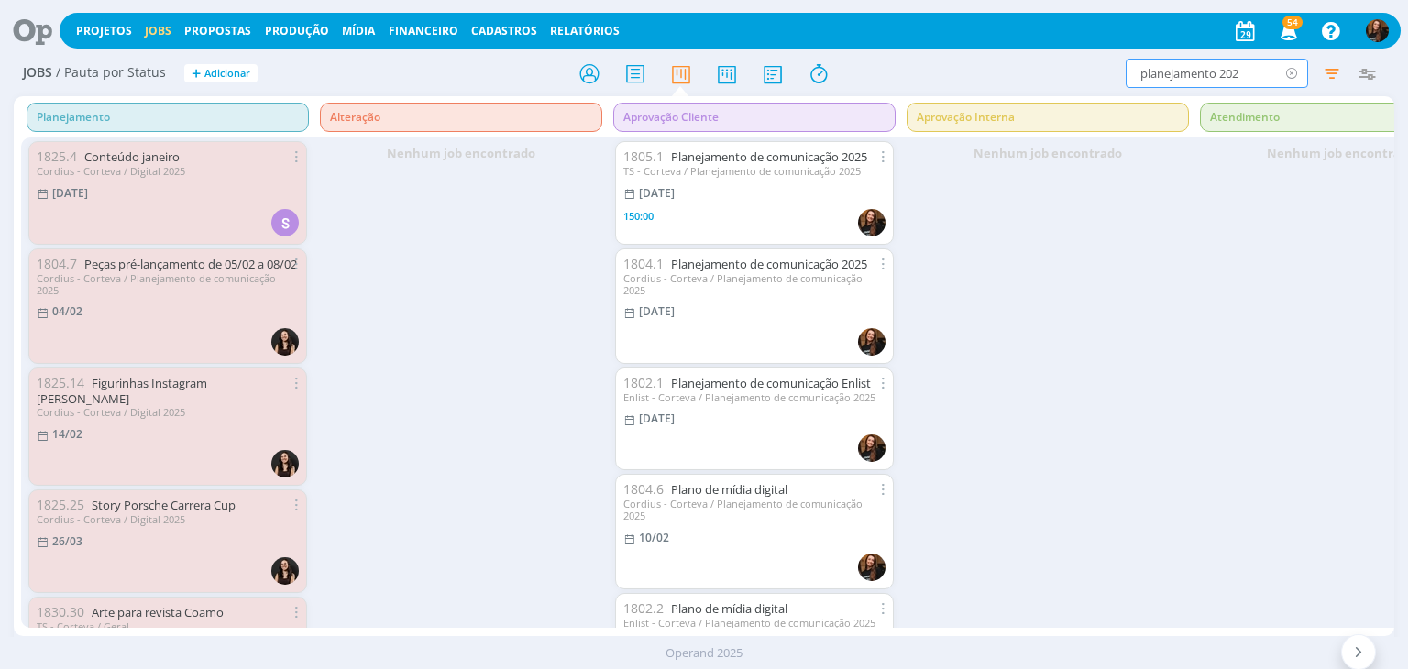
type input "planejamento 2026"
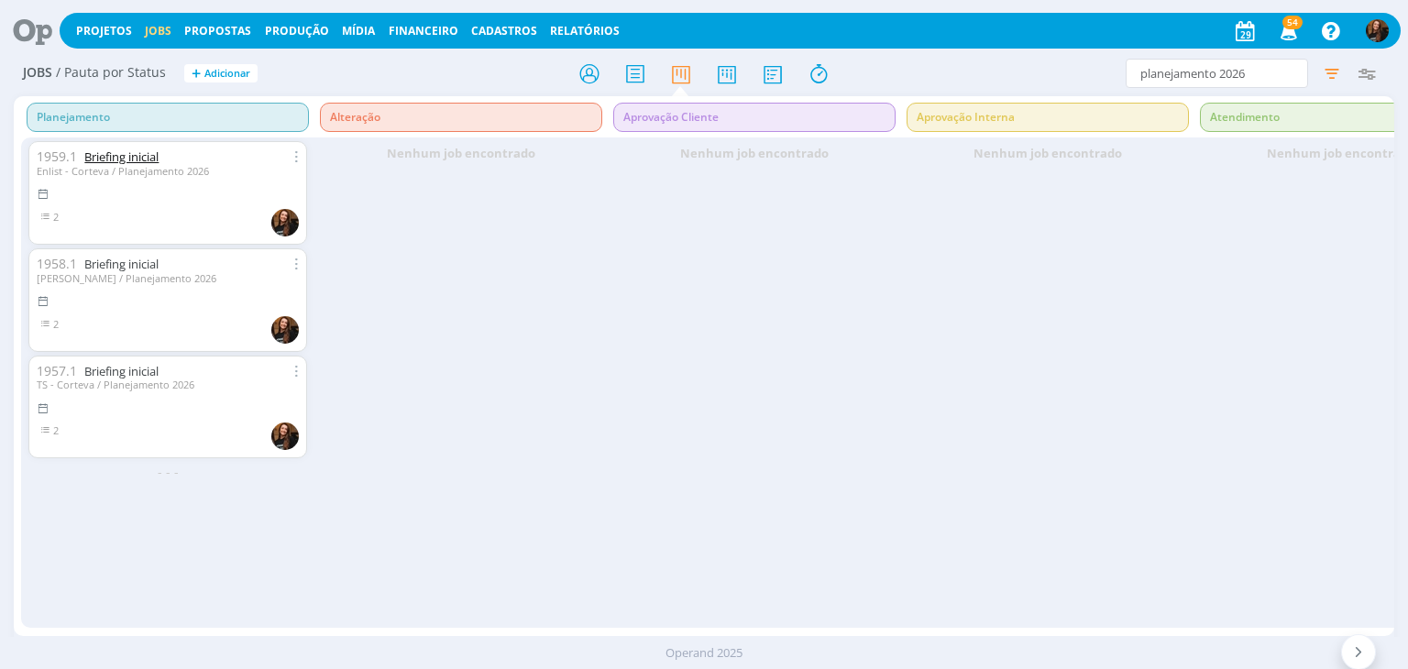
click at [132, 151] on link "Briefing inicial" at bounding box center [121, 157] width 74 height 17
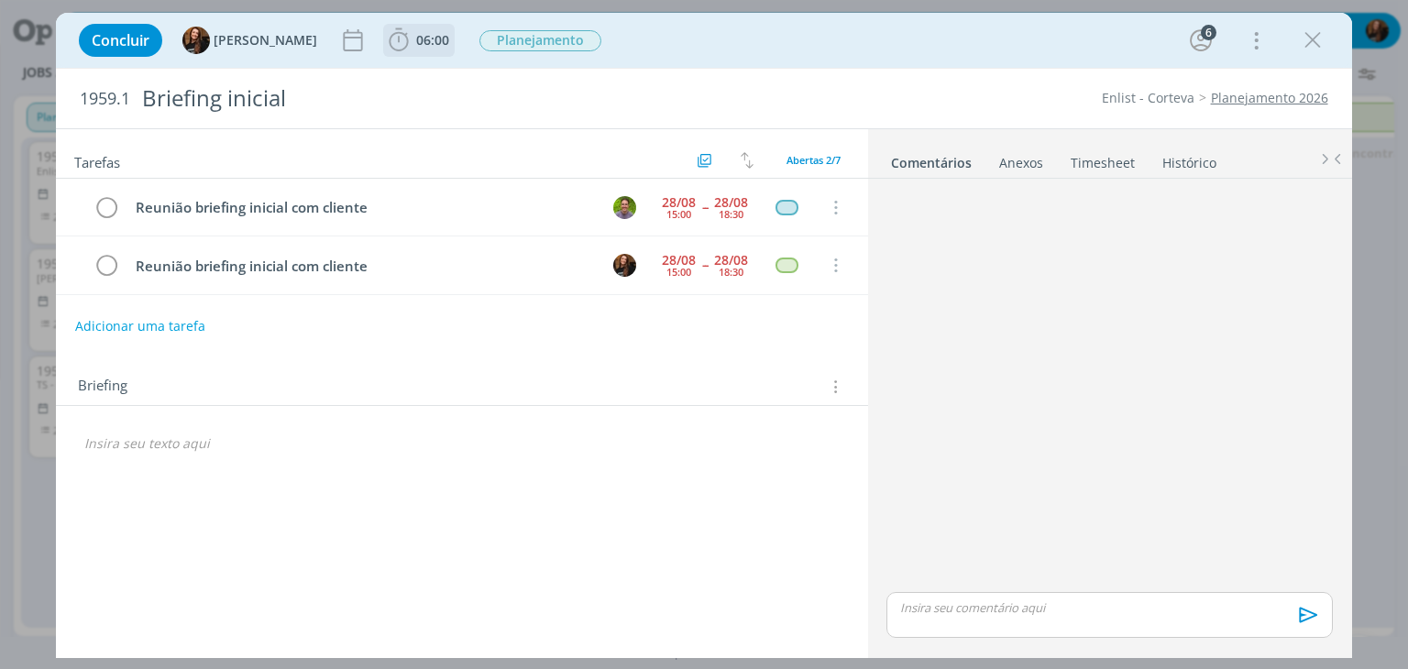
click at [416, 34] on span "06:00" at bounding box center [432, 39] width 33 height 17
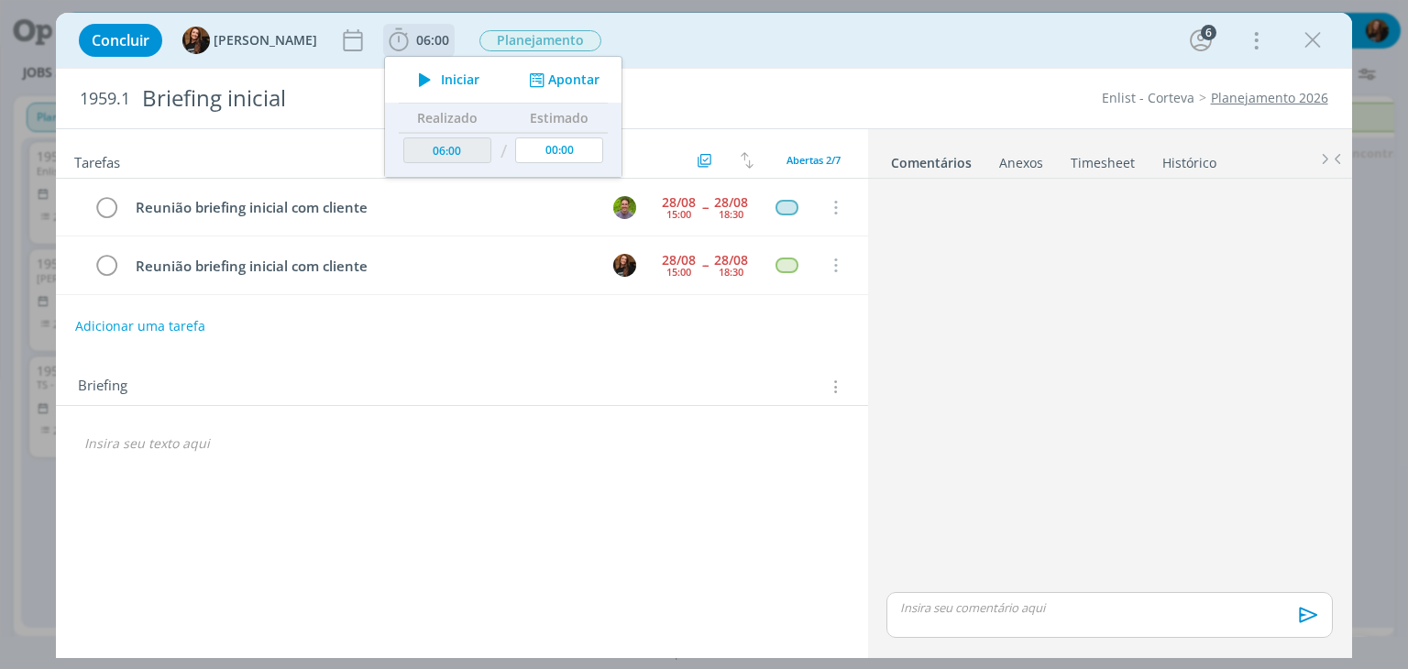
click at [452, 80] on span "Iniciar" at bounding box center [460, 79] width 39 height 13
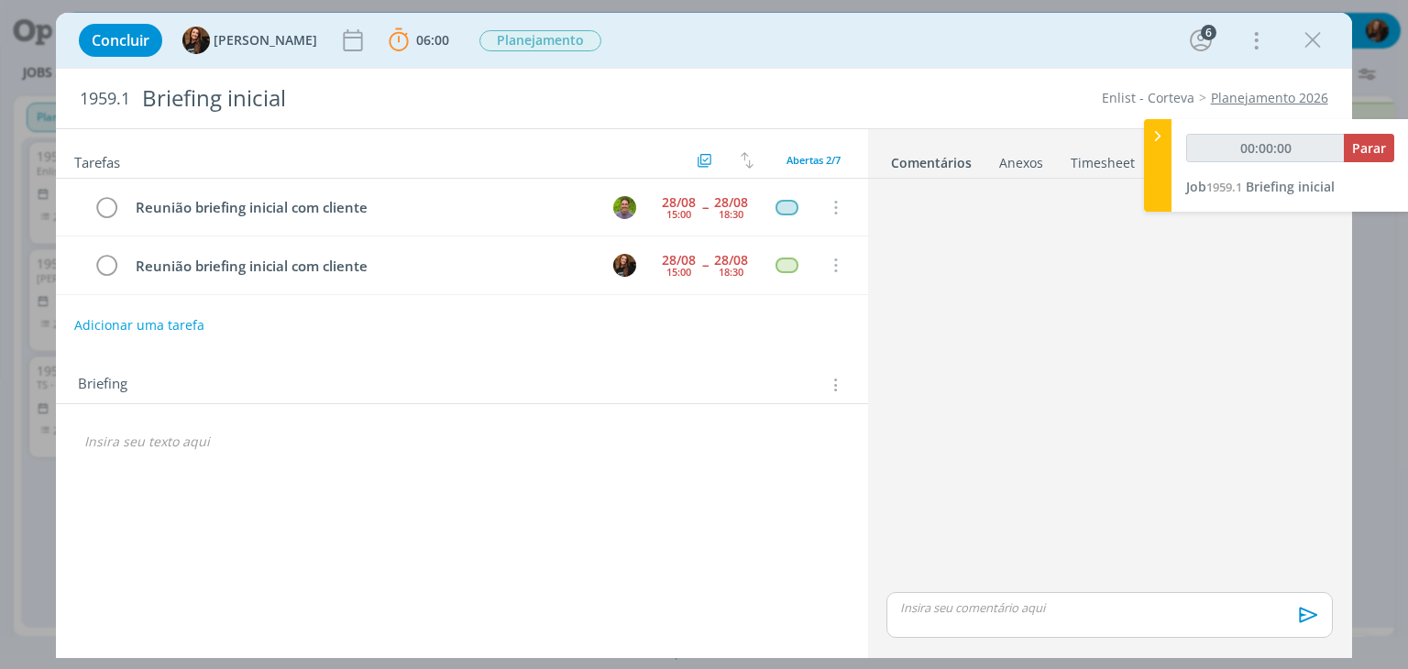
click at [180, 313] on button "Adicionar uma tarefa" at bounding box center [139, 325] width 130 height 31
type input "00:00:01"
click at [180, 316] on input "dialog" at bounding box center [340, 324] width 505 height 26
type input "B"
type input "00:00:02"
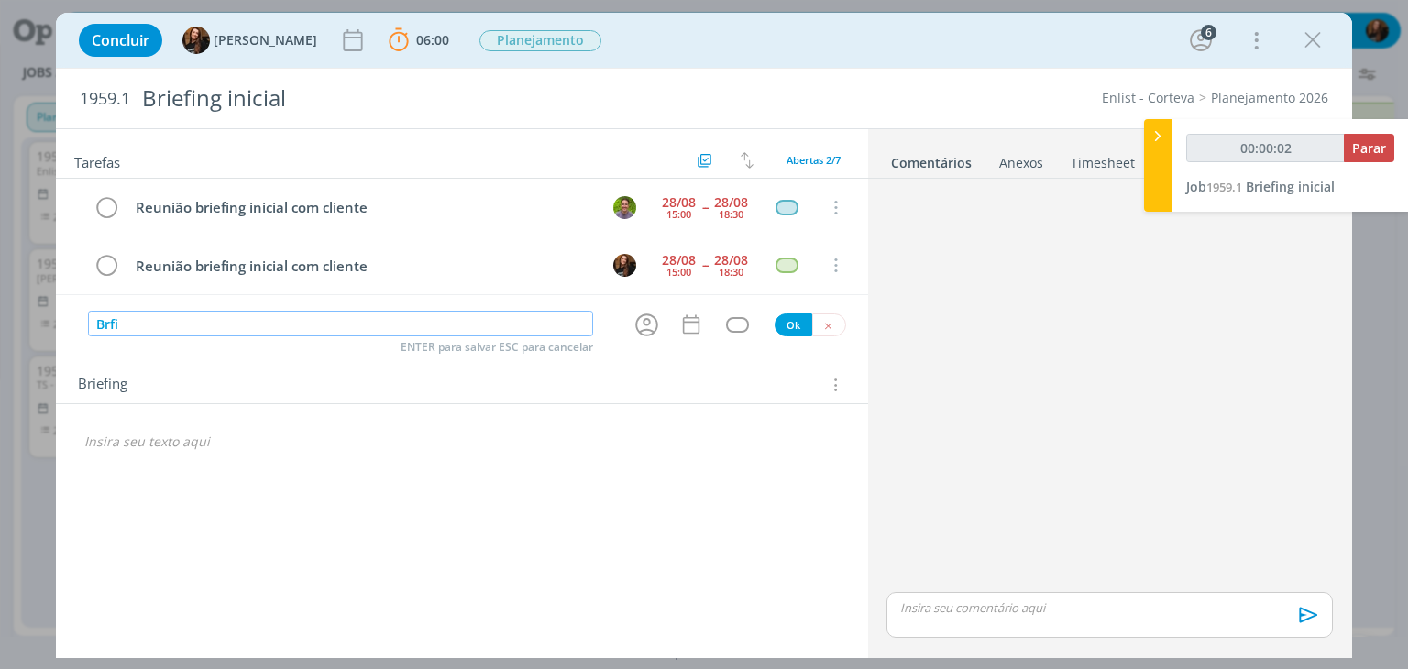
type input "Brf"
type input "00:00:03"
type input "Briefing"
type input "00:00:05"
click at [641, 324] on icon "dialog" at bounding box center [647, 325] width 28 height 28
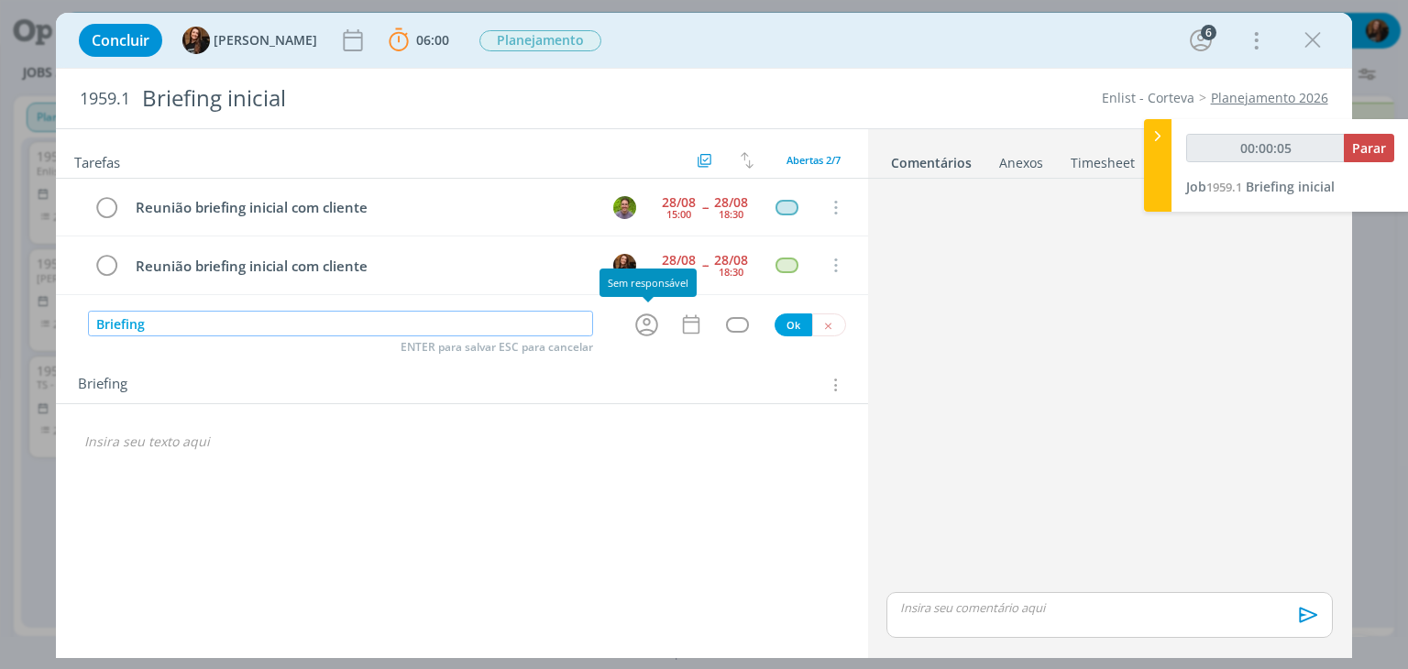
type input "Briefing"
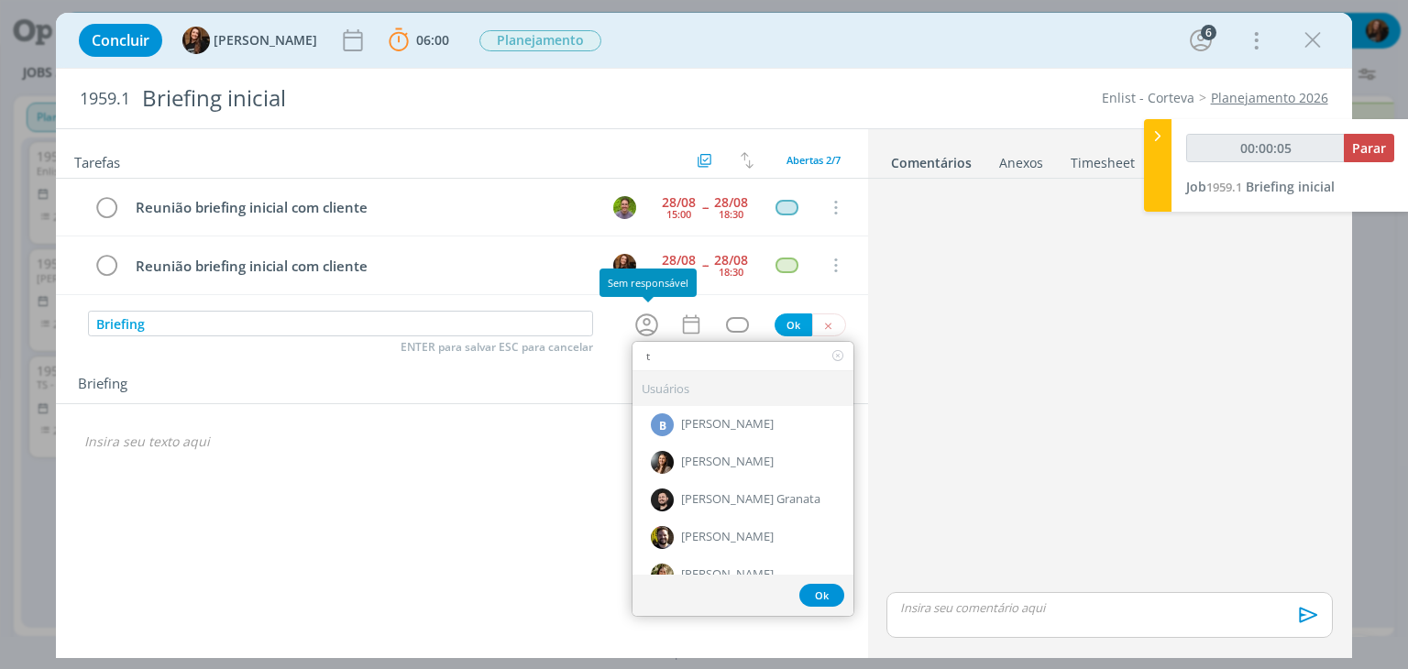
type input "ta"
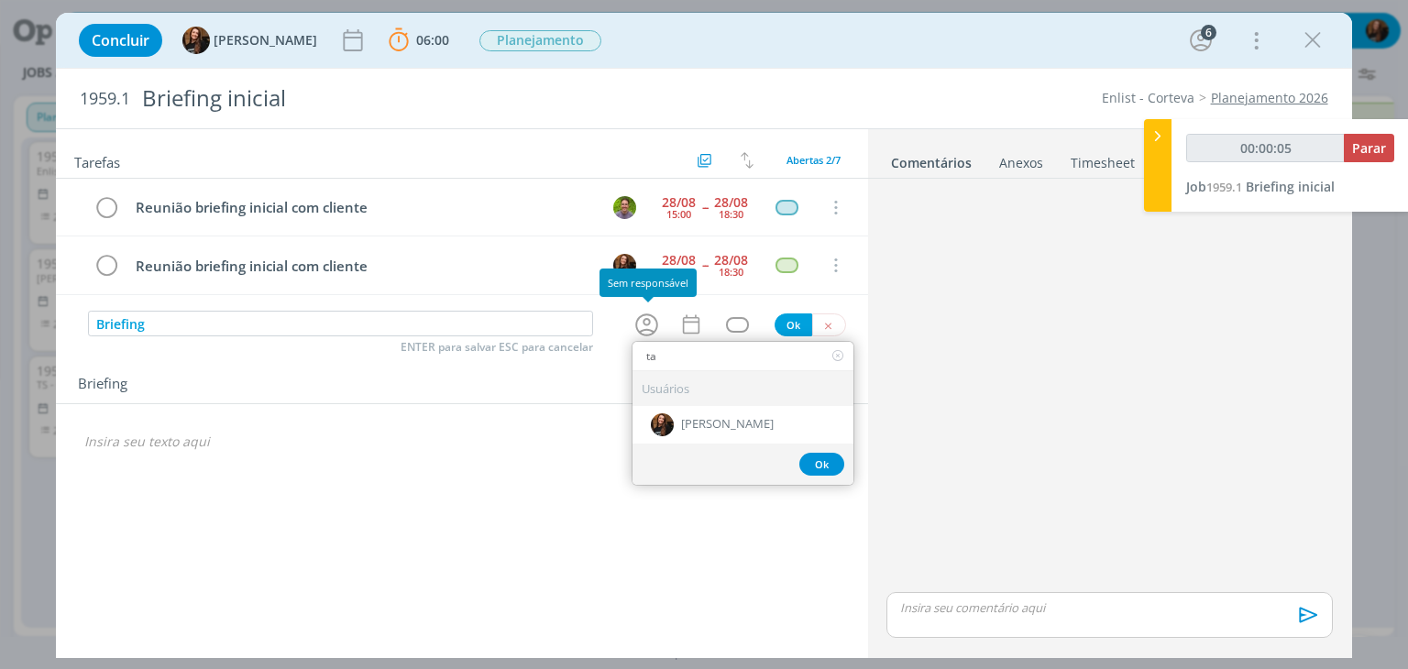
type input "00:00:06"
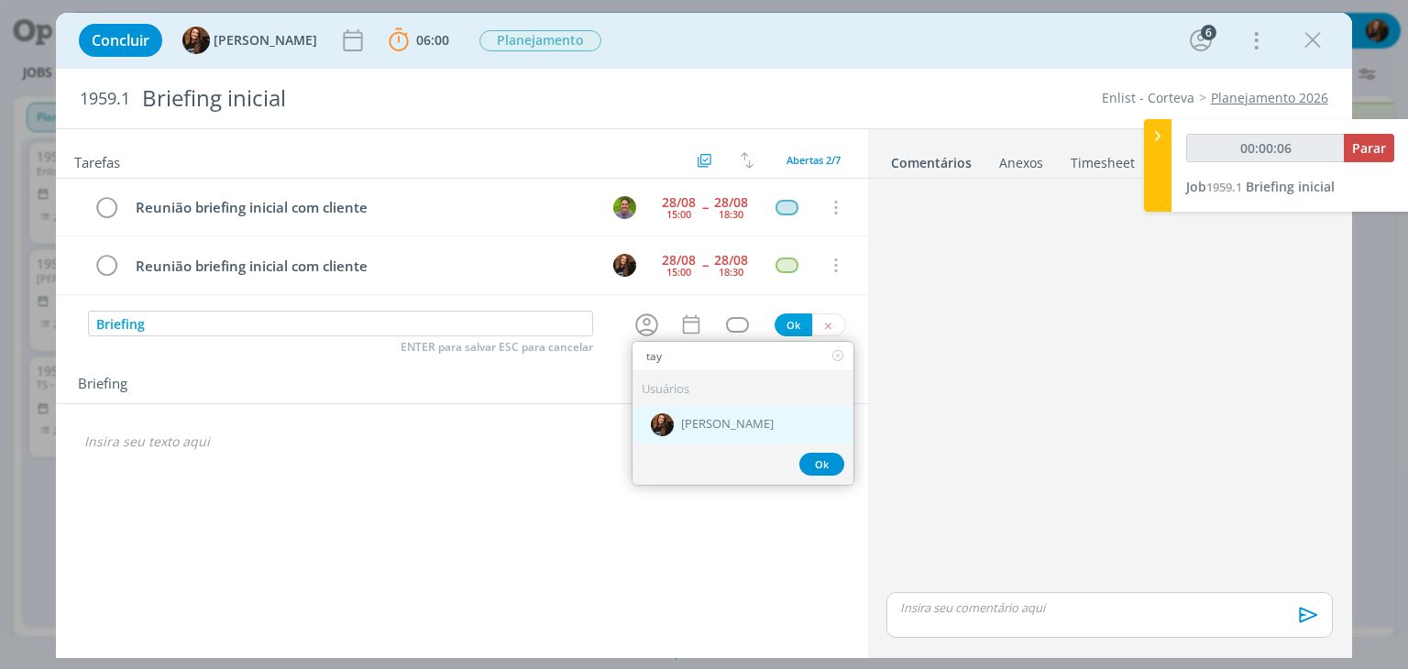
type input "tay"
click at [719, 422] on span "[PERSON_NAME]" at bounding box center [727, 424] width 93 height 15
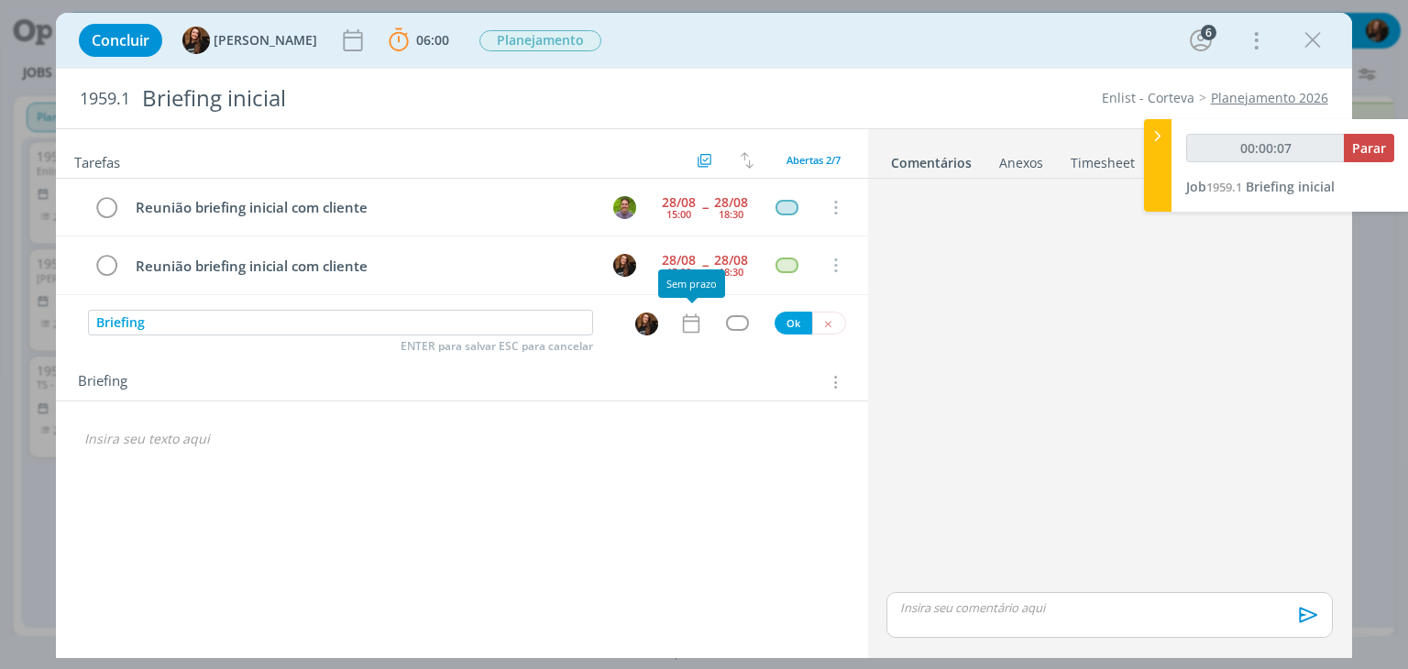
click at [700, 314] on icon "dialog" at bounding box center [691, 324] width 24 height 24
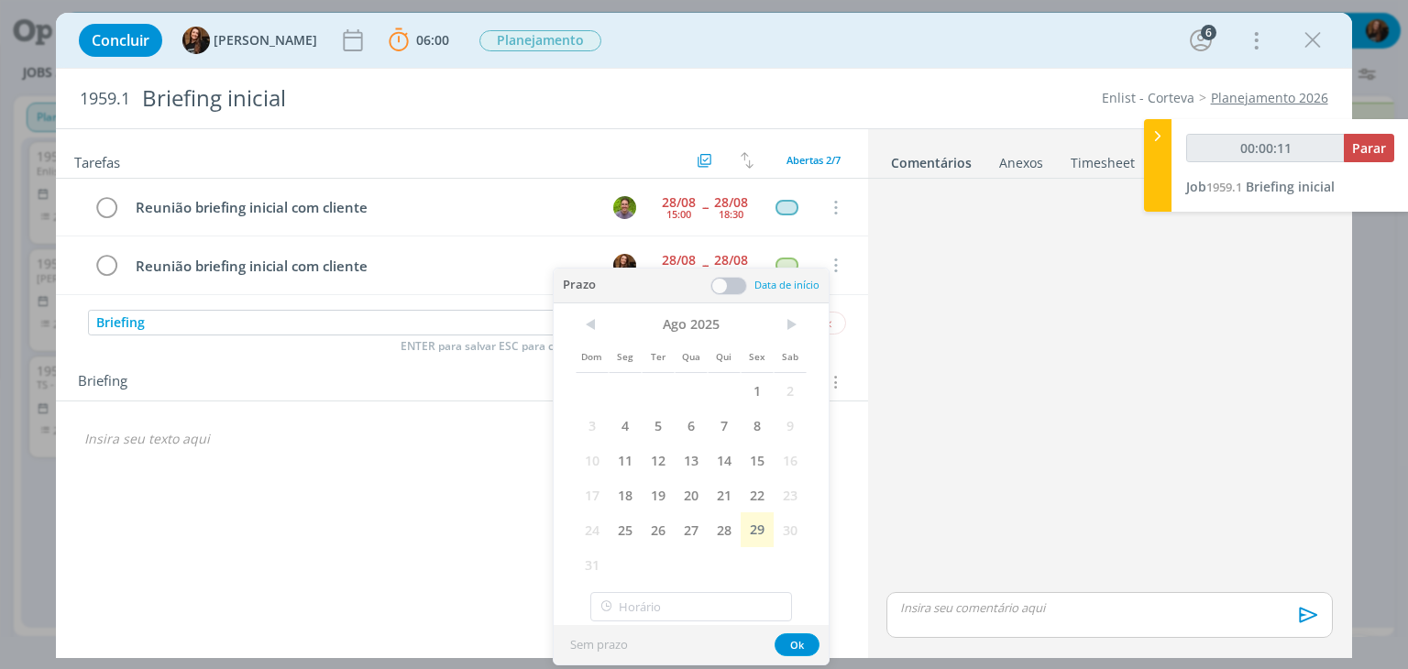
click at [722, 279] on span at bounding box center [729, 286] width 37 height 18
click at [790, 327] on span ">" at bounding box center [790, 325] width 33 height 28
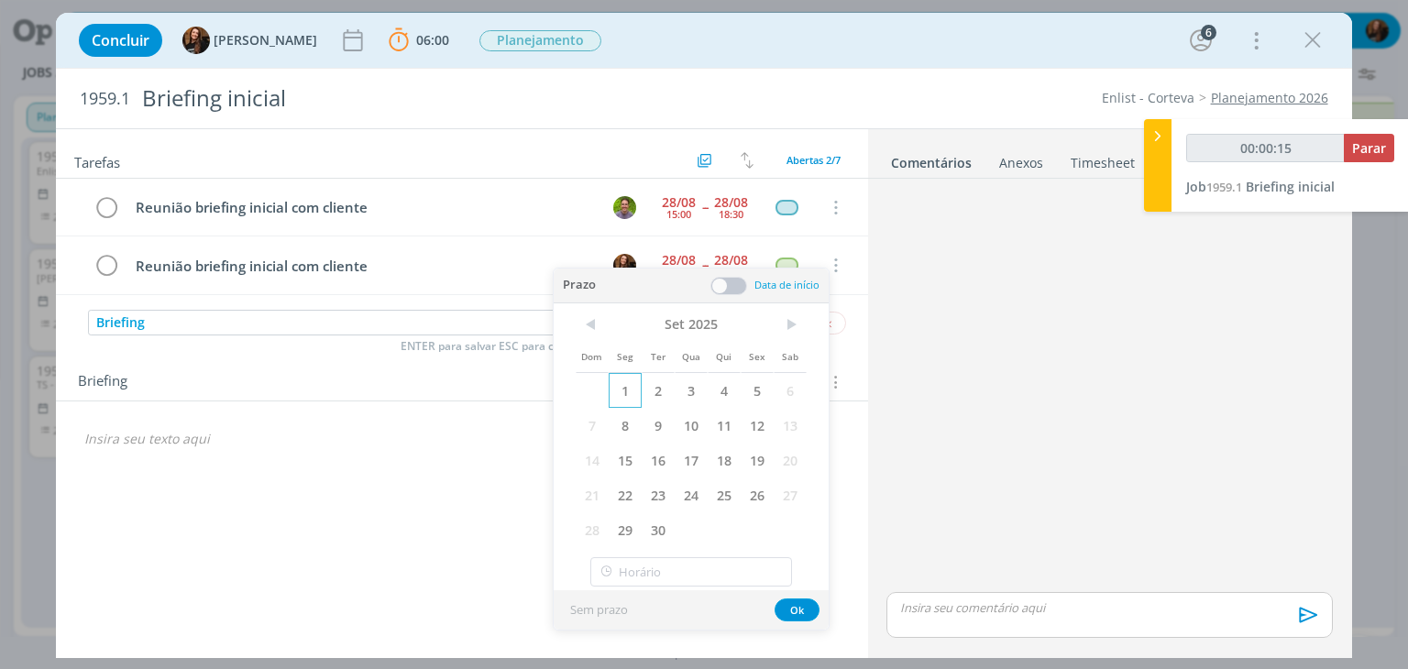
click at [634, 388] on span "1" at bounding box center [625, 390] width 33 height 35
click at [737, 293] on span at bounding box center [729, 286] width 37 height 18
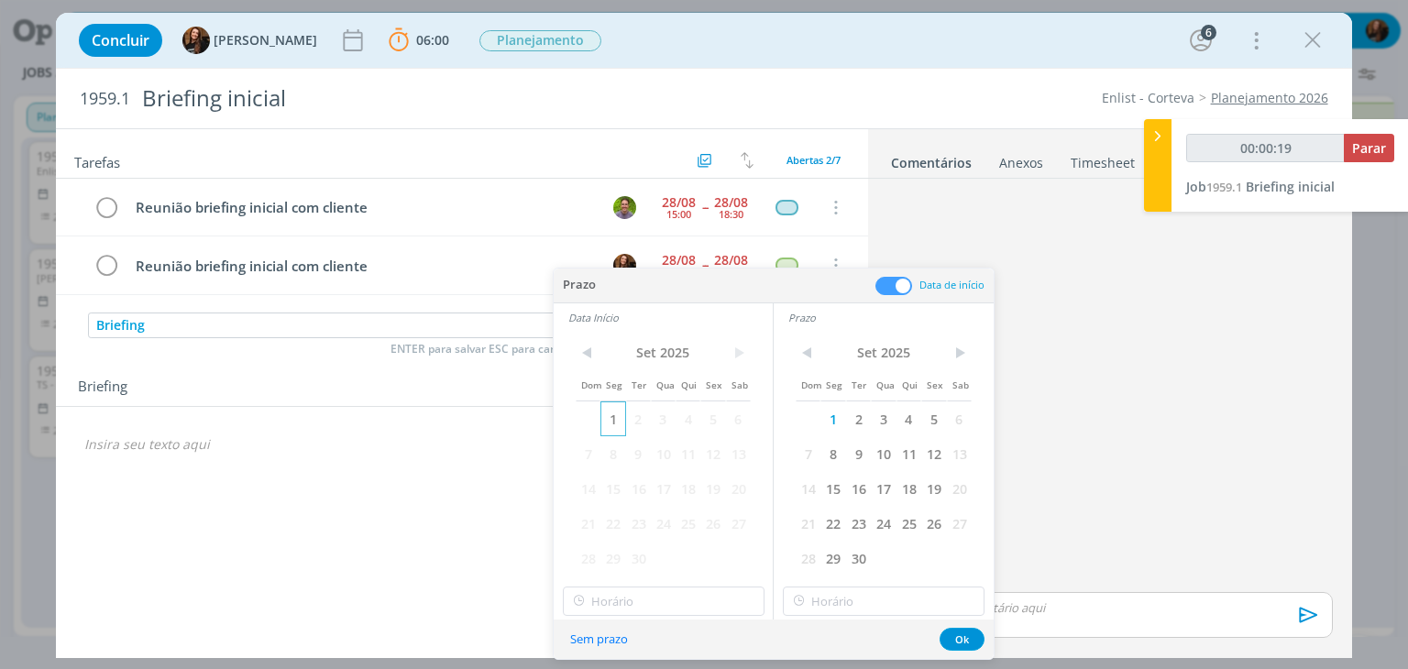
click at [614, 423] on span "1" at bounding box center [613, 419] width 25 height 35
click at [953, 635] on button "Ok" at bounding box center [962, 639] width 45 height 23
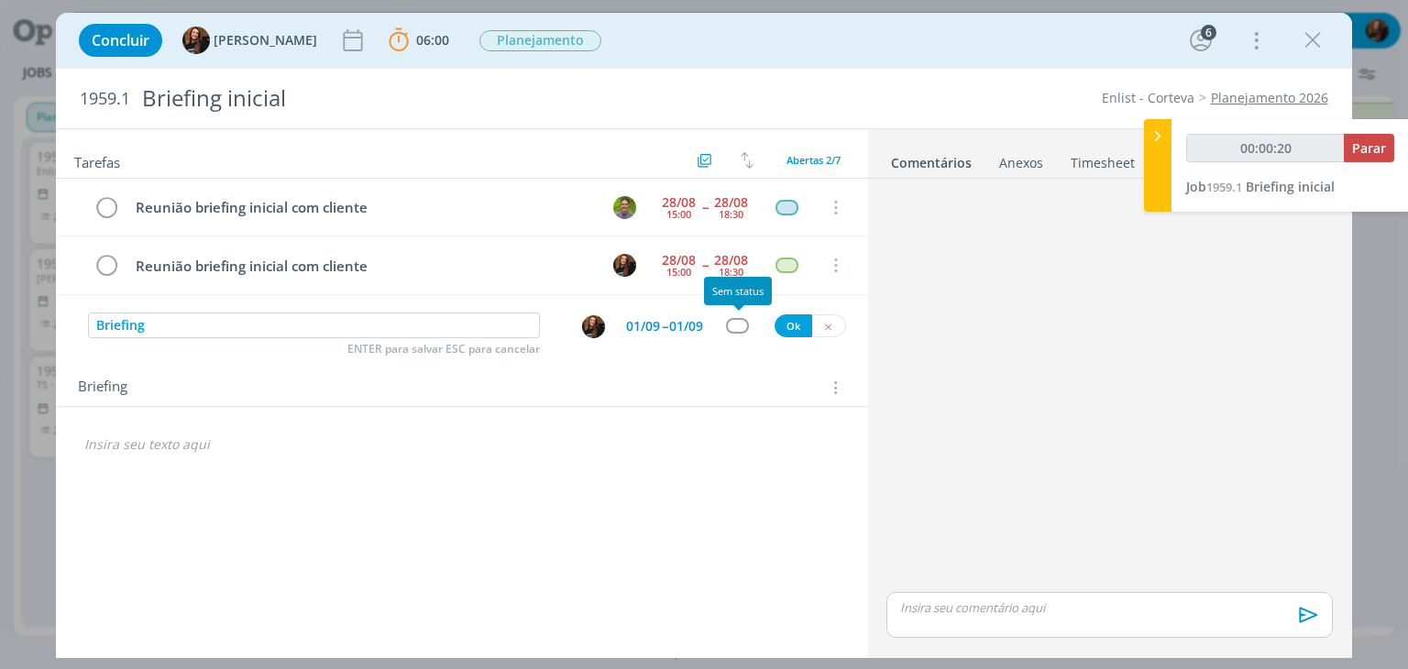
type input "00:00:21"
click at [733, 322] on div "dialog" at bounding box center [737, 326] width 23 height 16
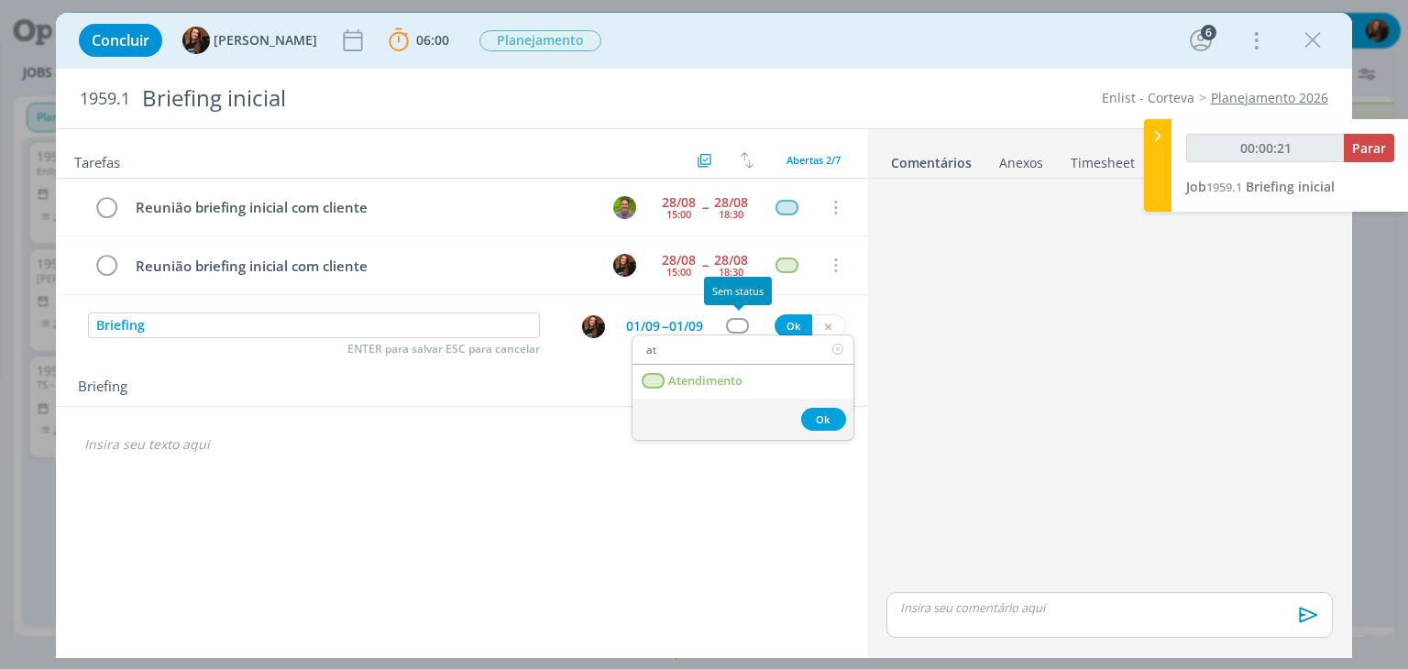
type input "ate"
type input "00:00:22"
type input "ate"
click at [711, 367] on link "Atendimento" at bounding box center [743, 382] width 221 height 34
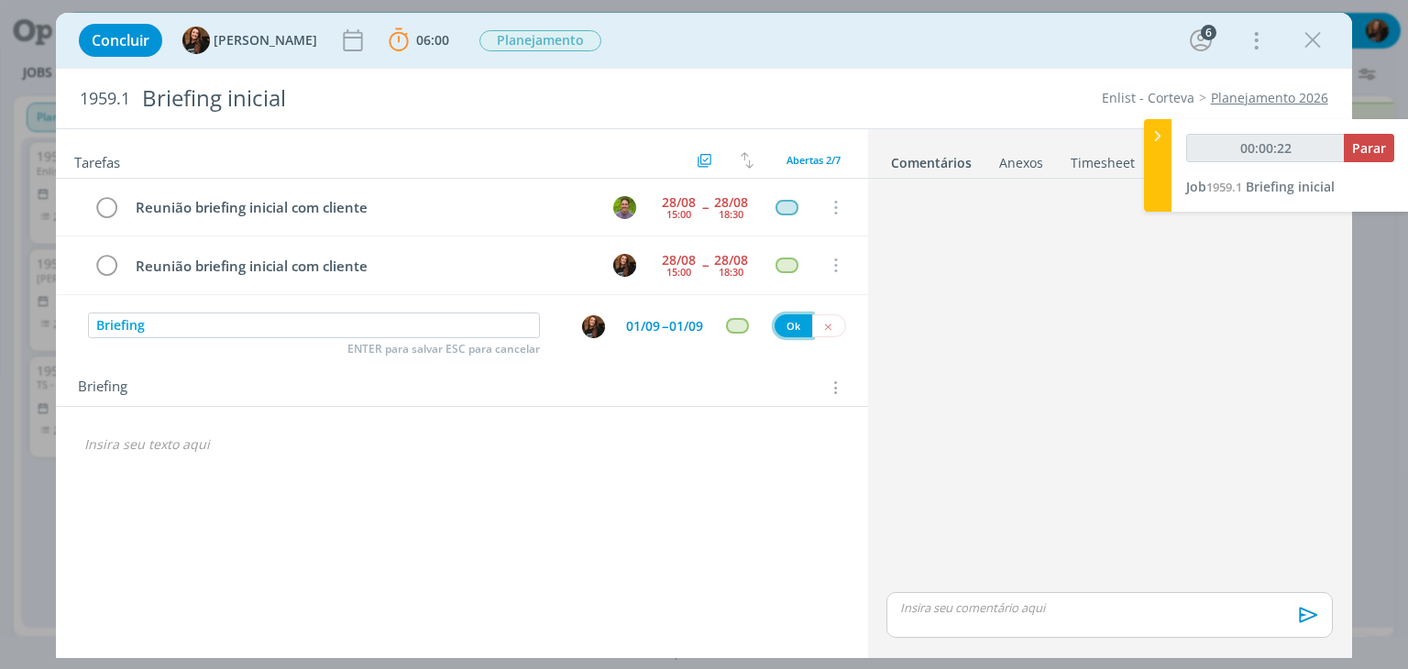
type input "00:00:23"
click at [800, 324] on button "Ok" at bounding box center [794, 325] width 38 height 23
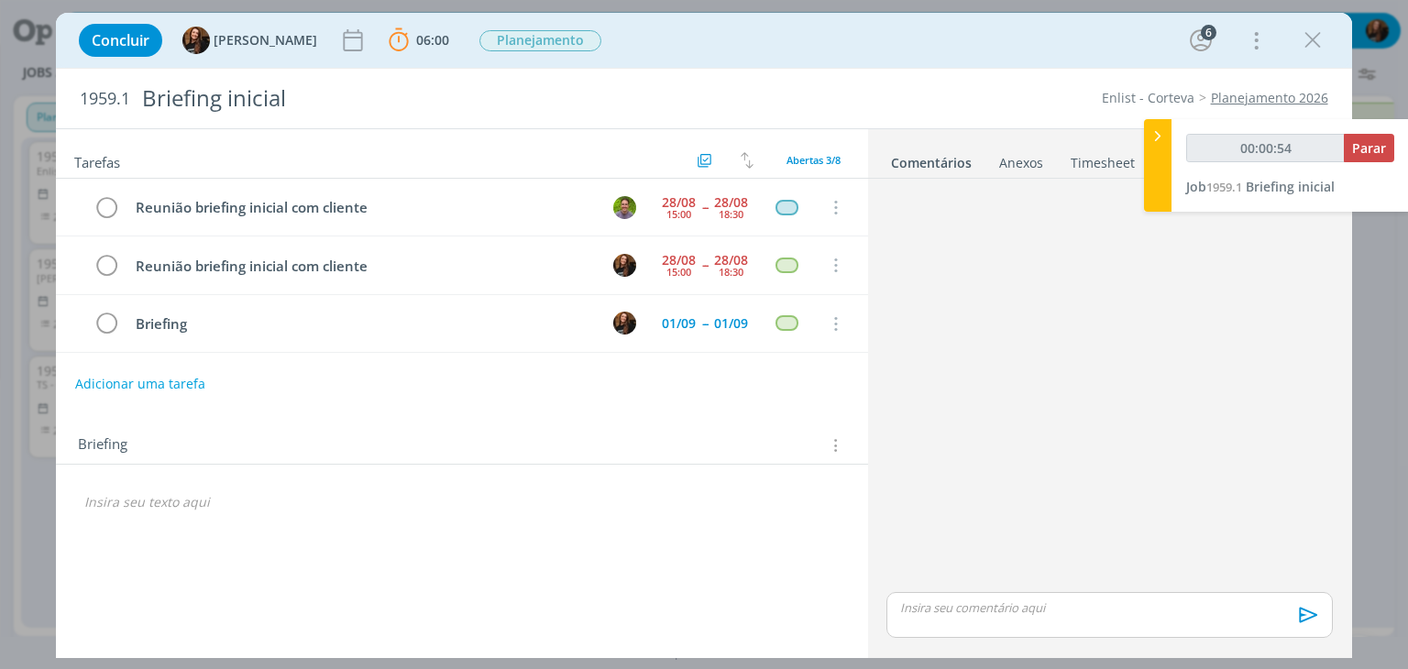
click at [1280, 96] on link "Planejamento 2026" at bounding box center [1269, 97] width 117 height 17
drag, startPoint x: 80, startPoint y: 98, endPoint x: 148, endPoint y: 92, distance: 68.1
click at [148, 92] on h2 "1959.1 Briefing inicial" at bounding box center [440, 99] width 721 height 60
copy span "1959.1"
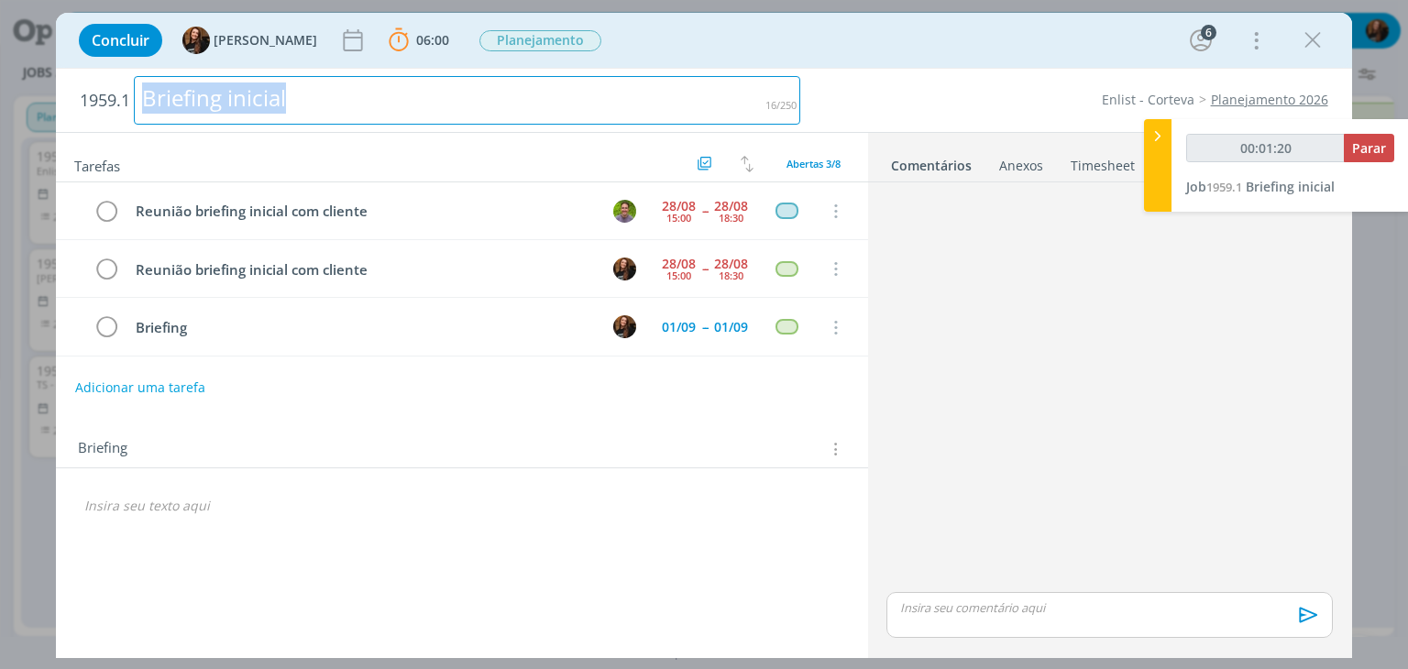
drag, startPoint x: 305, startPoint y: 104, endPoint x: 110, endPoint y: 111, distance: 195.4
click at [110, 111] on h2 "1959.1 Briefing inicial" at bounding box center [440, 100] width 721 height 63
copy div "Briefing inicial"
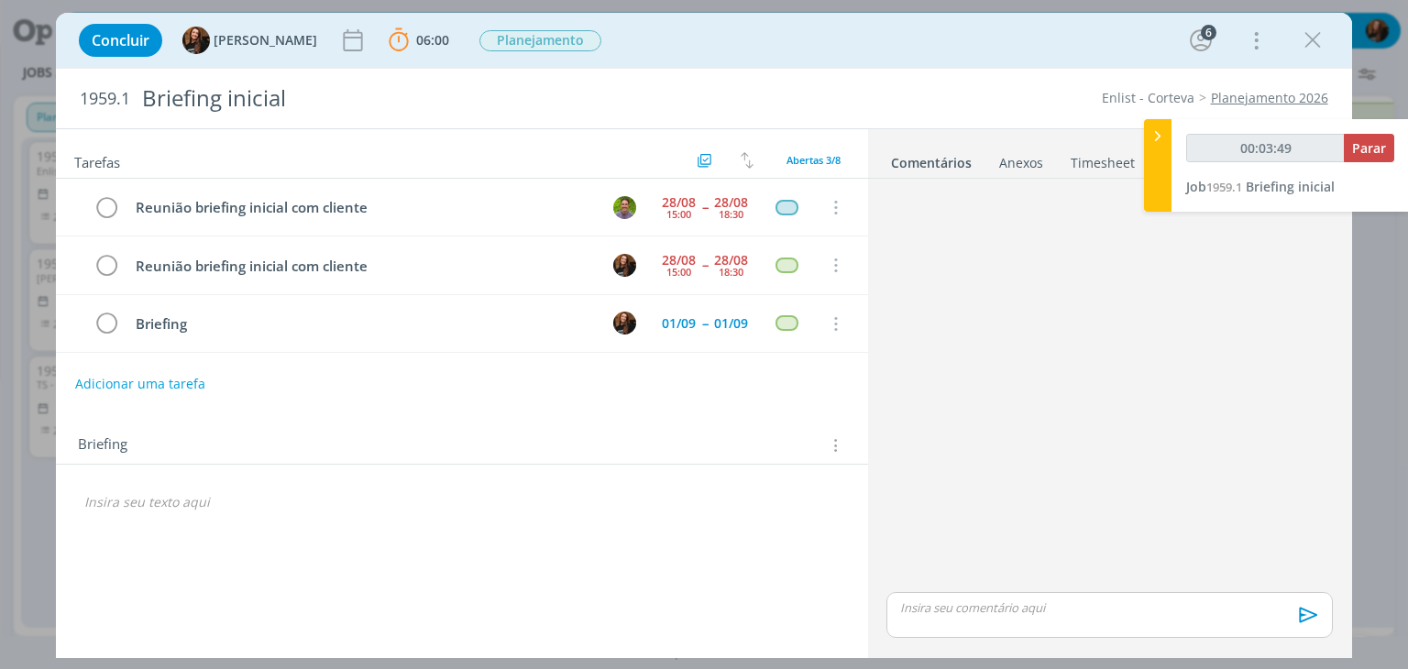
click at [951, 50] on div "Concluir Tayná Morsch 06:00 Parar Apontar Data * 29/08/2025 Horas * 00:00 Taref…" at bounding box center [704, 40] width 1268 height 44
type input "00:03:50"
click at [1365, 150] on span "Parar" at bounding box center [1369, 147] width 34 height 17
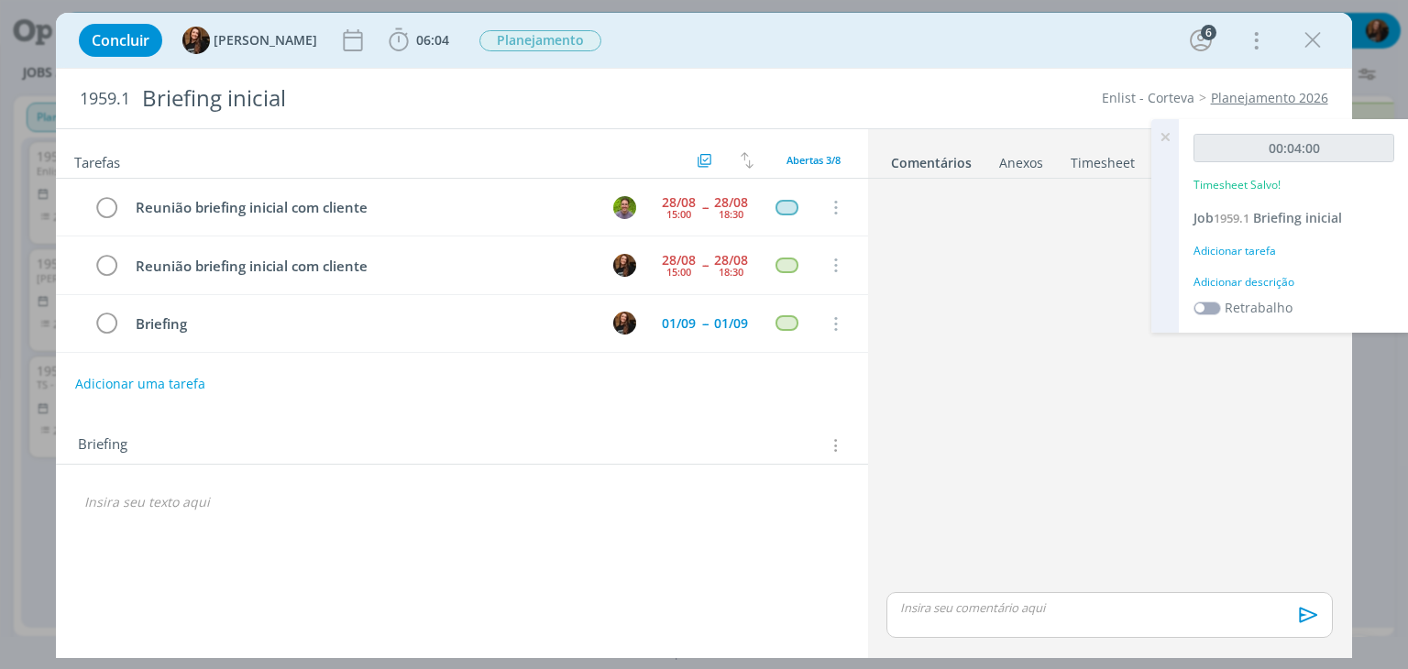
click at [389, 511] on div "dialog" at bounding box center [462, 502] width 782 height 31
drag, startPoint x: 180, startPoint y: 500, endPoint x: 73, endPoint y: 510, distance: 106.8
click at [69, 510] on div "PASTA DO JOB. 🙂" at bounding box center [461, 513] width 811 height 96
click at [191, 536] on icon "dialog" at bounding box center [193, 537] width 15 height 15
paste input "https://sobeae.sharepoint.com/:f:/s/SOBEAE/EoX8o7__zJBCrrTGpv6zE1EBvemVdlFczu7O…"
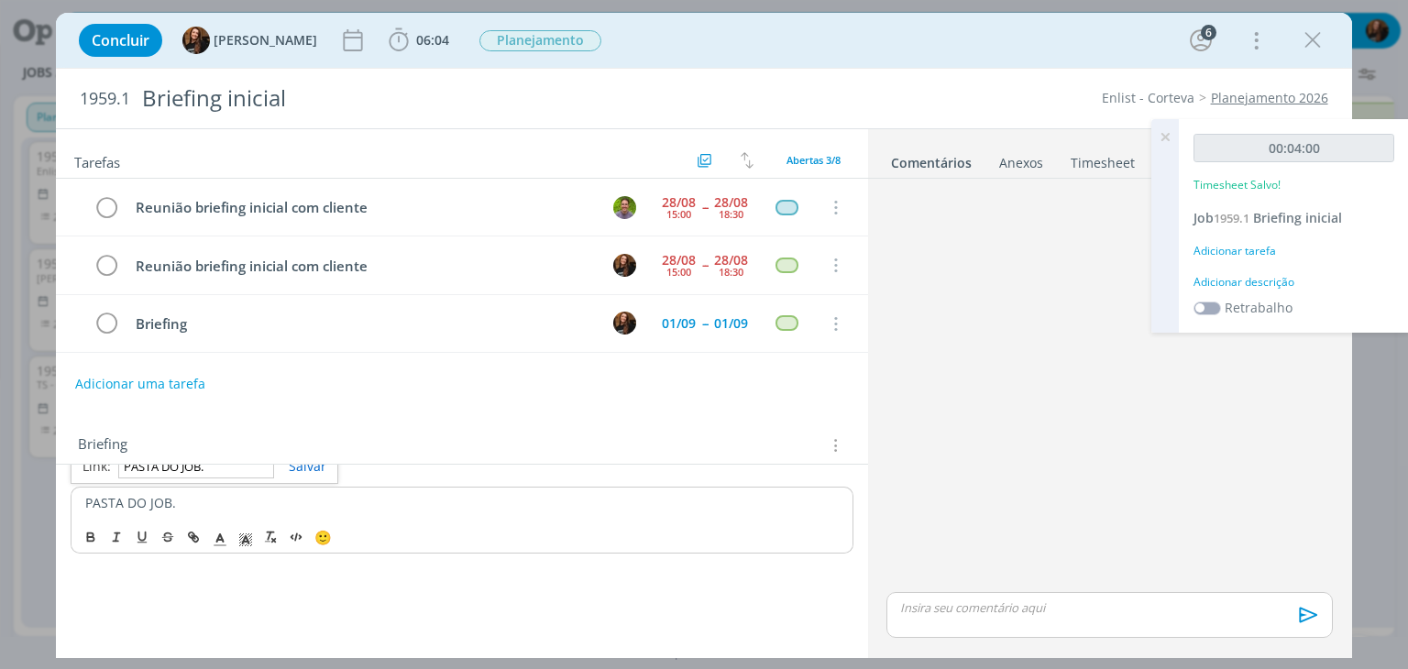
type input "https://sobeae.sharepoint.com/:f:/s/SOBEAE/EoX8o7__zJBCrrTGpv6zE1EBvemVdlFczu7O…"
click at [312, 463] on link "dialog" at bounding box center [300, 465] width 52 height 17
click at [281, 487] on div "PASTA DO JOB." at bounding box center [462, 503] width 782 height 32
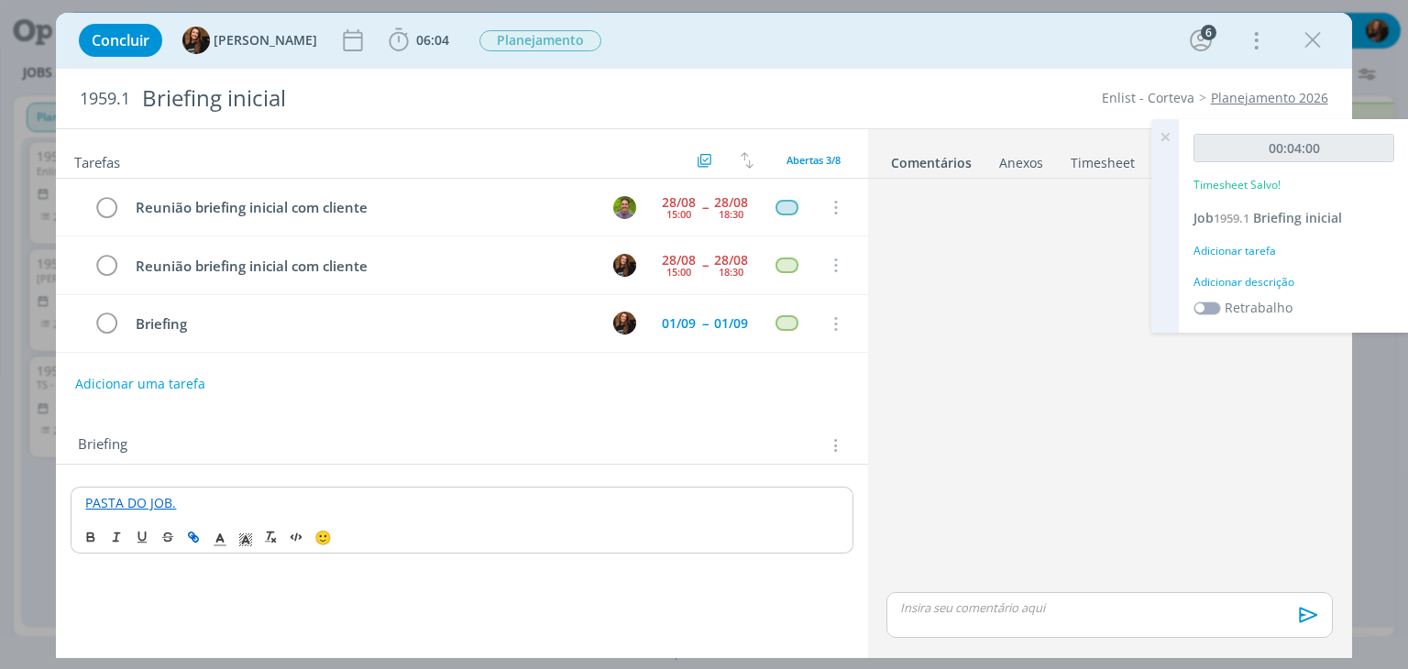
click at [152, 495] on link "PASTA DO JOB." at bounding box center [130, 502] width 91 height 17
click at [528, 471] on div "PASTA DO JOB. https://sobeae.sharepoint.com/:f:/s/SOBEAE/EoX8o7__zJBCrrTGpv6zE1…" at bounding box center [461, 513] width 811 height 96
click at [626, 415] on div "Briefing Briefings Predefinidos Versões do Briefing Ver Briefing do Projeto" at bounding box center [461, 440] width 811 height 50
click at [555, 41] on span "Planejamento" at bounding box center [540, 40] width 122 height 21
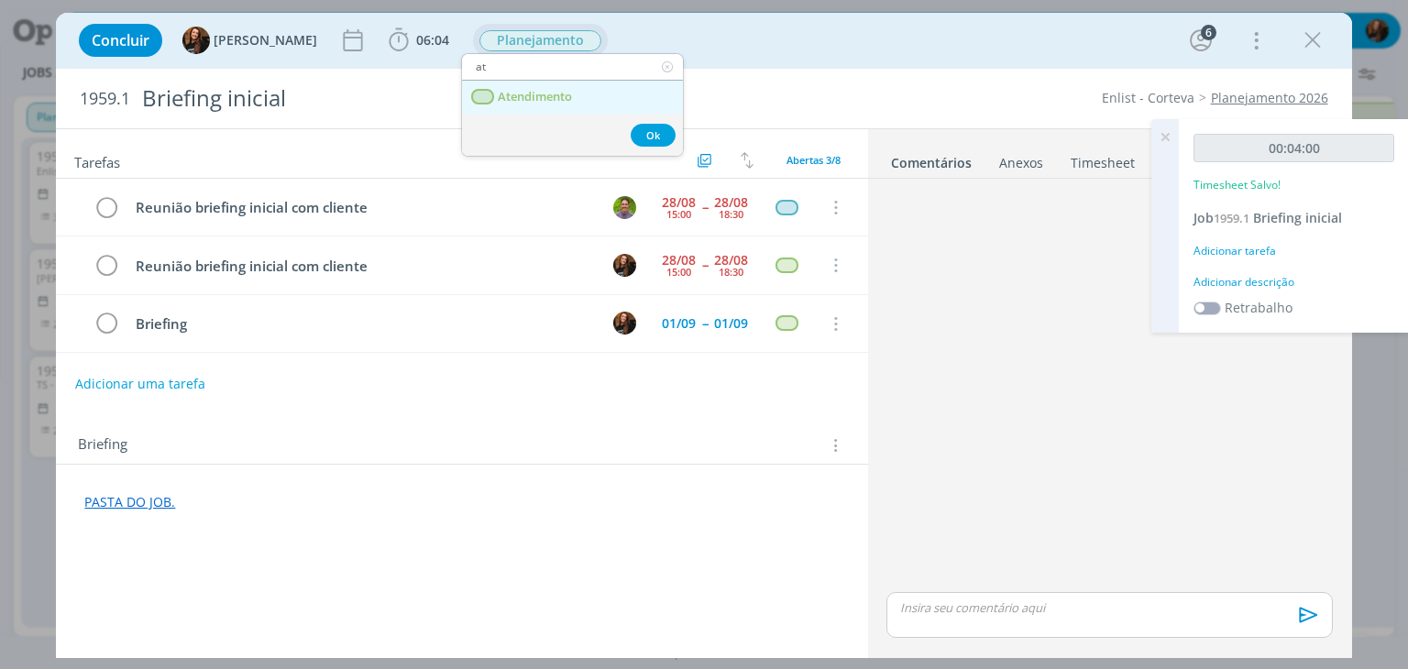
type input "ate"
click at [588, 97] on link "Atendimento" at bounding box center [572, 98] width 221 height 34
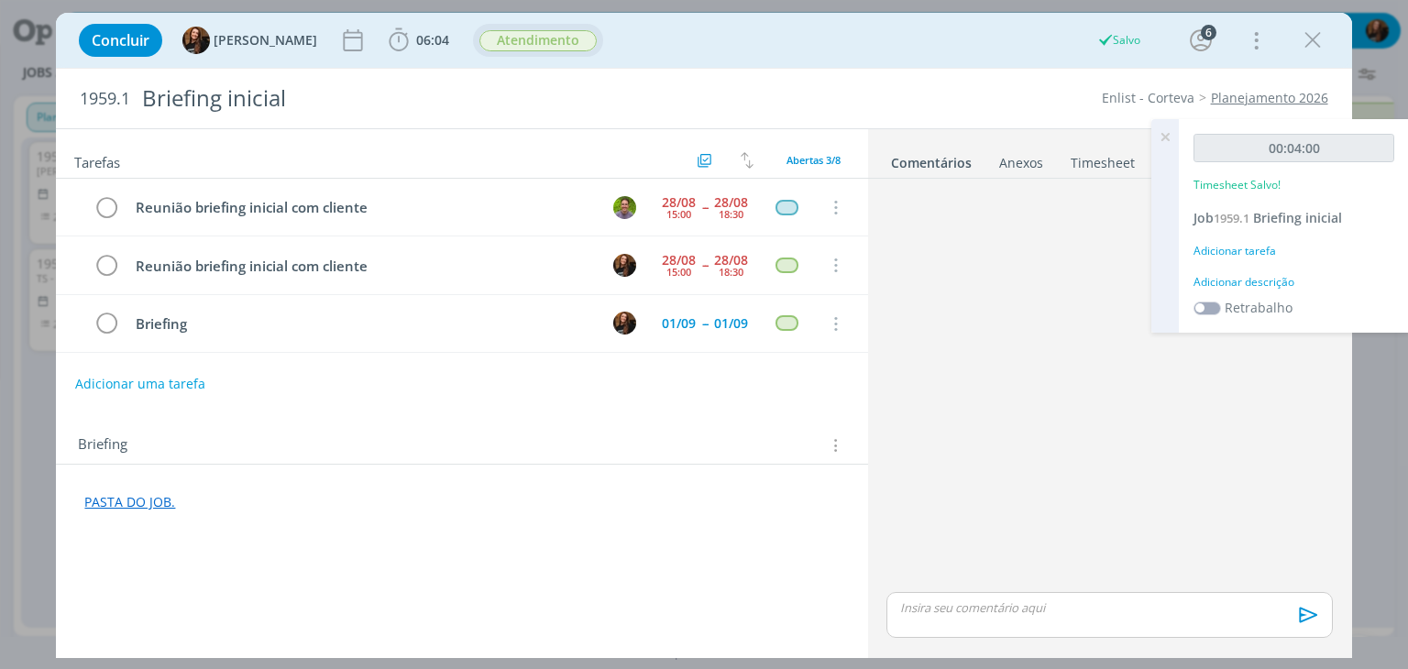
click at [1259, 281] on div "Adicionar descrição" at bounding box center [1294, 282] width 201 height 17
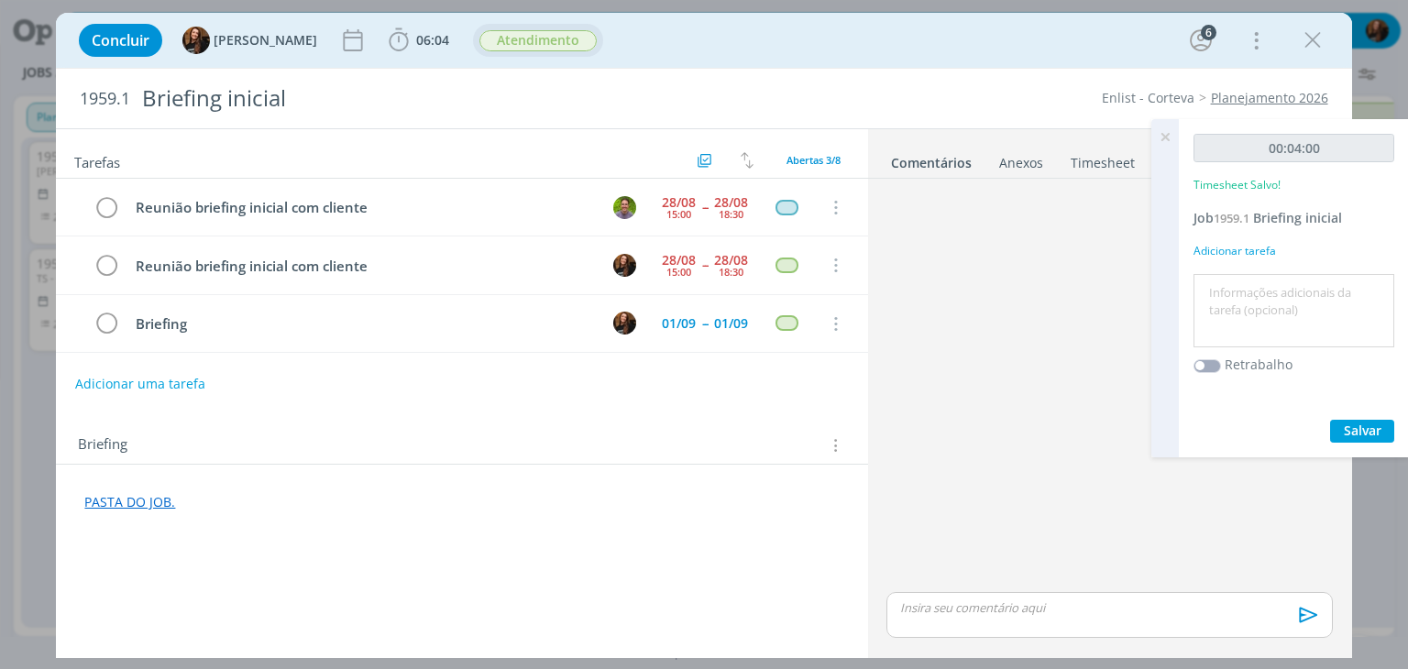
click at [1247, 296] on textarea at bounding box center [1294, 311] width 192 height 65
type textarea "P"
type textarea "Organização pasta"
click at [1390, 425] on button "Salvar" at bounding box center [1362, 431] width 64 height 23
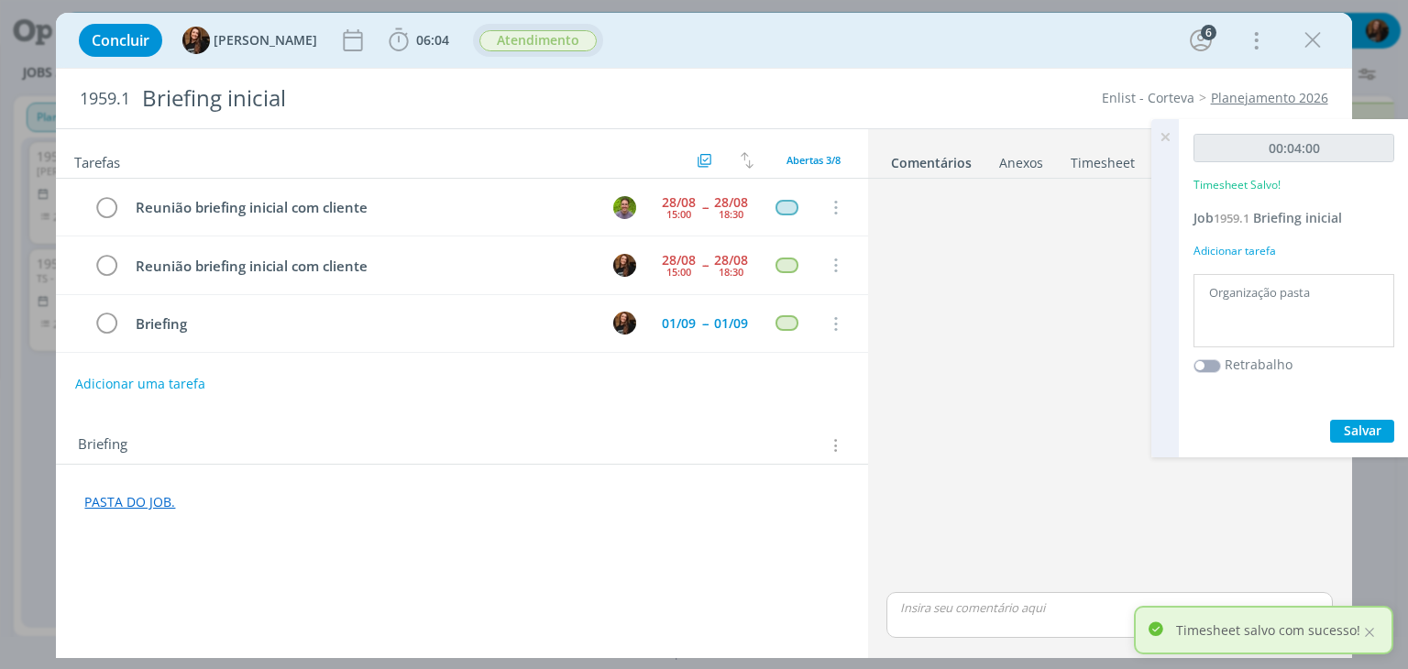
click at [1166, 140] on icon at bounding box center [1165, 137] width 33 height 36
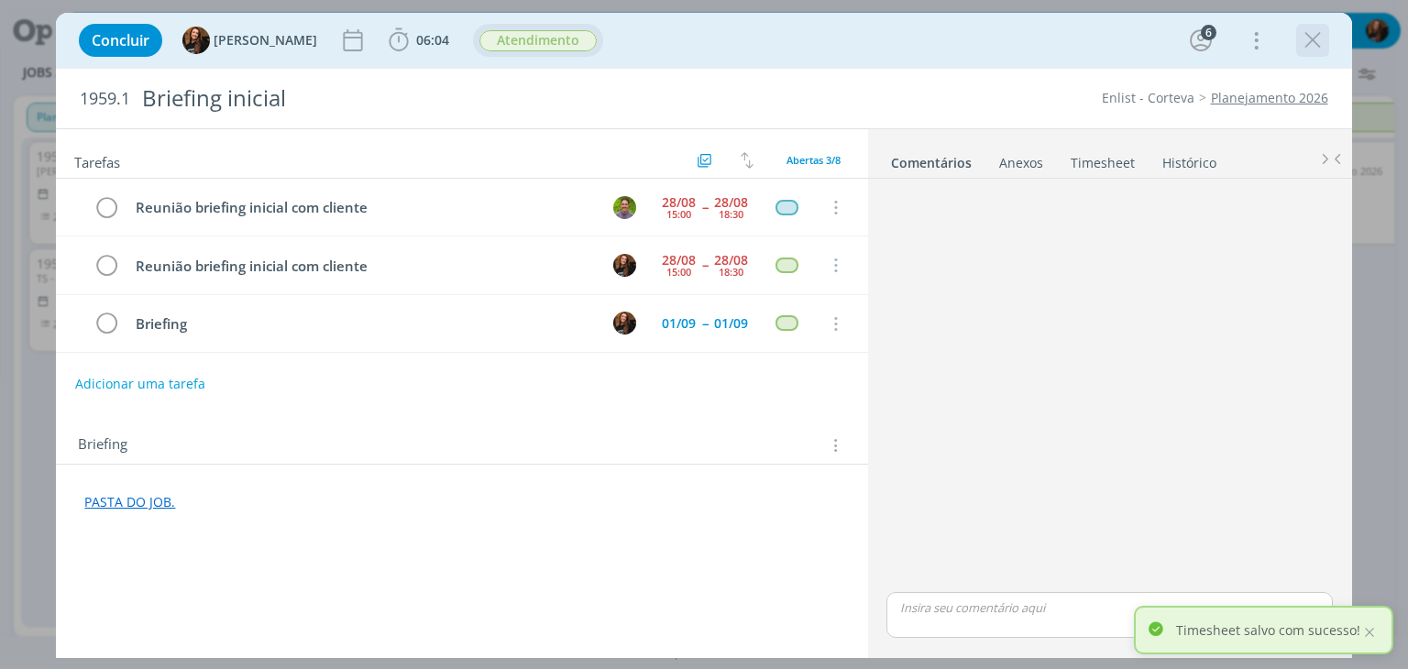
click at [1320, 38] on icon "dialog" at bounding box center [1313, 41] width 28 height 28
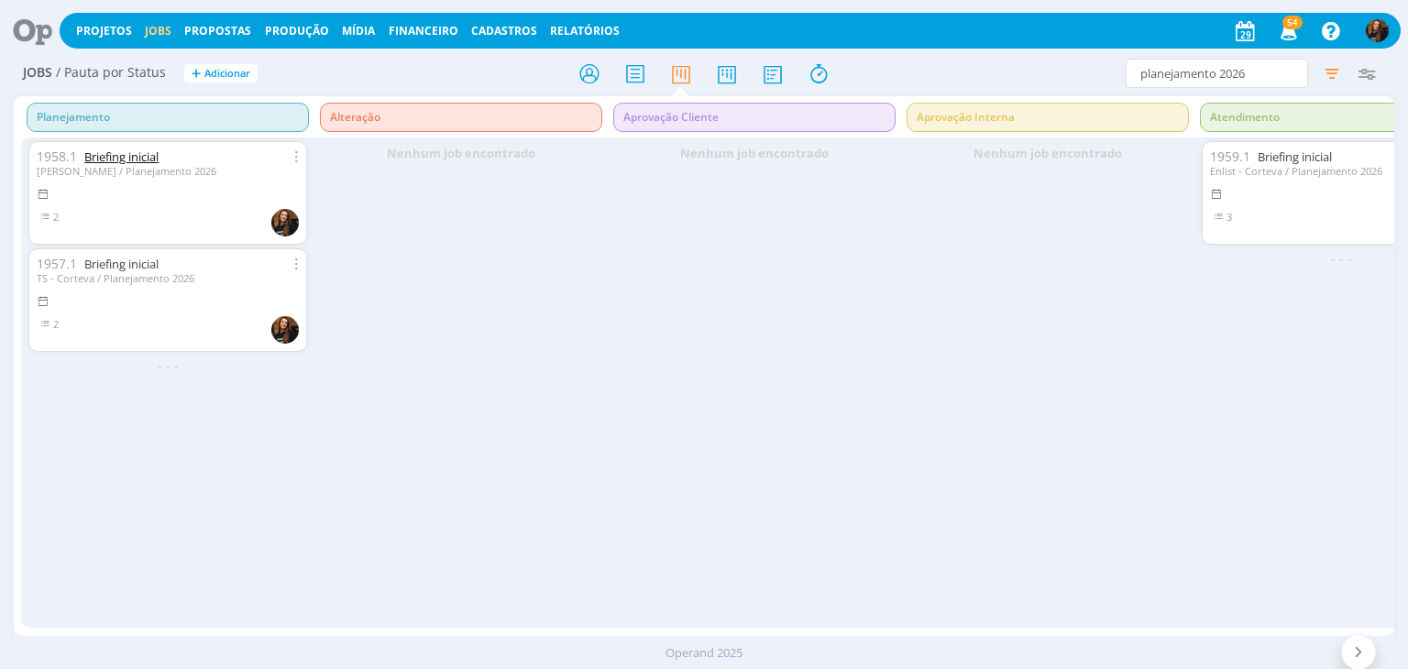
click at [130, 155] on link "Briefing inicial" at bounding box center [121, 157] width 74 height 17
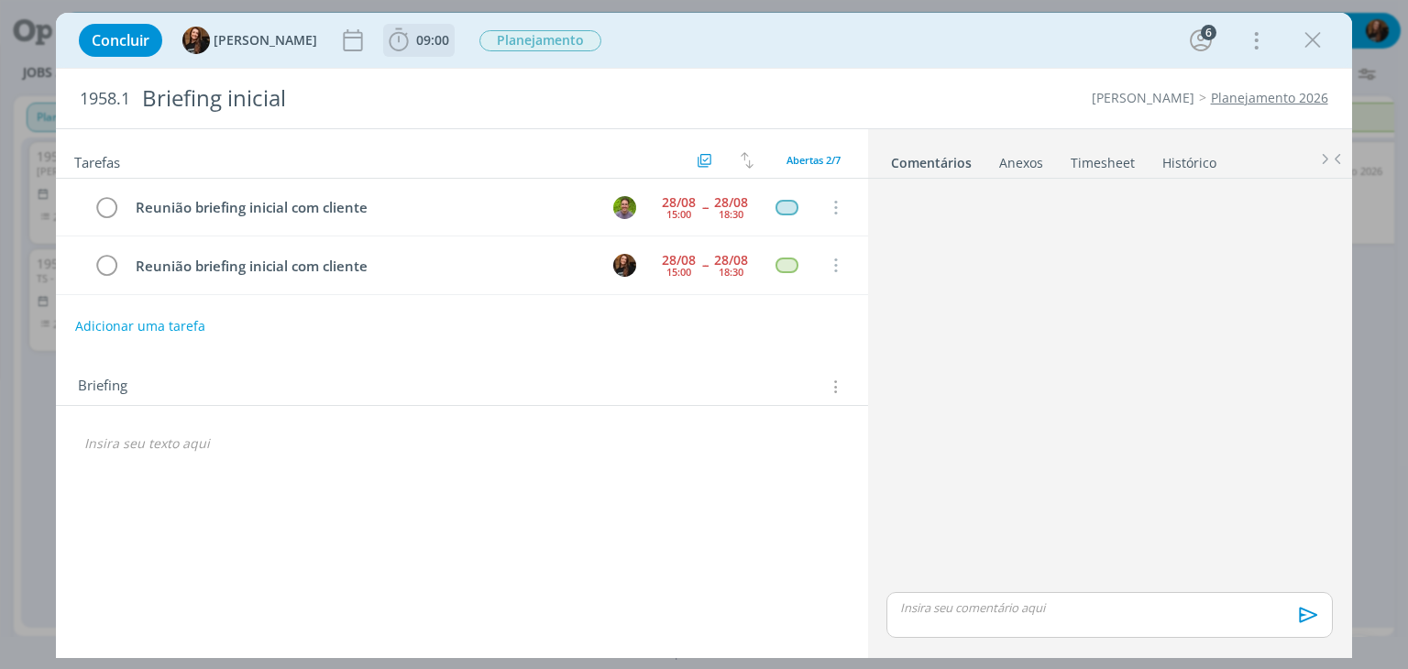
click at [423, 44] on span "09:00" at bounding box center [432, 39] width 33 height 17
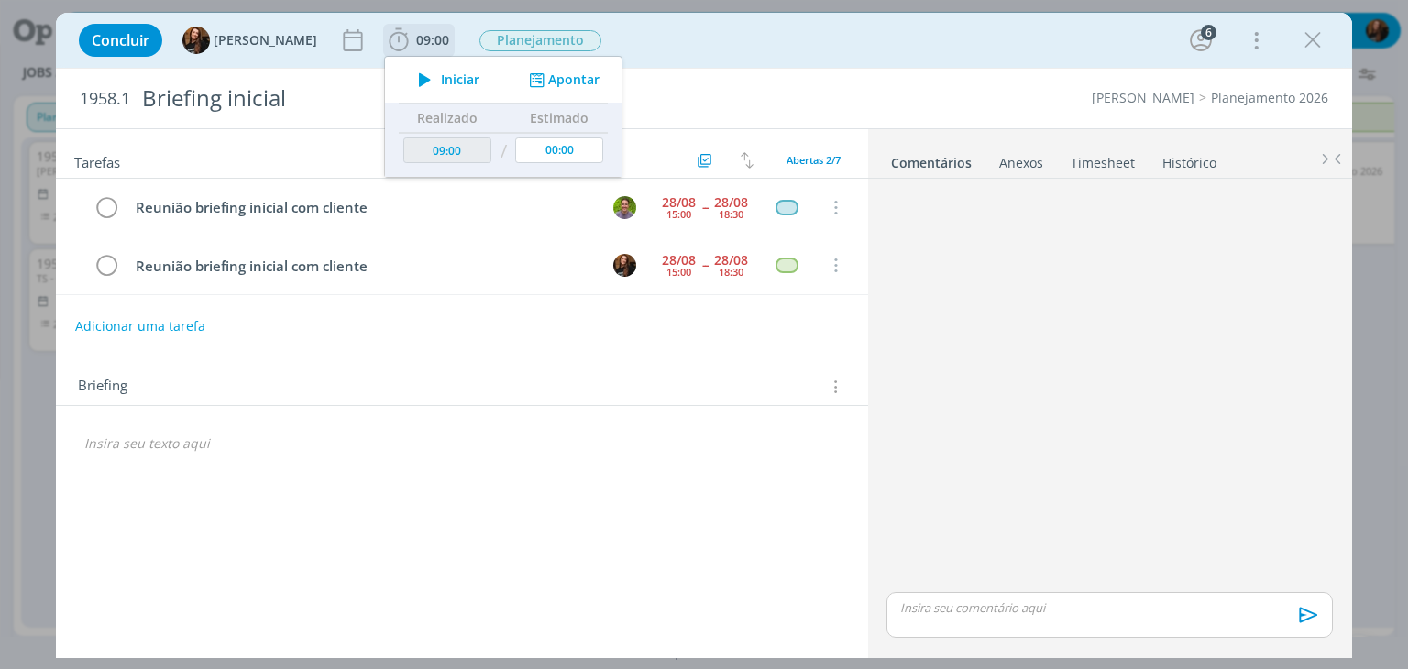
click at [441, 75] on span "Iniciar" at bounding box center [460, 79] width 39 height 13
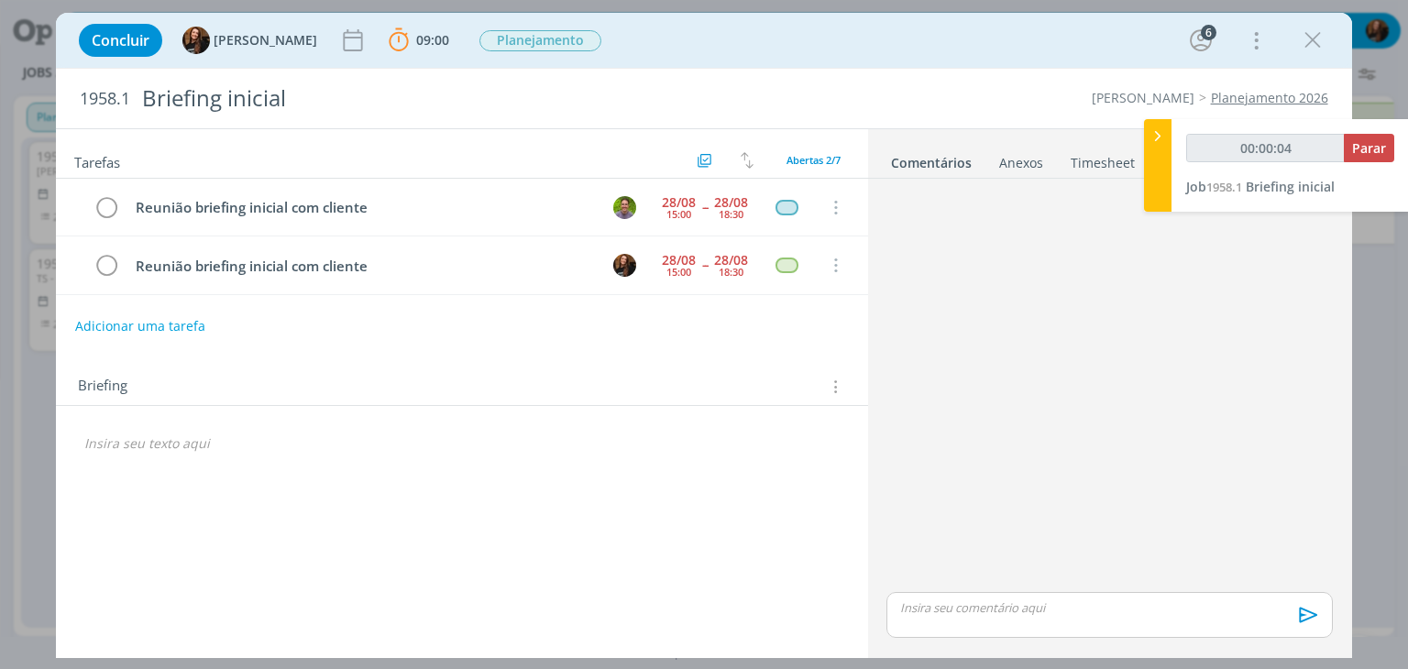
click at [1259, 102] on link "Planejamento 2026" at bounding box center [1269, 97] width 117 height 17
drag, startPoint x: 83, startPoint y: 94, endPoint x: 131, endPoint y: 93, distance: 47.7
click at [130, 93] on span "1958.1" at bounding box center [105, 99] width 50 height 20
copy span "1958.1"
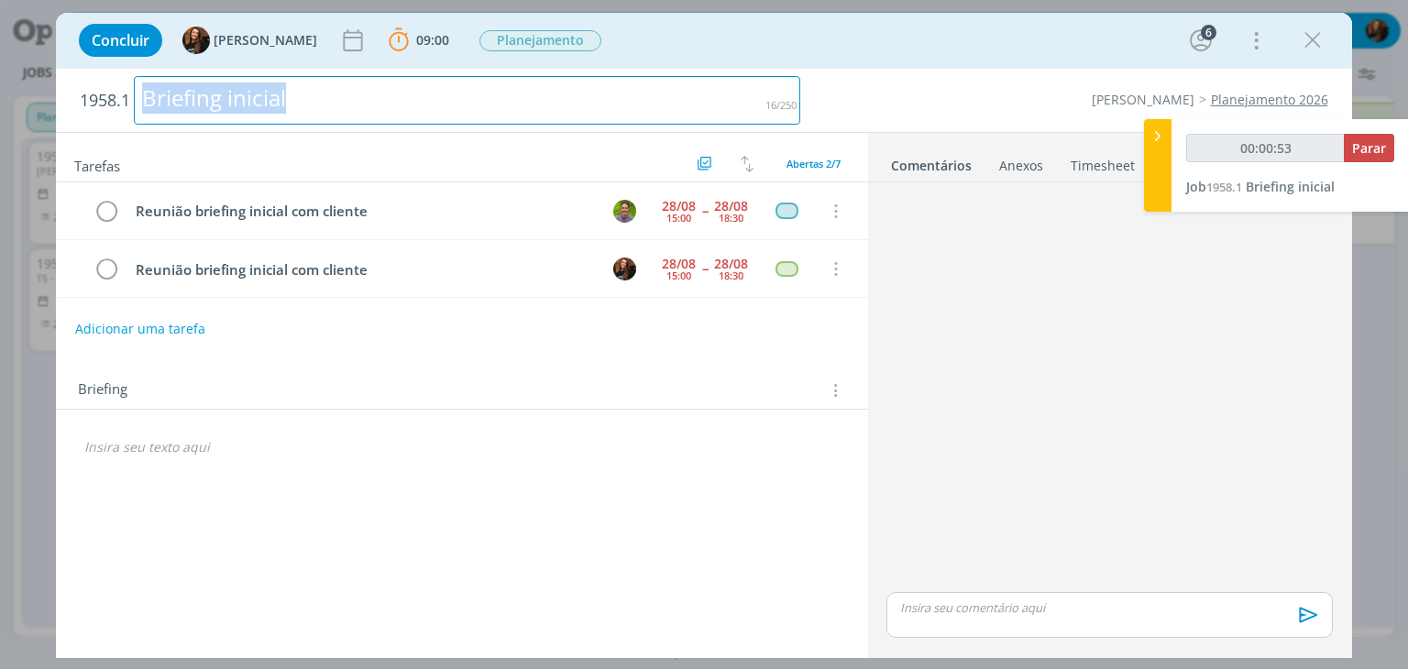
drag, startPoint x: 353, startPoint y: 100, endPoint x: 136, endPoint y: 137, distance: 220.4
click at [136, 137] on div "1958.1 Briefing inicial Cordius - Corteva Planejamento 2026 Tarefas Usar Job de…" at bounding box center [703, 364] width 1295 height 590
copy div "Briefing inicial"
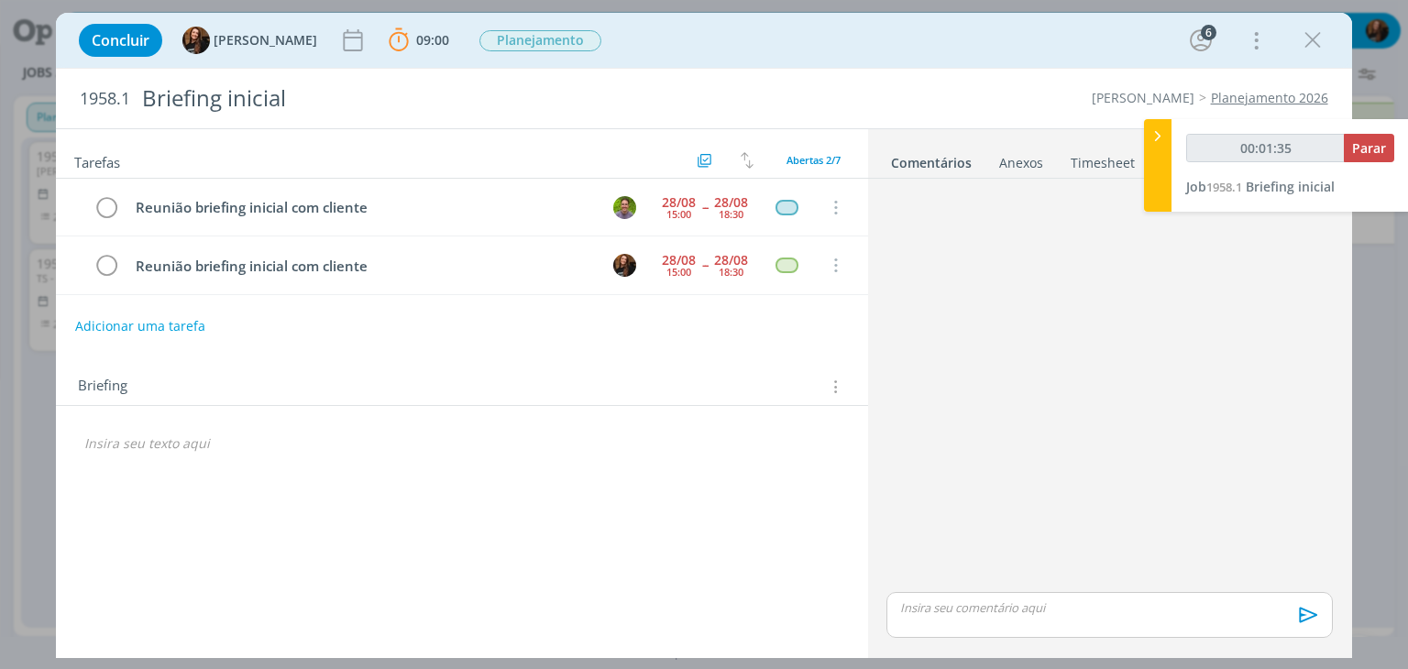
click at [285, 372] on div "Briefing Briefings Predefinidos Versões do Briefing Ver Briefing do Projeto" at bounding box center [461, 382] width 811 height 50
click at [187, 324] on button "Adicionar uma tarefa" at bounding box center [139, 325] width 130 height 31
click at [187, 324] on input "dialog" at bounding box center [340, 324] width 505 height 26
type input "00:01:37"
type input "B"
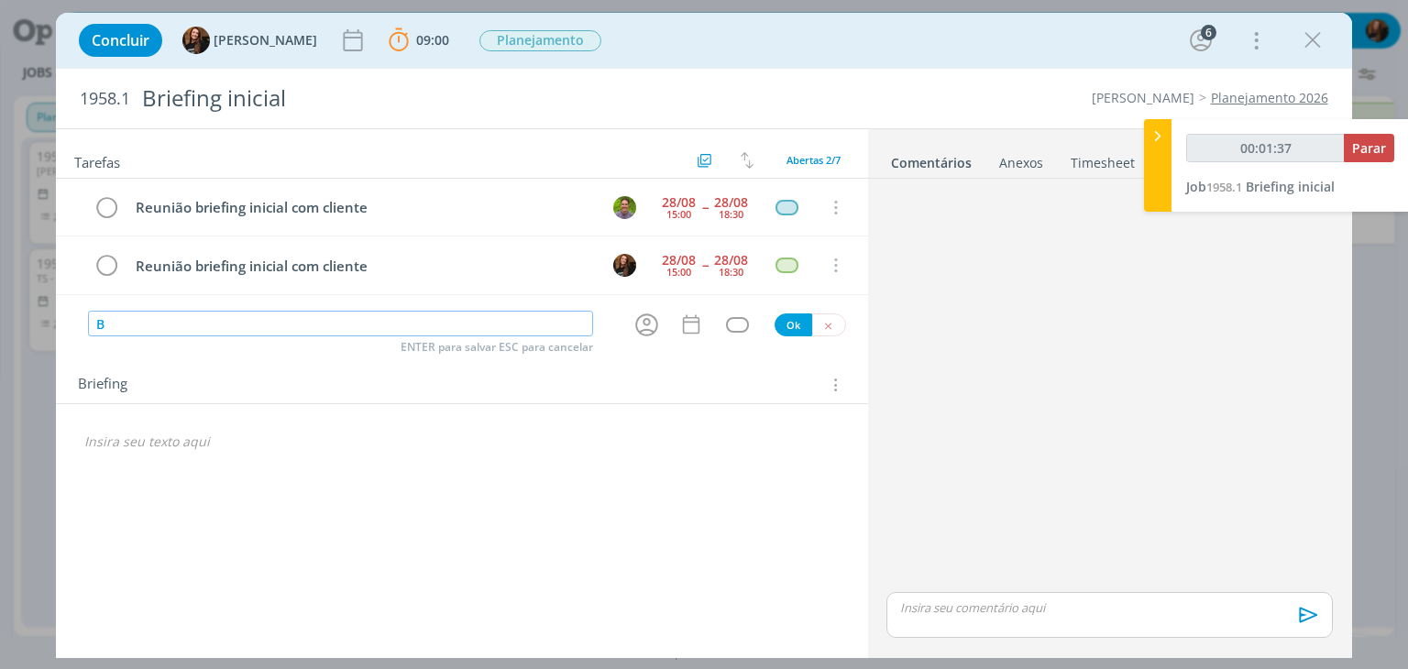
type input "00:01:38"
type input "Briefing"
type input "00:01:39"
click at [644, 314] on icon "dialog" at bounding box center [647, 325] width 28 height 28
type input "Briefing"
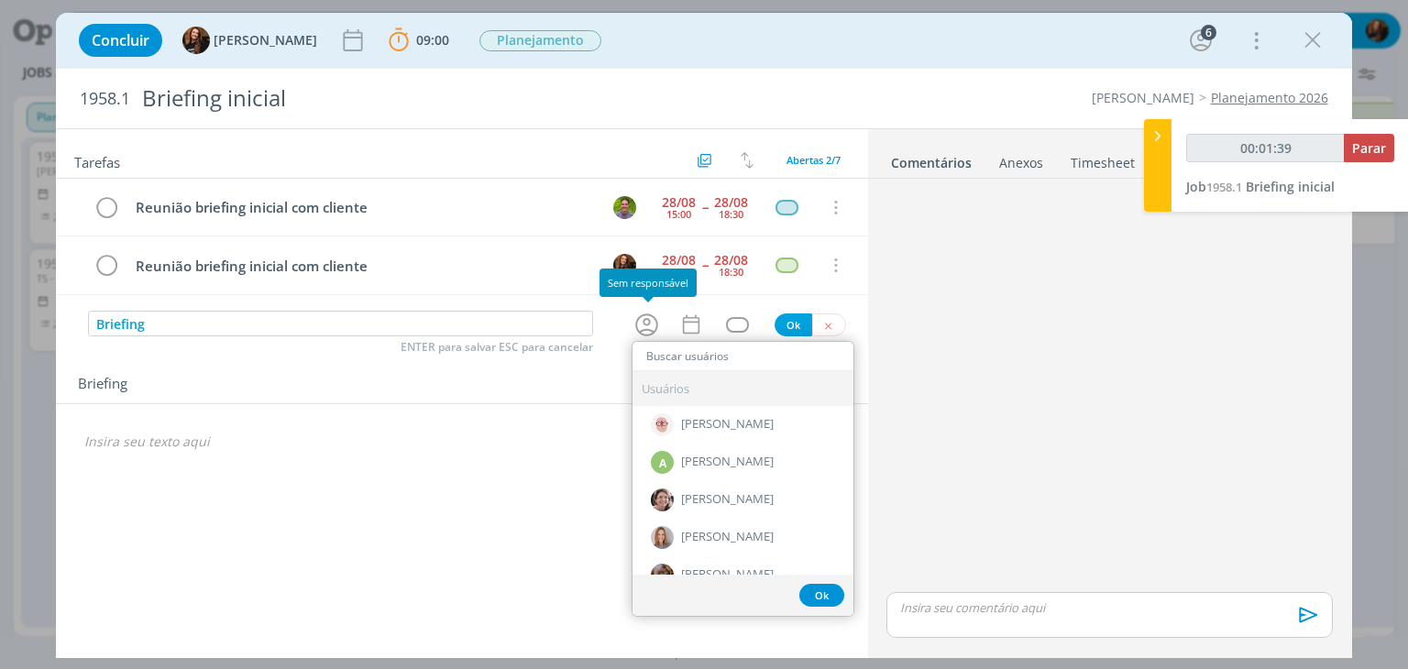
type input "00:01:40"
type input "tay"
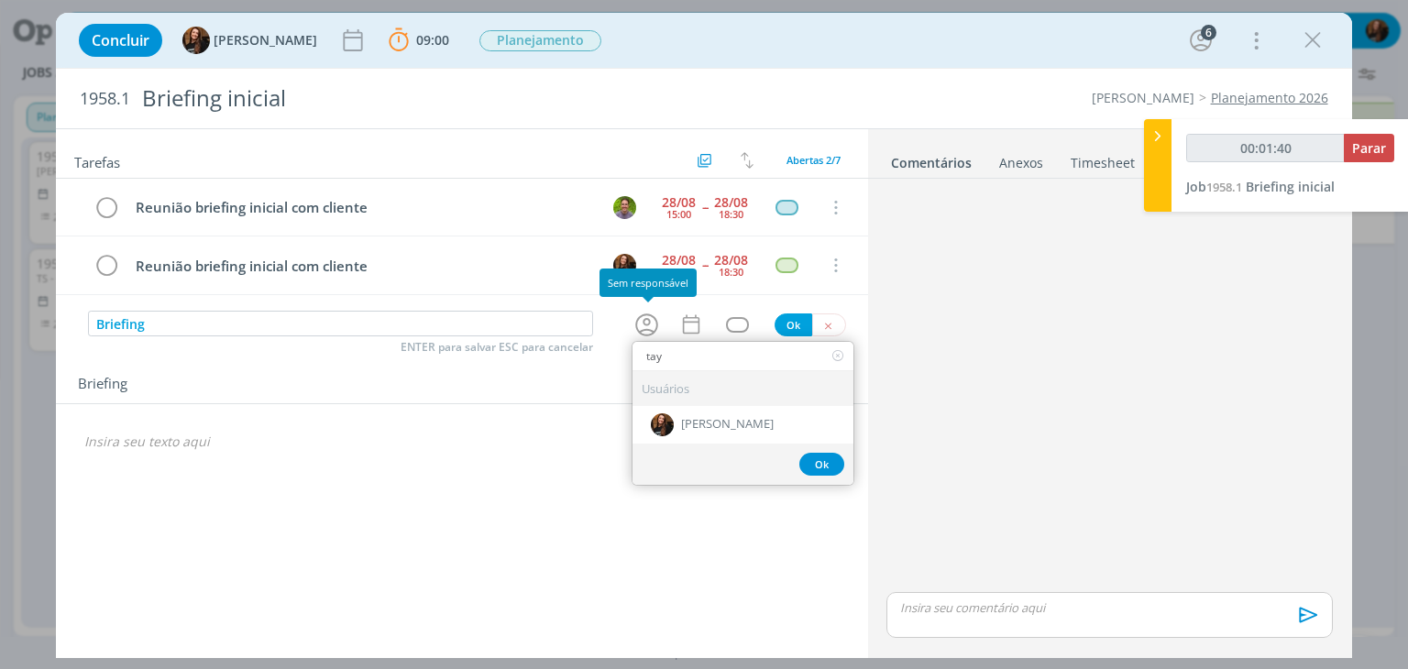
type input "00:01:41"
type input "tay"
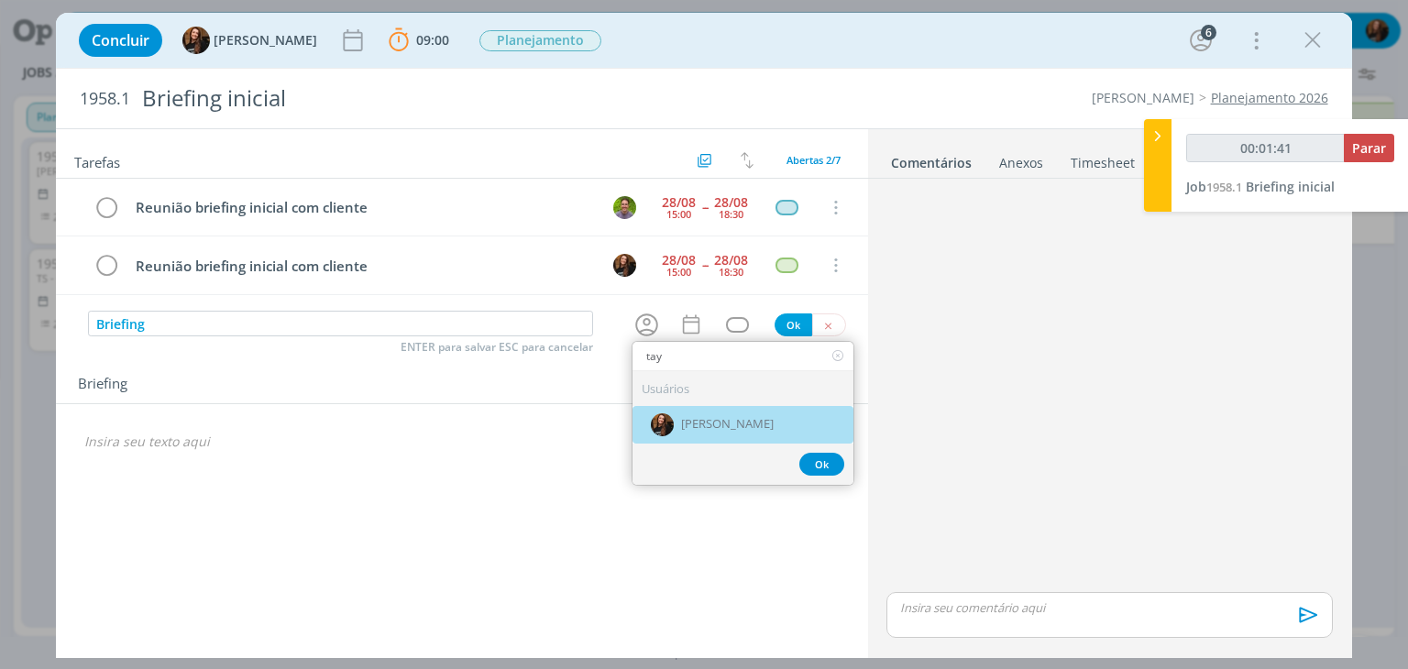
click at [744, 426] on span "[PERSON_NAME]" at bounding box center [727, 424] width 93 height 15
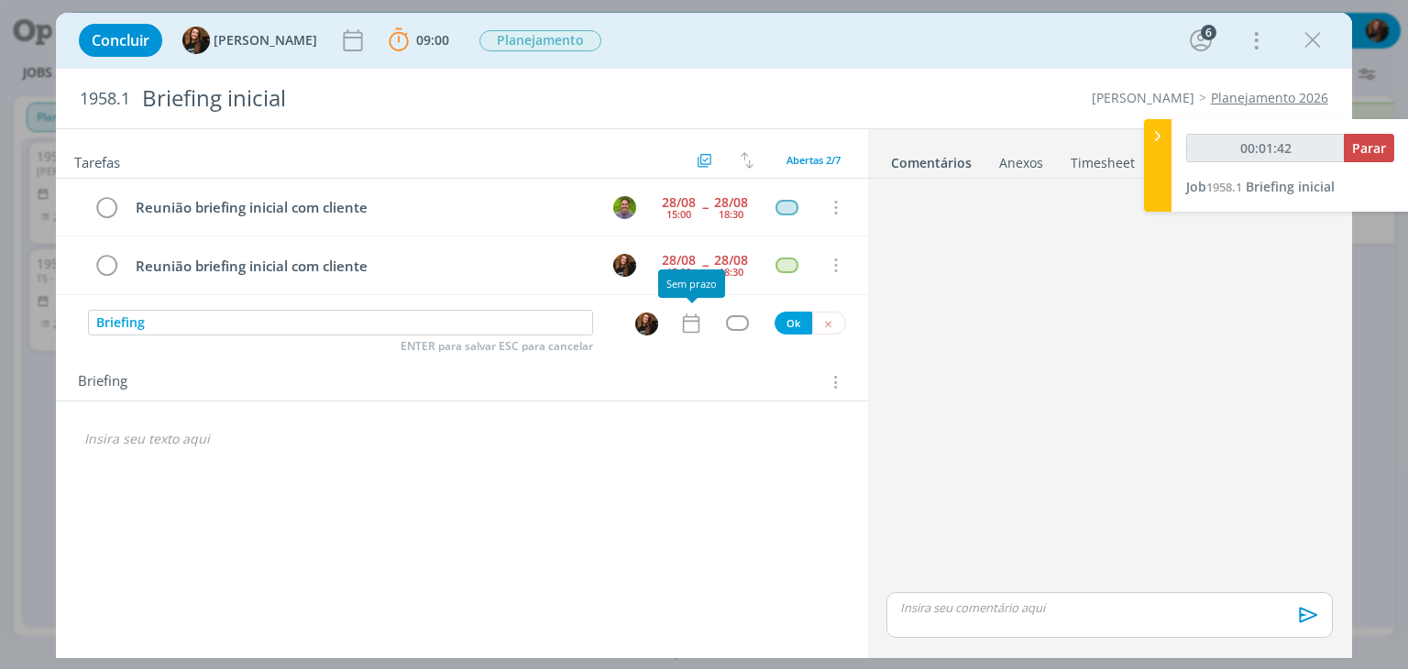
click at [697, 325] on icon "dialog" at bounding box center [691, 324] width 24 height 24
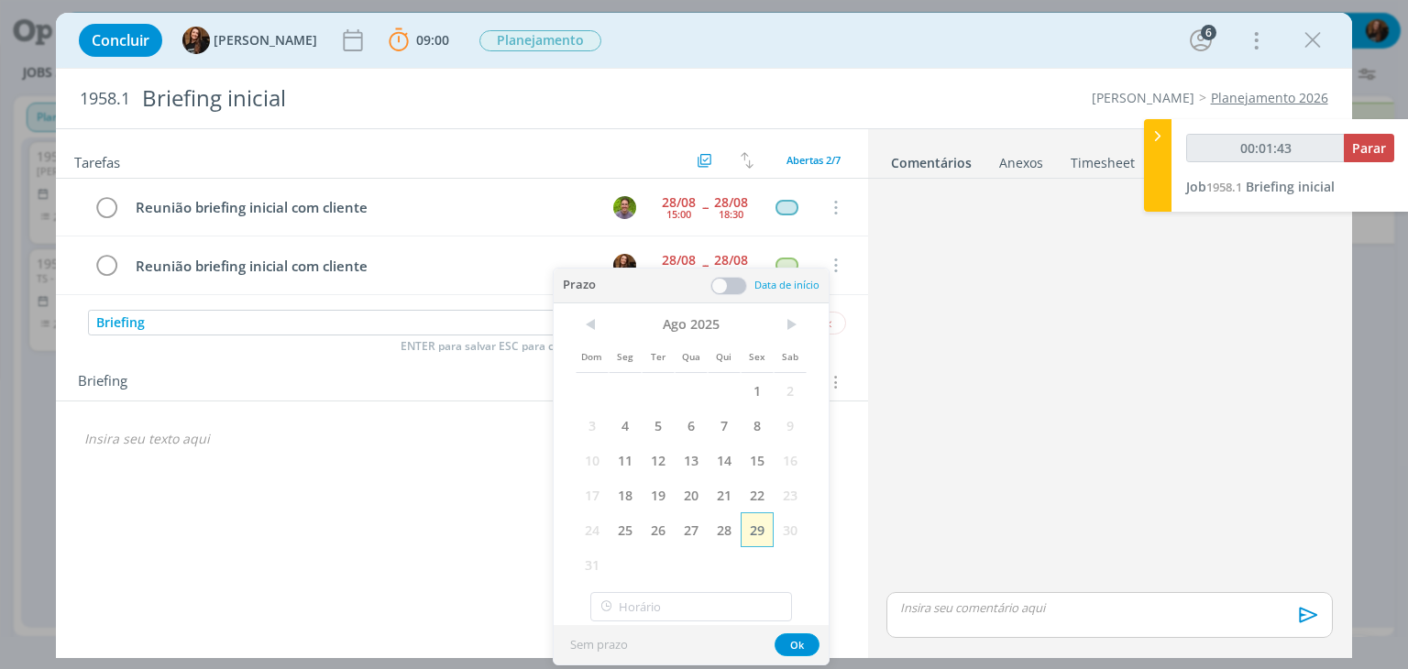
click at [752, 527] on span "29" at bounding box center [757, 529] width 33 height 35
click at [794, 325] on span ">" at bounding box center [790, 325] width 33 height 28
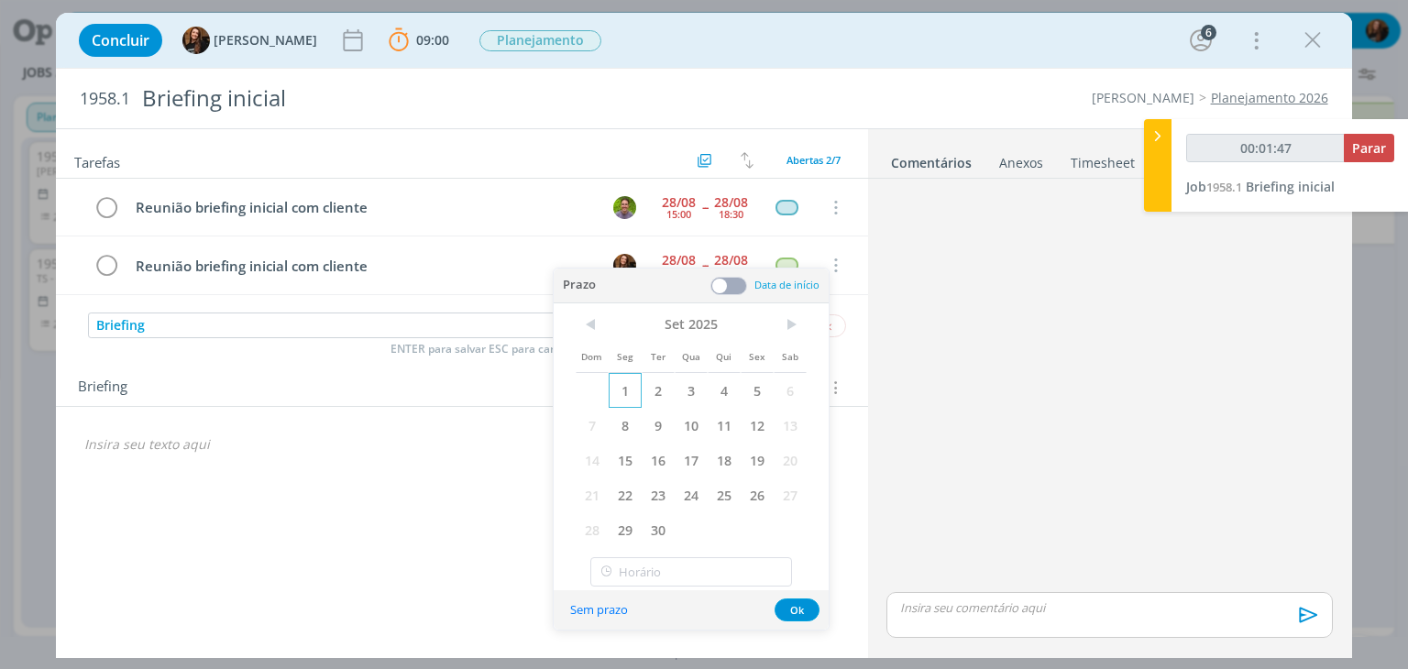
drag, startPoint x: 625, startPoint y: 390, endPoint x: 715, endPoint y: 327, distance: 109.4
click at [631, 388] on span "1" at bounding box center [625, 390] width 33 height 35
click at [722, 283] on span at bounding box center [729, 286] width 37 height 18
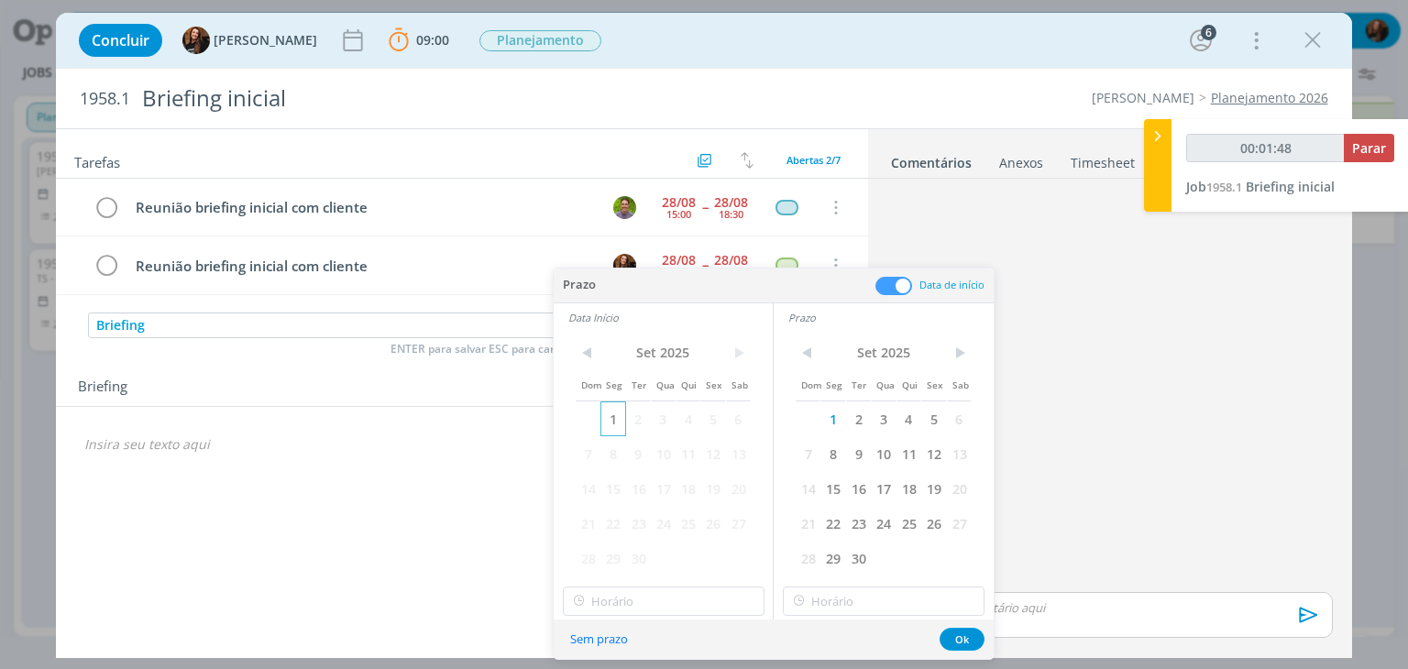
click at [612, 407] on span "1" at bounding box center [613, 419] width 25 height 35
drag, startPoint x: 957, startPoint y: 640, endPoint x: 841, endPoint y: 365, distance: 298.7
click at [957, 639] on button "Ok" at bounding box center [962, 639] width 45 height 23
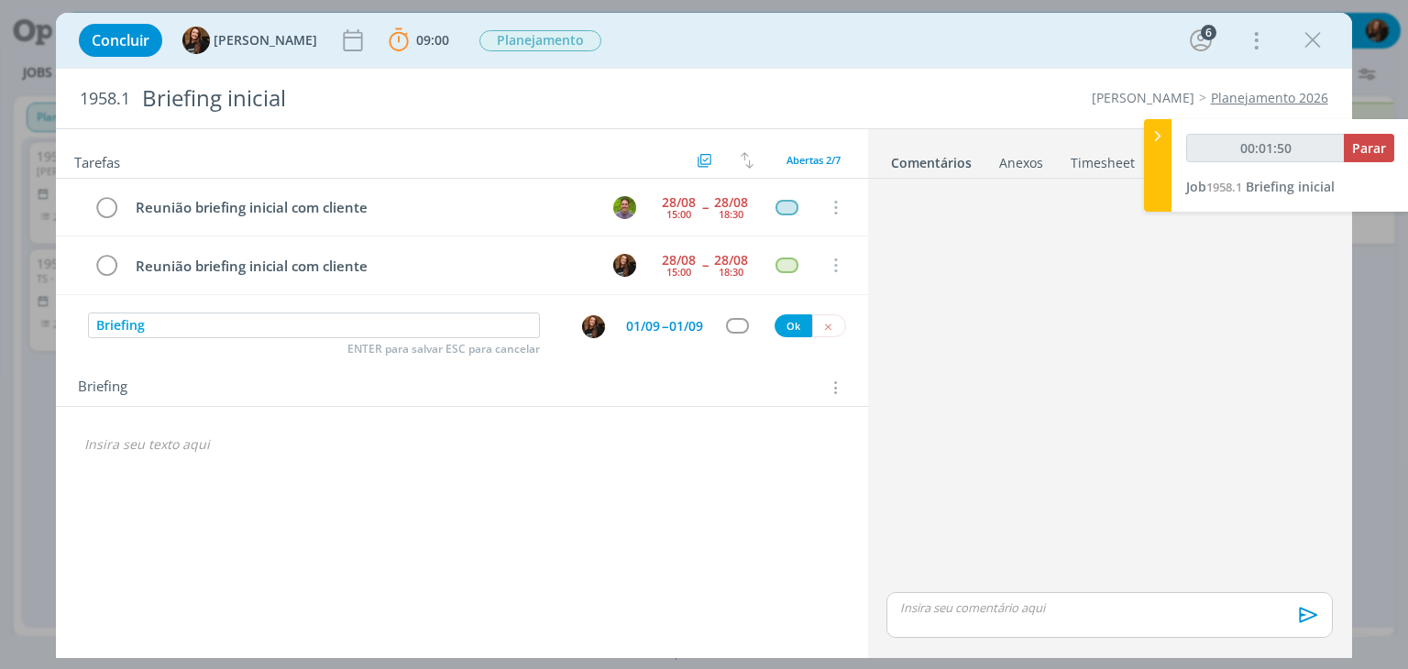
type input "00:01:51"
click at [735, 331] on div "dialog" at bounding box center [737, 326] width 23 height 16
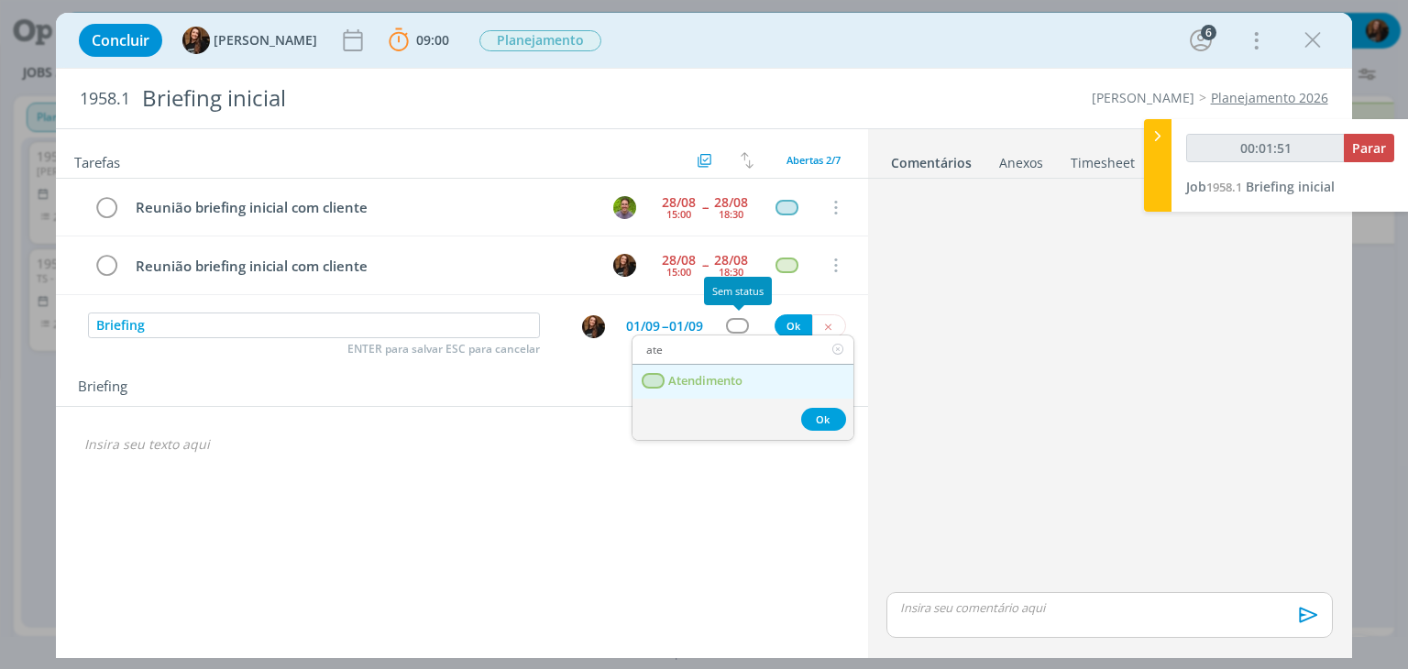
type input "ate"
click at [721, 379] on span "Atendimento" at bounding box center [706, 381] width 74 height 15
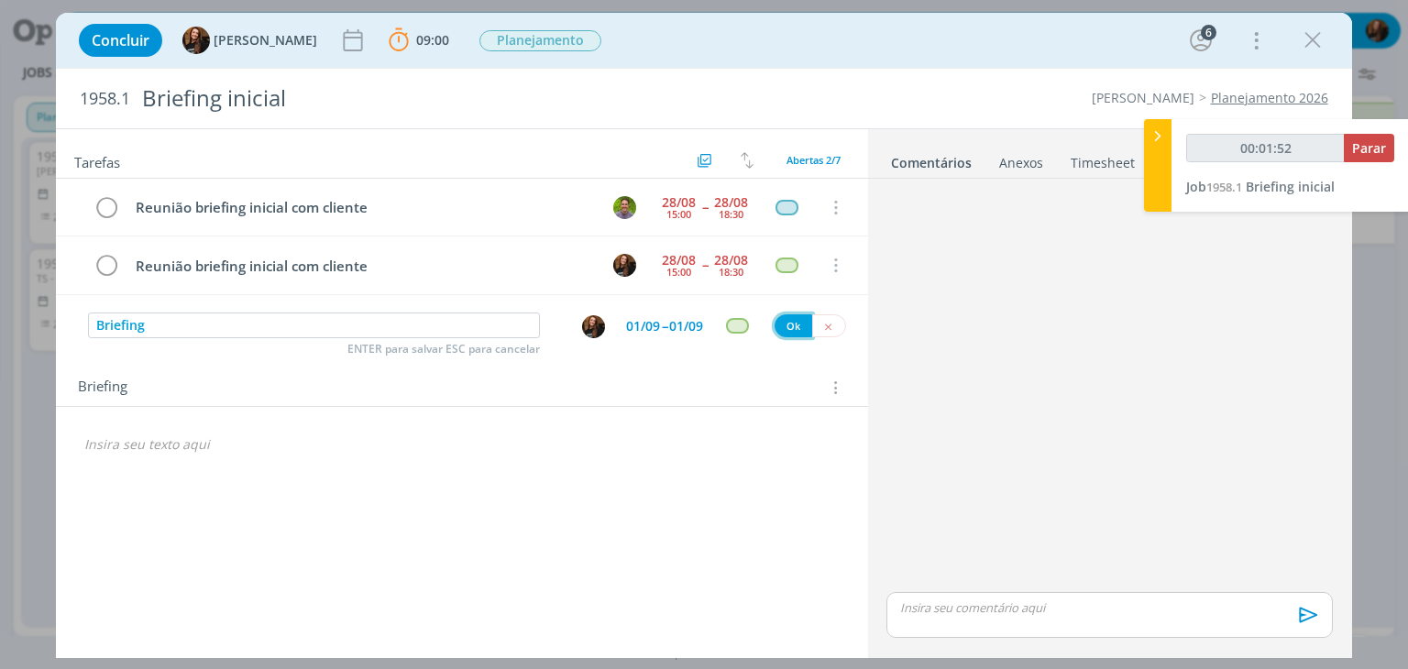
click at [799, 323] on button "Ok" at bounding box center [794, 325] width 38 height 23
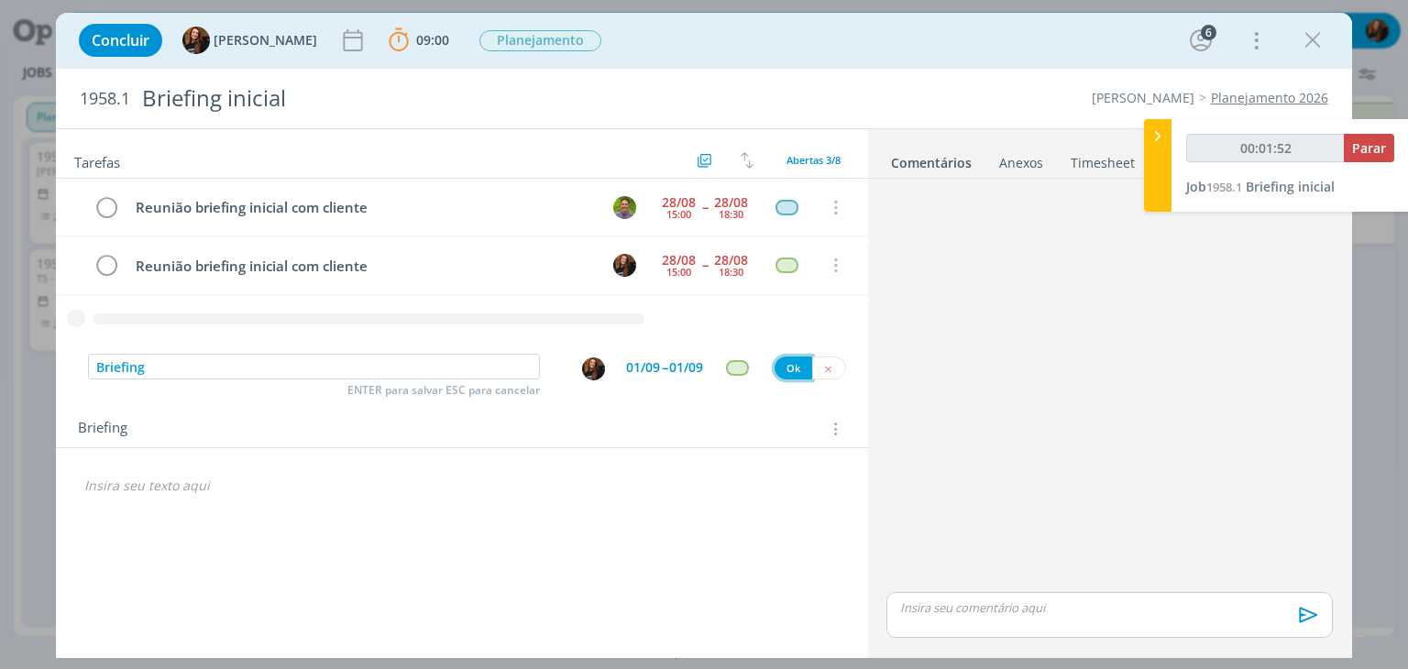
type input "00:01:53"
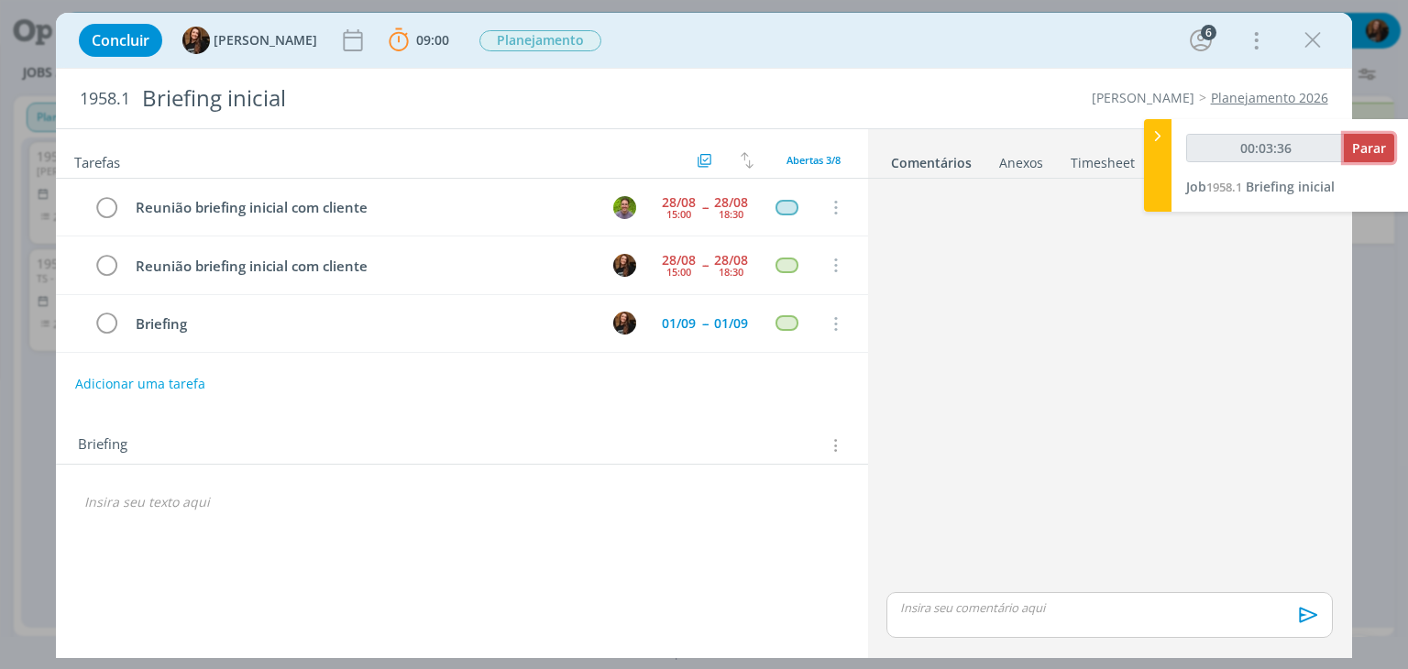
click at [1382, 148] on span "Parar" at bounding box center [1369, 147] width 34 height 17
click at [1362, 154] on span "Parar" at bounding box center [1369, 147] width 34 height 17
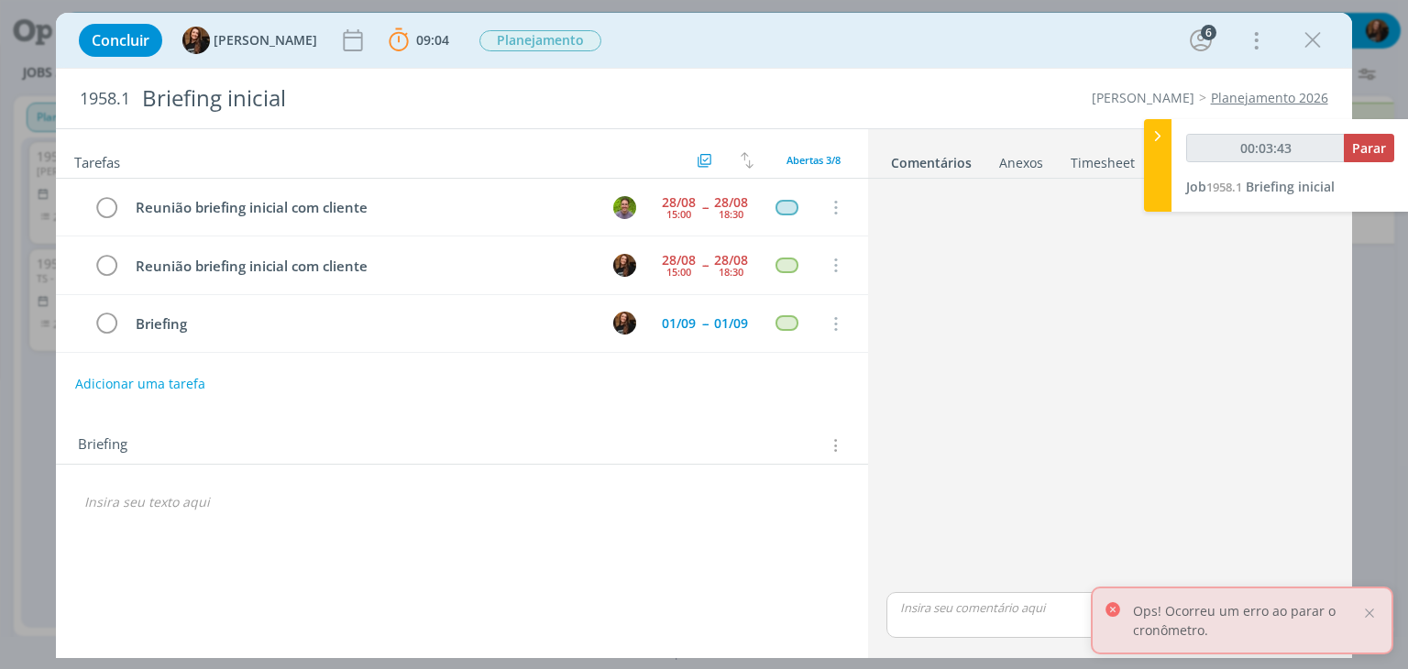
click at [1376, 162] on div "00:03:43 Parar" at bounding box center [1290, 155] width 208 height 43
click at [1372, 149] on span "Parar" at bounding box center [1369, 147] width 34 height 17
type input "00:04:00"
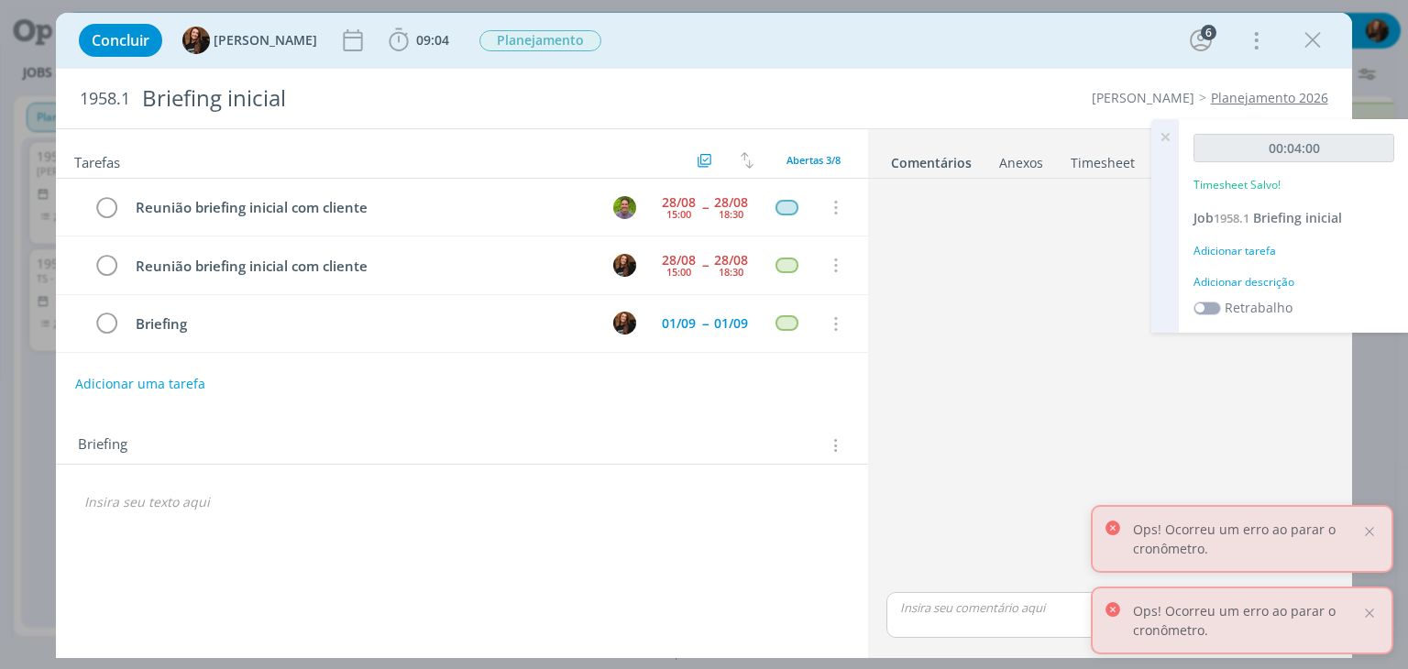
click at [1229, 291] on div "00:04:00 Timesheet Salvo! Job 1958.1 Briefing inicial Adicionar tarefa Adiciona…" at bounding box center [1294, 226] width 230 height 214
click at [1239, 280] on div "Adicionar descrição" at bounding box center [1294, 282] width 201 height 17
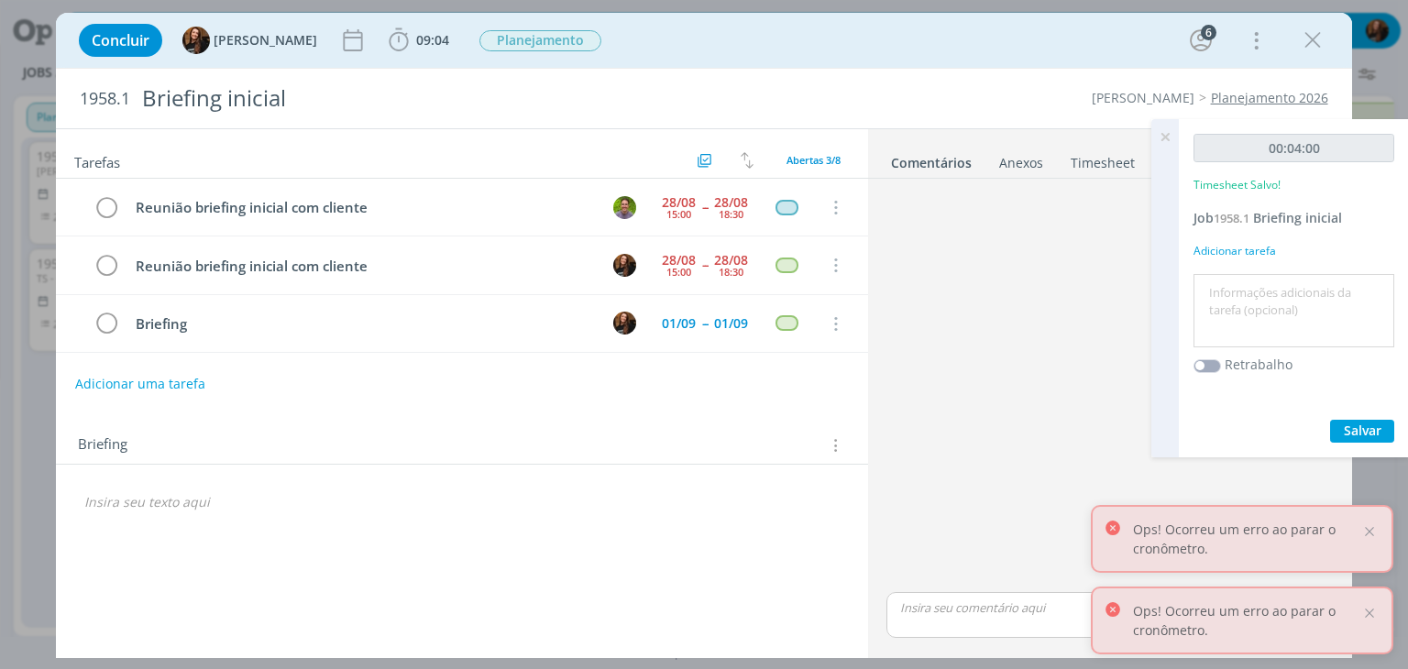
click at [1230, 290] on textarea at bounding box center [1294, 311] width 192 height 65
type textarea "Pautas"
click at [1366, 434] on span "Salvar" at bounding box center [1363, 430] width 38 height 17
click at [1166, 138] on icon at bounding box center [1165, 137] width 33 height 36
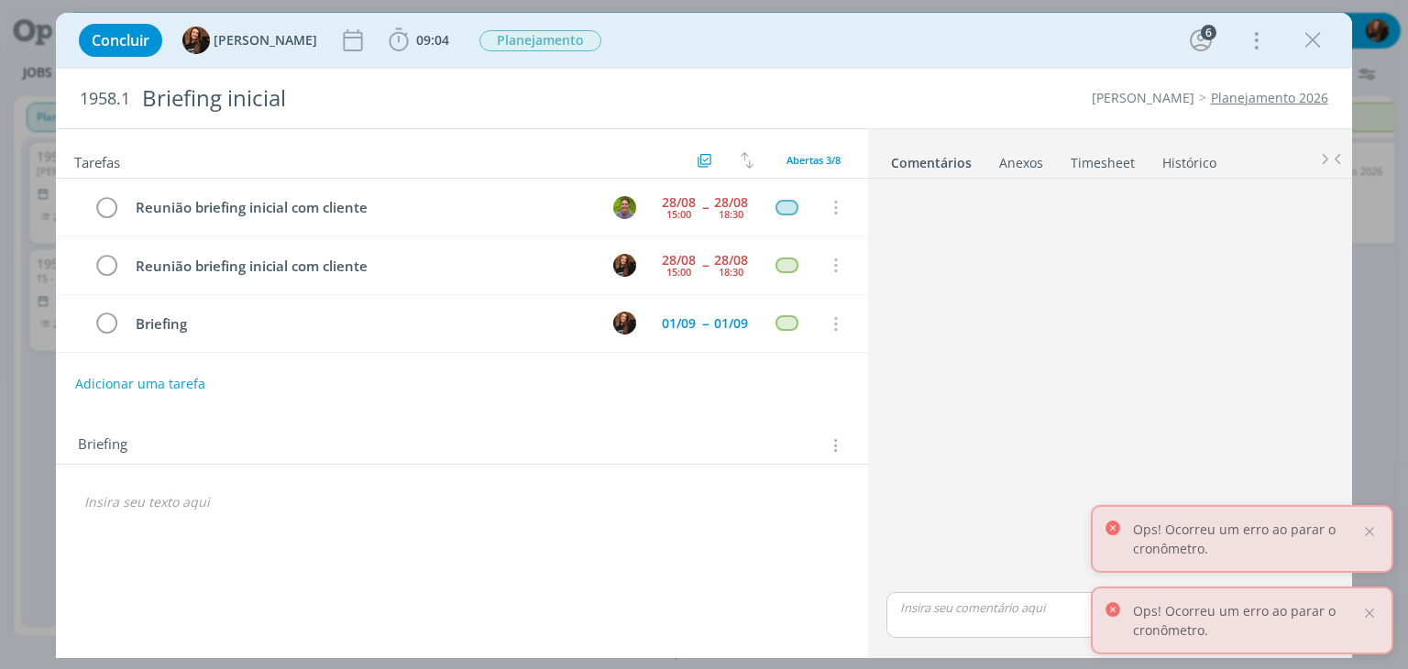
click at [1108, 159] on link "Timesheet" at bounding box center [1103, 159] width 66 height 27
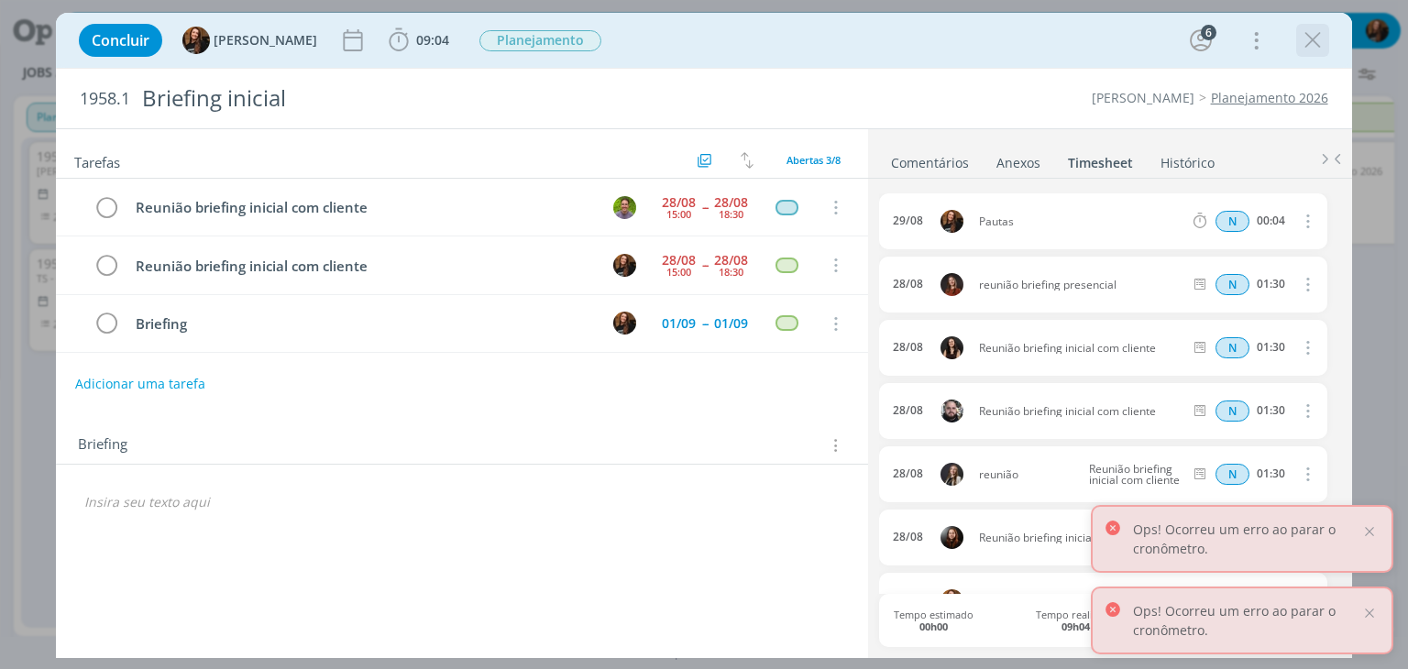
click at [1306, 49] on icon "dialog" at bounding box center [1313, 41] width 28 height 28
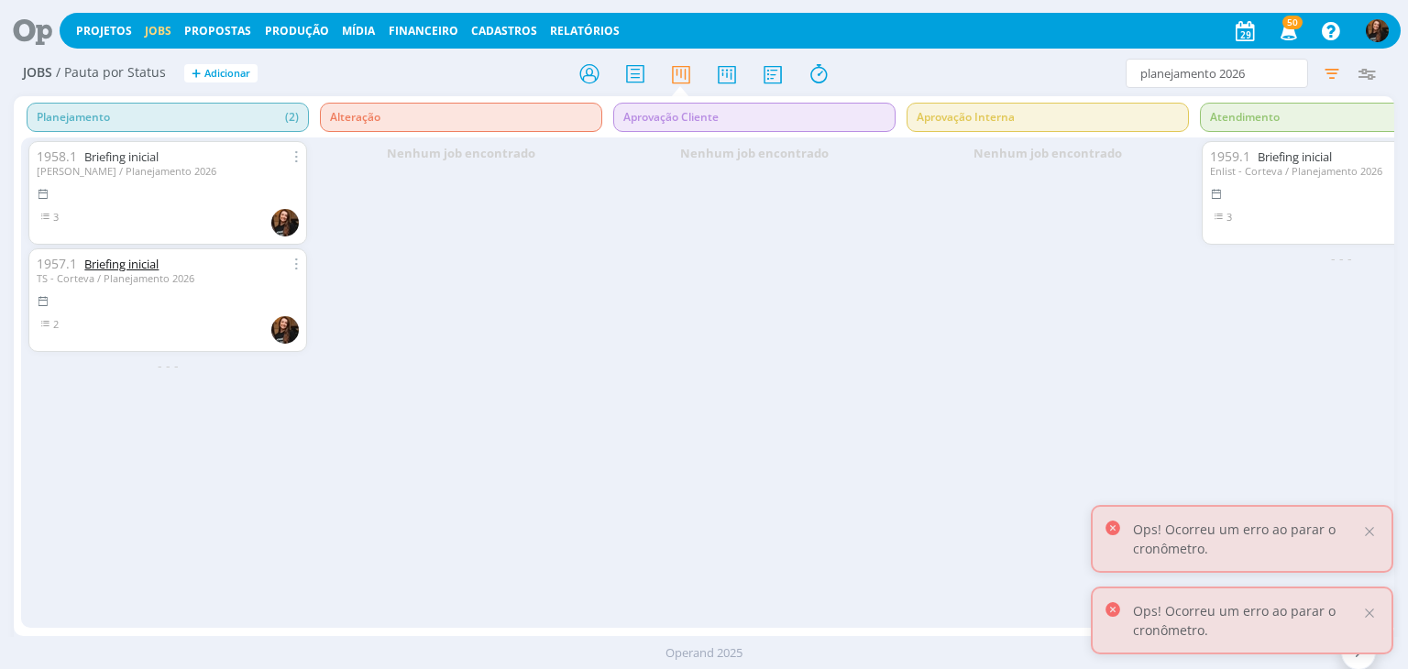
click at [139, 265] on link "Briefing inicial" at bounding box center [121, 264] width 74 height 17
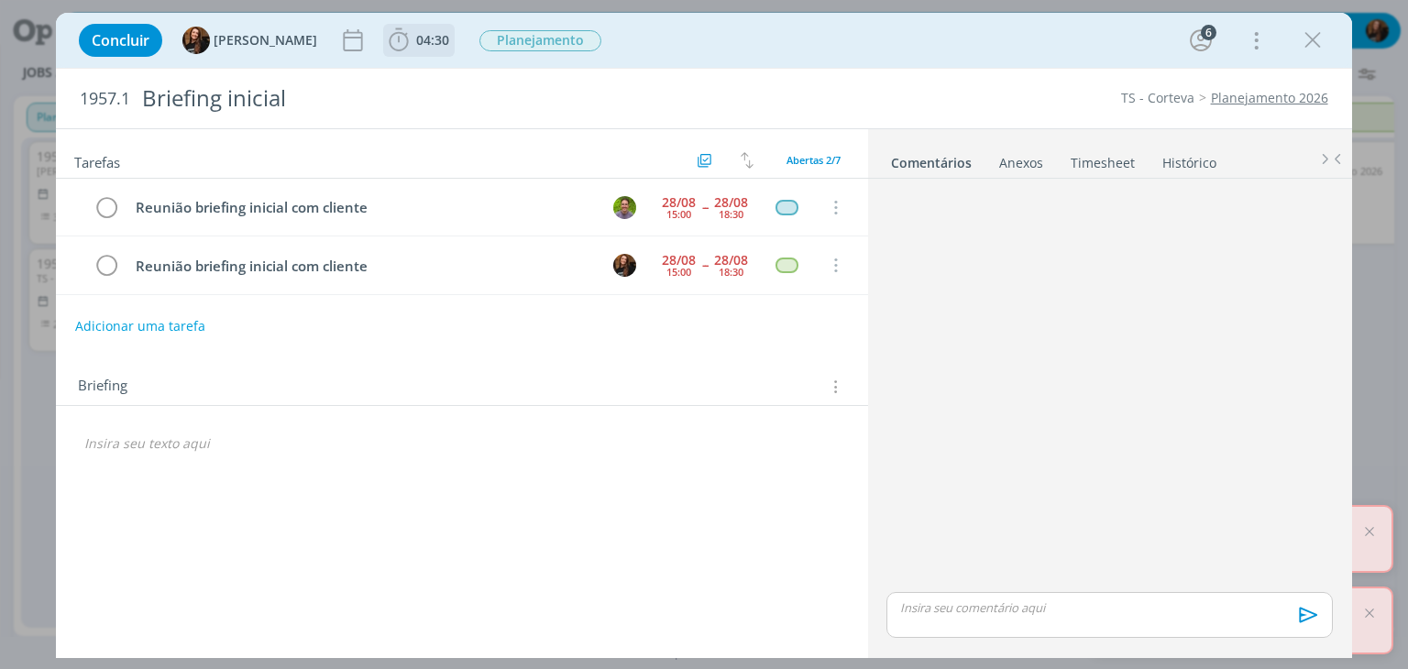
click at [392, 49] on icon "dialog" at bounding box center [399, 41] width 28 height 28
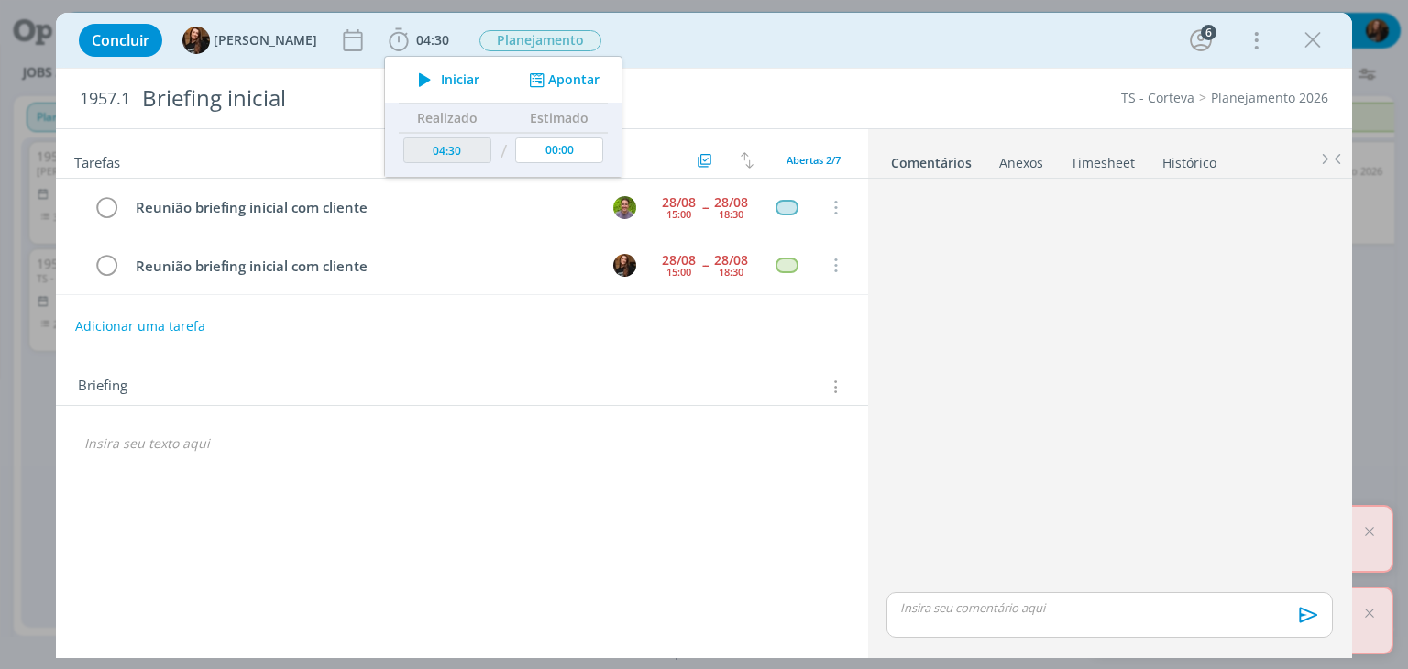
click at [446, 80] on span "Iniciar" at bounding box center [460, 79] width 39 height 13
click at [1273, 99] on link "Planejamento 2026" at bounding box center [1269, 97] width 117 height 17
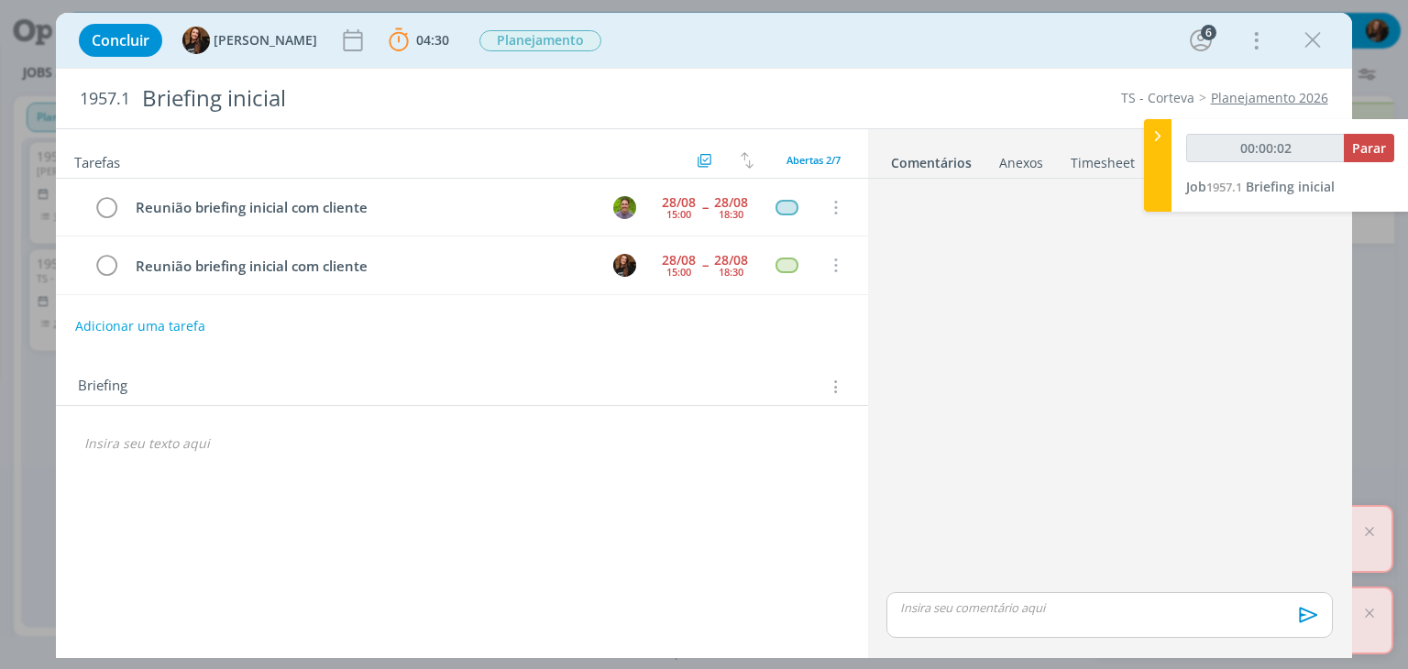
click at [1096, 161] on link "Timesheet" at bounding box center [1103, 159] width 66 height 27
click at [1156, 141] on icon at bounding box center [1158, 136] width 18 height 19
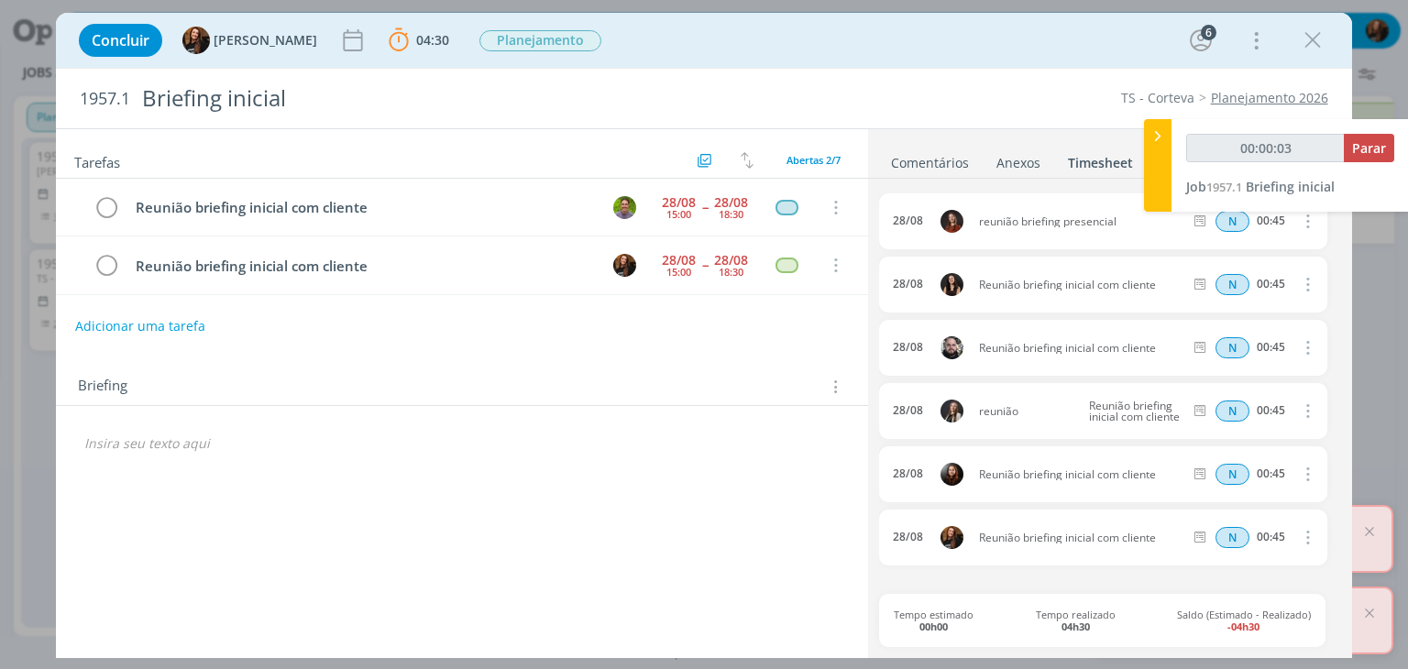
type input "00:00:04"
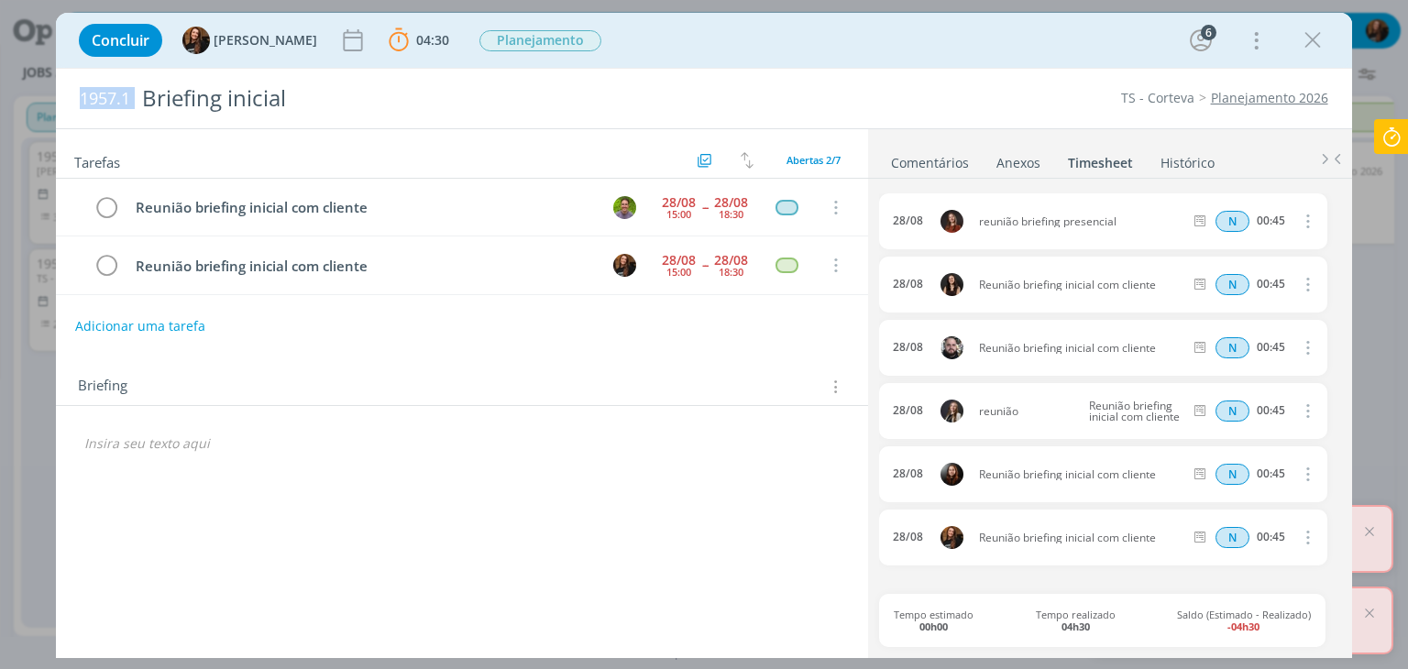
drag, startPoint x: 82, startPoint y: 89, endPoint x: 847, endPoint y: 13, distance: 769.3
click at [137, 103] on h2 "1957.1 Briefing inicial" at bounding box center [440, 99] width 721 height 60
copy span "1957.1"
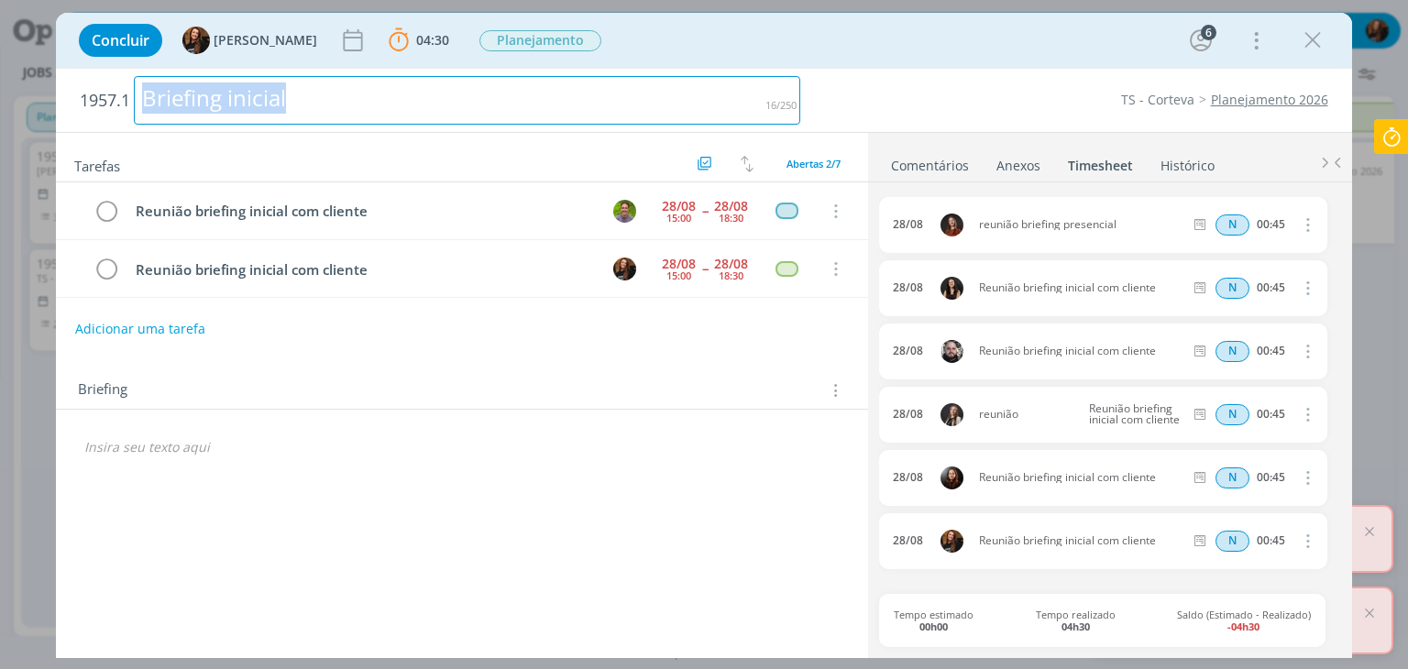
drag, startPoint x: 297, startPoint y: 101, endPoint x: 136, endPoint y: 119, distance: 162.4
click at [136, 119] on div "Briefing inicial" at bounding box center [467, 100] width 667 height 49
copy div "Briefing inicial"
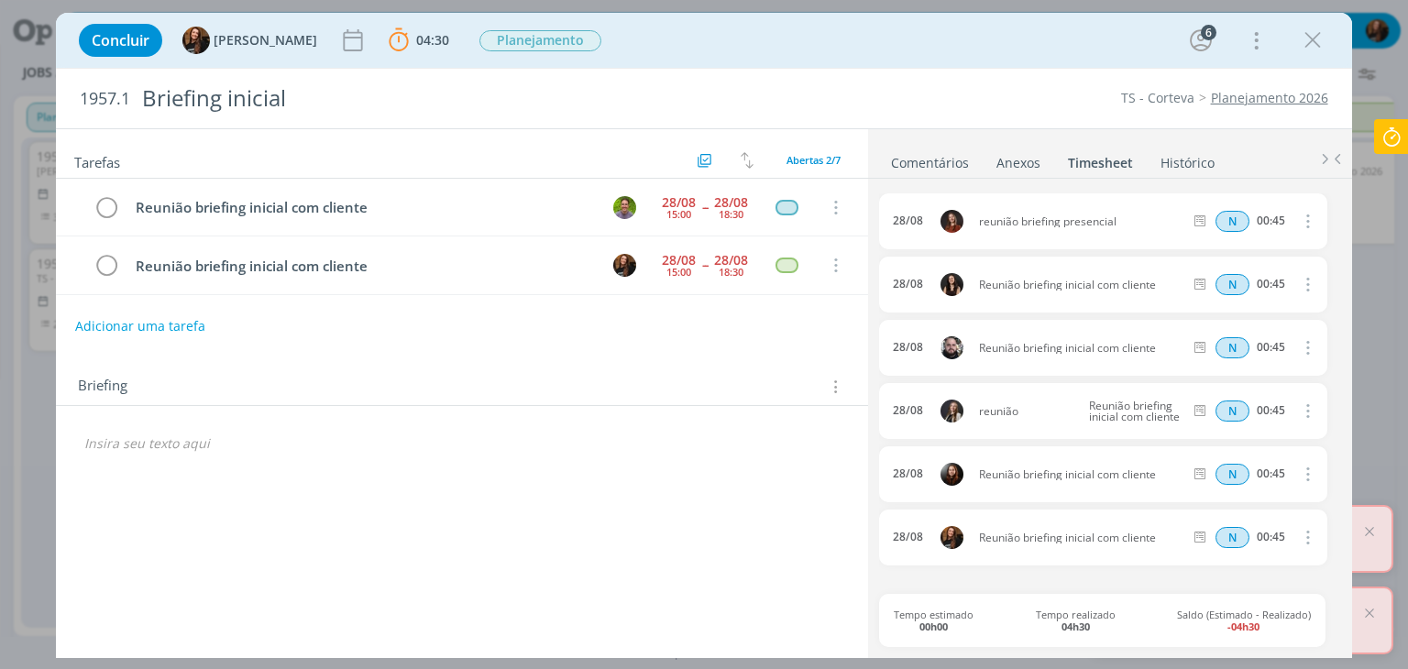
click at [217, 452] on div "dialog" at bounding box center [462, 443] width 782 height 31
drag, startPoint x: 224, startPoint y: 437, endPoint x: 162, endPoint y: 465, distance: 67.3
click at [70, 437] on div "PASTA DO JOB. 🙂" at bounding box center [461, 454] width 811 height 96
click at [201, 479] on icon "dialog" at bounding box center [193, 478] width 15 height 15
paste input "https://sobeae.sharepoint.com/:f:/s/SOBEAE/Ek5heuqfPtZCk9iwyDbKMvMB4g7kpp4RbjkC…"
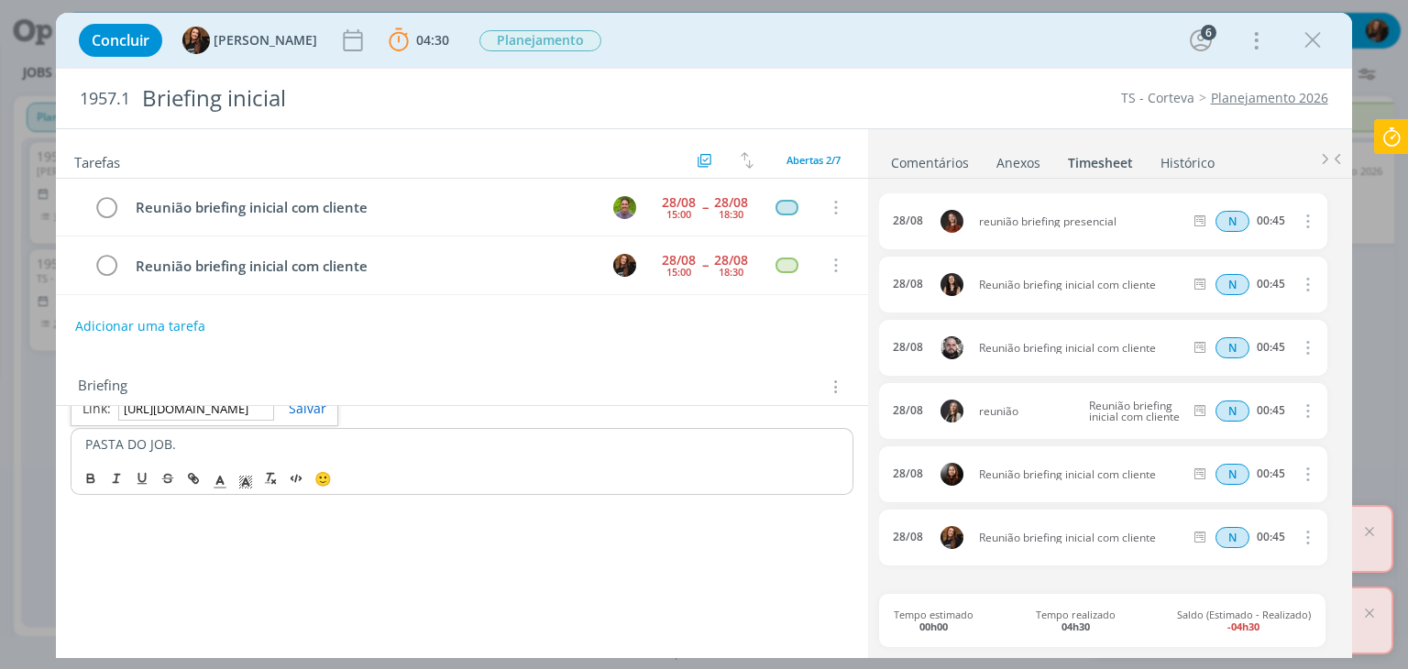
scroll to position [0, 476]
type input "https://sobeae.sharepoint.com/:f:/s/SOBEAE/Ek5heuqfPtZCk9iwyDbKMvMB4g7kpp4RbjkC…"
click at [307, 406] on link "dialog" at bounding box center [300, 408] width 52 height 17
click at [279, 441] on p "PASTA DO JOB." at bounding box center [461, 444] width 753 height 18
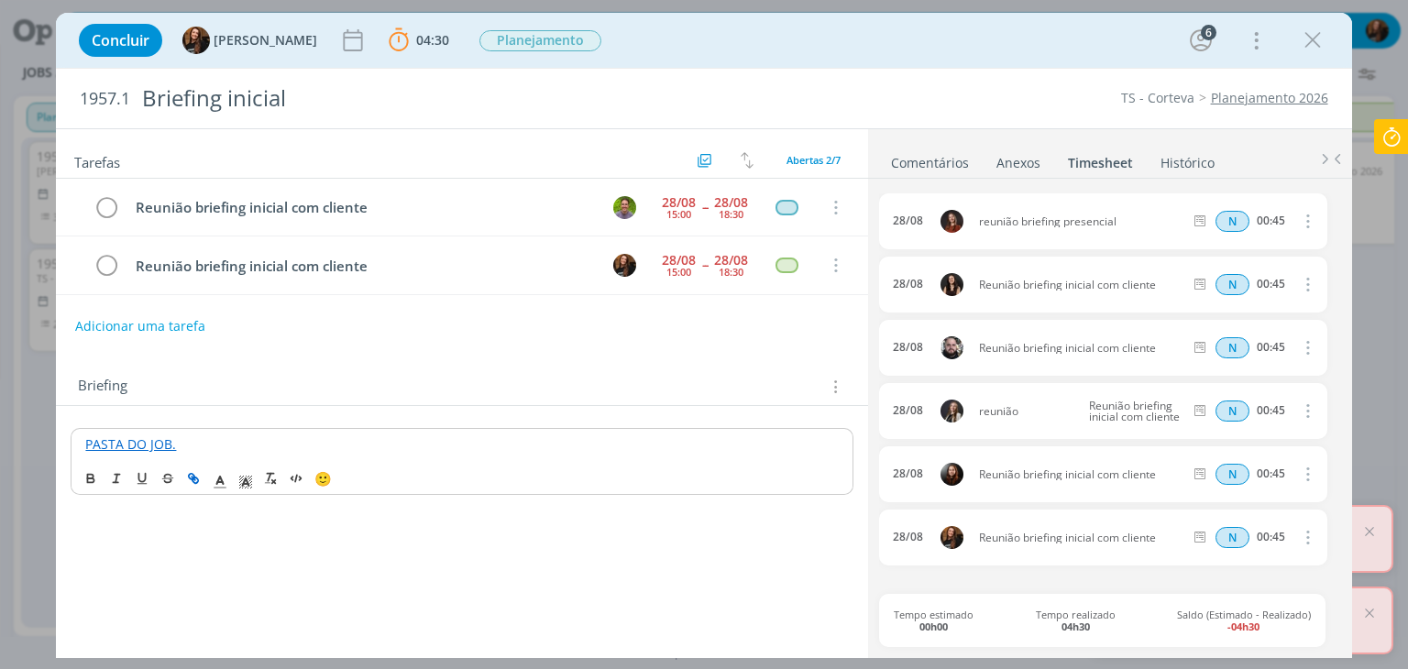
click at [141, 439] on link "PASTA DO JOB." at bounding box center [130, 443] width 91 height 17
click at [212, 414] on link "https://sobeae.sharepoint.com/:f:/s/SOBEAE/Ek5heuqfPtZCk9iwyDbKMvMB4g7kpp4RbjkC…" at bounding box center [204, 410] width 138 height 24
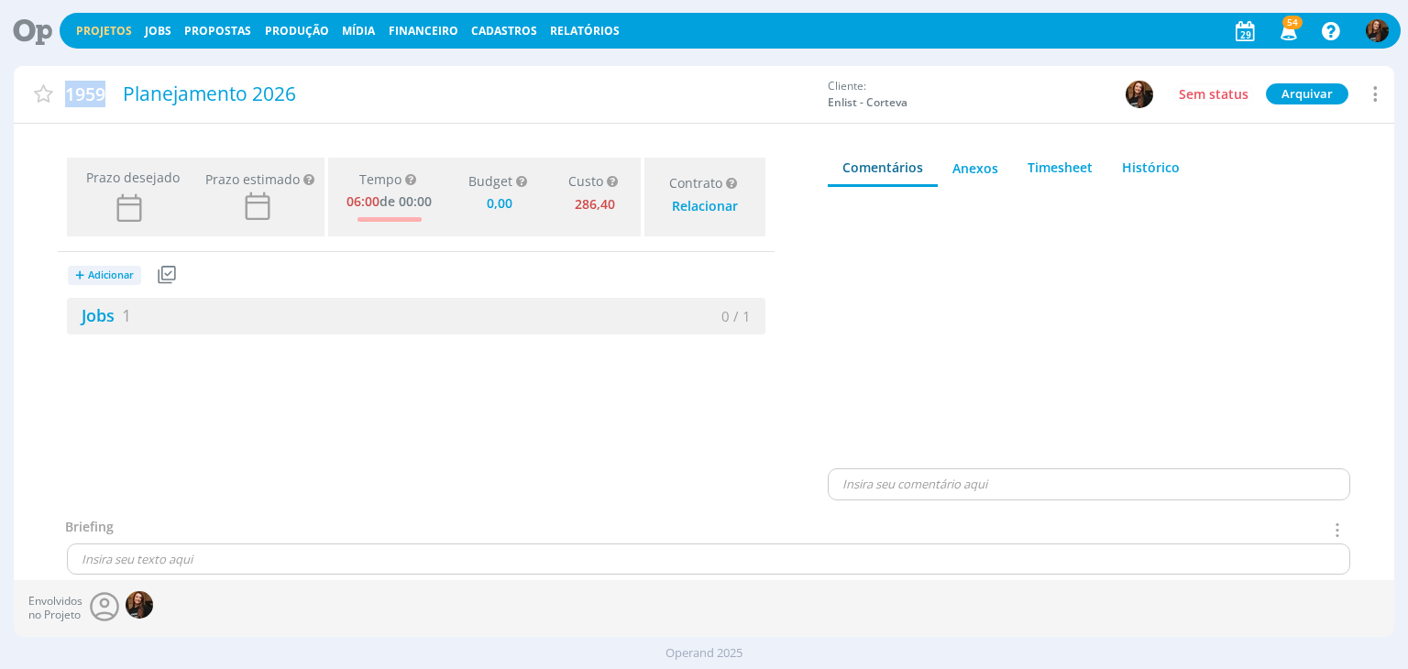
drag, startPoint x: 69, startPoint y: 96, endPoint x: 110, endPoint y: 88, distance: 42.1
click at [110, 88] on div "1959 Planejamento 2026" at bounding box center [416, 94] width 805 height 42
copy span "1959"
drag, startPoint x: 308, startPoint y: 104, endPoint x: 73, endPoint y: 130, distance: 236.2
click at [73, 130] on div "1959 Planejamento 2026 Cliente: Enlist - Corteva Sem status [GEOGRAPHIC_DATA] […" at bounding box center [704, 99] width 1380 height 66
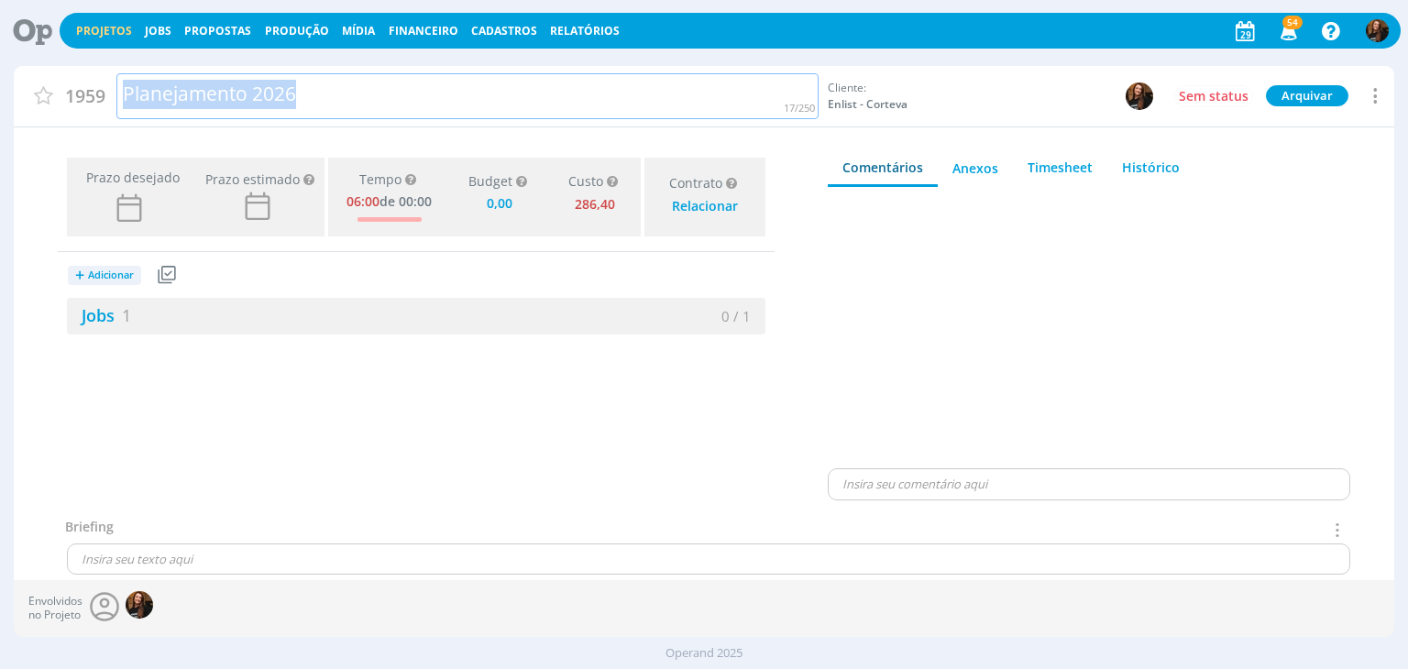
copy div "Planejamento 2026"
type input "0,00"
click at [70, 94] on div "1958 Planejamento 2026" at bounding box center [416, 94] width 805 height 42
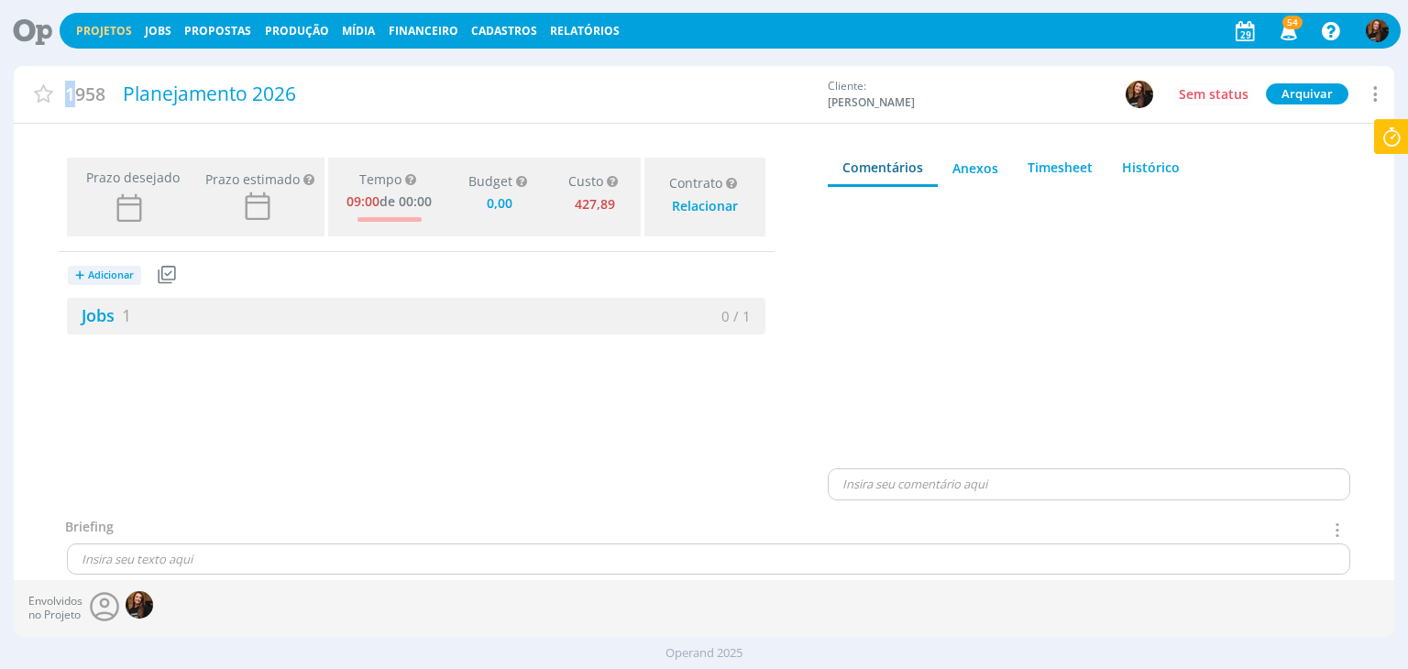
click at [70, 94] on span "1958" at bounding box center [85, 94] width 40 height 27
drag, startPoint x: 100, startPoint y: 92, endPoint x: 135, endPoint y: 93, distance: 34.9
click at [135, 93] on div "1958 Planejamento 2026" at bounding box center [416, 94] width 805 height 42
copy span "1958"
drag, startPoint x: 368, startPoint y: 93, endPoint x: 125, endPoint y: 129, distance: 245.7
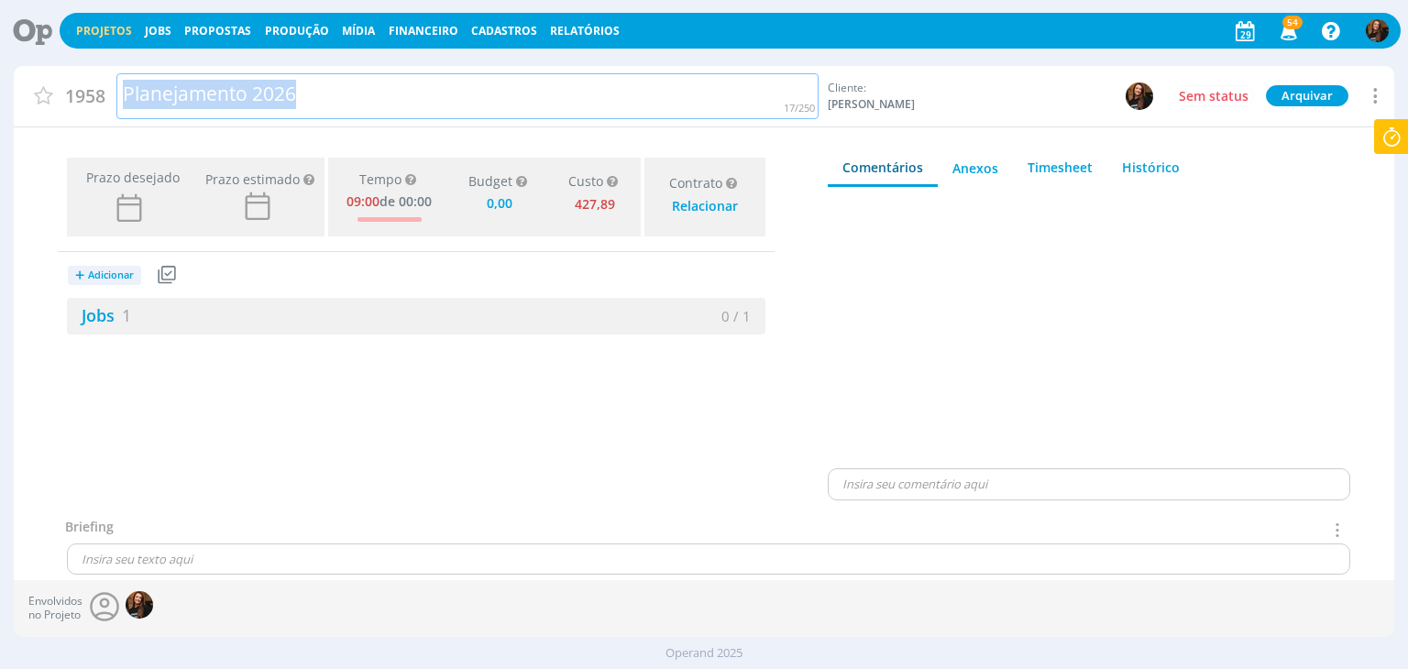
click at [125, 129] on div "1958 Planejamento 2026 Cliente: Cordius - Corteva Sem status Arquivar Arquivar …" at bounding box center [704, 99] width 1380 height 66
copy div "Planejamento 2026"
type input "0,00"
drag, startPoint x: 363, startPoint y: 95, endPoint x: 123, endPoint y: 118, distance: 241.3
click at [123, 118] on div "1957 Planejamento 2026" at bounding box center [416, 96] width 805 height 47
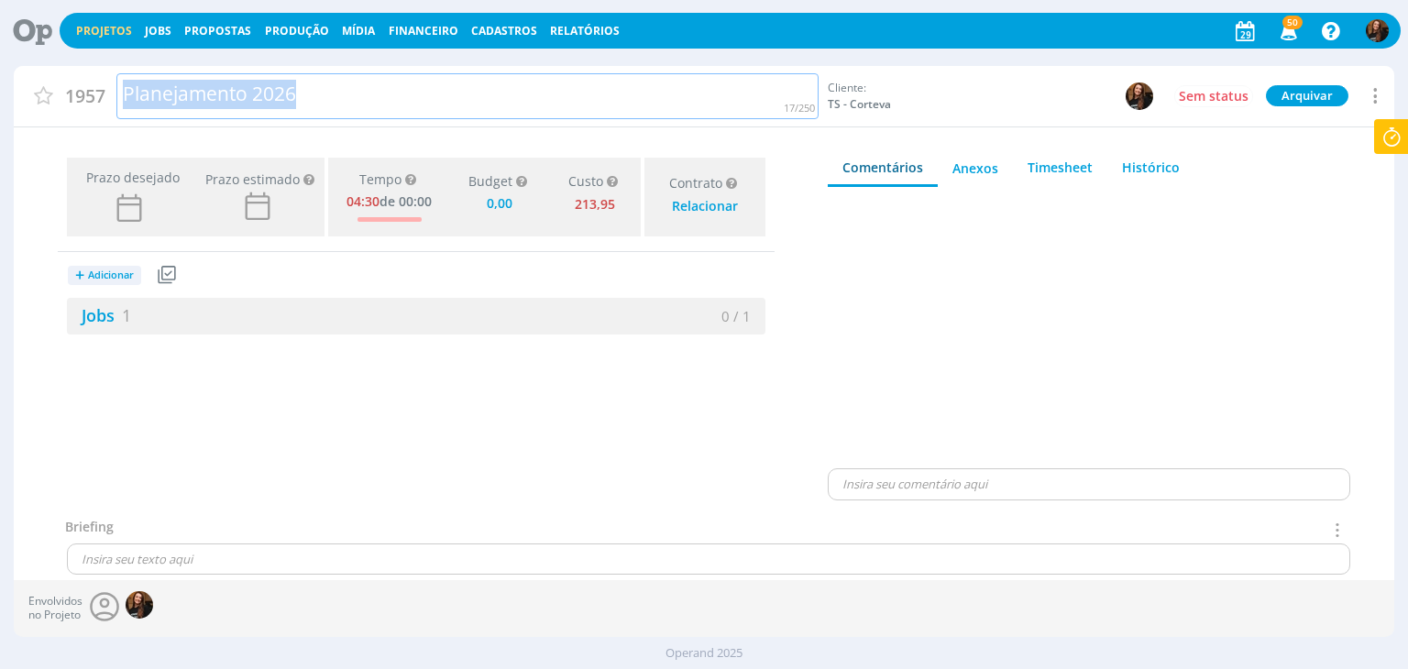
copy div "Planejamento 2026"
drag, startPoint x: 62, startPoint y: 93, endPoint x: 109, endPoint y: 98, distance: 47.1
click at [109, 98] on div "1957 Planejamento 2026" at bounding box center [416, 94] width 805 height 42
copy span "1957"
type input "0,00"
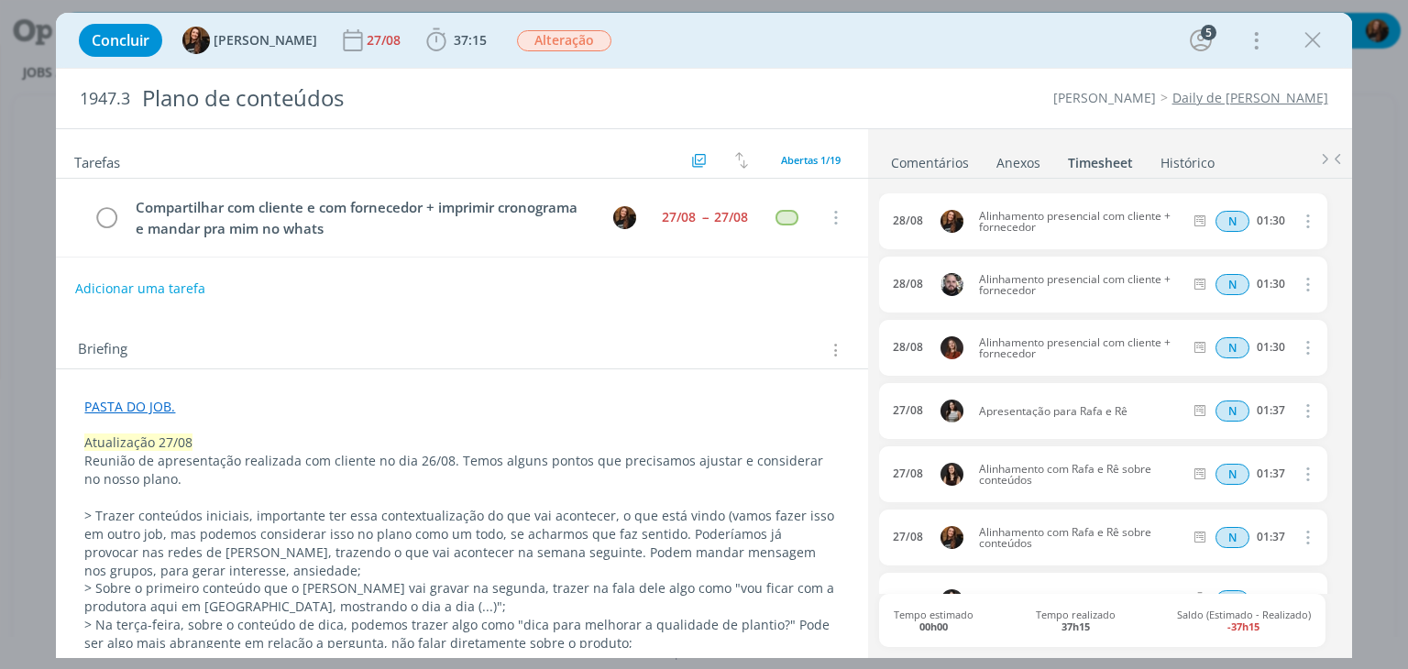
click at [945, 149] on link "Comentários" at bounding box center [930, 159] width 80 height 27
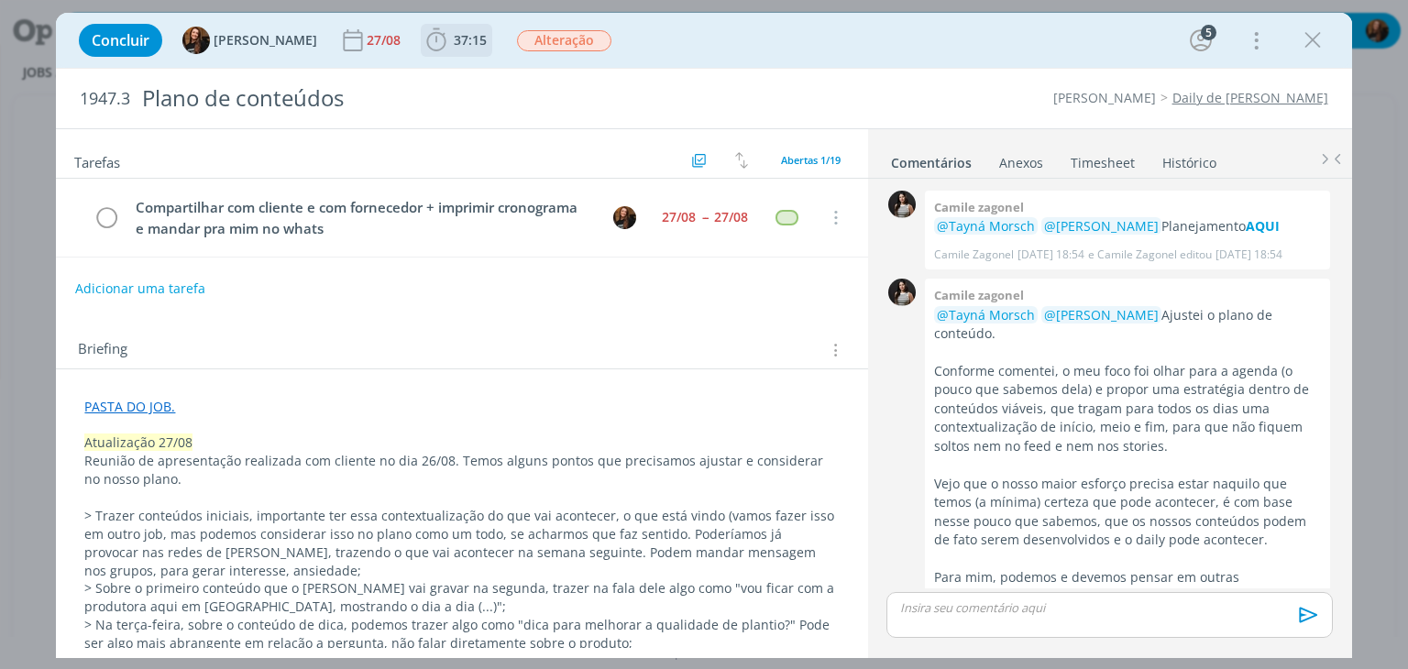
click at [459, 47] on span "37:15" at bounding box center [470, 39] width 33 height 17
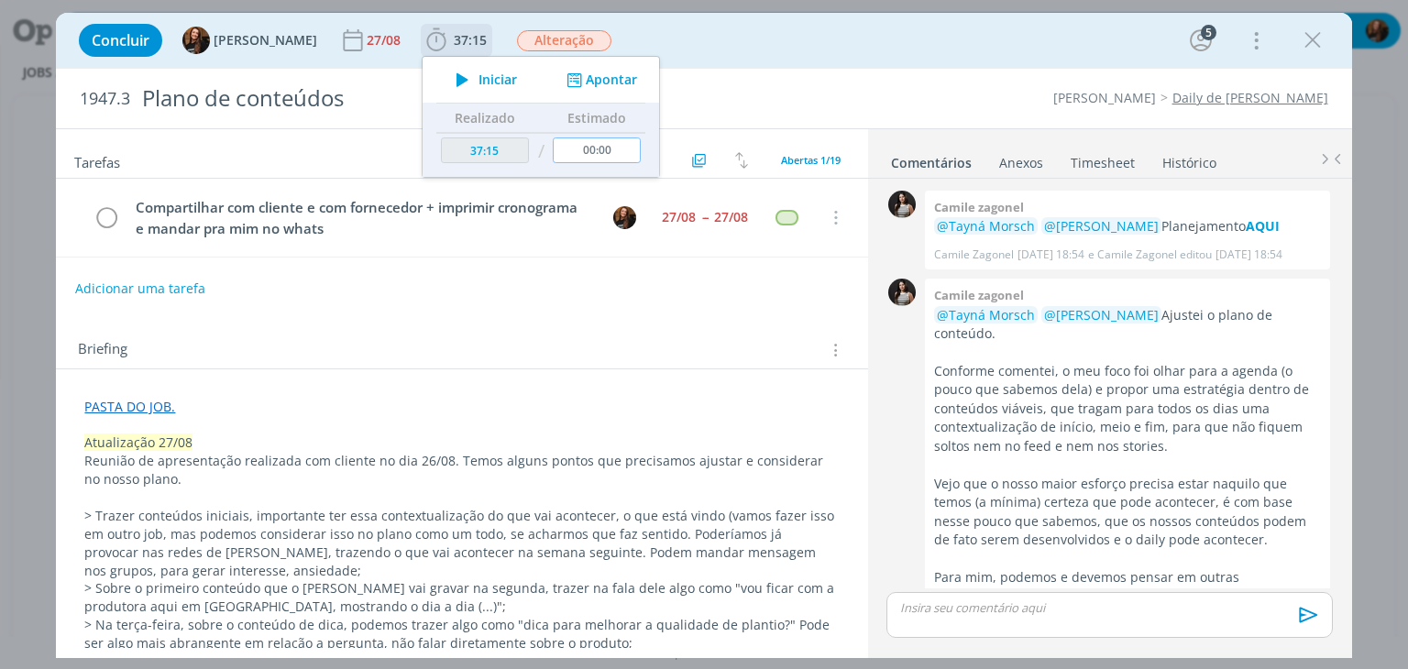
click at [601, 148] on input "00:00" at bounding box center [598, 151] width 88 height 26
type input "50:00"
click at [843, 34] on div "Concluir Tayná Morsch 27/08 37:15 / 50:00 Iniciar Apontar Data * [DATE] Horas *…" at bounding box center [704, 40] width 1268 height 44
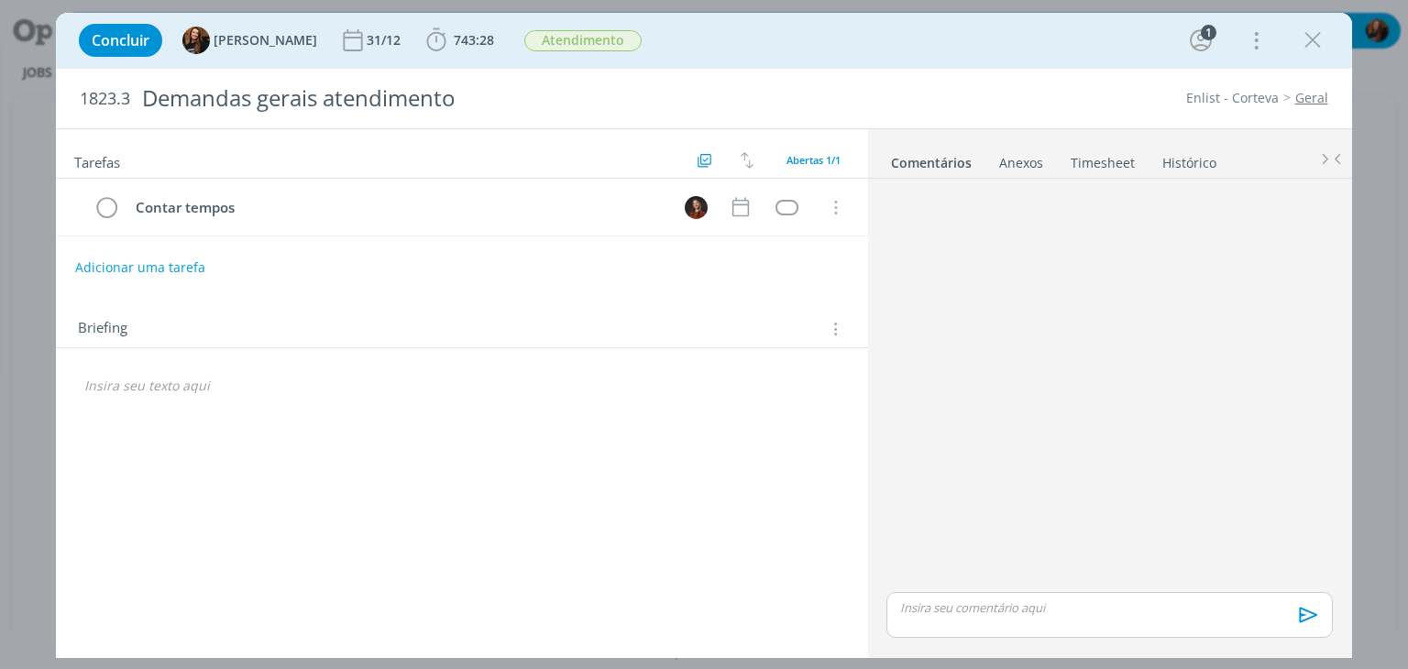
click at [452, 57] on div "Concluir Tayná Morsch 31/12 743:28 Apontar Data * [DATE] Horas * 00:00 Tarefa S…" at bounding box center [704, 40] width 1268 height 44
click at [465, 26] on button "743:28" at bounding box center [460, 40] width 77 height 29
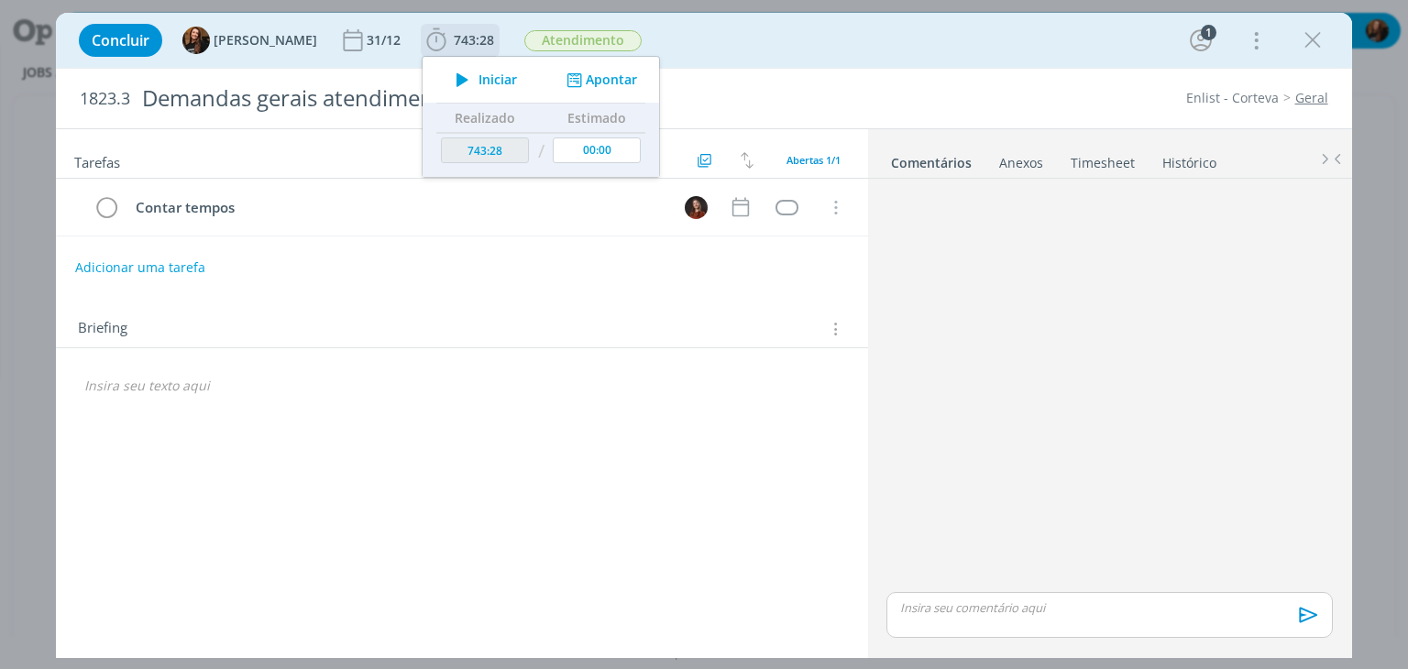
click at [490, 78] on span "Iniciar" at bounding box center [498, 79] width 39 height 13
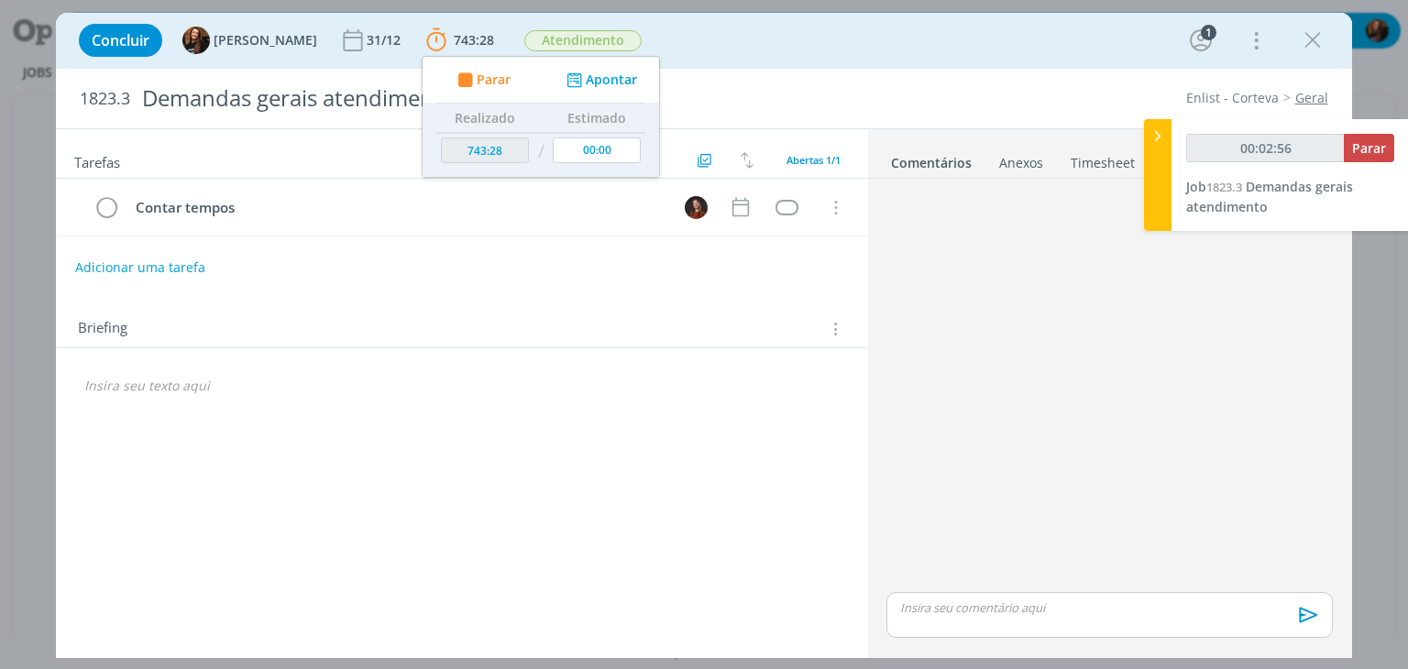
click at [32, 562] on div "Concluir Tayná Morsch 31/12 743:28 Parar Apontar Data * [DATE] Horas * 00:00 Ta…" at bounding box center [704, 334] width 1408 height 669
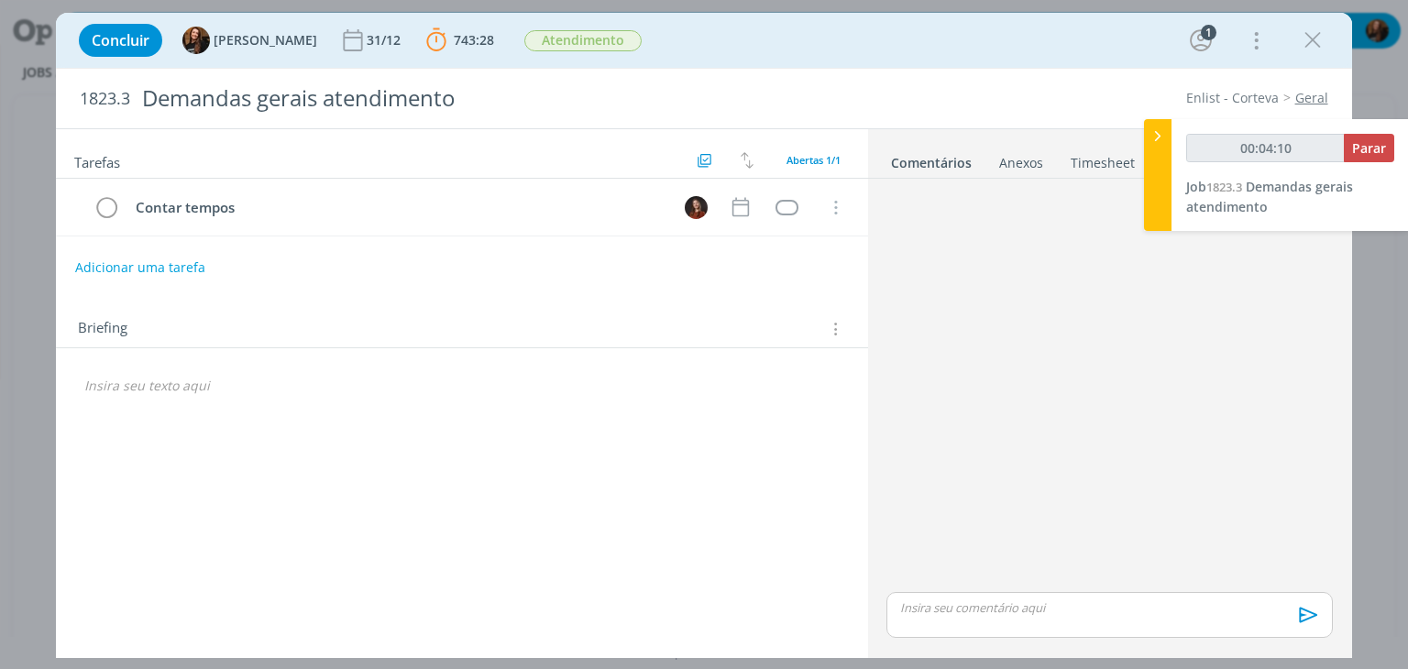
type input "00:04:11"
click at [1158, 172] on div at bounding box center [1158, 175] width 28 height 112
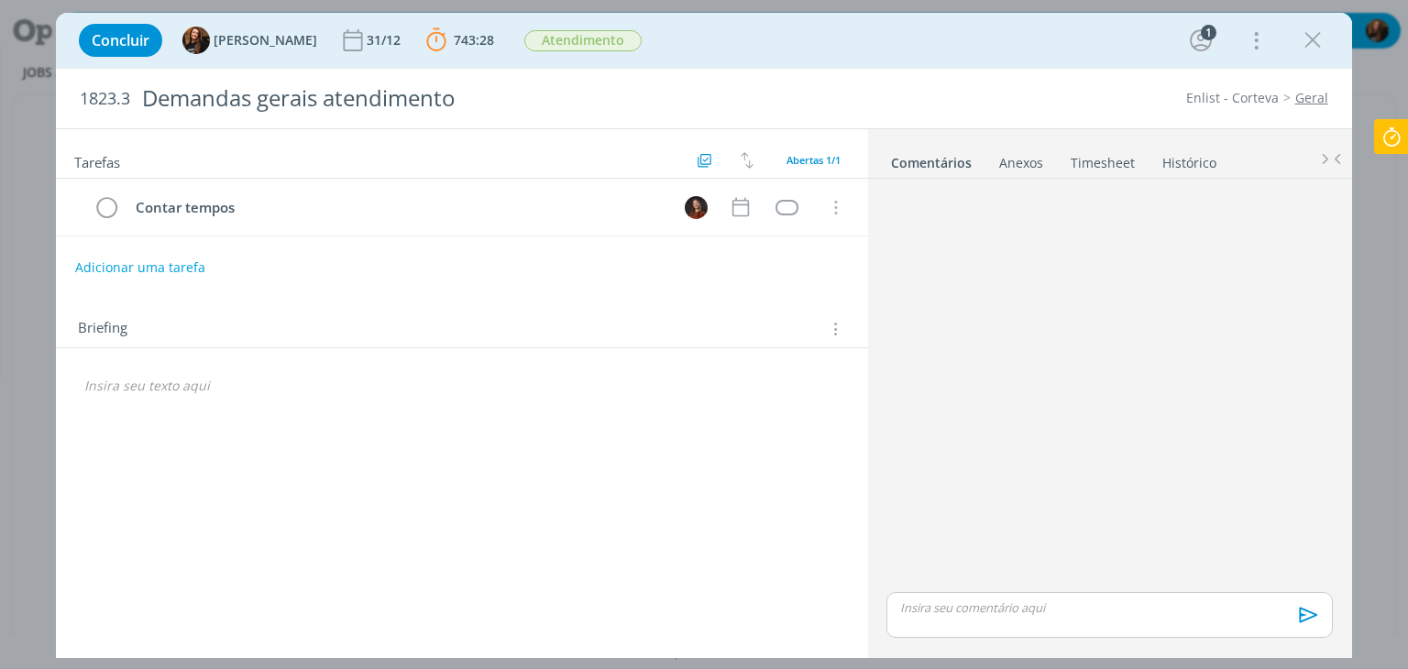
click at [1397, 137] on icon at bounding box center [1391, 137] width 33 height 36
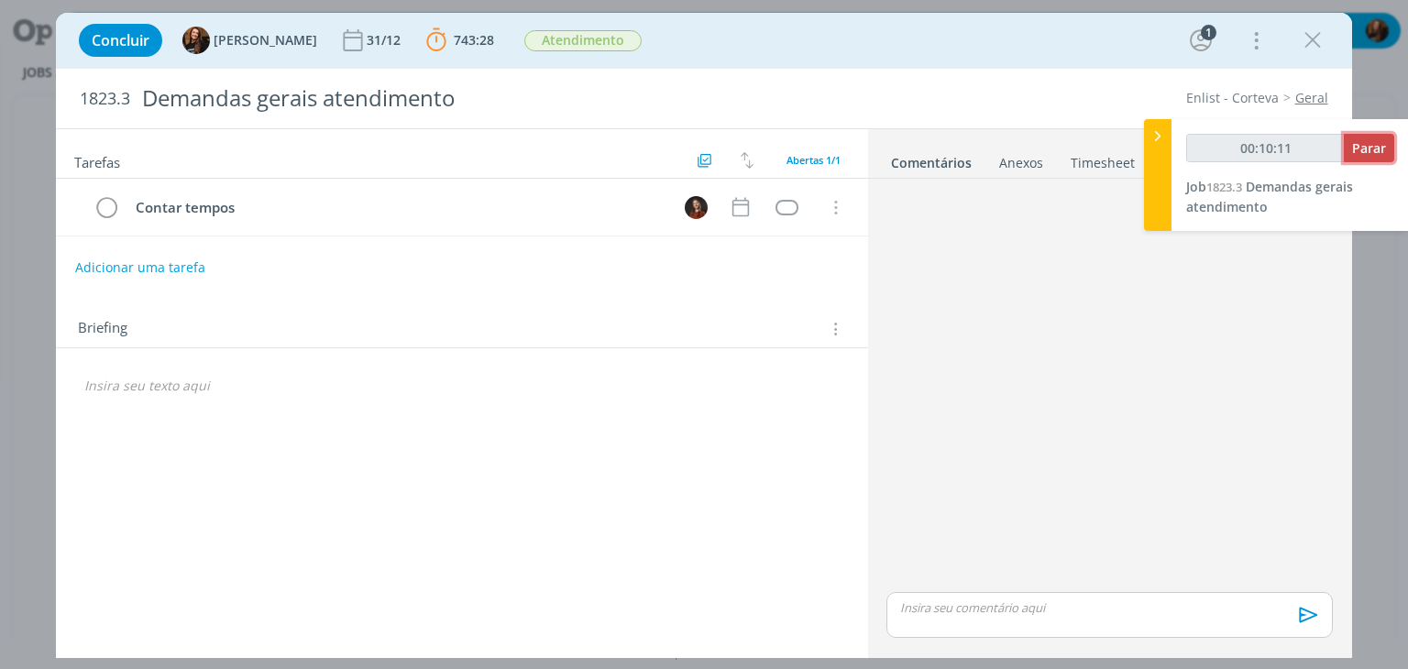
type input "00:10:12"
click at [1387, 138] on button "Parar" at bounding box center [1369, 148] width 50 height 28
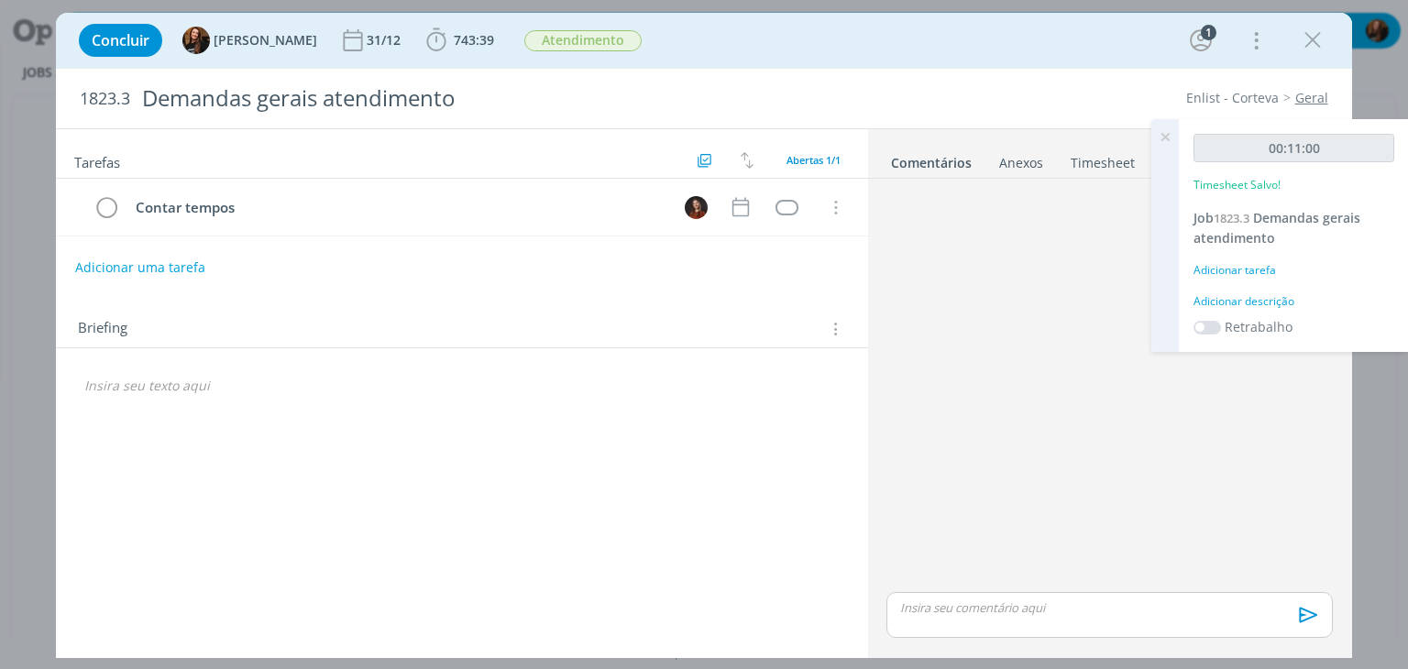
click at [1247, 297] on div "Adicionar descrição" at bounding box center [1294, 301] width 201 height 17
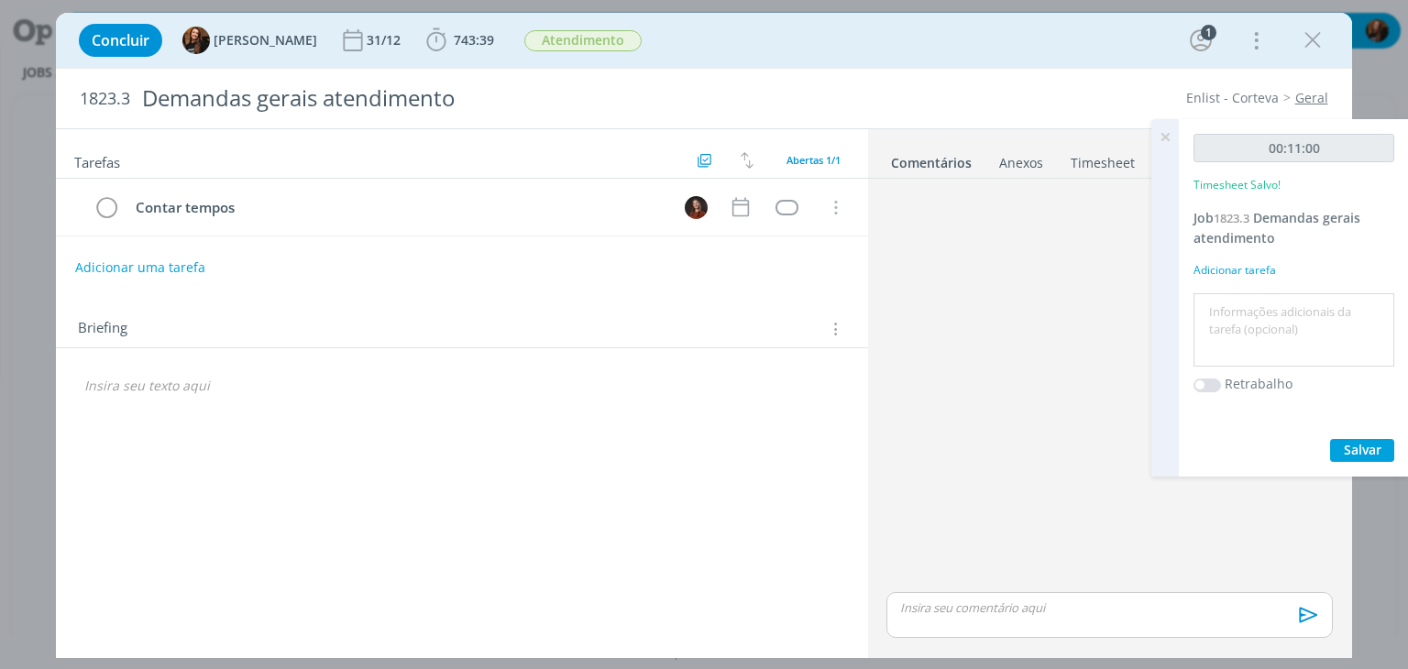
click at [1249, 302] on textarea at bounding box center [1294, 330] width 192 height 65
type textarea "G"
type textarea "C"
type textarea "Vídeos enviados no WhatsApp e troca com a Cami sobre oportunidades"
click at [1383, 444] on button "Salvar" at bounding box center [1362, 450] width 64 height 23
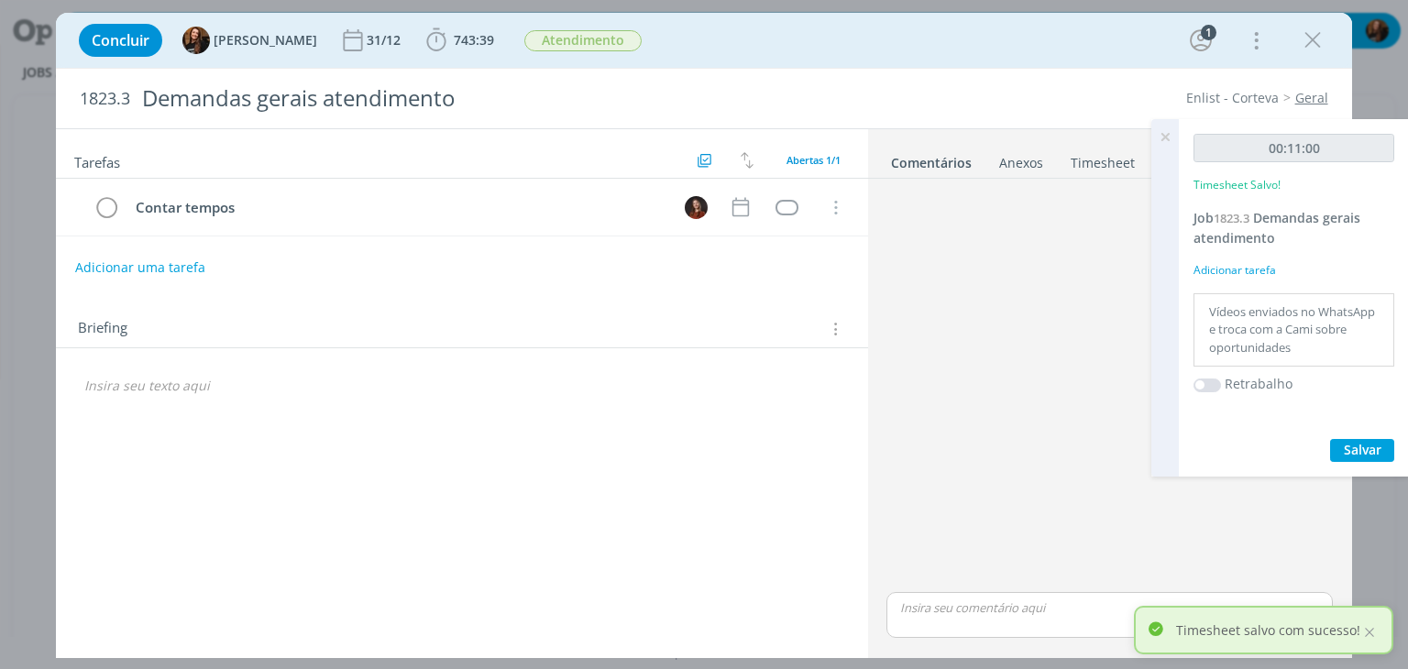
drag, startPoint x: 1163, startPoint y: 137, endPoint x: 1152, endPoint y: 140, distance: 11.6
click at [1163, 137] on icon at bounding box center [1165, 137] width 33 height 36
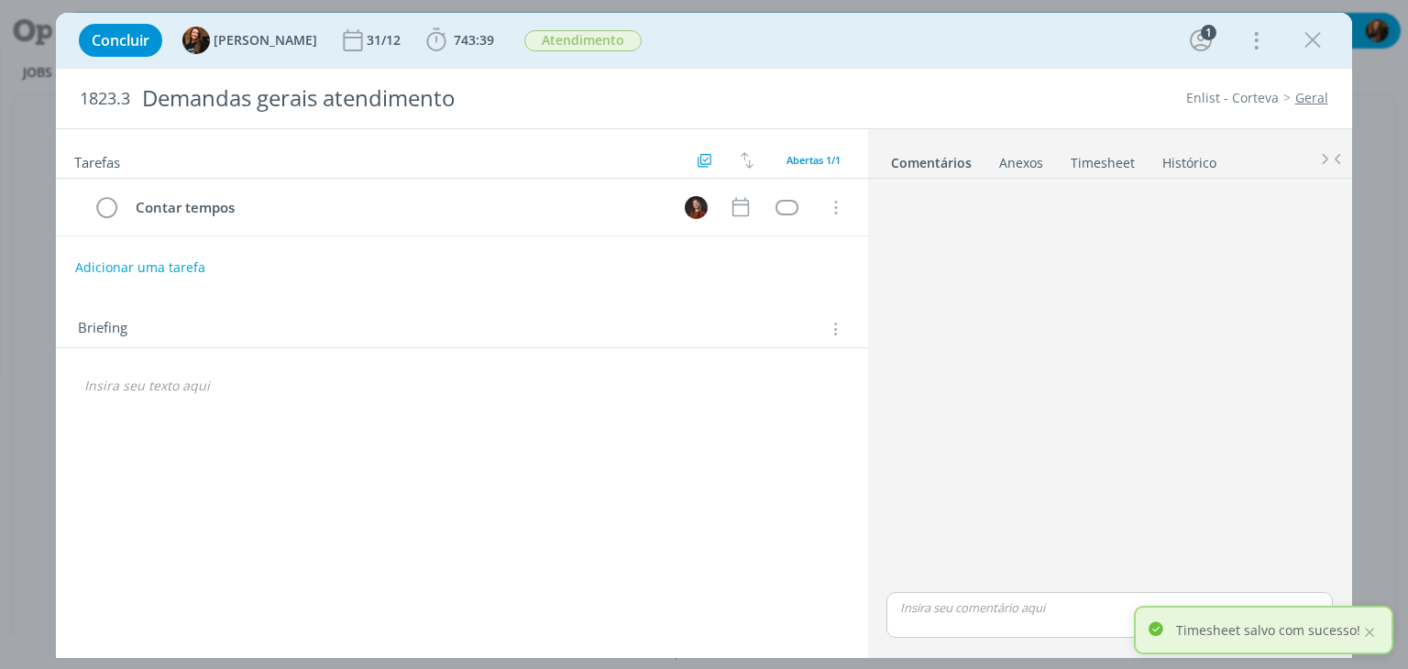
click at [1125, 150] on link "Timesheet" at bounding box center [1103, 159] width 66 height 27
